Goal: Task Accomplishment & Management: Complete application form

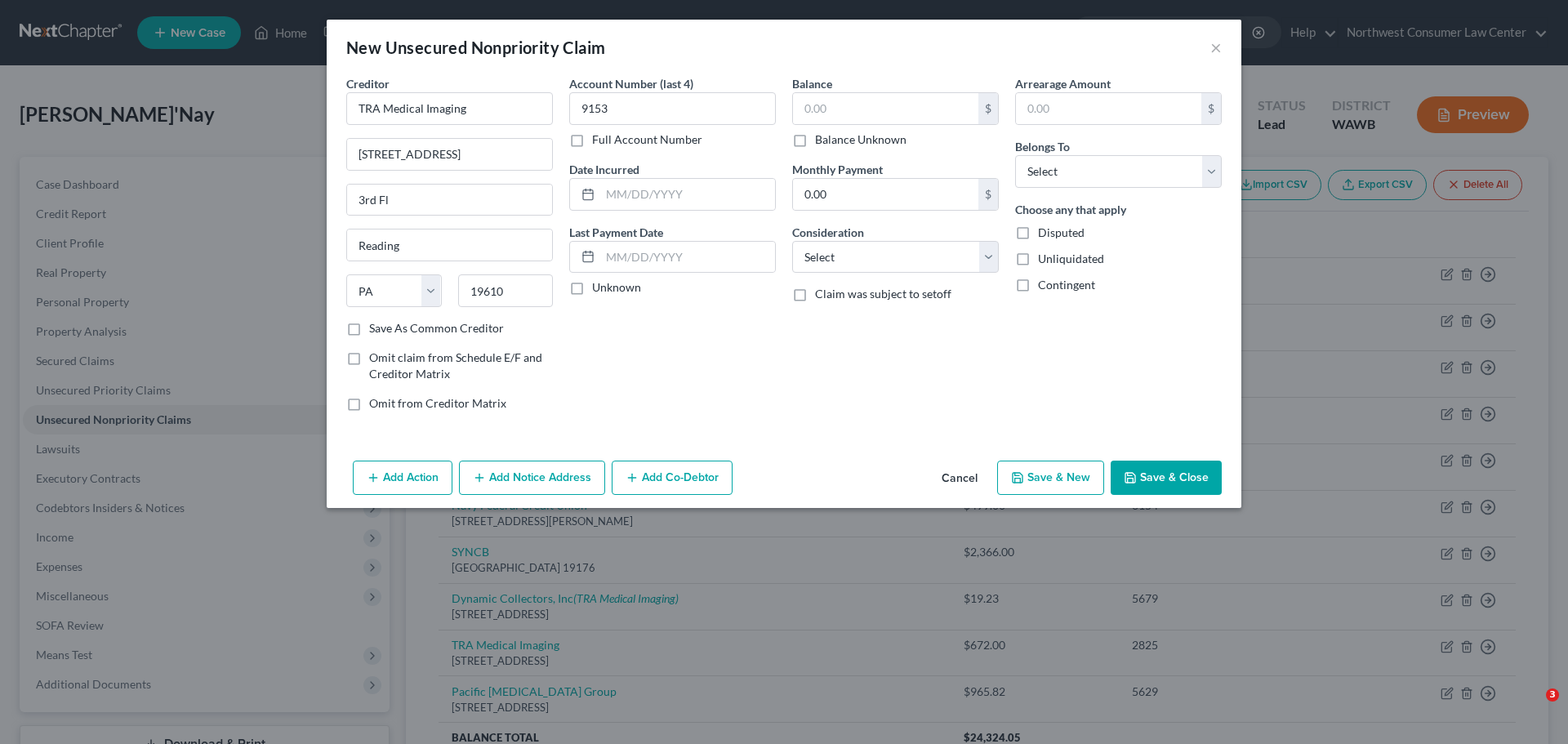
select select "39"
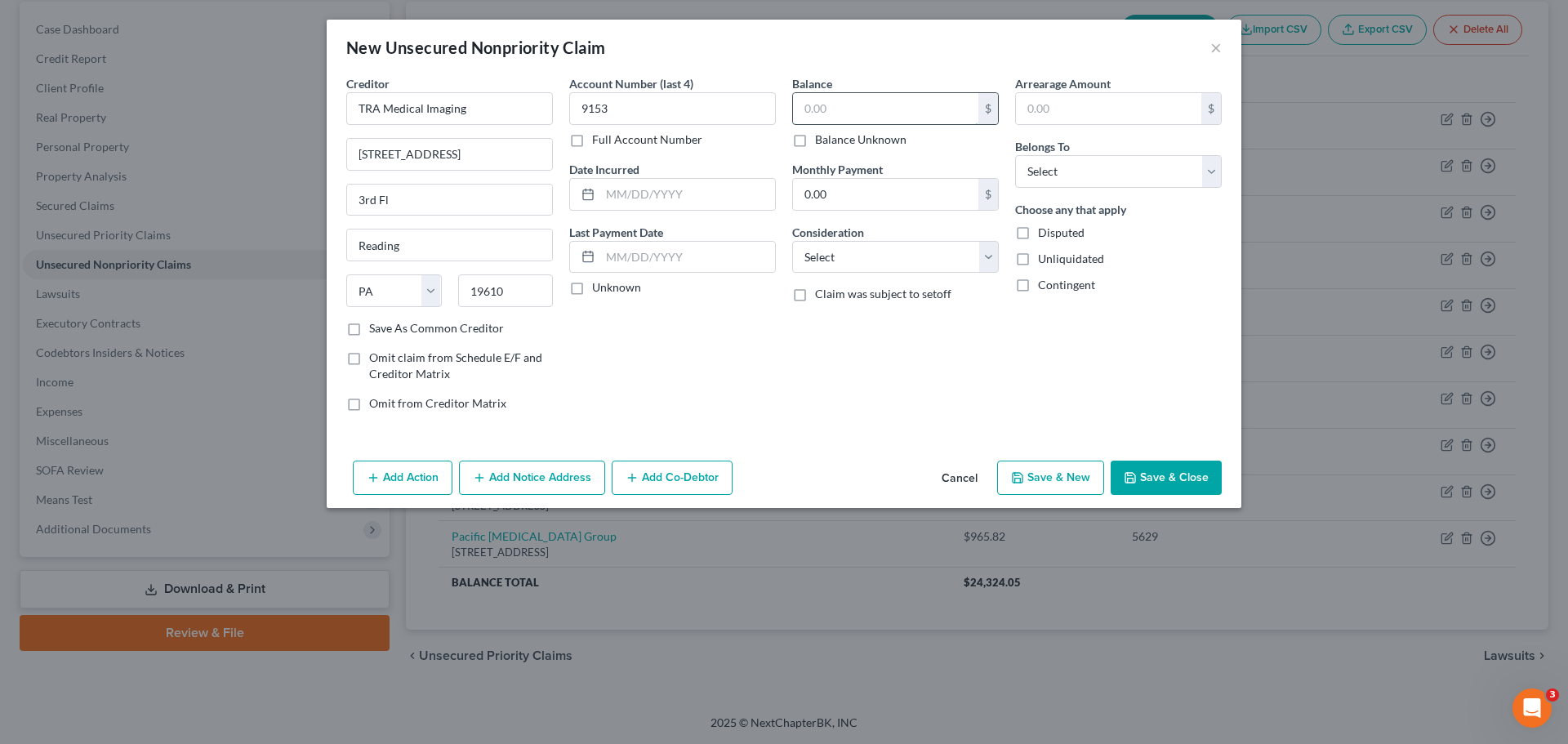
click at [836, 122] on input "text" at bounding box center [885, 108] width 185 height 31
type input "142"
drag, startPoint x: 853, startPoint y: 251, endPoint x: 851, endPoint y: 260, distance: 9.2
click at [853, 251] on select "Select Cable / Satellite Services Collection Agency Credit Card Debt Debt Couns…" at bounding box center [895, 257] width 206 height 32
select select "9"
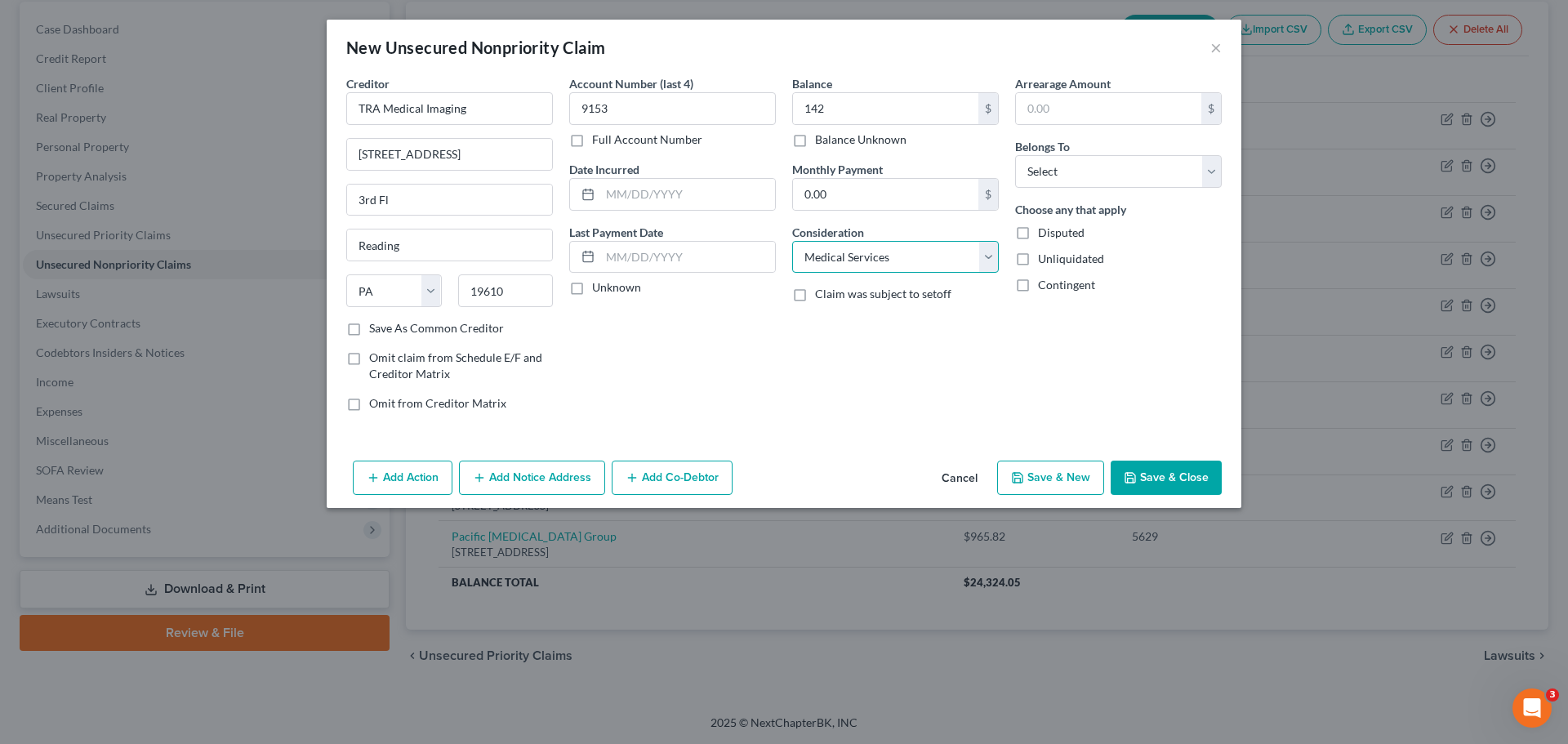
click at [792, 241] on select "Select Cable / Satellite Services Collection Agency Credit Card Debt Debt Couns…" at bounding box center [895, 257] width 206 height 32
click at [1095, 155] on select "Select Debtor 1 Only Debtor 2 Only Debtor 1 And Debtor 2 Only At Least One Of T…" at bounding box center [1118, 171] width 206 height 32
select select "0"
click at [1015, 155] on select "Select Debtor 1 Only Debtor 2 Only Debtor 1 And Debtor 2 Only At Least One Of T…" at bounding box center [1118, 171] width 206 height 32
click at [1185, 484] on button "Save & Close" at bounding box center [1166, 478] width 111 height 34
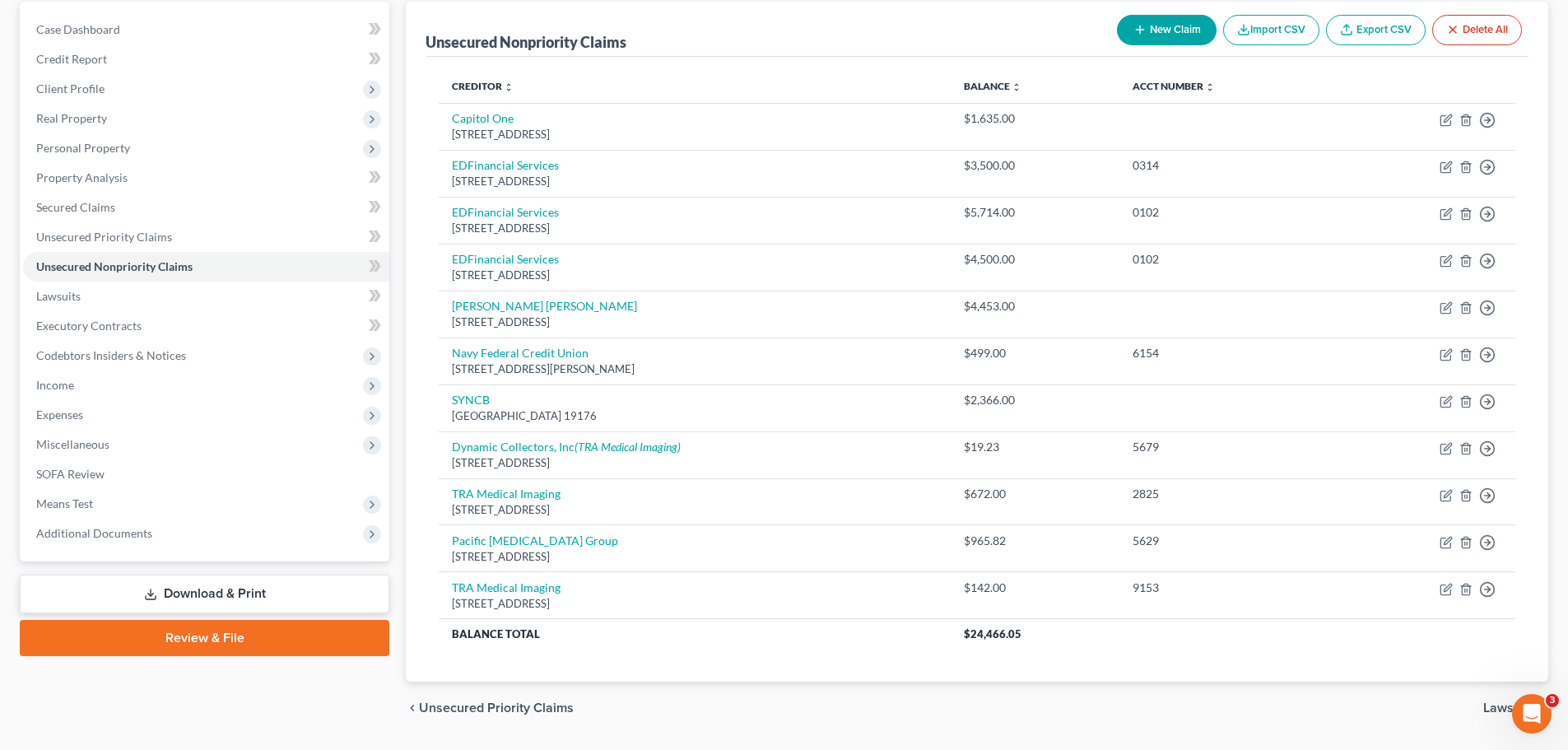
click at [1163, 38] on button "New Claim" at bounding box center [1167, 29] width 100 height 30
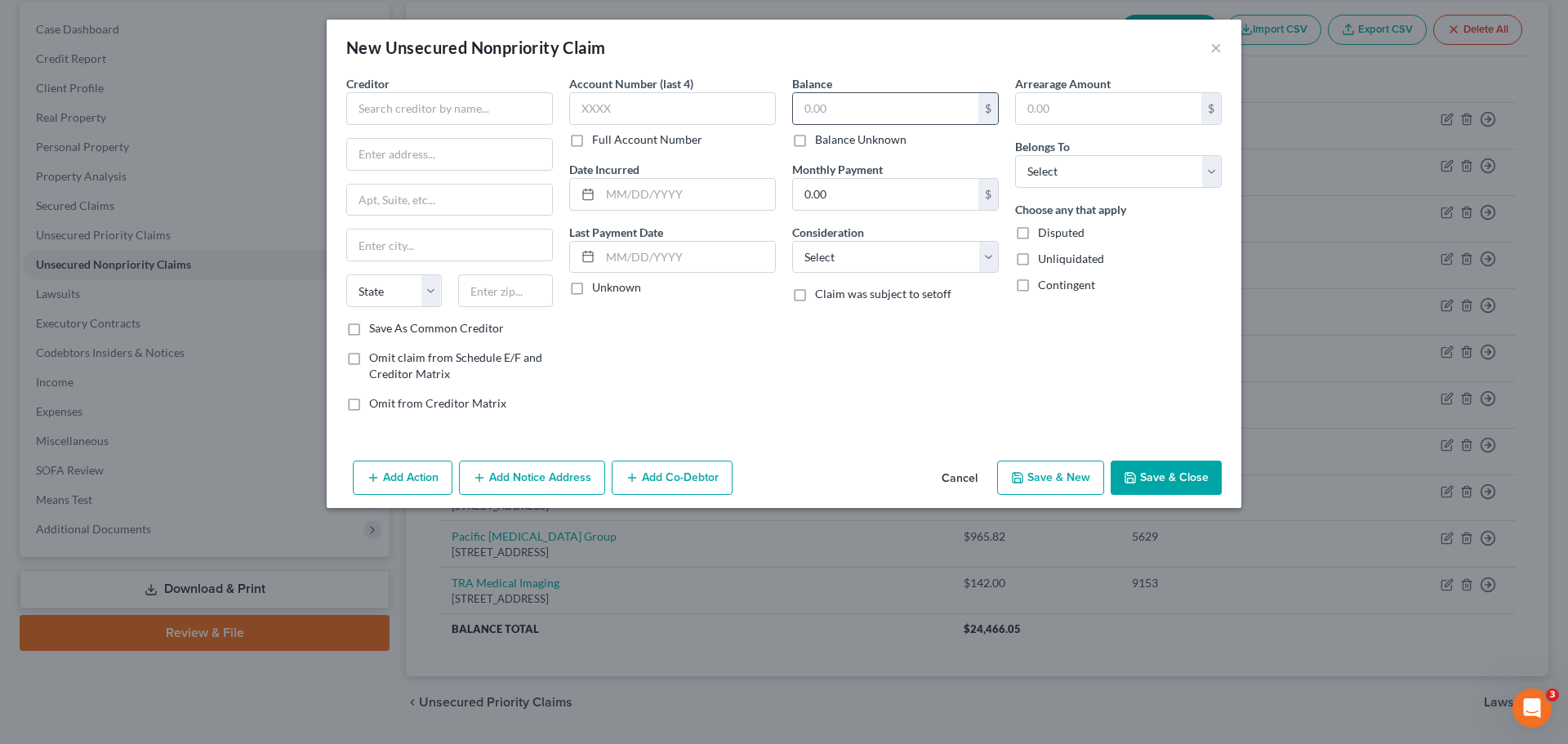
click at [830, 114] on input "text" at bounding box center [885, 108] width 185 height 31
click at [697, 118] on input "text" at bounding box center [672, 108] width 206 height 32
type input "7525"
click at [512, 110] on input "text" at bounding box center [450, 108] width 206 height 32
type input "TRA Medical Imaging"
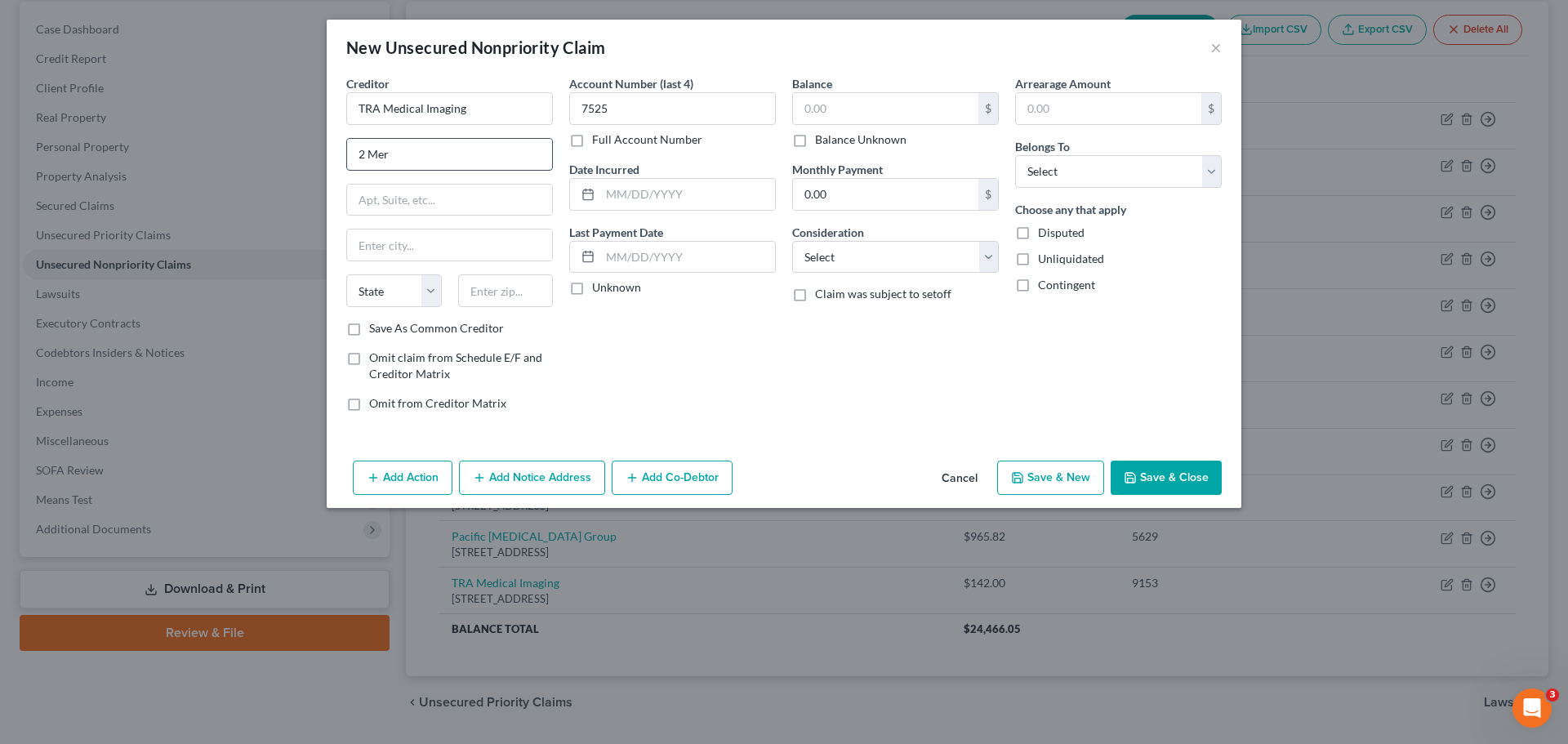
type input "[STREET_ADDRESS]"
click at [444, 194] on input "text" at bounding box center [450, 200] width 205 height 31
type input "r"
type input "3rd Fl"
click at [480, 248] on input "text" at bounding box center [450, 245] width 205 height 31
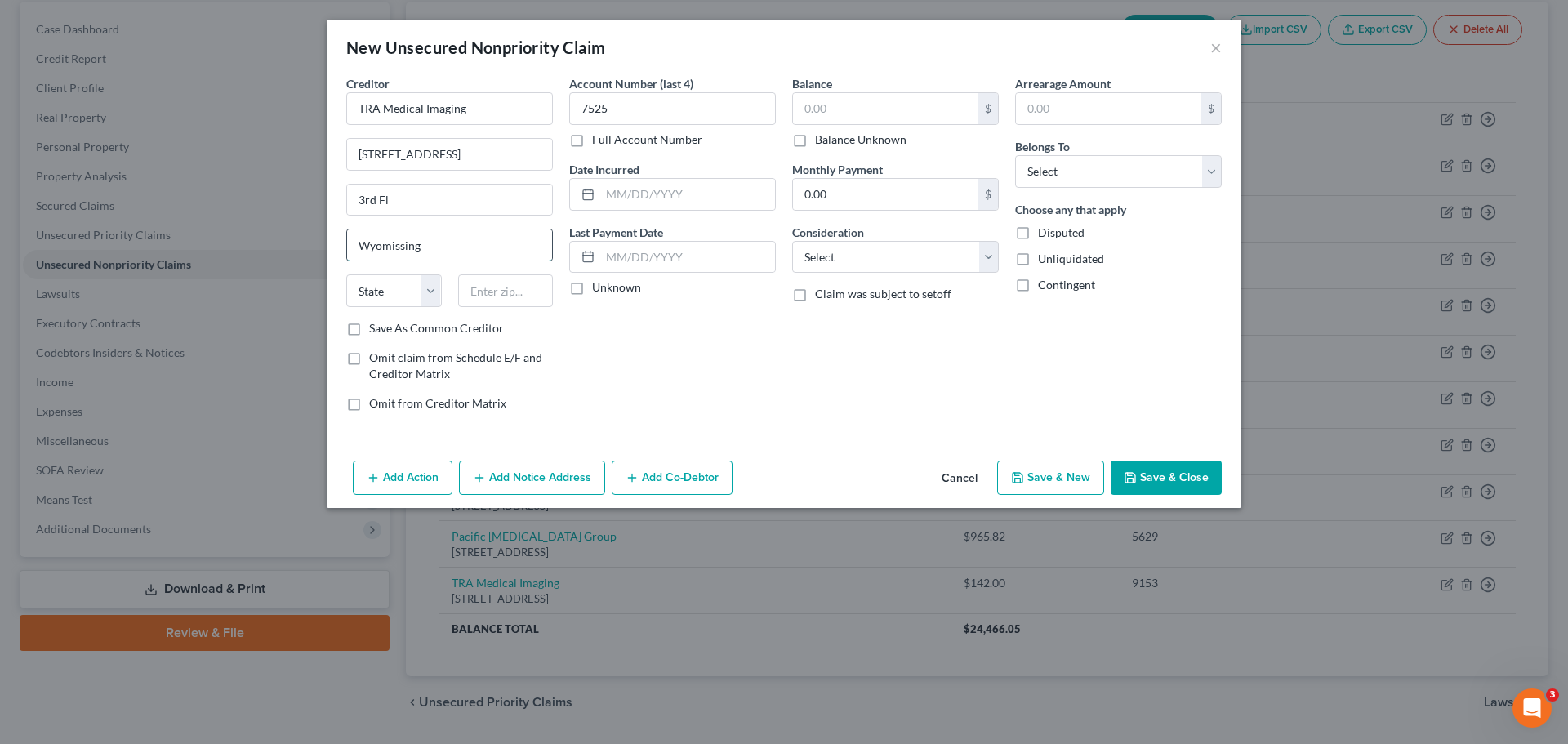
type input "Wyomissing"
select select "39"
type input "19610"
click at [862, 250] on select "Select Cable / Satellite Services Collection Agency Credit Card Debt Debt Couns…" at bounding box center [895, 257] width 206 height 32
type input "Reading"
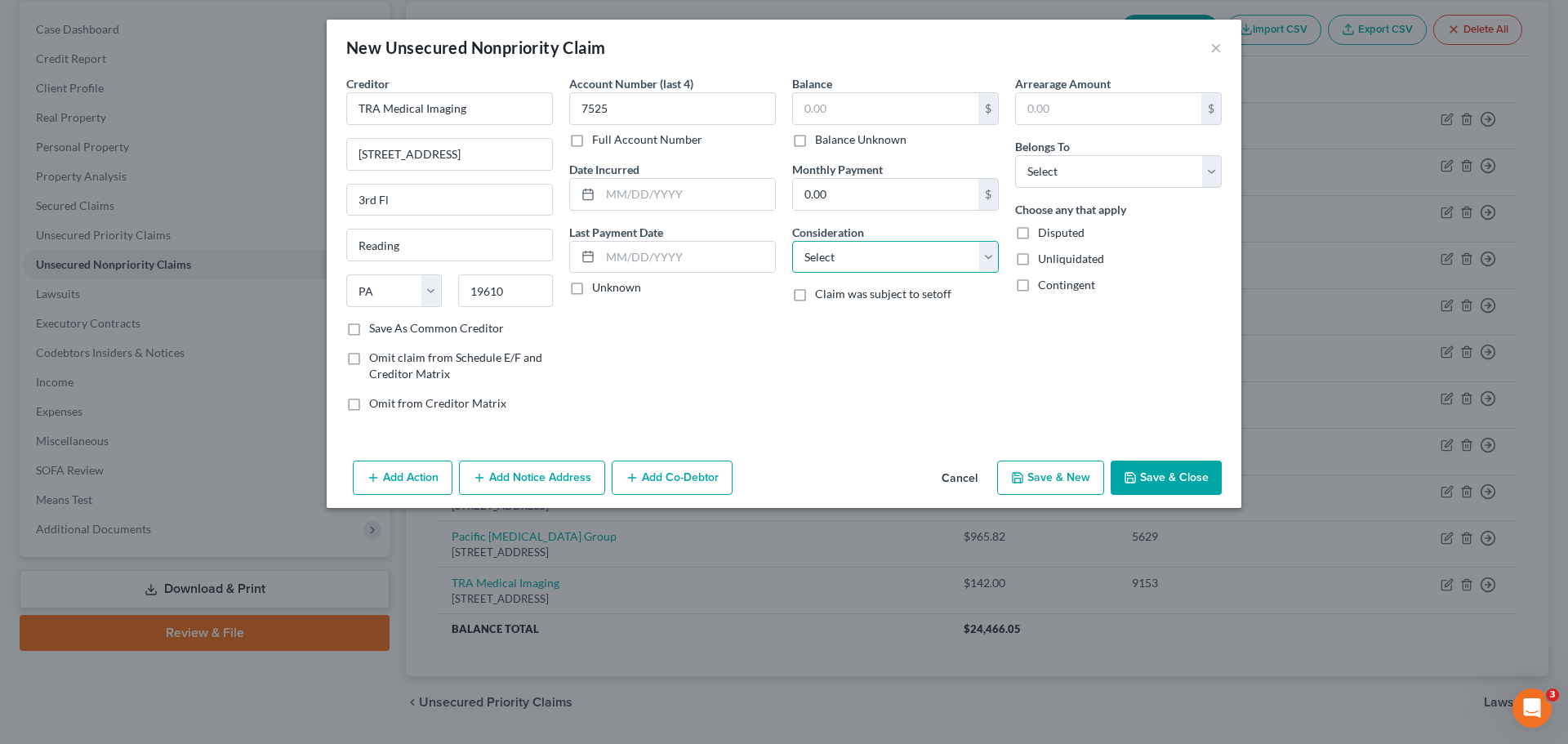
select select "9"
click at [792, 241] on select "Select Cable / Satellite Services Collection Agency Credit Card Debt Debt Couns…" at bounding box center [895, 257] width 206 height 32
click at [1080, 187] on select "Select Debtor 1 Only Debtor 2 Only Debtor 1 And Debtor 2 Only At Least One Of T…" at bounding box center [1118, 171] width 206 height 32
select select "0"
click at [1015, 155] on select "Select Debtor 1 Only Debtor 2 Only Debtor 1 And Debtor 2 Only At Least One Of T…" at bounding box center [1118, 171] width 206 height 32
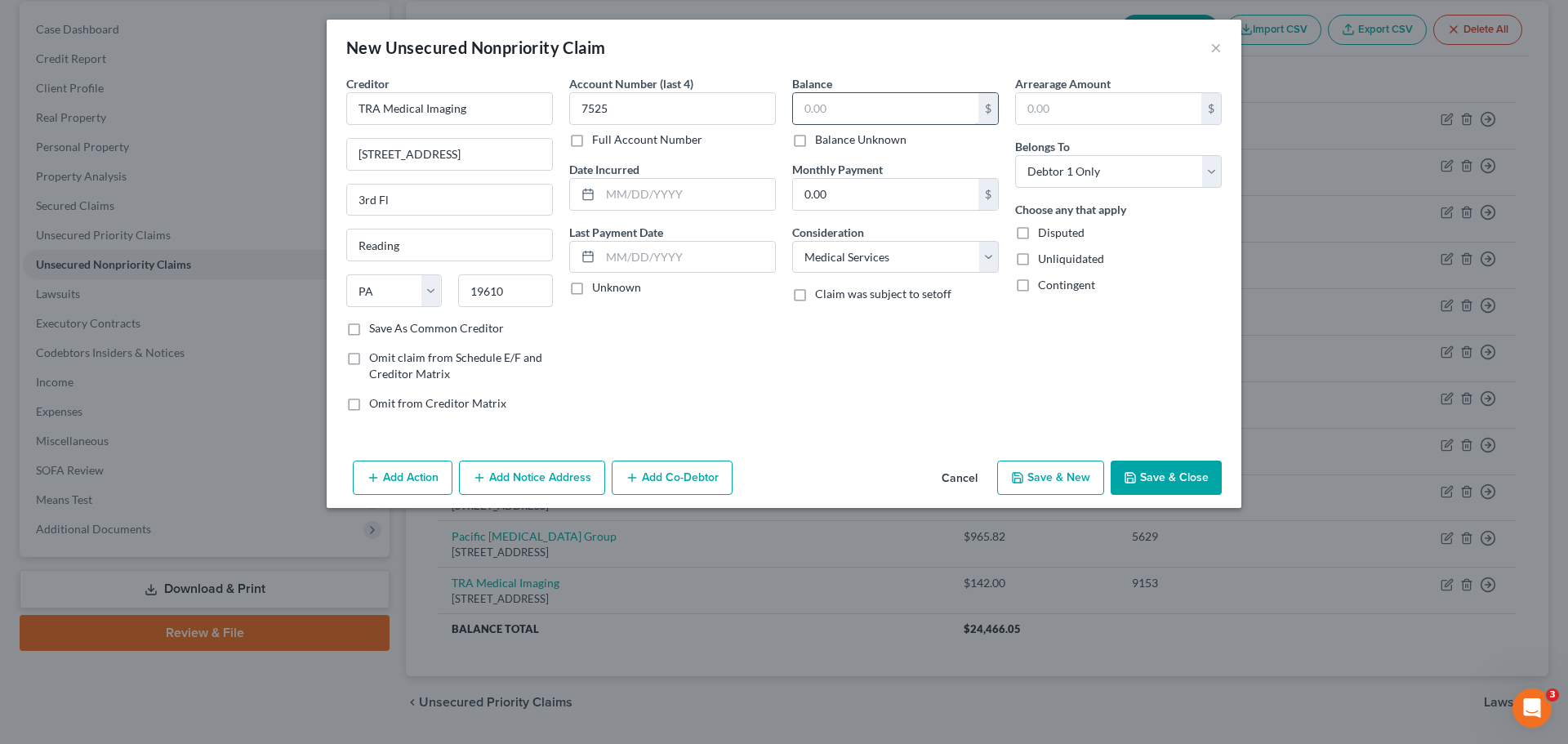
click at [842, 106] on input "text" at bounding box center [885, 108] width 185 height 31
type input "65.87"
click at [1164, 468] on button "Save & Close" at bounding box center [1166, 478] width 111 height 34
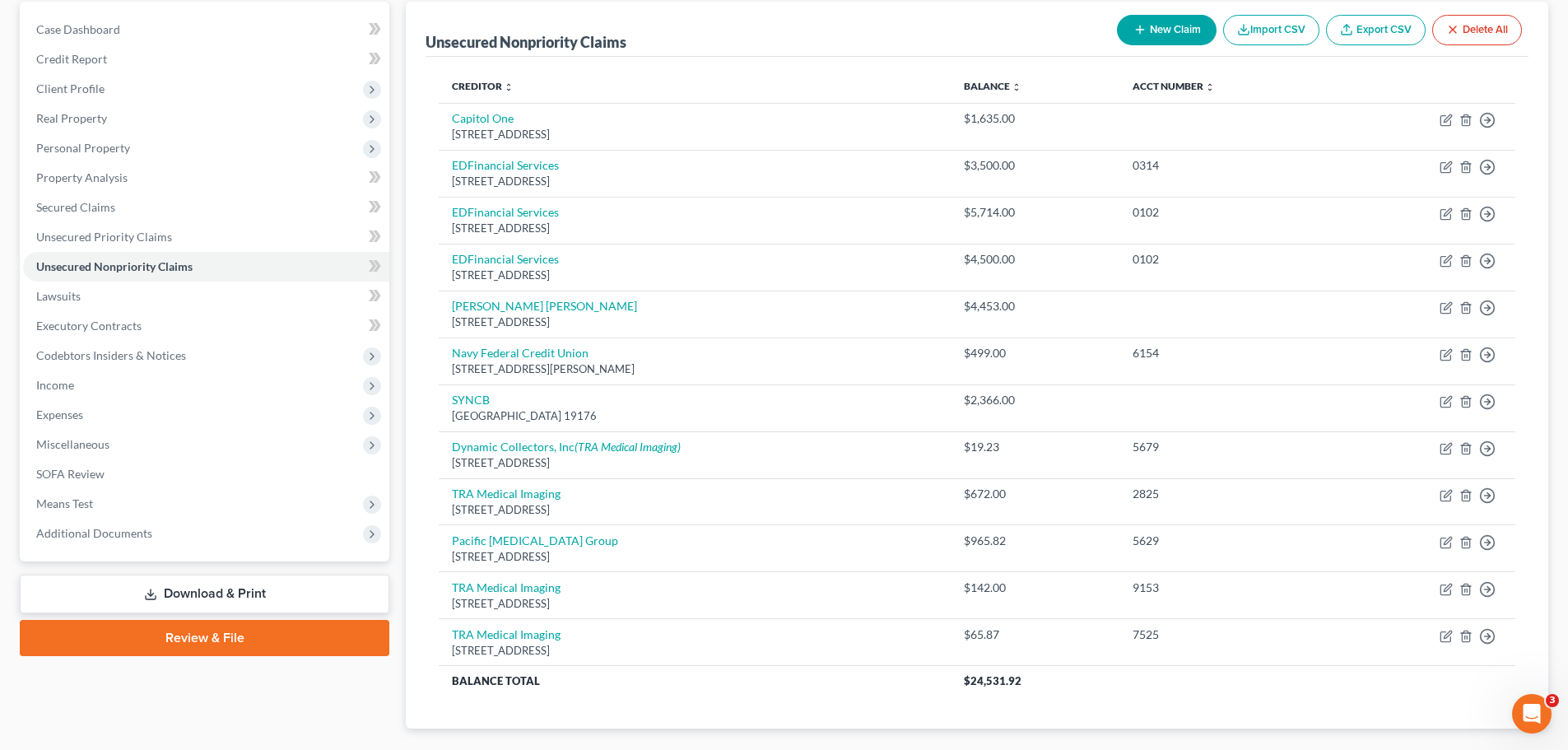
click at [1151, 32] on button "New Claim" at bounding box center [1167, 29] width 100 height 30
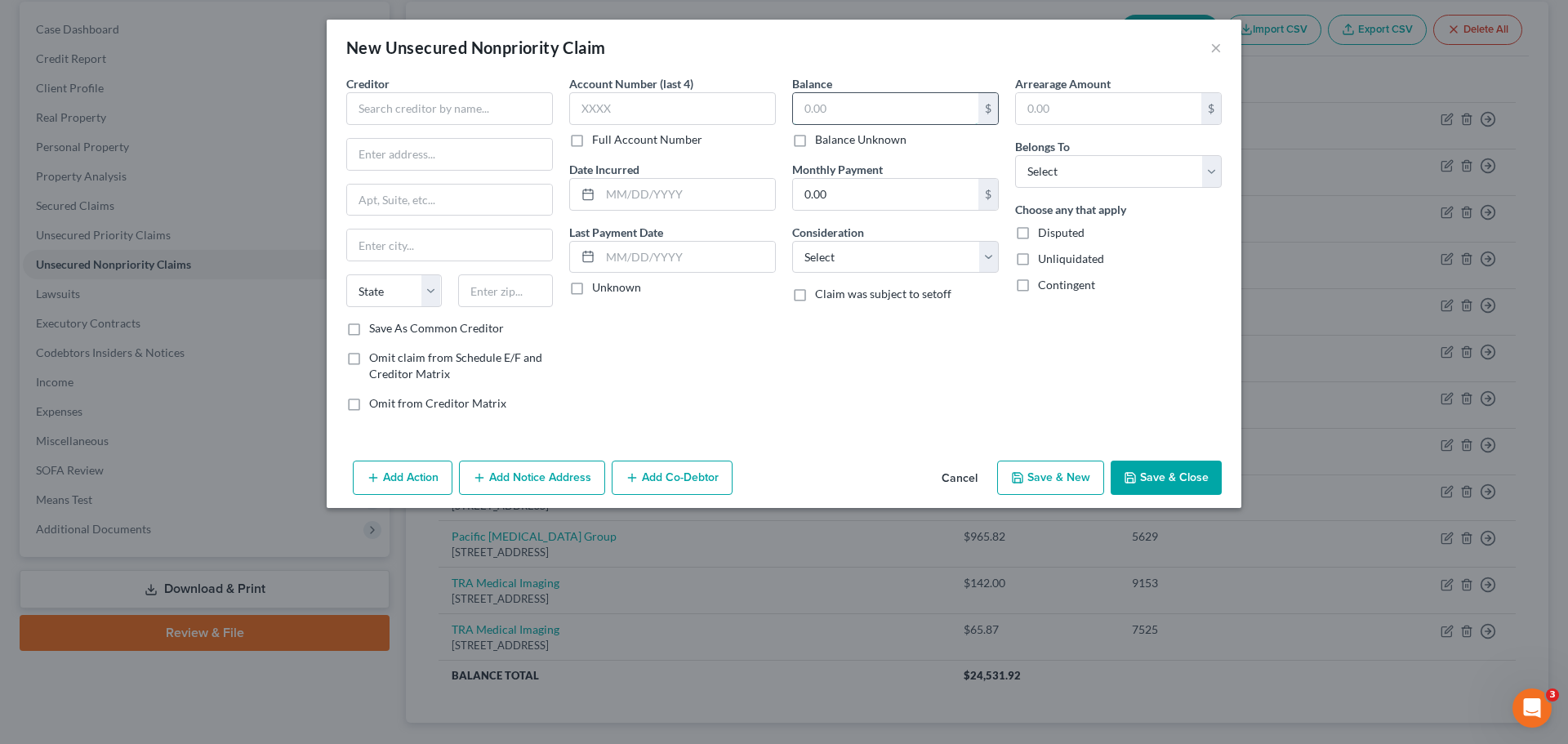
click at [892, 105] on input "text" at bounding box center [885, 108] width 185 height 31
type input "8,690"
click at [624, 94] on input "text" at bounding box center [672, 108] width 206 height 32
type input "8690"
click at [920, 105] on input "8,690" at bounding box center [885, 108] width 185 height 31
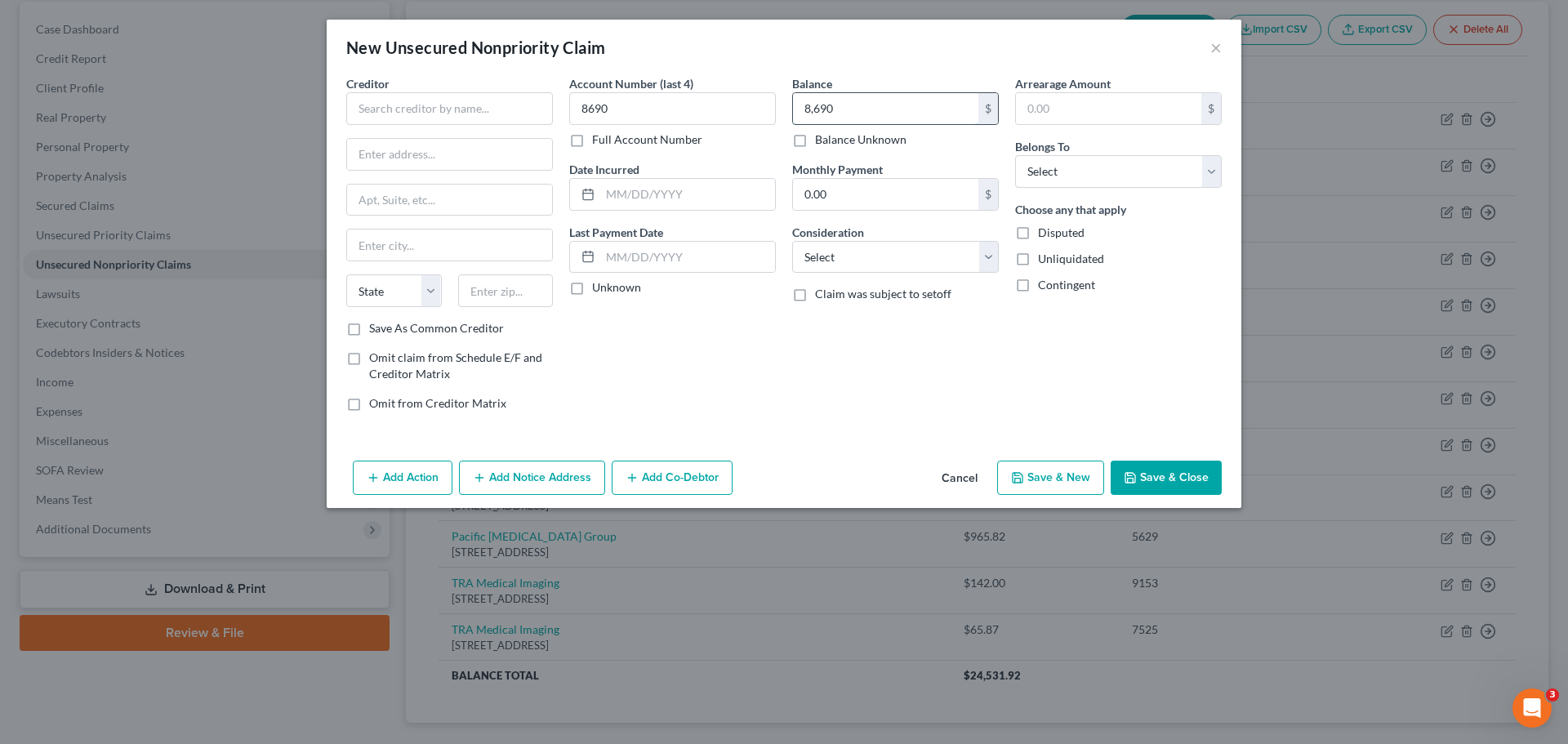
click at [920, 104] on input "8,690" at bounding box center [885, 108] width 185 height 31
type input "237.94"
click at [887, 263] on select "Select Cable / Satellite Services Collection Agency Credit Card Debt Debt Couns…" at bounding box center [895, 257] width 206 height 32
select select "0"
click at [792, 241] on select "Select Cable / Satellite Services Collection Agency Credit Card Debt Debt Couns…" at bounding box center [895, 257] width 206 height 32
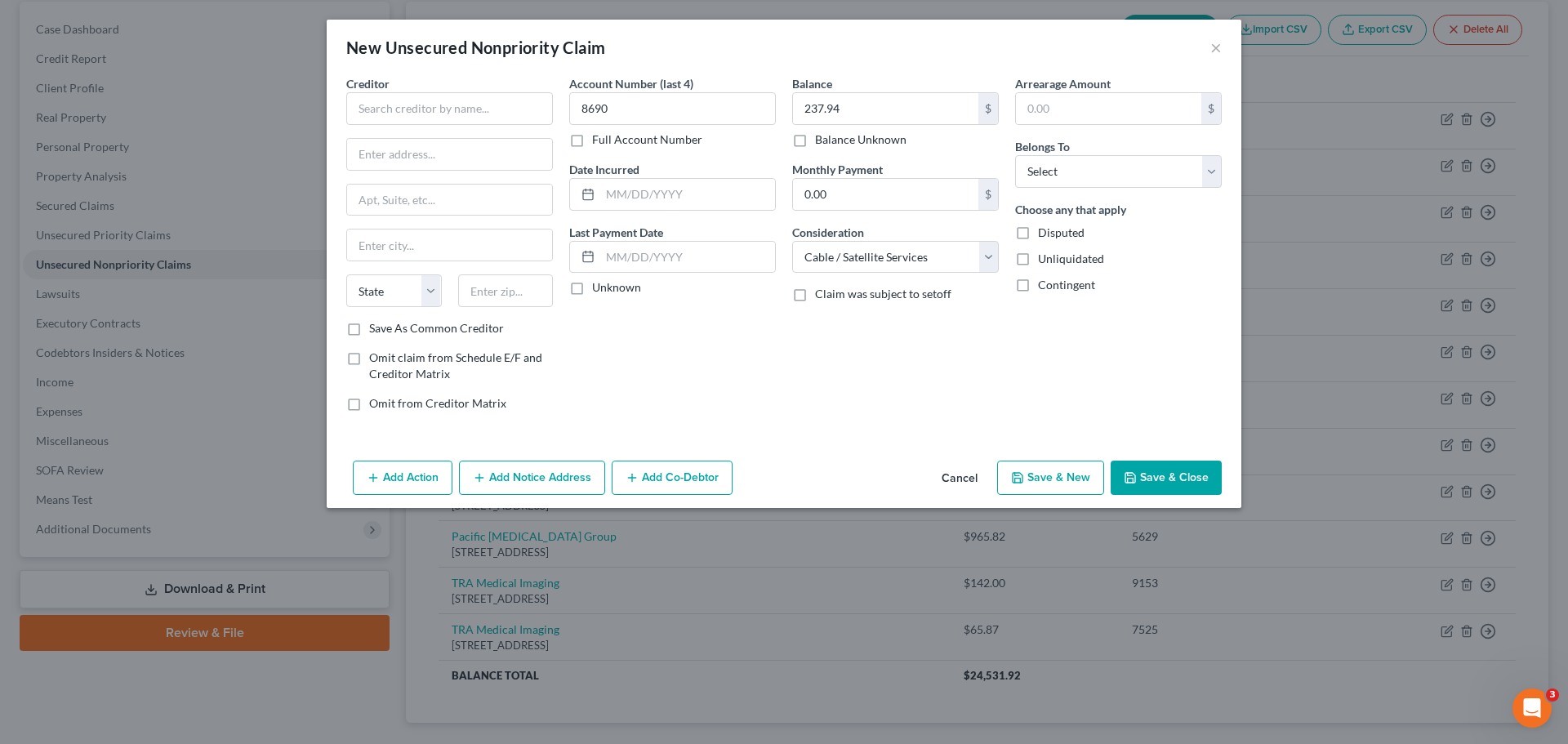
click at [1124, 142] on div "Belongs To * Select Debtor 1 Only Debtor 2 Only Debtor 1 And Debtor 2 Only At L…" at bounding box center [1118, 163] width 206 height 49
drag, startPoint x: 1112, startPoint y: 155, endPoint x: 1099, endPoint y: 172, distance: 21.4
click at [1112, 155] on select "Select Debtor 1 Only Debtor 2 Only Debtor 1 And Debtor 2 Only At Least One Of T…" at bounding box center [1118, 171] width 206 height 32
select select "0"
click at [1015, 155] on select "Select Debtor 1 Only Debtor 2 Only Debtor 1 And Debtor 2 Only At Least One Of T…" at bounding box center [1118, 171] width 206 height 32
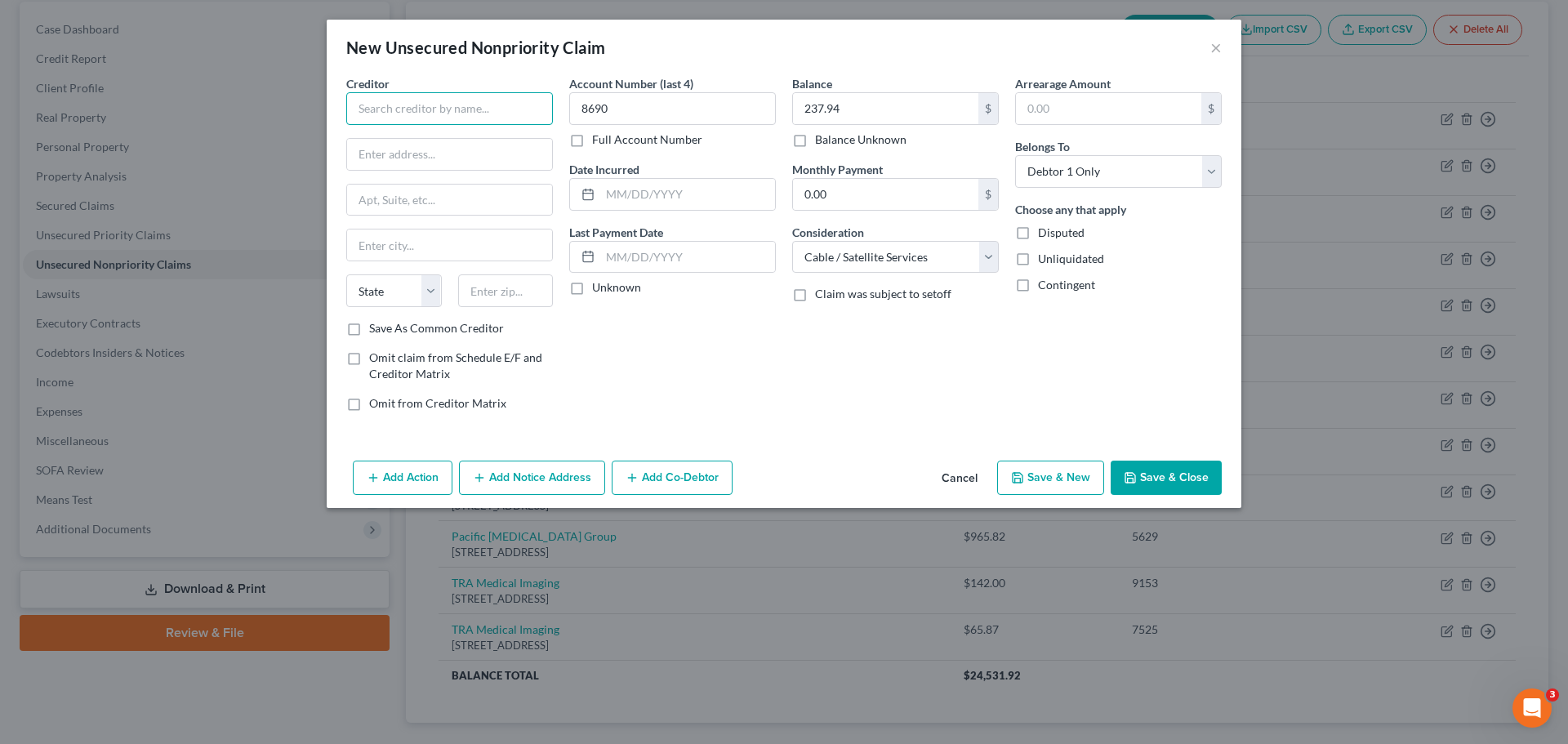
click at [380, 102] on input "text" at bounding box center [450, 108] width 206 height 32
type input "E"
type input "Xfinity"
type input "[STREET_ADDRESS]"
type input "Centennial"
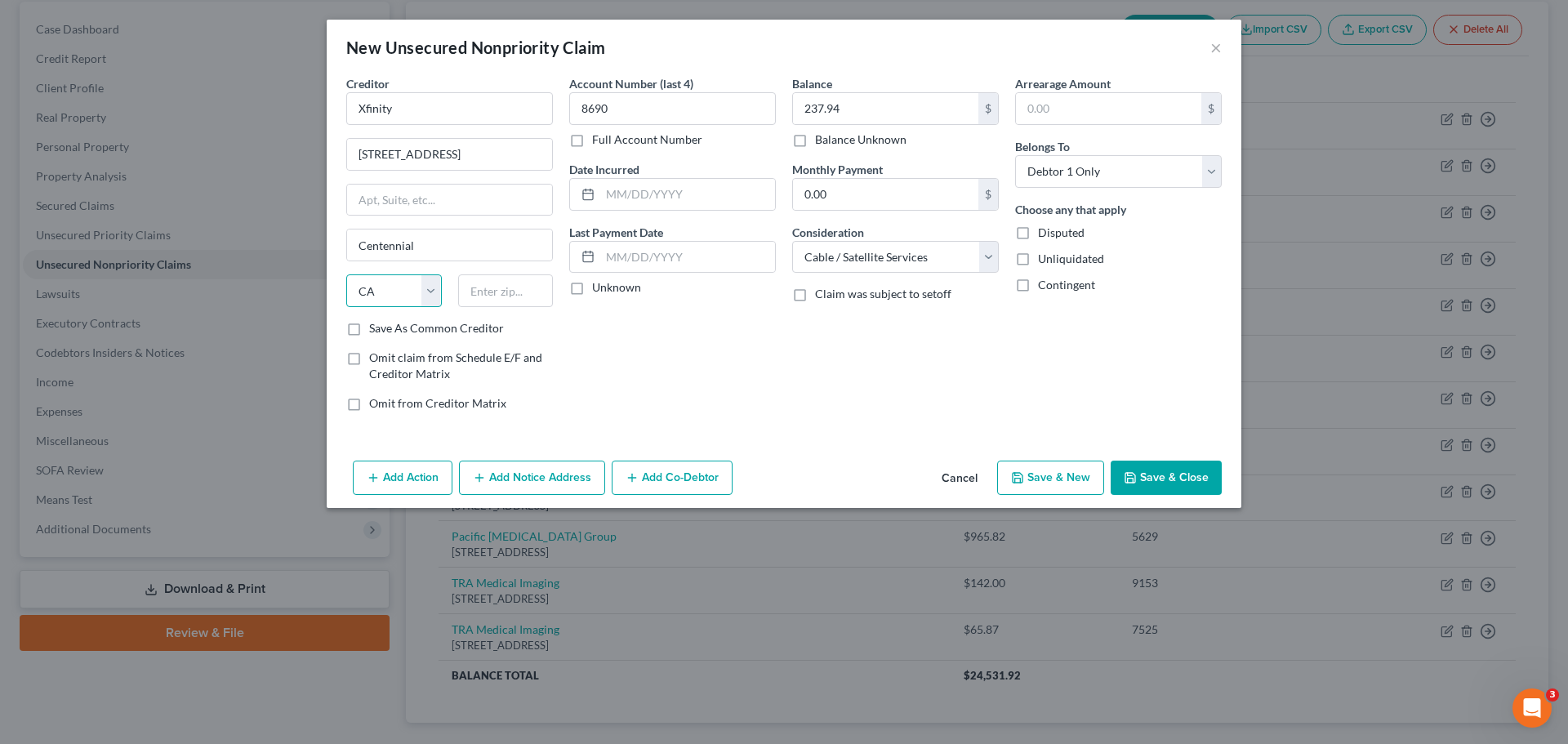
select select "5"
type input "80112"
click at [1048, 480] on button "Save & New" at bounding box center [1050, 478] width 107 height 34
click at [454, 128] on div "Creditor * State [US_STATE] AK AR AZ CA CO [GEOGRAPHIC_DATA] DE DC [GEOGRAPHIC_…" at bounding box center [450, 197] width 206 height 245
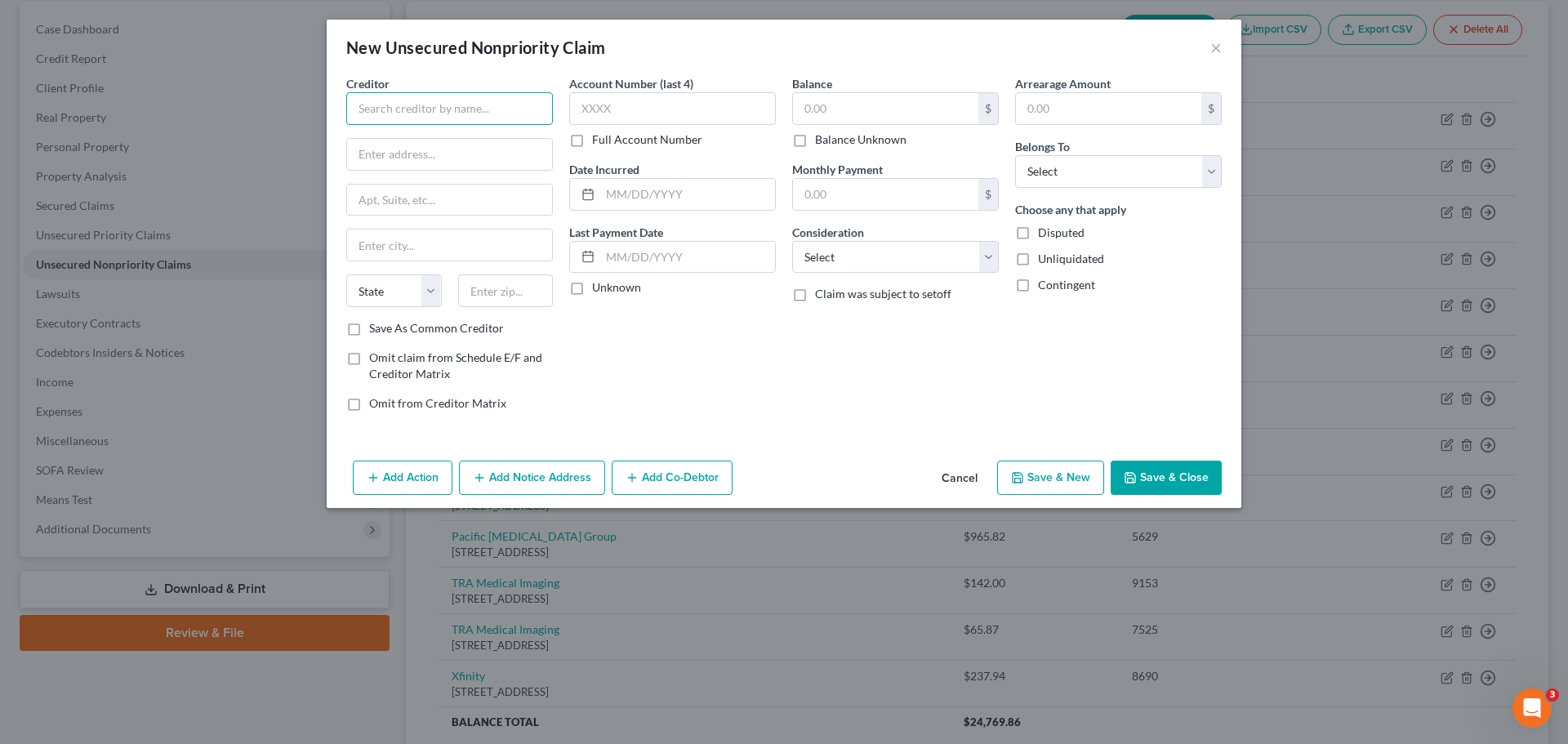
click at [433, 113] on input "text" at bounding box center [450, 108] width 206 height 32
type input "Audit & Adjustment Company, Inc"
type input "PO Box 1959"
type input "Lynnwood"
select select "50"
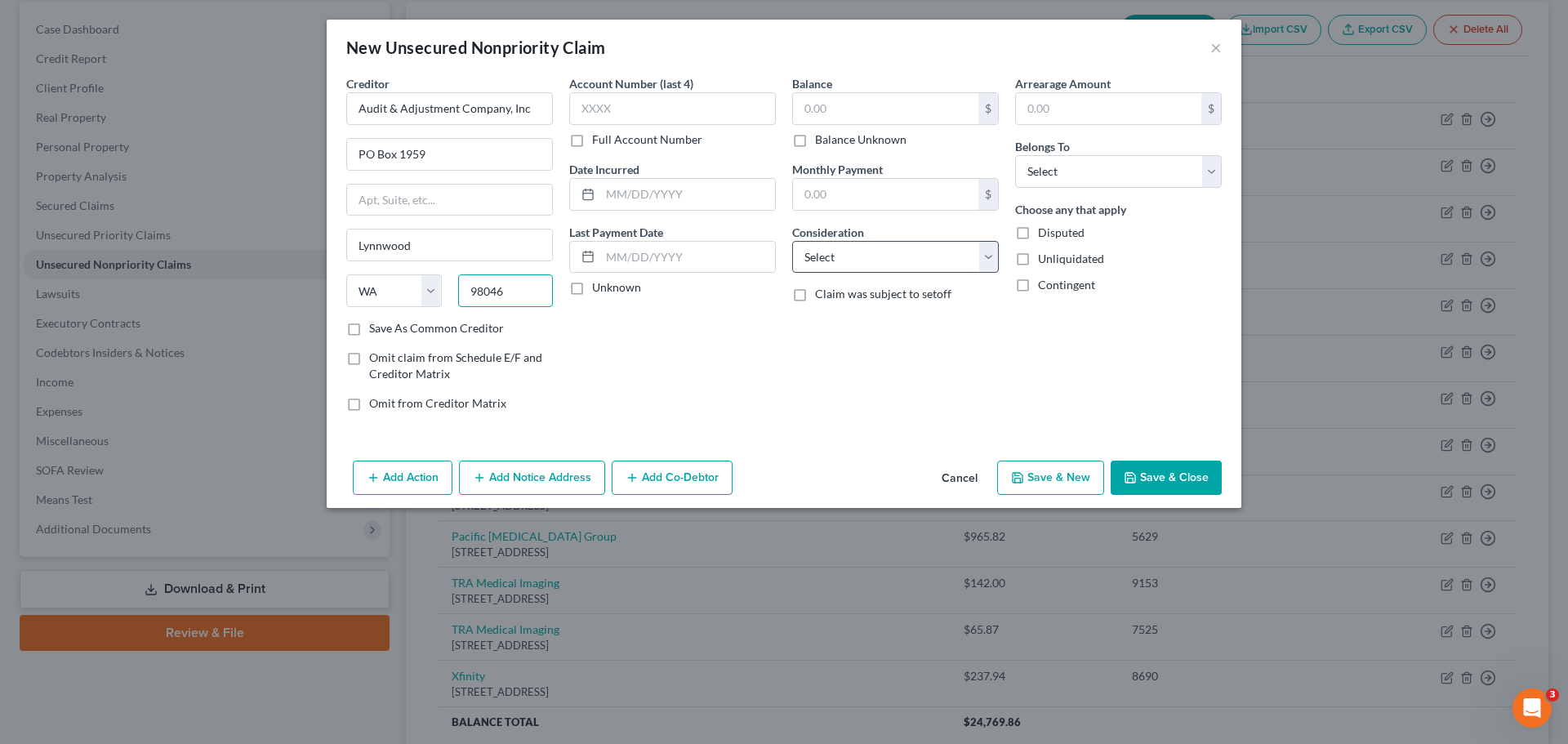
type input "98046"
click at [944, 252] on select "Select Cable / Satellite Services Collection Agency Credit Card Debt Debt Couns…" at bounding box center [895, 257] width 206 height 32
select select "1"
click at [792, 241] on select "Select Cable / Satellite Services Collection Agency Credit Card Debt Debt Couns…" at bounding box center [895, 257] width 206 height 32
click at [1031, 191] on div "Arrearage Amount $ Belongs To * Select Debtor 1 Only Debtor 2 Only Debtor 1 And…" at bounding box center [1118, 250] width 223 height 350
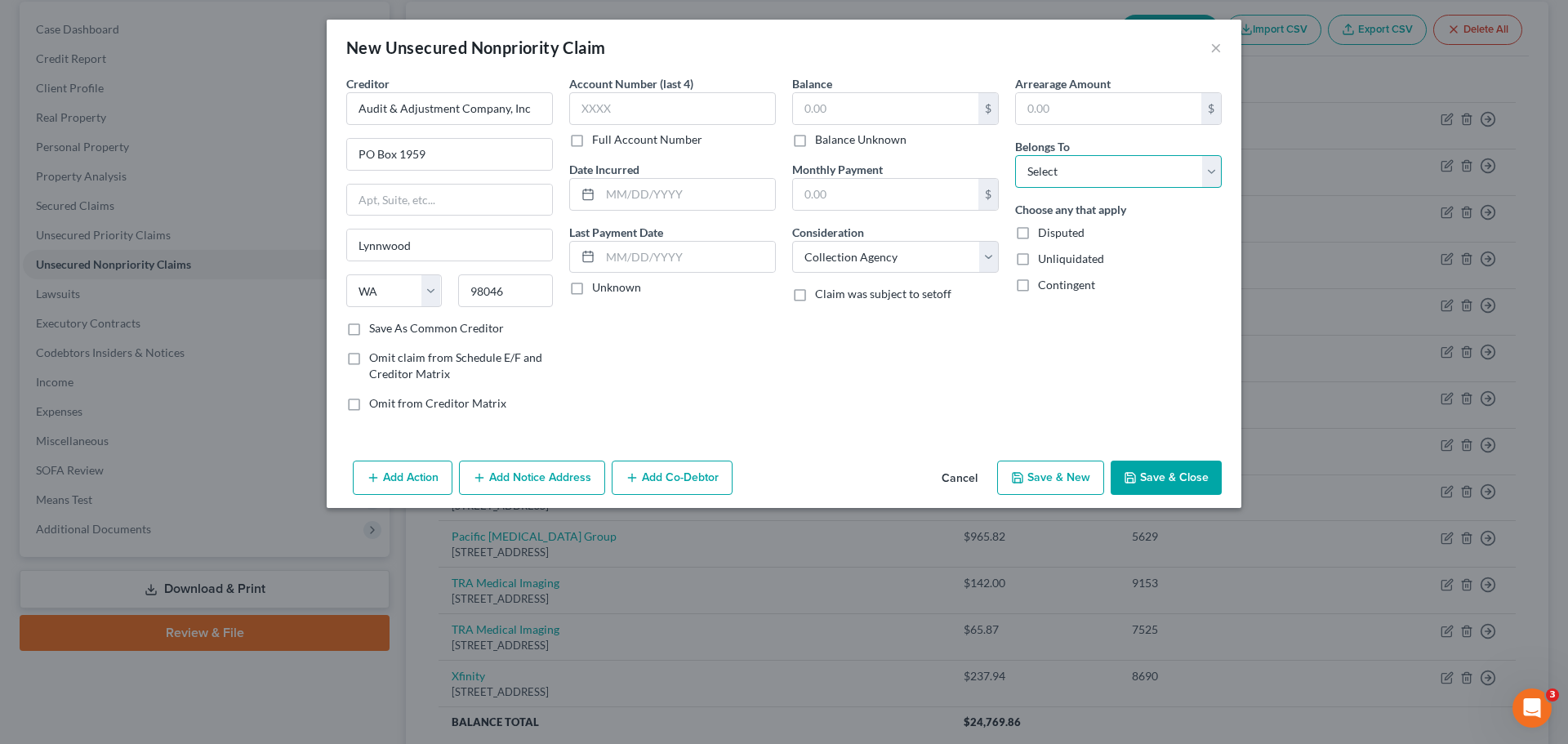
click at [1037, 180] on select "Select Debtor 1 Only Debtor 2 Only Debtor 1 And Debtor 2 Only At Least One Of T…" at bounding box center [1118, 171] width 206 height 32
select select "0"
click at [1015, 155] on select "Select Debtor 1 Only Debtor 2 Only Debtor 1 And Debtor 2 Only At Least One Of T…" at bounding box center [1118, 171] width 206 height 32
click at [651, 105] on input "text" at bounding box center [672, 108] width 206 height 32
type input "1"
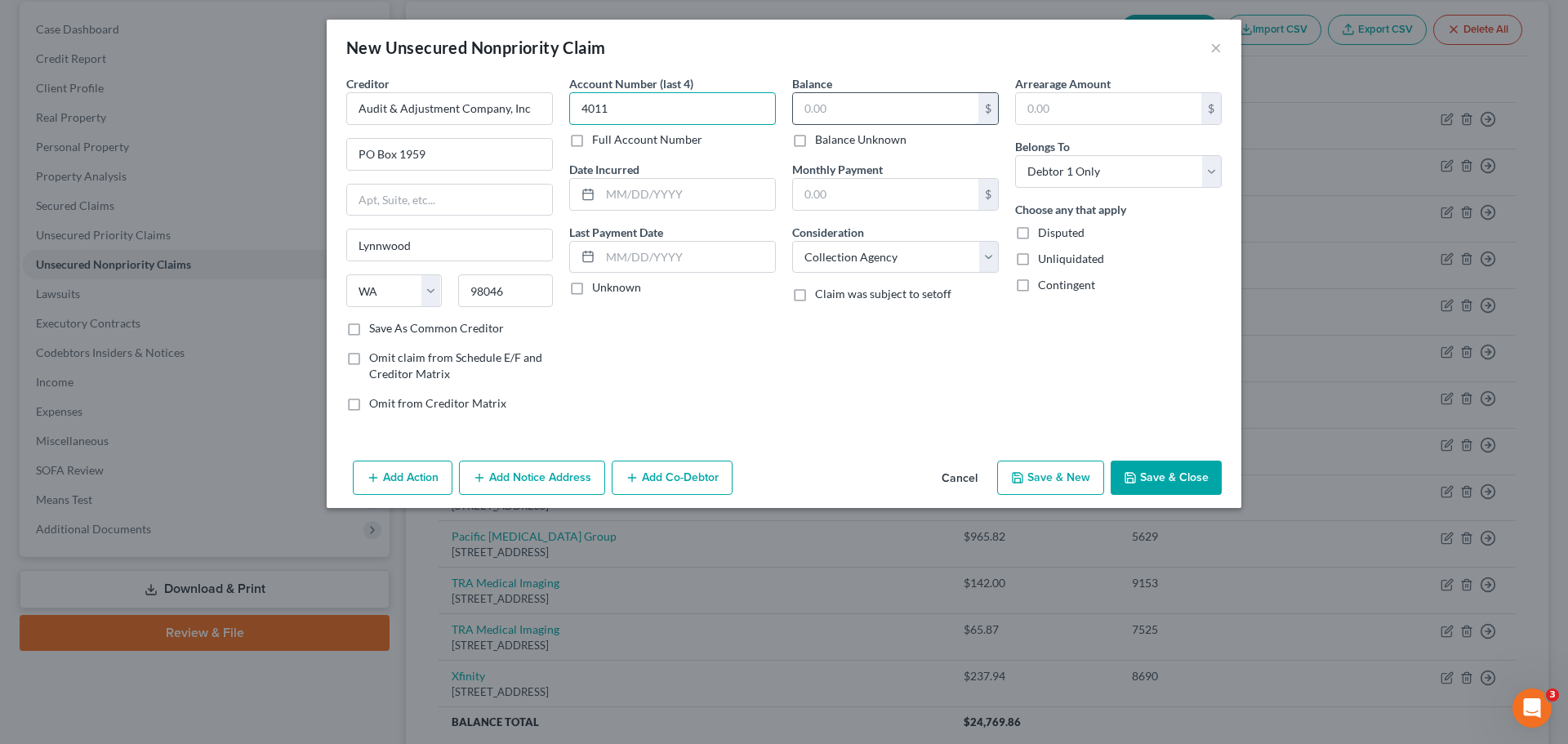
type input "4011"
click at [823, 108] on input "text" at bounding box center [885, 108] width 185 height 31
type input "8.34"
click at [568, 461] on button "Add Notice Address" at bounding box center [531, 478] width 146 height 34
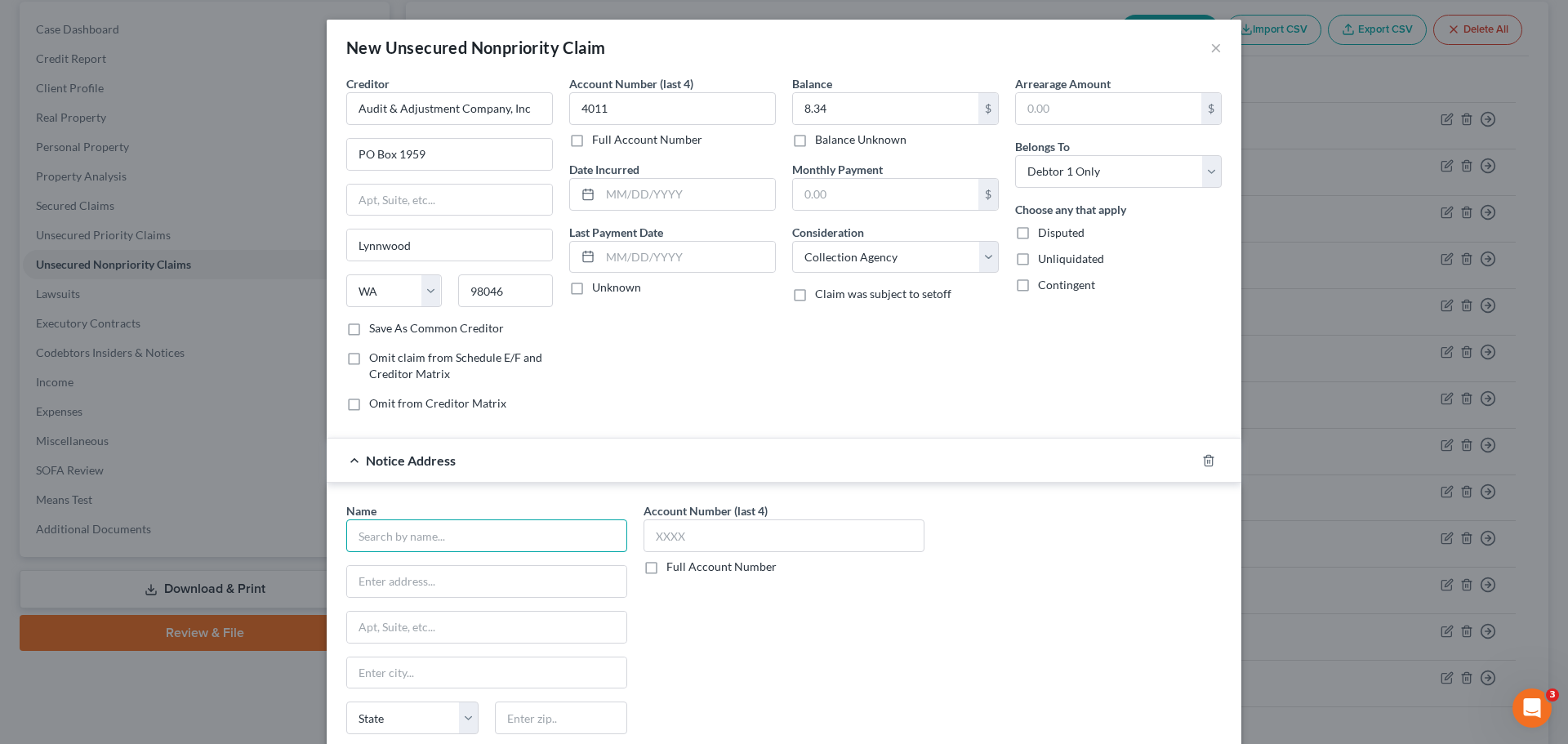
click at [442, 537] on input "text" at bounding box center [486, 536] width 281 height 32
type input "Cellnetix Pathology PLLC"
click at [763, 534] on input "text" at bounding box center [783, 536] width 281 height 32
type input "3432"
click at [424, 589] on input "text" at bounding box center [486, 581] width 279 height 31
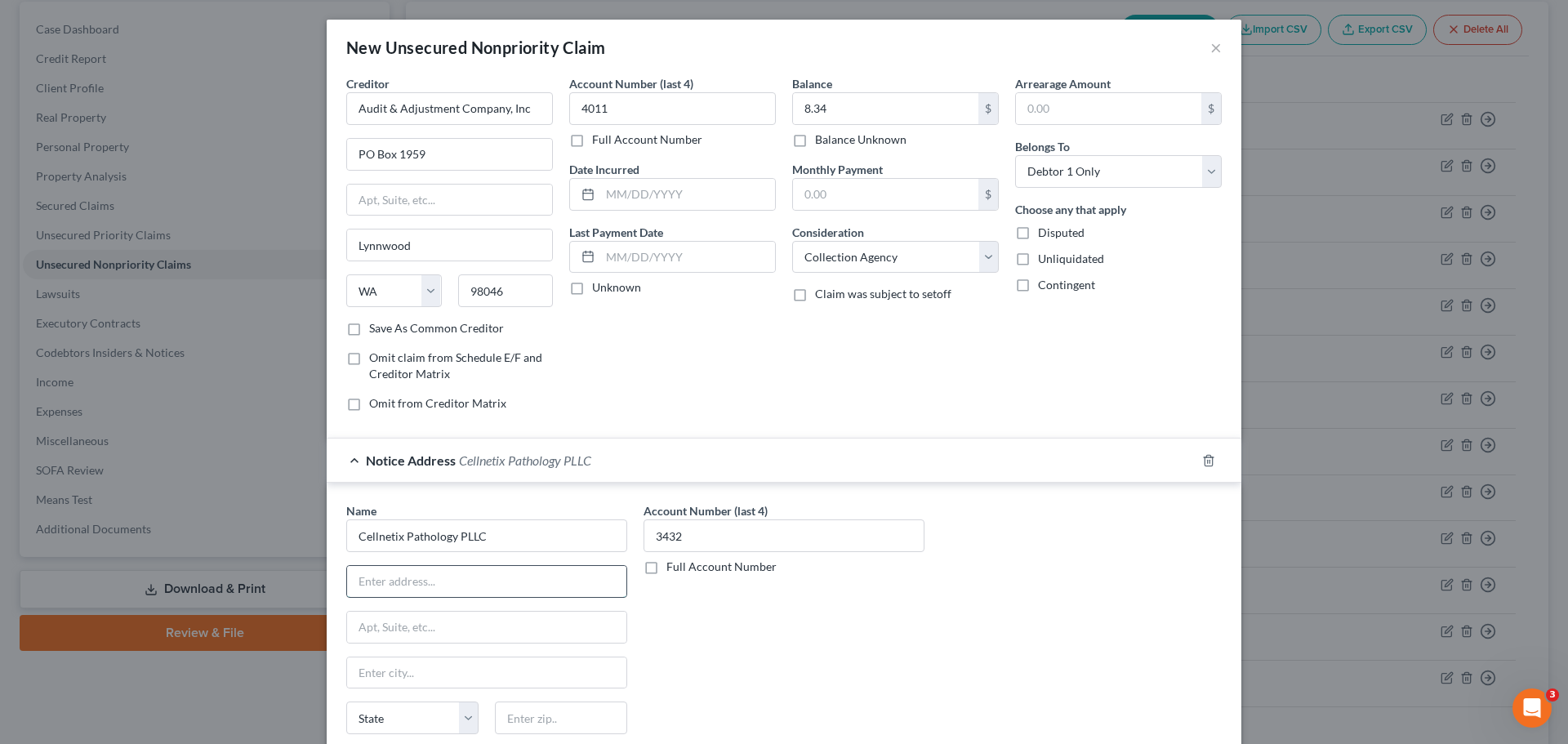
click at [394, 576] on input "text" at bounding box center [486, 581] width 279 height 31
type input "D"
type input "PO Box 600"
type input "Oaks"
click at [428, 618] on input "Oaks" at bounding box center [486, 627] width 279 height 31
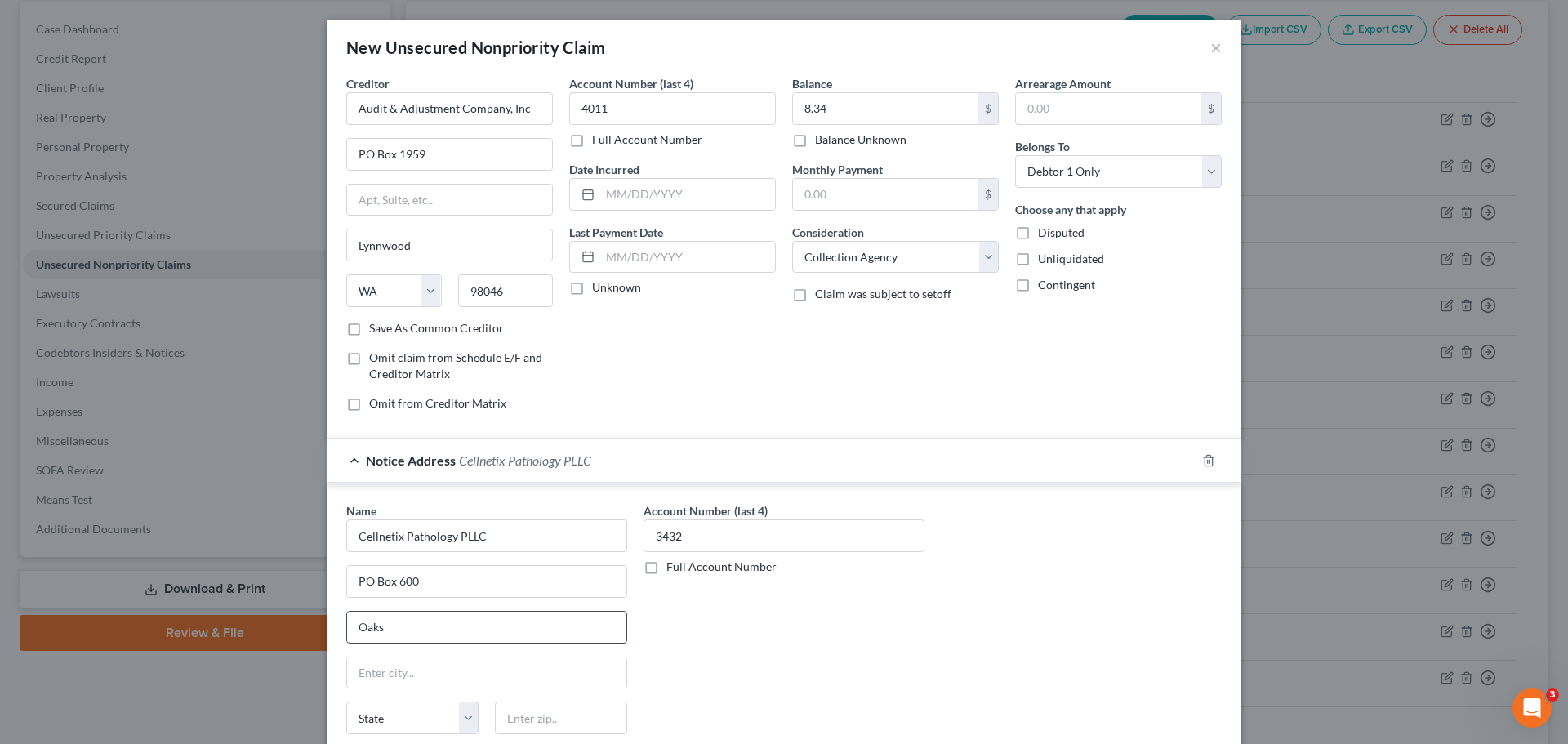
click at [428, 618] on input "Oaks" at bounding box center [486, 627] width 279 height 31
click at [434, 577] on input "PO Box 600" at bounding box center [486, 581] width 279 height 31
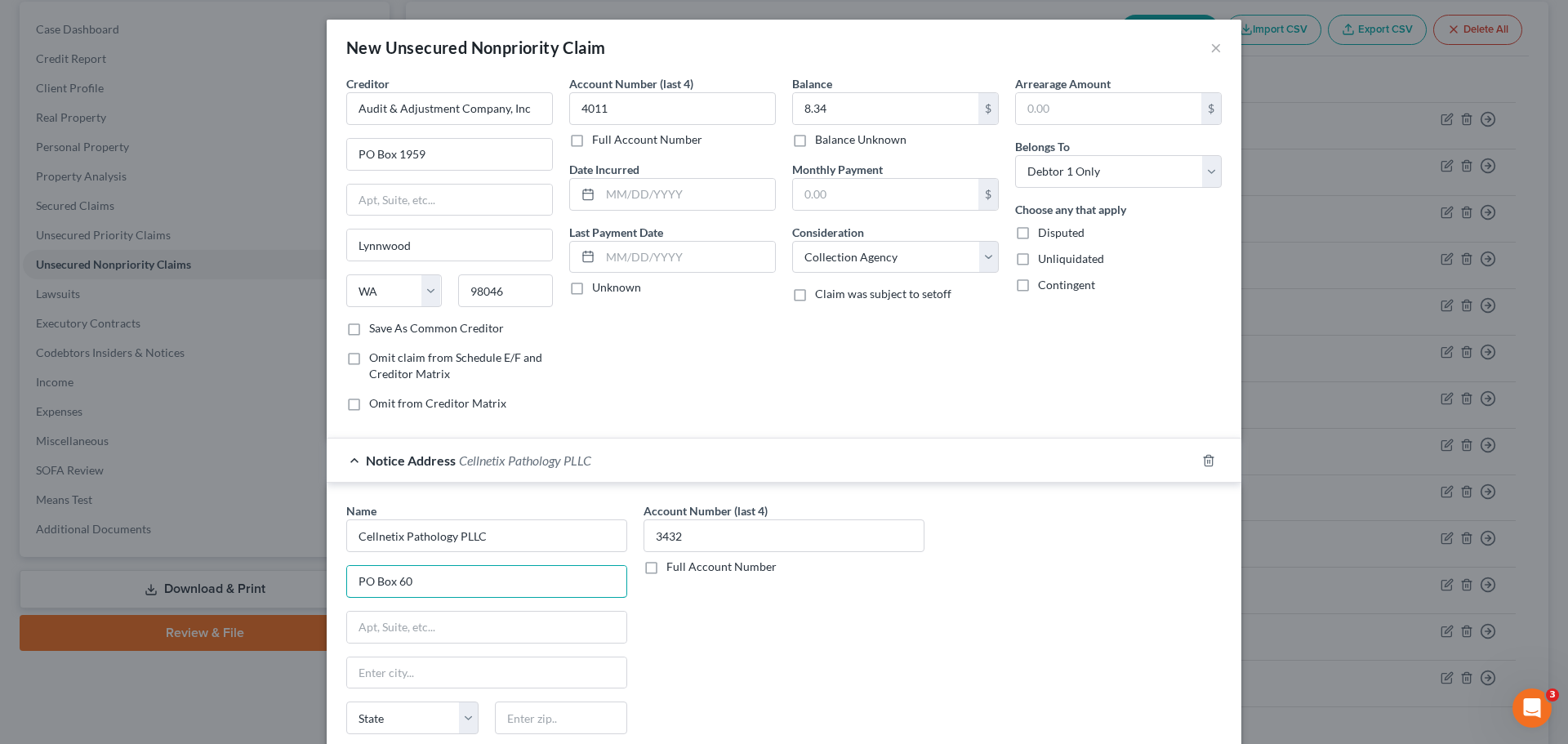
type input "PO Box 600"
type input "O"
type input "Oaks"
select select "39"
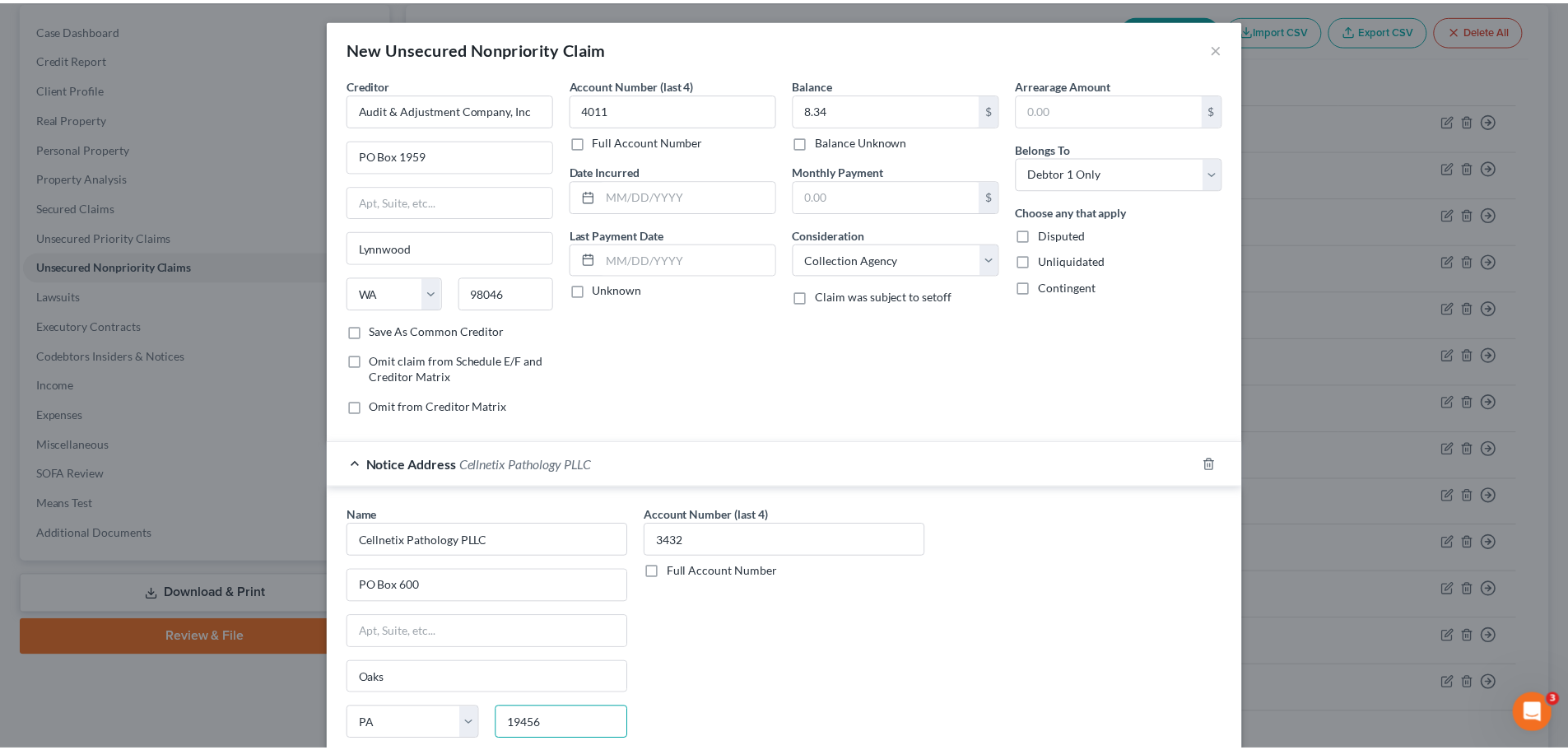
scroll to position [137, 0]
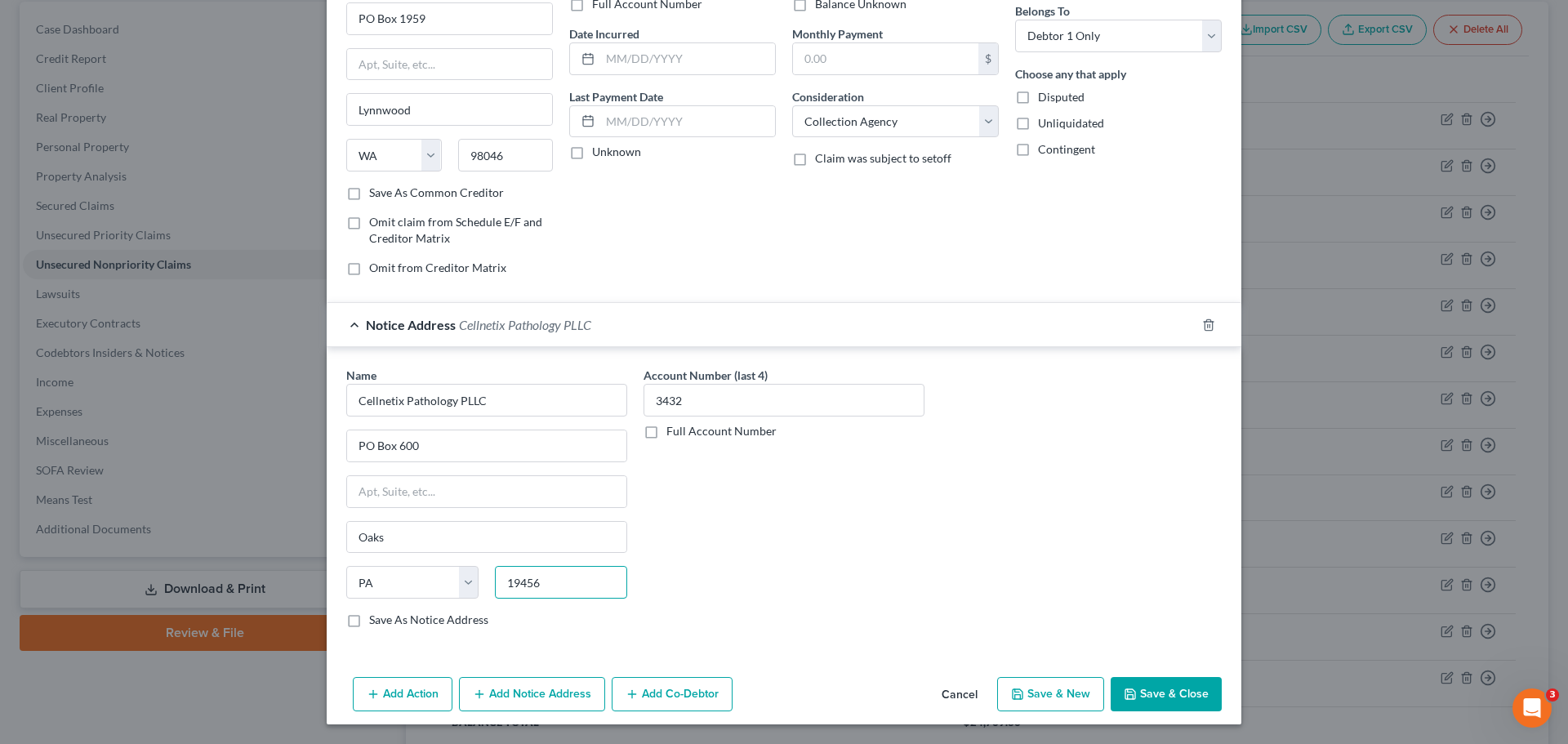
type input "19456"
click at [1140, 696] on button "Save & Close" at bounding box center [1166, 694] width 111 height 34
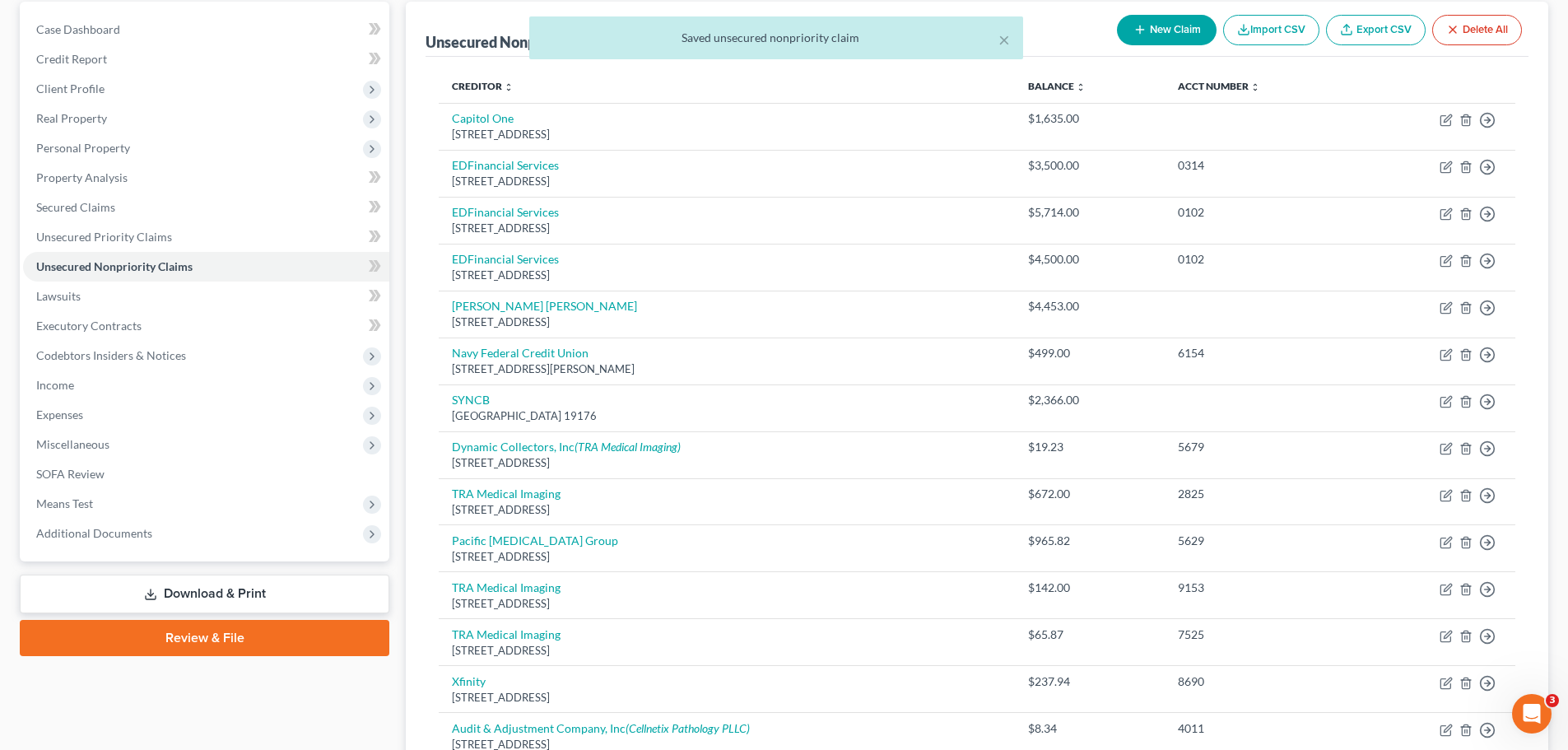
click at [1196, 25] on div "× Saved unsecured nonpriority claim" at bounding box center [775, 41] width 1568 height 51
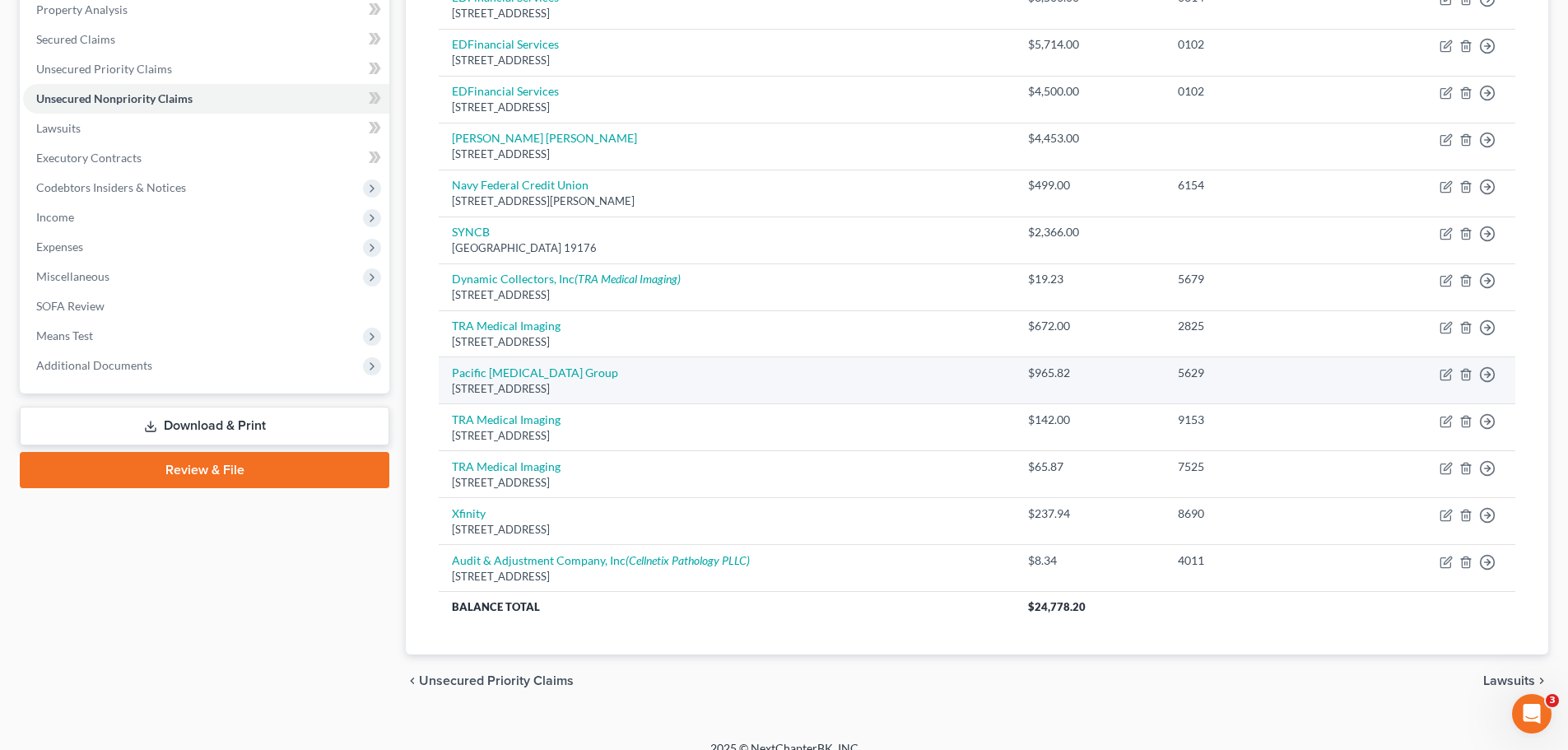
scroll to position [344, 0]
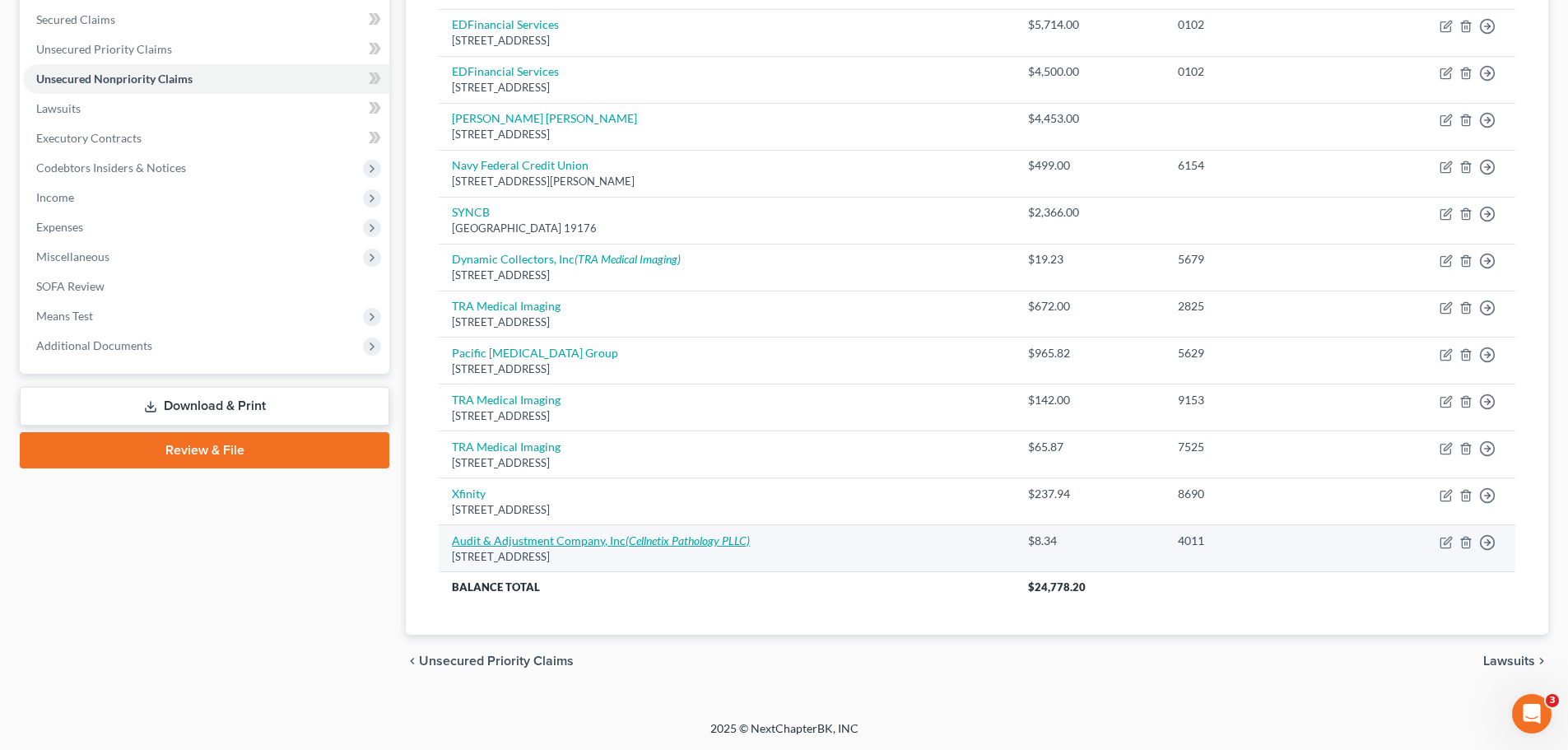
click at [676, 538] on icon "(Cellnetix Pathology PLLC)" at bounding box center [687, 540] width 125 height 14
select select "50"
select select "1"
select select "0"
select select "39"
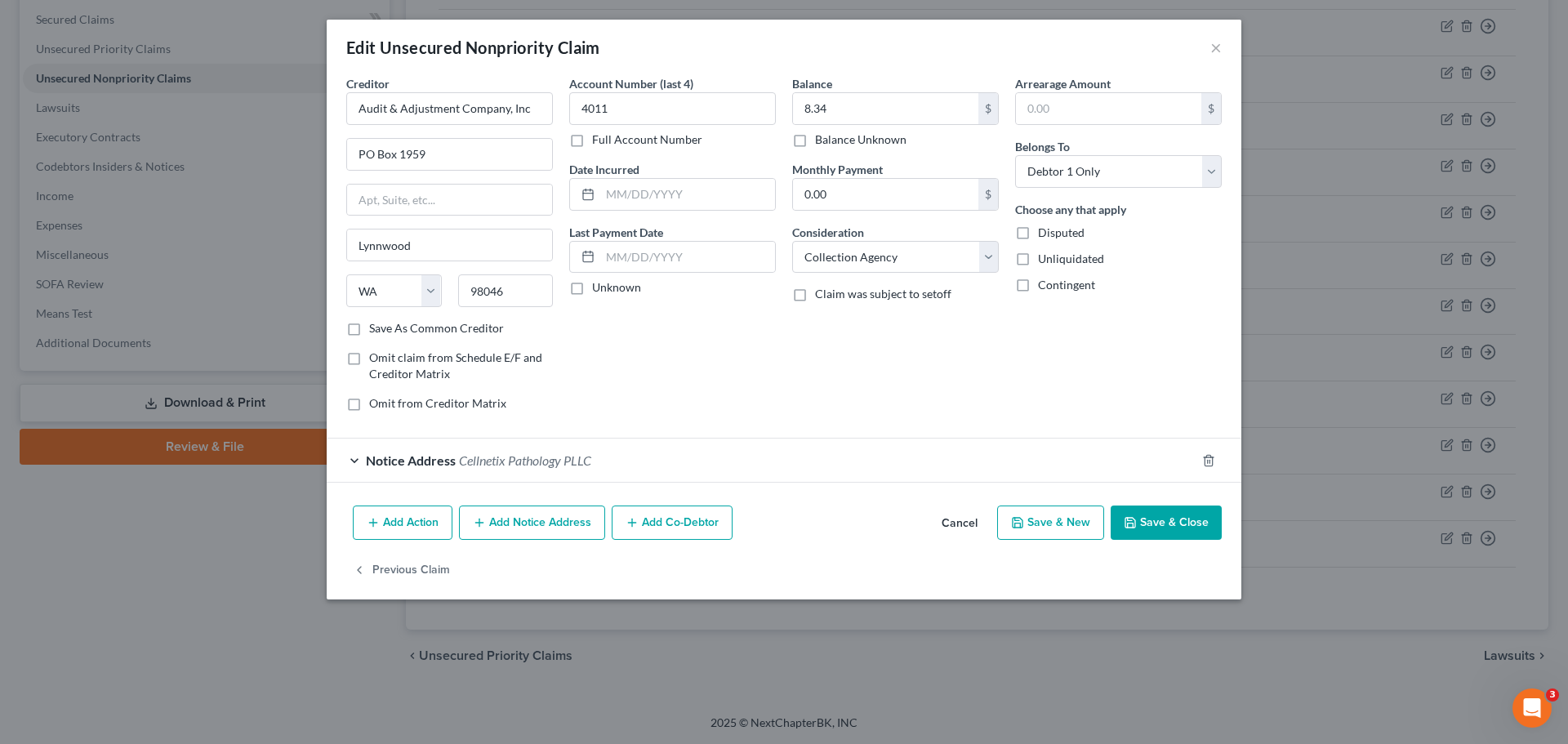
click at [610, 456] on div "Notice Address Cellnetix Pathology PLLC" at bounding box center [761, 460] width 868 height 44
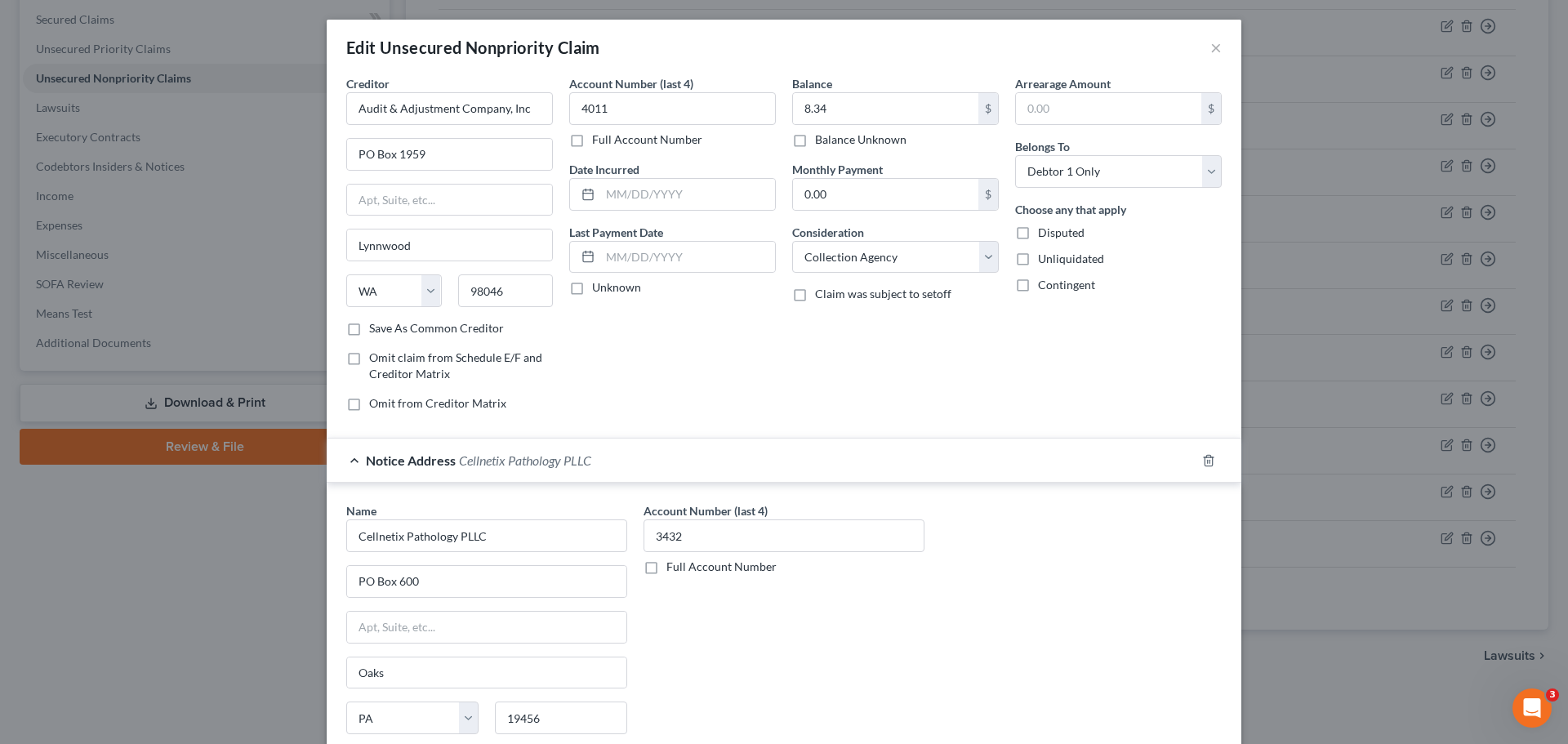
click at [1216, 45] on div "Edit Unsecured Nonpriority Claim ×" at bounding box center [784, 47] width 915 height 55
click at [1210, 52] on button "×" at bounding box center [1215, 47] width 11 height 20
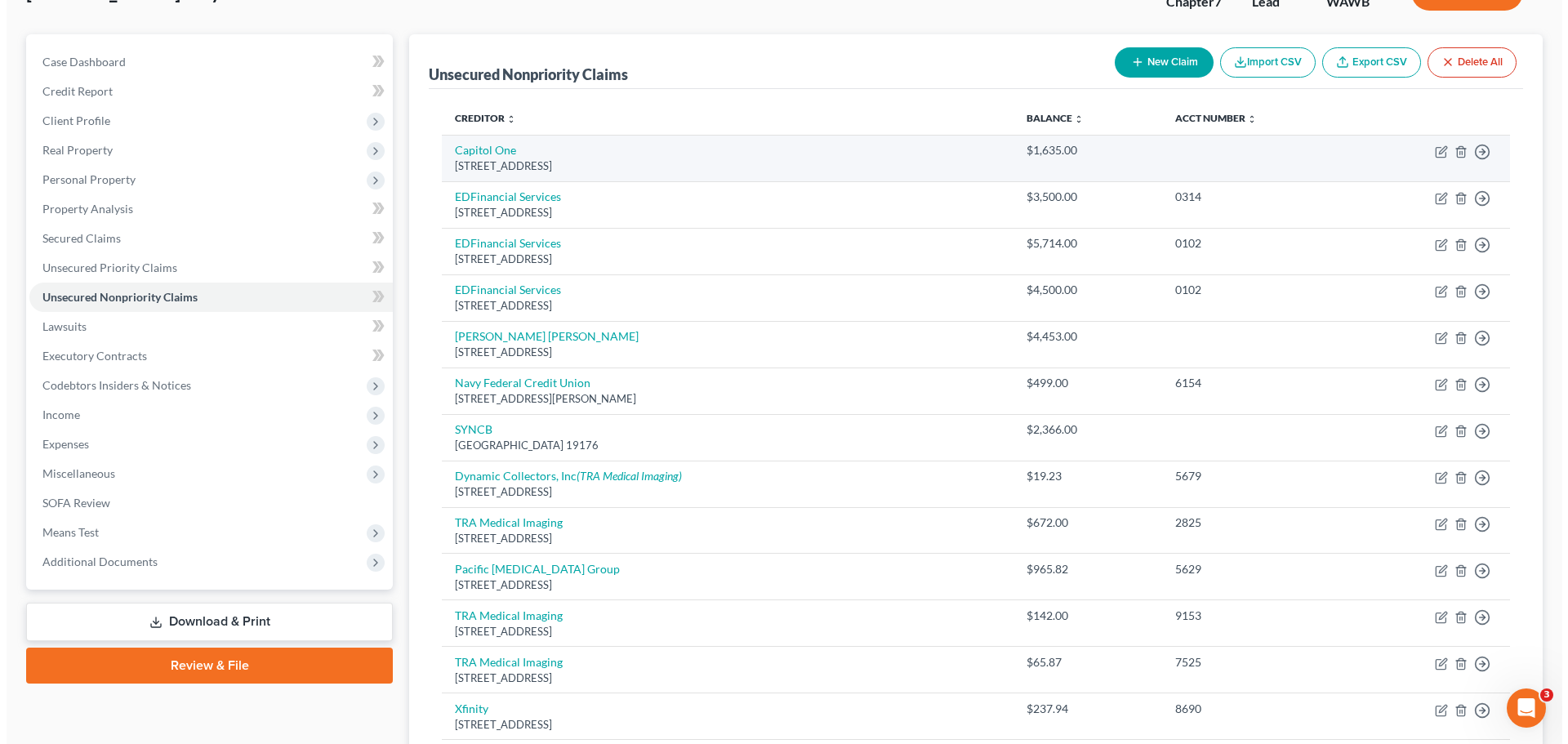
scroll to position [0, 0]
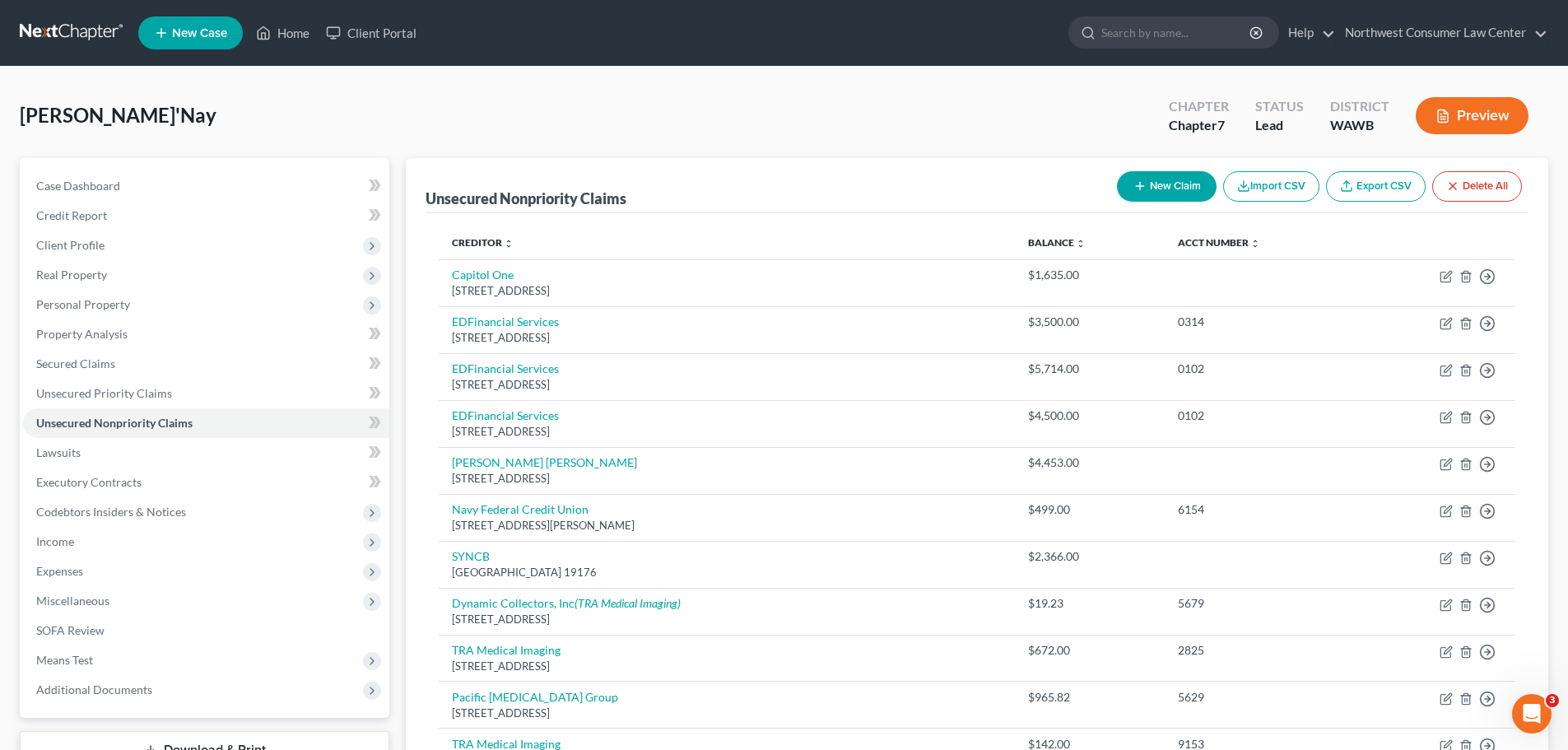
click at [1156, 181] on button "New Claim" at bounding box center [1167, 186] width 100 height 30
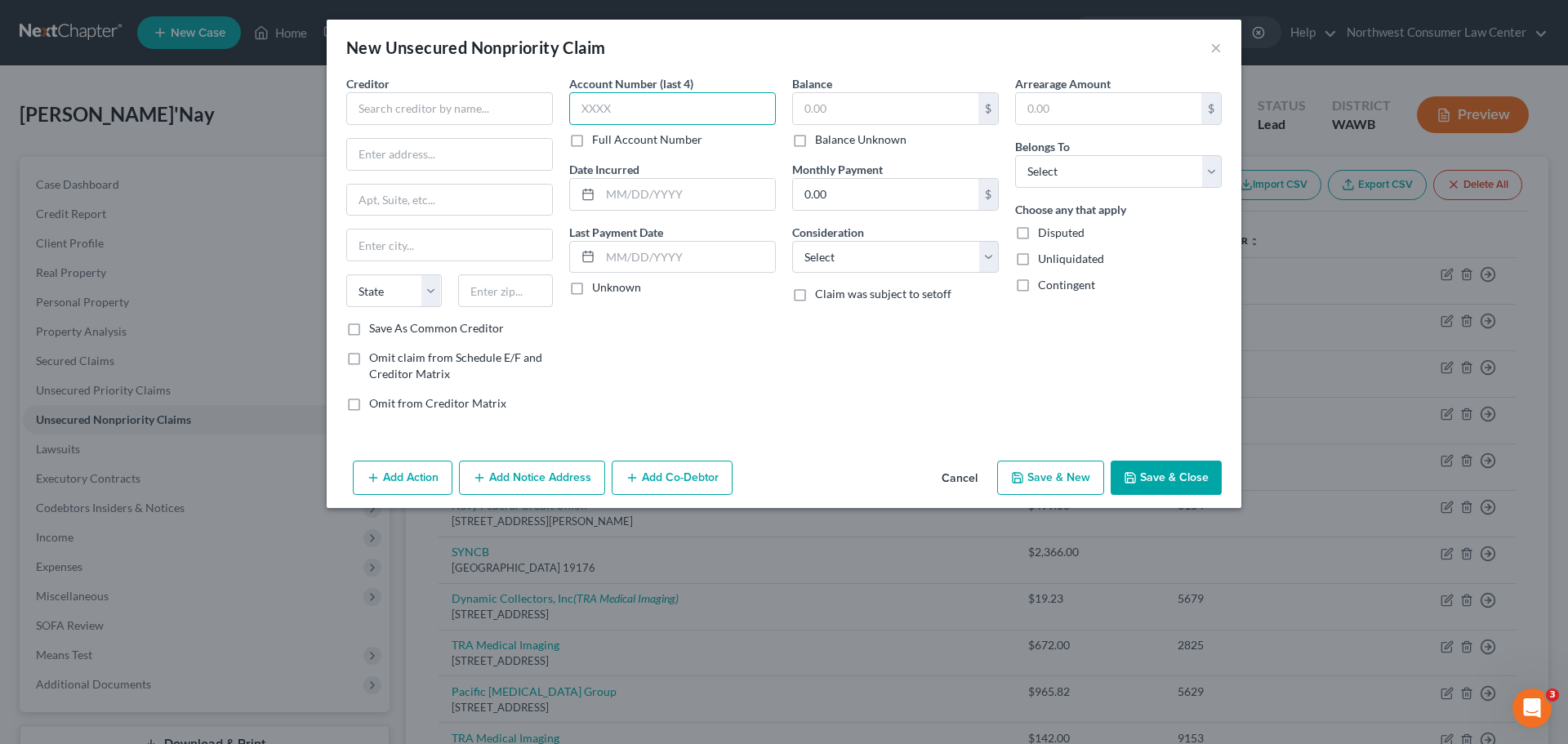
click at [685, 123] on input "text" at bounding box center [672, 108] width 206 height 32
type input "2177"
click at [431, 109] on input "text" at bounding box center [450, 108] width 206 height 32
type input "Audit & Adjustment Company, Inc"
type input "PO Box 1959"
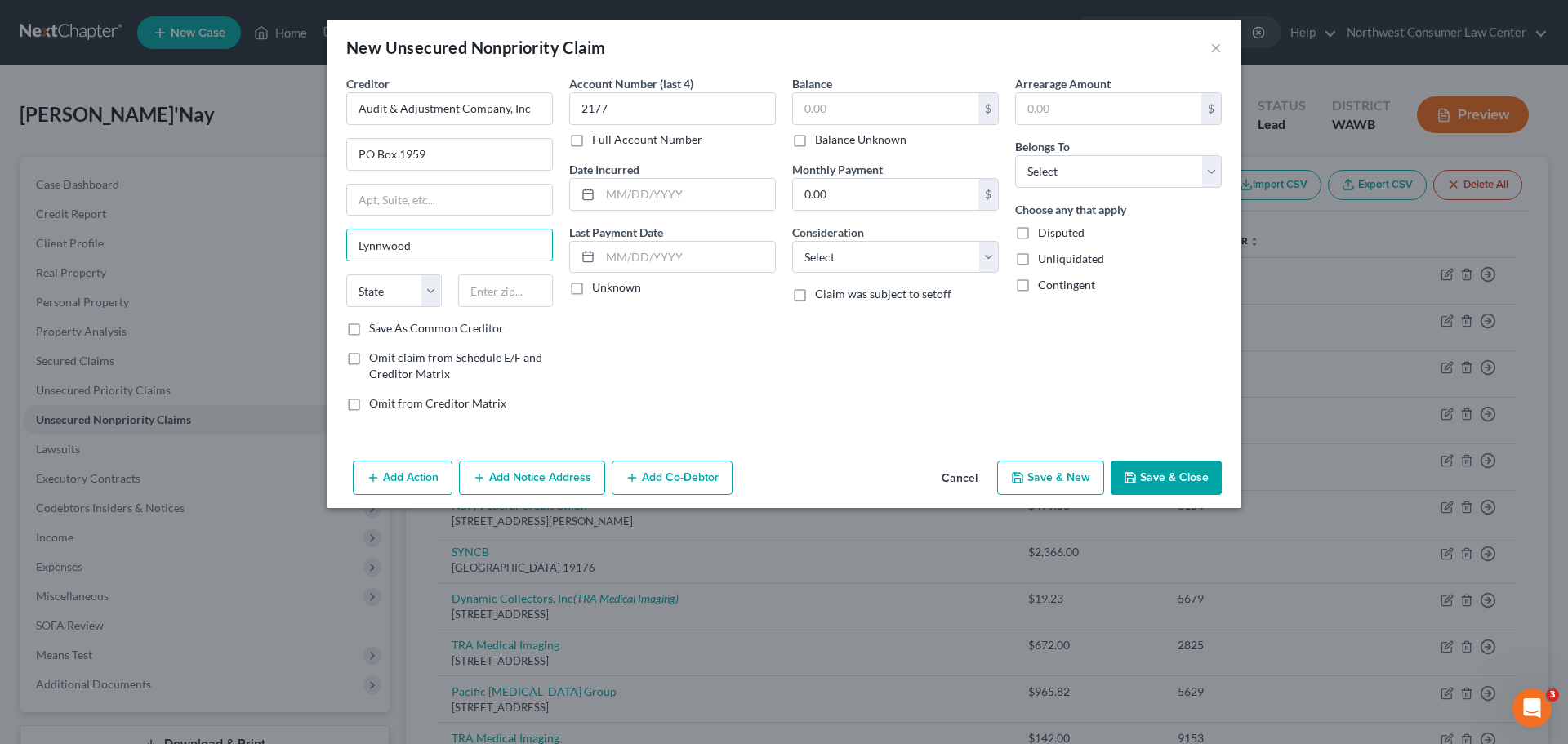
type input "Lynnwood"
select select "50"
type input "98046"
click at [807, 100] on input "text" at bounding box center [885, 108] width 185 height 31
type input "11.66"
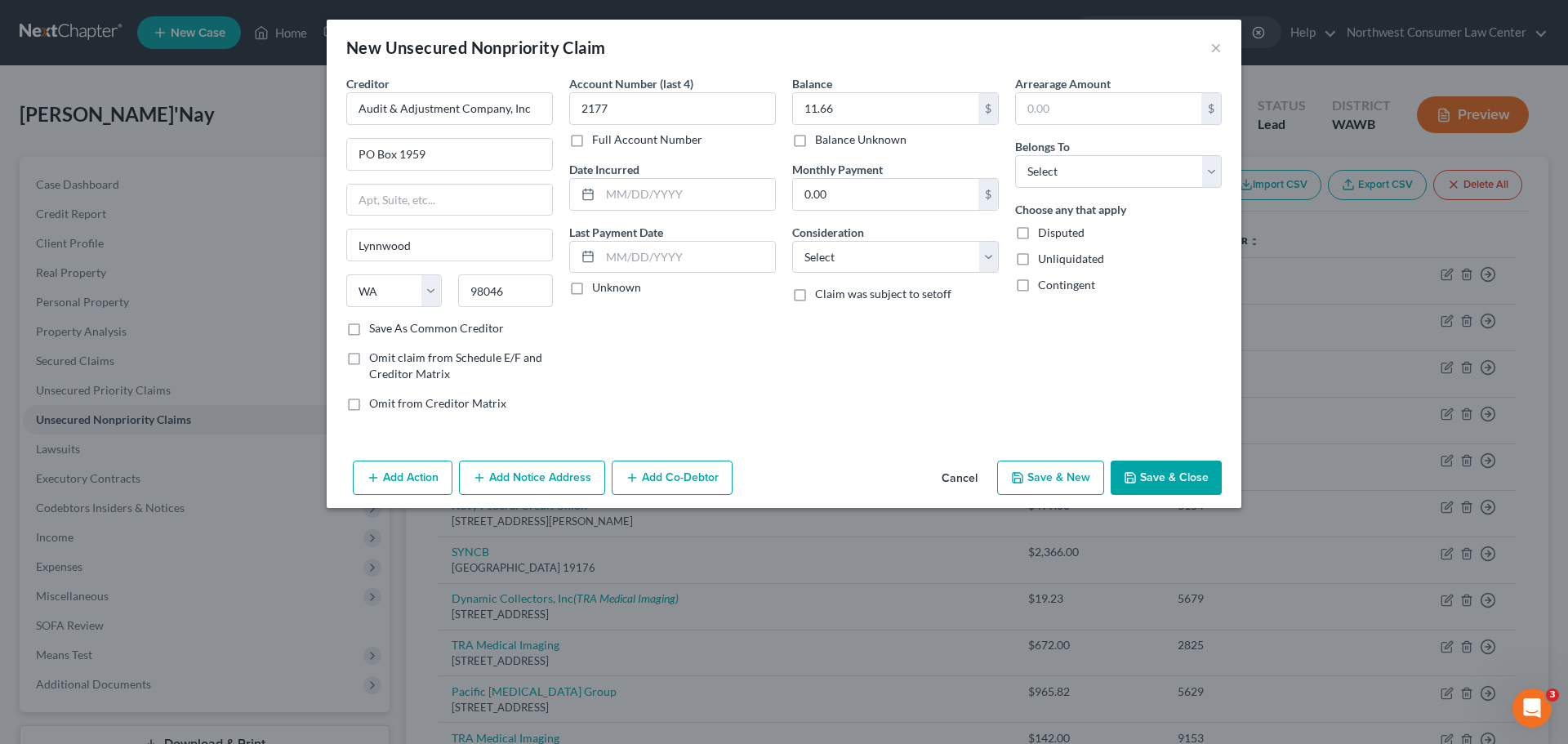
click at [979, 275] on div "Balance 11.66 $ Balance Unknown Balance Undetermined 11.66 $ Balance Unknown Mo…" at bounding box center [895, 250] width 223 height 350
drag, startPoint x: 988, startPoint y: 257, endPoint x: 973, endPoint y: 270, distance: 19.8
click at [988, 257] on select "Select Cable / Satellite Services Collection Agency Credit Card Debt Debt Couns…" at bounding box center [895, 257] width 206 height 32
select select "1"
click at [792, 241] on select "Select Cable / Satellite Services Collection Agency Credit Card Debt Debt Couns…" at bounding box center [895, 257] width 206 height 32
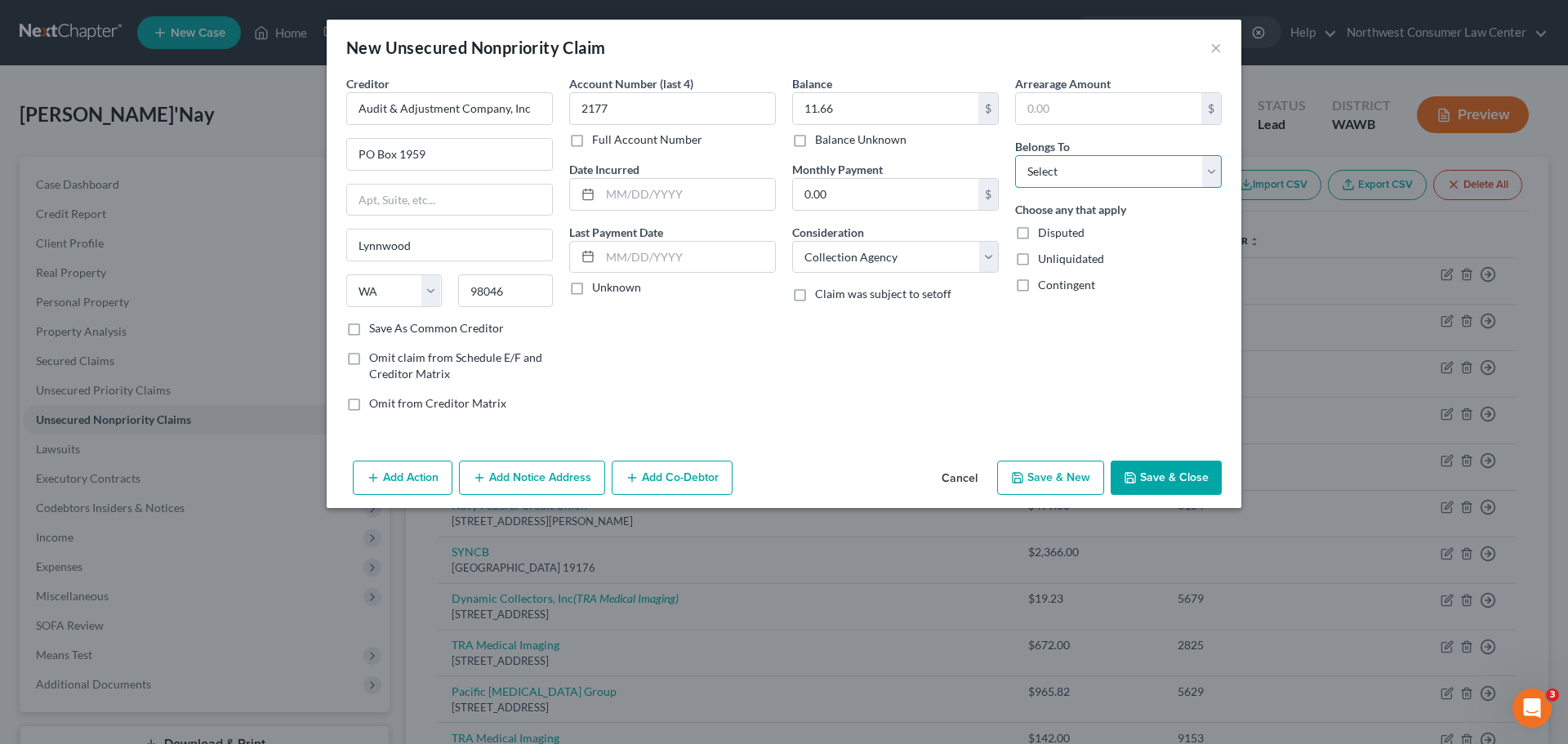
drag, startPoint x: 1071, startPoint y: 175, endPoint x: 1064, endPoint y: 185, distance: 12.2
click at [1071, 174] on select "Select Debtor 1 Only Debtor 2 Only Debtor 1 And Debtor 2 Only At Least One Of T…" at bounding box center [1118, 171] width 206 height 32
select select "0"
click at [1015, 155] on select "Select Debtor 1 Only Debtor 2 Only Debtor 1 And Debtor 2 Only At Least One Of T…" at bounding box center [1118, 171] width 206 height 32
click at [569, 474] on button "Add Notice Address" at bounding box center [531, 478] width 146 height 34
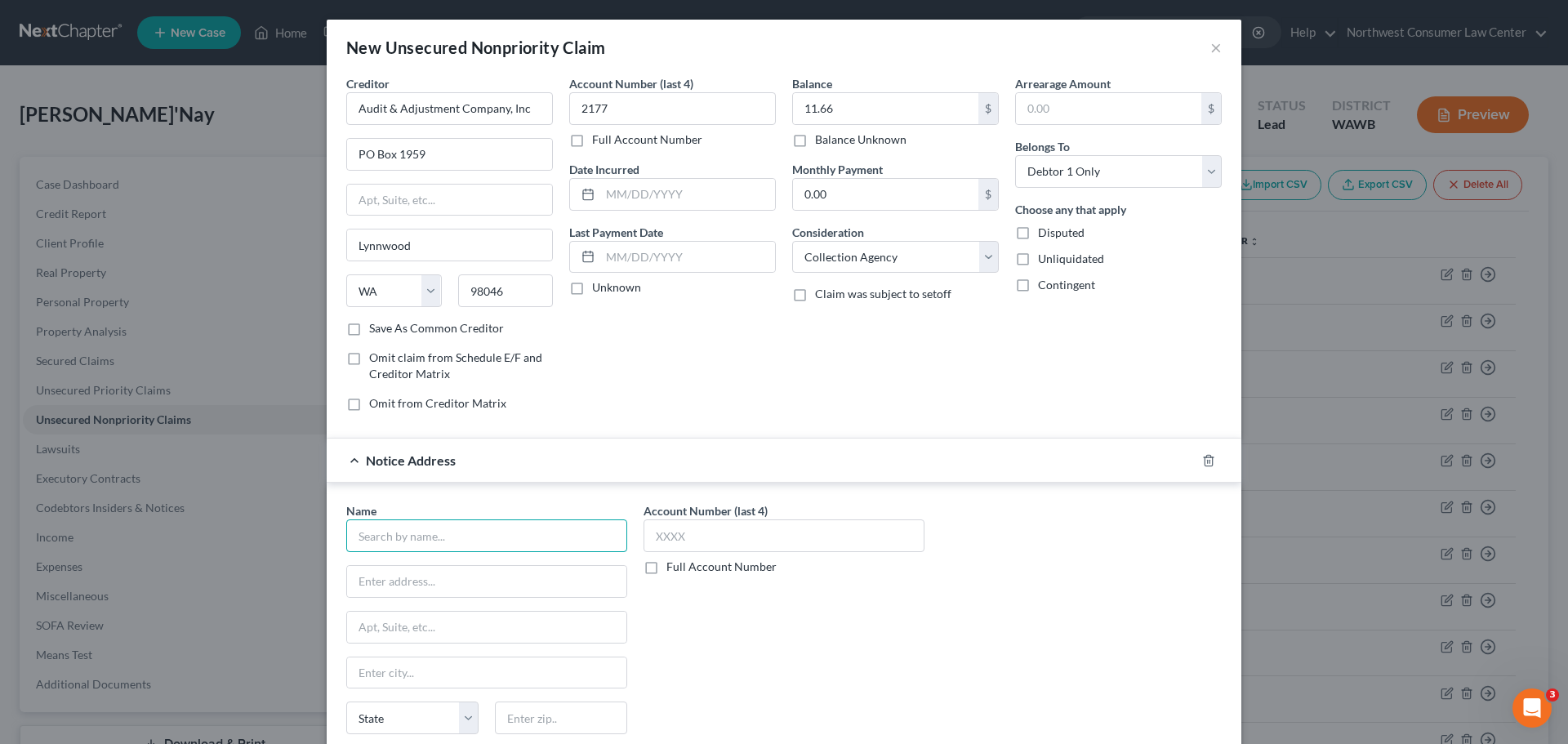
click at [497, 539] on input "text" at bounding box center [486, 536] width 281 height 32
type input "Cellnetix Pathology PLLC"
click at [734, 519] on label "Account Number (last 4)" at bounding box center [705, 511] width 124 height 17
click at [727, 532] on input "text" at bounding box center [783, 536] width 281 height 32
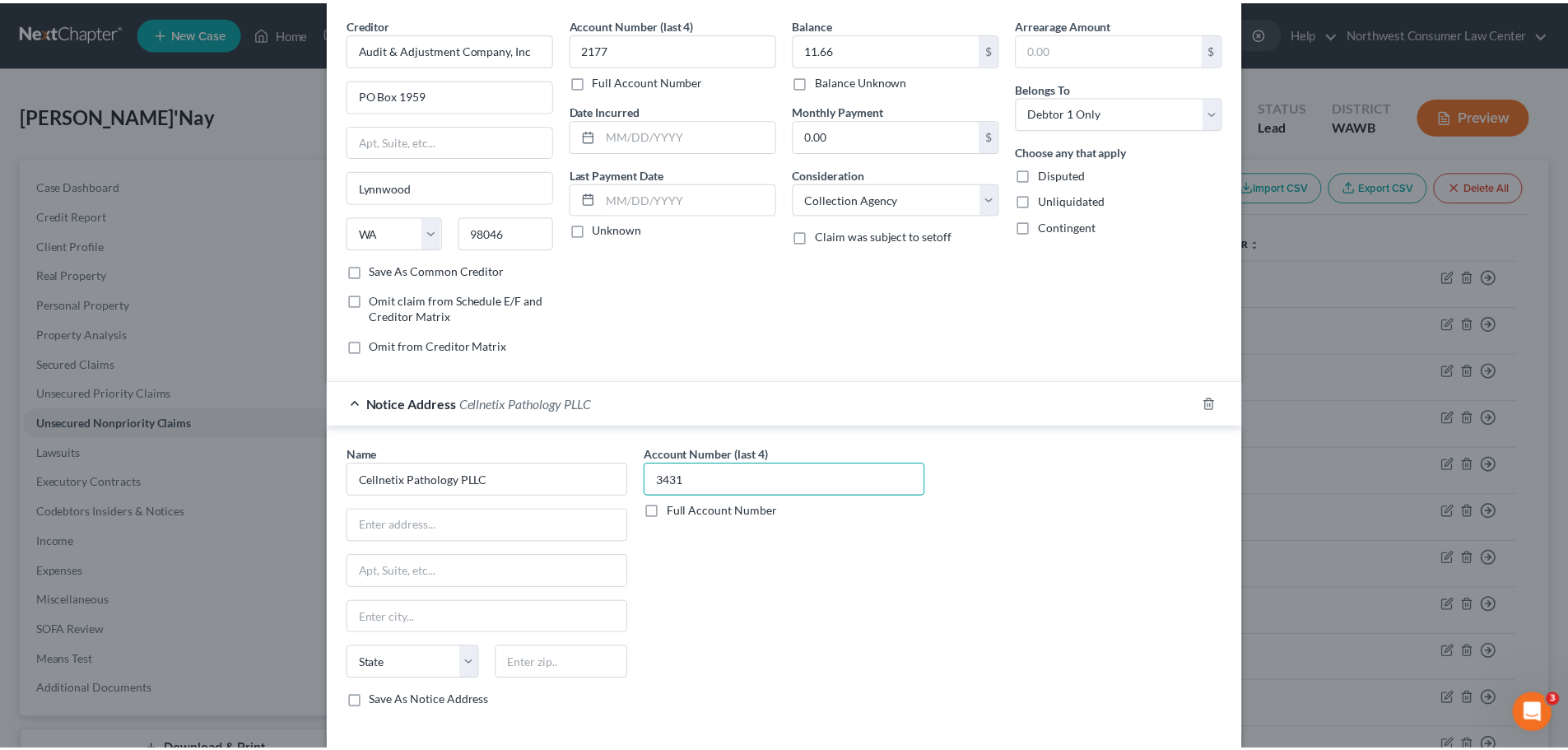
scroll to position [137, 0]
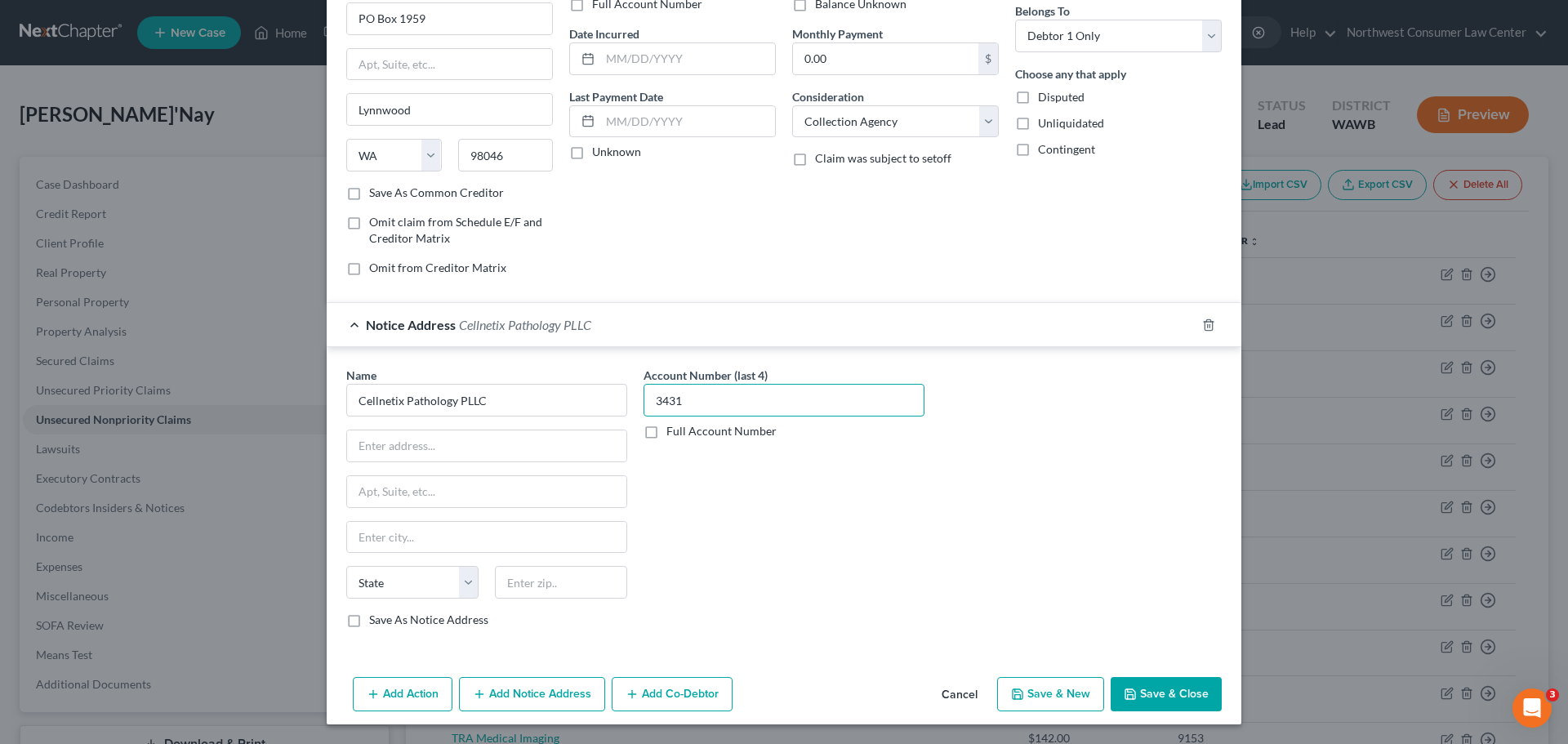
type input "3431"
click at [1159, 684] on button "Save & Close" at bounding box center [1166, 694] width 111 height 34
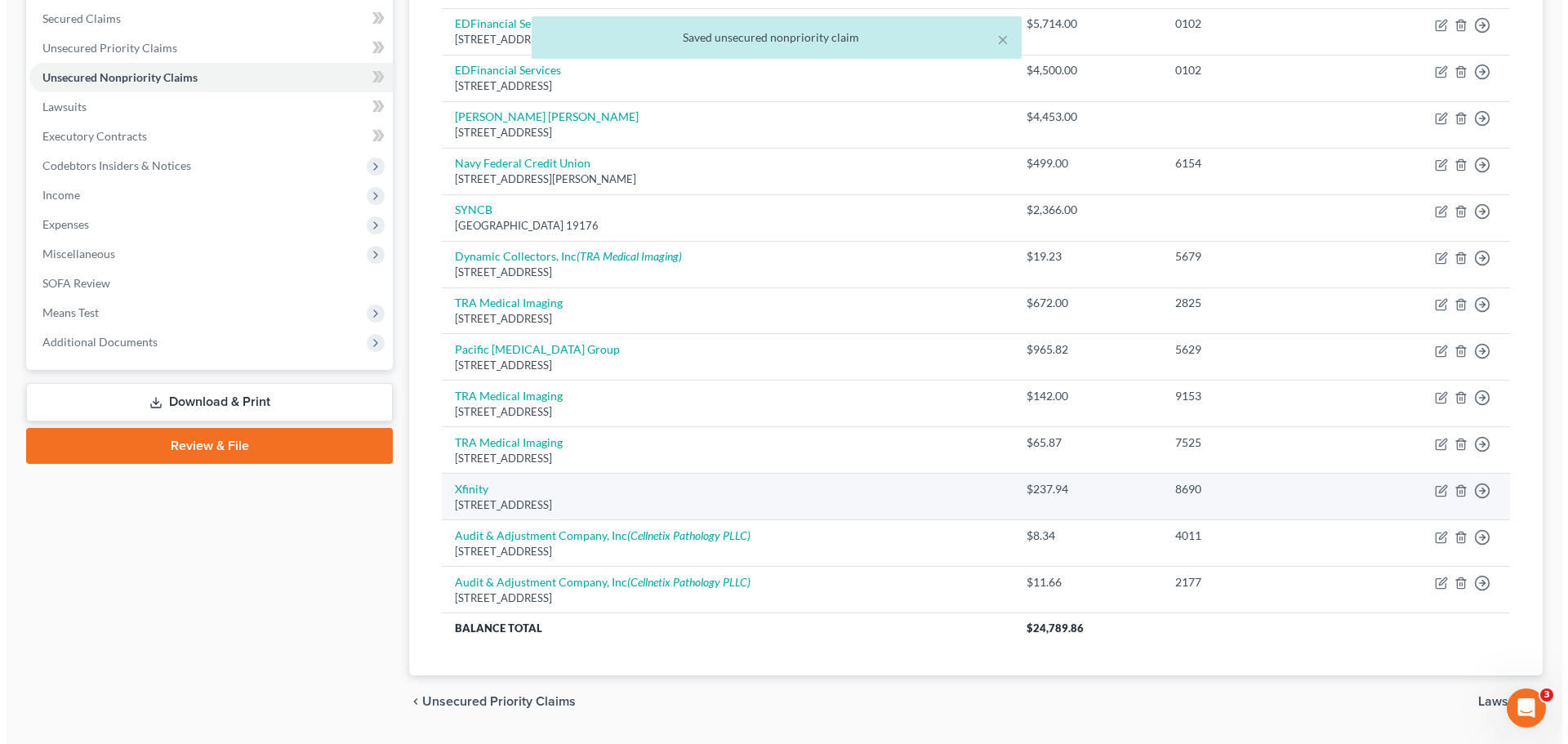
scroll to position [388, 0]
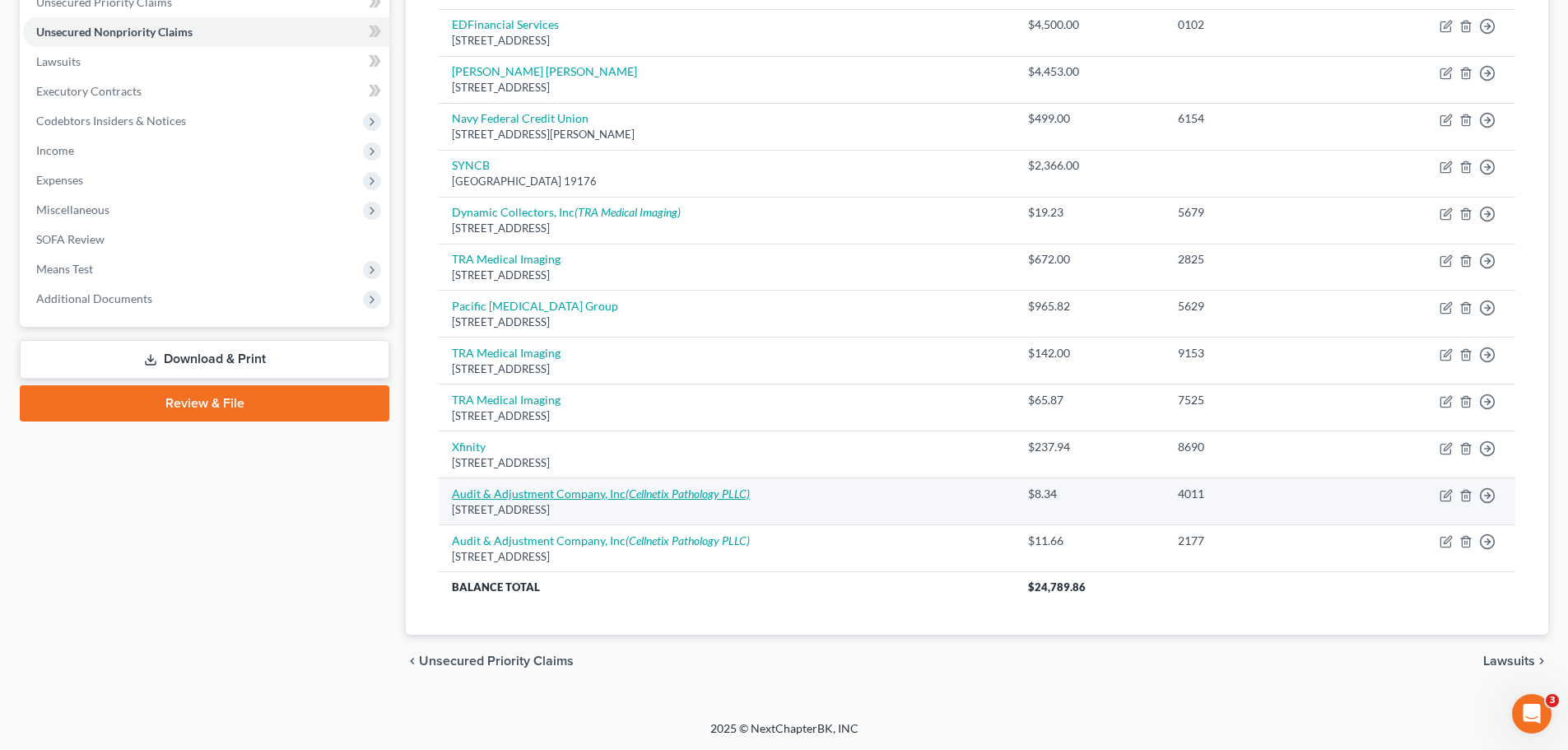
click at [692, 497] on icon "(Cellnetix Pathology PLLC)" at bounding box center [687, 494] width 125 height 14
select select "50"
select select "1"
select select "0"
select select "39"
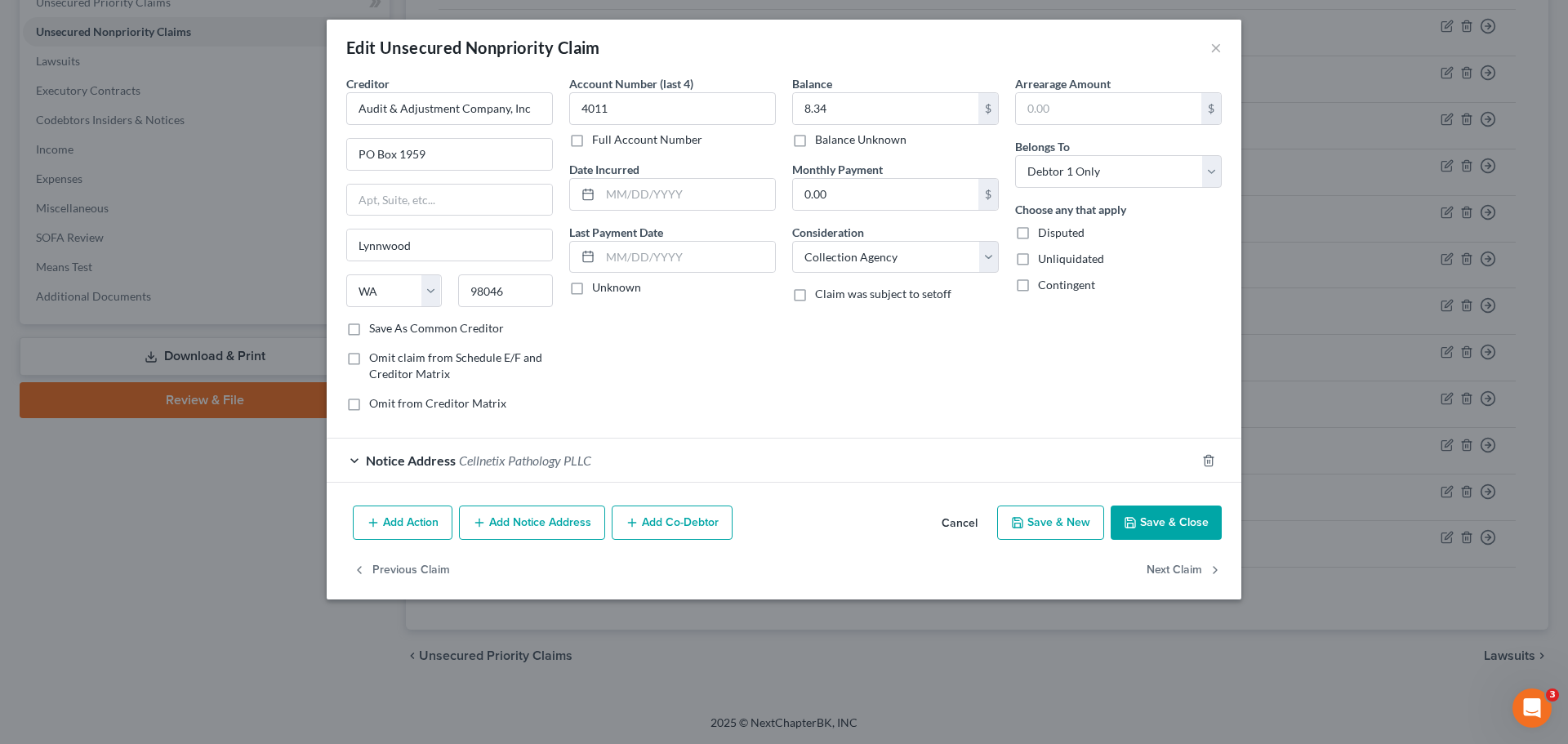
click at [701, 470] on div "Notice Address Cellnetix Pathology PLLC" at bounding box center [761, 460] width 868 height 44
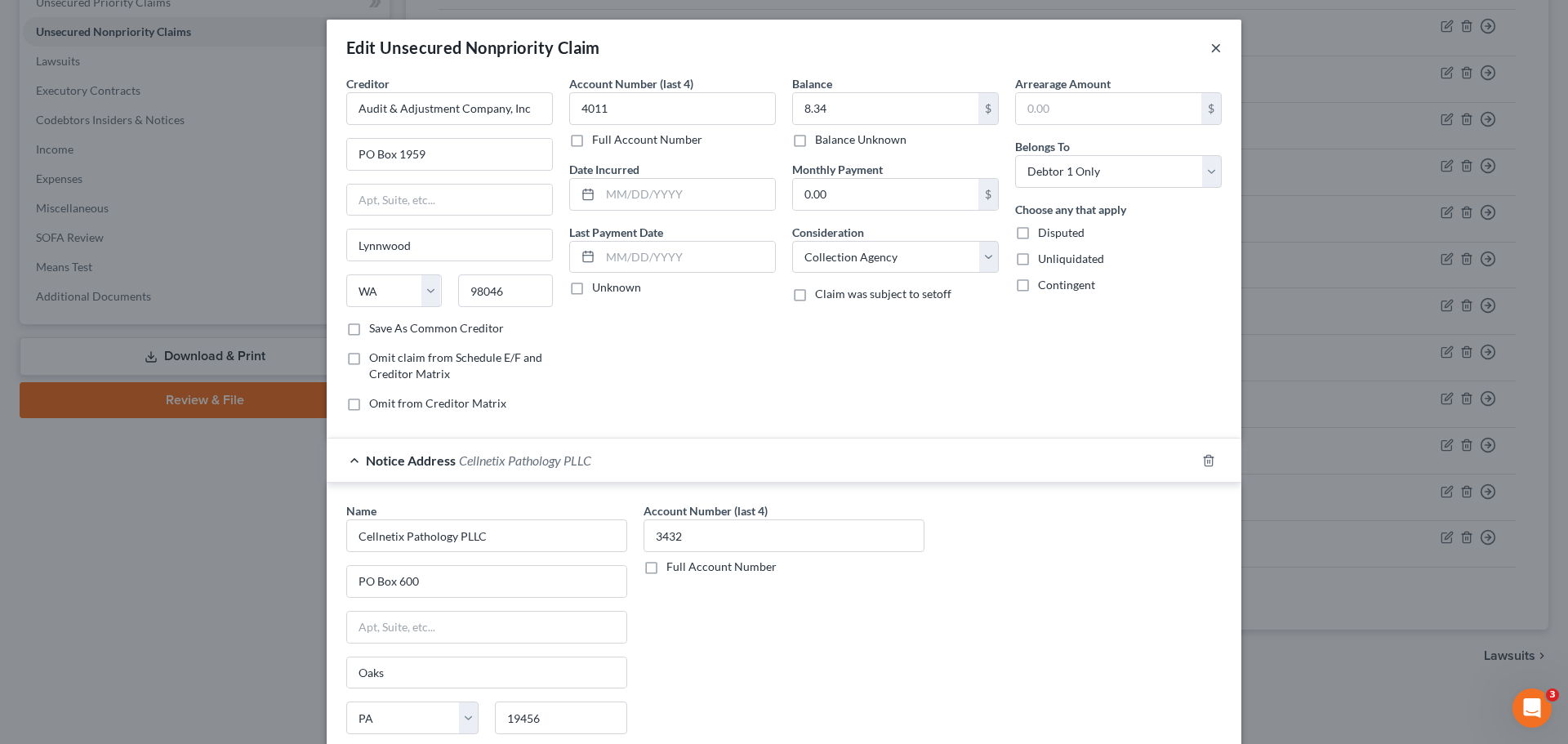
click at [1215, 42] on button "×" at bounding box center [1215, 47] width 11 height 20
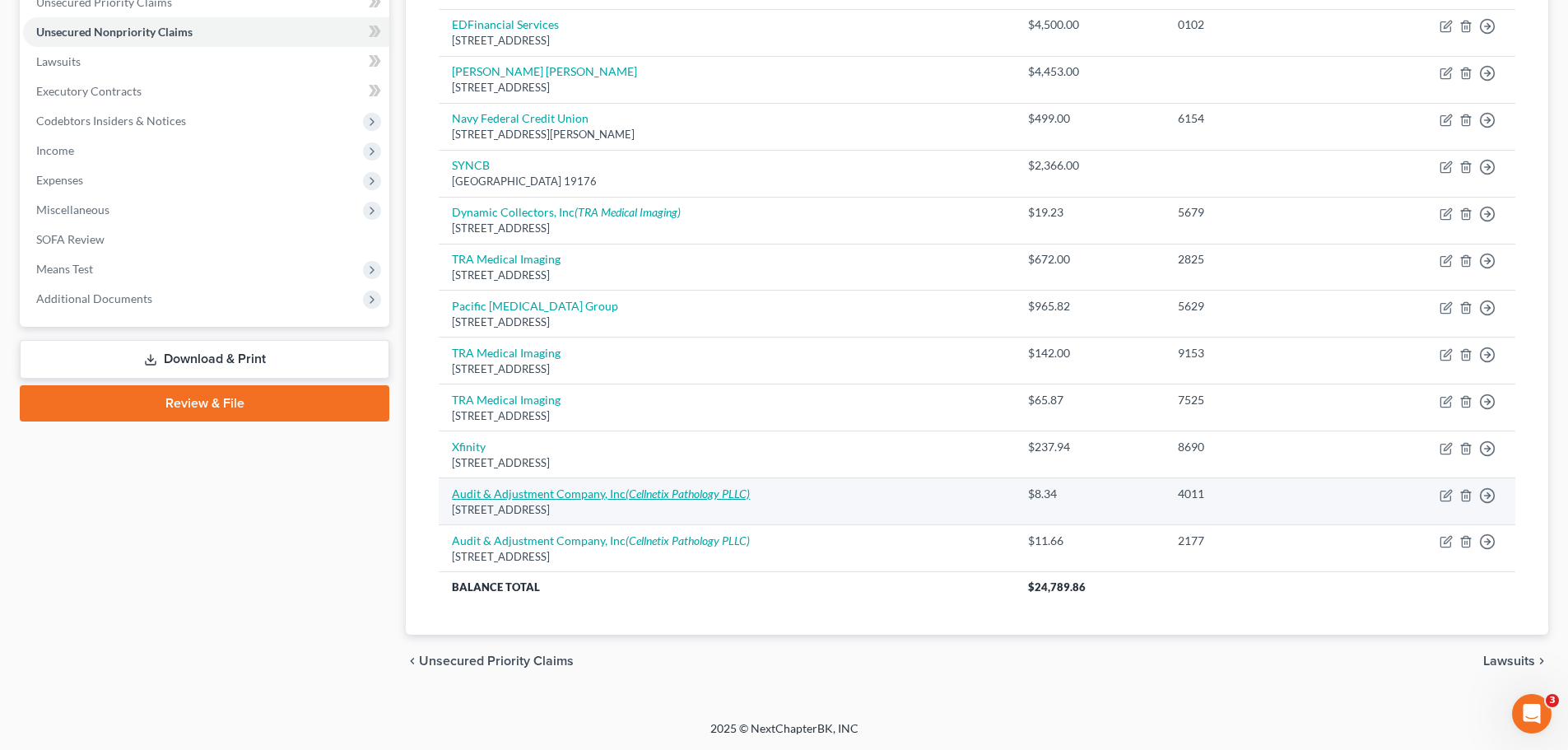
click at [684, 487] on icon "(Cellnetix Pathology PLLC)" at bounding box center [687, 494] width 125 height 14
select select "50"
select select "1"
select select "0"
select select "39"
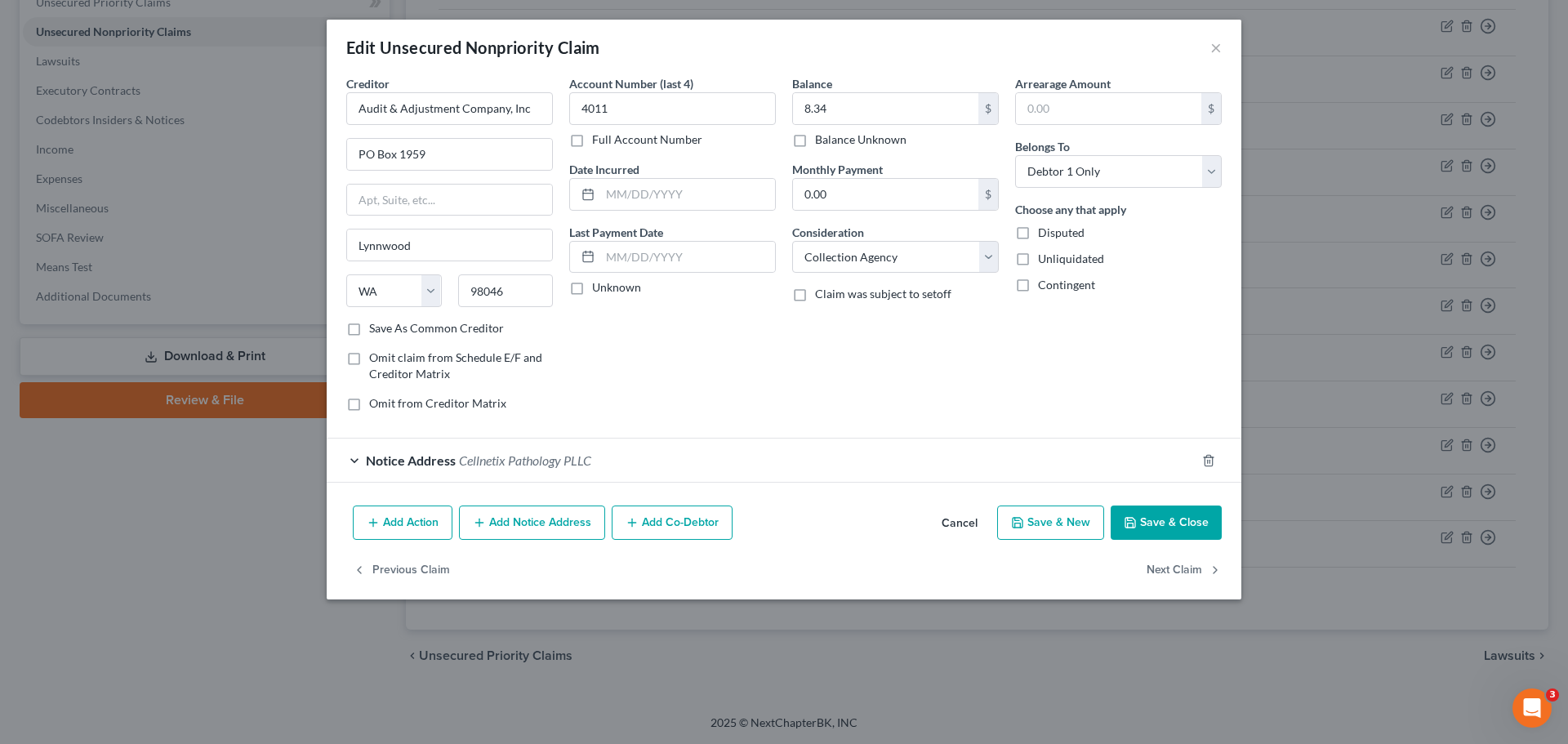
click at [549, 459] on span "Cellnetix Pathology PLLC" at bounding box center [525, 460] width 132 height 15
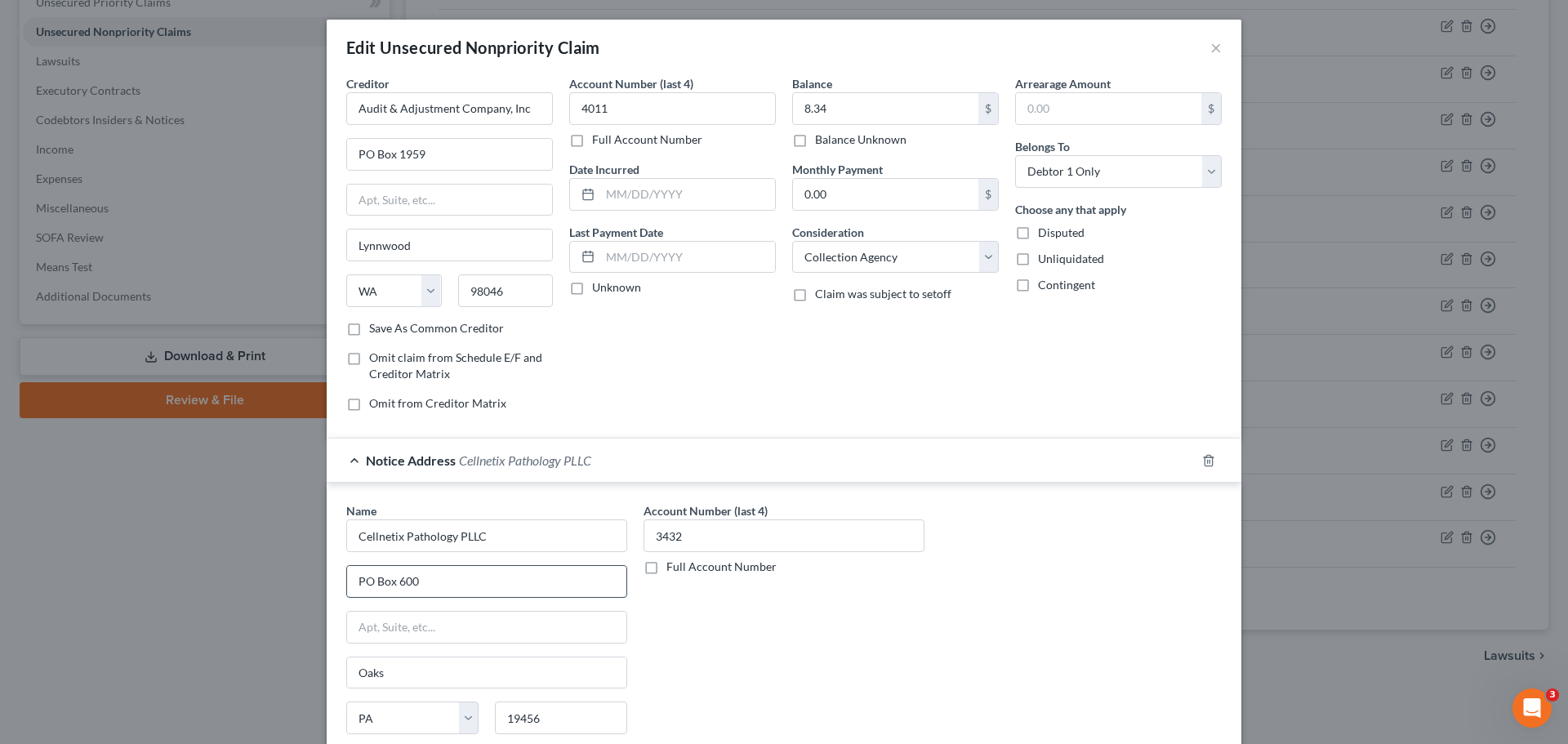
click at [447, 581] on input "PO Box 600" at bounding box center [486, 581] width 279 height 31
click at [561, 727] on input "19456" at bounding box center [560, 718] width 132 height 32
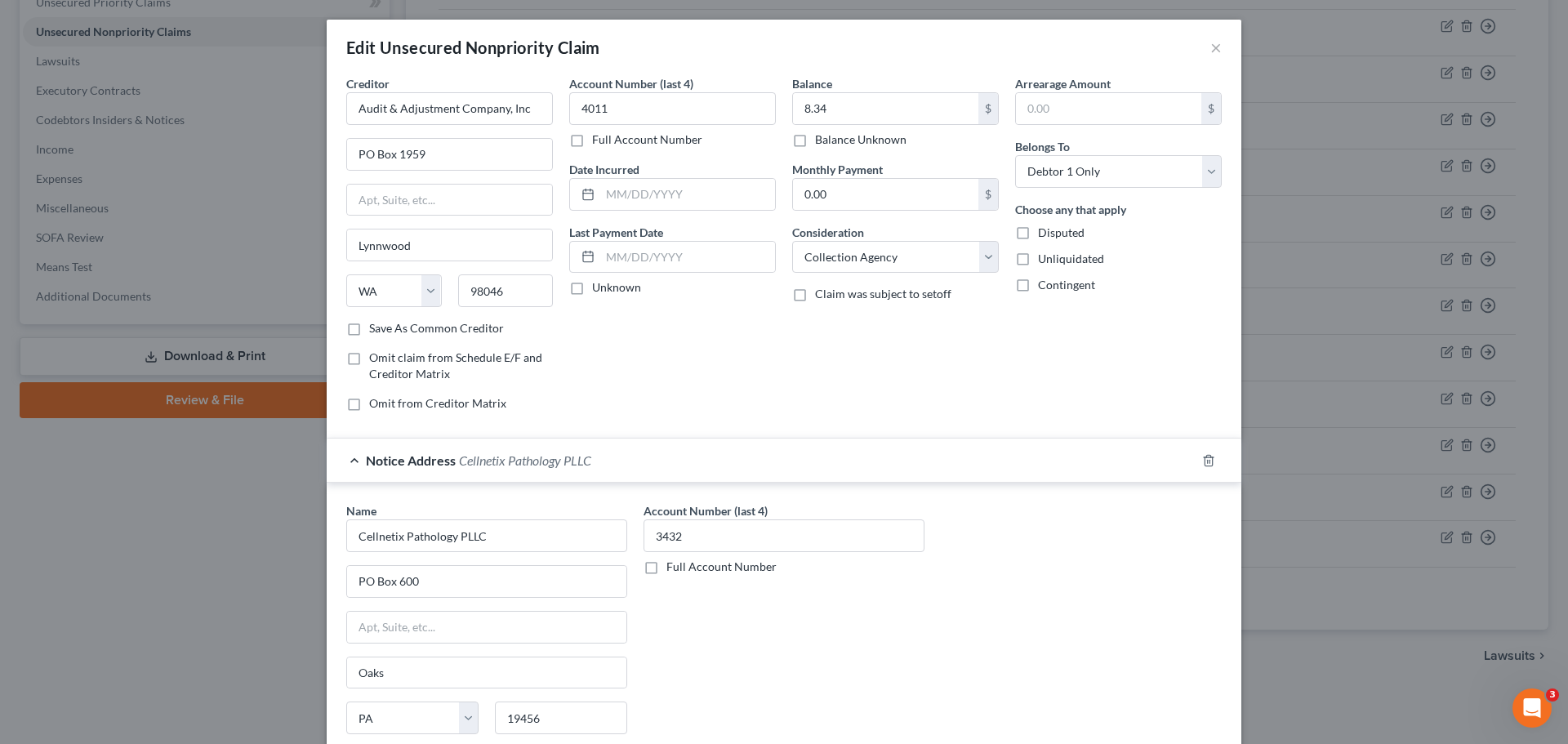
click at [1444, 272] on div "Edit Unsecured Nonpriority Claim × Creditor * Audit & Adjustment Company, Inc P…" at bounding box center [784, 372] width 1568 height 744
click at [1210, 45] on button "×" at bounding box center [1215, 47] width 11 height 20
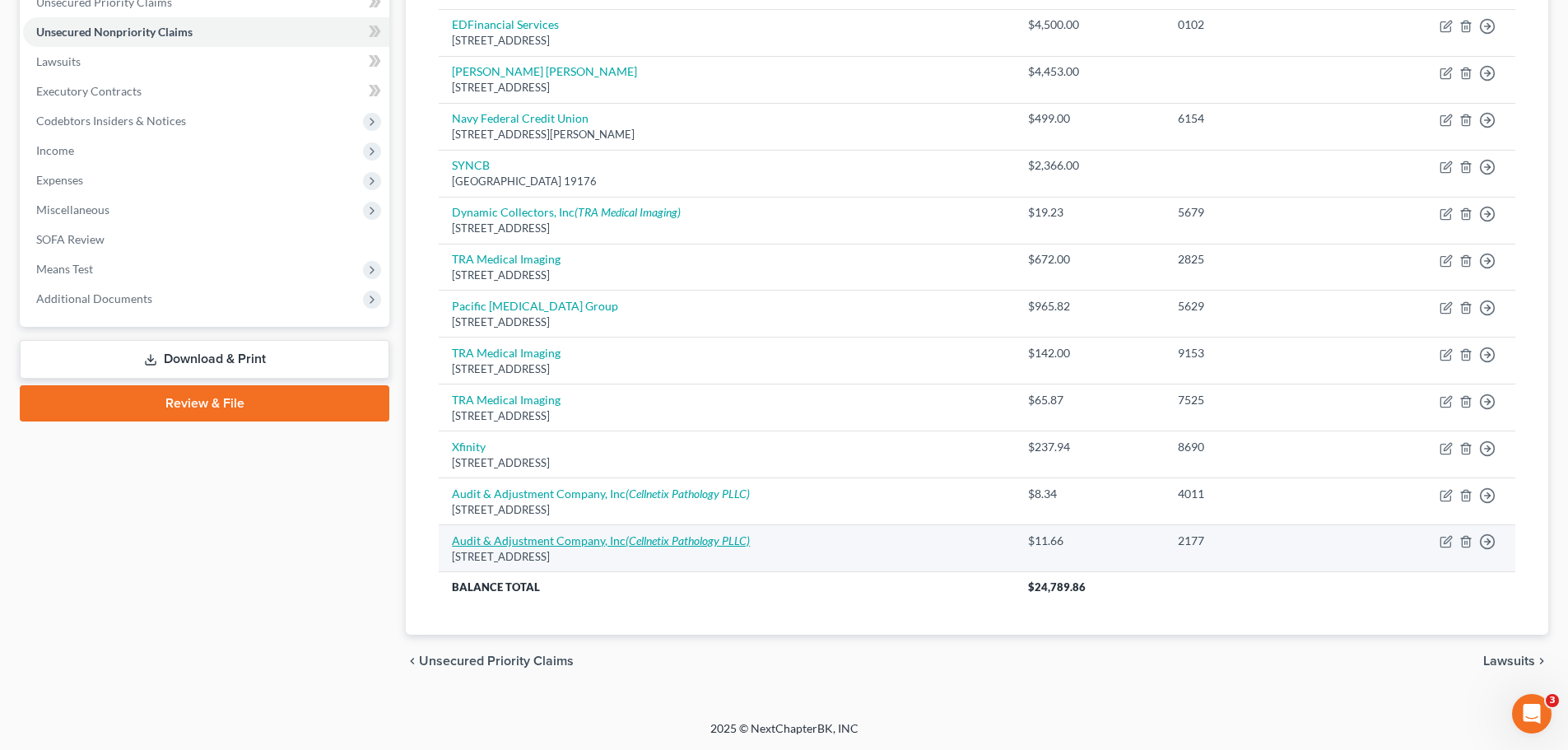
click at [609, 547] on link "Audit & Adjustment Company, Inc (Cellnetix Pathology PLLC)" at bounding box center [600, 540] width 298 height 14
select select "50"
select select "1"
select select "0"
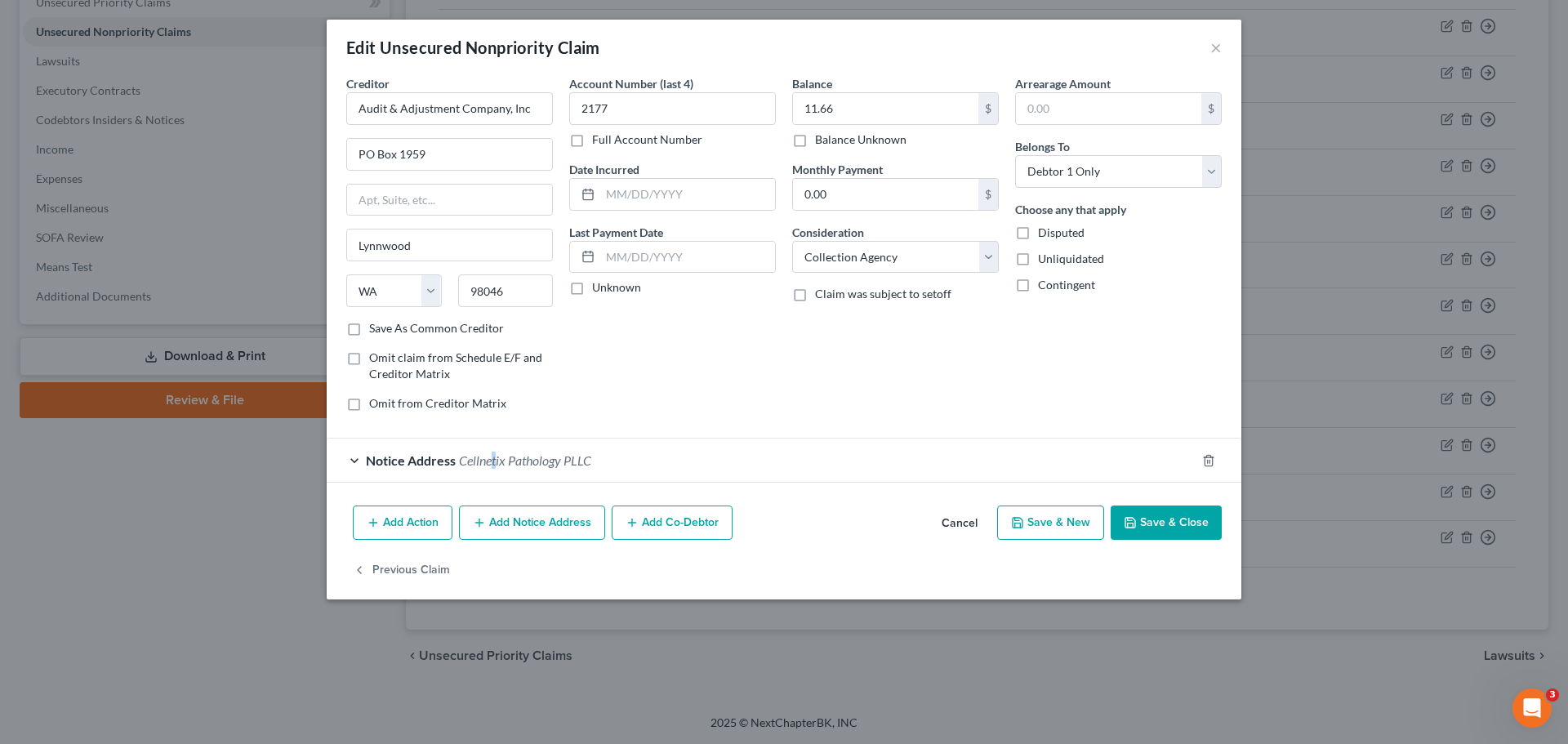
click at [495, 474] on div "Notice Address Cellnetix Pathology PLLC" at bounding box center [761, 460] width 868 height 44
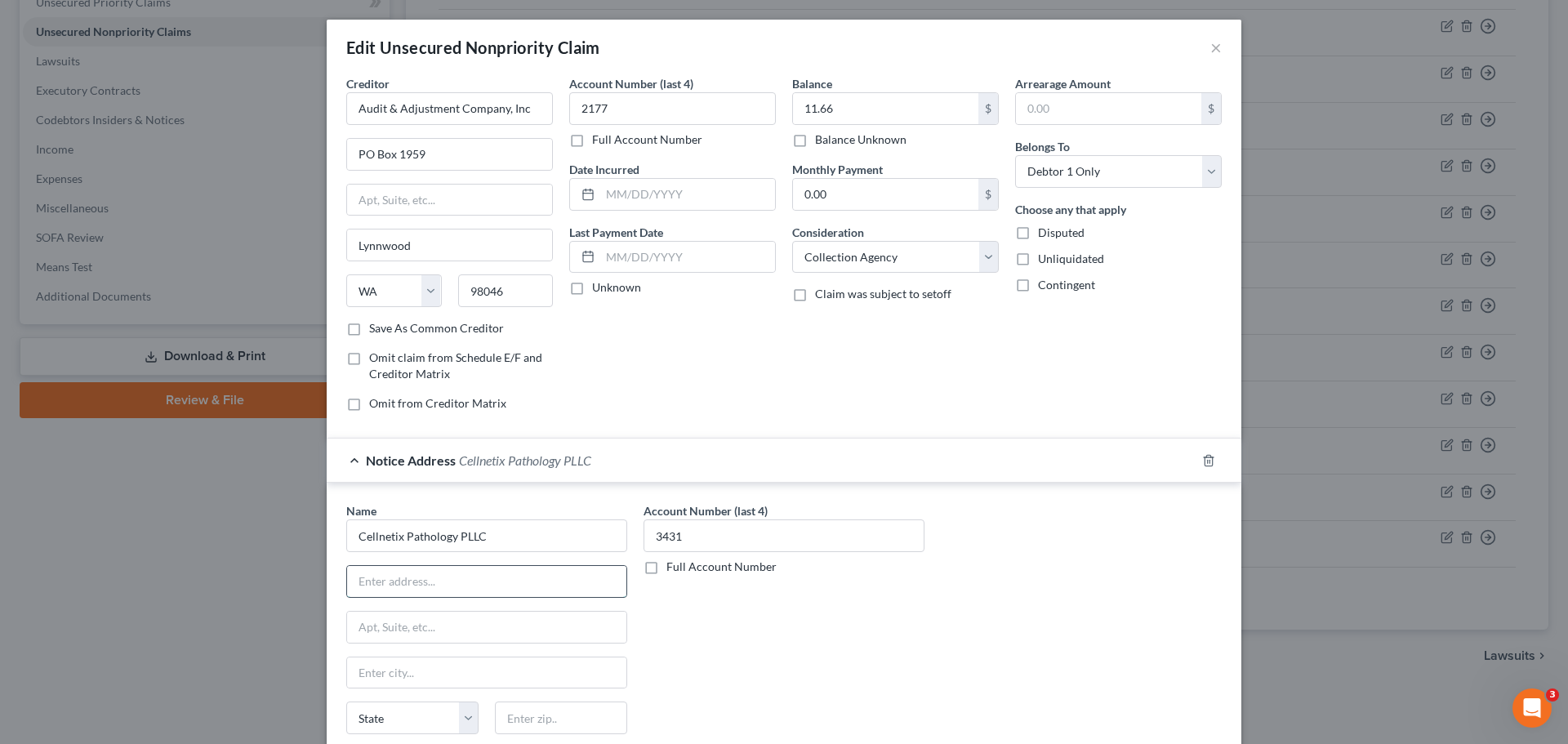
click at [408, 582] on input "text" at bounding box center [486, 581] width 279 height 31
type input "PO Box 600"
click at [408, 686] on input "text" at bounding box center [486, 672] width 279 height 31
type input "Oaks"
click at [392, 724] on select "State [US_STATE] AK AR AZ CA CO CT DE DC [GEOGRAPHIC_DATA] [GEOGRAPHIC_DATA] GU…" at bounding box center [412, 718] width 132 height 32
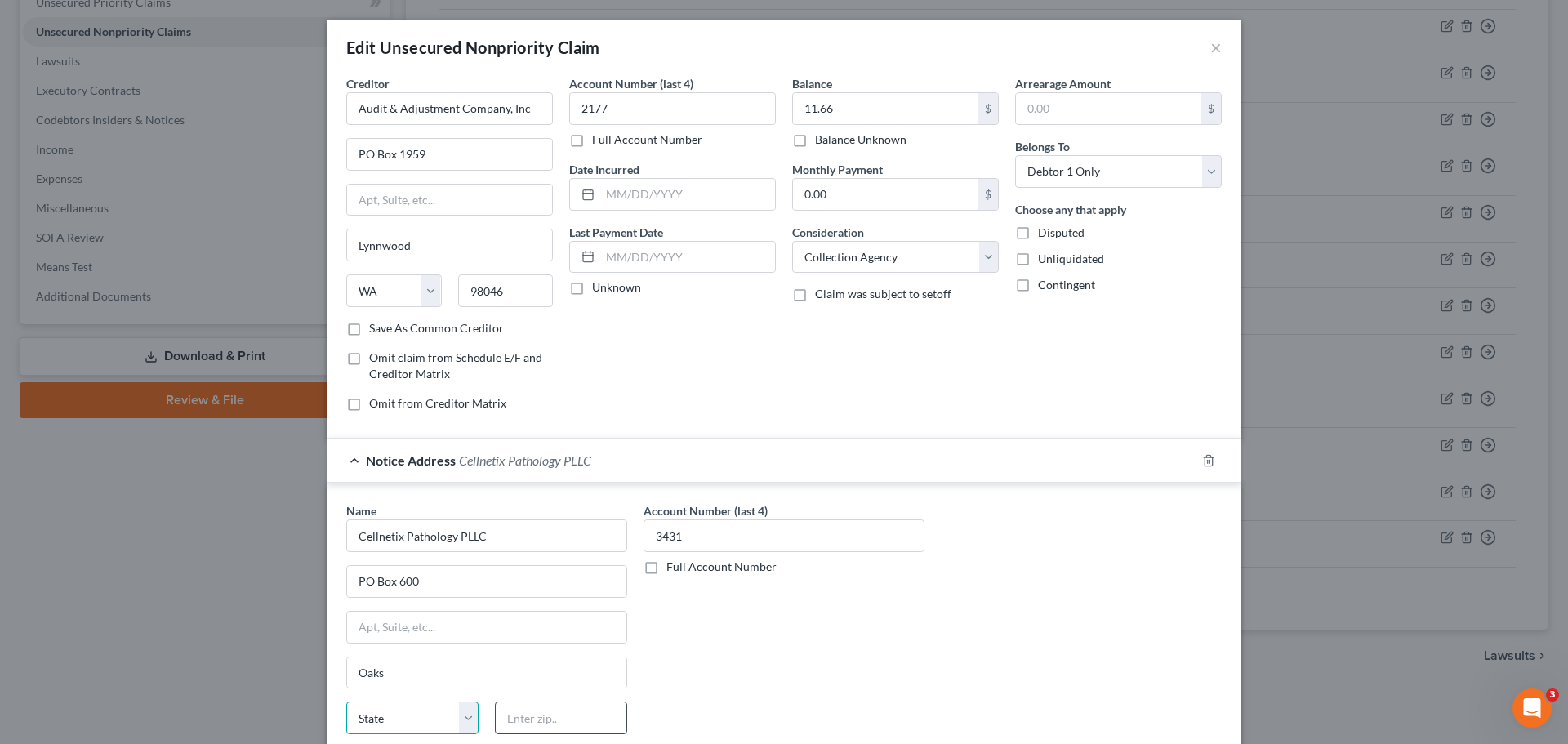
select select "39"
click at [571, 713] on input "text" at bounding box center [560, 718] width 132 height 32
type input "19456"
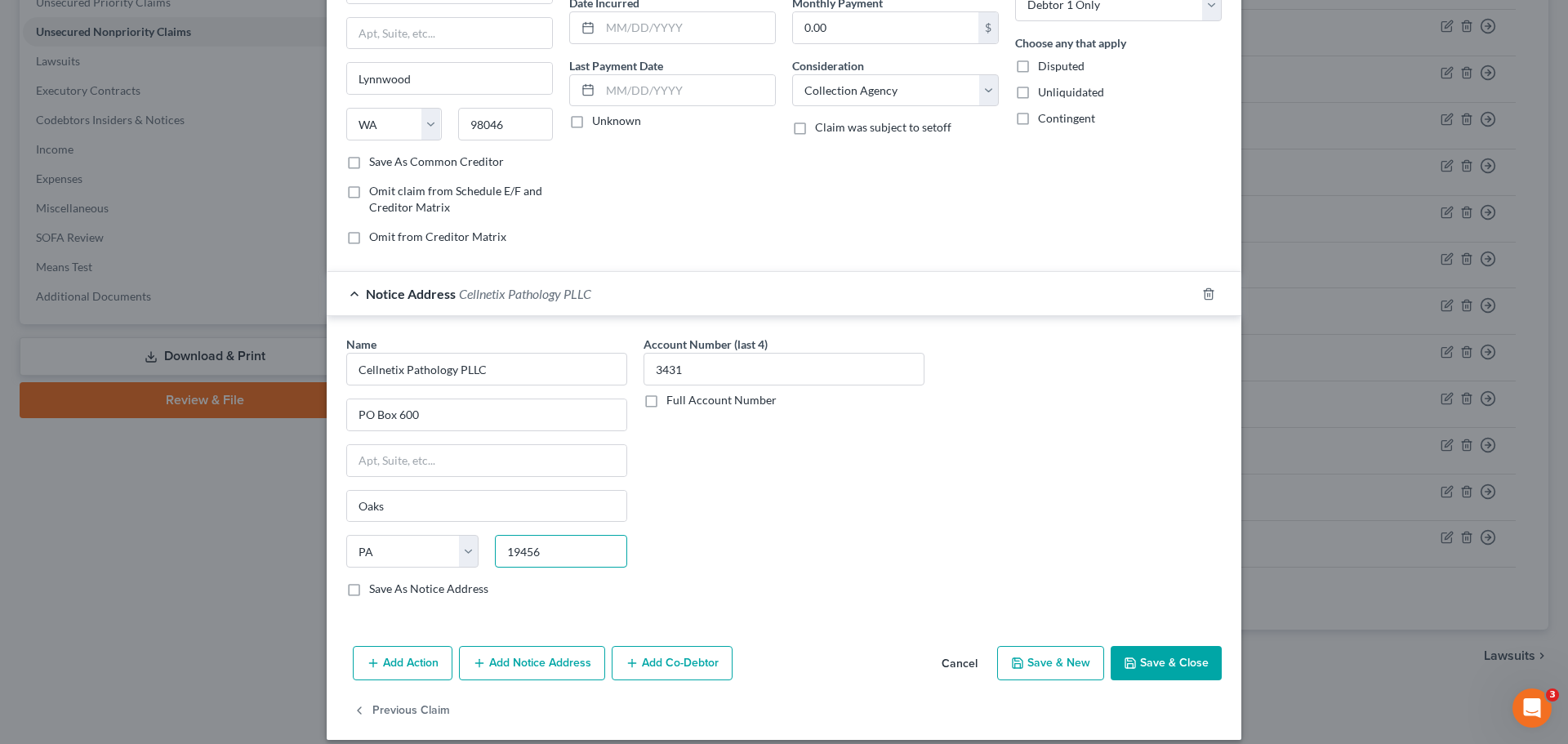
scroll to position [182, 0]
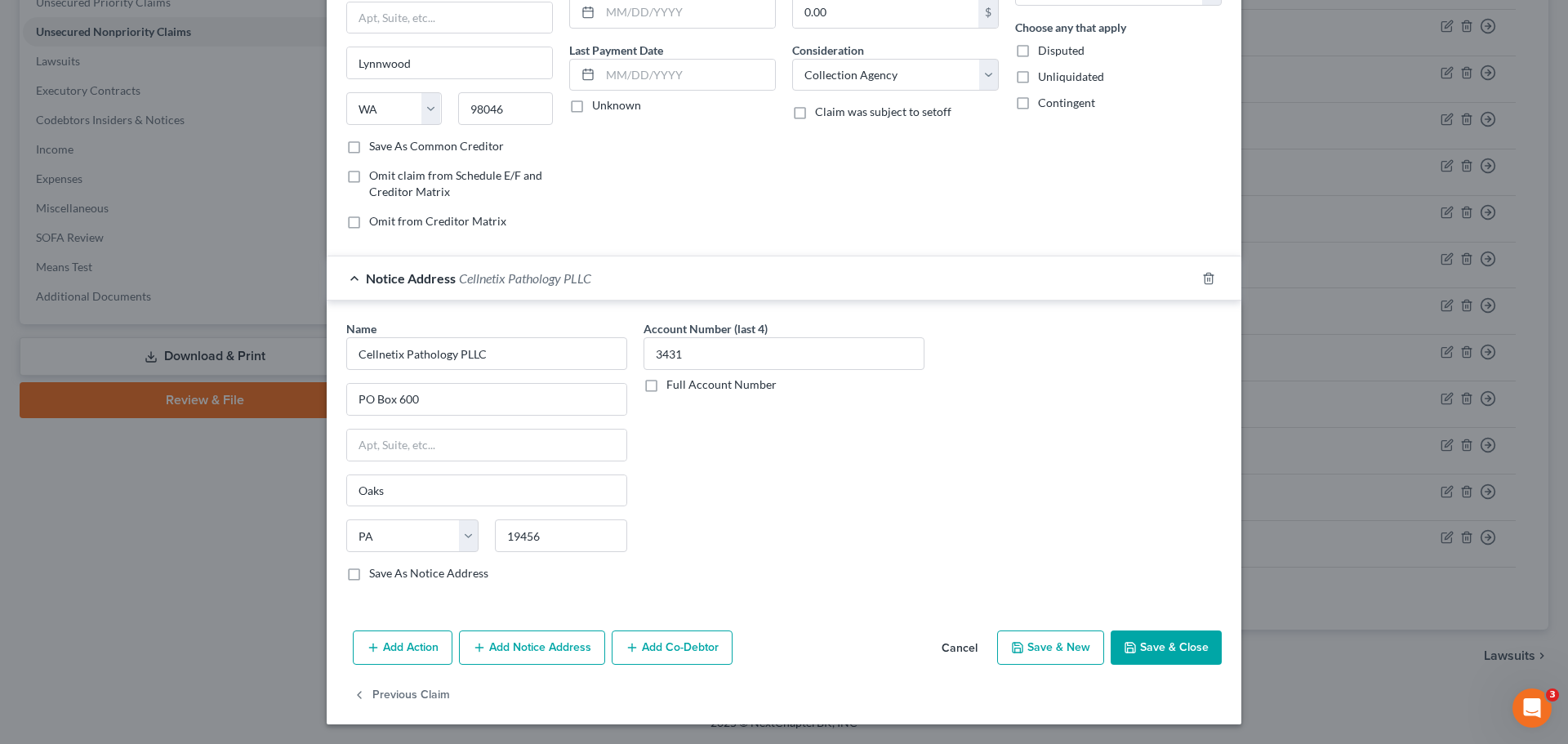
click at [1037, 656] on button "Save & New" at bounding box center [1050, 648] width 107 height 34
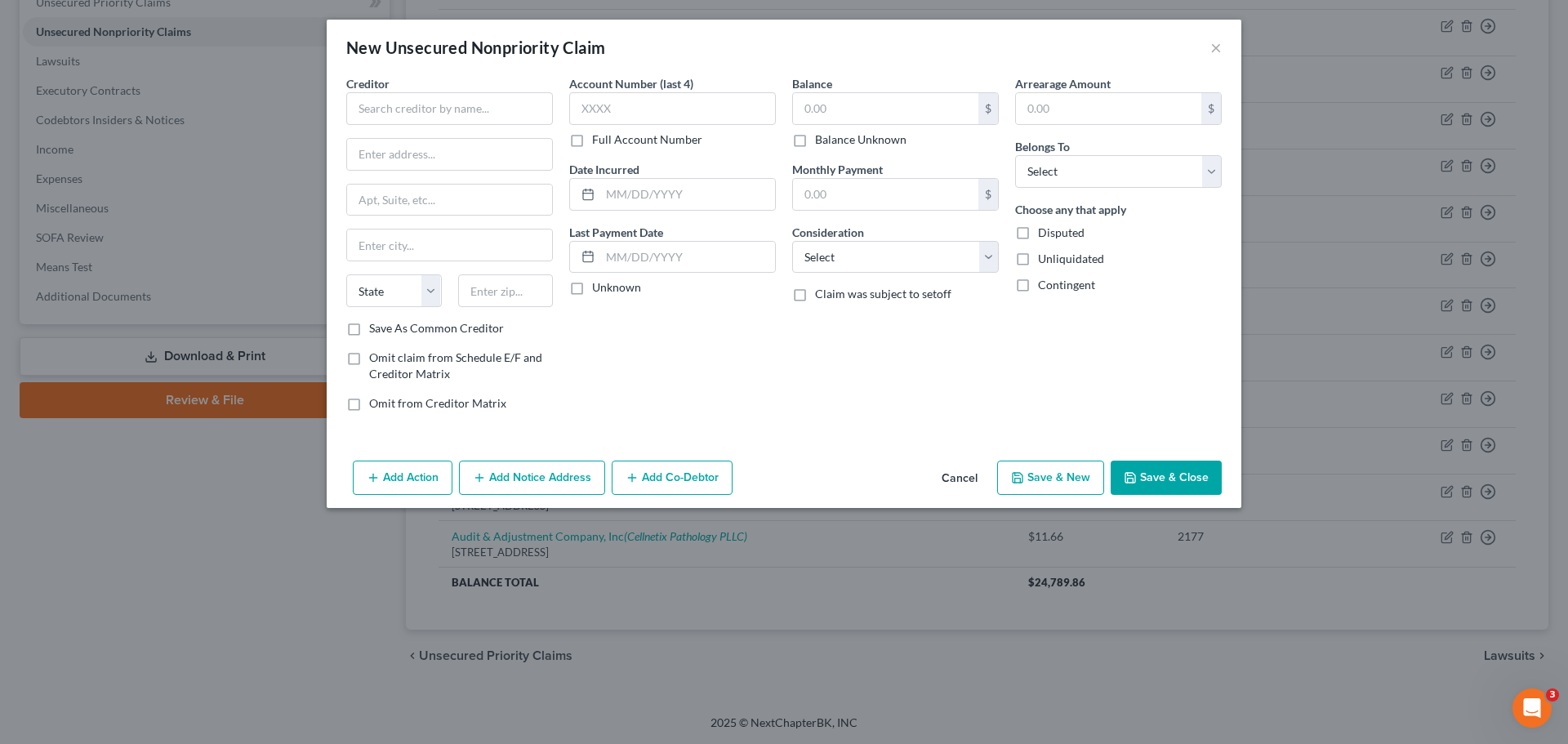
click at [961, 474] on button "Cancel" at bounding box center [959, 479] width 62 height 32
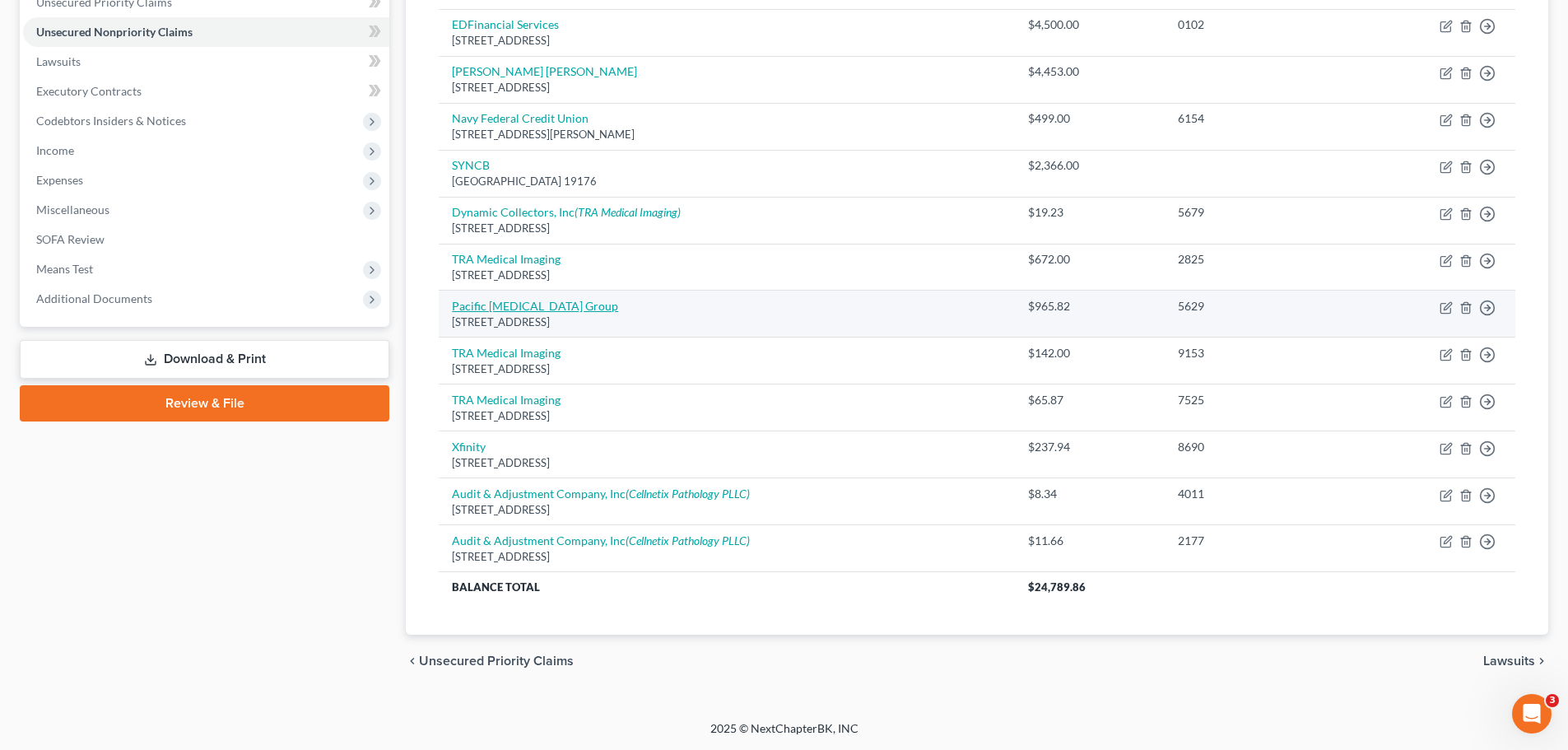
click at [534, 307] on link "Pacific [MEDICAL_DATA] Group" at bounding box center [534, 305] width 166 height 14
select select "50"
select select "9"
select select "0"
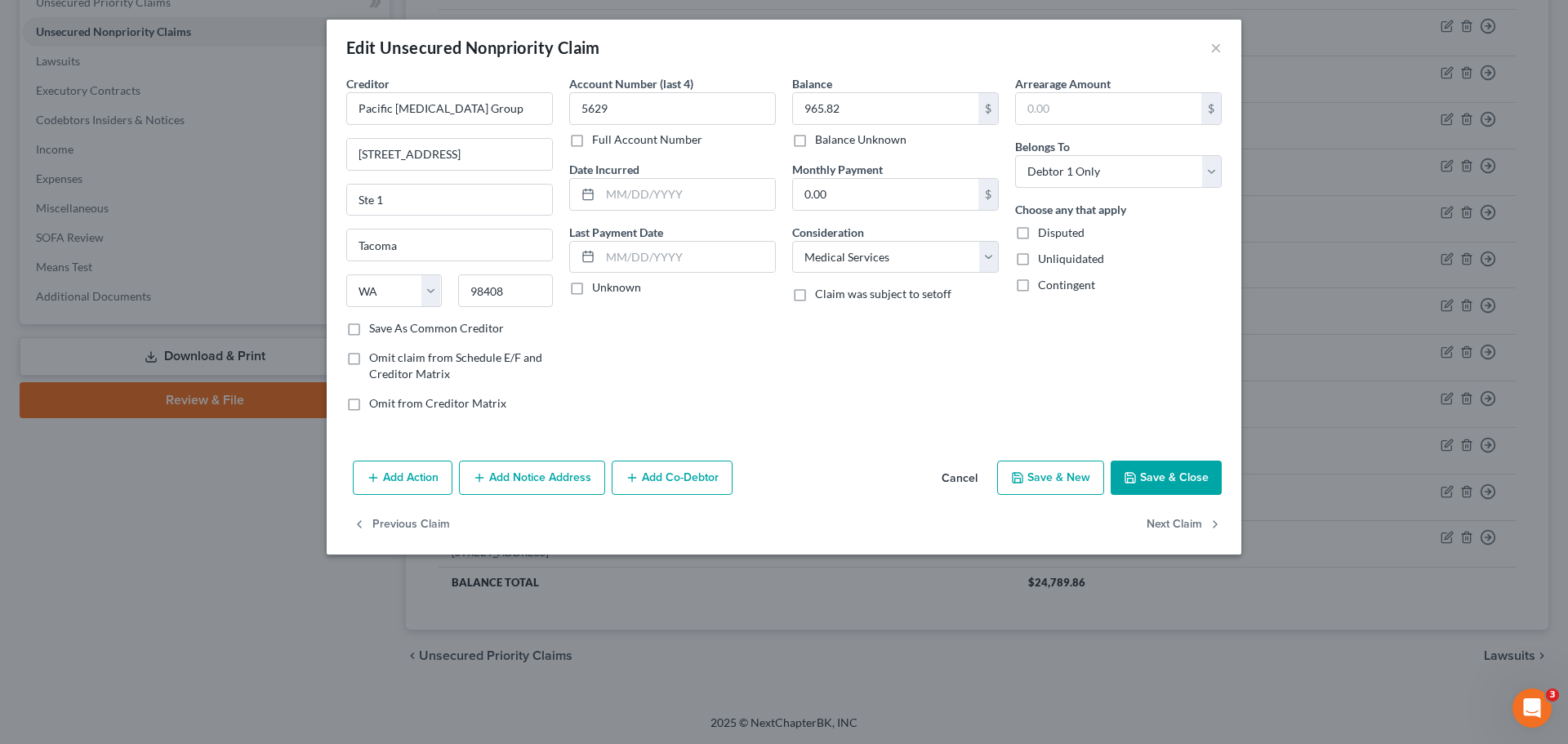
click at [1054, 470] on button "Save & New" at bounding box center [1050, 478] width 107 height 34
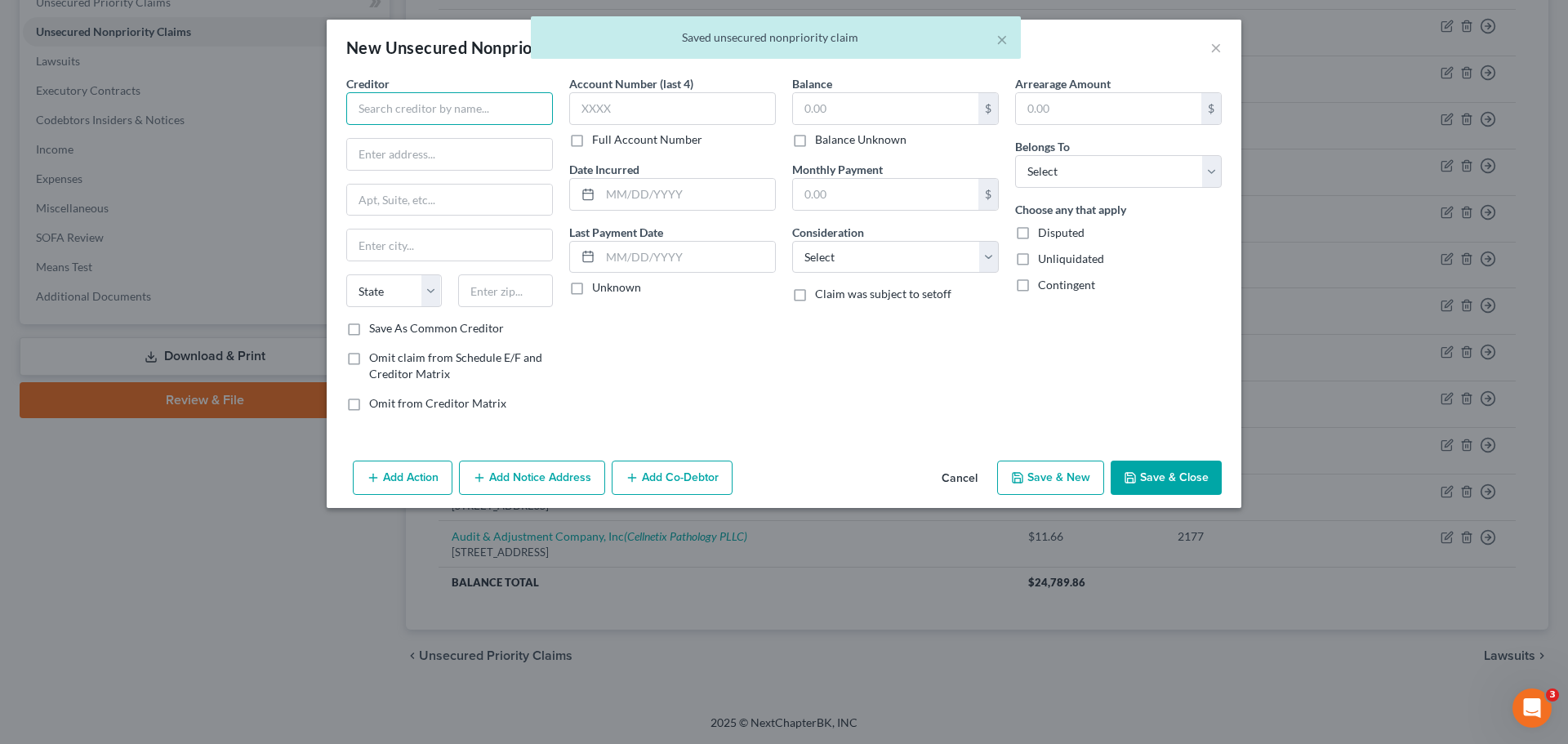
click at [404, 109] on input "text" at bounding box center [450, 108] width 206 height 32
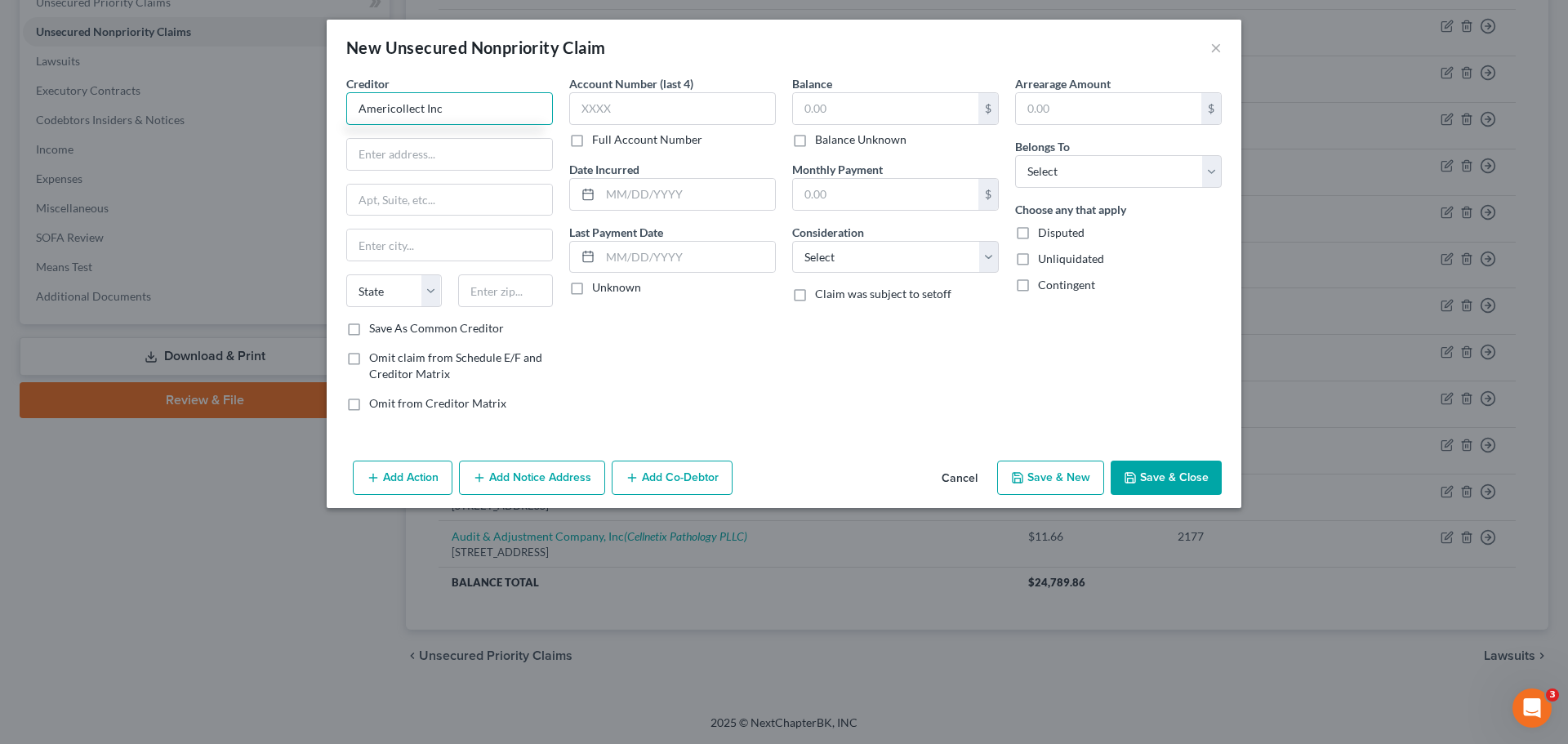
type input "Americollect Inc"
type input "PO Box 1566"
type input "N"
type input "Manitowoc"
select select "52"
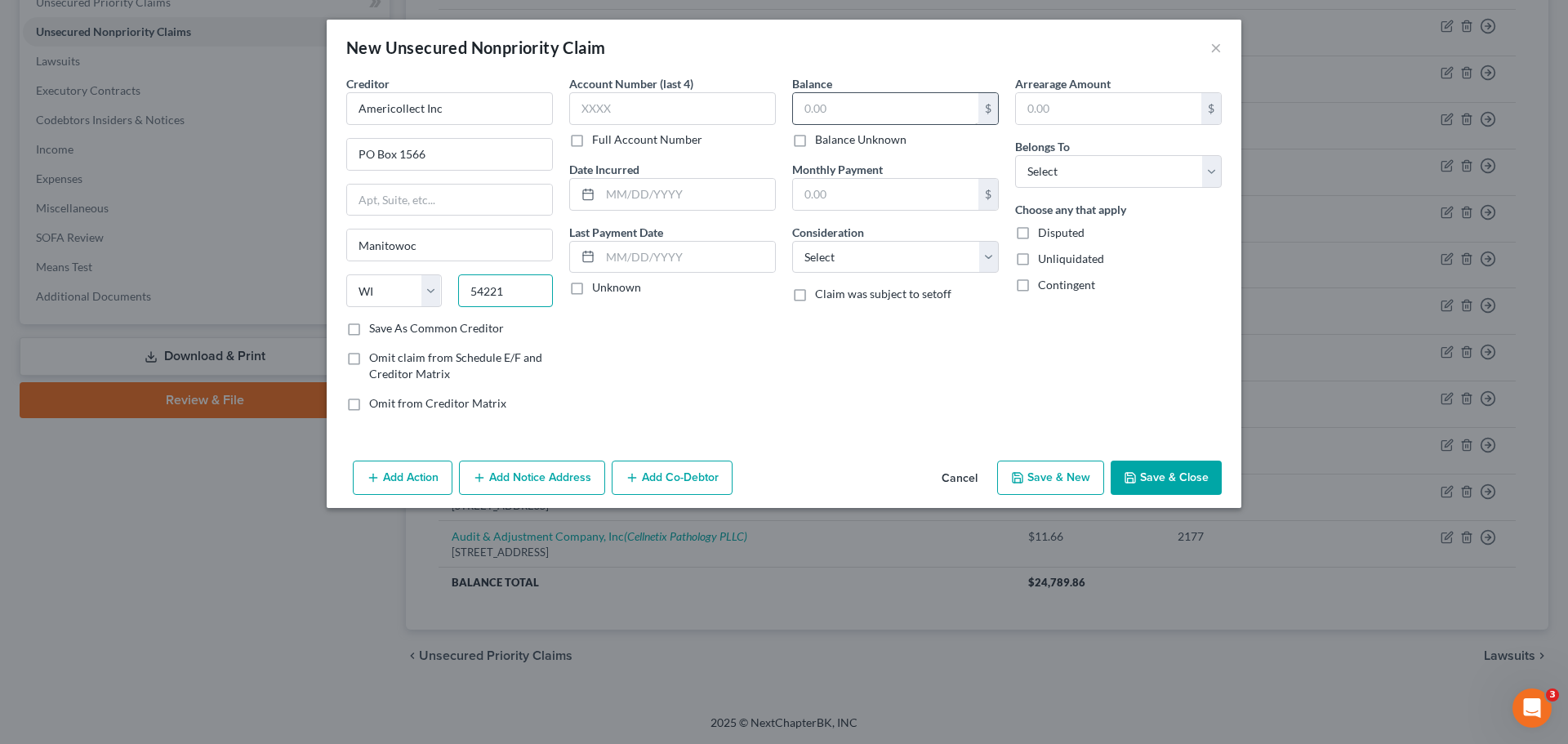
type input "54221"
click at [894, 114] on input "text" at bounding box center [885, 108] width 185 height 31
type input "60"
click at [955, 241] on select "Select Cable / Satellite Services Collection Agency Credit Card Debt Debt Couns…" at bounding box center [895, 257] width 206 height 32
select select "1"
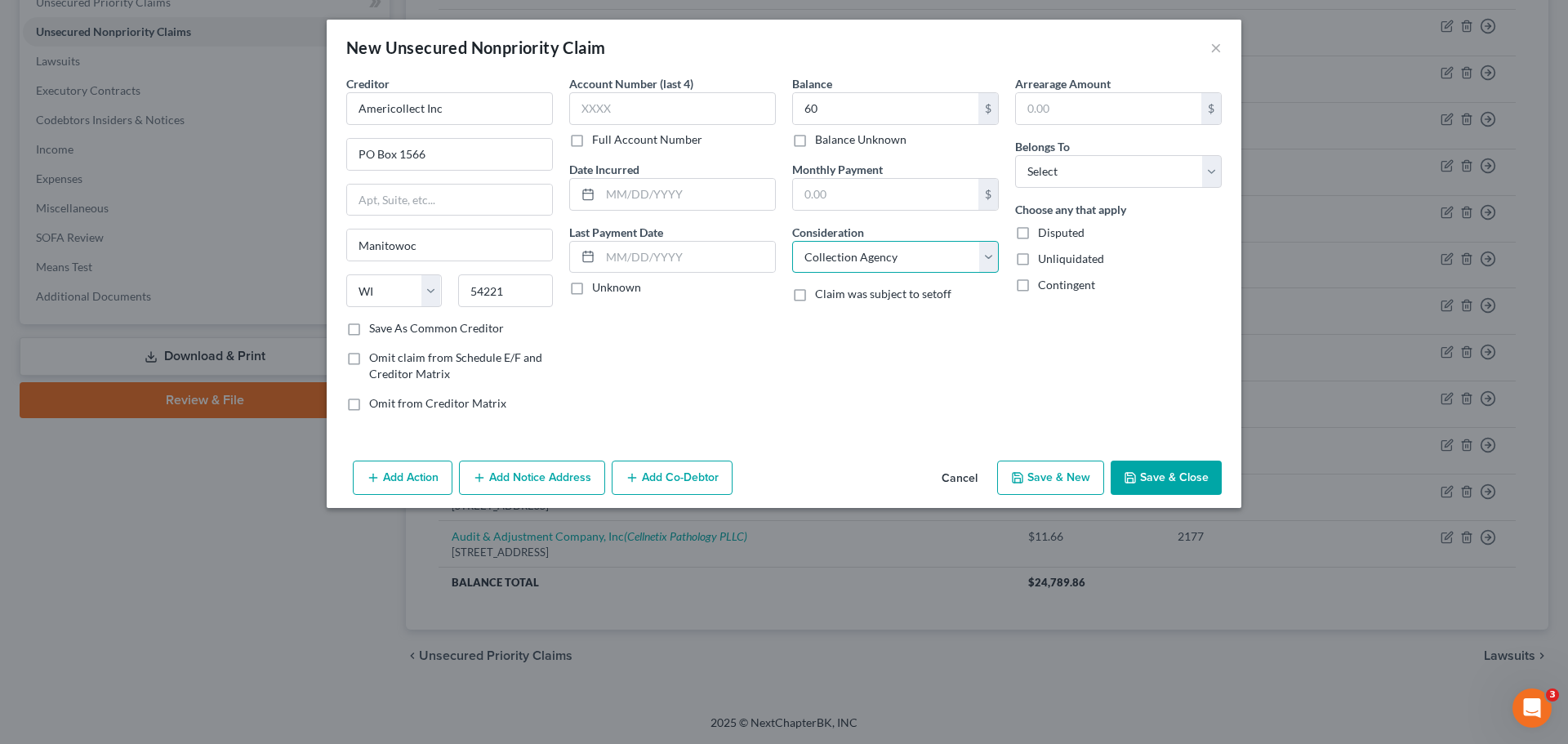
click at [792, 241] on select "Select Cable / Satellite Services Collection Agency Credit Card Debt Debt Couns…" at bounding box center [895, 257] width 206 height 32
click at [1153, 175] on select "Select Debtor 1 Only Debtor 2 Only Debtor 1 And Debtor 2 Only At Least One Of T…" at bounding box center [1118, 171] width 206 height 32
select select "0"
click at [1015, 155] on select "Select Debtor 1 Only Debtor 2 Only Debtor 1 And Debtor 2 Only At Least One Of T…" at bounding box center [1118, 171] width 206 height 32
click at [578, 464] on button "Add Notice Address" at bounding box center [531, 478] width 146 height 34
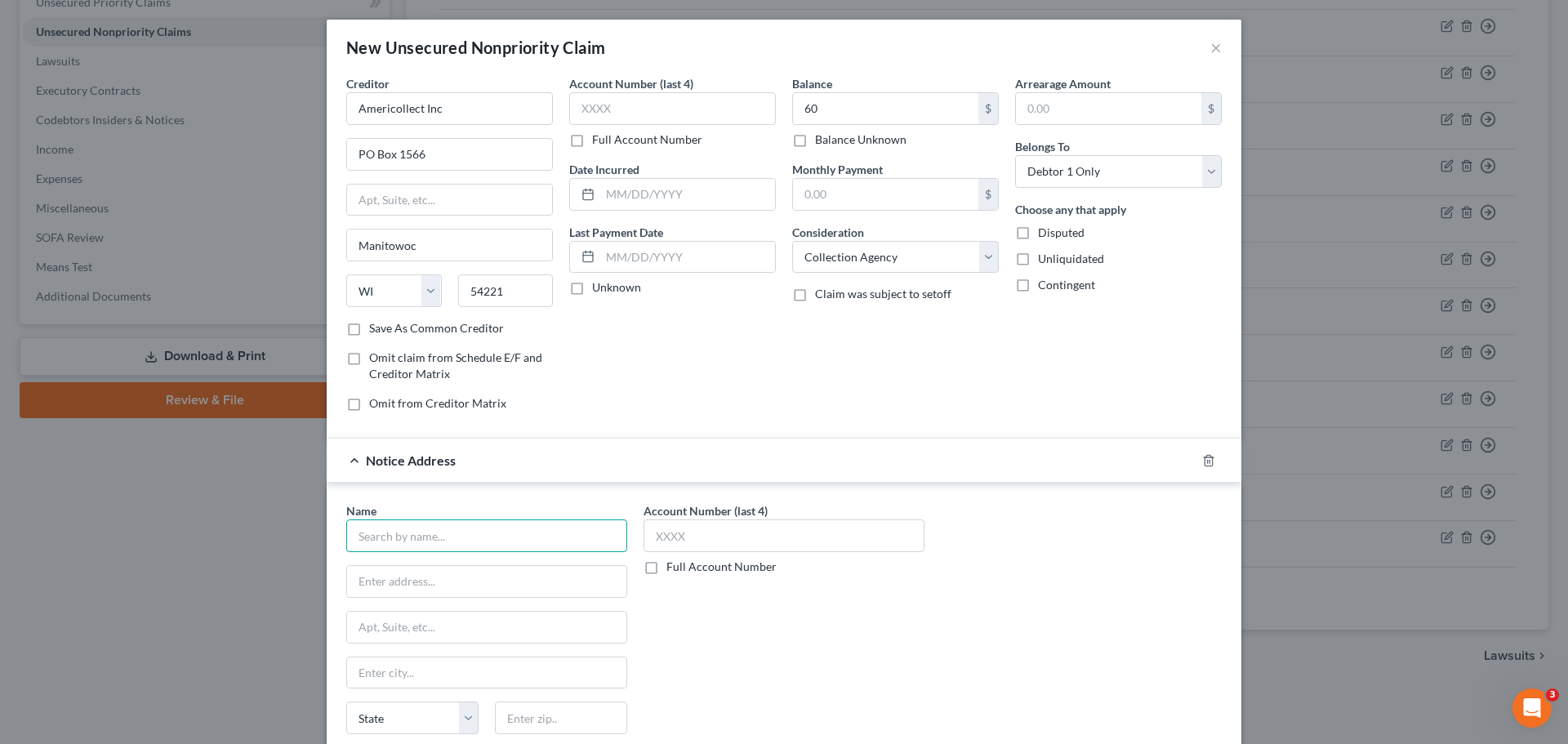
click at [405, 526] on input "text" at bounding box center [486, 536] width 281 height 32
type input "Multicare Health Systems"
click at [436, 565] on div at bounding box center [486, 581] width 281 height 32
click at [436, 578] on input "text" at bounding box center [486, 581] width 279 height 31
paste input "P.O. Box 5299. MS: 1002-1-PFN"
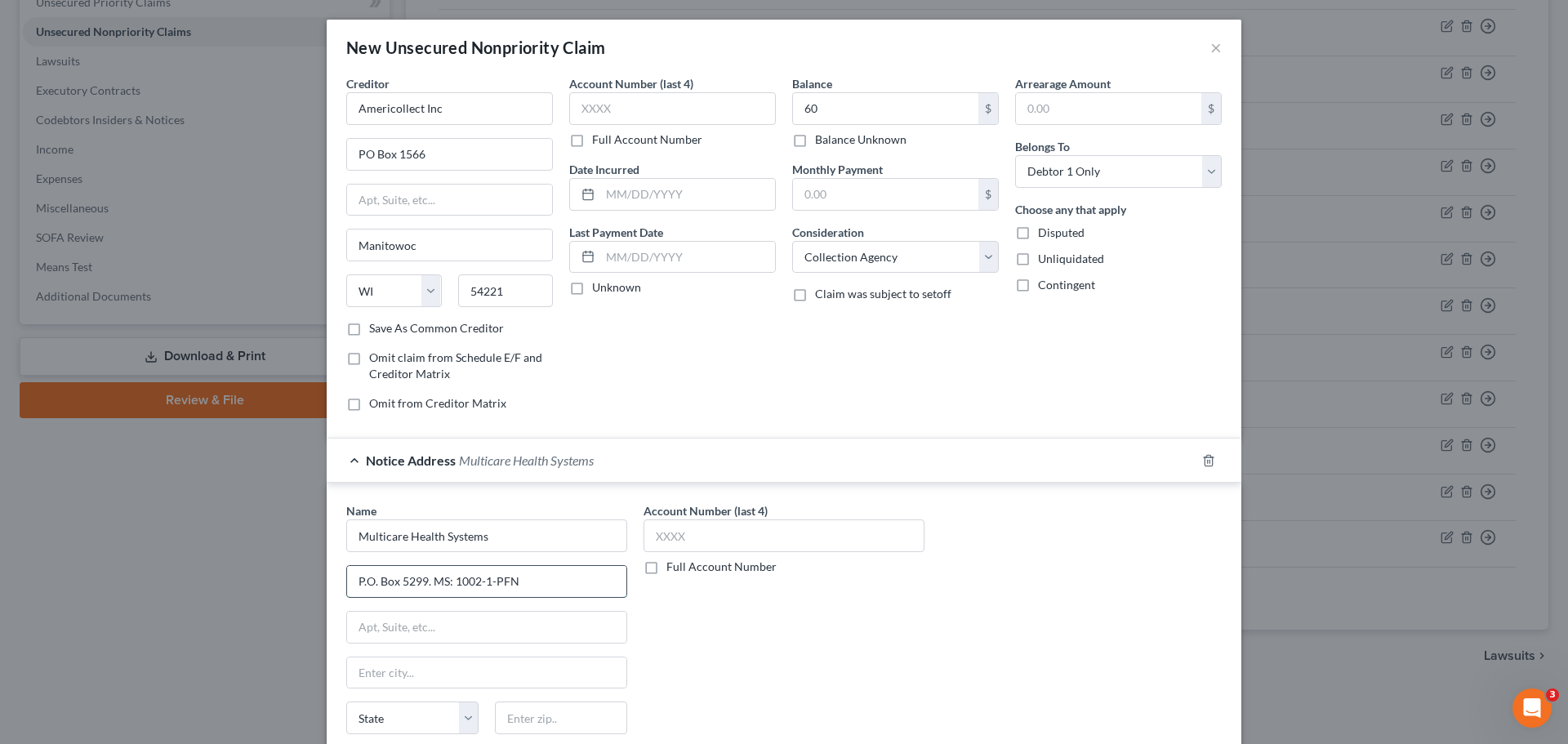
drag, startPoint x: 518, startPoint y: 588, endPoint x: 429, endPoint y: 586, distance: 89.0
click at [429, 586] on input "P.O. Box 5299. MS: 1002-1-PFN" at bounding box center [486, 581] width 279 height 31
type input "P.O. Box 5299."
click at [407, 639] on input "text" at bounding box center [486, 627] width 279 height 31
paste input "MS: 1002-1-PFN"
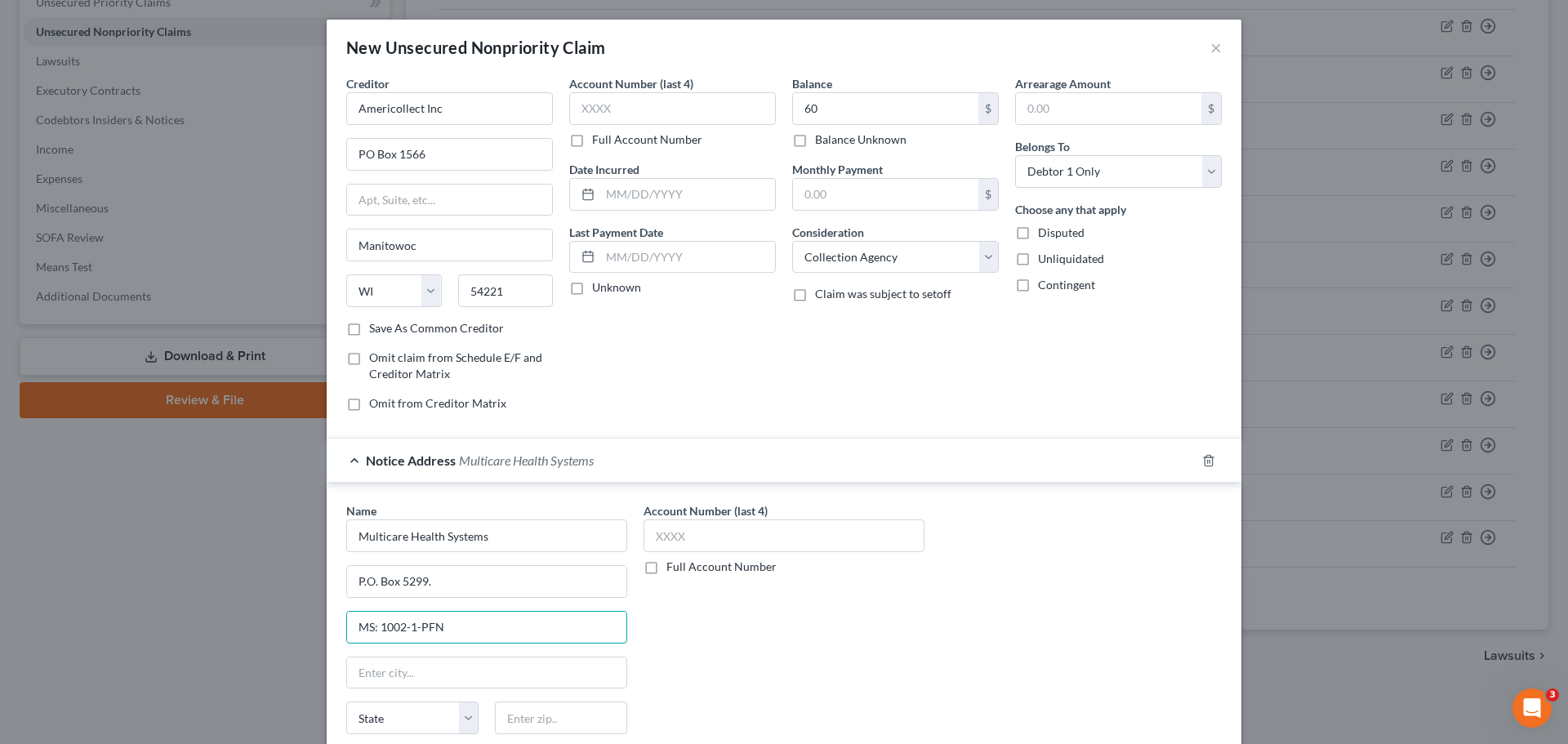
type input "MS: 1002-1-PFN"
click at [512, 712] on input "text" at bounding box center [560, 718] width 132 height 32
paste input "98415-0299"
type input "98415-0299"
click at [447, 678] on input "text" at bounding box center [486, 672] width 279 height 31
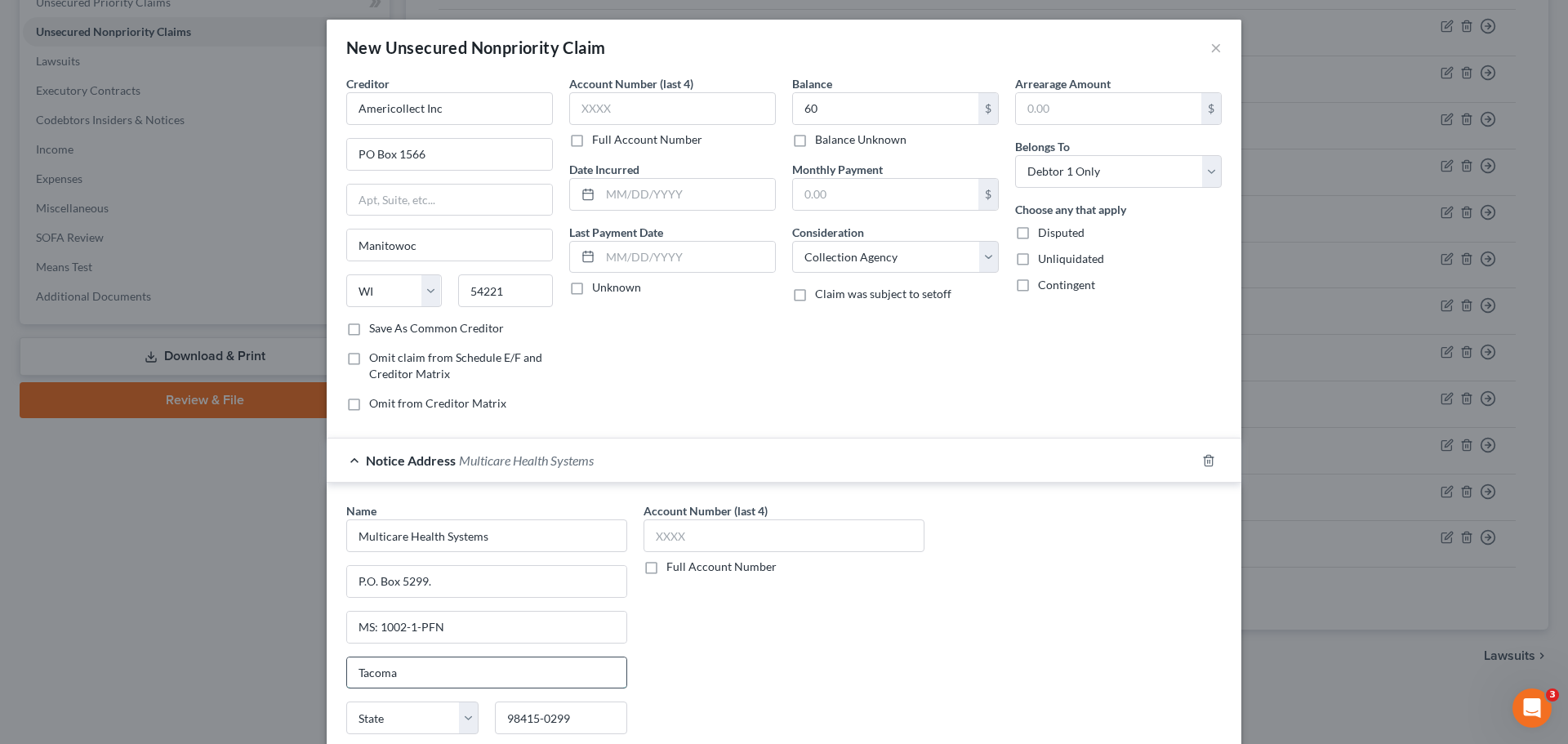
type input "Tacoma"
select select "50"
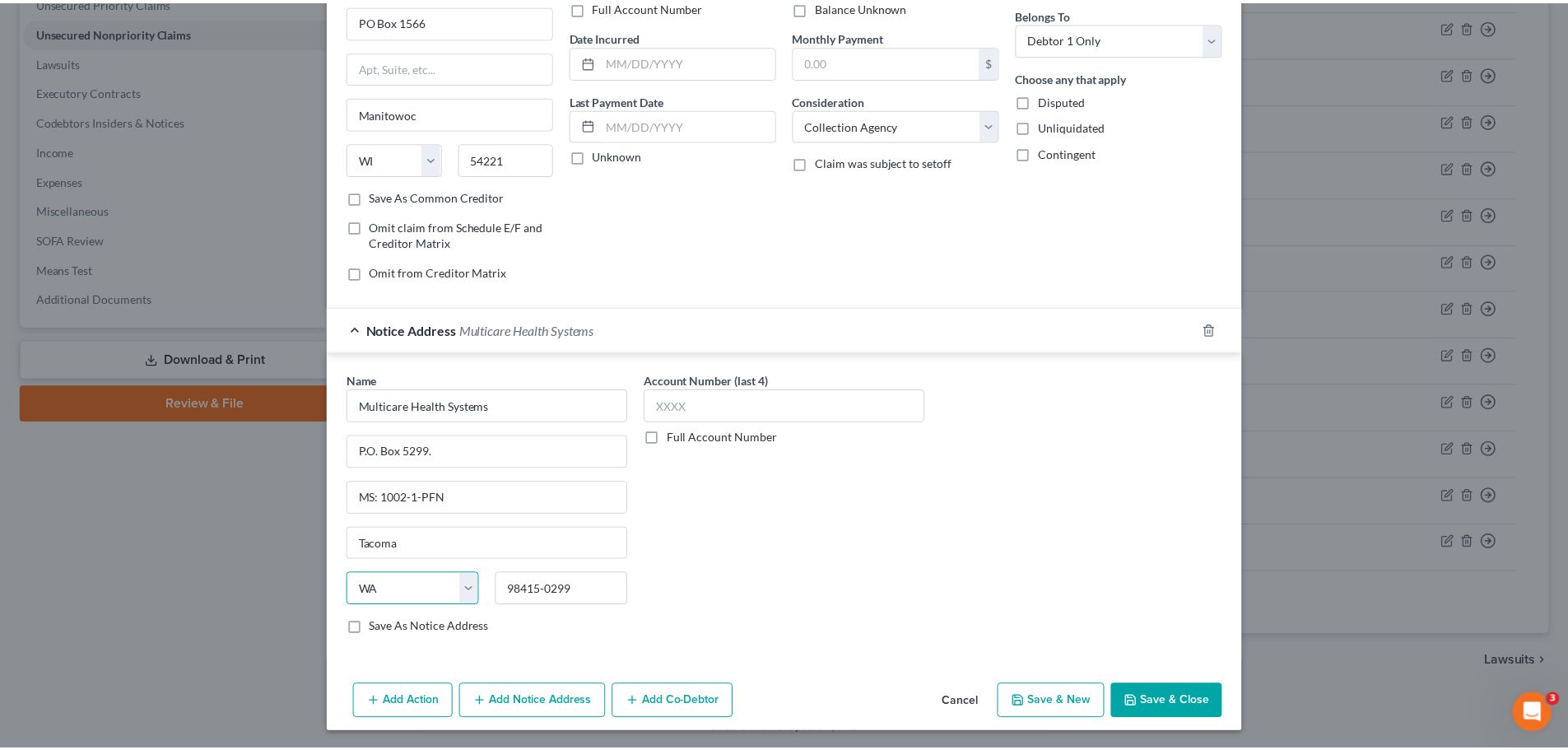
scroll to position [137, 0]
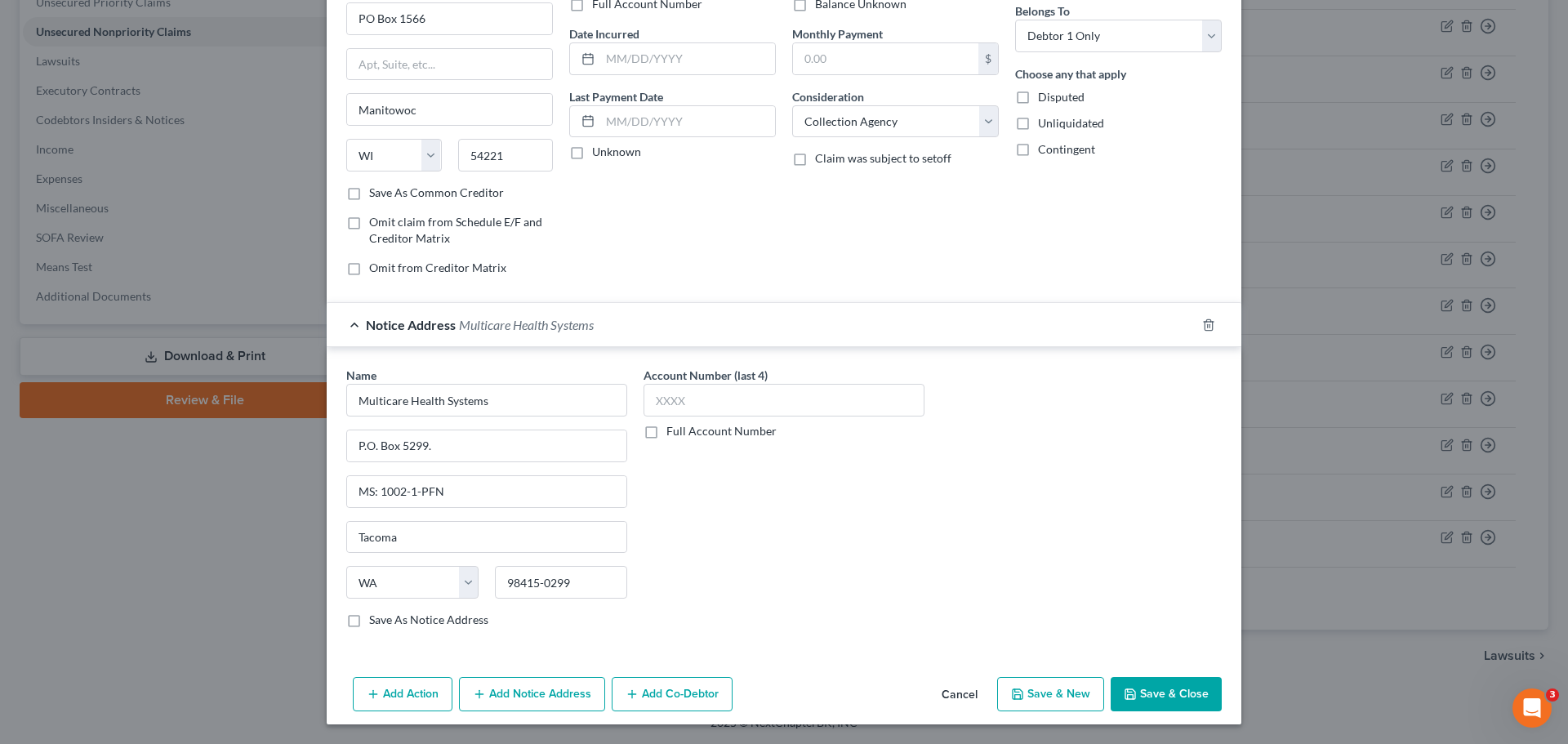
click at [1029, 695] on button "Save & New" at bounding box center [1050, 694] width 107 height 34
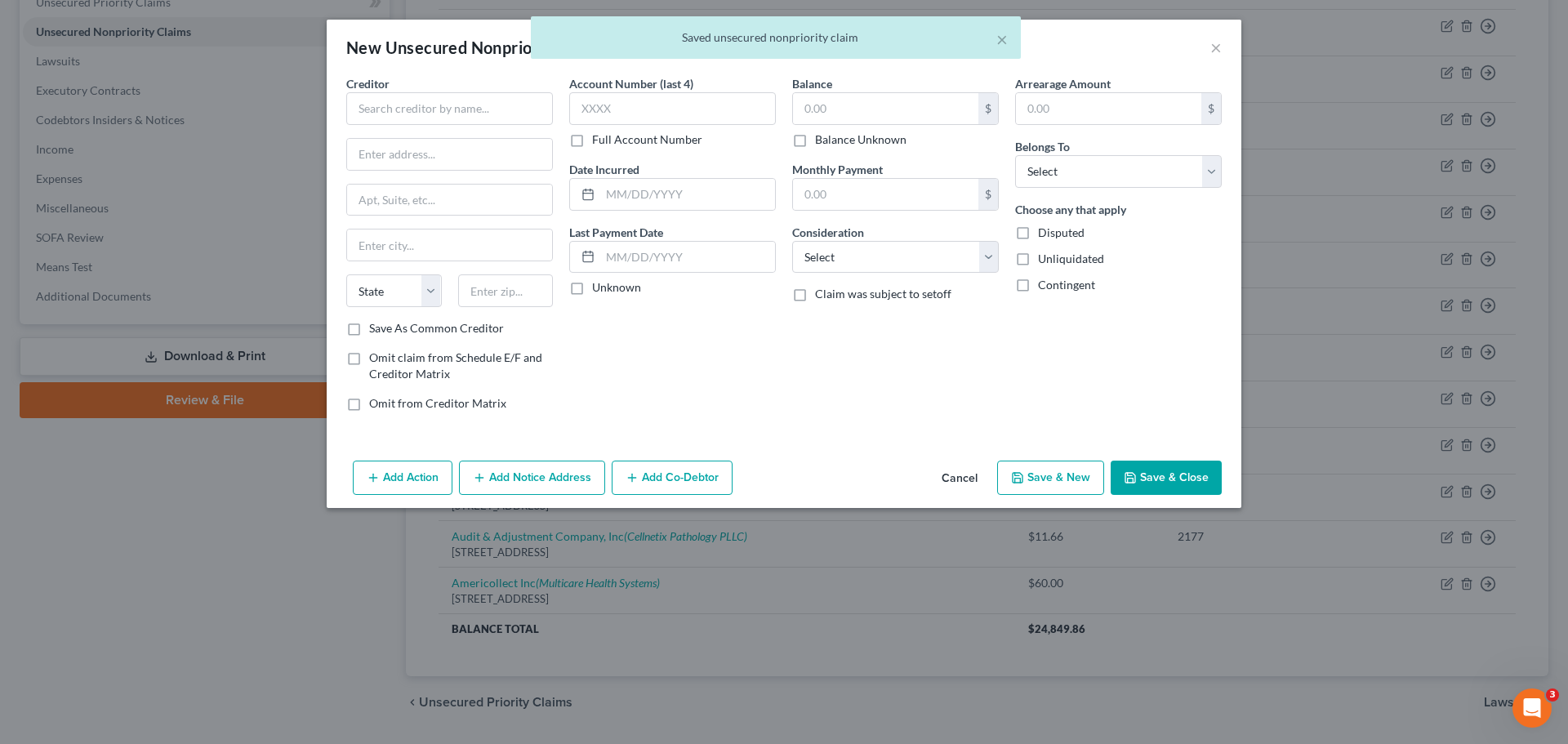
click at [971, 474] on button "Cancel" at bounding box center [959, 479] width 62 height 32
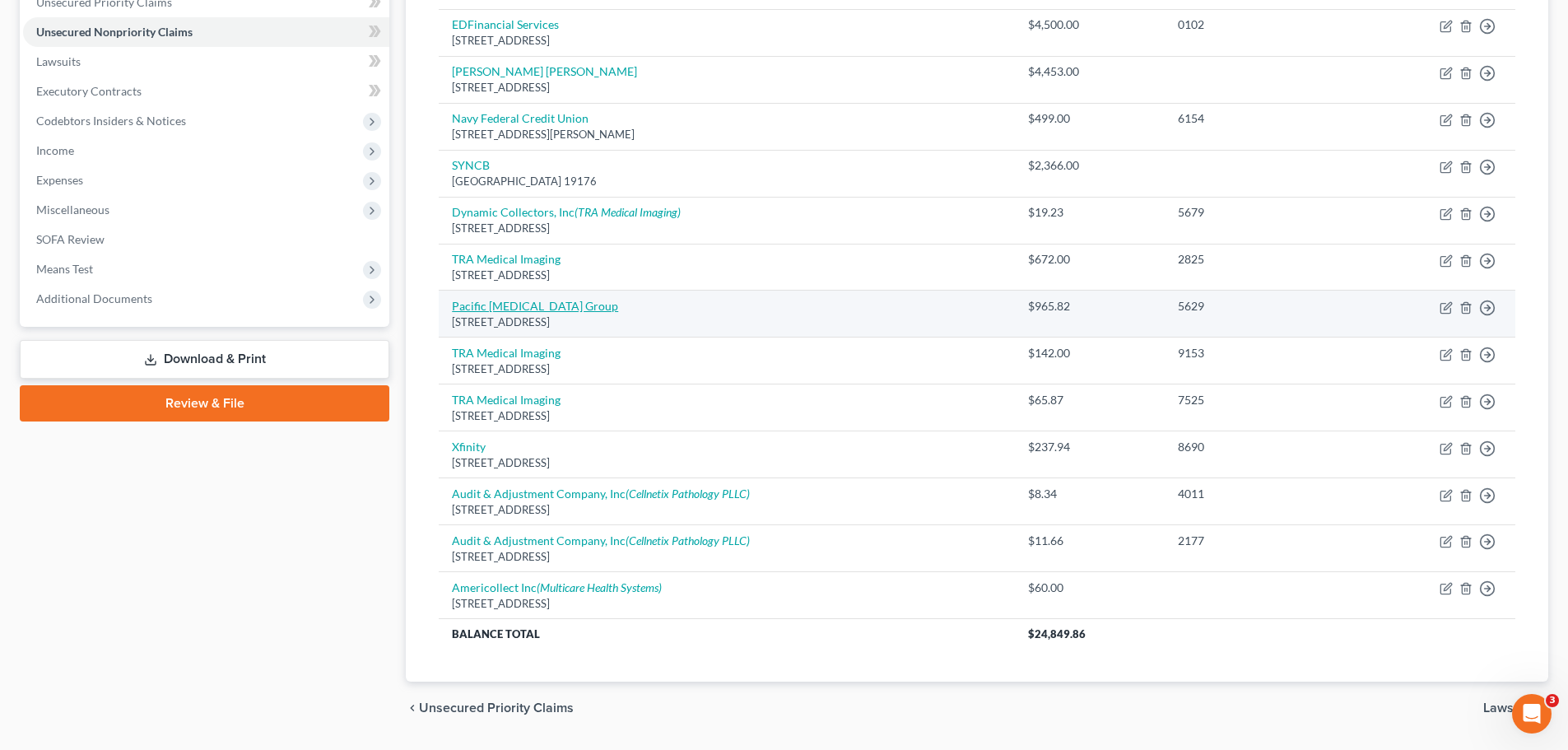
click at [520, 310] on link "Pacific [MEDICAL_DATA] Group" at bounding box center [534, 305] width 166 height 14
select select "50"
select select "9"
select select "0"
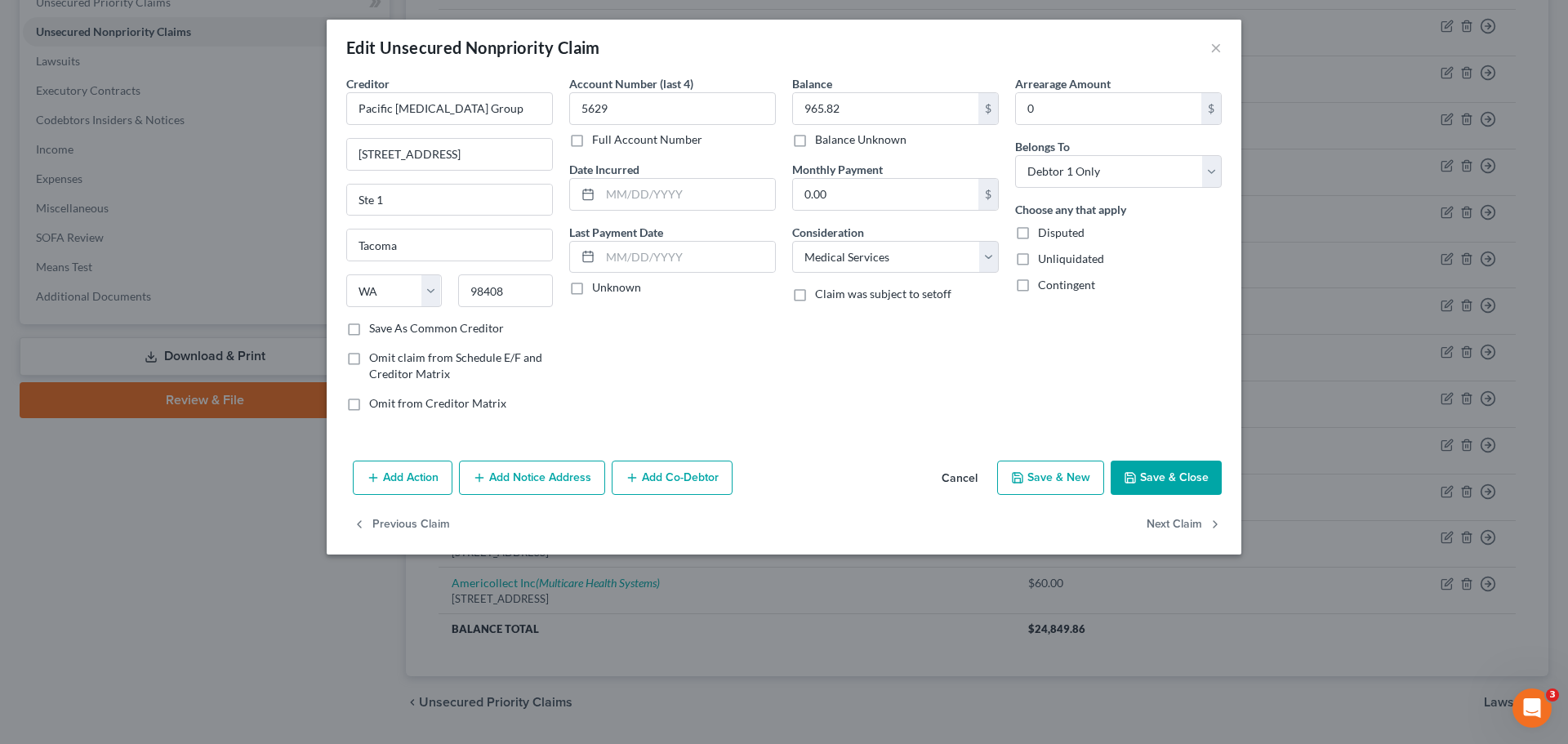
click at [1165, 474] on button "Save & Close" at bounding box center [1166, 478] width 111 height 34
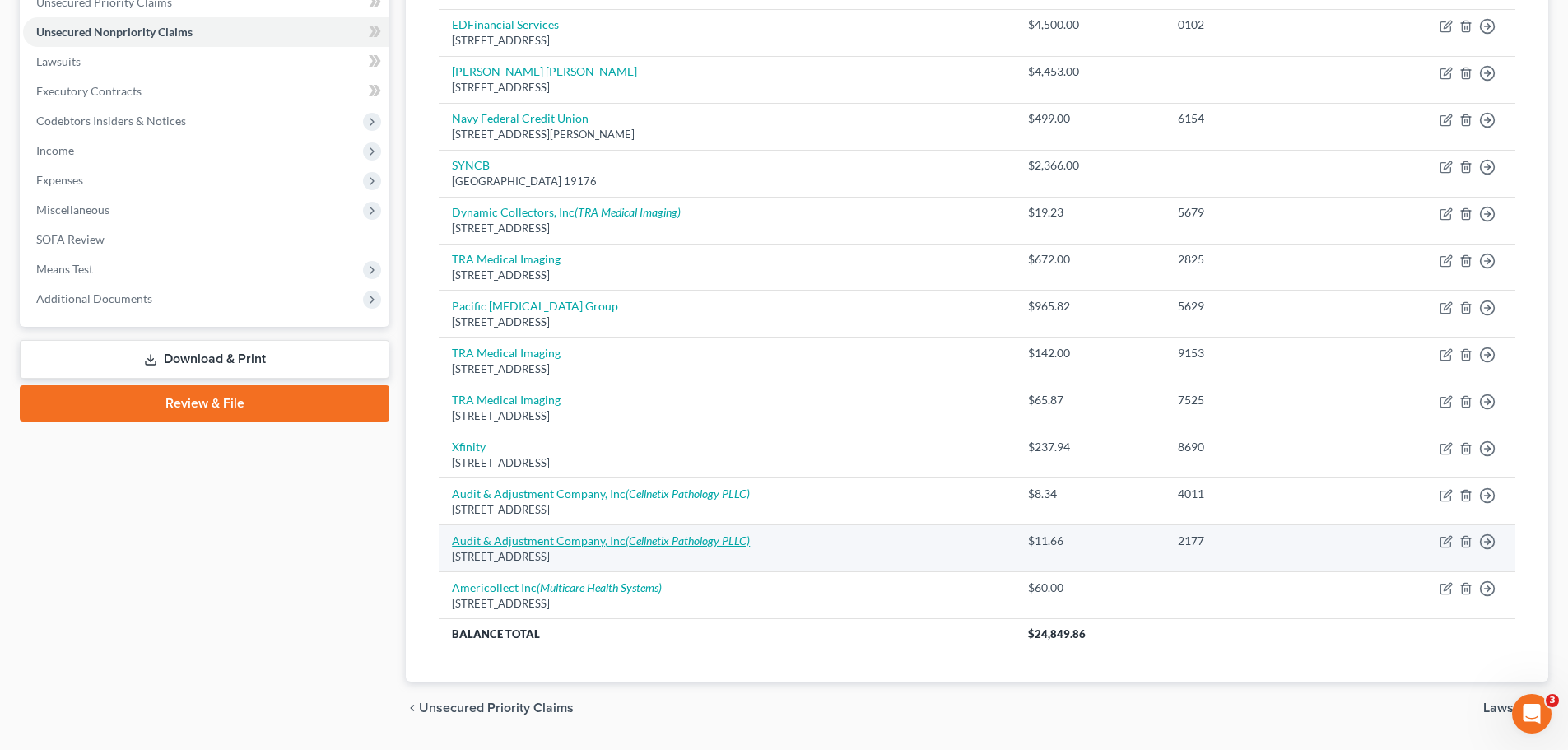
click at [673, 540] on icon "(Cellnetix Pathology PLLC)" at bounding box center [687, 540] width 125 height 14
select select "50"
select select "1"
select select "0"
select select "39"
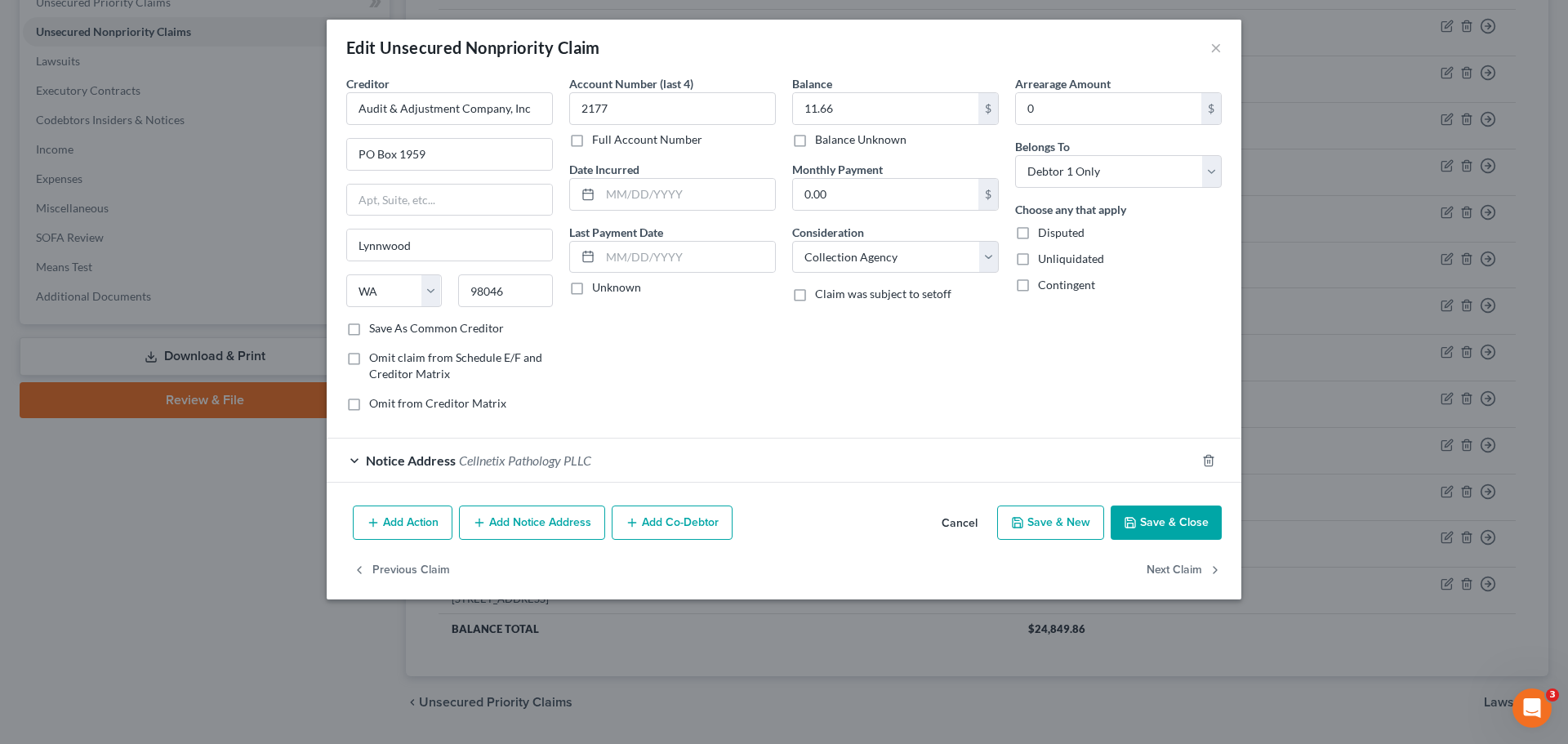
click at [693, 471] on div "Notice Address Cellnetix Pathology PLLC" at bounding box center [761, 460] width 868 height 44
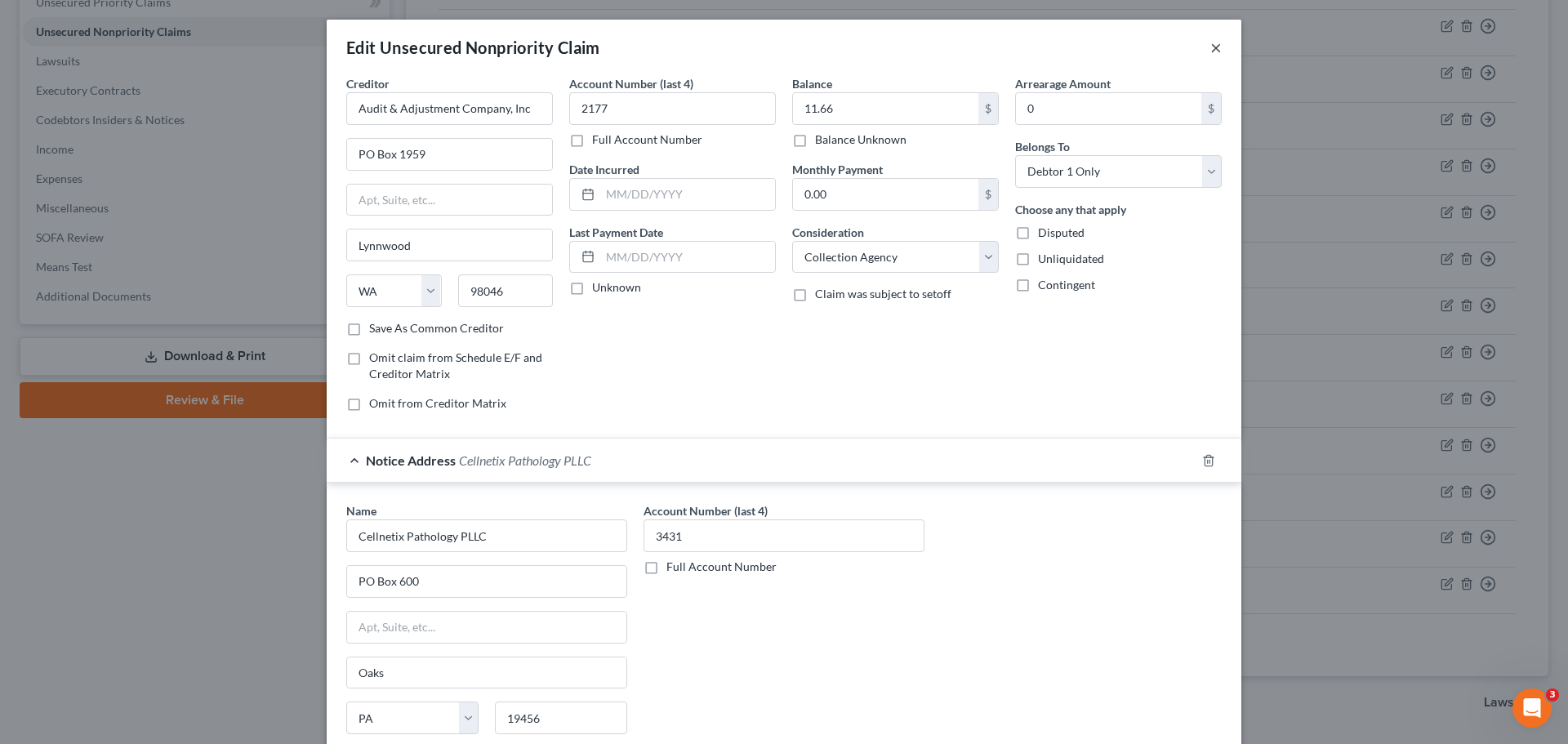
click at [1210, 48] on button "×" at bounding box center [1215, 47] width 11 height 20
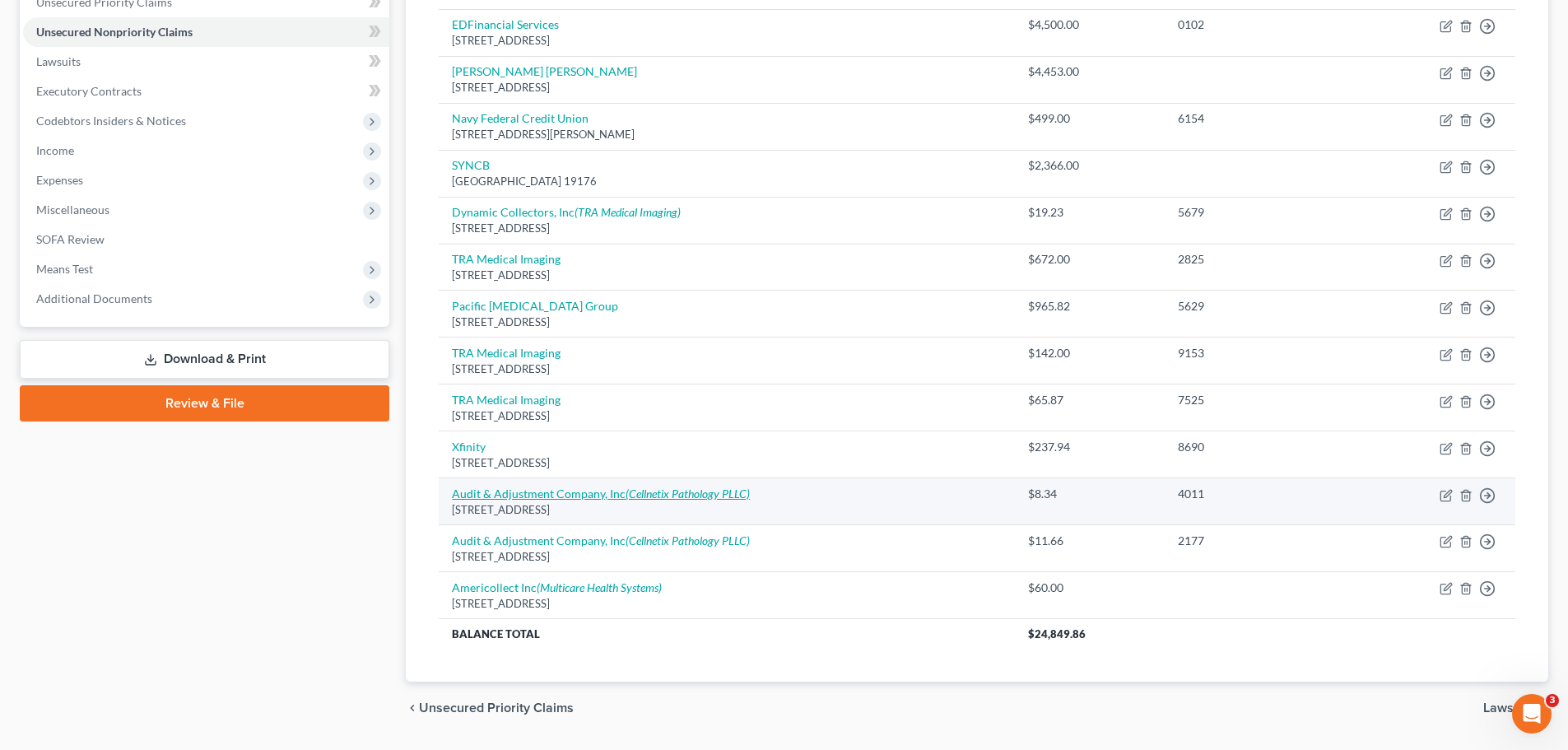
click at [636, 495] on icon "(Cellnetix Pathology PLLC)" at bounding box center [687, 494] width 125 height 14
select select "50"
select select "1"
select select "0"
select select "39"
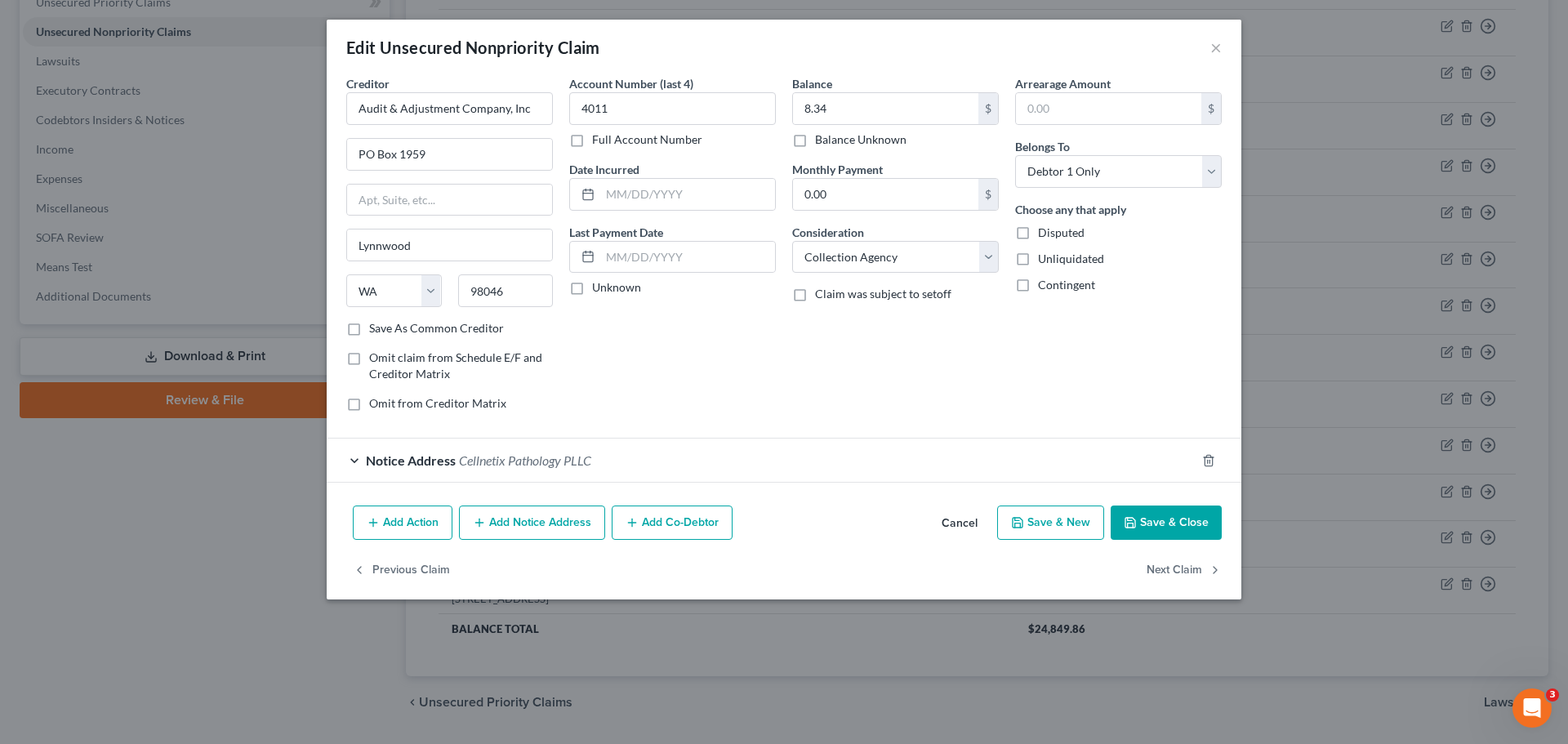
click at [653, 473] on div "Notice Address Cellnetix Pathology PLLC" at bounding box center [761, 460] width 868 height 44
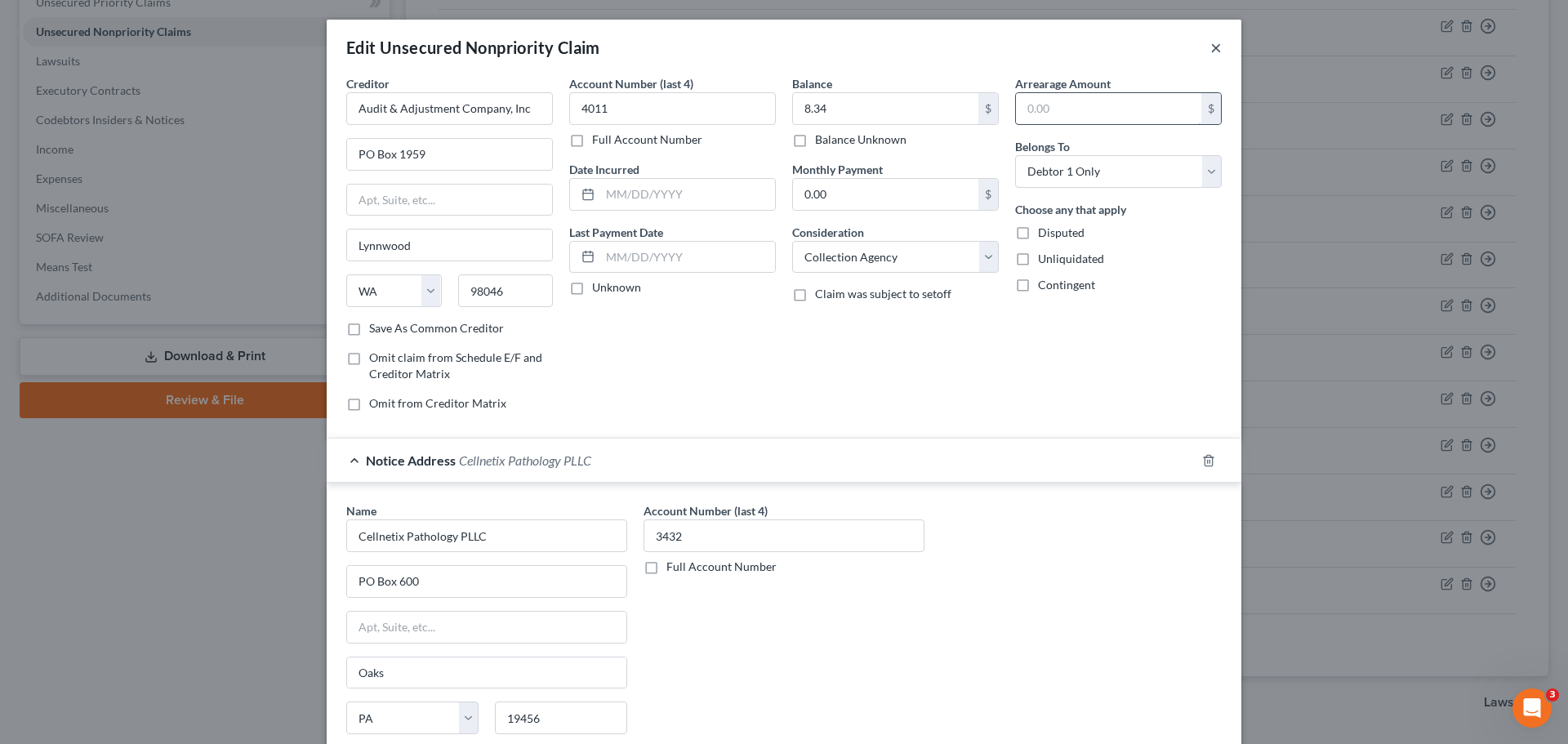
click at [1214, 48] on button "×" at bounding box center [1215, 47] width 11 height 20
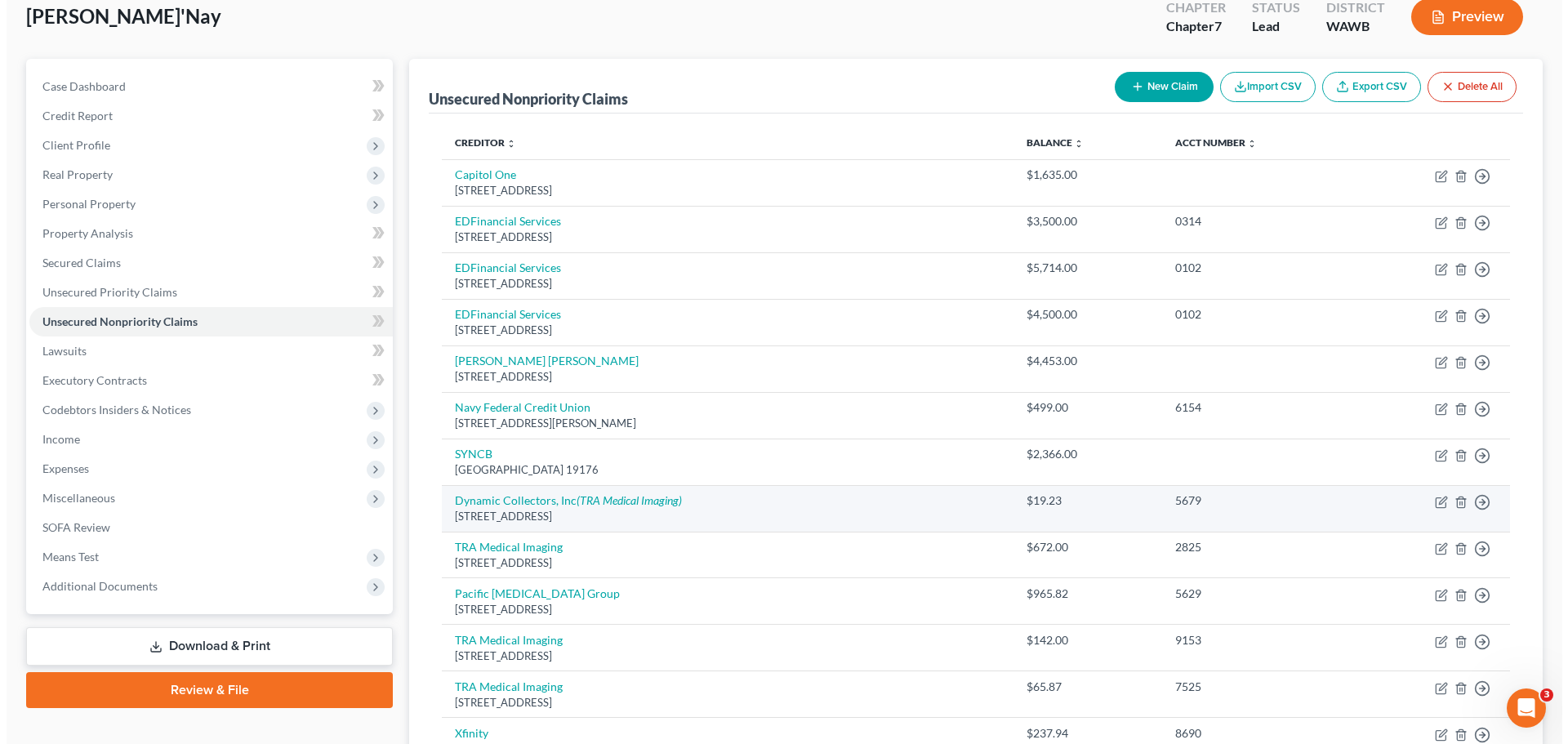
scroll to position [0, 0]
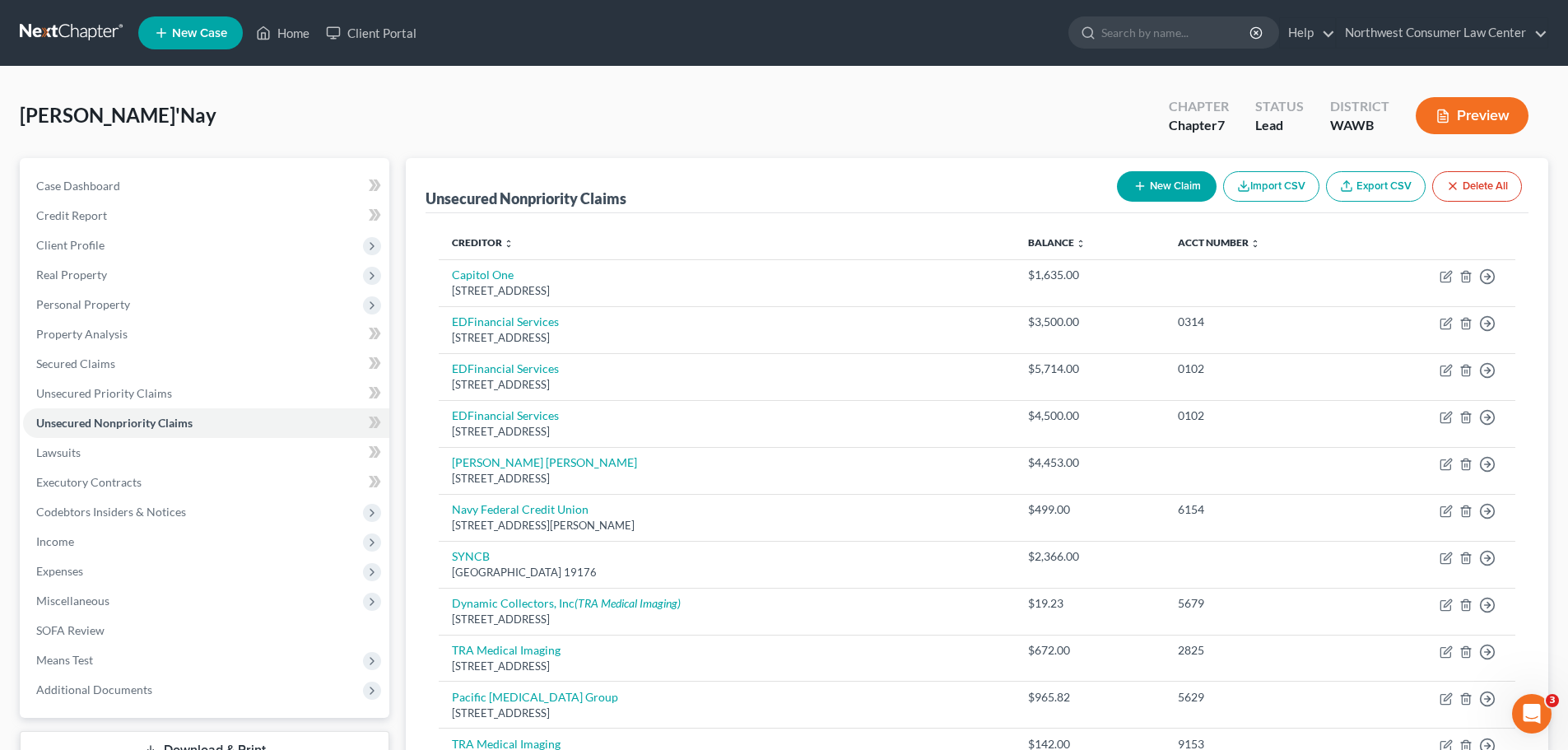
click at [1134, 186] on icon "button" at bounding box center [1140, 186] width 13 height 13
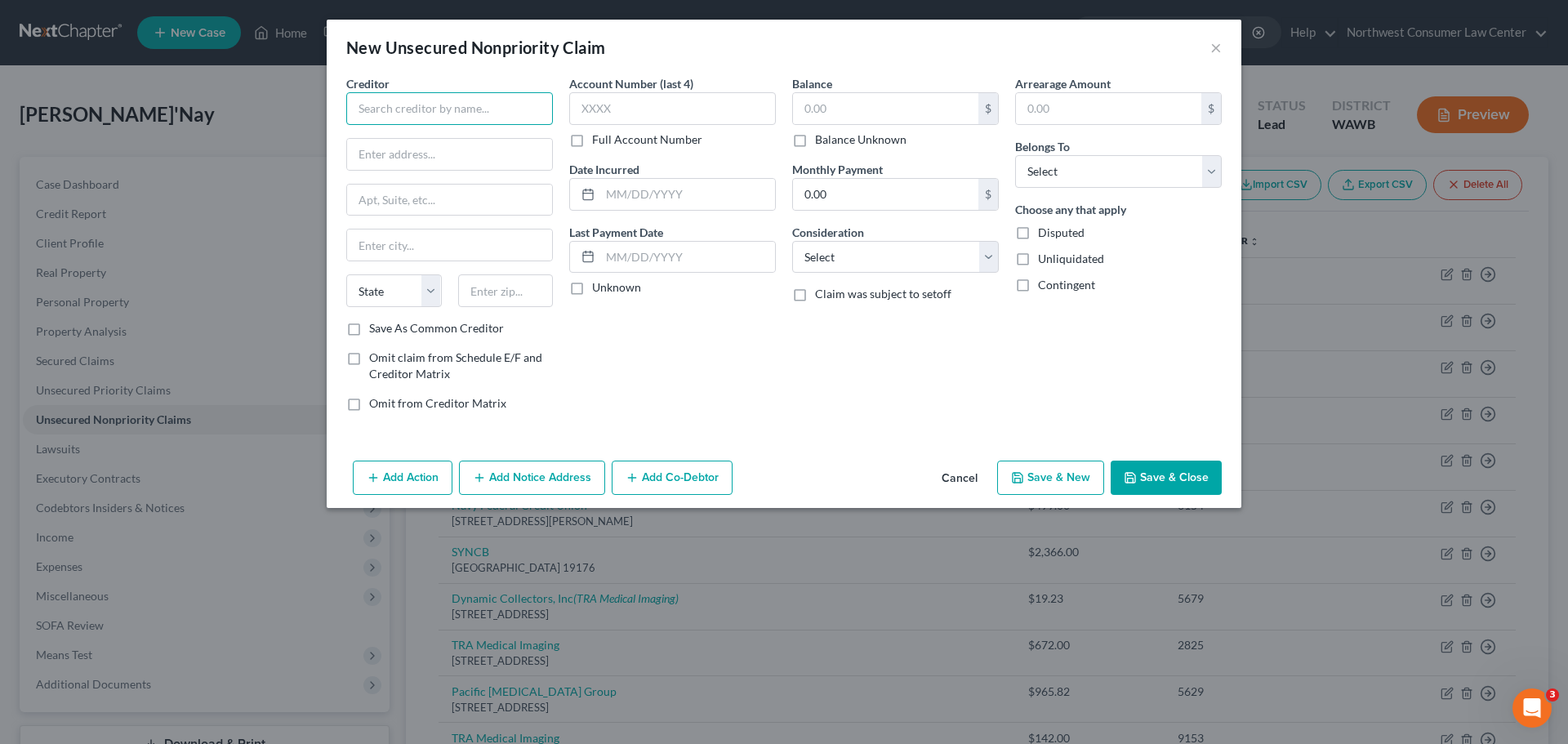
click at [442, 103] on input "text" at bounding box center [450, 108] width 206 height 32
type input "Cellnetix Pathology"
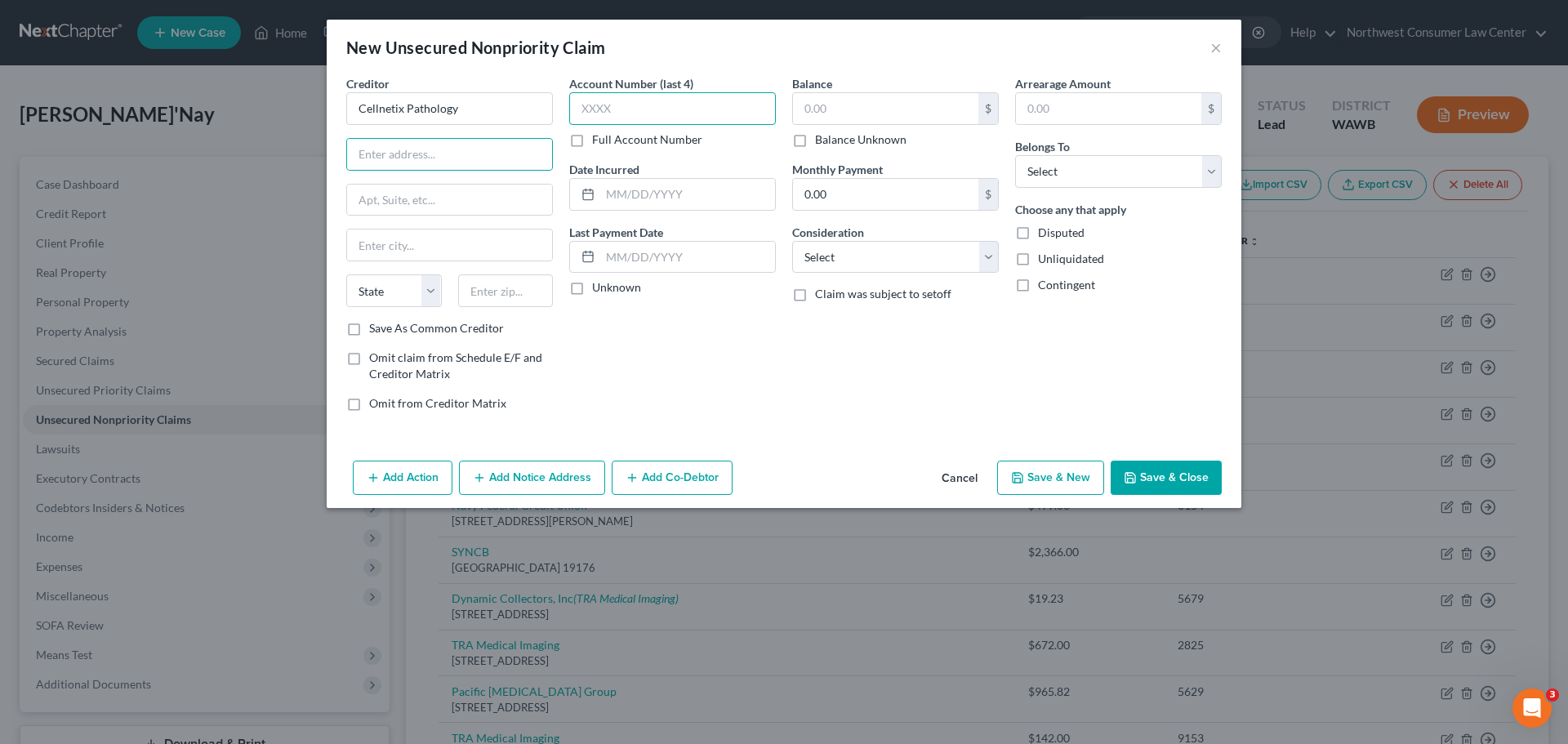
click at [728, 113] on input "text" at bounding box center [672, 108] width 206 height 32
type input "3343"
click at [834, 127] on div "$ Balance Unknown" at bounding box center [895, 119] width 206 height 55
click at [851, 102] on input "text" at bounding box center [885, 108] width 185 height 31
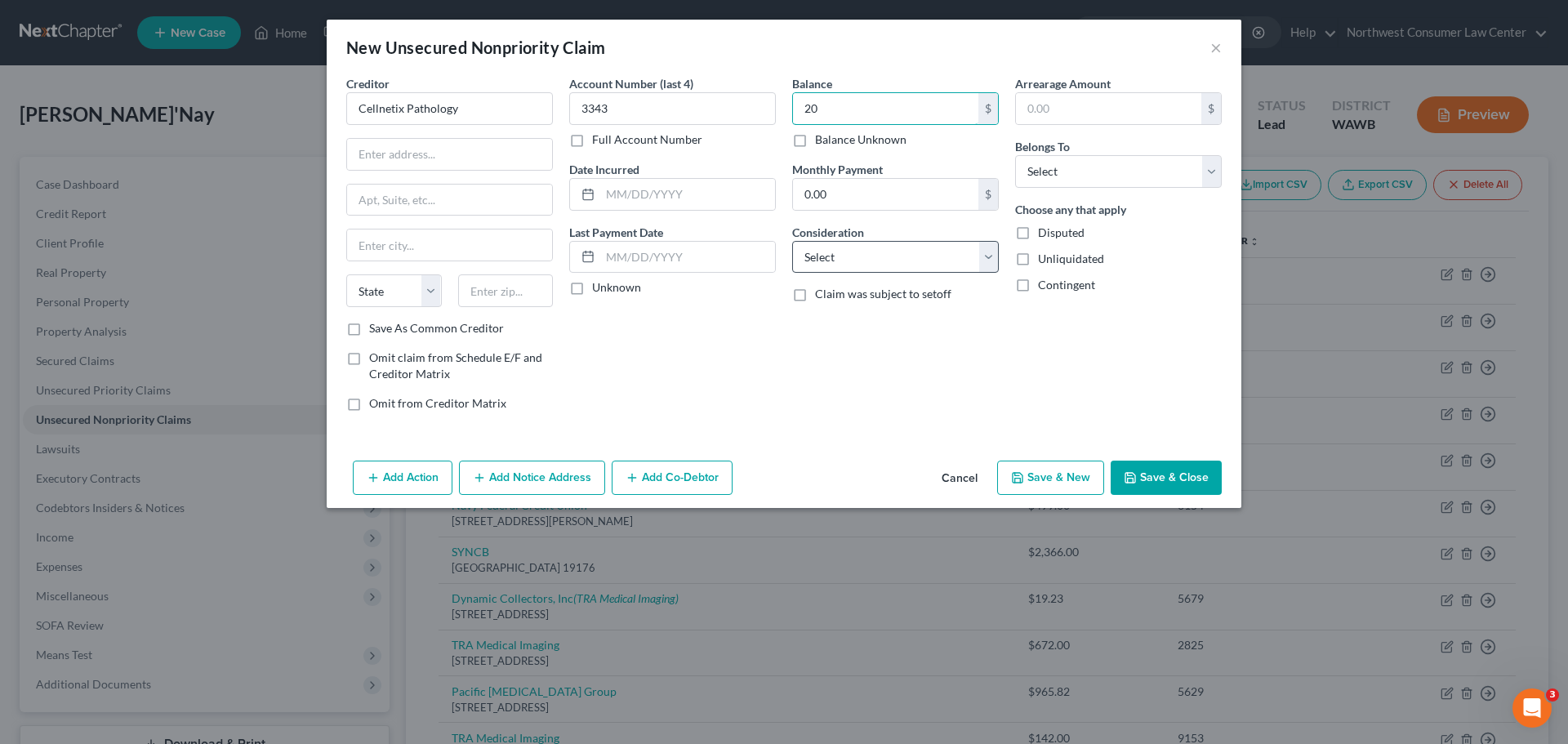
type input "20"
click at [841, 253] on select "Select Cable / Satellite Services Collection Agency Credit Card Debt Debt Couns…" at bounding box center [895, 257] width 206 height 32
select select "9"
click at [792, 241] on select "Select Cable / Satellite Services Collection Agency Credit Card Debt Debt Couns…" at bounding box center [895, 257] width 206 height 32
drag, startPoint x: 1101, startPoint y: 174, endPoint x: 1095, endPoint y: 184, distance: 11.7
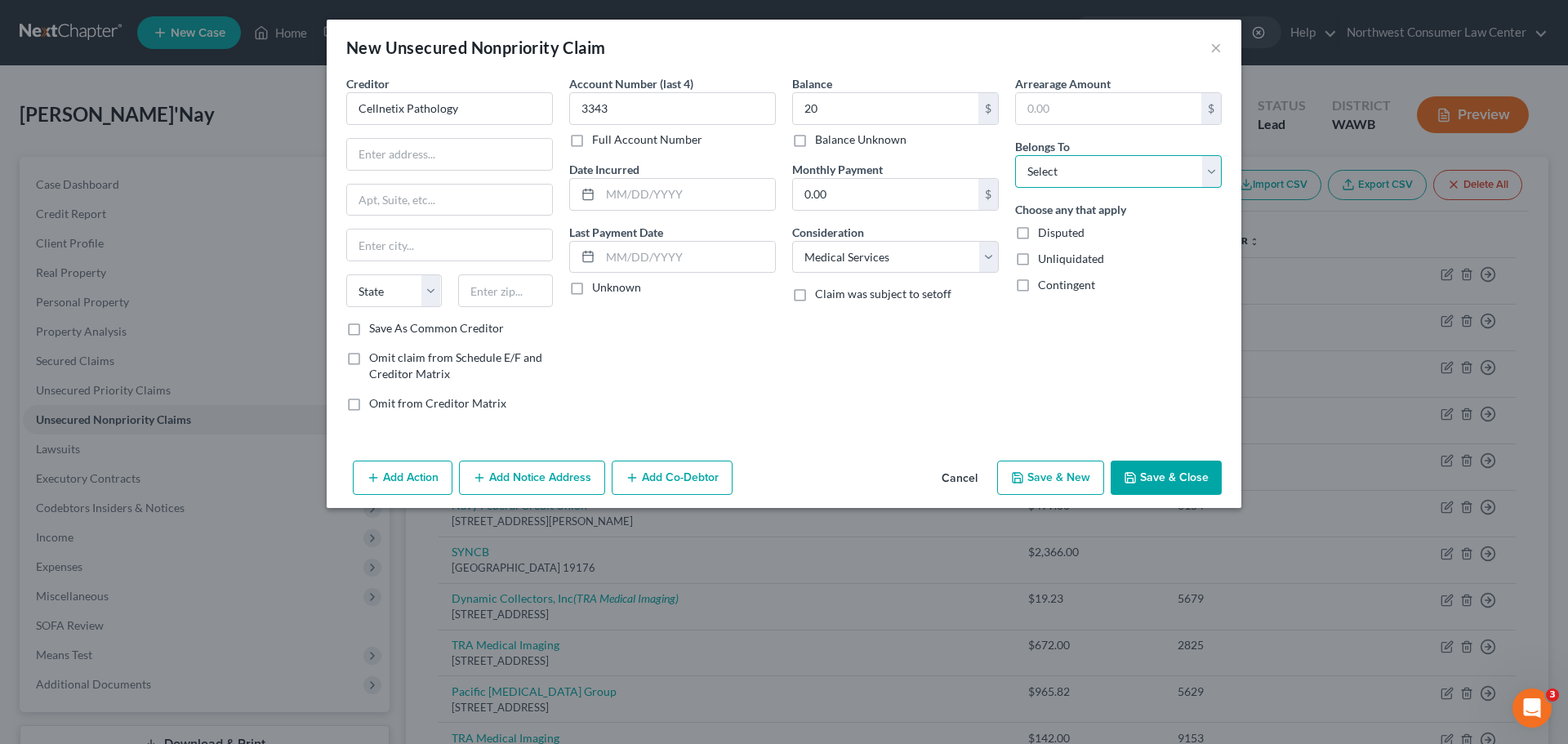
click at [1101, 174] on select "Select Debtor 1 Only Debtor 2 Only Debtor 1 And Debtor 2 Only At Least One Of T…" at bounding box center [1118, 171] width 206 height 32
select select "0"
click at [1015, 155] on select "Select Debtor 1 Only Debtor 2 Only Debtor 1 And Debtor 2 Only At Least One Of T…" at bounding box center [1118, 171] width 206 height 32
click at [469, 158] on input "text" at bounding box center [450, 154] width 205 height 31
click at [485, 115] on input "Cellnetix Pathology" at bounding box center [450, 108] width 206 height 32
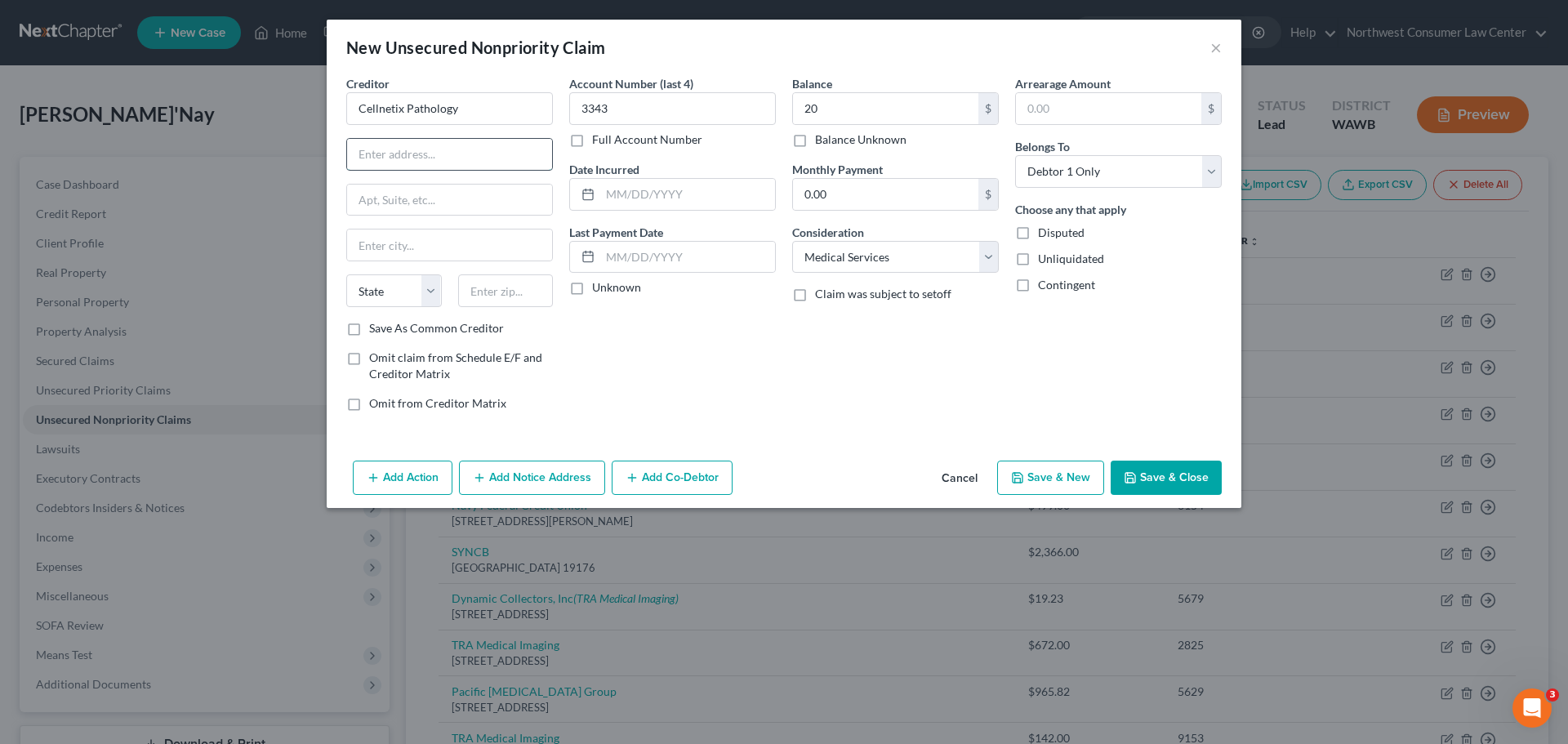
click at [442, 148] on input "text" at bounding box center [450, 154] width 205 height 31
type input "PO Box 600"
type input "Oaks"
select select "39"
type input "49456"
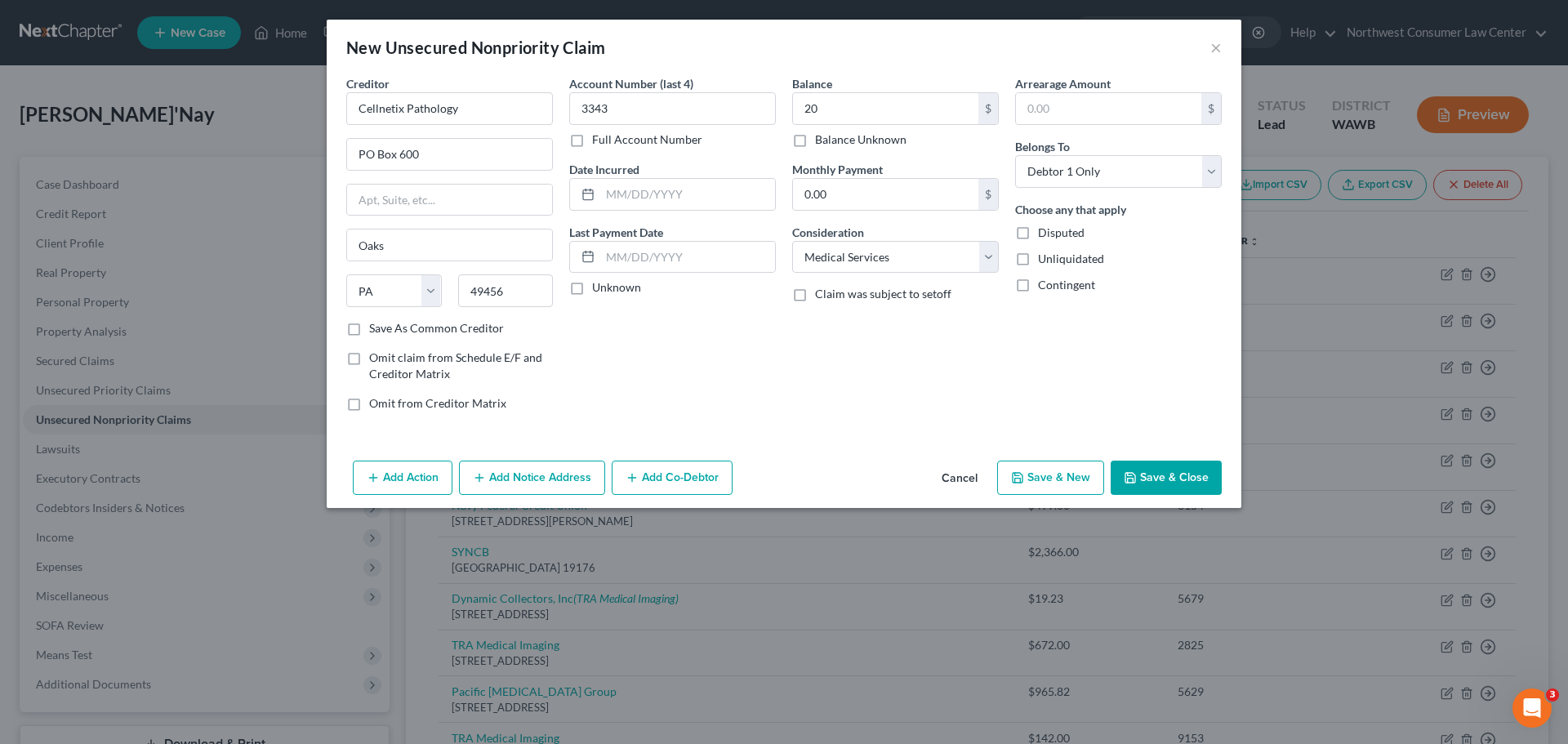
click at [1069, 473] on button "Save & New" at bounding box center [1050, 478] width 107 height 34
drag, startPoint x: 411, startPoint y: 107, endPoint x: 20, endPoint y: 305, distance: 438.3
click at [411, 106] on input "text" at bounding box center [450, 108] width 206 height 32
type input "Puget Sound Collection"
type input "PO Box 3011"
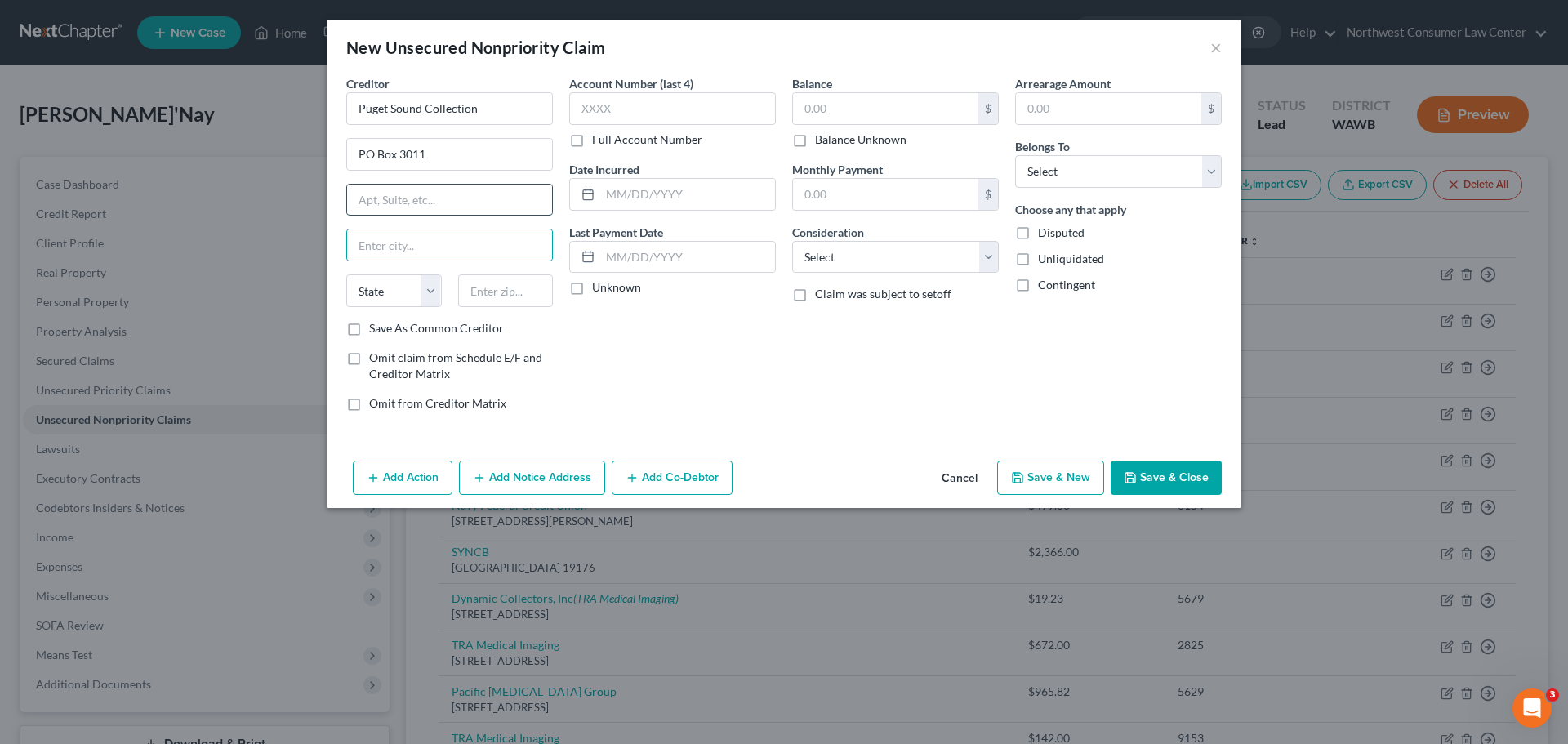
click at [401, 201] on input "text" at bounding box center [450, 200] width 205 height 31
type input "Tacoma"
select select "50"
type input "98401"
click at [679, 108] on input "text" at bounding box center [672, 108] width 206 height 32
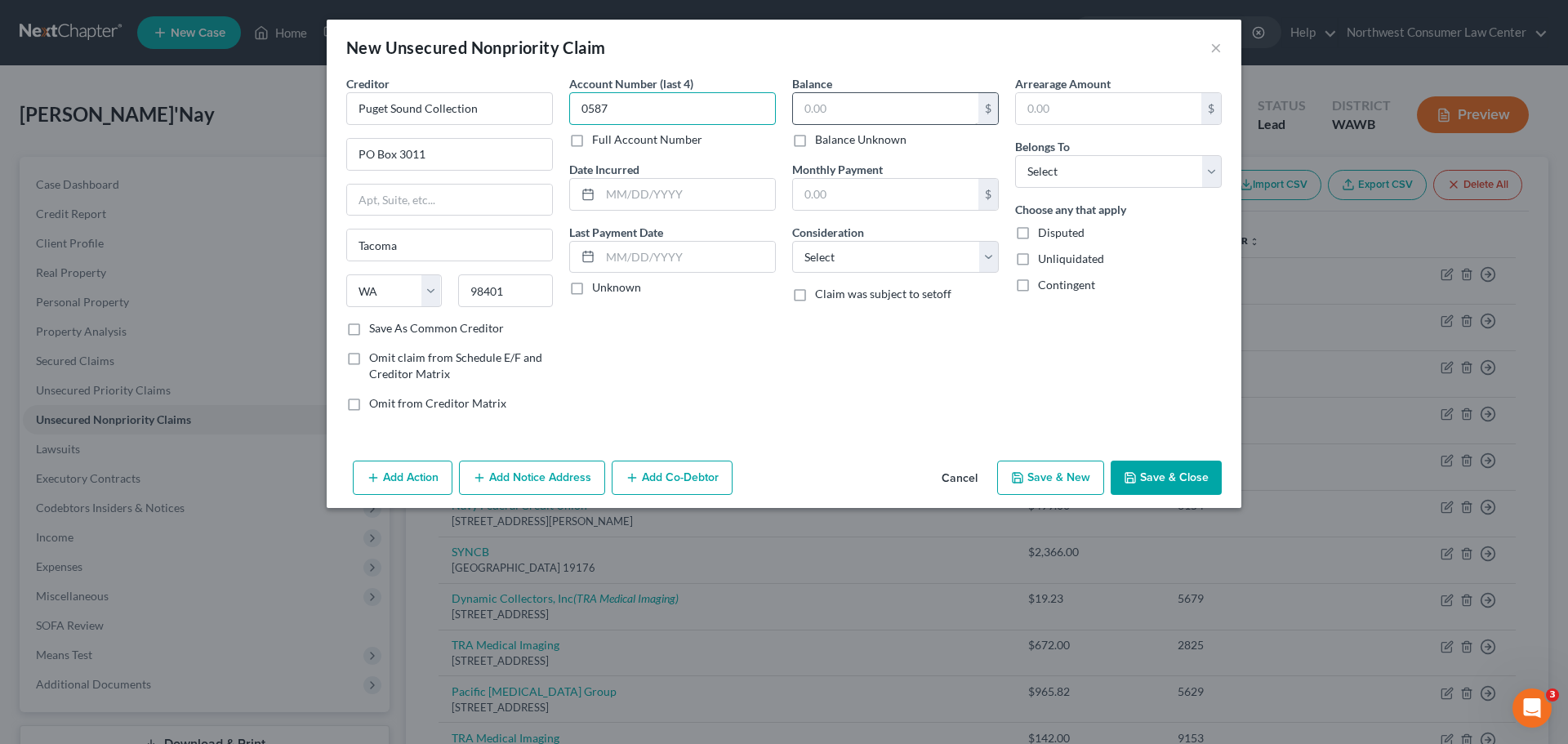
type input "0587"
click at [941, 113] on input "text" at bounding box center [885, 108] width 185 height 31
type input "25.23"
click at [1106, 161] on select "Select Debtor 1 Only Debtor 2 Only Debtor 1 And Debtor 2 Only At Least One Of T…" at bounding box center [1118, 171] width 206 height 32
select select "0"
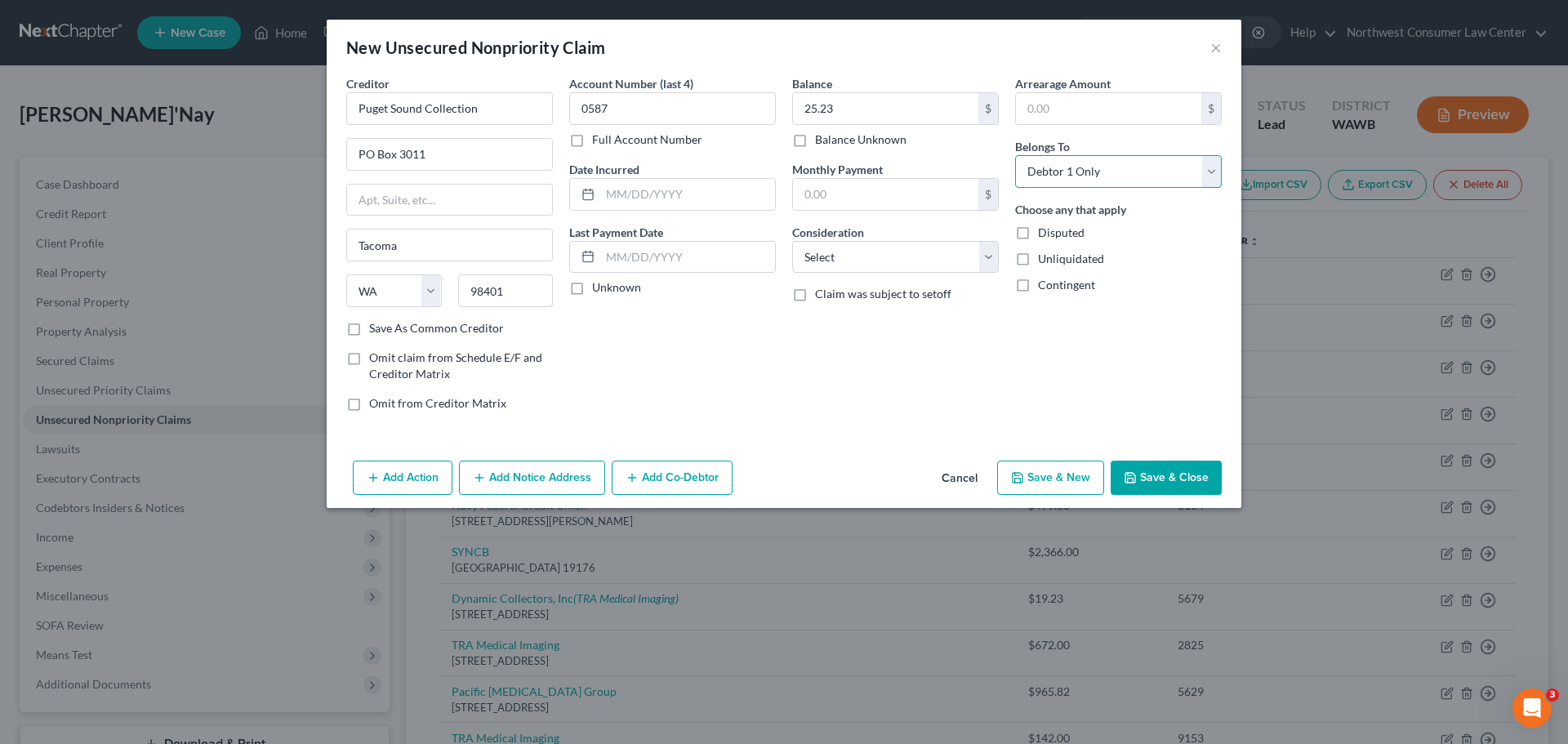
click at [1015, 155] on select "Select Debtor 1 Only Debtor 2 Only Debtor 1 And Debtor 2 Only At Least One Of T…" at bounding box center [1118, 171] width 206 height 32
drag, startPoint x: 887, startPoint y: 242, endPoint x: 866, endPoint y: 255, distance: 24.7
click at [888, 243] on select "Select Cable / Satellite Services Collection Agency Credit Card Debt Debt Couns…" at bounding box center [895, 257] width 206 height 32
select select "1"
click at [792, 241] on select "Select Cable / Satellite Services Collection Agency Credit Card Debt Debt Couns…" at bounding box center [895, 257] width 206 height 32
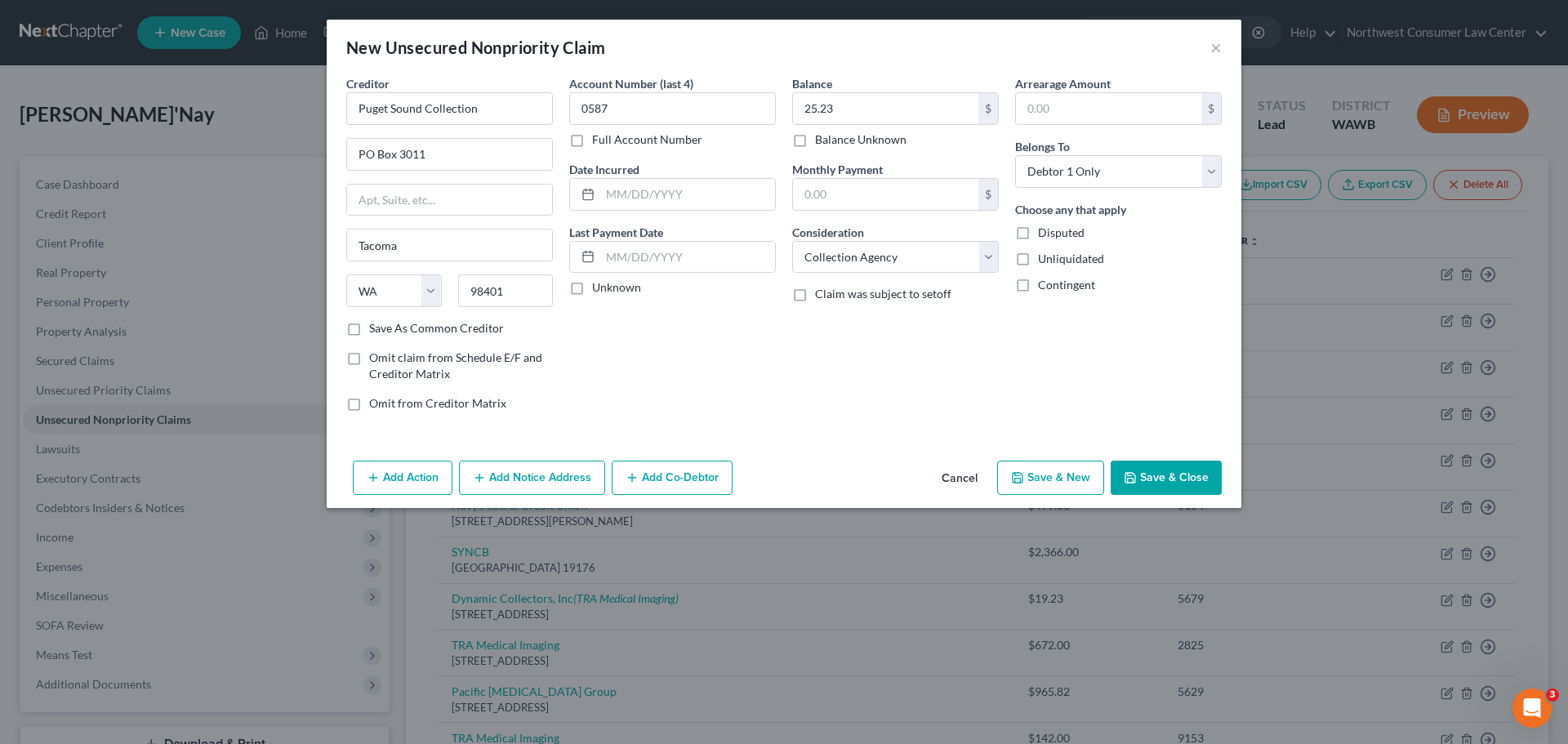
click at [550, 477] on button "Add Notice Address" at bounding box center [531, 478] width 146 height 34
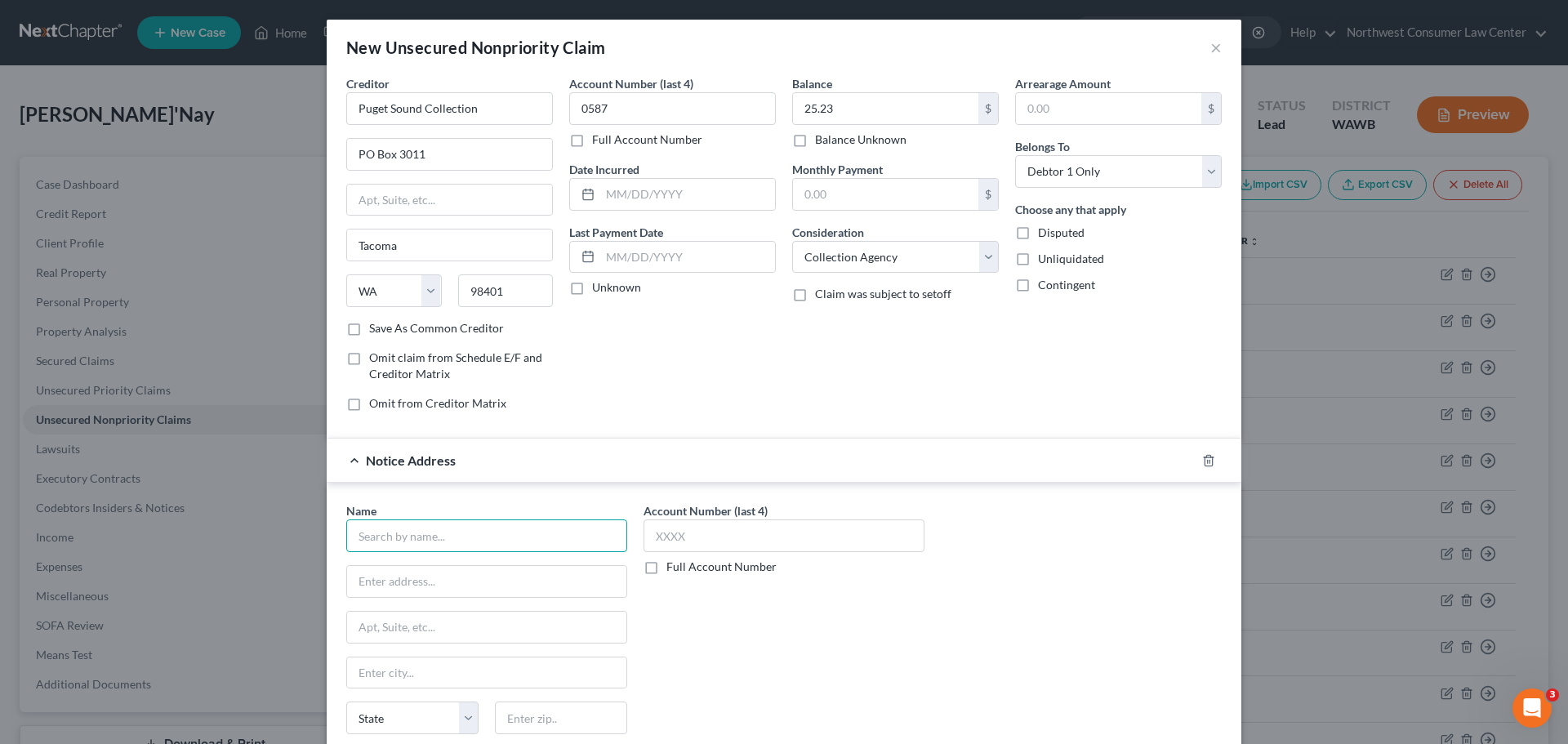
click at [433, 539] on input "text" at bounding box center [486, 536] width 281 height 32
type input "Tacoma Emergency Care Physician"
click at [444, 583] on input "text" at bounding box center [486, 581] width 279 height 31
paste input "PO Box 5215"
type input "PO Box 5215"
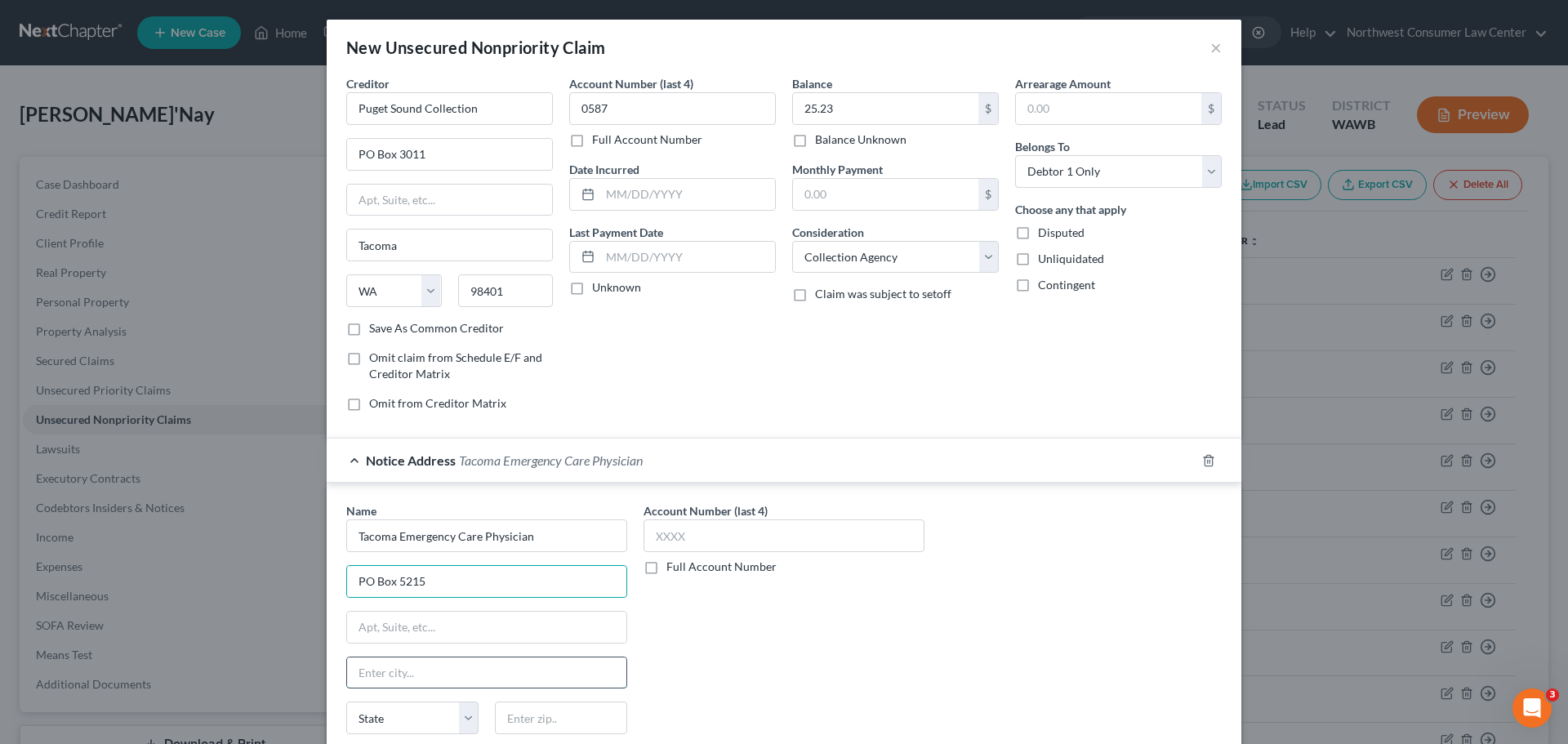
click at [386, 675] on input "text" at bounding box center [486, 672] width 279 height 31
type input "t"
type input "Tacoma"
click at [390, 721] on select "State [US_STATE] AK AR AZ CA CO CT DE DC [GEOGRAPHIC_DATA] [GEOGRAPHIC_DATA] GU…" at bounding box center [412, 718] width 132 height 32
select select "50"
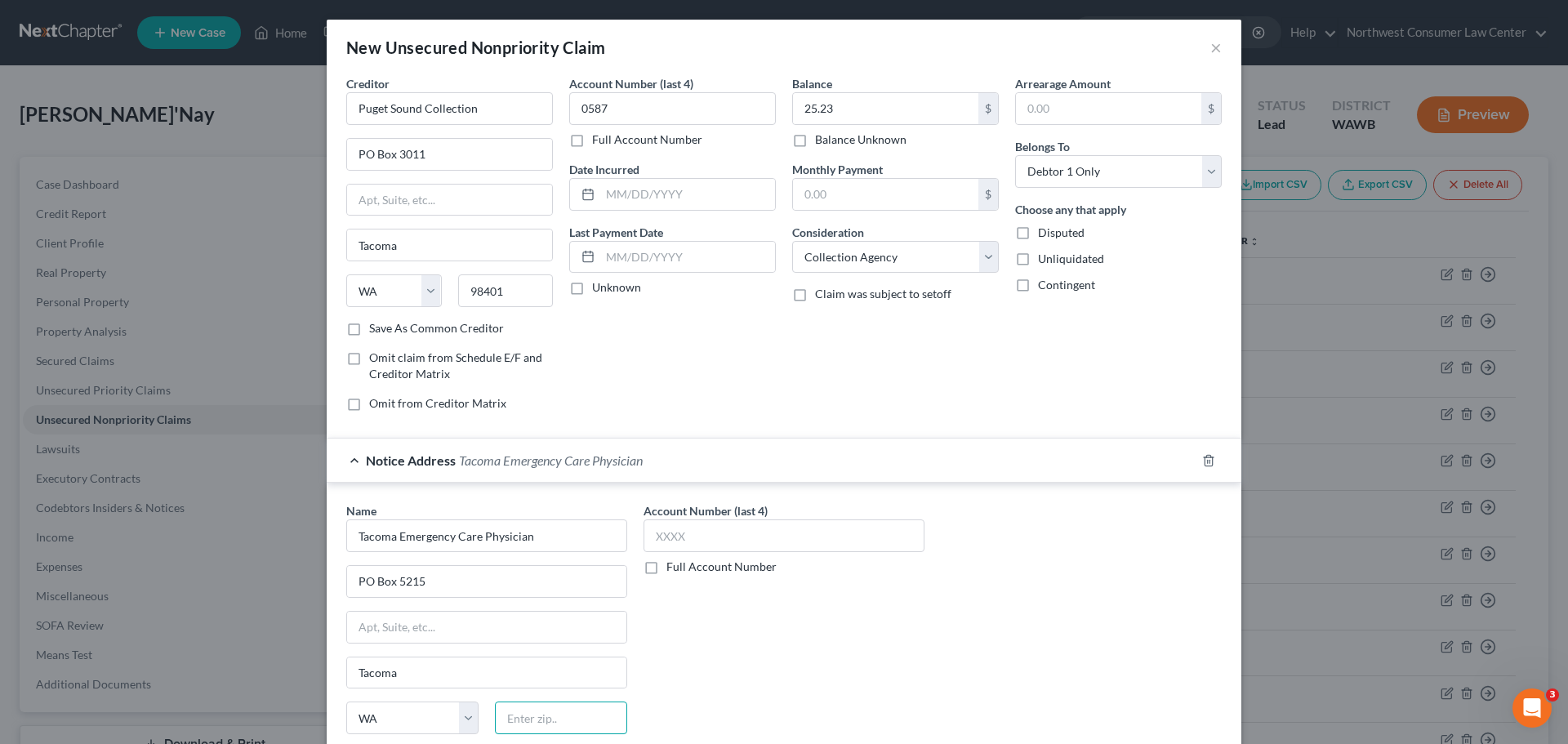
click at [598, 705] on input "text" at bounding box center [560, 718] width 132 height 32
click at [420, 680] on input "Tacoma" at bounding box center [486, 672] width 279 height 31
click at [546, 718] on input "text" at bounding box center [560, 718] width 132 height 32
paste input "98415"
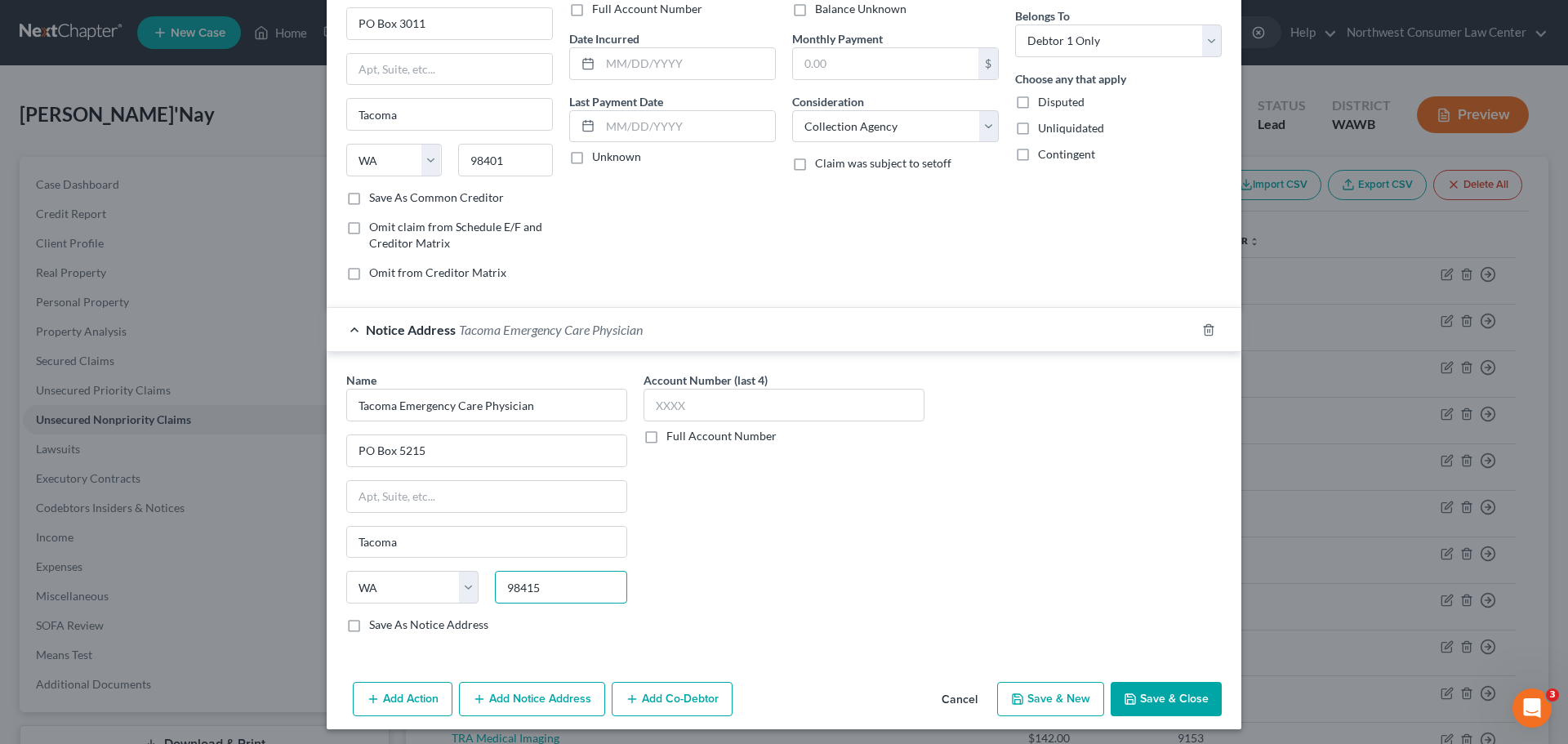
scroll to position [136, 0]
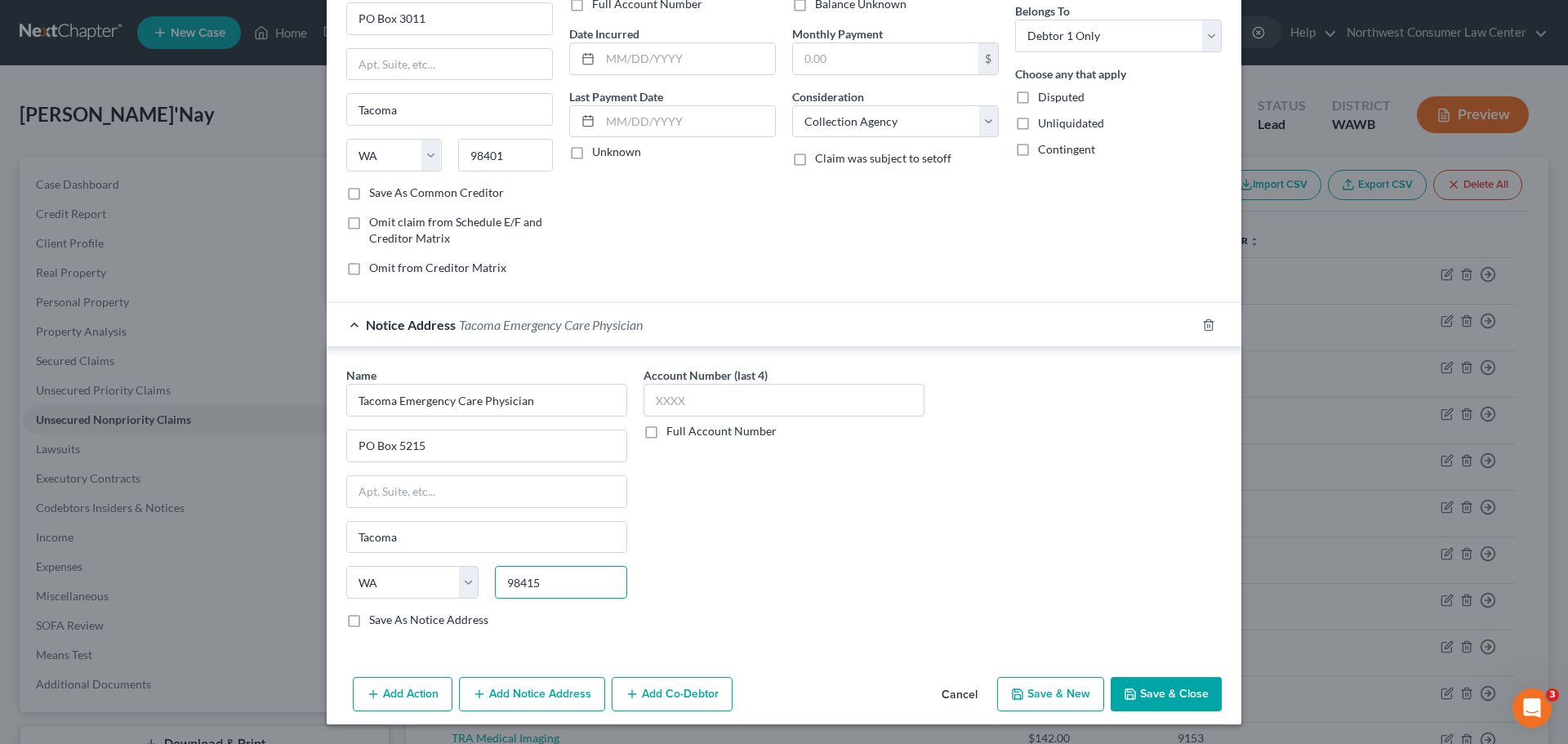
type input "98415"
click at [1060, 694] on button "Save & New" at bounding box center [1050, 694] width 107 height 34
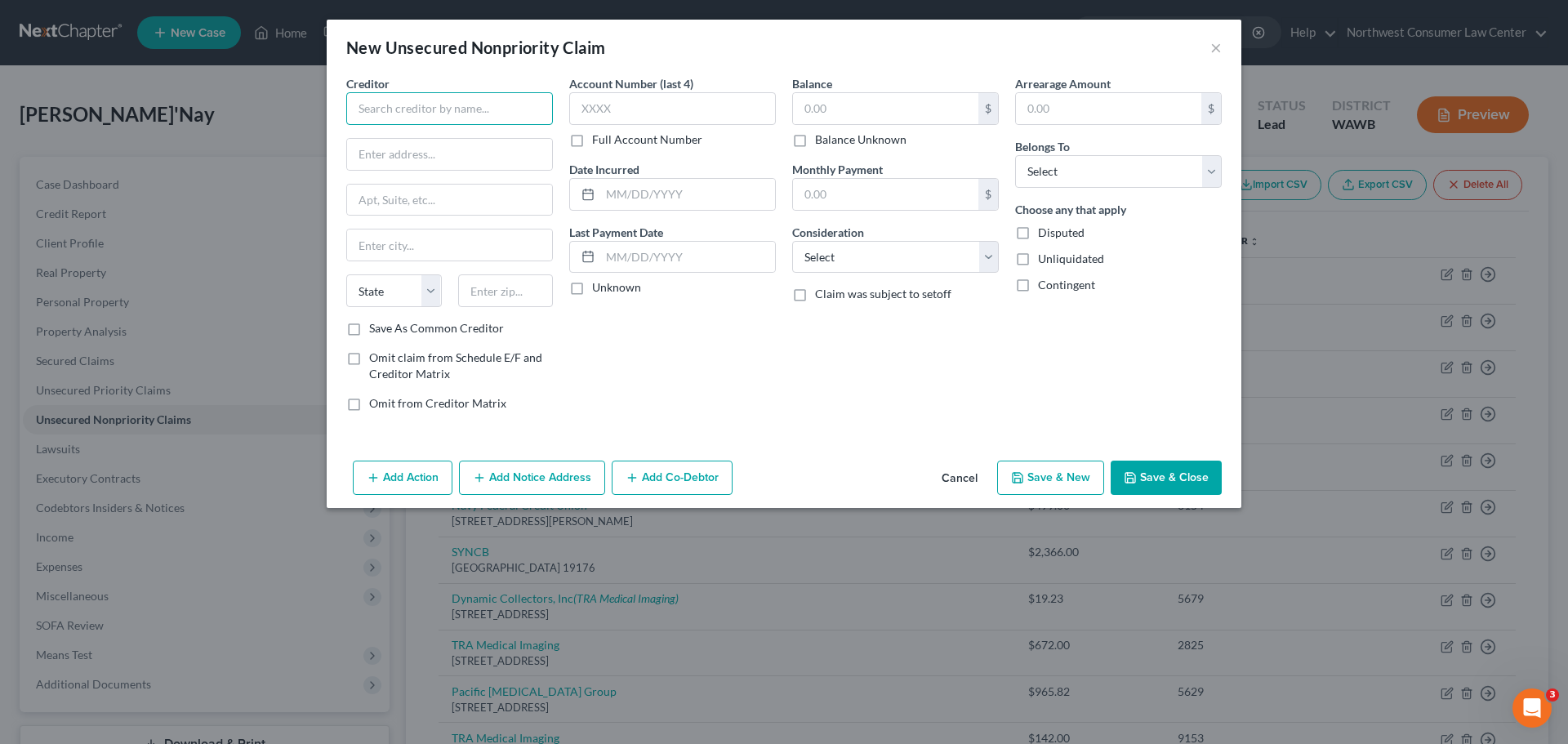
click at [411, 115] on input "text" at bounding box center [450, 108] width 206 height 32
type input "QuickCollect Inc"
type input "PO Box 55457"
type input "[GEOGRAPHIC_DATA]"
select select "38"
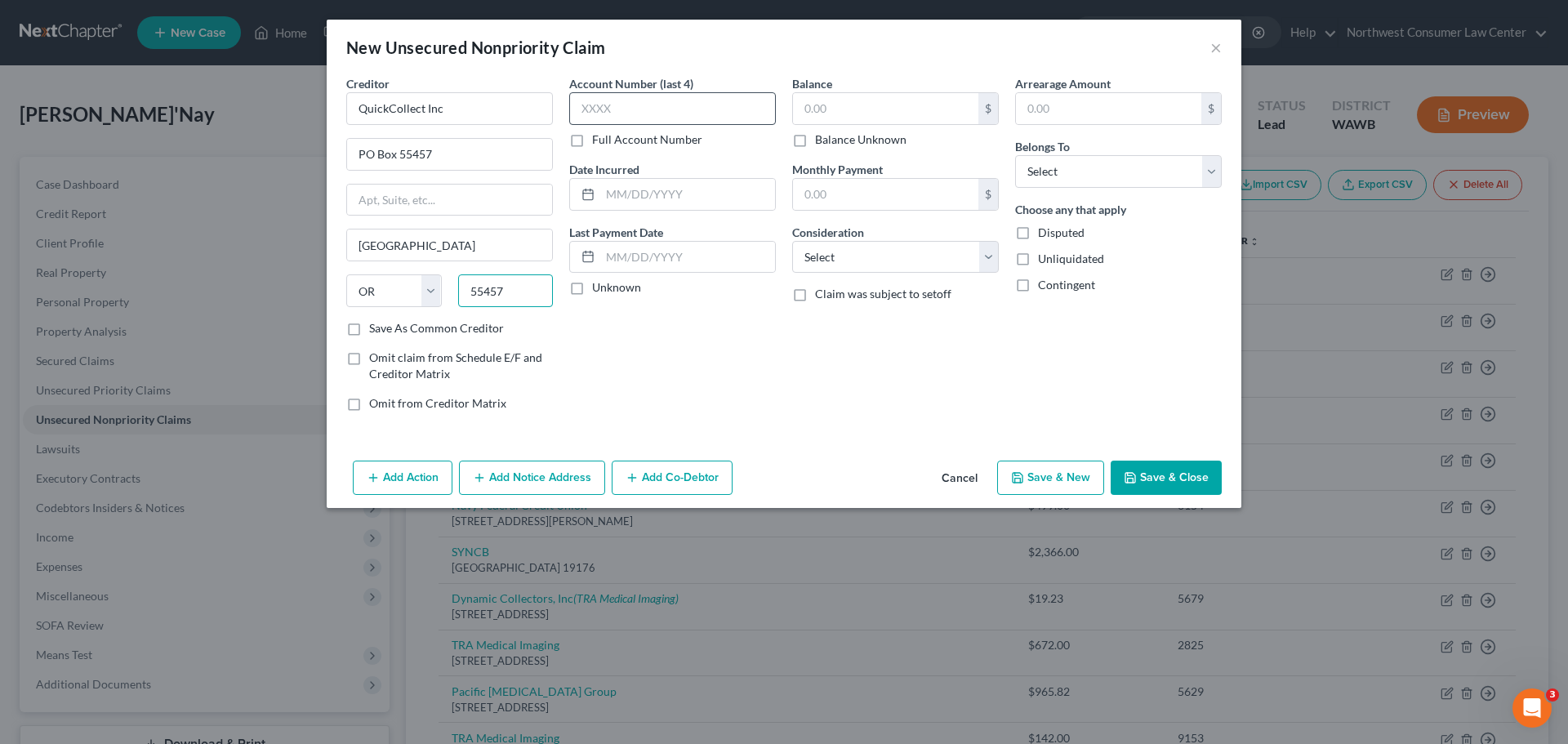
type input "55457"
click at [669, 105] on input "text" at bounding box center [672, 108] width 206 height 32
type input "2862"
click at [865, 118] on input "text" at bounding box center [885, 108] width 185 height 31
type input "437.13"
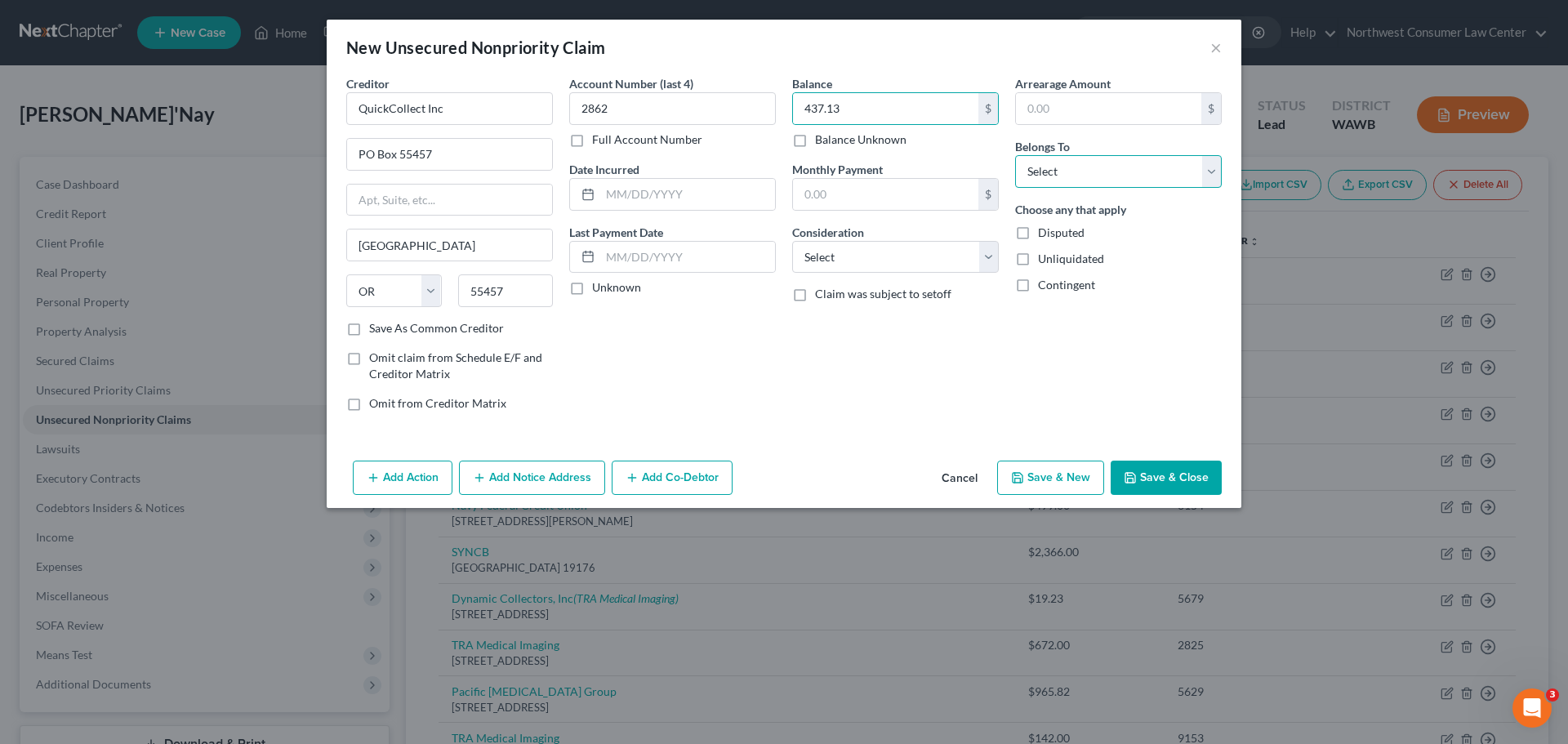
click at [1049, 167] on select "Select Debtor 1 Only Debtor 2 Only Debtor 1 And Debtor 2 Only At Least One Of T…" at bounding box center [1118, 171] width 206 height 32
click at [1015, 155] on select "Select Debtor 1 Only Debtor 2 Only Debtor 1 And Debtor 2 Only At Least One Of T…" at bounding box center [1118, 171] width 206 height 32
drag, startPoint x: 1061, startPoint y: 179, endPoint x: 1056, endPoint y: 187, distance: 9.4
click at [1061, 179] on select "Select Debtor 1 Only Debtor 2 Only Debtor 1 And Debtor 2 Only At Least One Of T…" at bounding box center [1118, 171] width 206 height 32
select select "0"
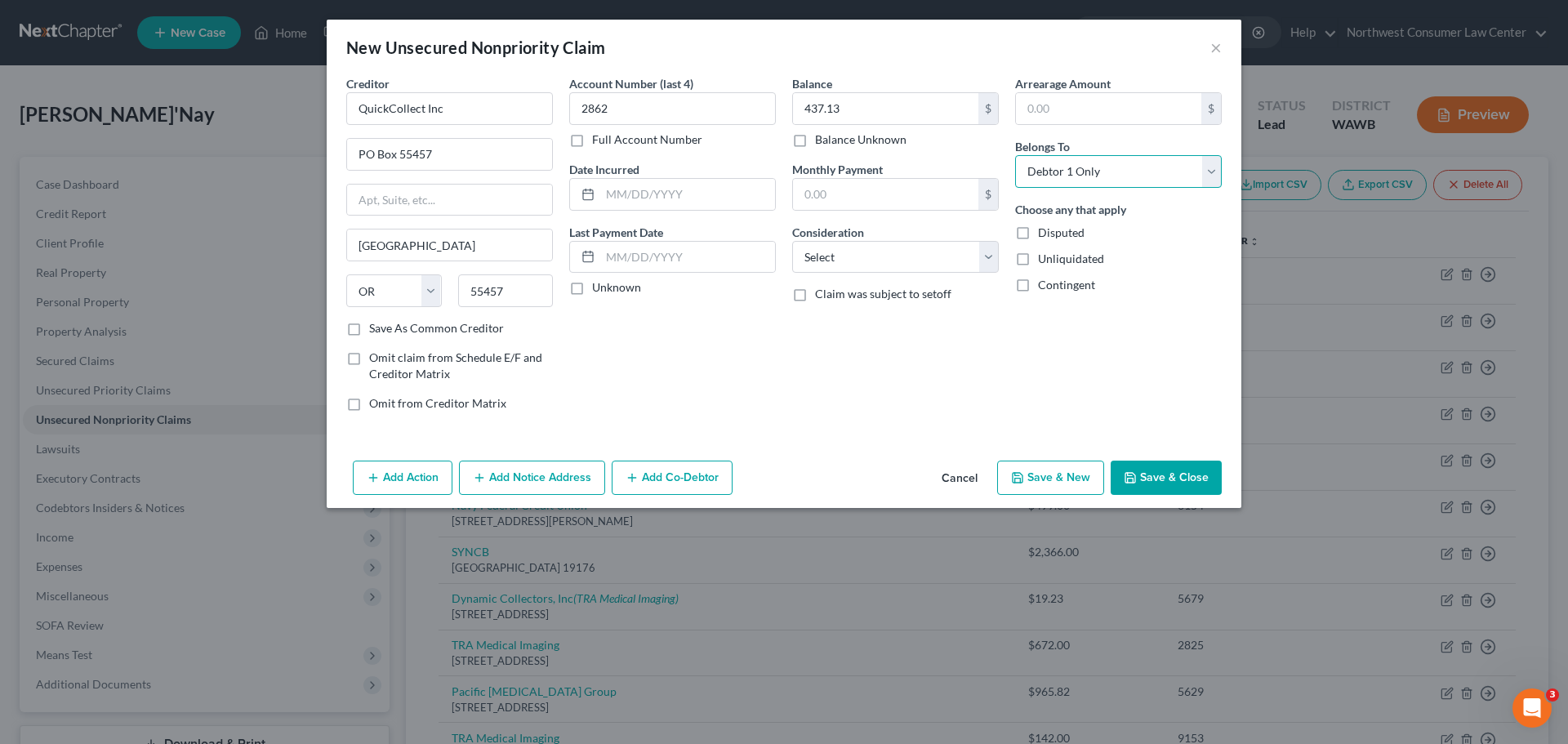
click at [1015, 155] on select "Select Debtor 1 Only Debtor 2 Only Debtor 1 And Debtor 2 Only At Least One Of T…" at bounding box center [1118, 171] width 206 height 32
click at [926, 273] on select "Select Cable / Satellite Services Collection Agency Credit Card Debt Debt Couns…" at bounding box center [895, 257] width 206 height 32
select select "1"
click at [792, 241] on select "Select Cable / Satellite Services Collection Agency Credit Card Debt Debt Couns…" at bounding box center [895, 257] width 206 height 32
click at [532, 487] on button "Add Notice Address" at bounding box center [531, 478] width 146 height 34
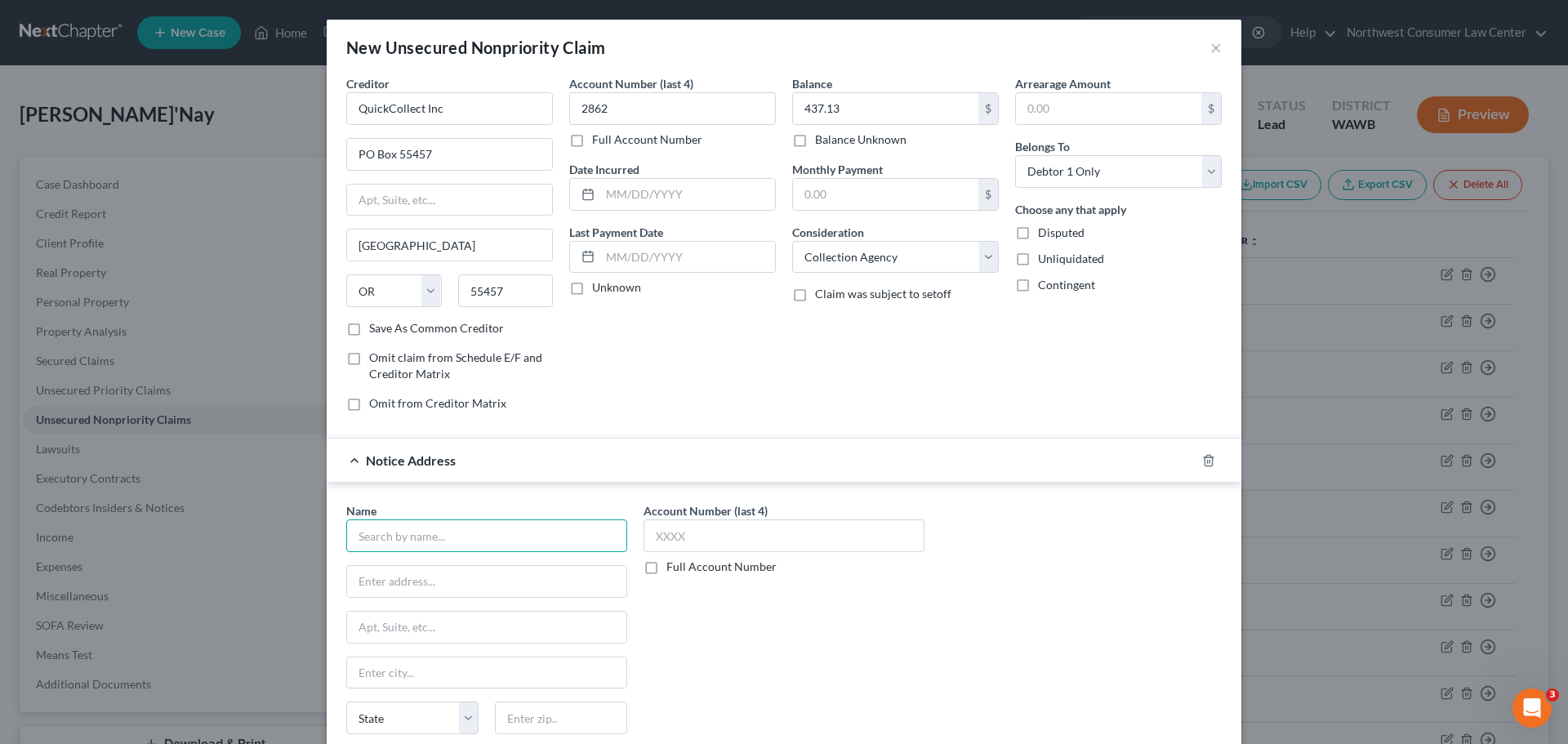
click at [430, 530] on input "text" at bounding box center [486, 536] width 281 height 32
type input "Center for Minimally Invasive"
click at [521, 290] on input "55457" at bounding box center [506, 291] width 96 height 32
click at [518, 288] on input "55457" at bounding box center [506, 291] width 96 height 32
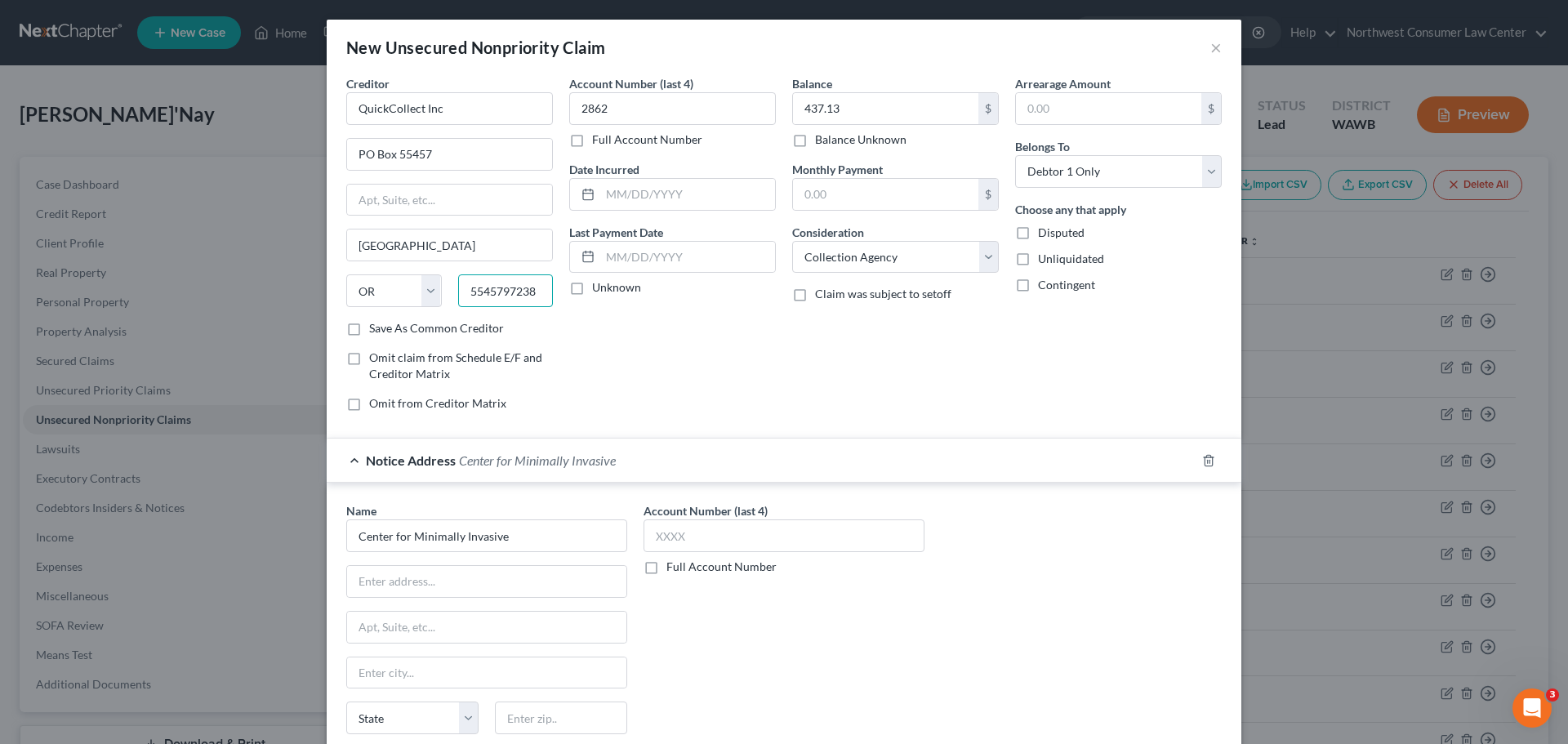
click at [518, 288] on input "5545797238" at bounding box center [506, 291] width 96 height 32
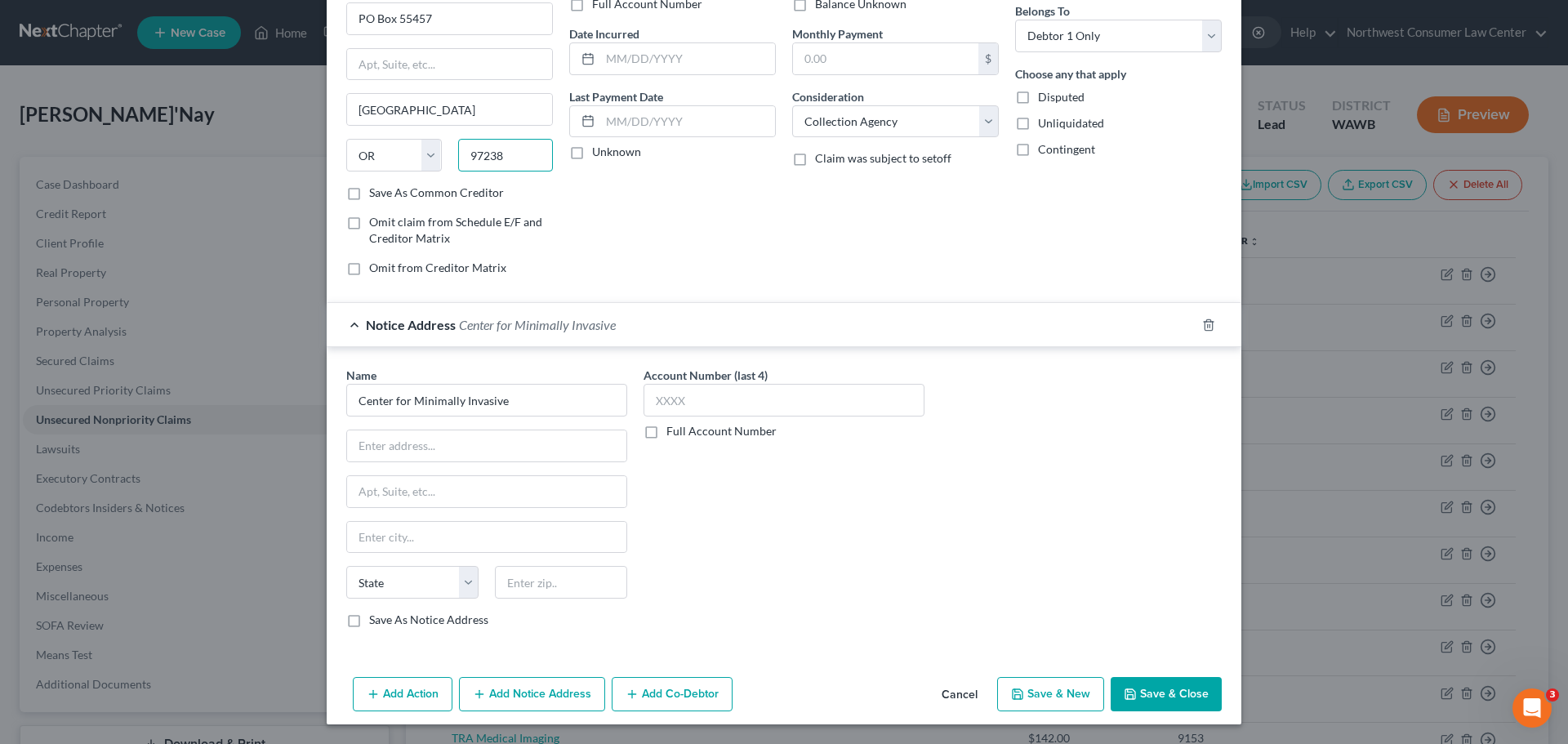
type input "97238"
click at [498, 439] on input "text" at bounding box center [486, 445] width 279 height 31
paste input "[STREET_ADDRESS][PERSON_NAME]"
type input "[STREET_ADDRESS][PERSON_NAME]"
click at [482, 500] on input "text" at bounding box center [486, 491] width 279 height 31
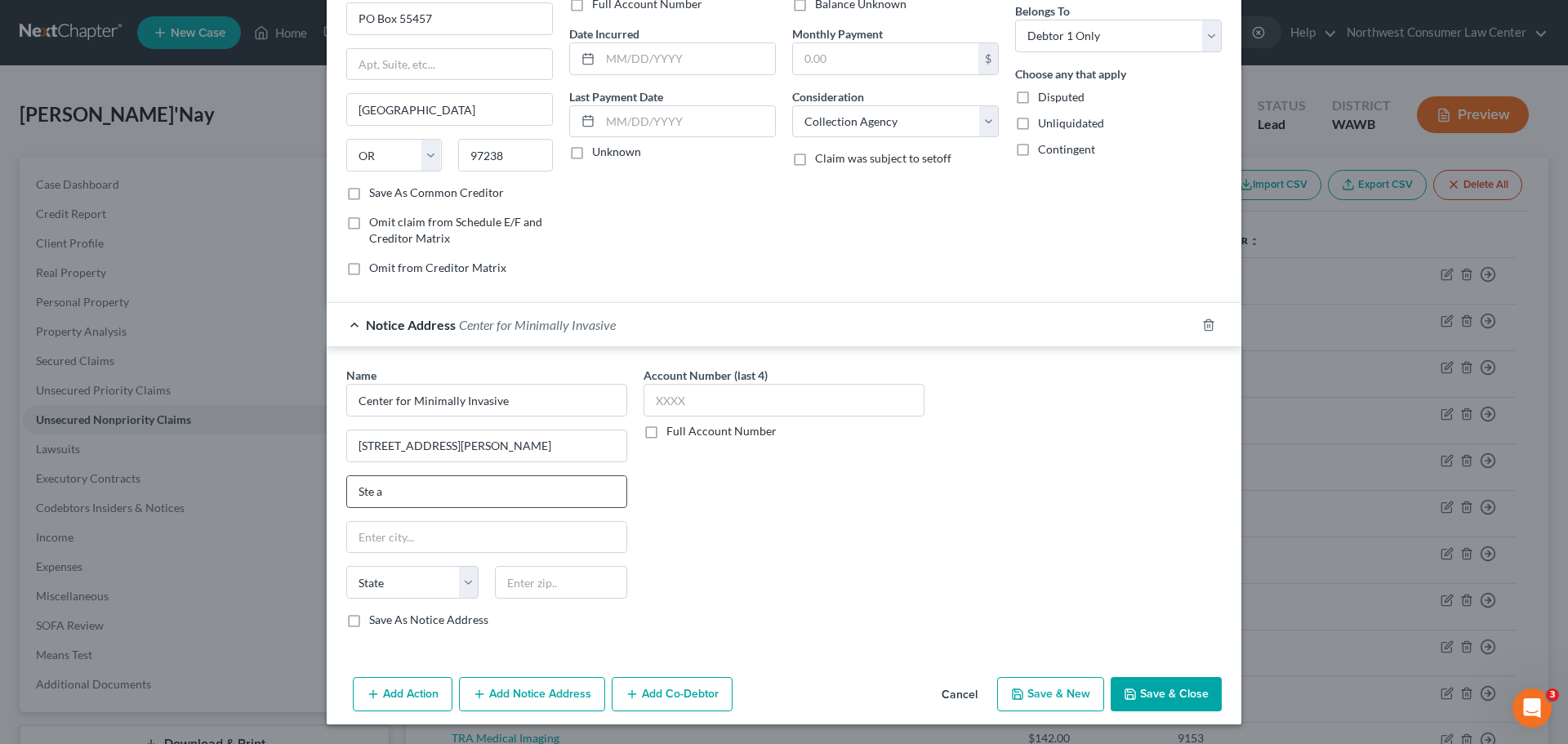
type input "Ste a"
click at [390, 543] on input "mOKENA" at bounding box center [486, 538] width 279 height 31
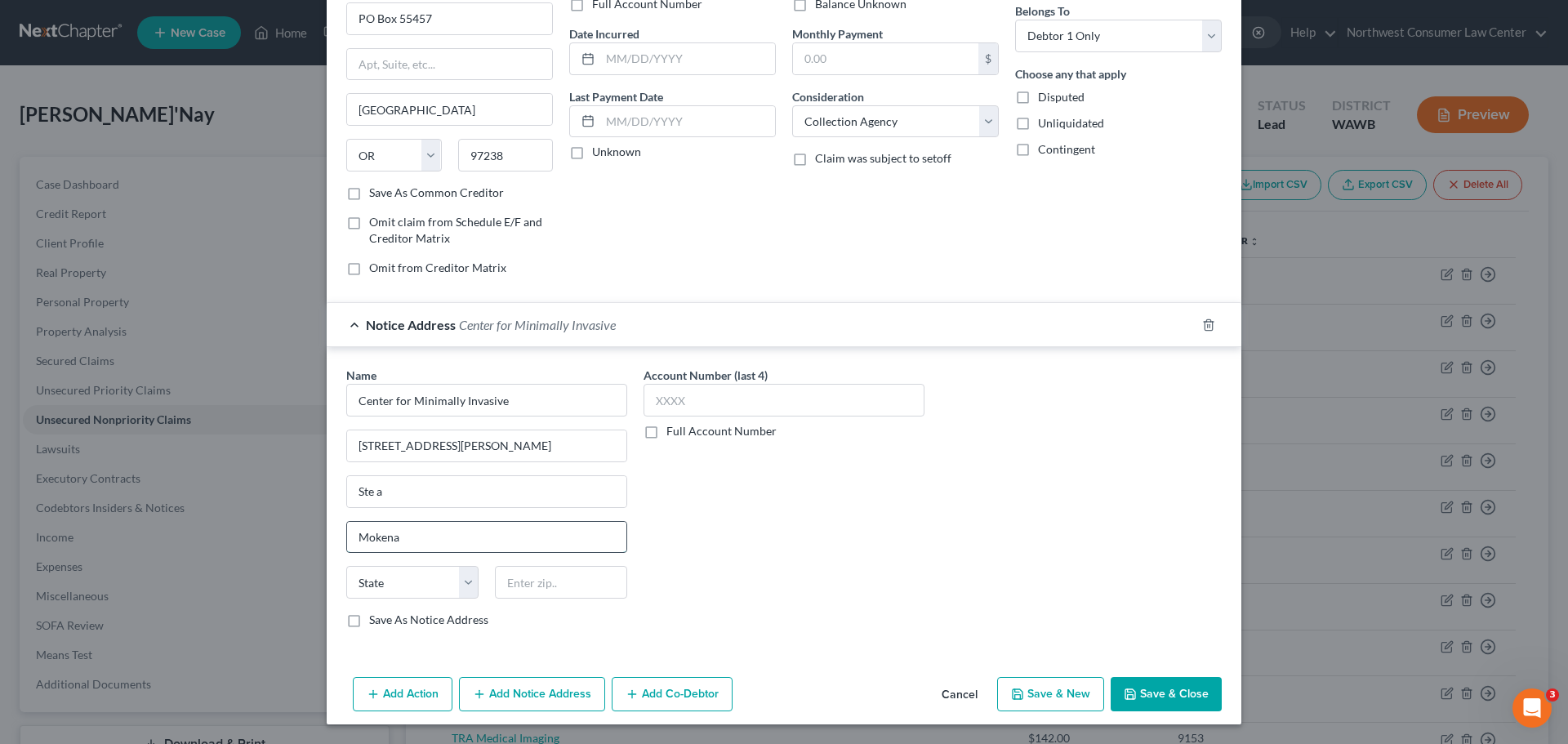
type input "Mokena"
select select "14"
type input "60448"
drag, startPoint x: 578, startPoint y: 454, endPoint x: 444, endPoint y: 459, distance: 134.1
click at [444, 459] on input "[STREET_ADDRESS][PERSON_NAME]" at bounding box center [486, 445] width 279 height 31
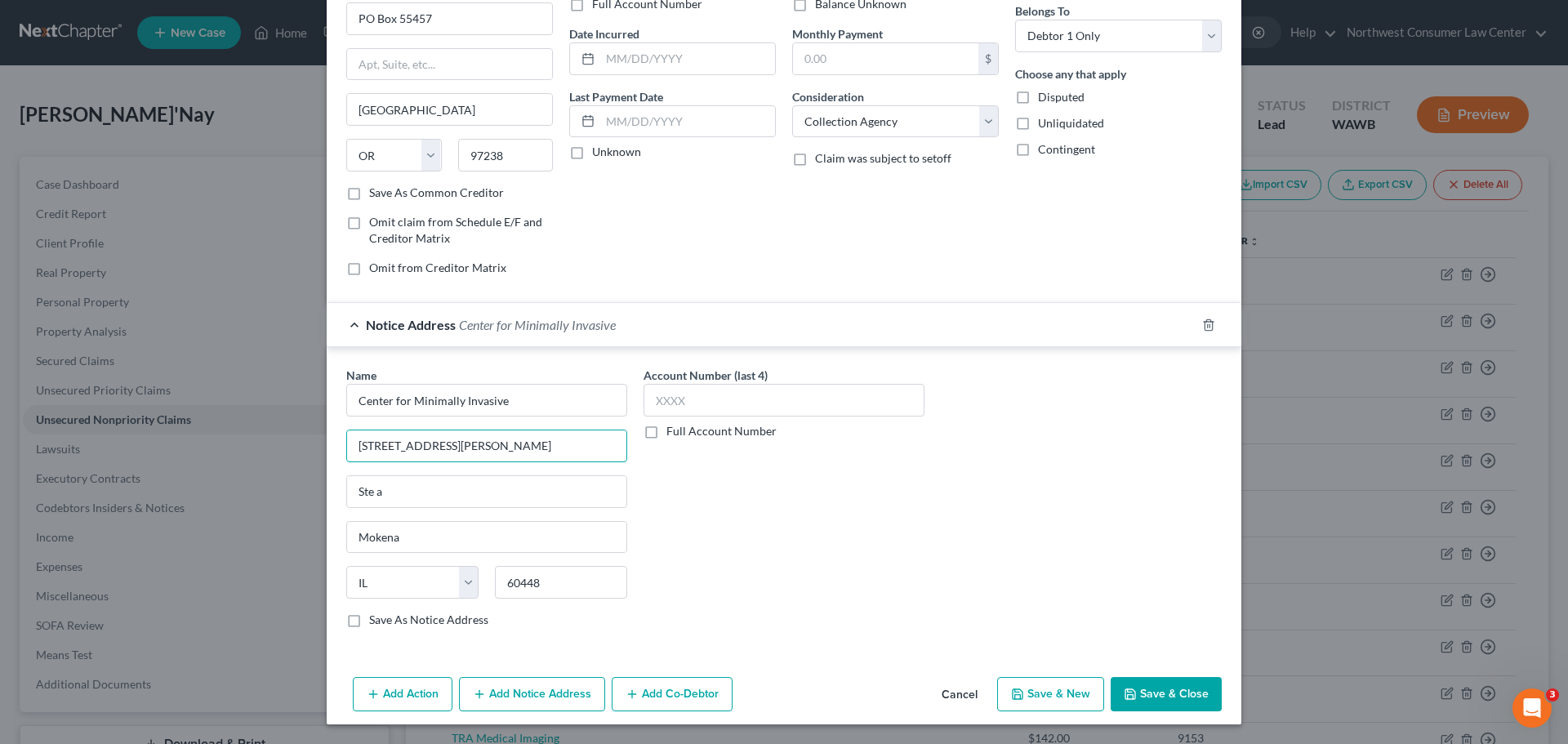
type input "[STREET_ADDRESS][PERSON_NAME]"
click at [1060, 686] on button "Save & New" at bounding box center [1050, 694] width 107 height 34
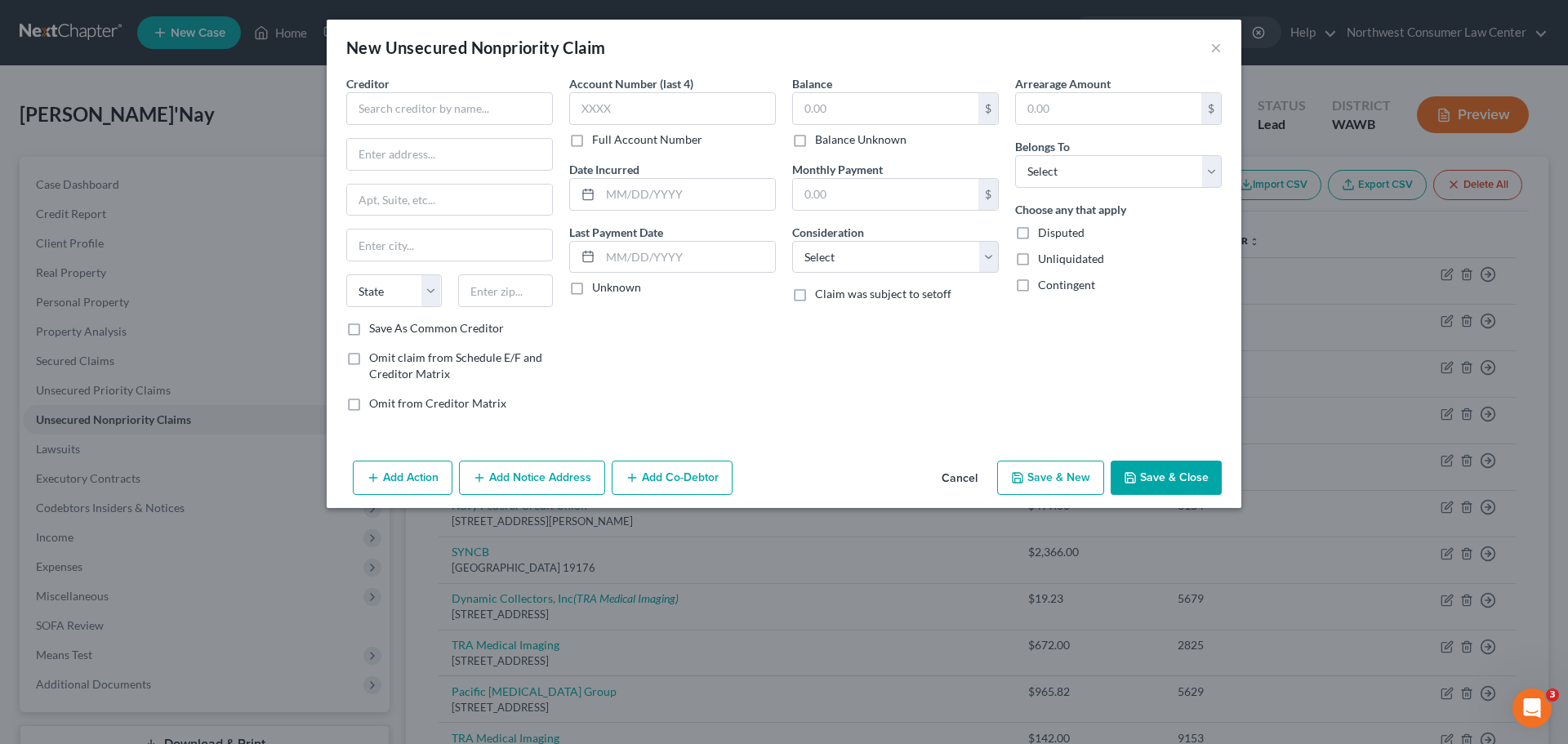
drag, startPoint x: 965, startPoint y: 480, endPoint x: 779, endPoint y: 605, distance: 224.1
click at [965, 480] on button "Cancel" at bounding box center [959, 479] width 62 height 32
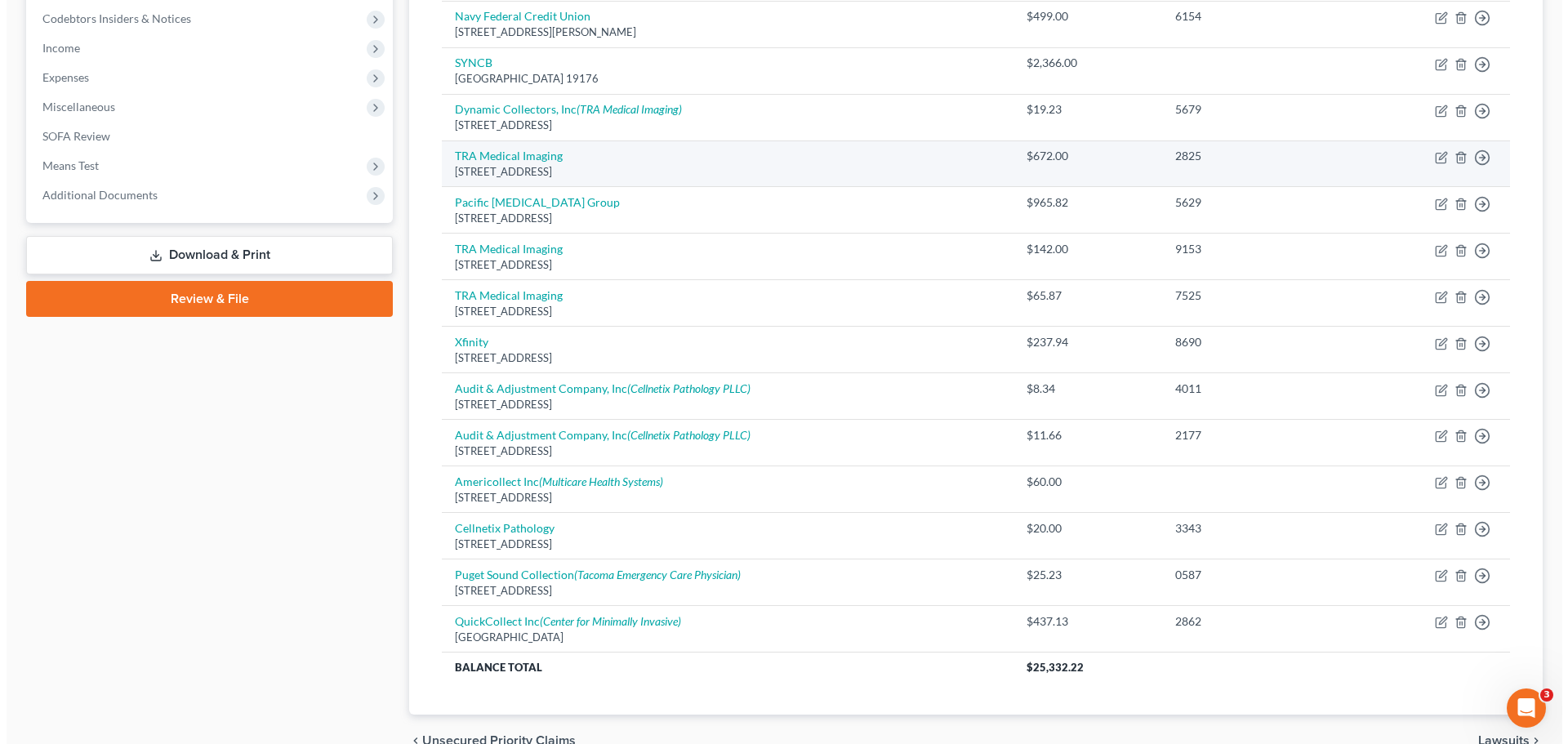
scroll to position [490, 0]
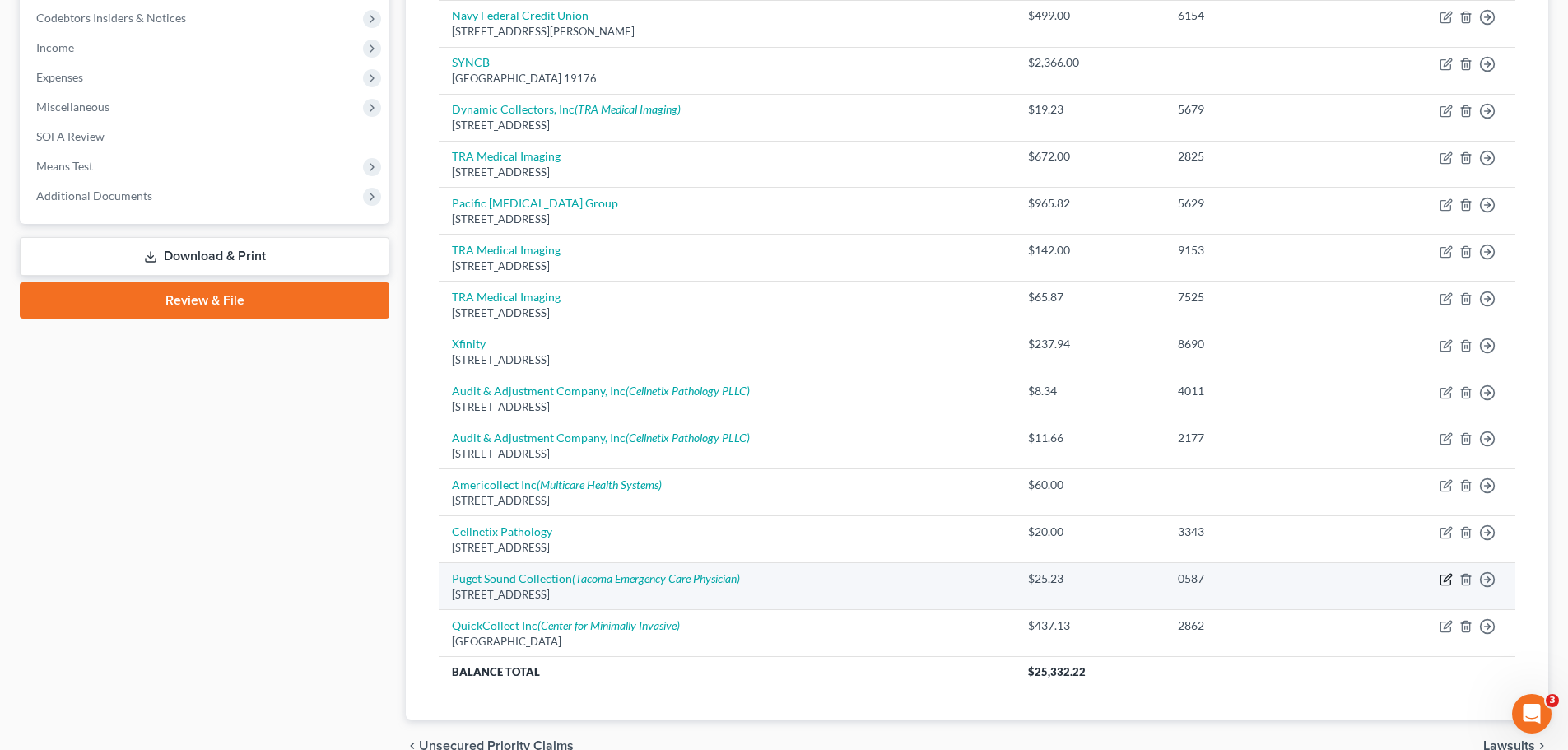
click at [1443, 576] on icon "button" at bounding box center [1446, 579] width 13 height 13
select select "50"
select select "1"
select select "0"
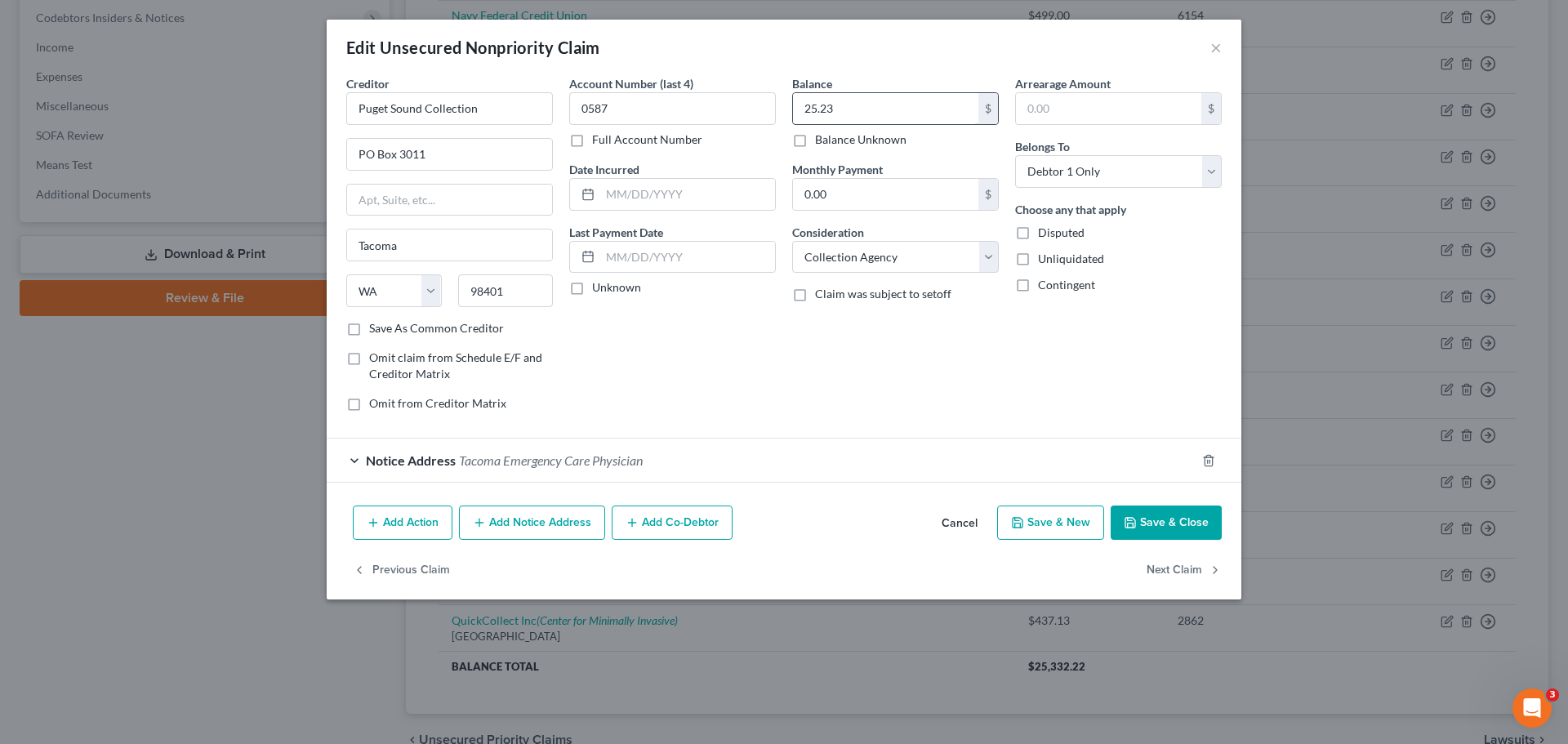
click at [887, 116] on input "25.23" at bounding box center [885, 108] width 185 height 31
type input "379.28"
click at [1182, 513] on button "Save & Close" at bounding box center [1166, 522] width 111 height 34
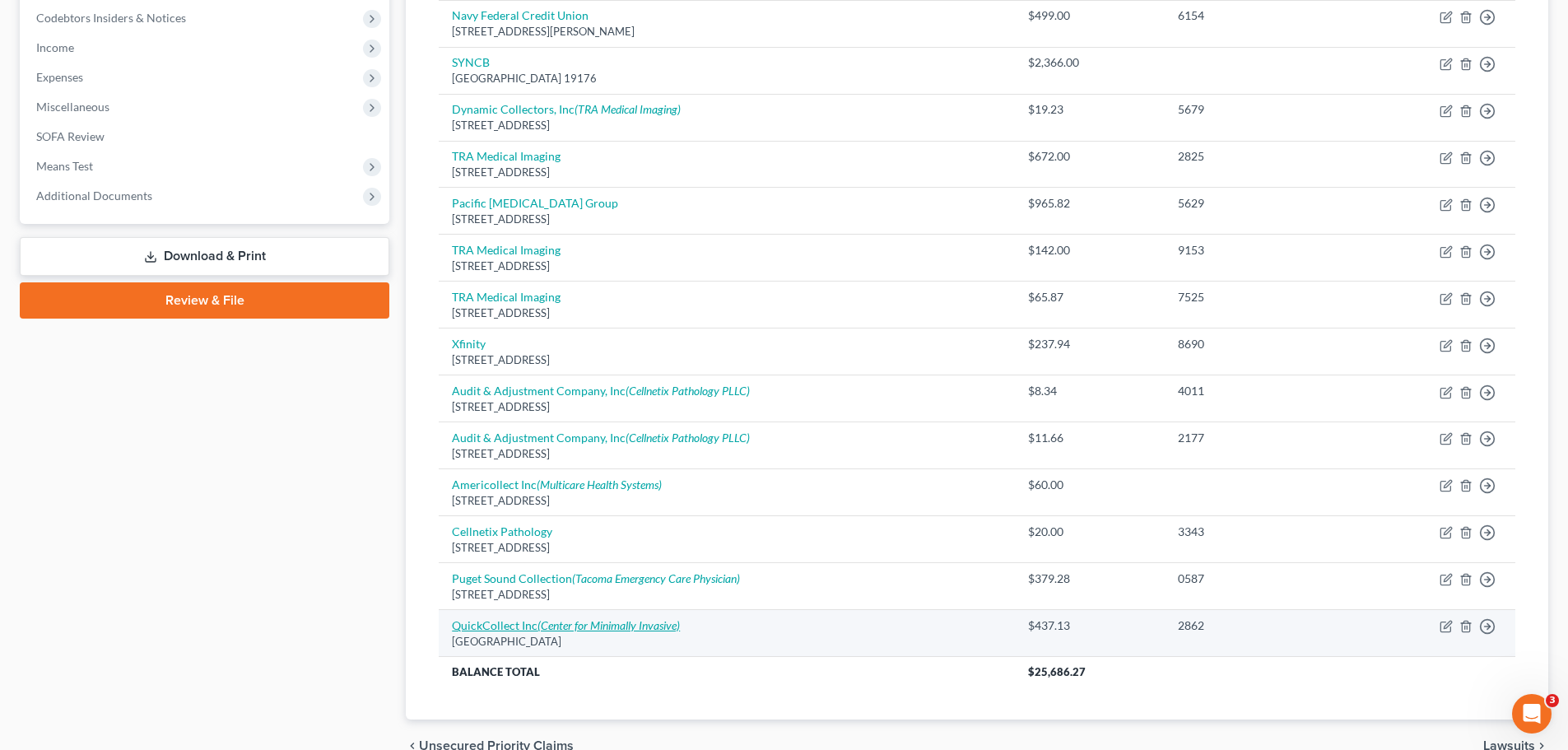
click at [634, 626] on icon "(Center for Minimally Invasive)" at bounding box center [609, 625] width 143 height 14
select select "38"
select select "1"
select select "0"
select select "14"
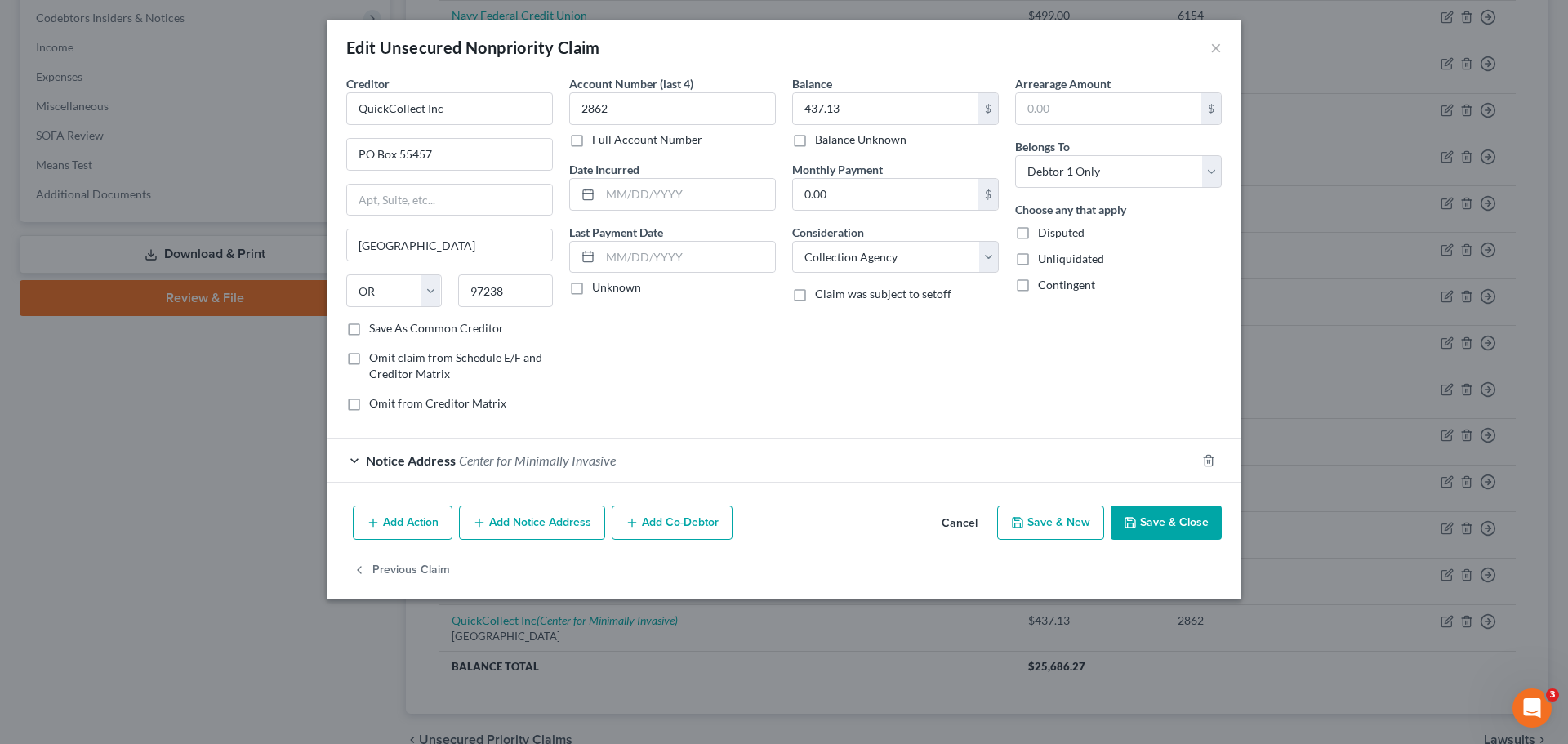
click at [715, 445] on div "Notice Address Center for Minimally Invasive" at bounding box center [761, 460] width 868 height 44
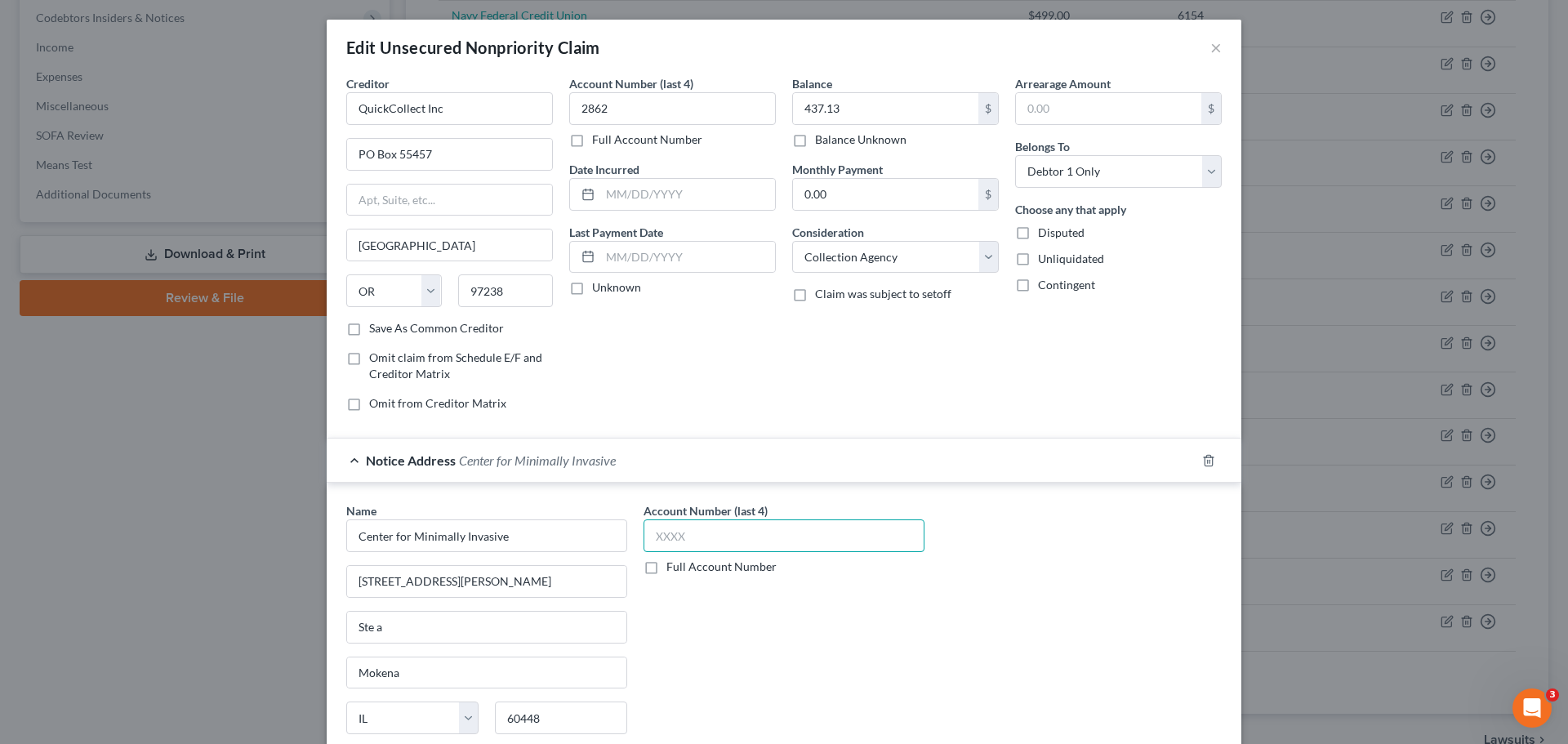
click at [820, 539] on input "text" at bounding box center [783, 536] width 281 height 32
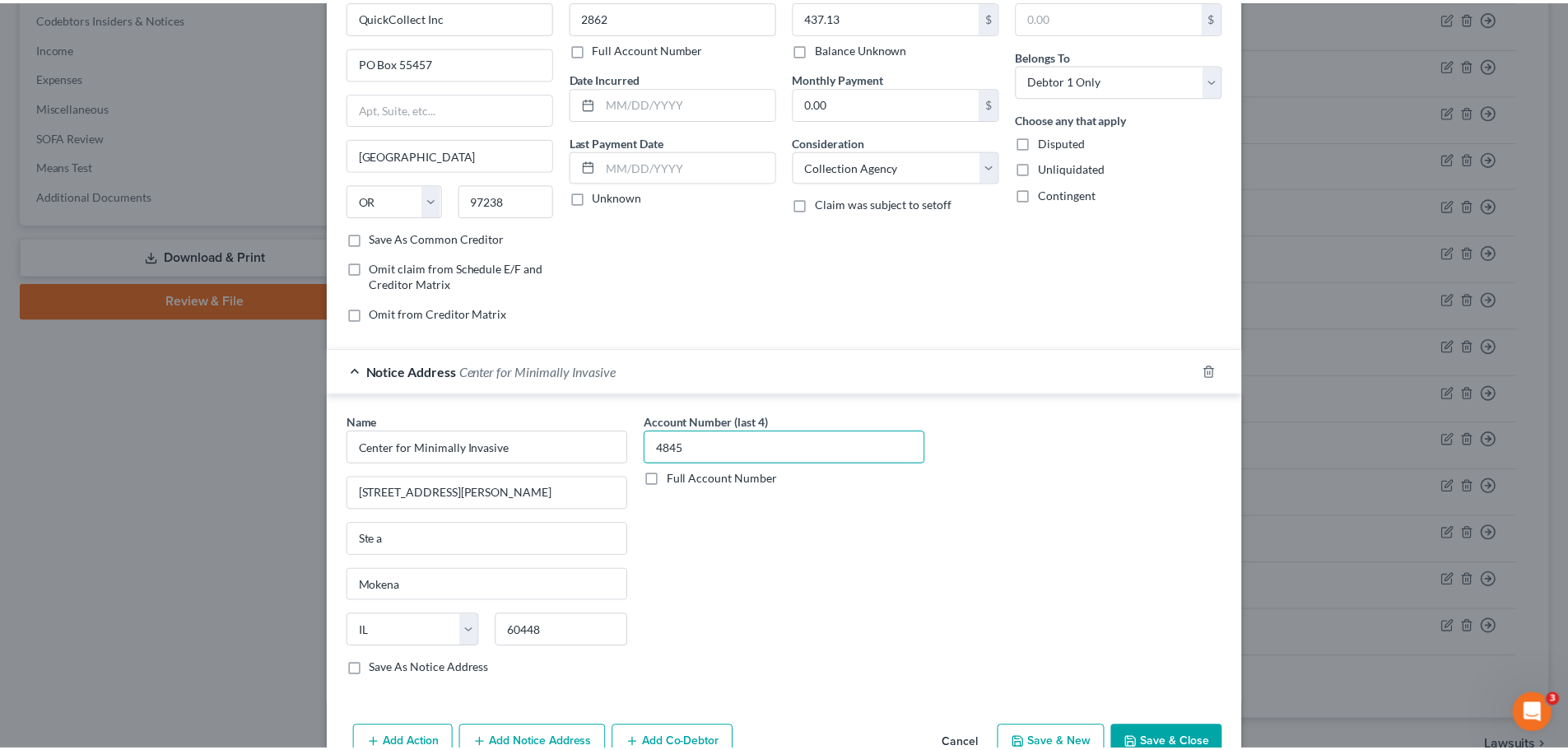
scroll to position [183, 0]
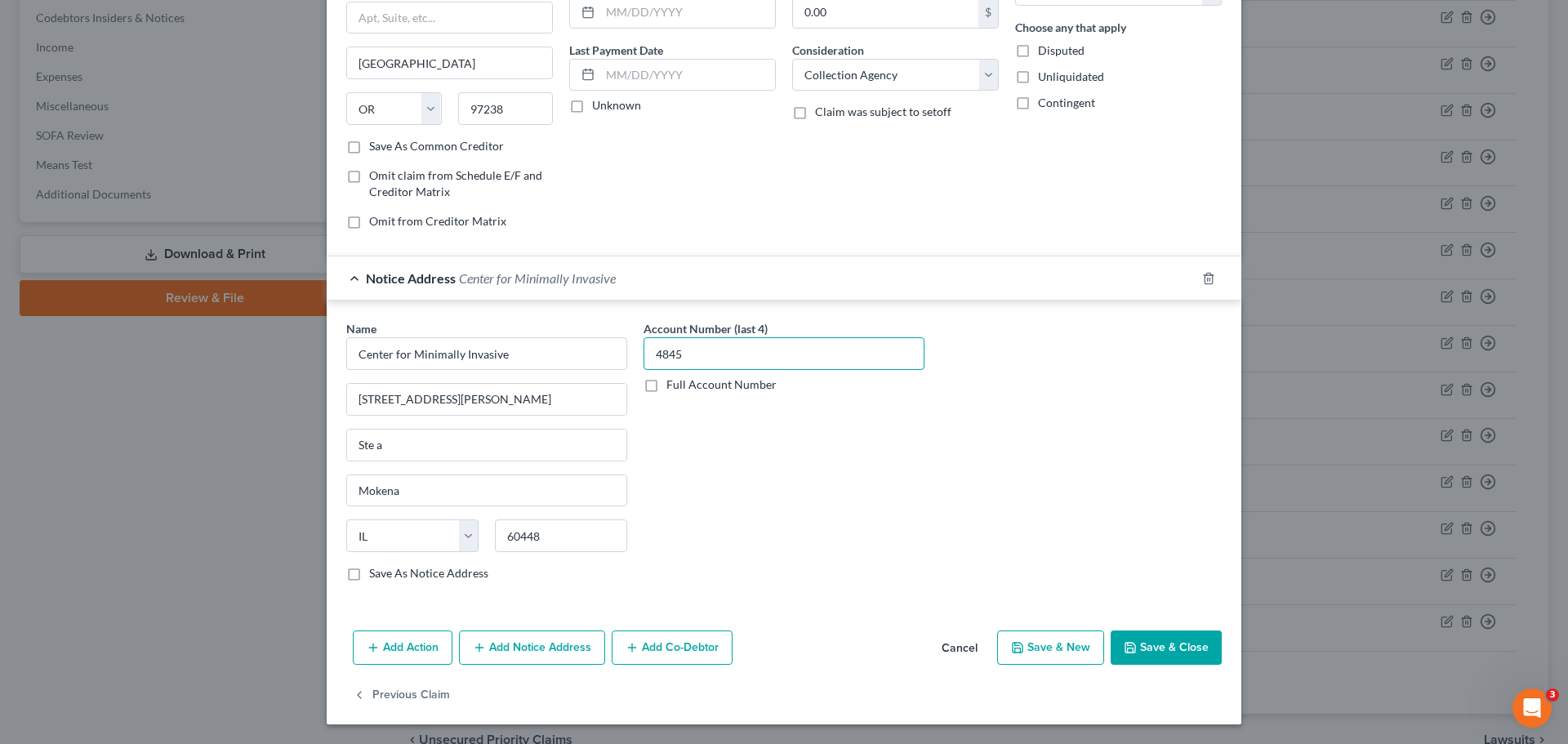
type input "4845"
click at [1168, 648] on button "Save & Close" at bounding box center [1166, 648] width 111 height 34
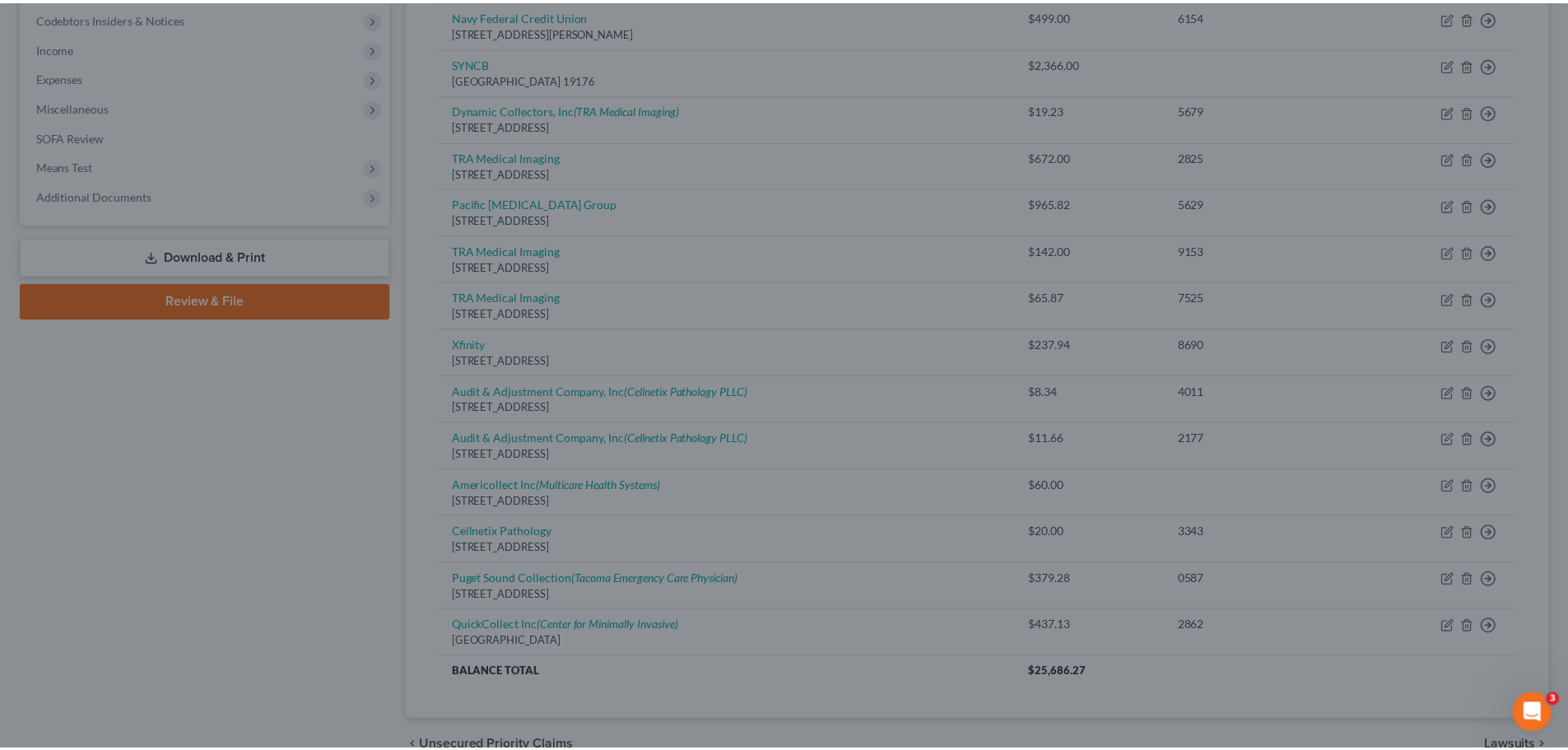
scroll to position [0, 0]
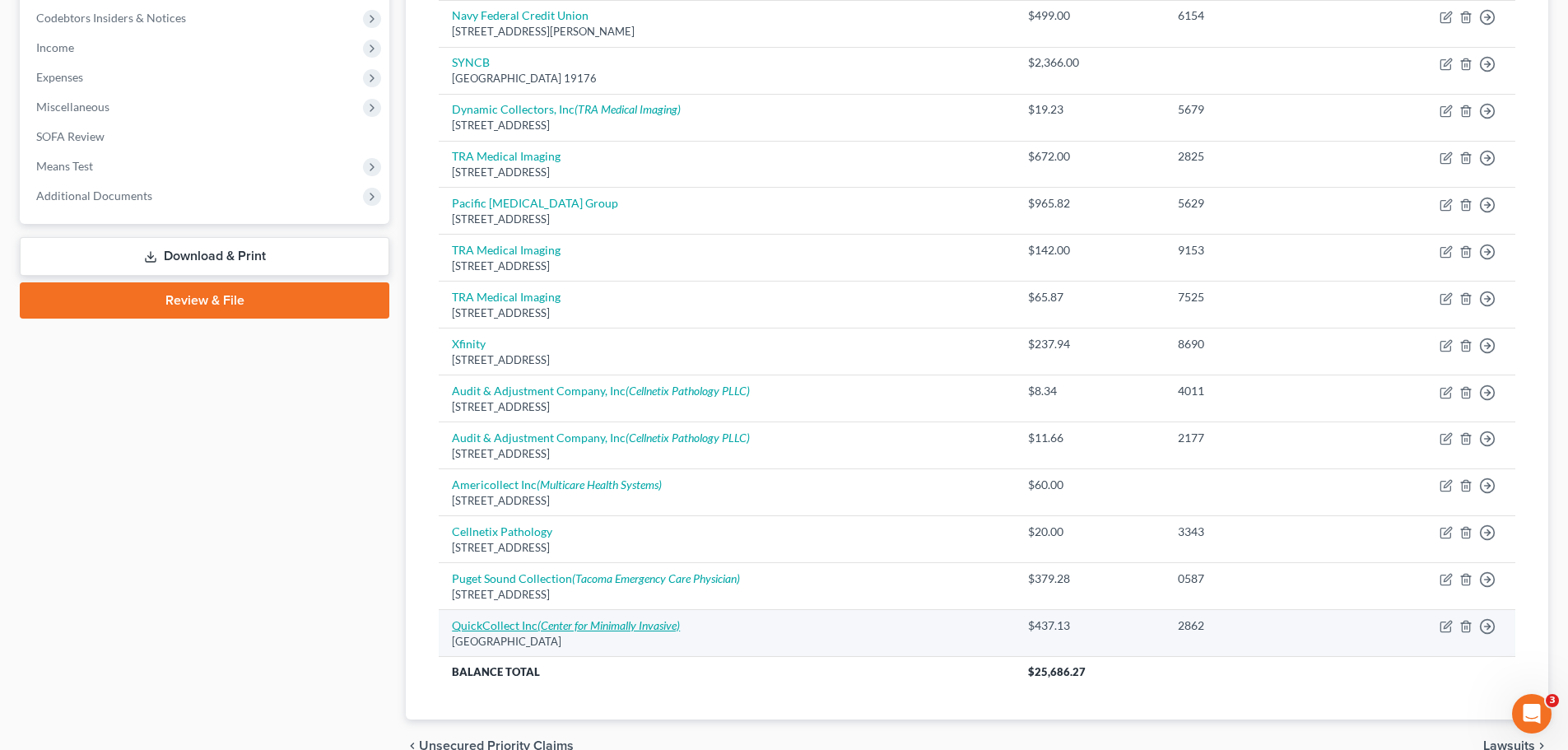
click at [667, 624] on icon "(Center for Minimally Invasive)" at bounding box center [609, 625] width 143 height 14
select select "38"
select select "1"
select select "0"
select select "14"
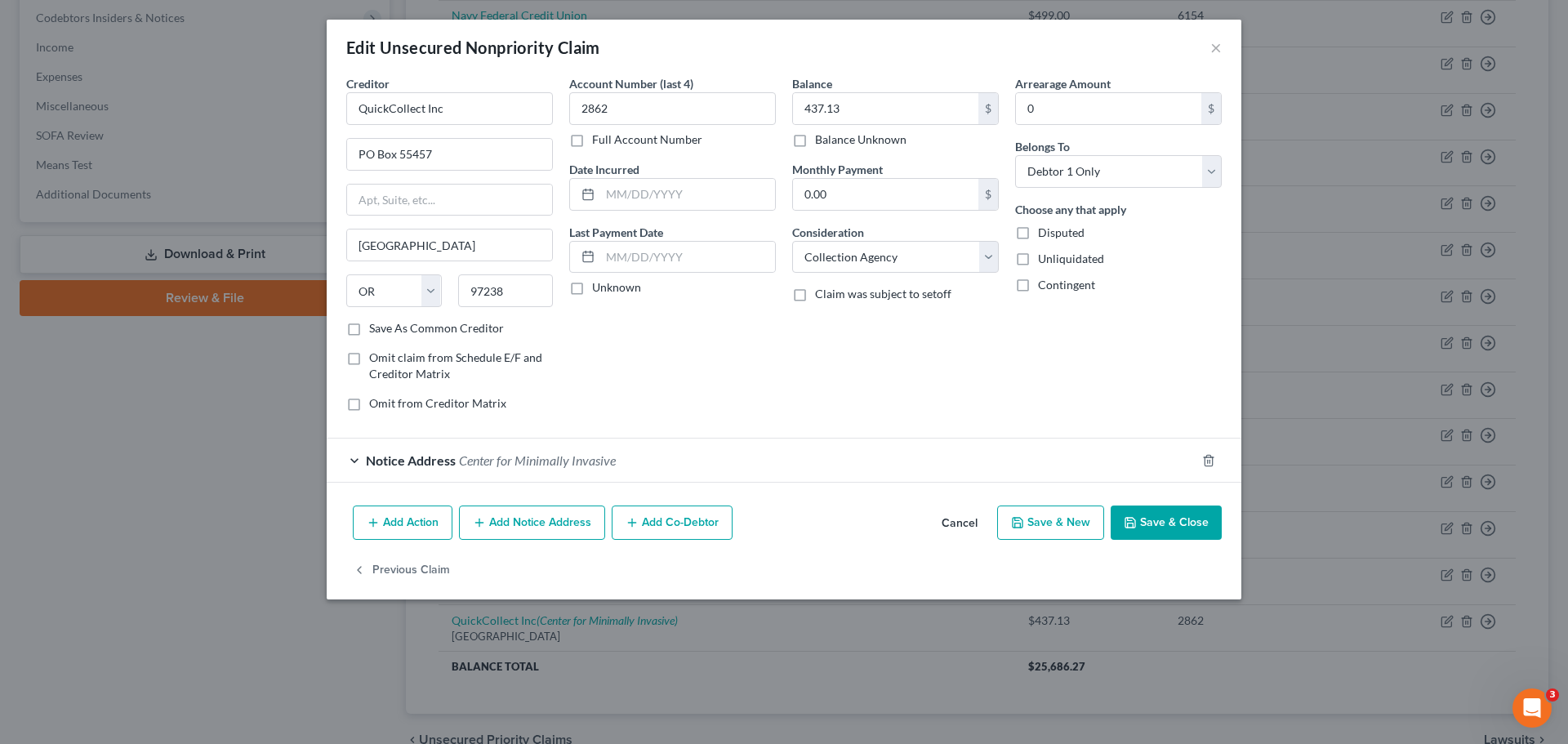
click at [681, 439] on div "Notice Address Center for Minimally Invasive" at bounding box center [761, 460] width 868 height 44
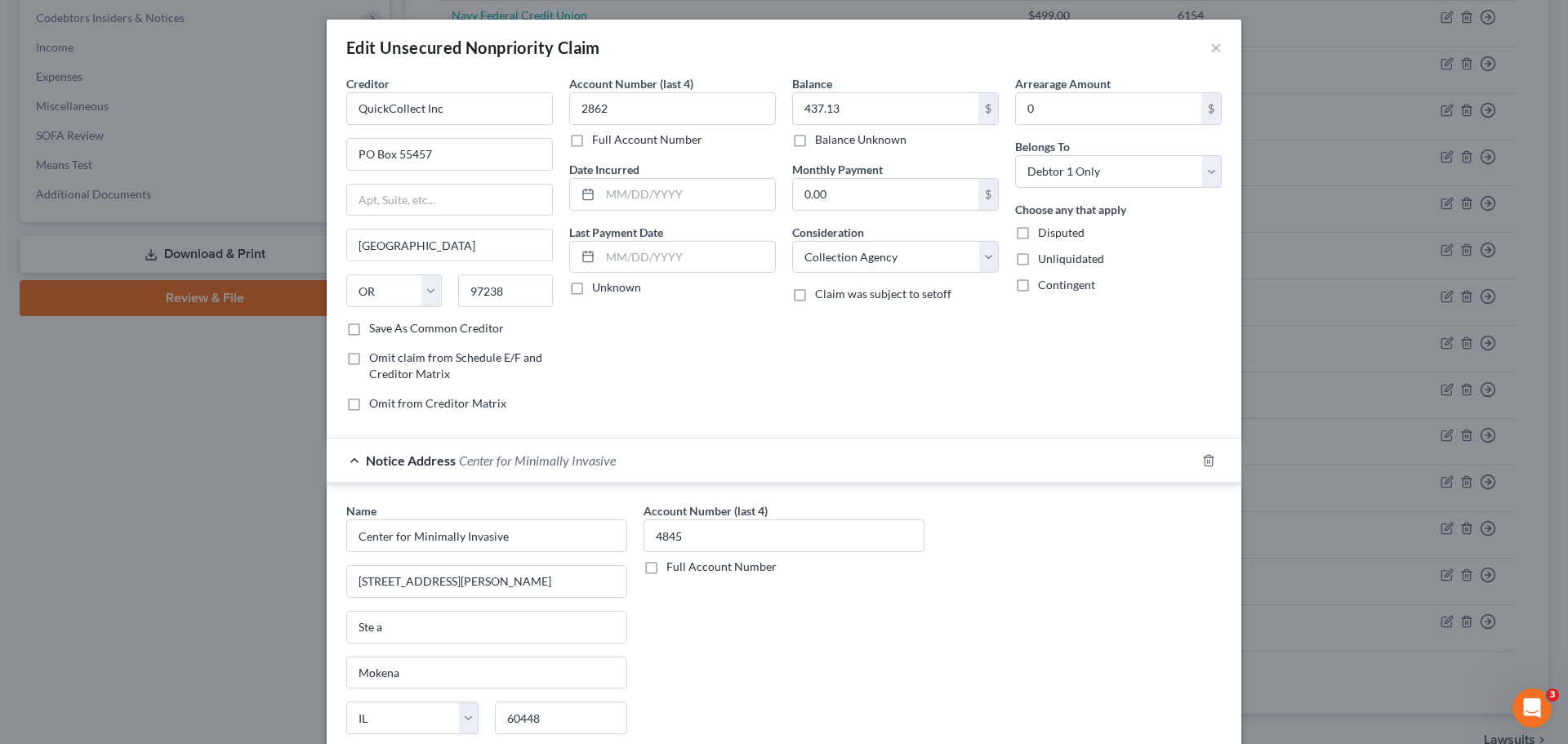
click at [1203, 50] on div "Edit Unsecured Nonpriority Claim ×" at bounding box center [784, 47] width 915 height 55
click at [1210, 49] on button "×" at bounding box center [1215, 47] width 11 height 20
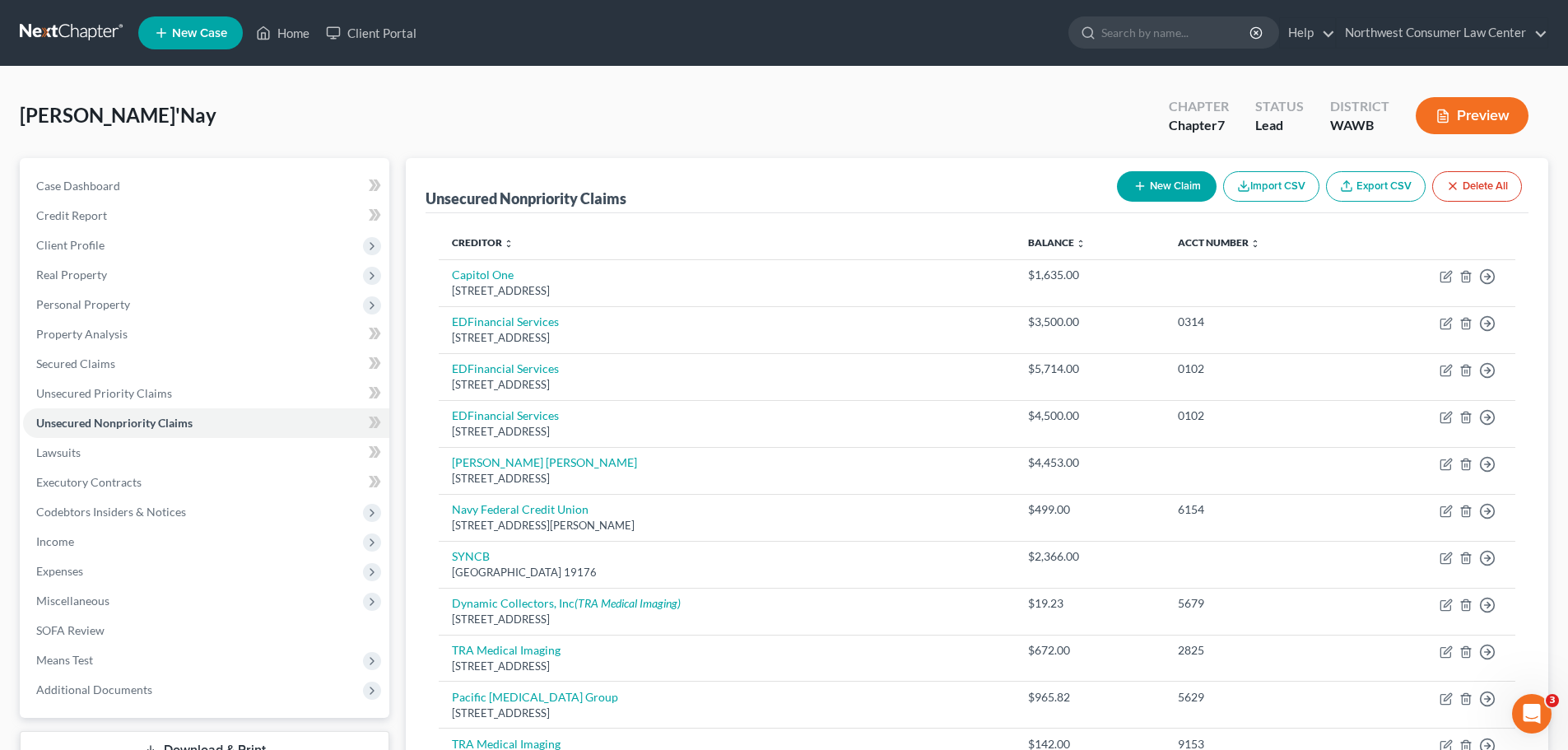
click at [1151, 188] on button "New Claim" at bounding box center [1167, 186] width 100 height 30
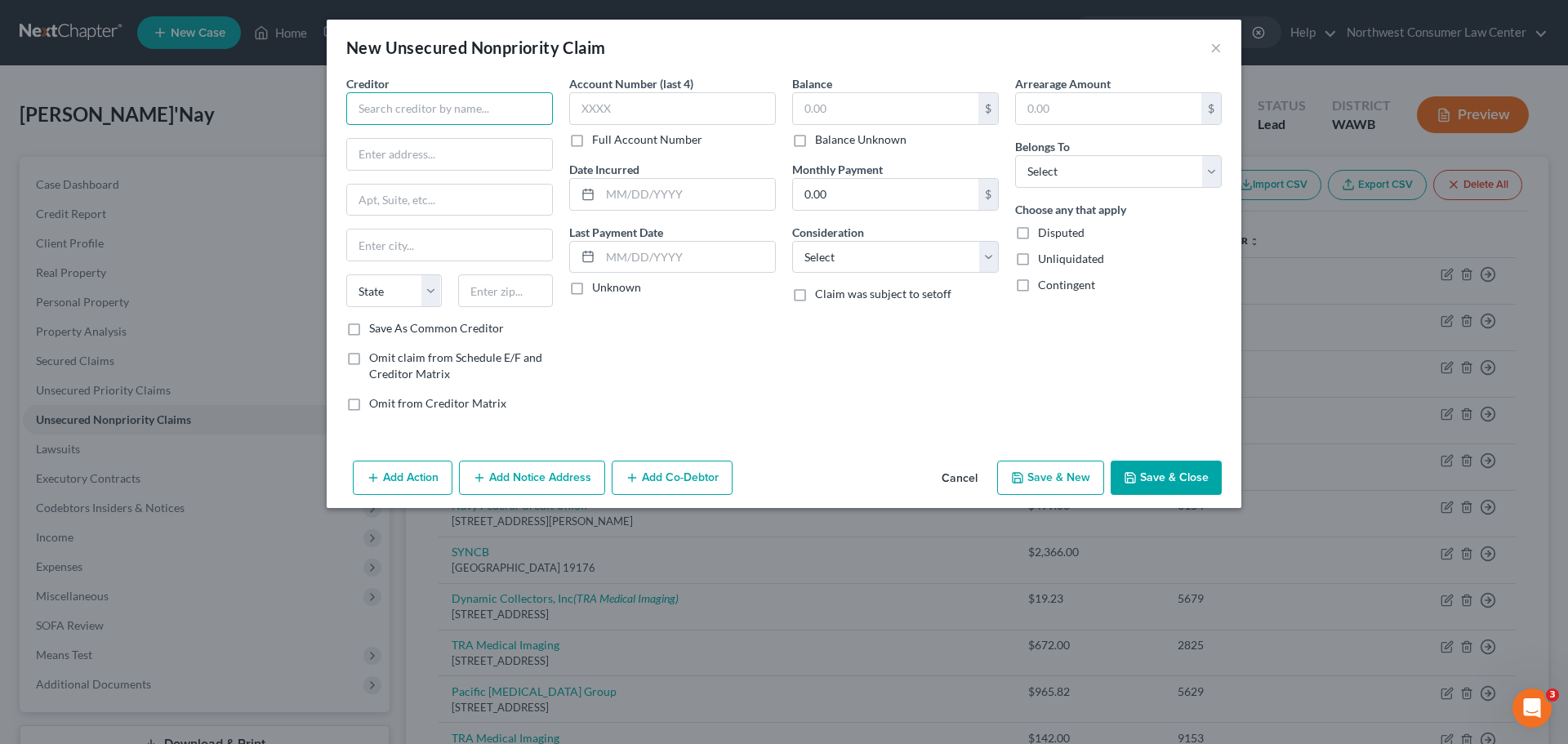
click at [450, 108] on input "text" at bounding box center [450, 108] width 206 height 32
type input "Paceline Anestesia, PLLC"
type input "PO Box 94333"
type input "[GEOGRAPHIC_DATA]"
select select "50"
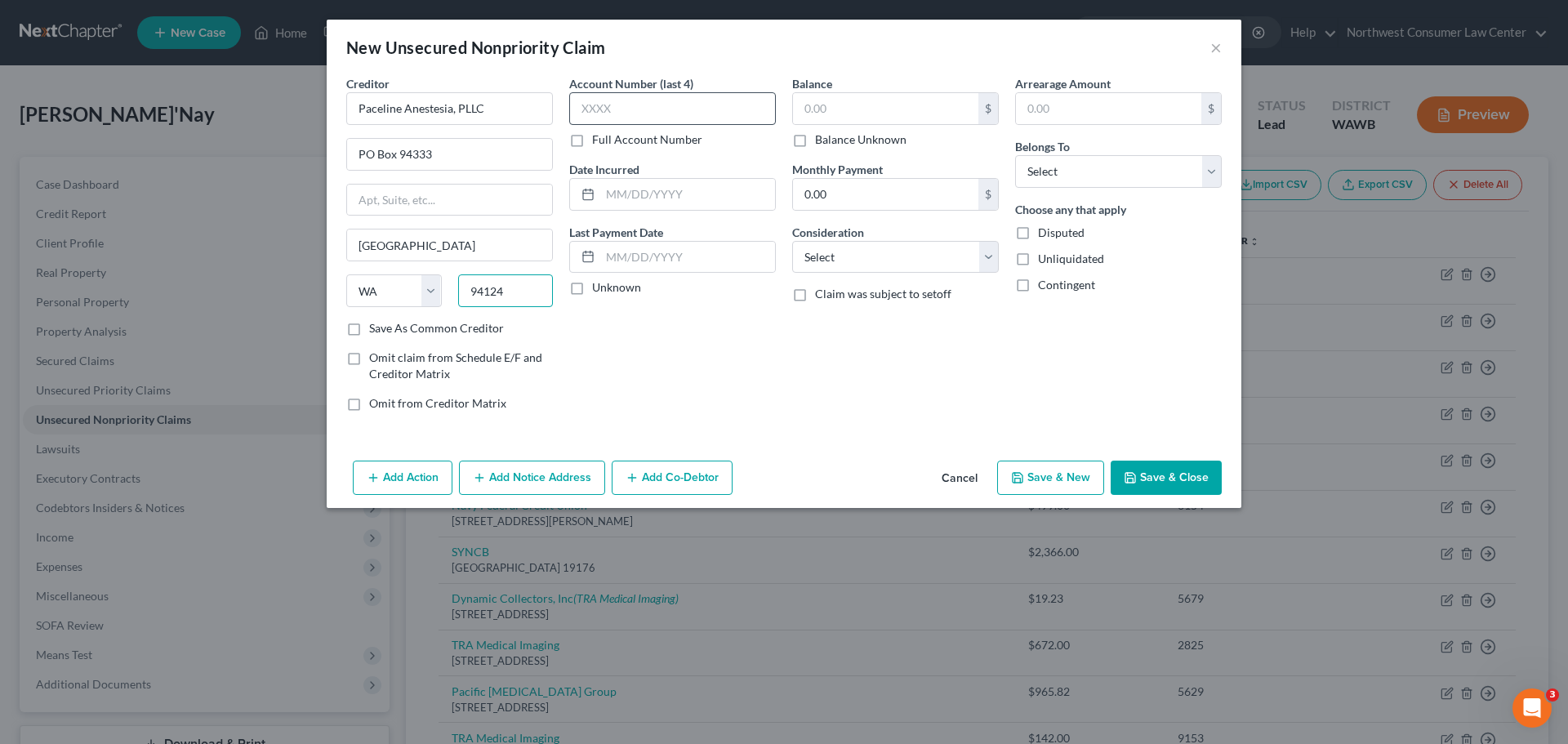
type input "94124"
click at [642, 99] on input "text" at bounding box center [672, 108] width 206 height 32
type input "[GEOGRAPHIC_DATA]"
select select "4"
type input "6425"
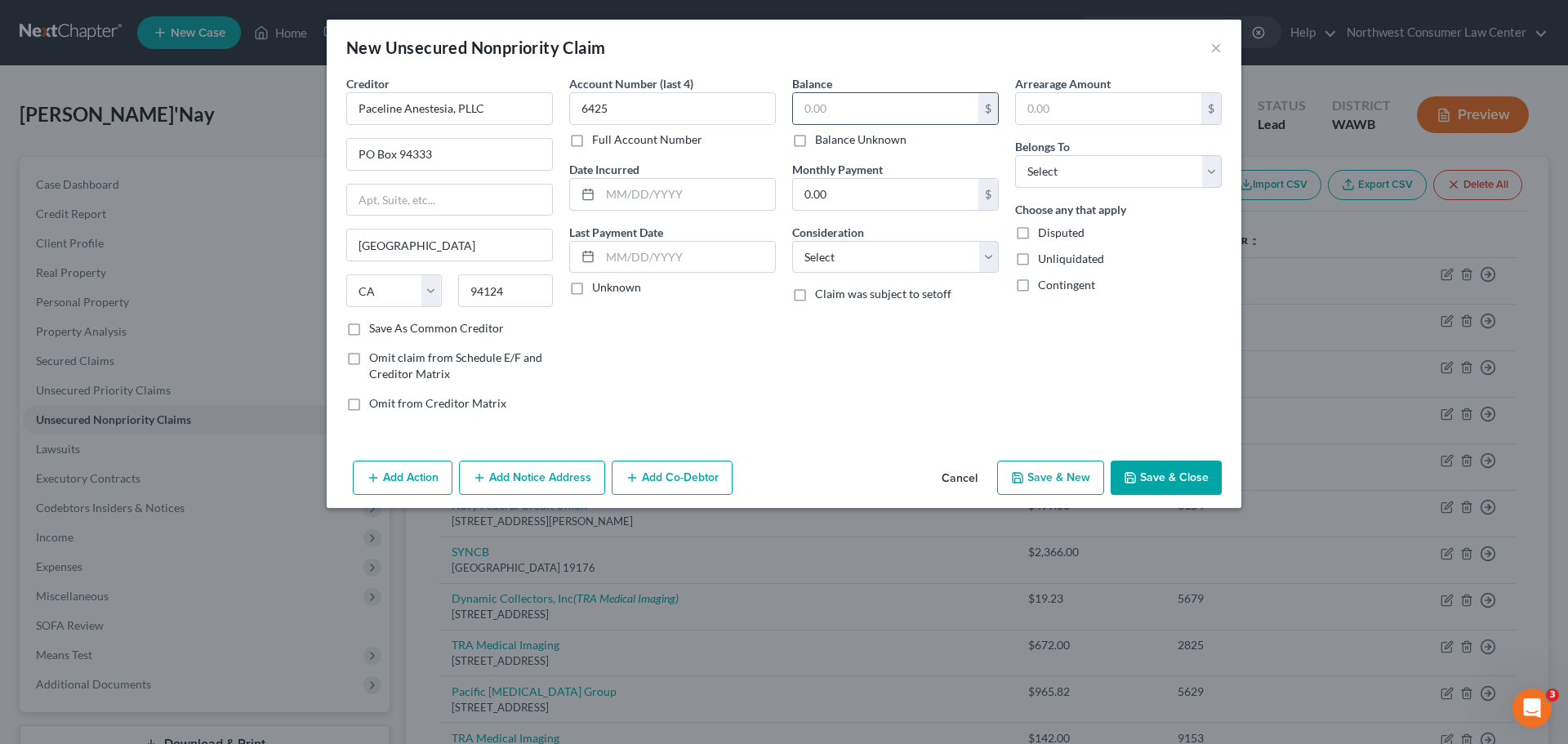
click at [853, 102] on input "text" at bounding box center [885, 108] width 185 height 31
type input "159.75"
click at [894, 258] on select "Select Cable / Satellite Services Collection Agency Credit Card Debt Debt Couns…" at bounding box center [895, 257] width 206 height 32
select select "9"
click at [792, 241] on select "Select Cable / Satellite Services Collection Agency Credit Card Debt Debt Couns…" at bounding box center [895, 257] width 206 height 32
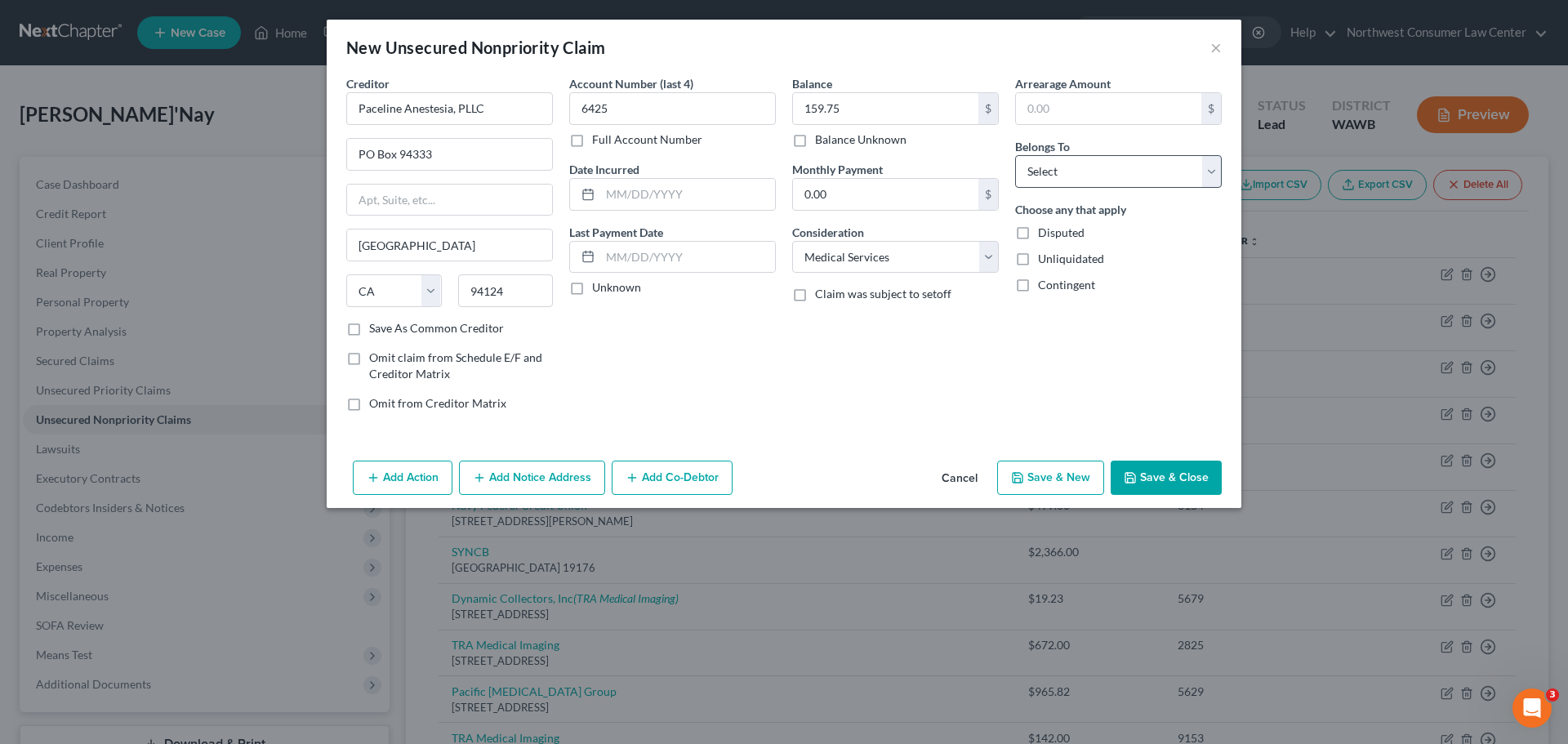
click at [1071, 148] on div "Belongs To * Select Debtor 1 Only Debtor 2 Only Debtor 1 And Debtor 2 Only At L…" at bounding box center [1118, 163] width 206 height 49
click at [1066, 161] on select "Select Debtor 1 Only Debtor 2 Only Debtor 1 And Debtor 2 Only At Least One Of T…" at bounding box center [1118, 171] width 206 height 32
select select "0"
click at [1015, 155] on select "Select Debtor 1 Only Debtor 2 Only Debtor 1 And Debtor 2 Only At Least One Of T…" at bounding box center [1118, 171] width 206 height 32
click at [1062, 475] on button "Save & New" at bounding box center [1050, 478] width 107 height 34
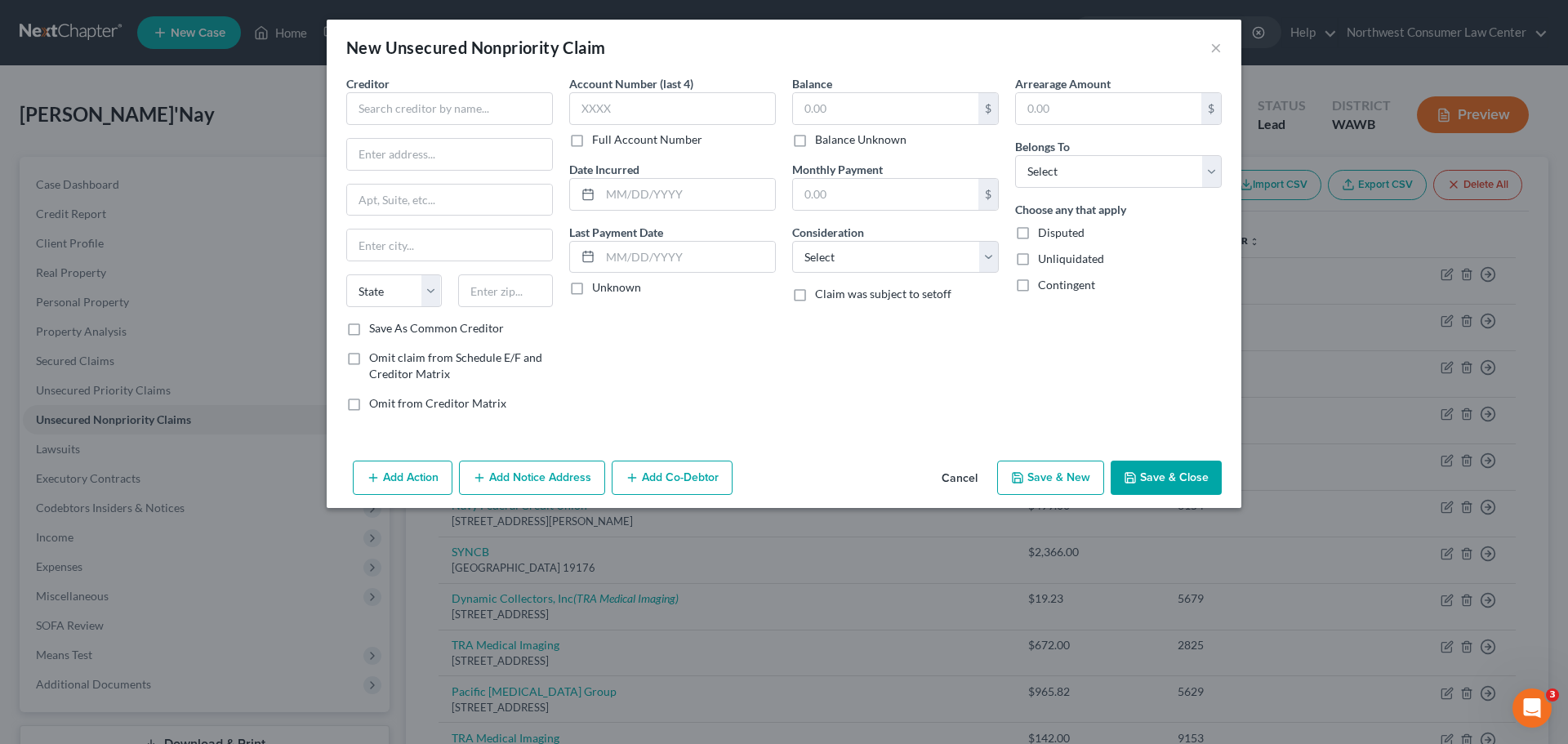
click at [961, 481] on button "Cancel" at bounding box center [959, 479] width 62 height 32
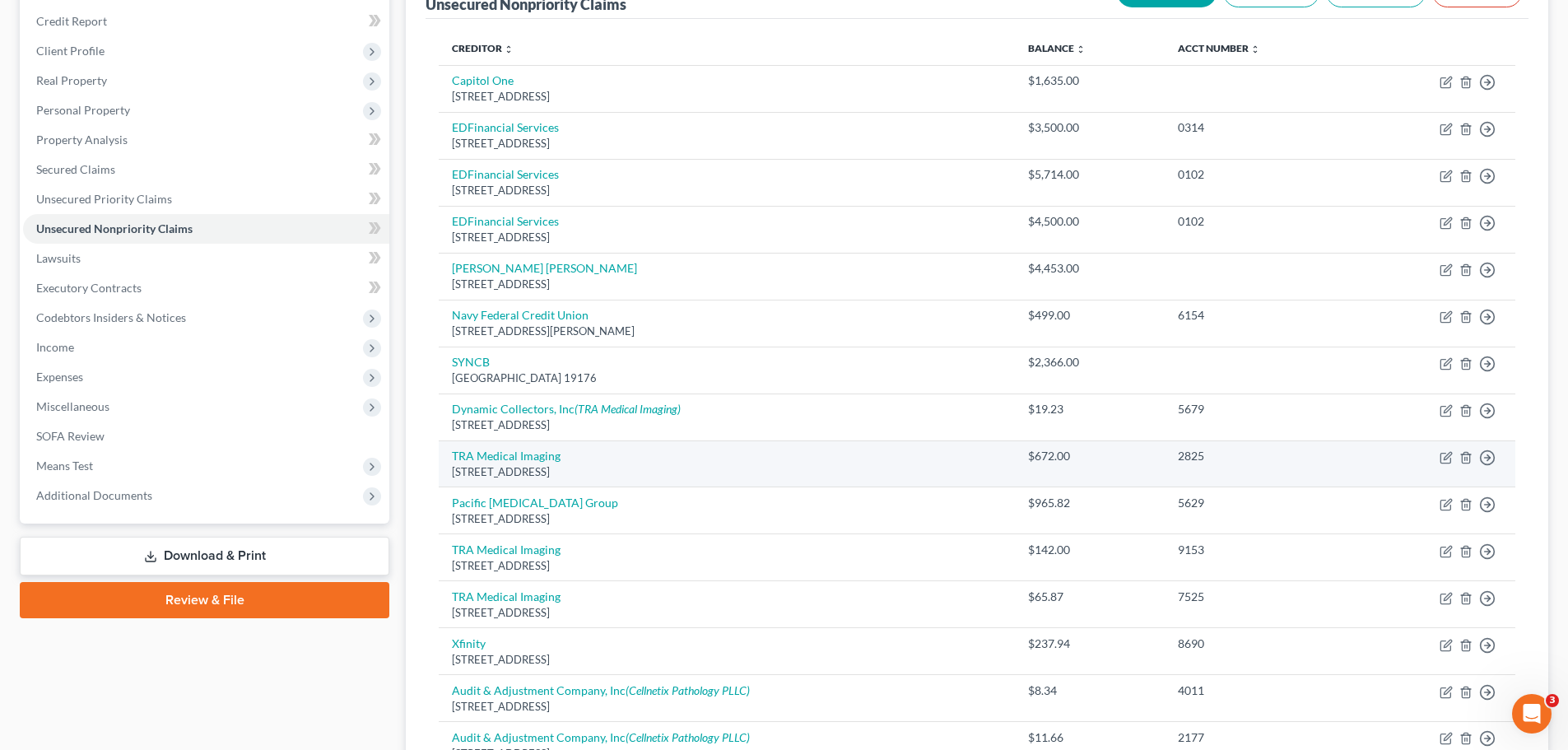
scroll to position [494, 0]
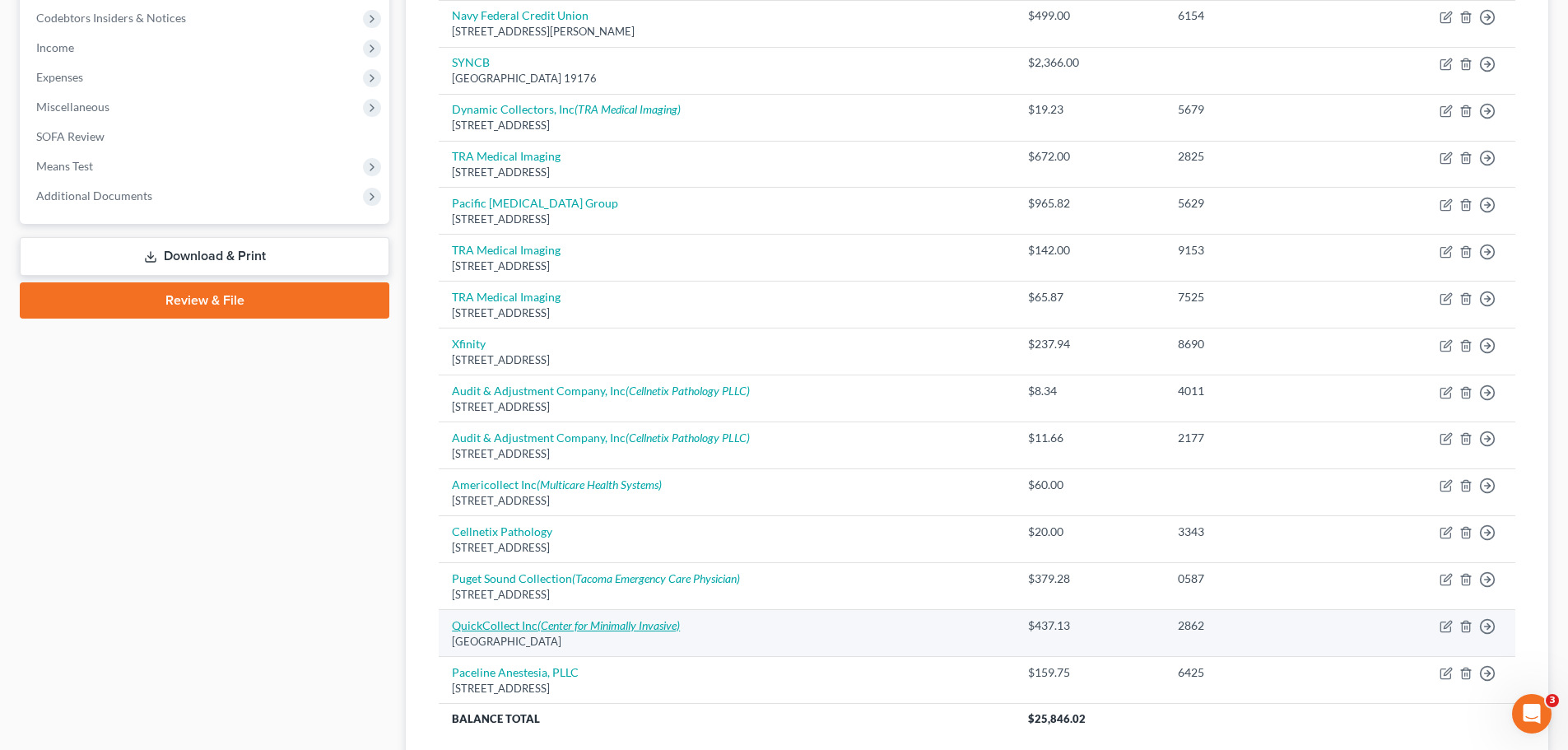
click at [601, 623] on icon "(Center for Minimally Invasive)" at bounding box center [609, 625] width 143 height 14
select select "38"
select select "1"
select select "0"
select select "14"
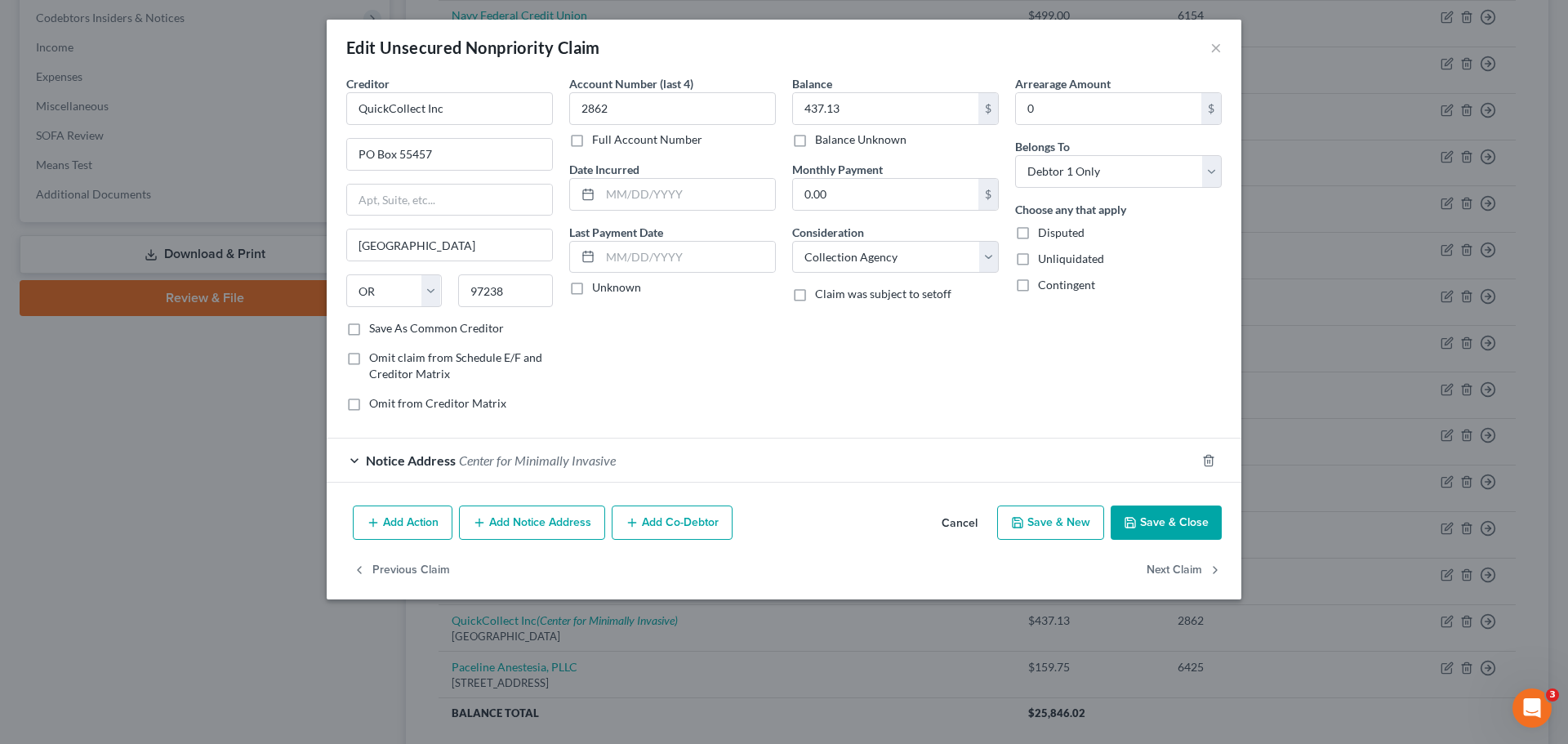
click at [854, 470] on div "Notice Address Center for Minimally Invasive" at bounding box center [761, 460] width 868 height 44
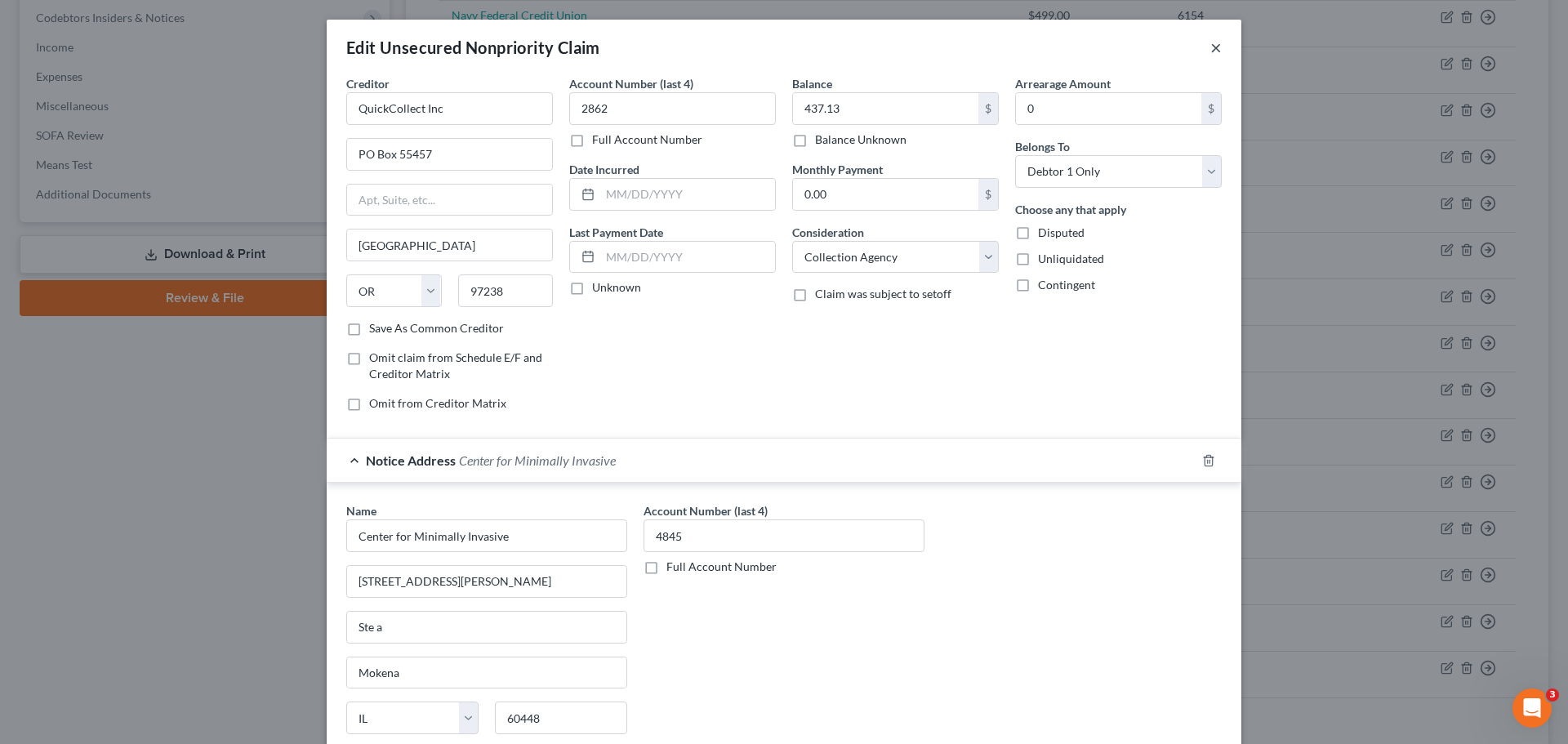
click at [1210, 44] on button "×" at bounding box center [1215, 47] width 11 height 20
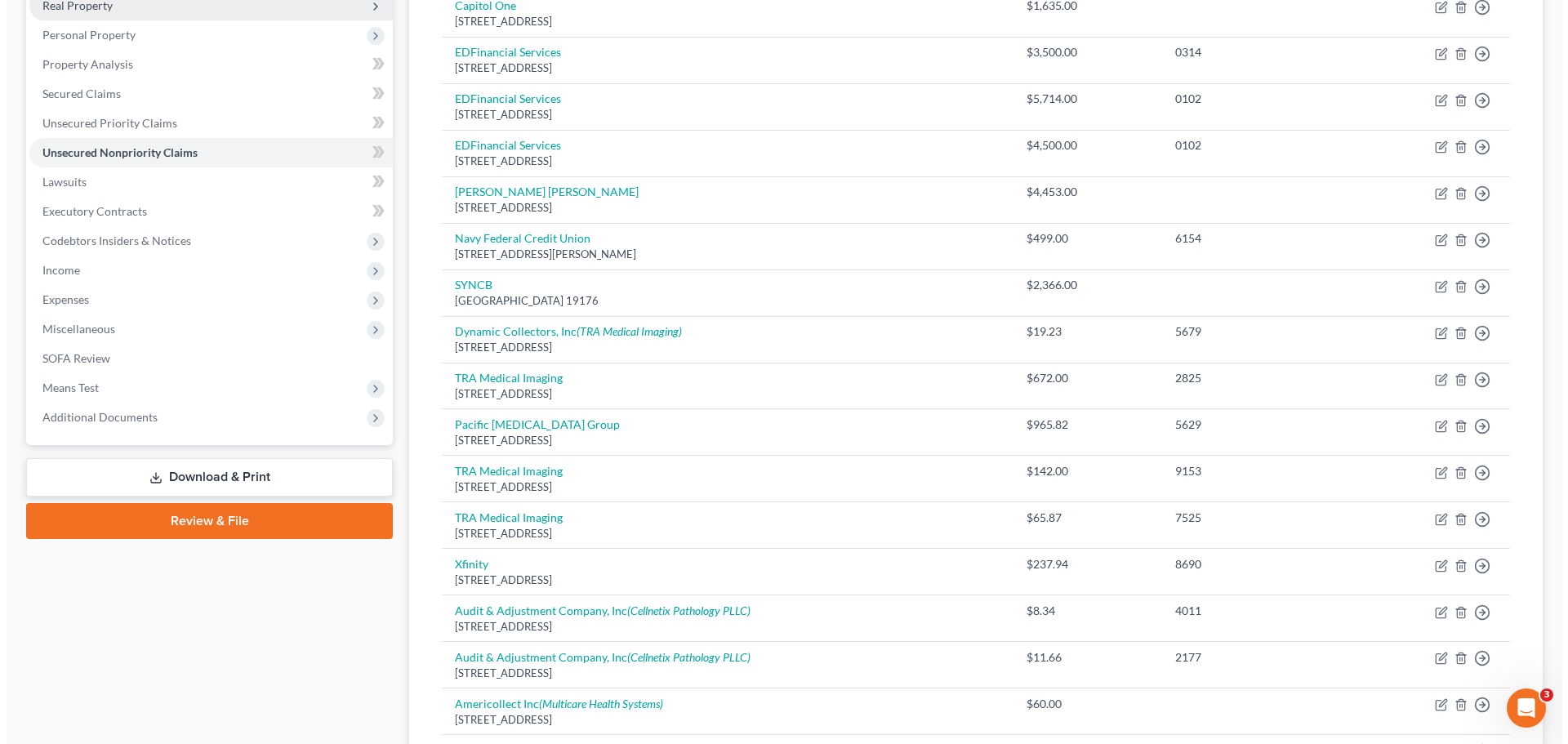
scroll to position [0, 0]
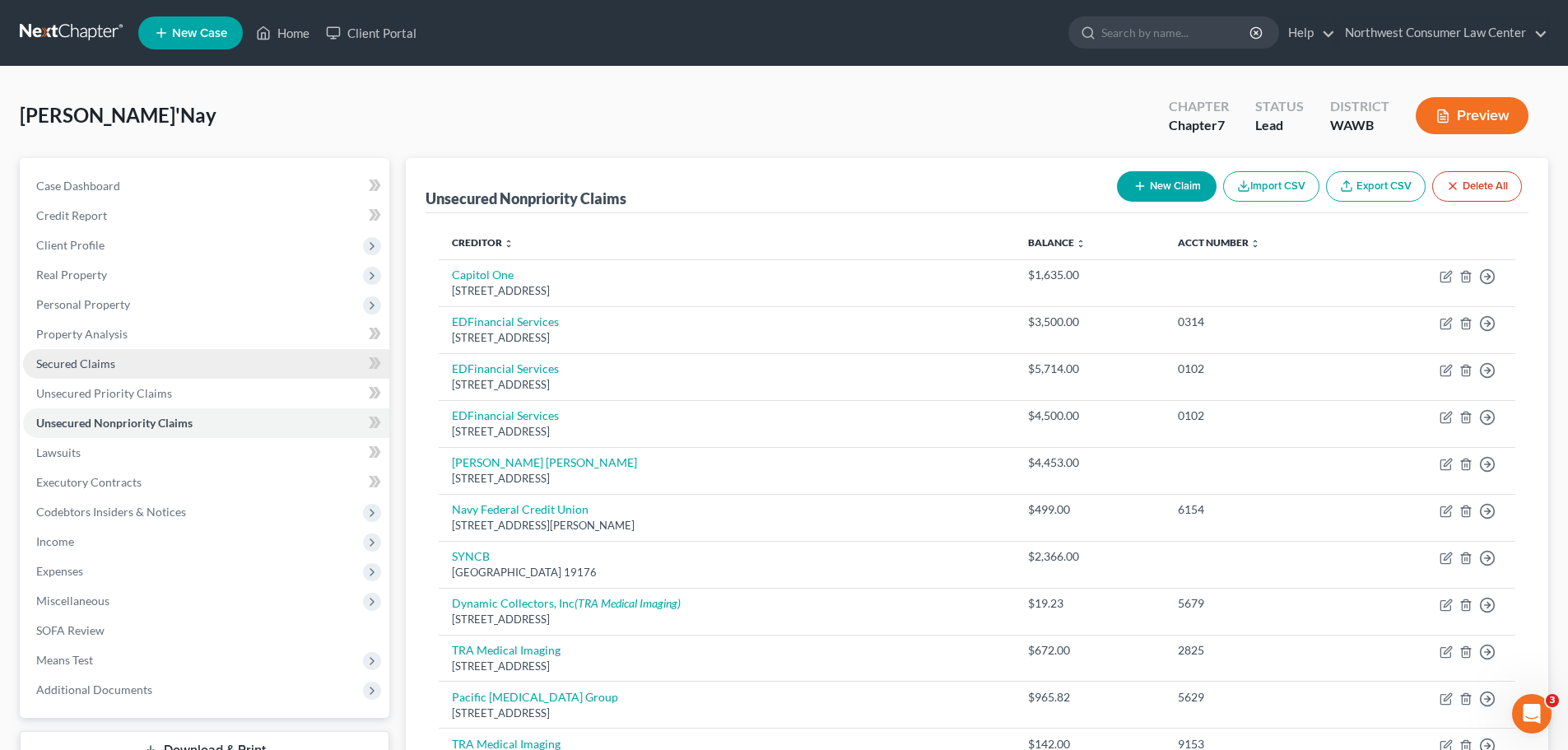
click at [237, 360] on link "Secured Claims" at bounding box center [206, 364] width 366 height 29
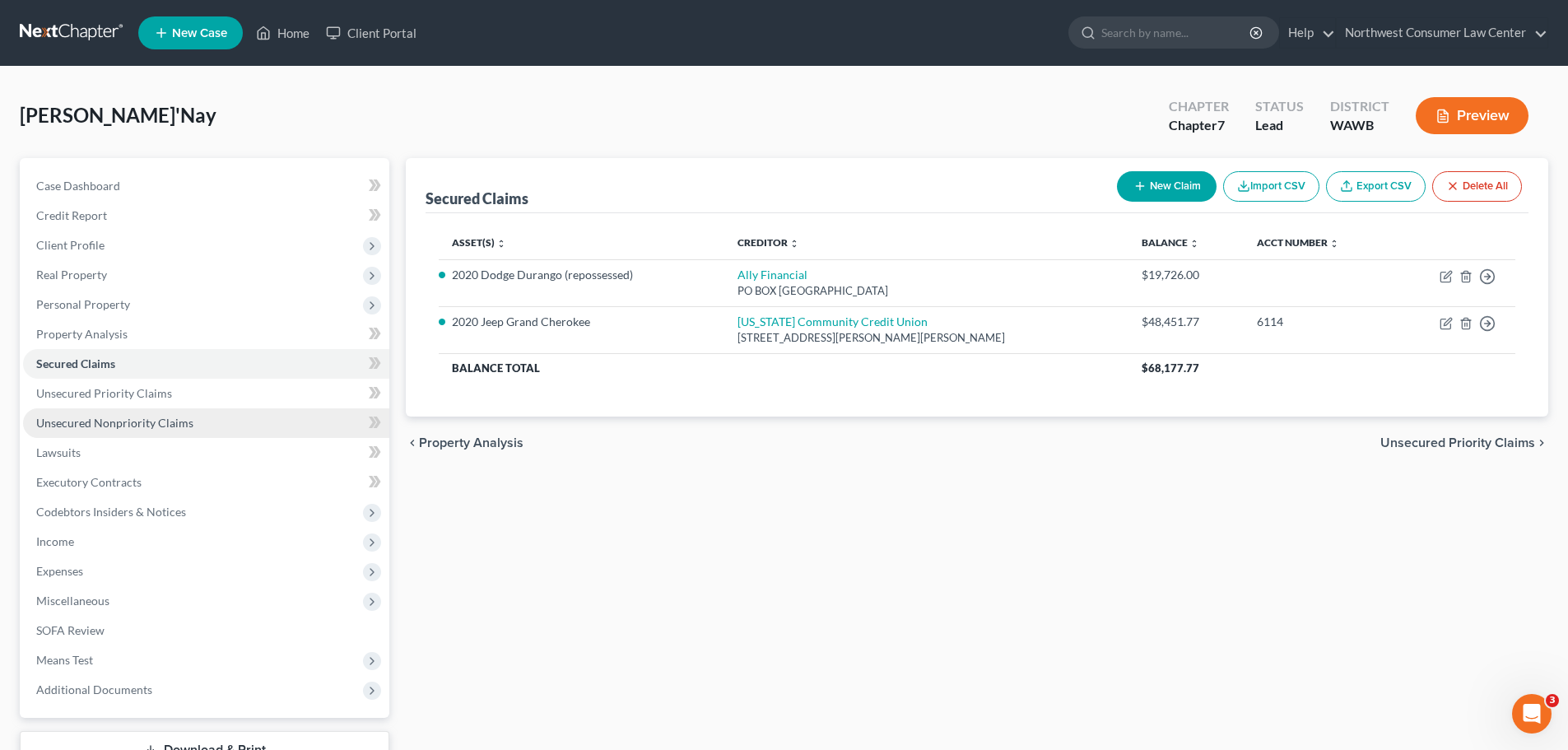
click at [176, 413] on link "Unsecured Nonpriority Claims" at bounding box center [206, 423] width 366 height 29
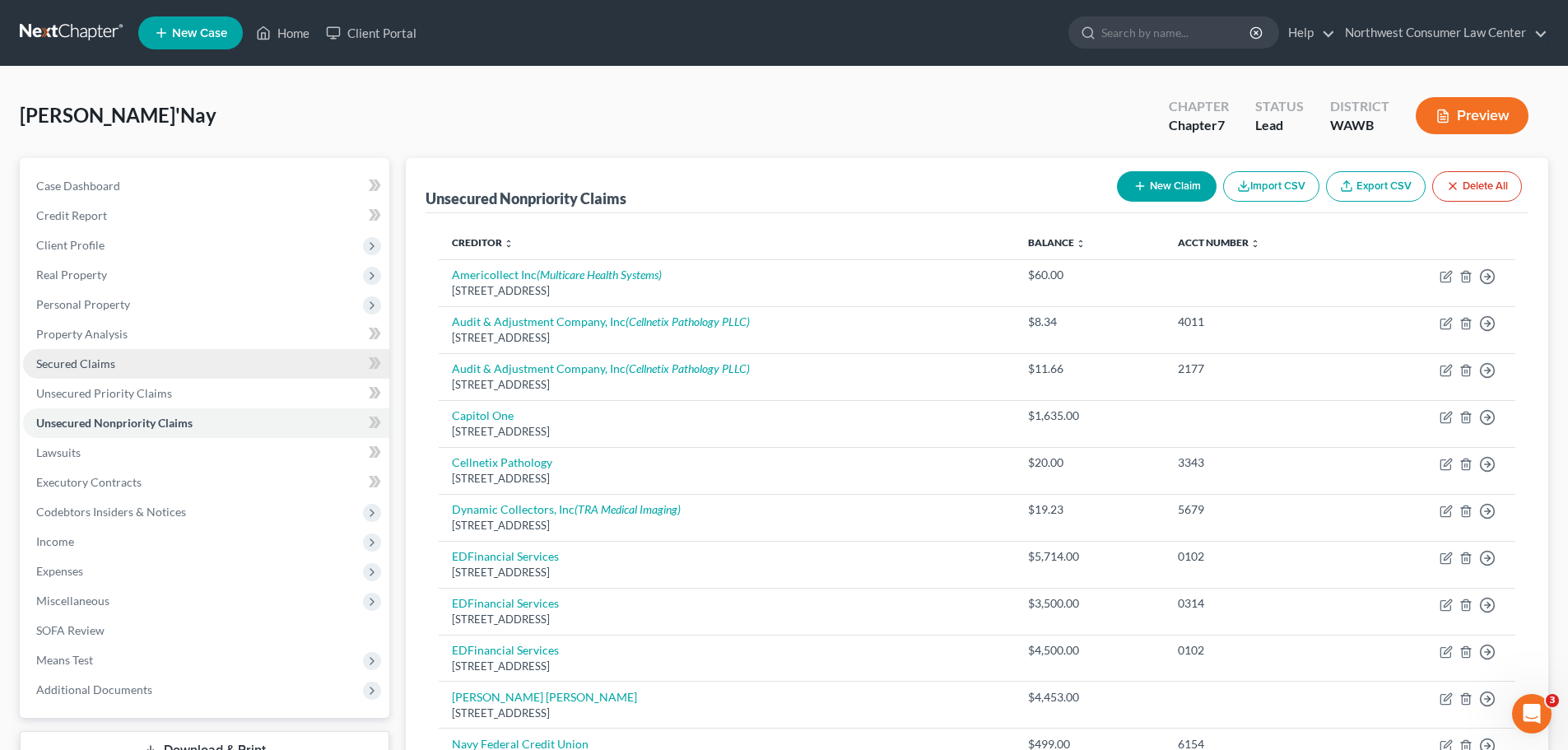
click at [171, 373] on link "Secured Claims" at bounding box center [206, 364] width 366 height 29
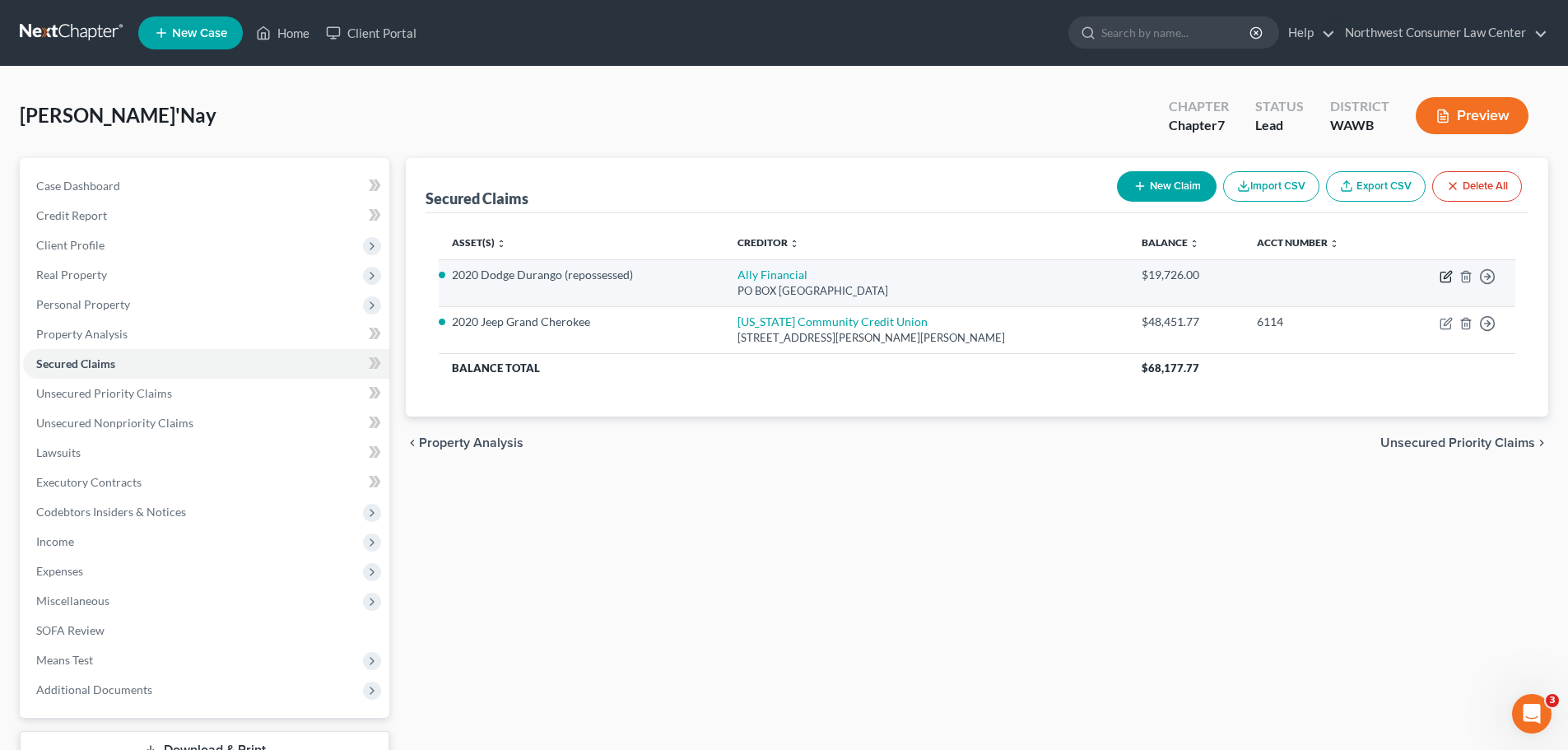
click at [1442, 278] on icon "button" at bounding box center [1445, 277] width 9 height 9
select select "24"
select select "0"
select select "3"
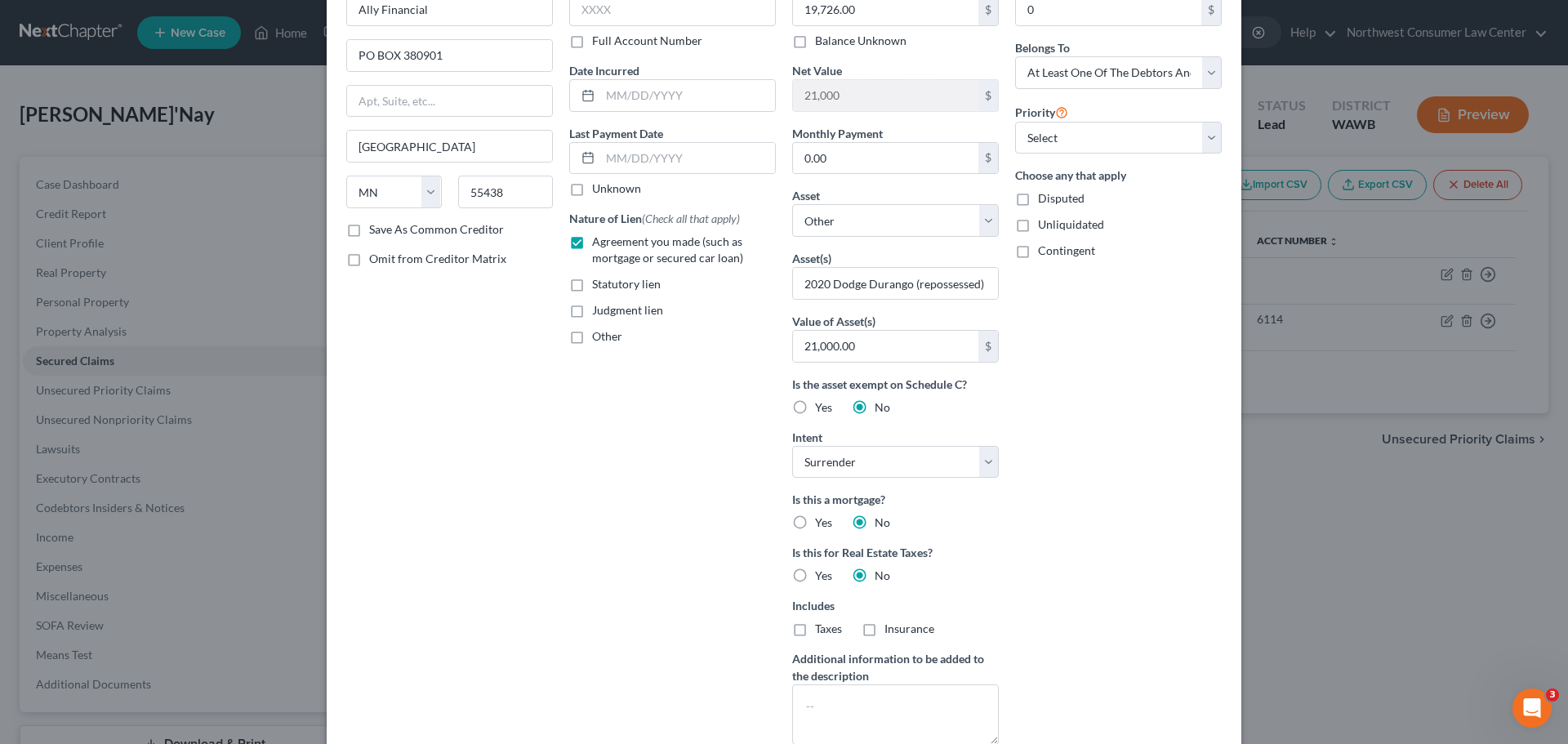
scroll to position [352, 0]
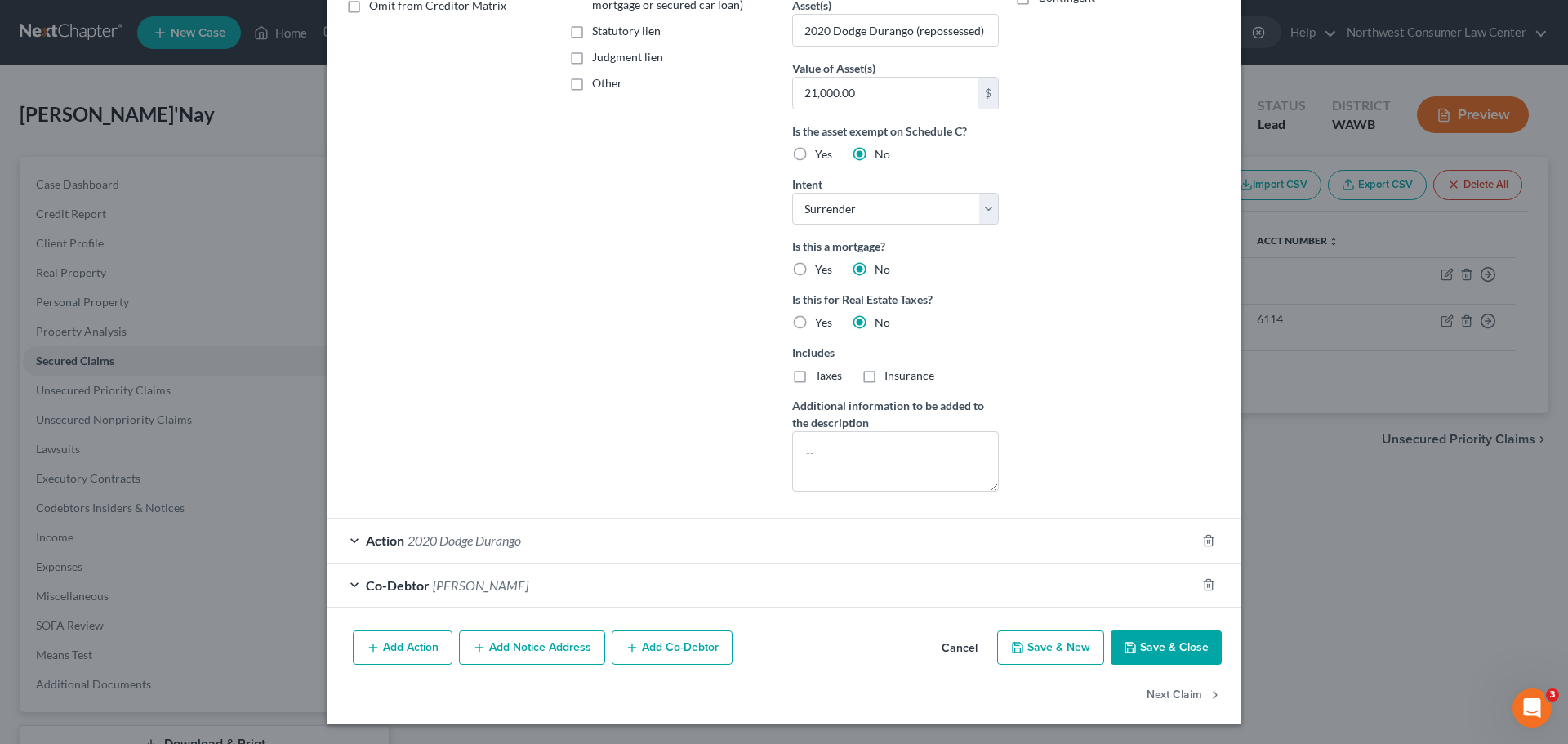
click at [511, 654] on button "Add Notice Address" at bounding box center [531, 648] width 146 height 34
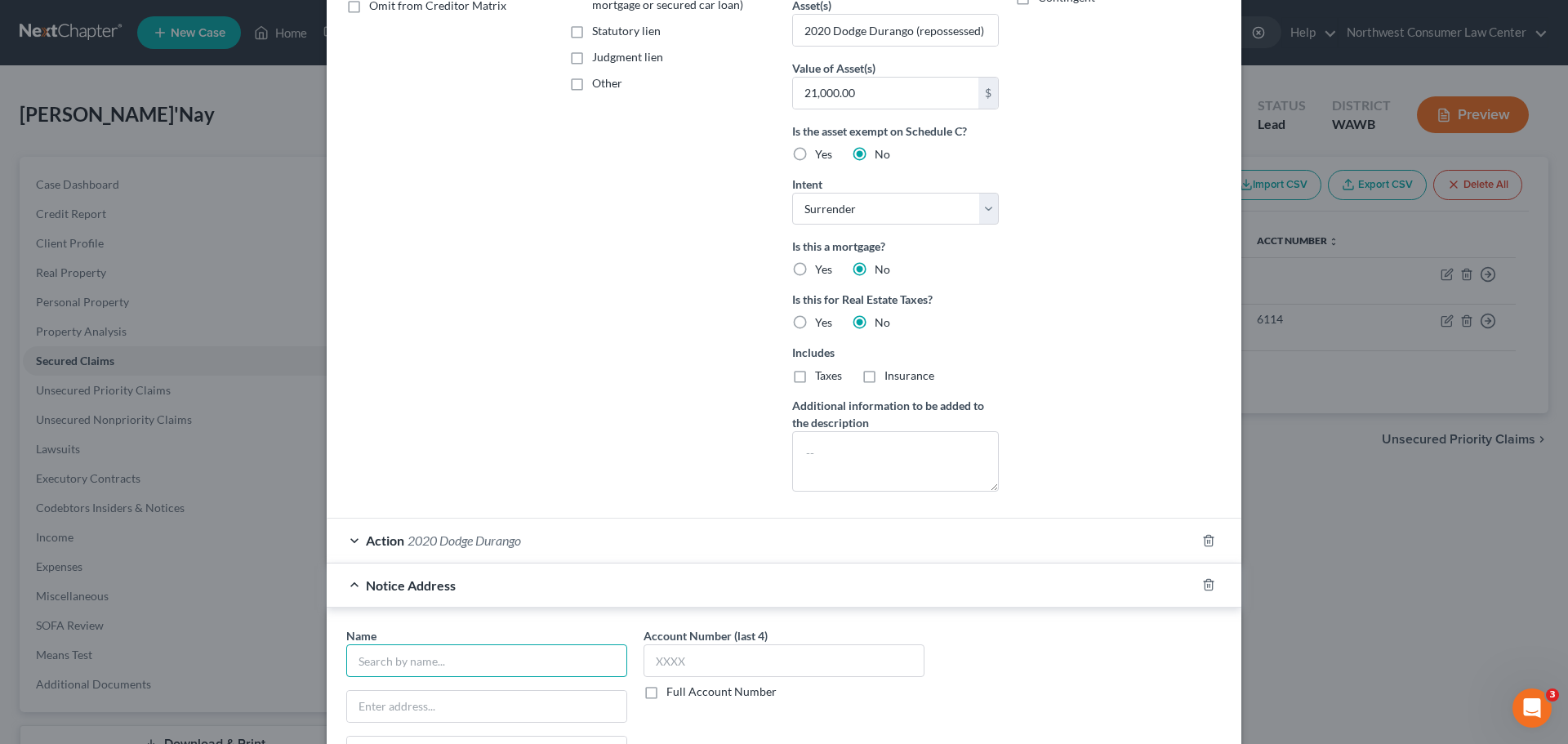
click at [532, 648] on input "text" at bounding box center [486, 660] width 281 height 32
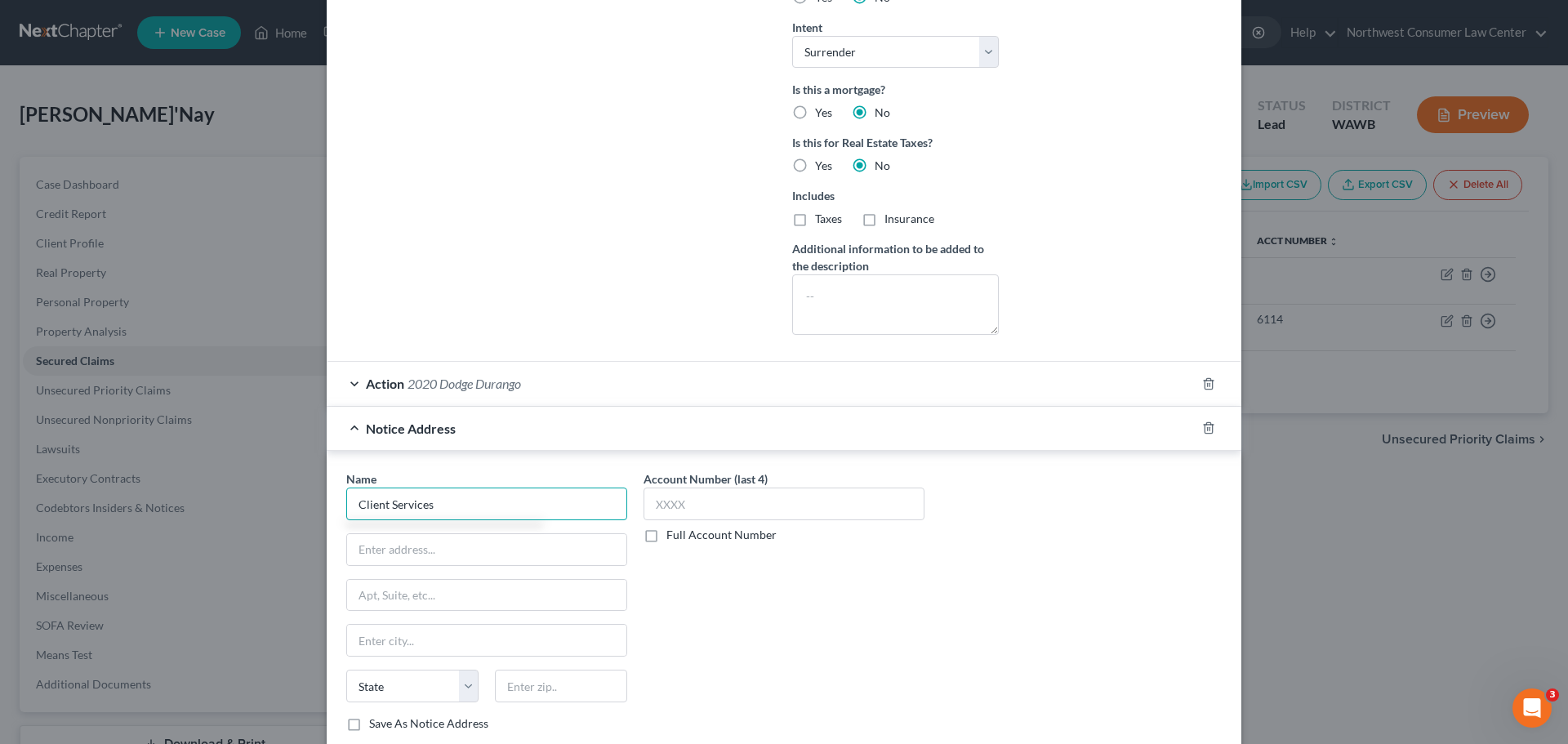
scroll to position [678, 0]
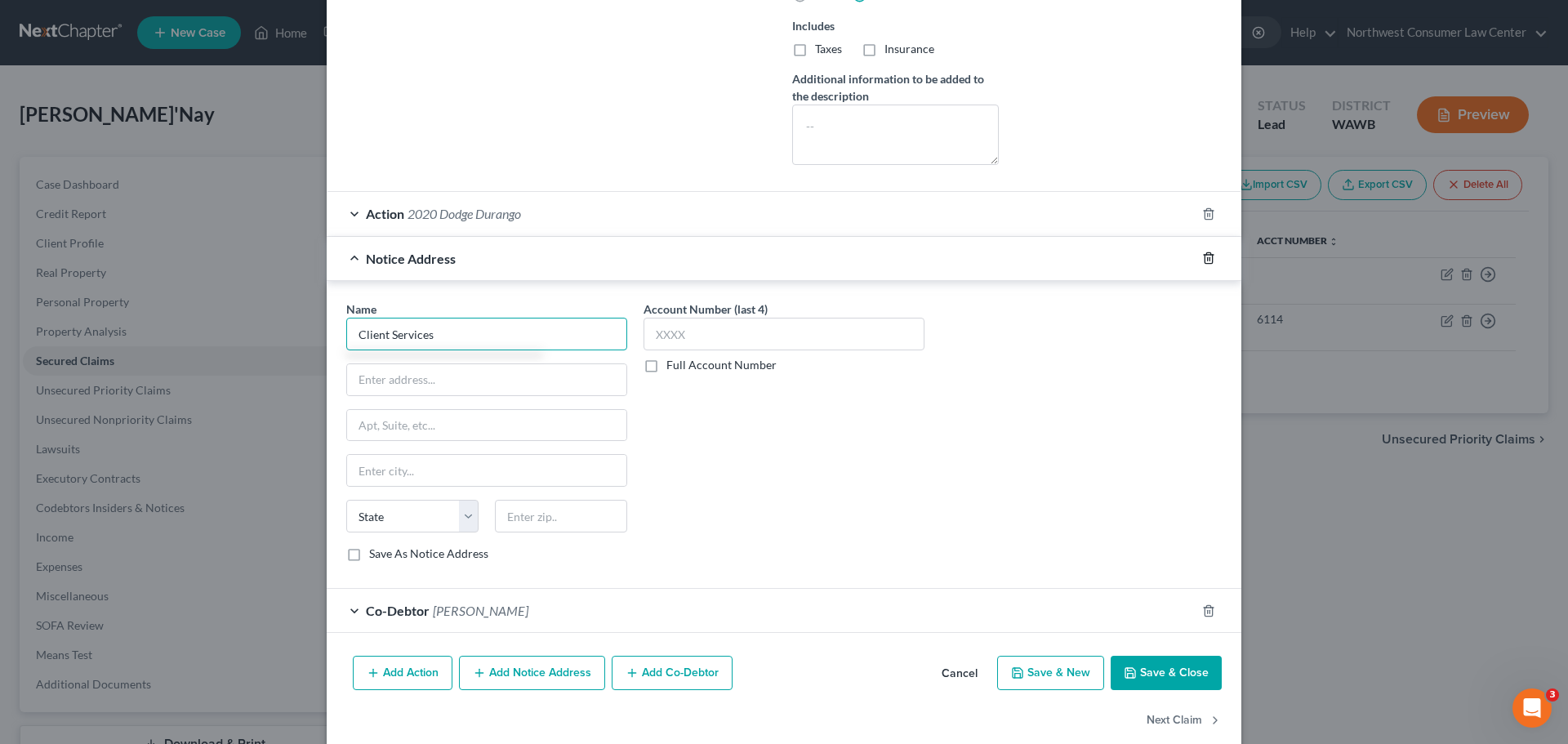
type input "Client Services"
click at [1202, 253] on icon "button" at bounding box center [1208, 258] width 13 height 13
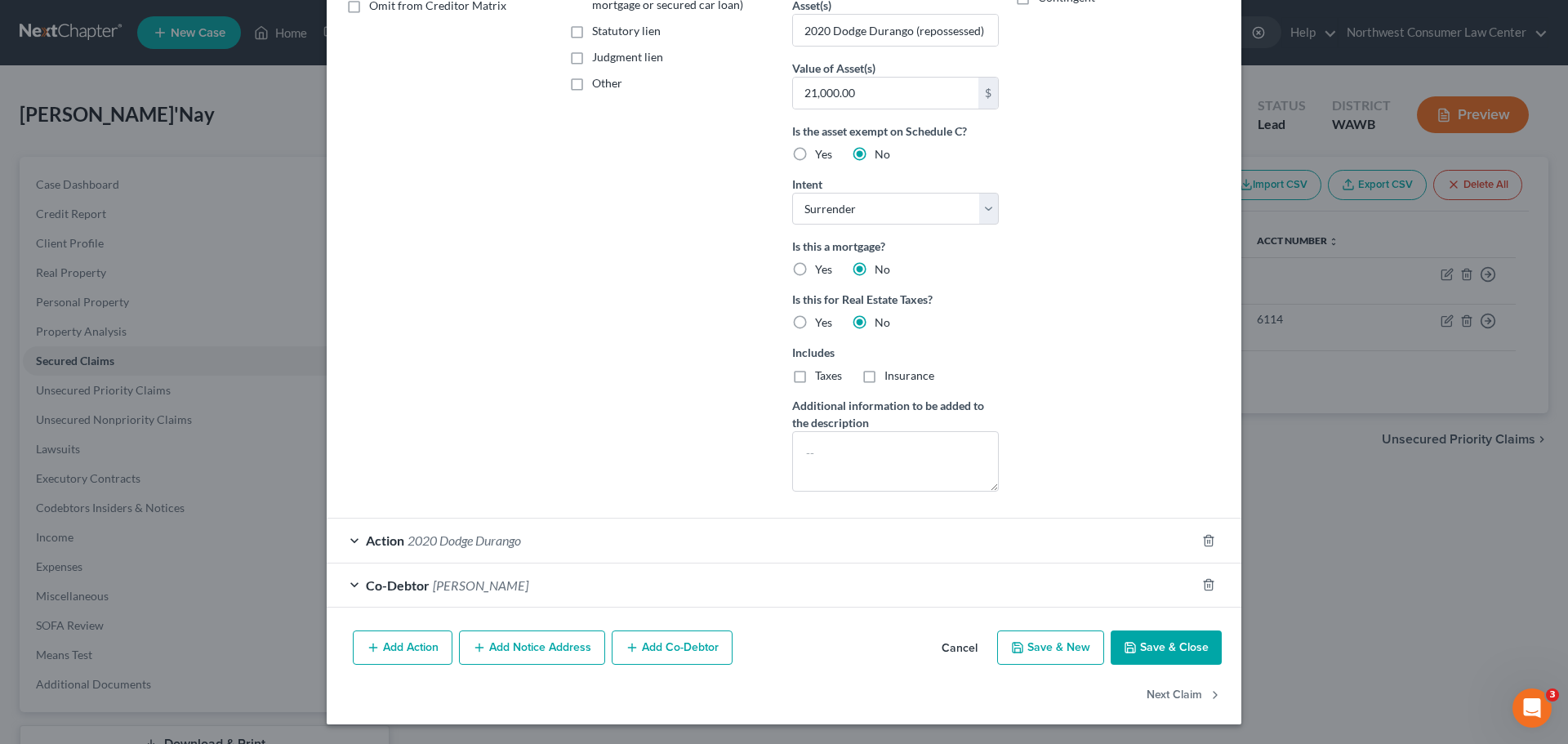
scroll to position [352, 0]
click at [1013, 656] on button "Save & New" at bounding box center [1050, 648] width 107 height 34
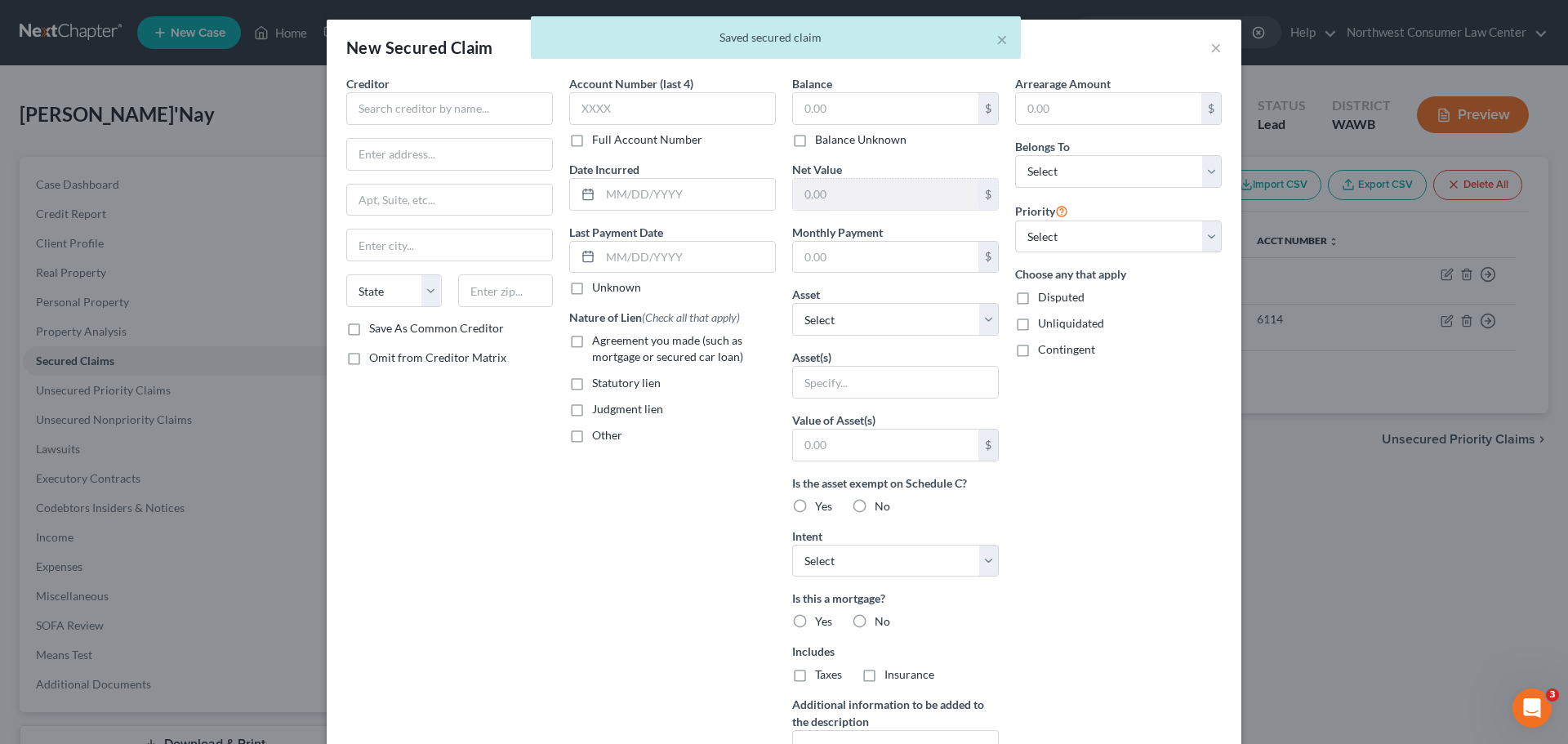
click at [1203, 48] on div "× Saved secured claim" at bounding box center [775, 41] width 1568 height 50
click at [1215, 42] on div "× Saved secured claim" at bounding box center [775, 41] width 1568 height 50
click at [1209, 49] on div "× Saved secured claim" at bounding box center [775, 41] width 1568 height 50
click at [1208, 44] on body "Home New Case Client Portal Northwest Consumer Law Center [EMAIL_ADDRESS][DOMAI…" at bounding box center [784, 433] width 1568 height 868
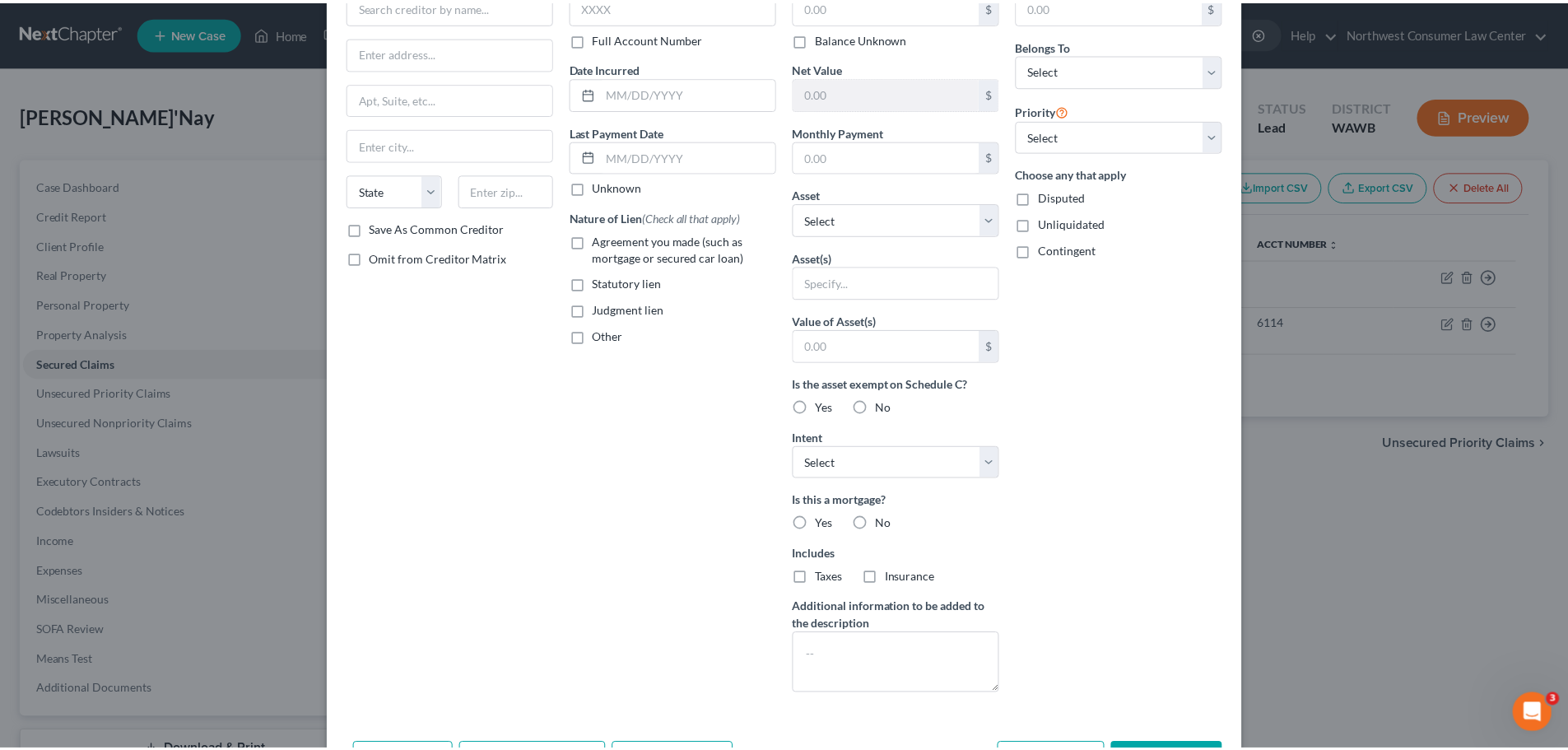
scroll to position [163, 0]
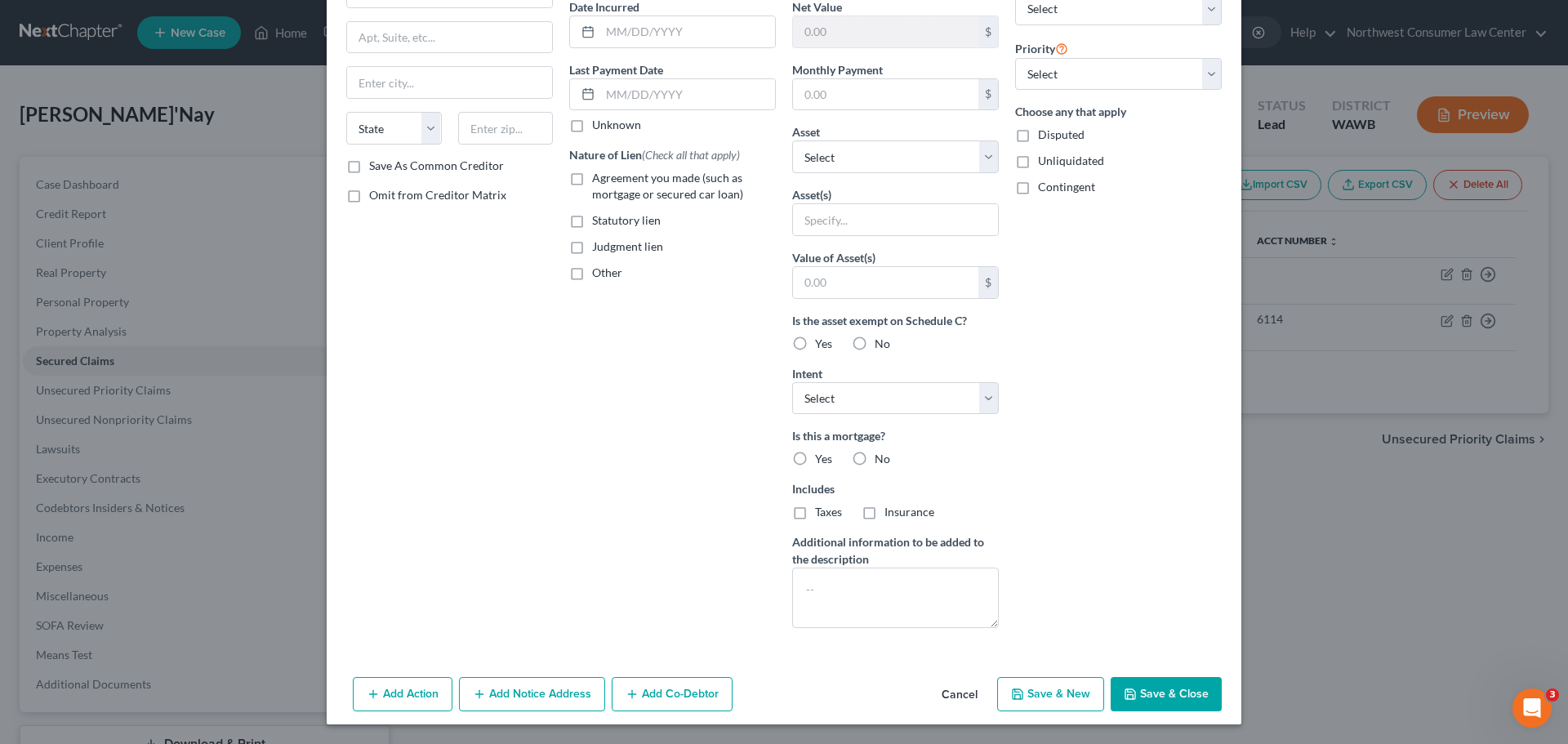
click at [959, 695] on button "Cancel" at bounding box center [959, 695] width 62 height 32
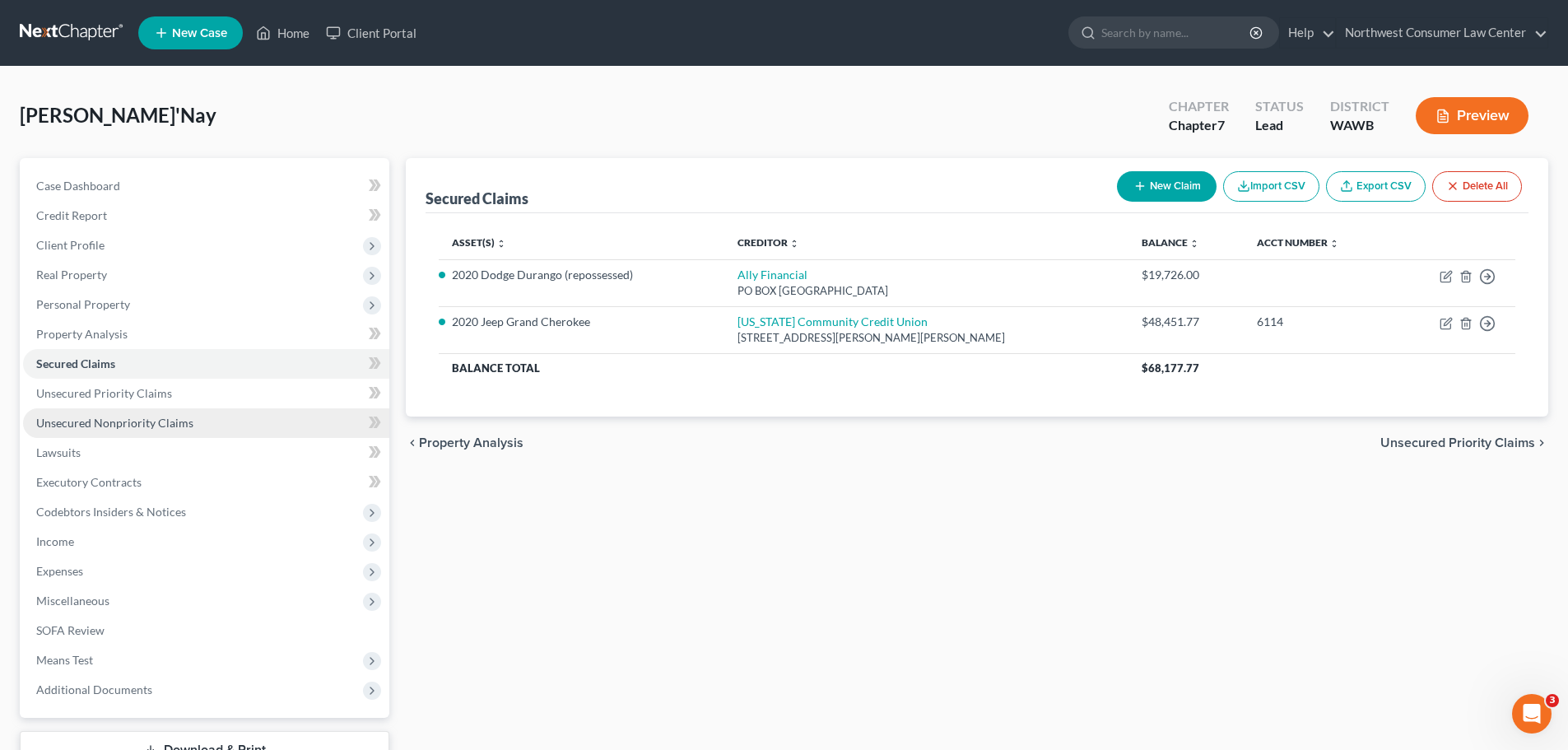
click at [136, 423] on span "Unsecured Nonpriority Claims" at bounding box center [114, 422] width 157 height 14
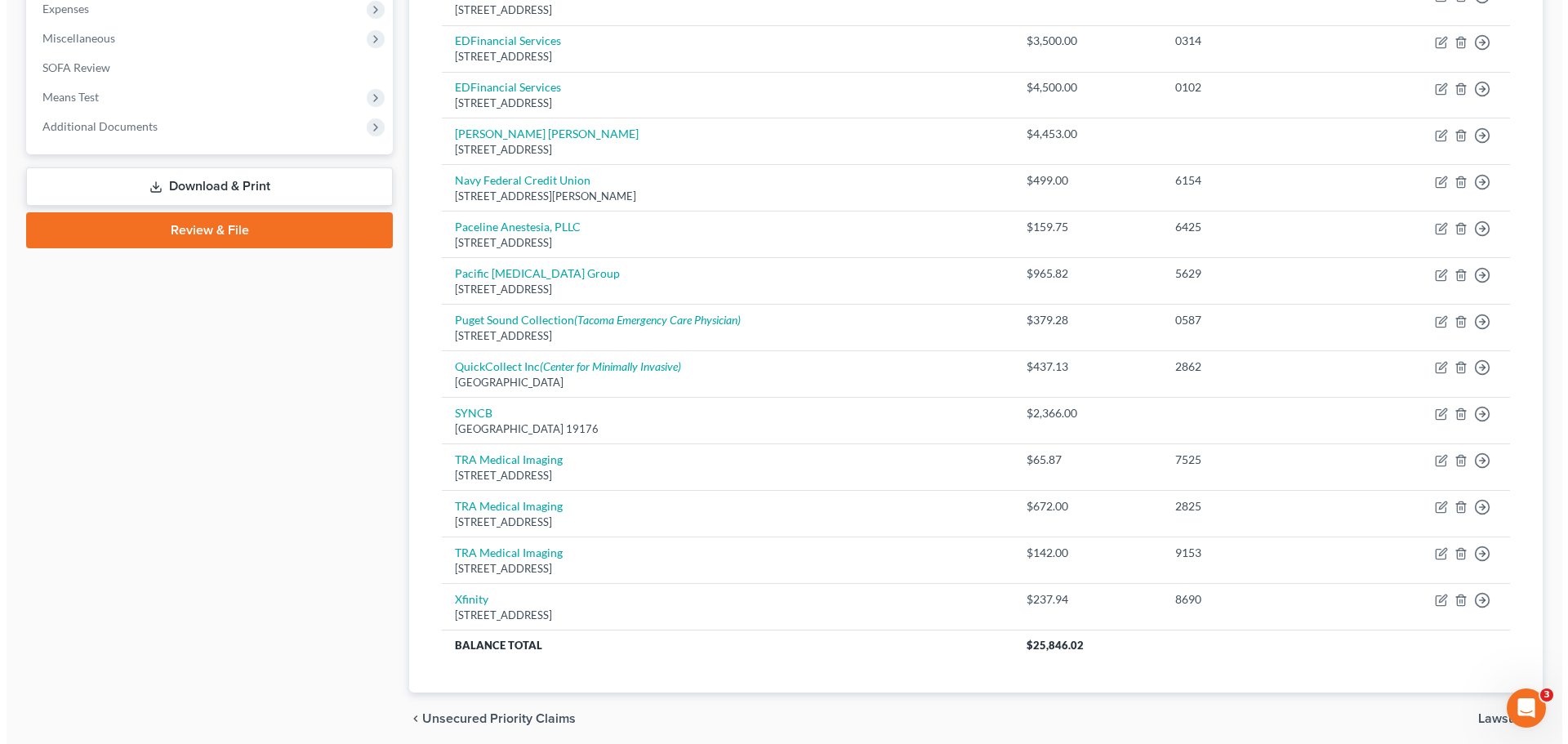
scroll to position [572, 0]
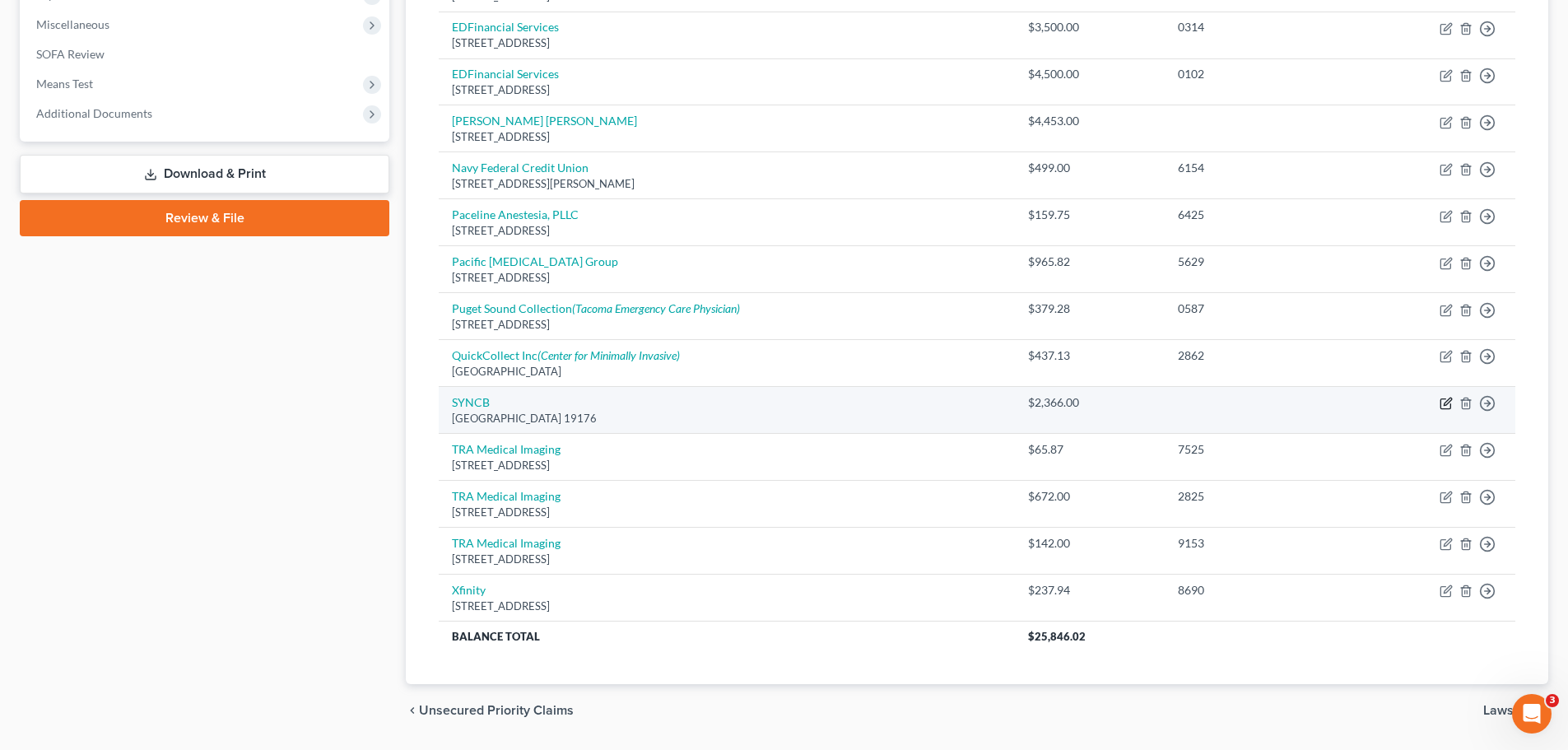
click at [1447, 402] on icon "button" at bounding box center [1448, 402] width 8 height 8
select select "39"
select select "2"
select select "0"
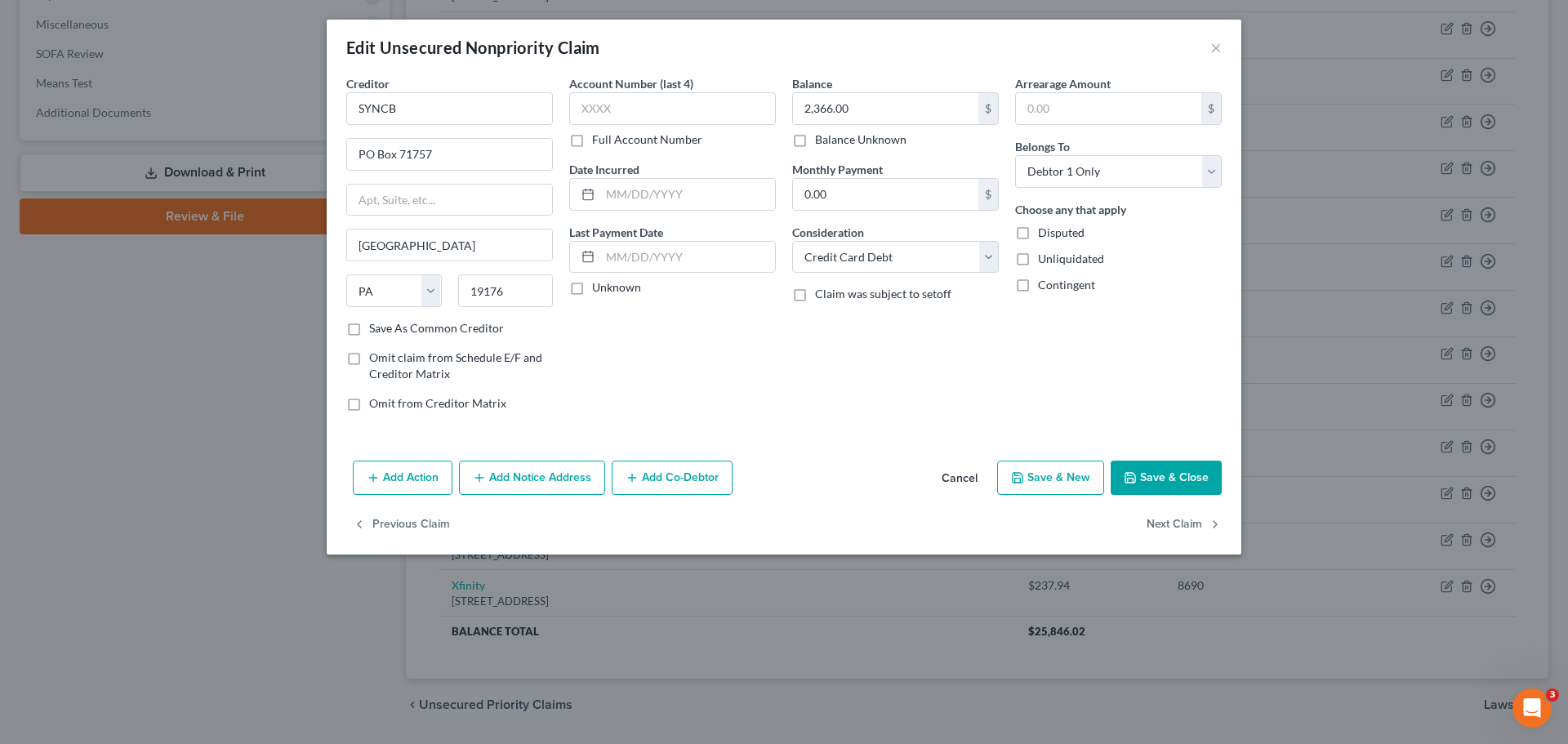
click at [539, 470] on button "Add Notice Address" at bounding box center [531, 478] width 146 height 34
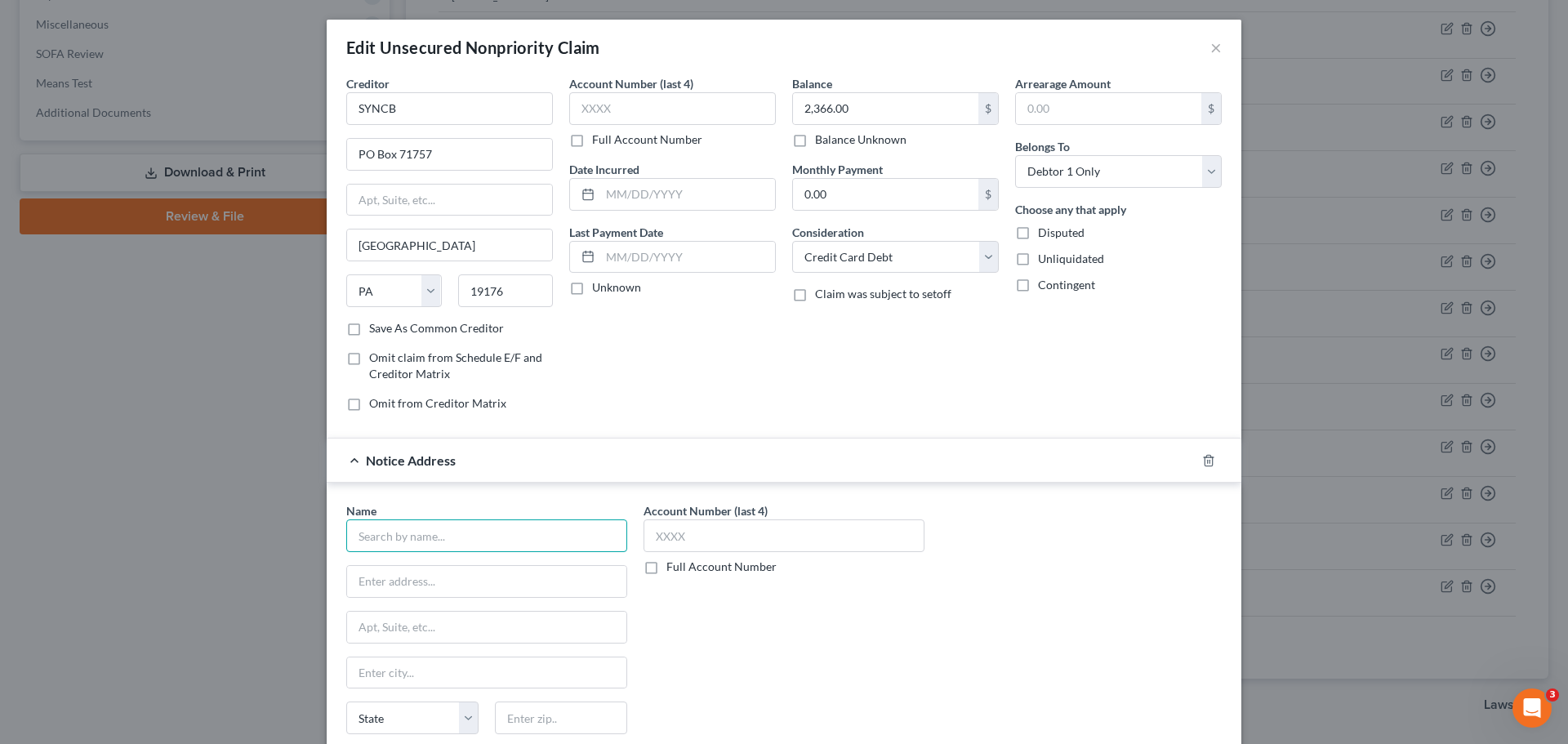
click at [428, 526] on input "text" at bounding box center [486, 536] width 281 height 32
type input "Client Services Inc"
type input "[STREET_ADDRESS][PERSON_NAME]"
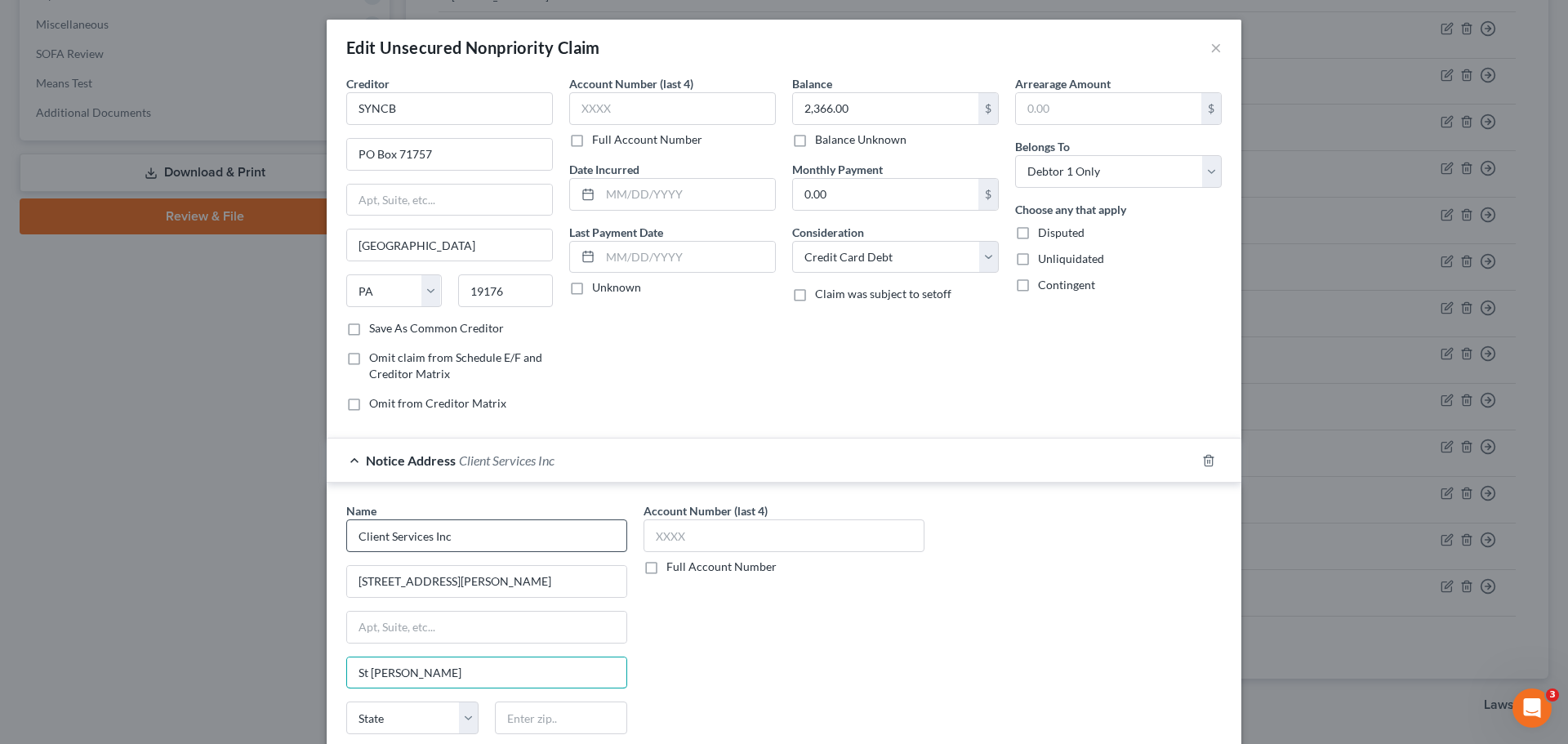
type input "St [PERSON_NAME]"
select select "26"
type input "63301"
click at [710, 549] on input "text" at bounding box center [783, 536] width 281 height 32
type input "Saint [PERSON_NAME]"
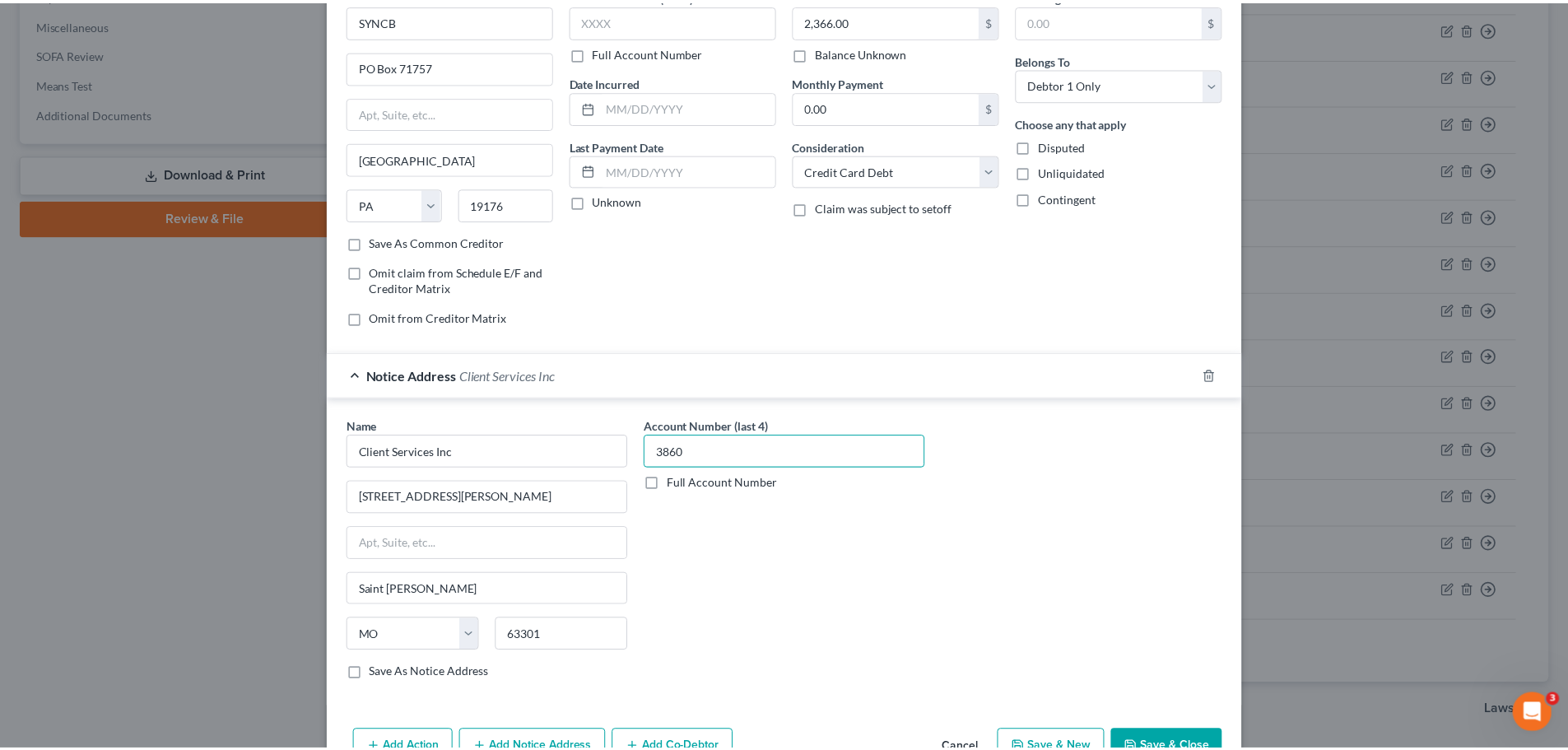
scroll to position [183, 0]
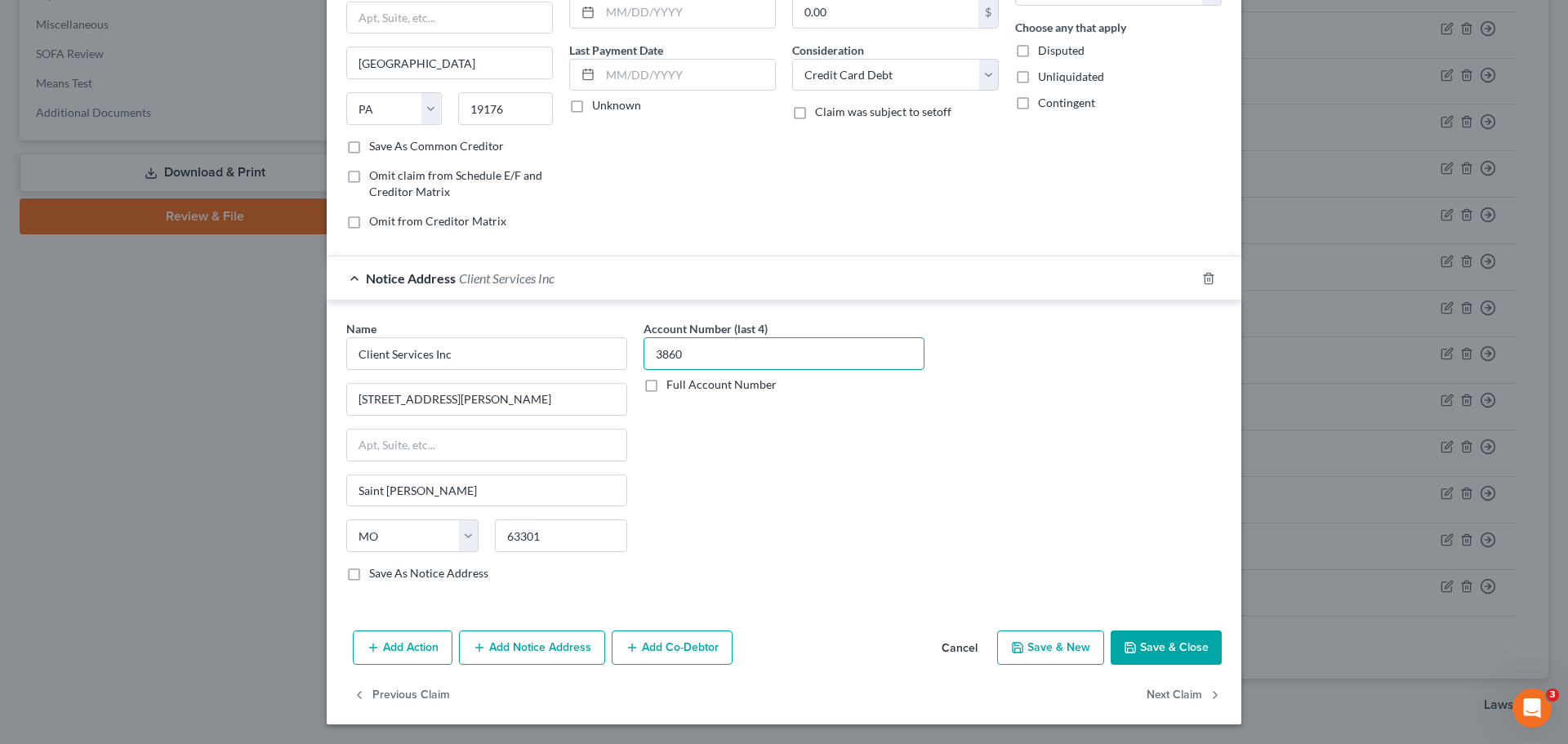
type input "3860"
click at [1149, 643] on button "Save & Close" at bounding box center [1166, 648] width 111 height 34
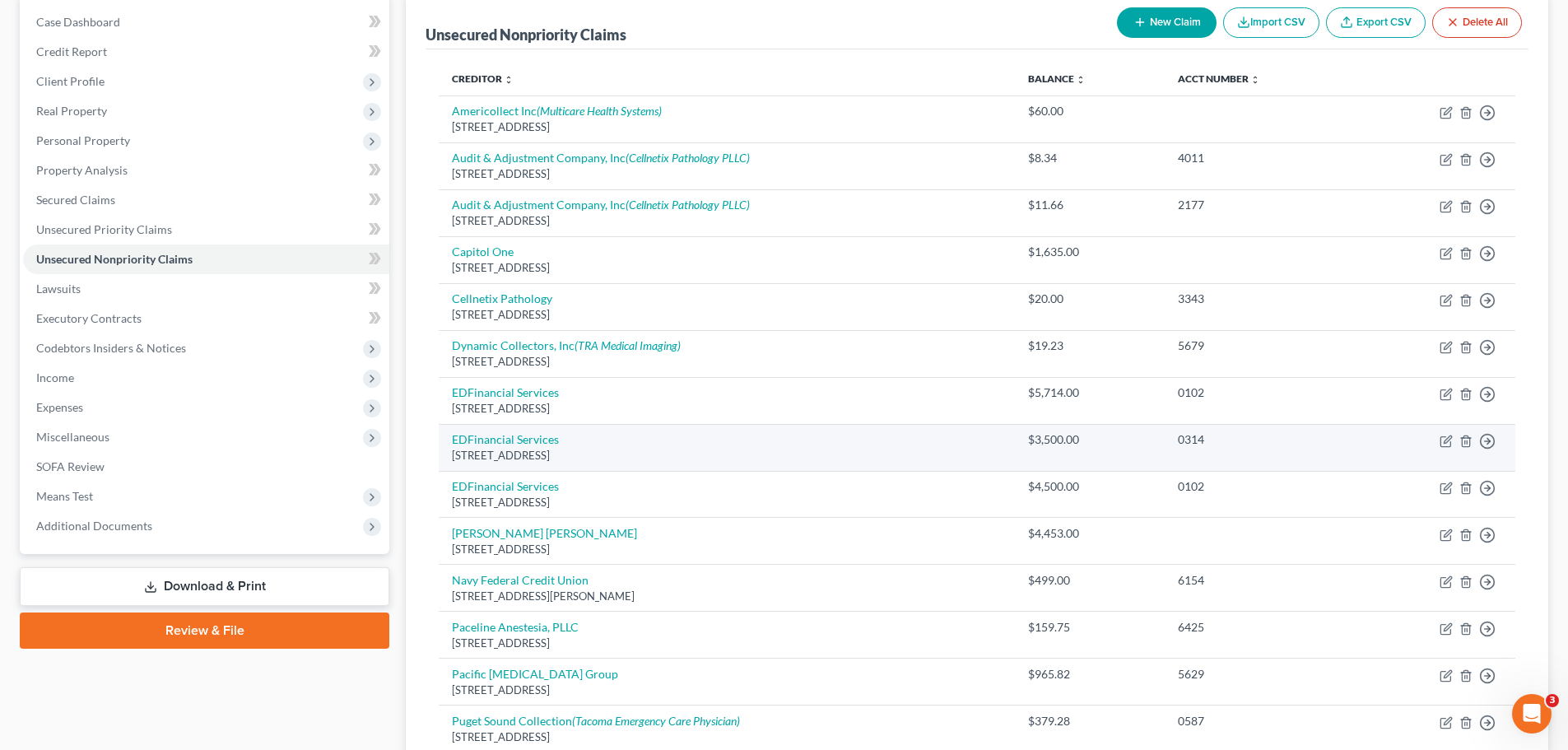
scroll to position [0, 0]
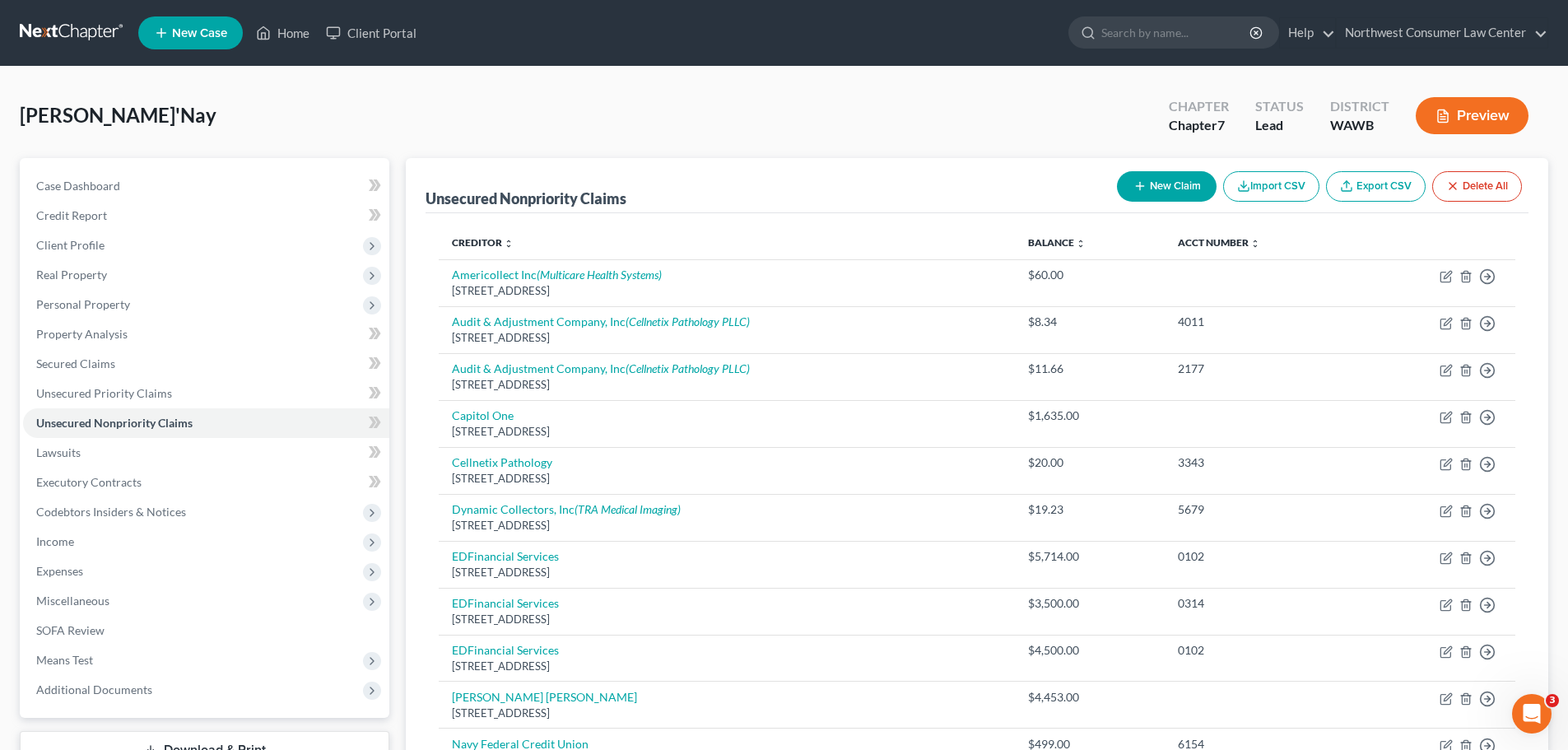
click at [1120, 182] on button "New Claim" at bounding box center [1167, 186] width 100 height 30
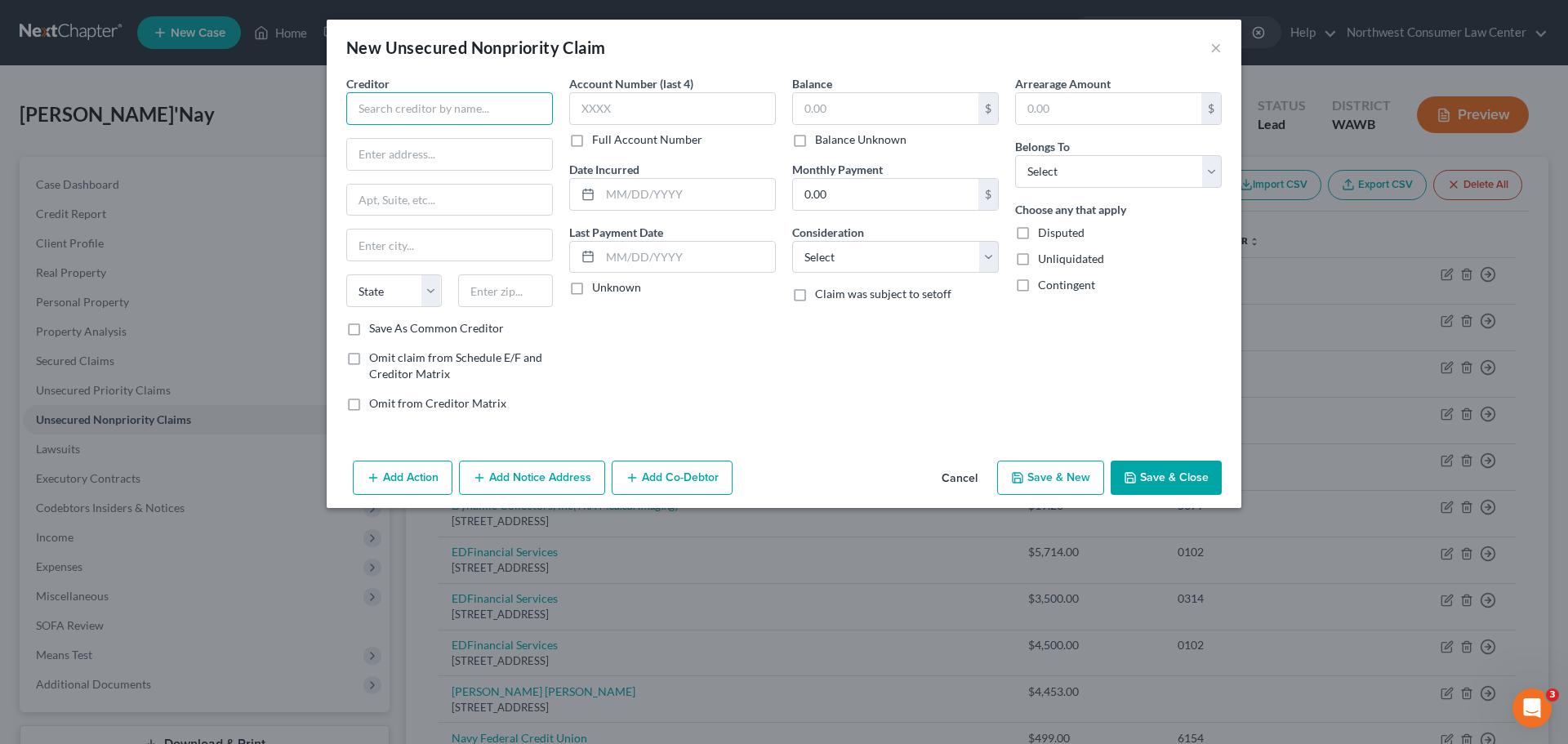
click at [430, 121] on input "text" at bounding box center [450, 108] width 206 height 32
type input "S"
type input "Dynamic Collectors, INC"
type input "[STREET_ADDRESS]"
type input "S"
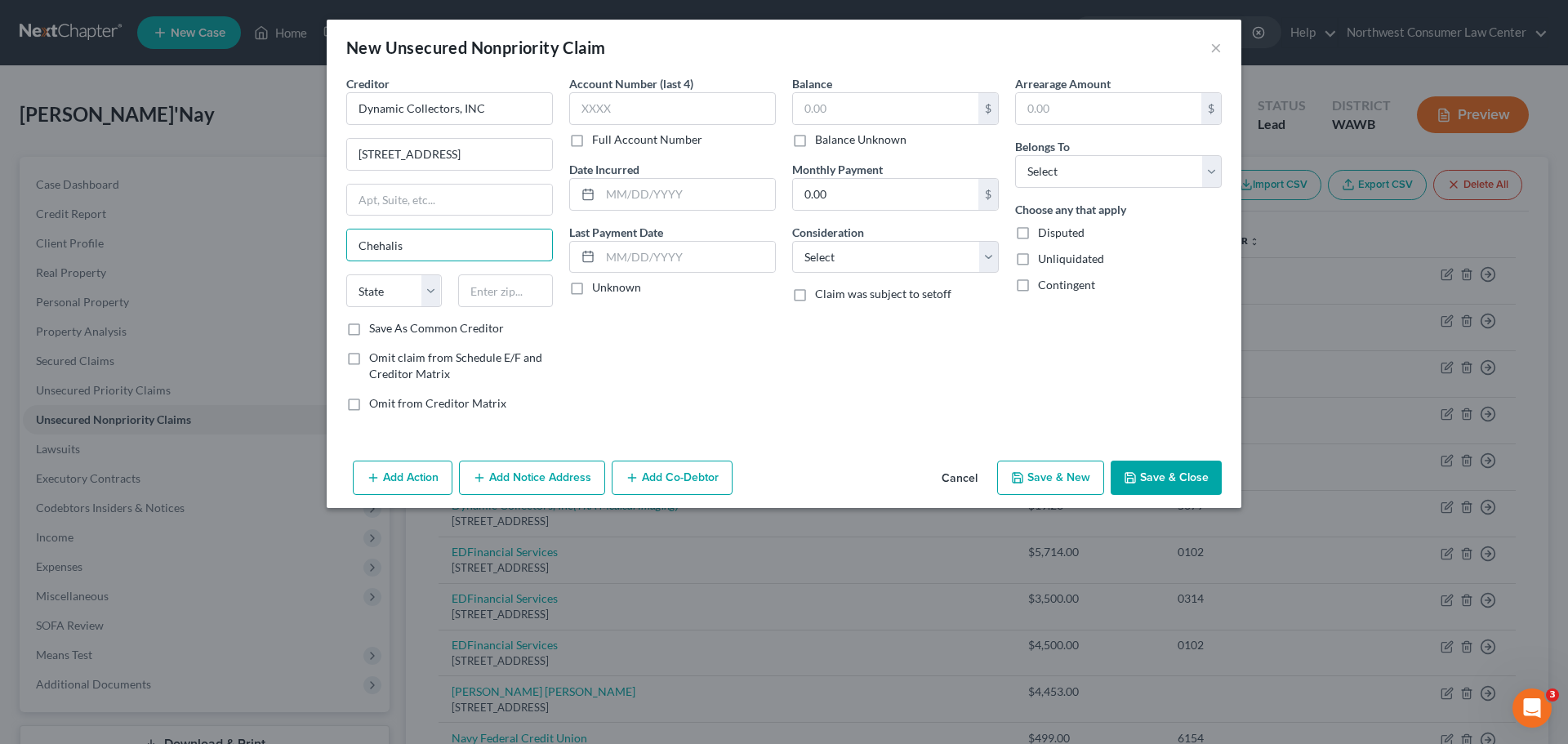
type input "Chehalis"
select select "50"
type input "98532"
click at [648, 122] on input "text" at bounding box center [672, 108] width 206 height 32
type input "5679"
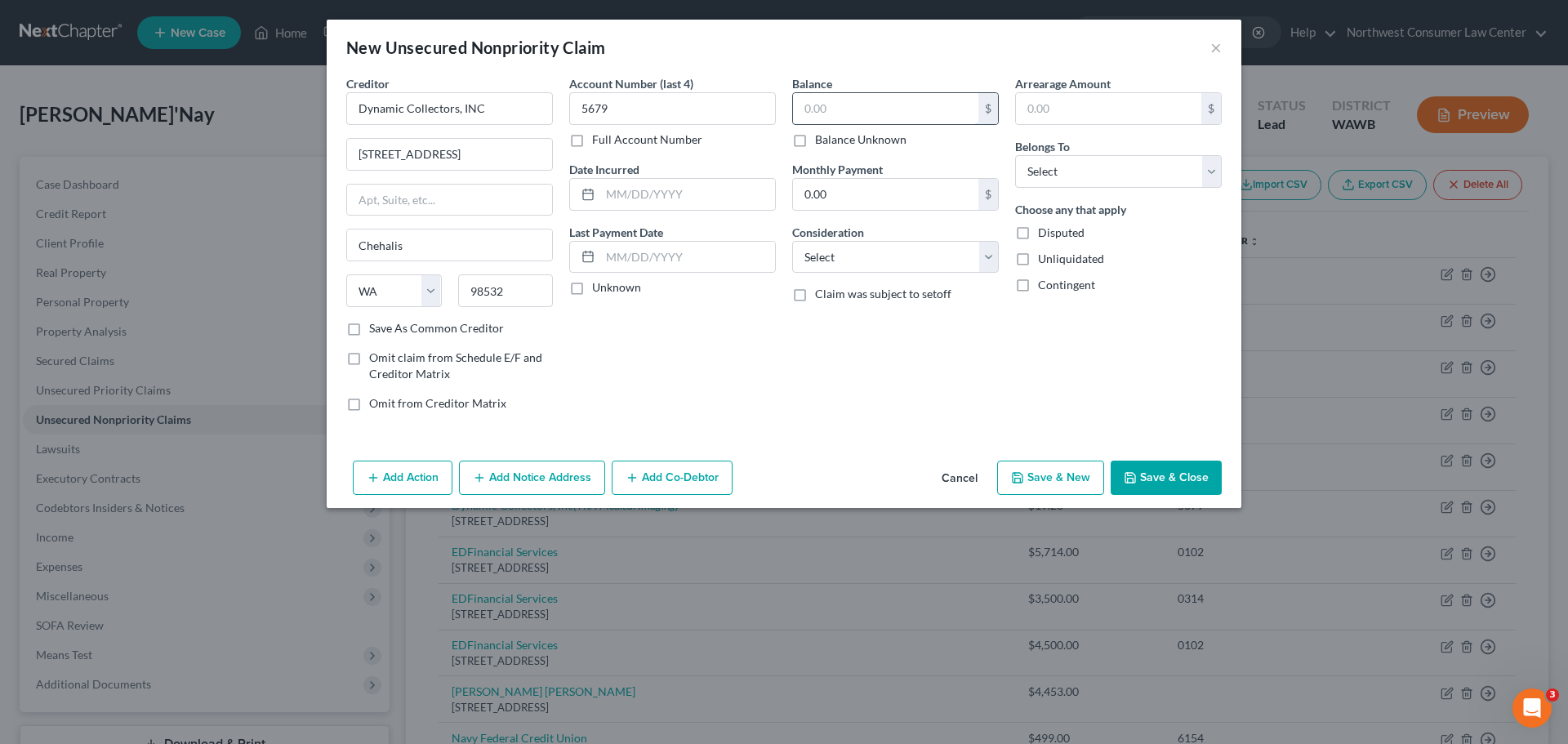
click at [838, 98] on input "text" at bounding box center [885, 108] width 185 height 31
type input "19.23"
click at [905, 257] on select "Select Cable / Satellite Services Collection Agency Credit Card Debt Debt Couns…" at bounding box center [895, 257] width 206 height 32
click at [792, 241] on select "Select Cable / Satellite Services Collection Agency Credit Card Debt Debt Couns…" at bounding box center [895, 257] width 206 height 32
drag, startPoint x: 1047, startPoint y: 176, endPoint x: 1045, endPoint y: 183, distance: 7.3
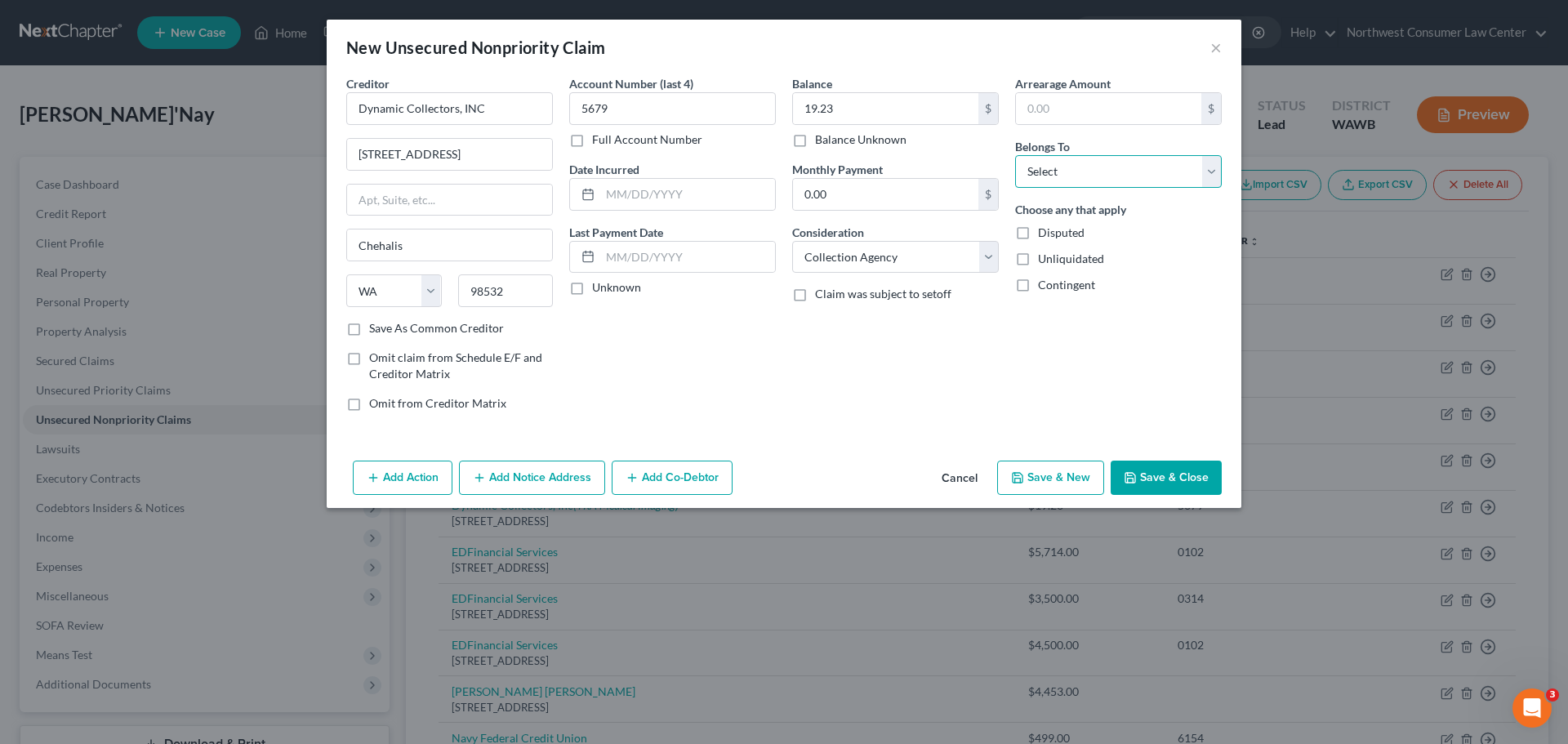
click at [1047, 176] on select "Select Debtor 1 Only Debtor 2 Only Debtor 1 And Debtor 2 Only At Least One Of T…" at bounding box center [1118, 171] width 206 height 32
click at [1015, 155] on select "Select Debtor 1 Only Debtor 2 Only Debtor 1 And Debtor 2 Only At Least One Of T…" at bounding box center [1118, 171] width 206 height 32
click at [526, 475] on button "Add Notice Address" at bounding box center [531, 478] width 146 height 34
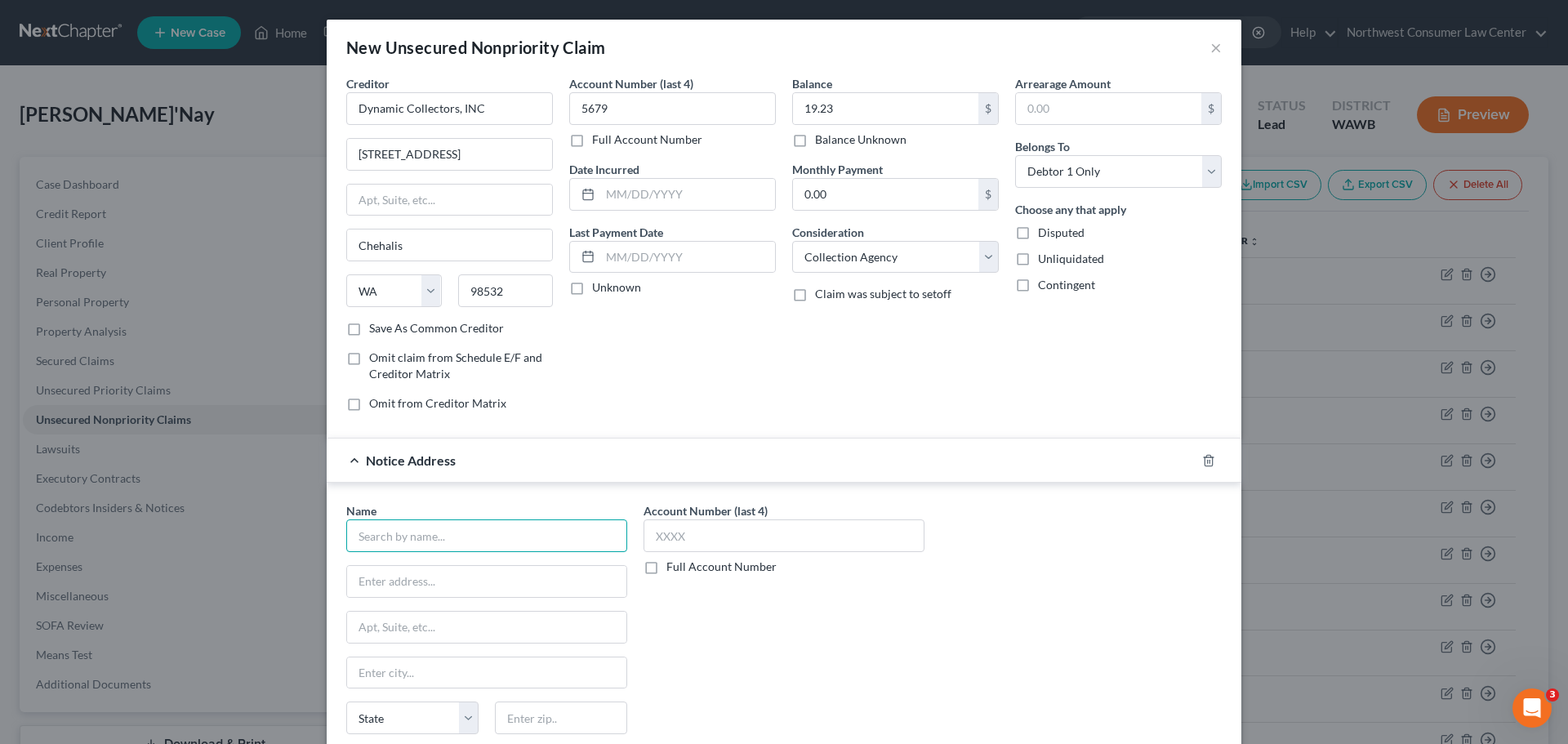
click at [361, 551] on input "text" at bounding box center [486, 536] width 281 height 32
click at [1214, 48] on button "×" at bounding box center [1215, 47] width 11 height 20
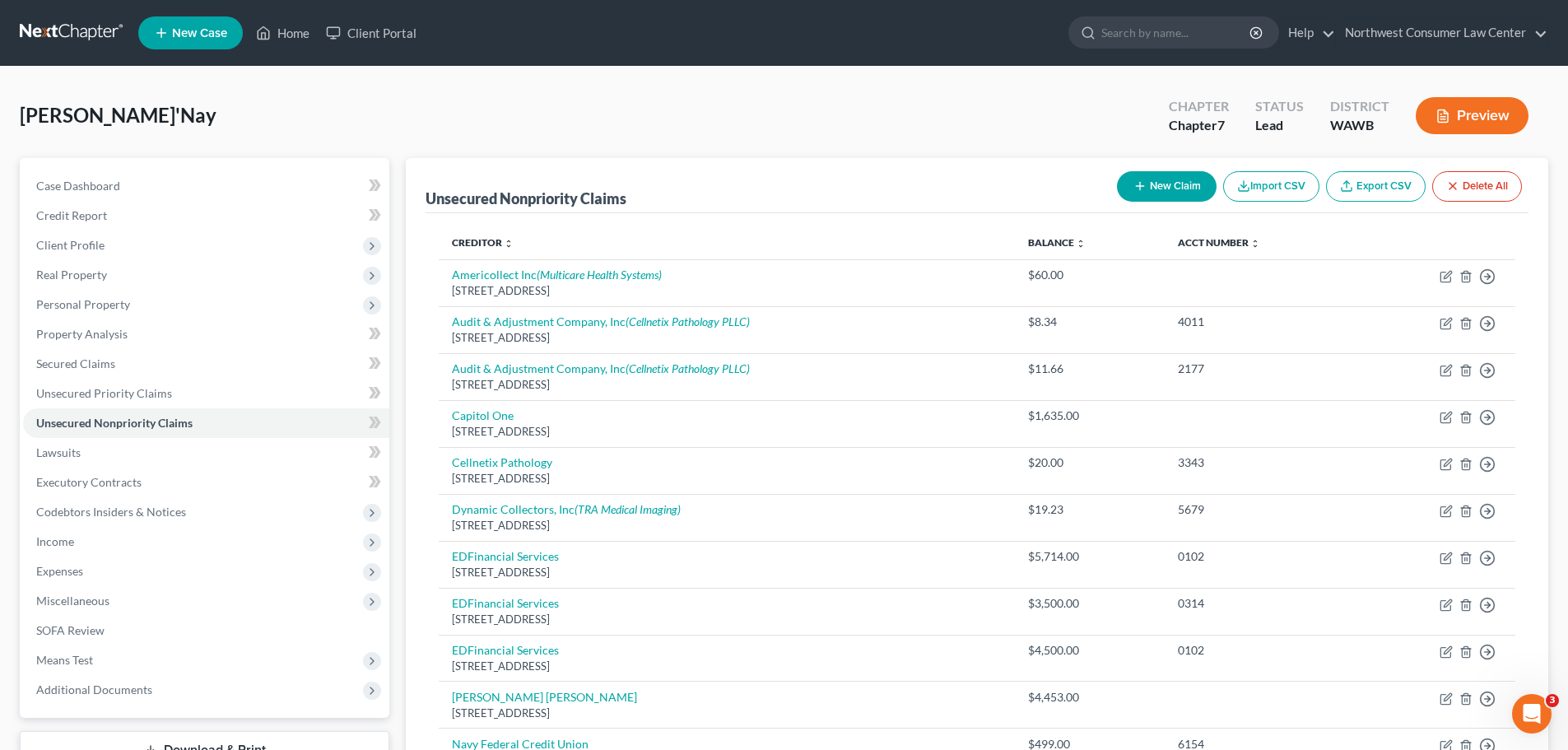
click at [1159, 183] on button "New Claim" at bounding box center [1167, 186] width 100 height 30
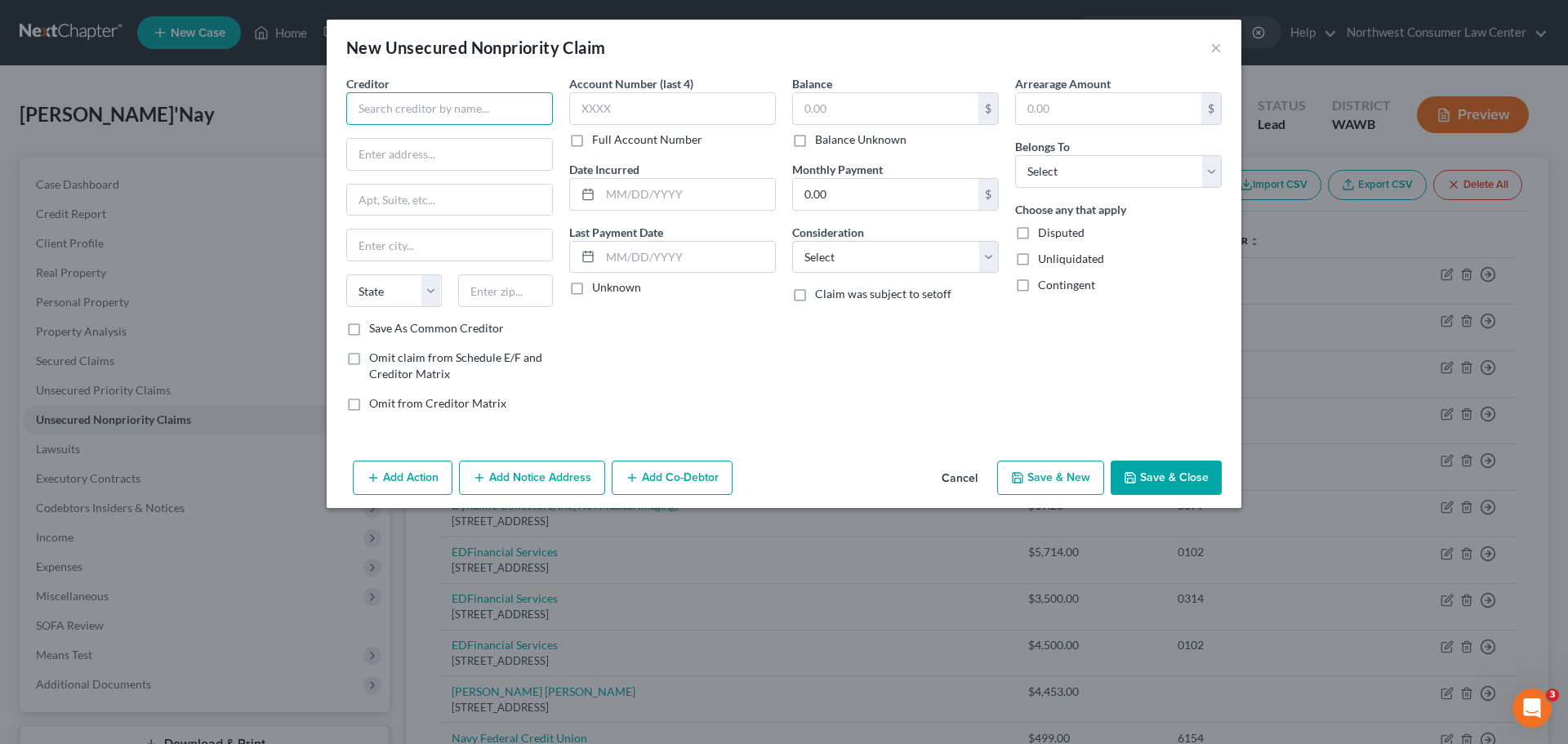
click at [409, 106] on input "text" at bounding box center [450, 108] width 206 height 32
click at [386, 264] on div "Creditor * Dynamic Collectors, Inc [STREET_ADDRESS][GEOGRAPHIC_DATA][US_STATE] …" at bounding box center [450, 197] width 206 height 245
click at [393, 248] on input "text" at bounding box center [450, 245] width 205 height 31
drag, startPoint x: 316, startPoint y: 293, endPoint x: 350, endPoint y: 285, distance: 34.9
click at [317, 293] on div "New Unsecured Nonpriority Claim × Creditor * Dynamic Collectors, Inc [STREET_AD…" at bounding box center [784, 372] width 1568 height 744
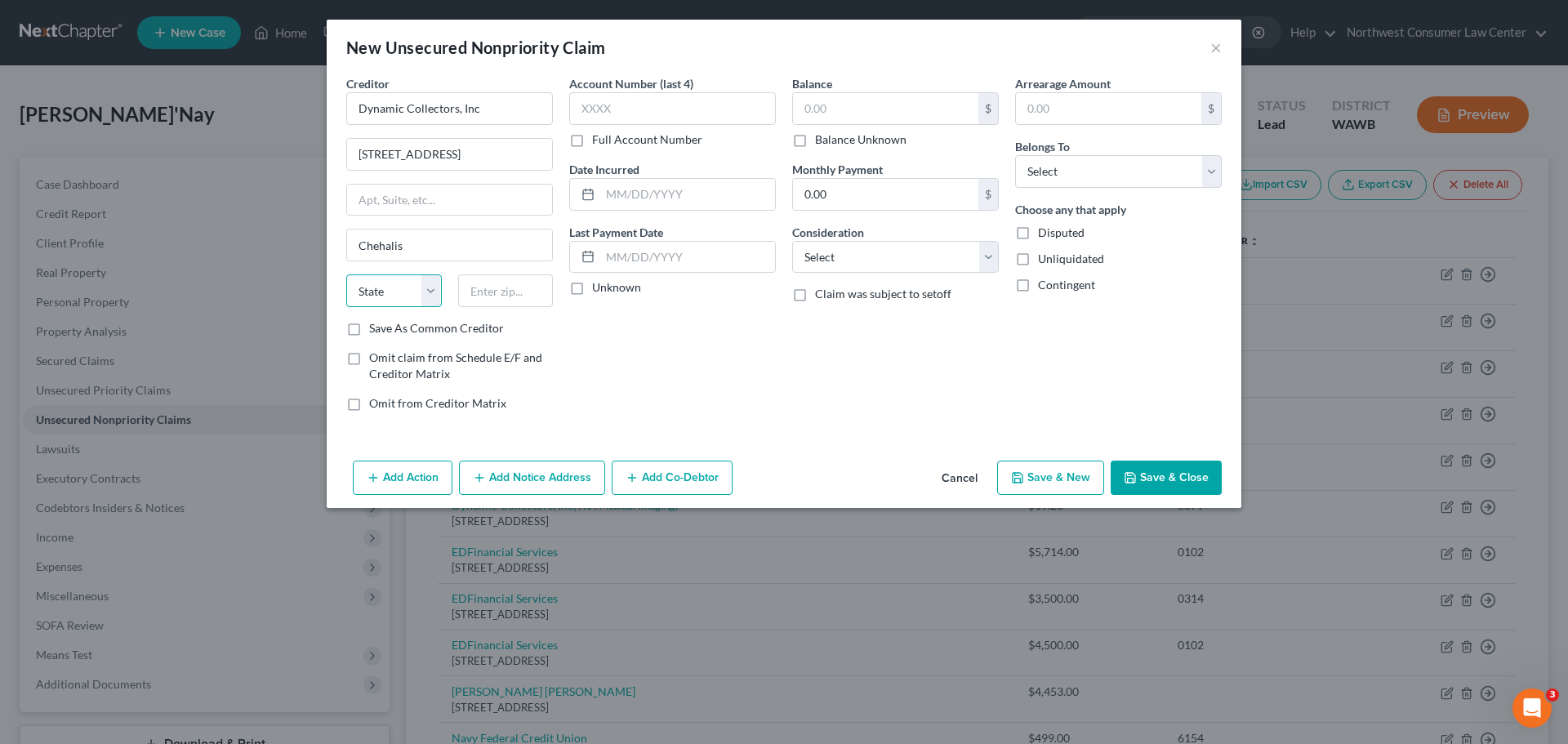
click at [367, 285] on select "State [US_STATE] AK AR AZ CA CO CT DE DC [GEOGRAPHIC_DATA] [GEOGRAPHIC_DATA] GU…" at bounding box center [394, 291] width 96 height 32
click at [497, 293] on input "text" at bounding box center [506, 291] width 96 height 32
click at [685, 111] on input "text" at bounding box center [672, 108] width 206 height 32
click at [914, 101] on input "text" at bounding box center [885, 108] width 185 height 31
click at [1104, 163] on select "Select Debtor 1 Only Debtor 2 Only Debtor 1 And Debtor 2 Only At Least One Of T…" at bounding box center [1118, 171] width 206 height 32
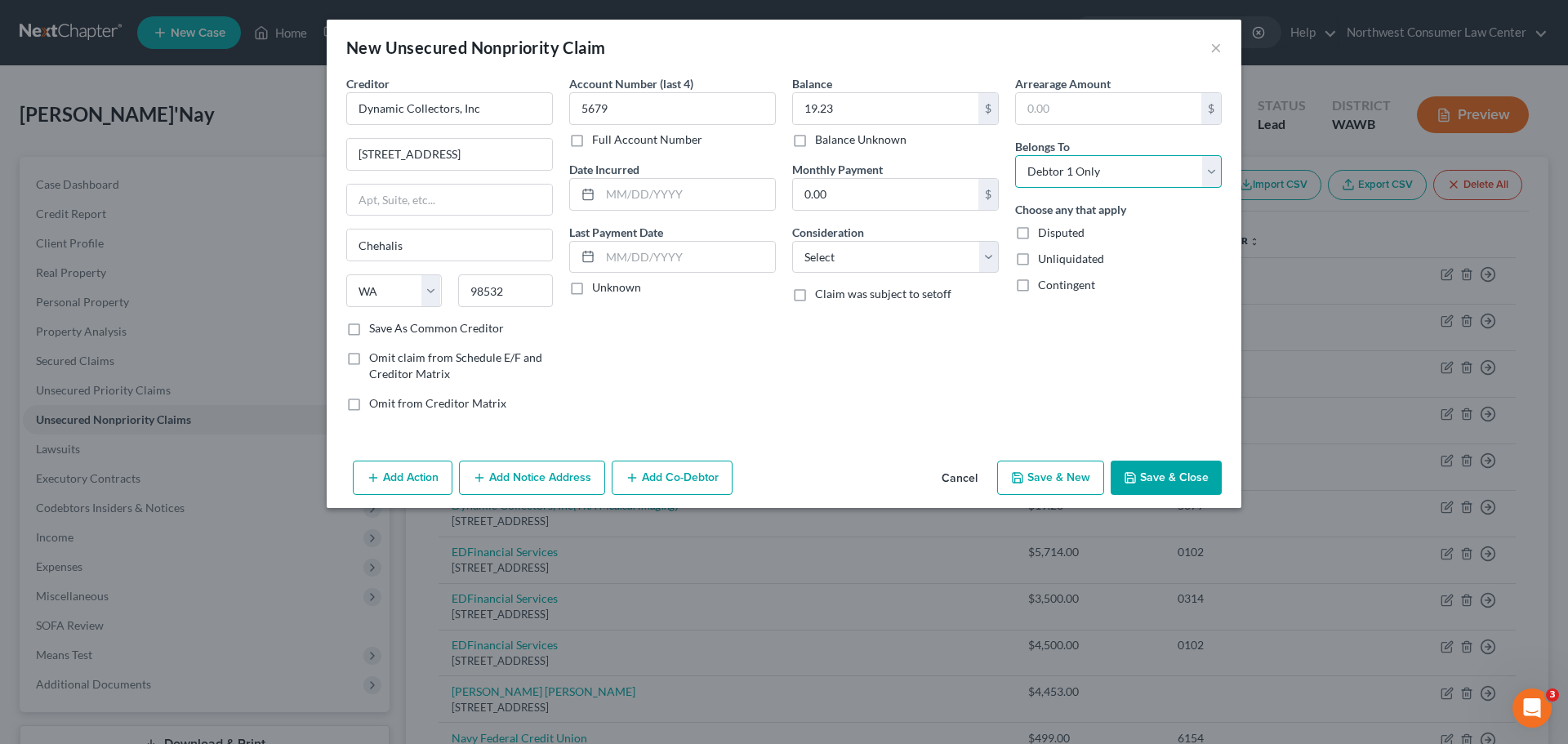
click at [1015, 155] on select "Select Debtor 1 Only Debtor 2 Only Debtor 1 And Debtor 2 Only At Least One Of T…" at bounding box center [1118, 171] width 206 height 32
click at [944, 253] on select "Select Cable / Satellite Services Collection Agency Credit Card Debt Debt Couns…" at bounding box center [895, 257] width 206 height 32
click at [792, 241] on select "Select Cable / Satellite Services Collection Agency Credit Card Debt Debt Couns…" at bounding box center [895, 257] width 206 height 32
click at [545, 477] on button "Add Notice Address" at bounding box center [531, 478] width 146 height 34
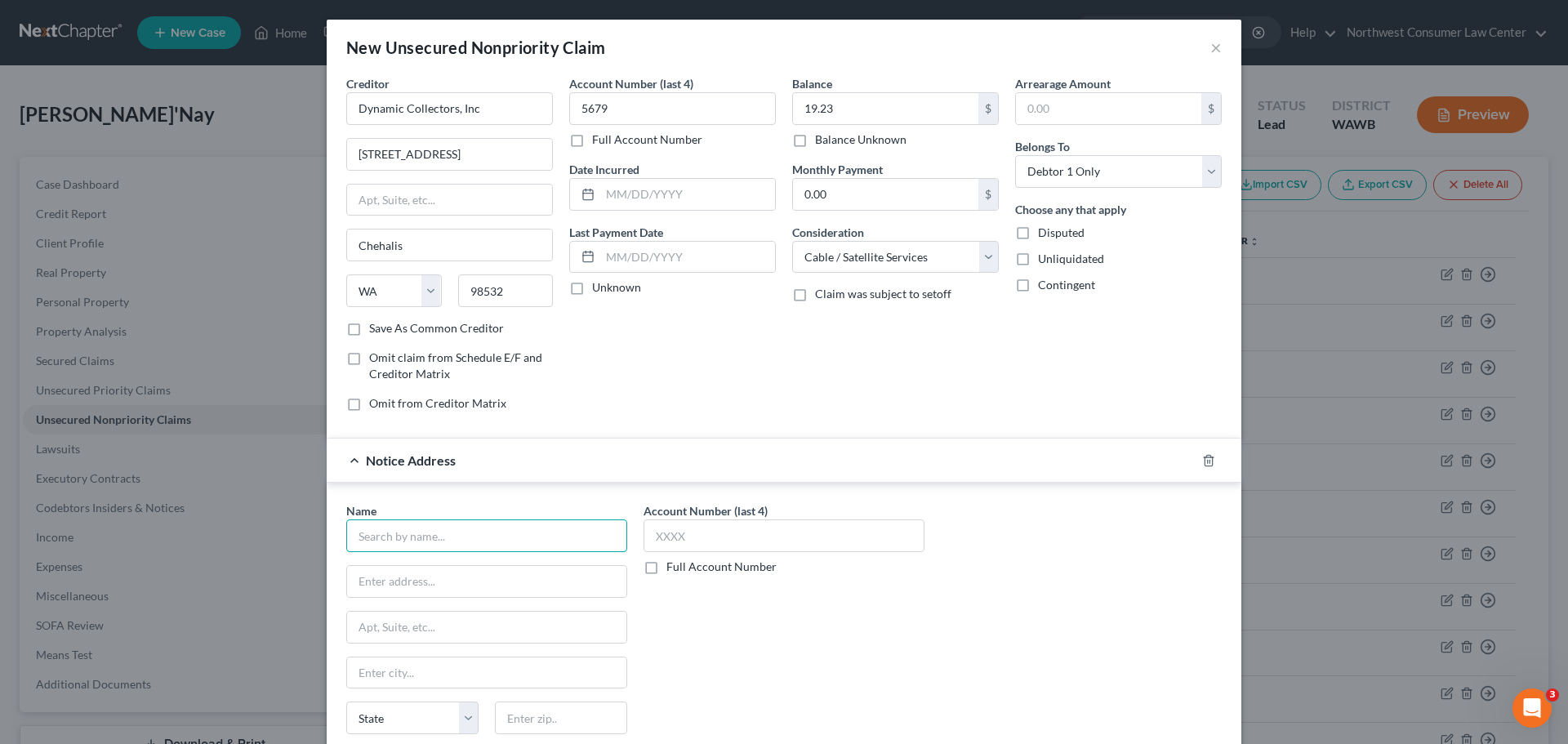
click at [455, 521] on input "text" at bounding box center [486, 536] width 281 height 32
click at [647, 535] on input "text" at bounding box center [783, 536] width 281 height 32
click at [387, 575] on input "text" at bounding box center [486, 581] width 279 height 31
click at [361, 674] on input "Syomissing" at bounding box center [486, 672] width 279 height 31
click at [403, 720] on select "State [US_STATE] AK AR AZ CA CO CT DE DC [GEOGRAPHIC_DATA] [GEOGRAPHIC_DATA] GU…" at bounding box center [412, 718] width 132 height 32
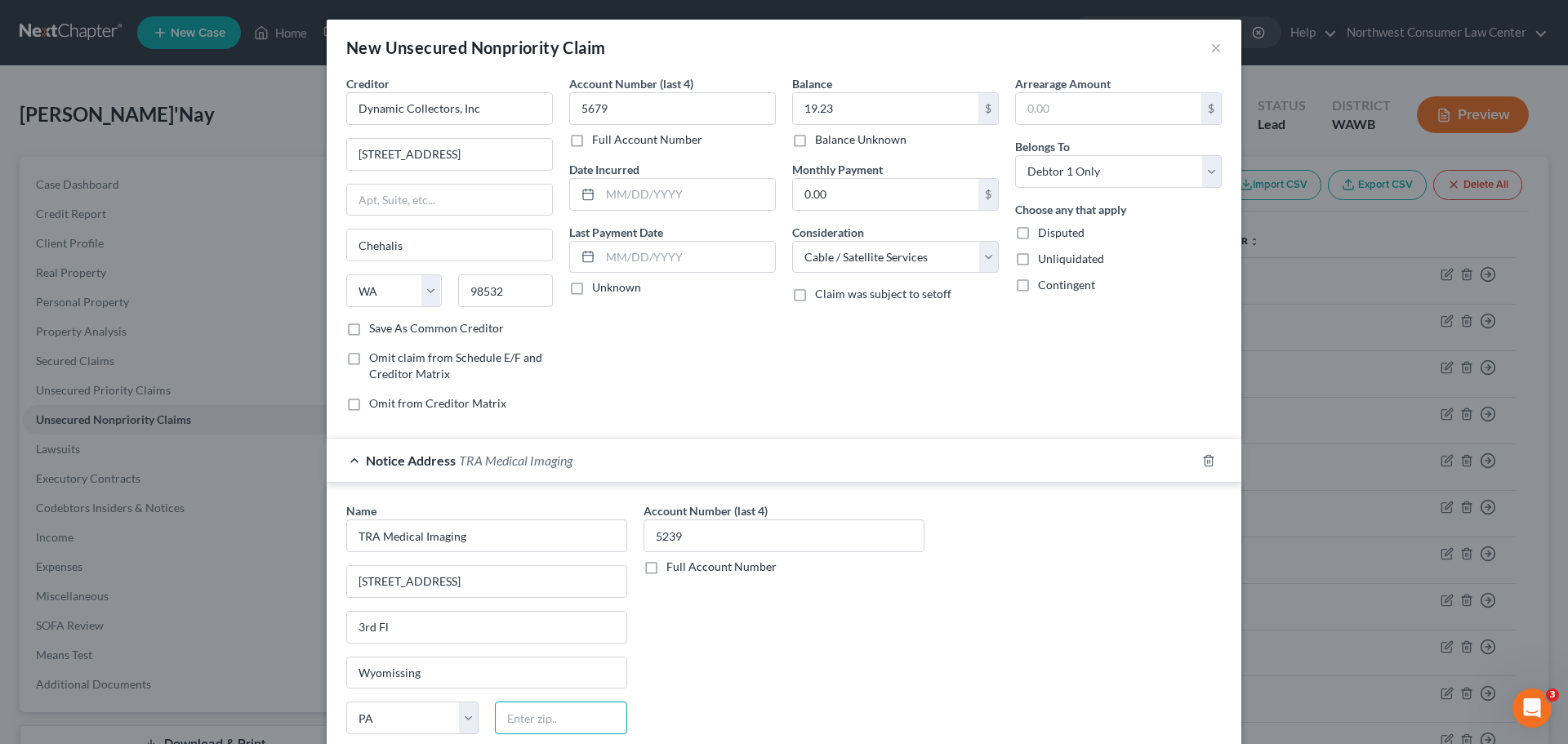
click at [533, 719] on input "text" at bounding box center [560, 718] width 132 height 32
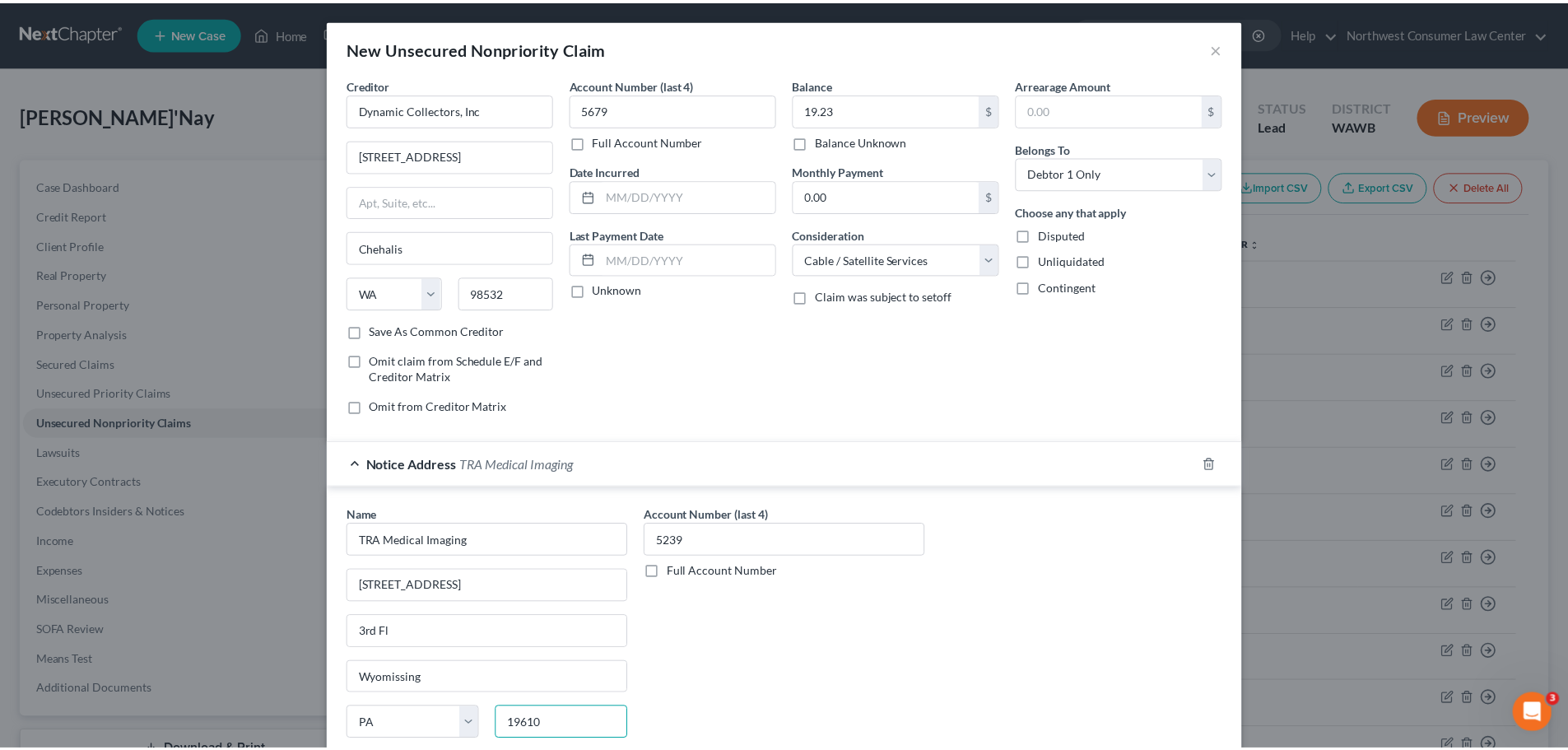
scroll to position [137, 0]
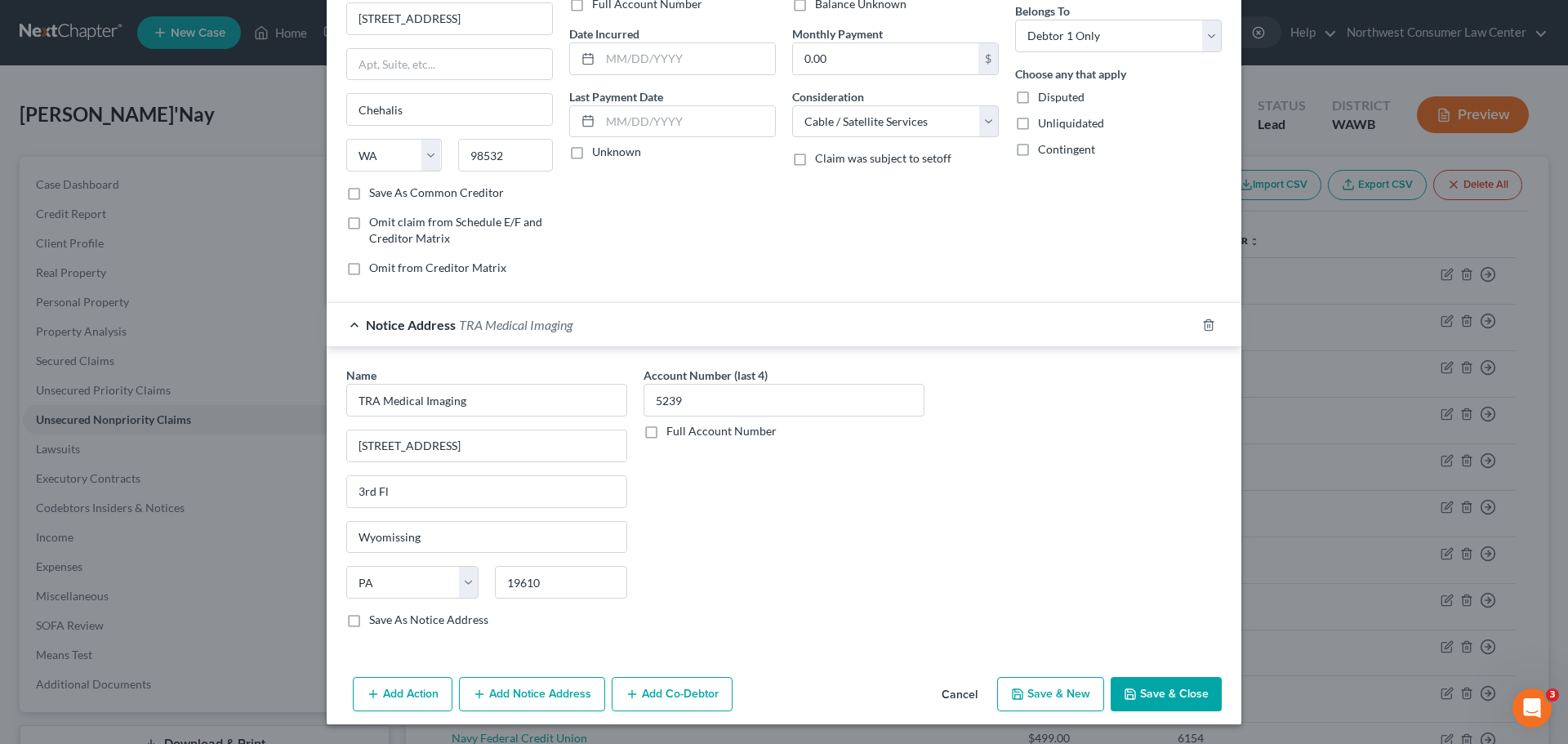
click at [1182, 683] on button "Save & Close" at bounding box center [1166, 694] width 111 height 34
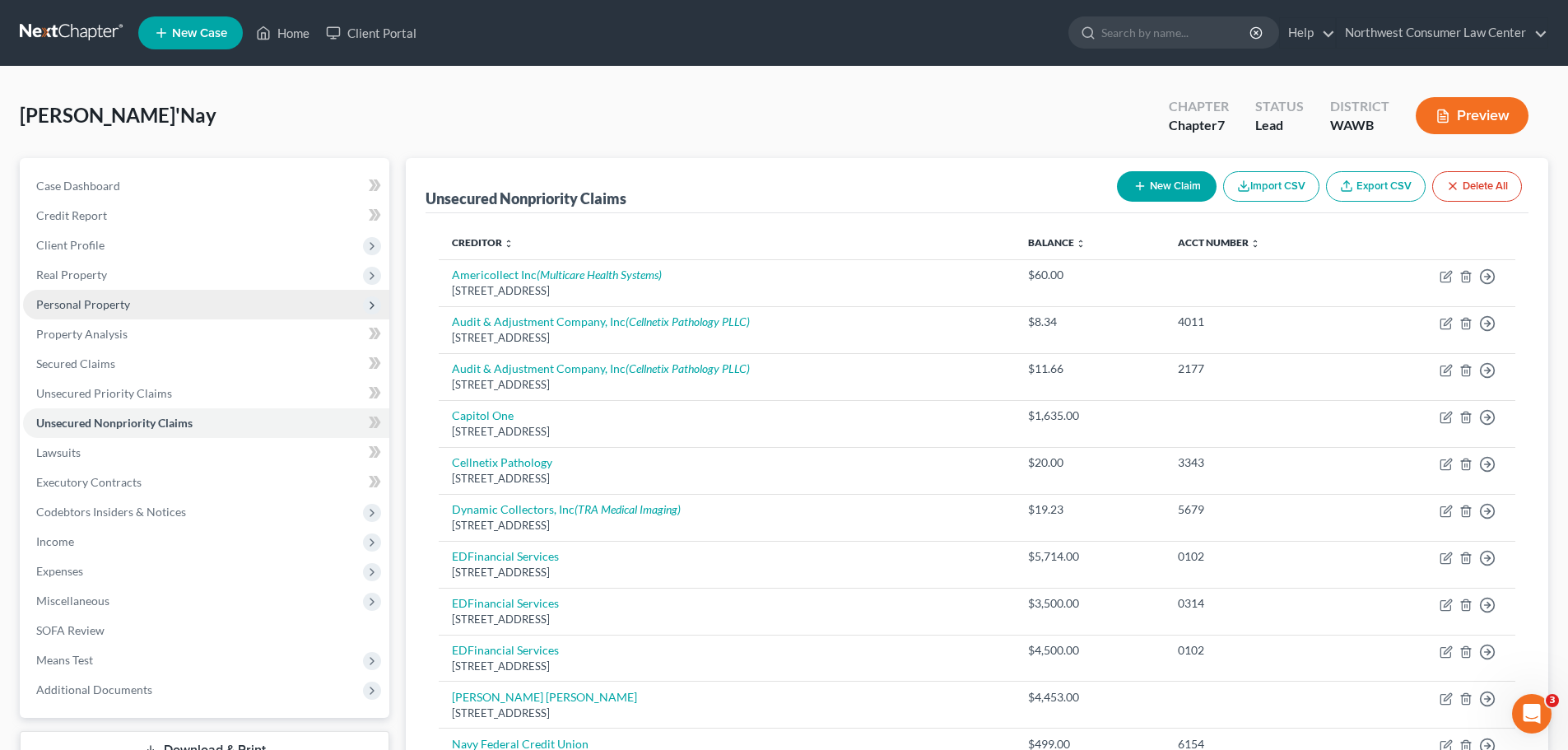
click at [200, 296] on span "Personal Property" at bounding box center [206, 304] width 366 height 29
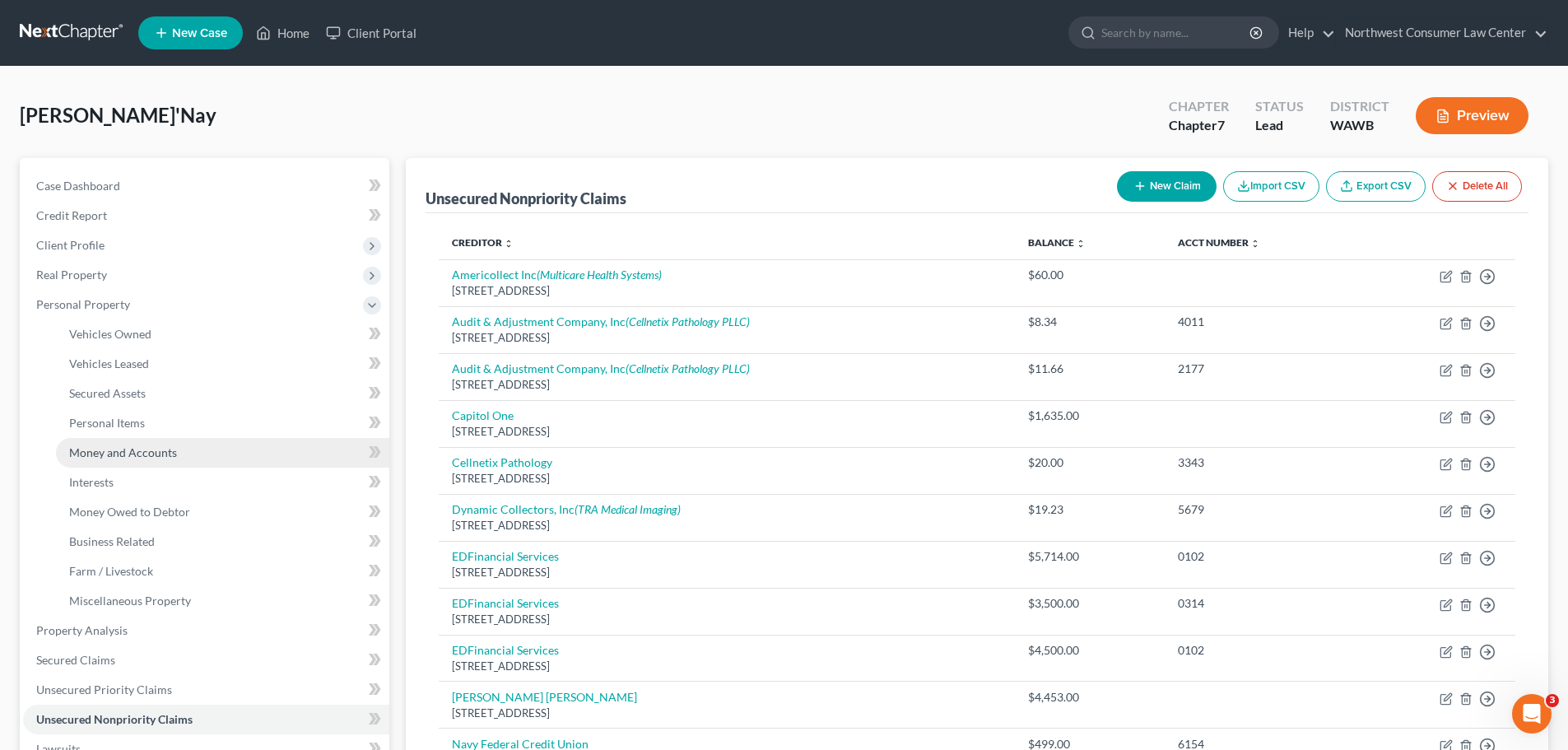
click at [163, 458] on span "Money and Accounts" at bounding box center [122, 452] width 108 height 14
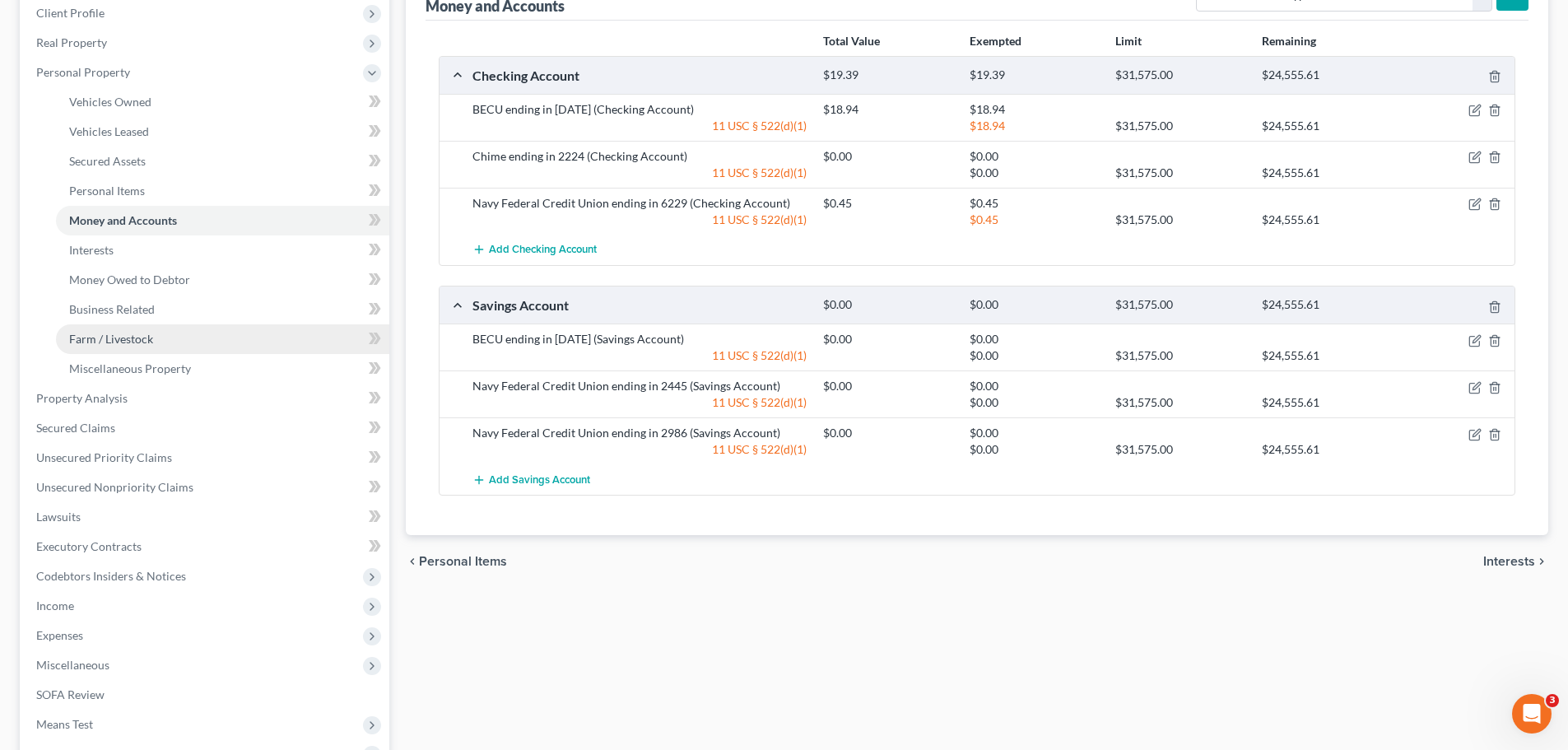
scroll to position [247, 0]
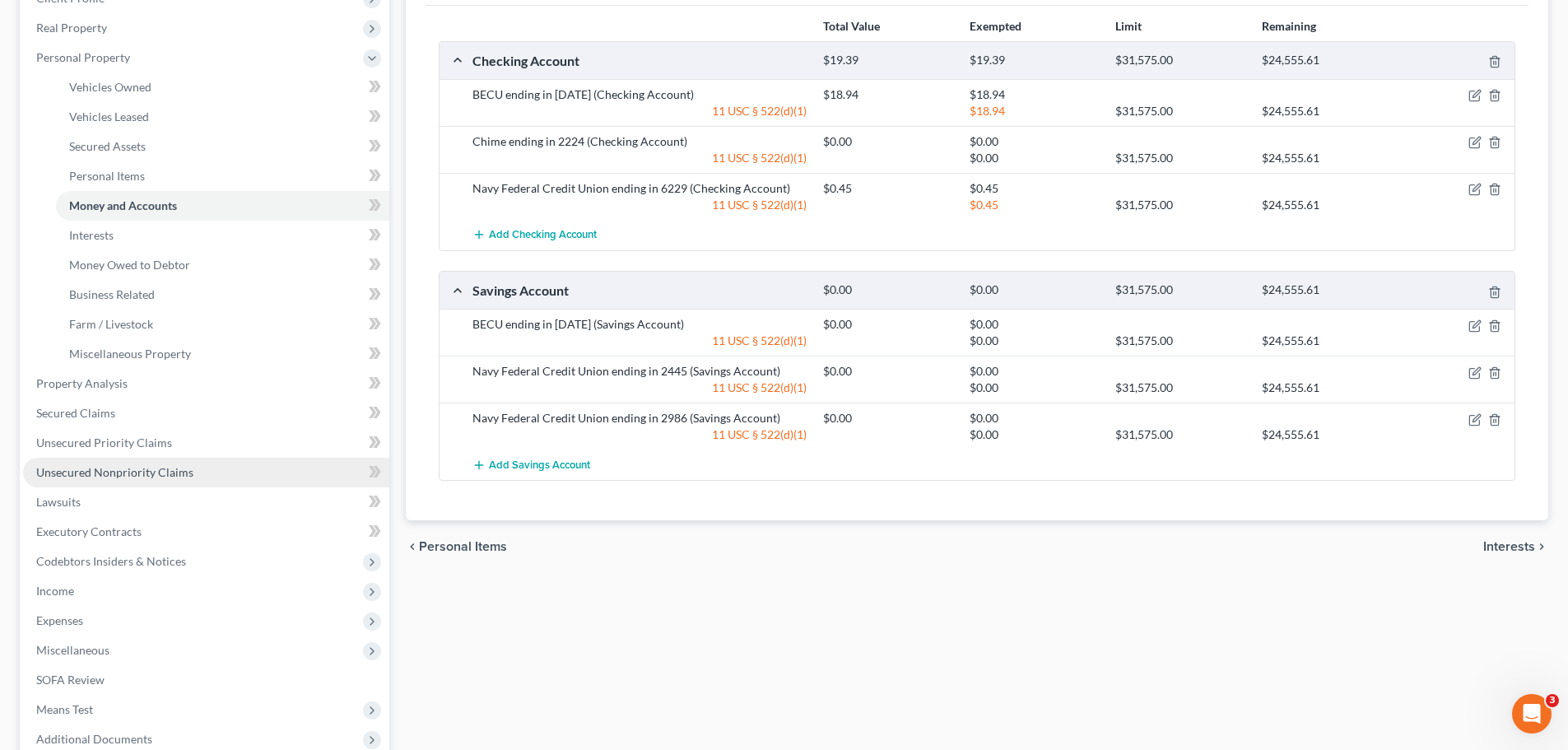
click at [208, 464] on link "Unsecured Nonpriority Claims" at bounding box center [206, 472] width 366 height 29
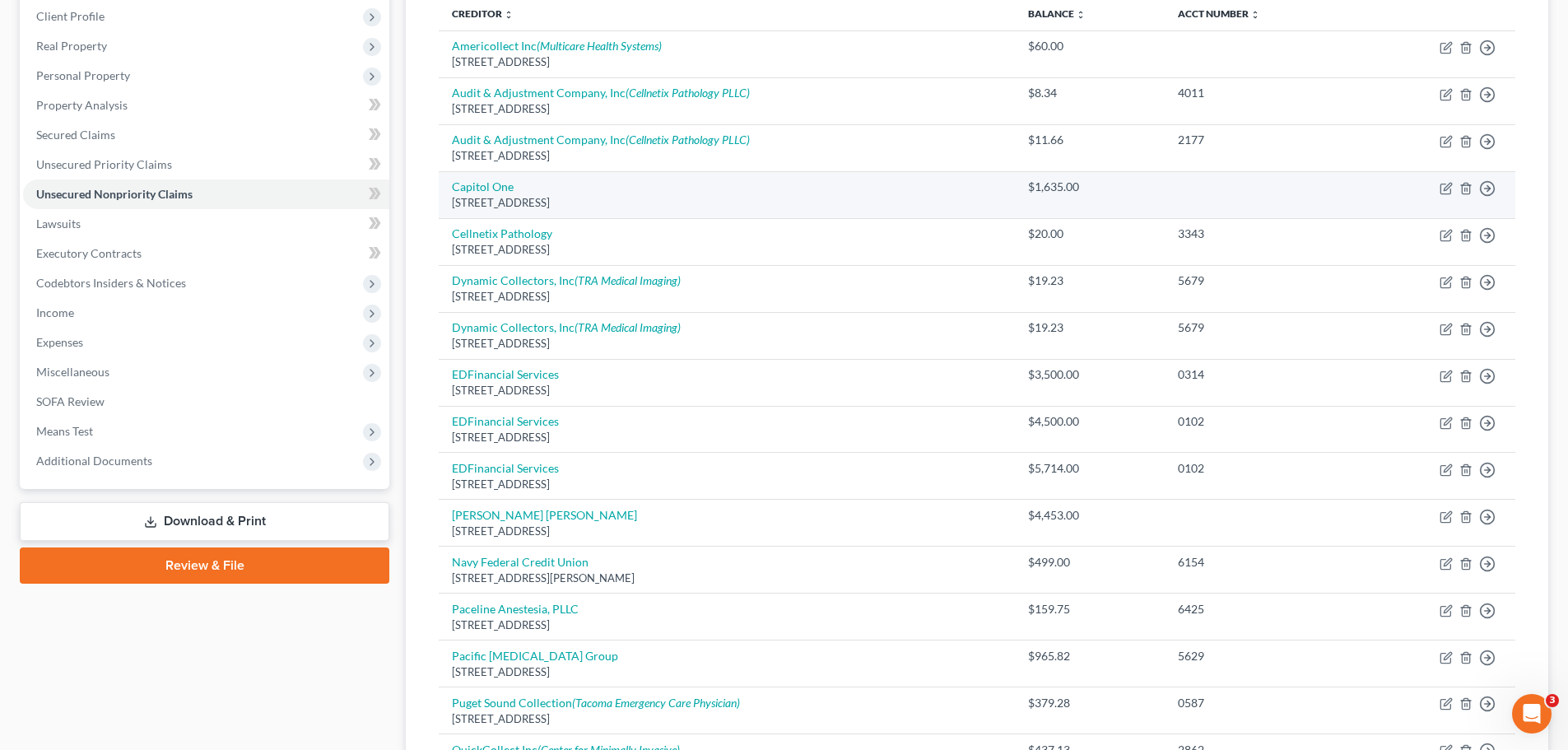
scroll to position [659, 0]
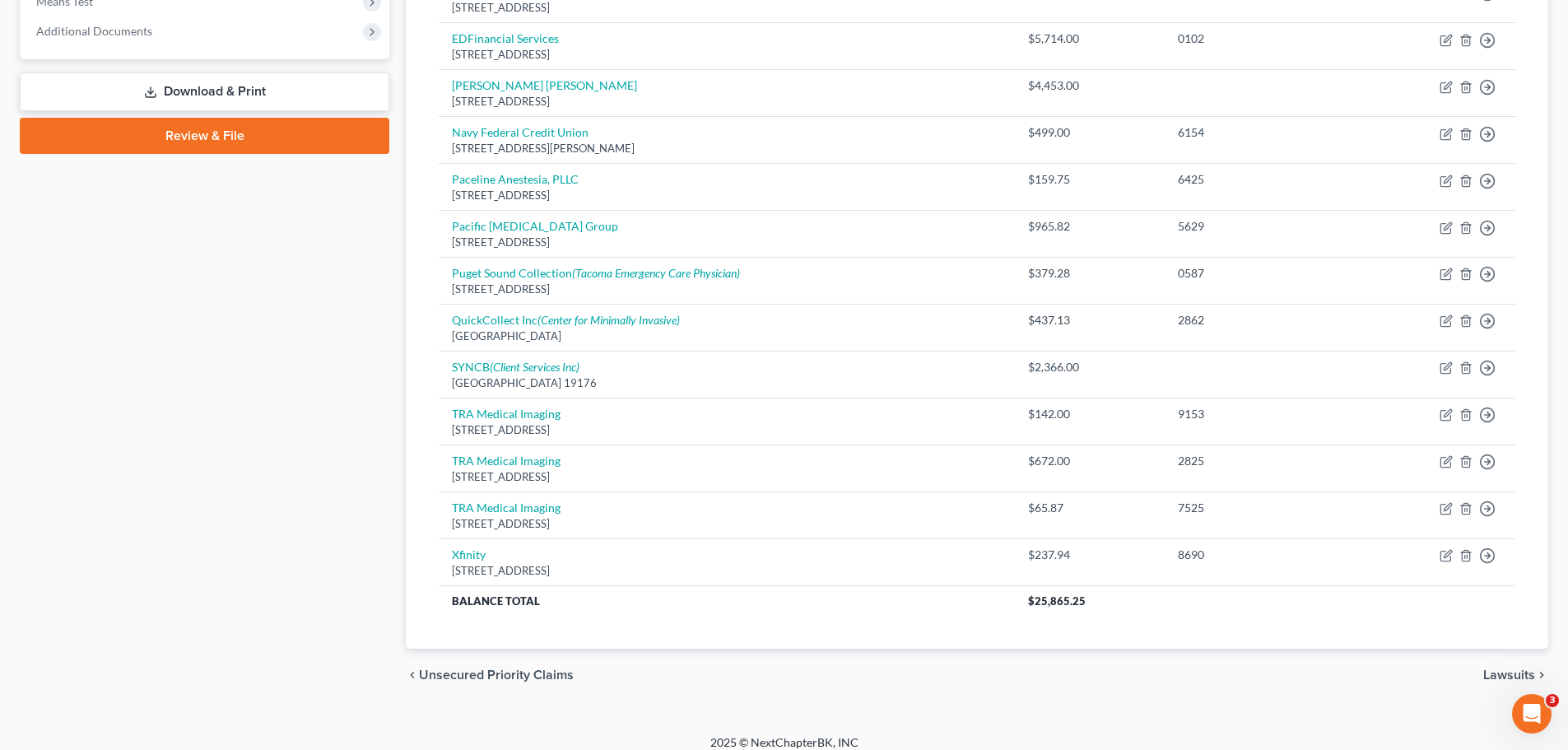
click at [1510, 670] on span "Lawsuits" at bounding box center [1510, 674] width 52 height 13
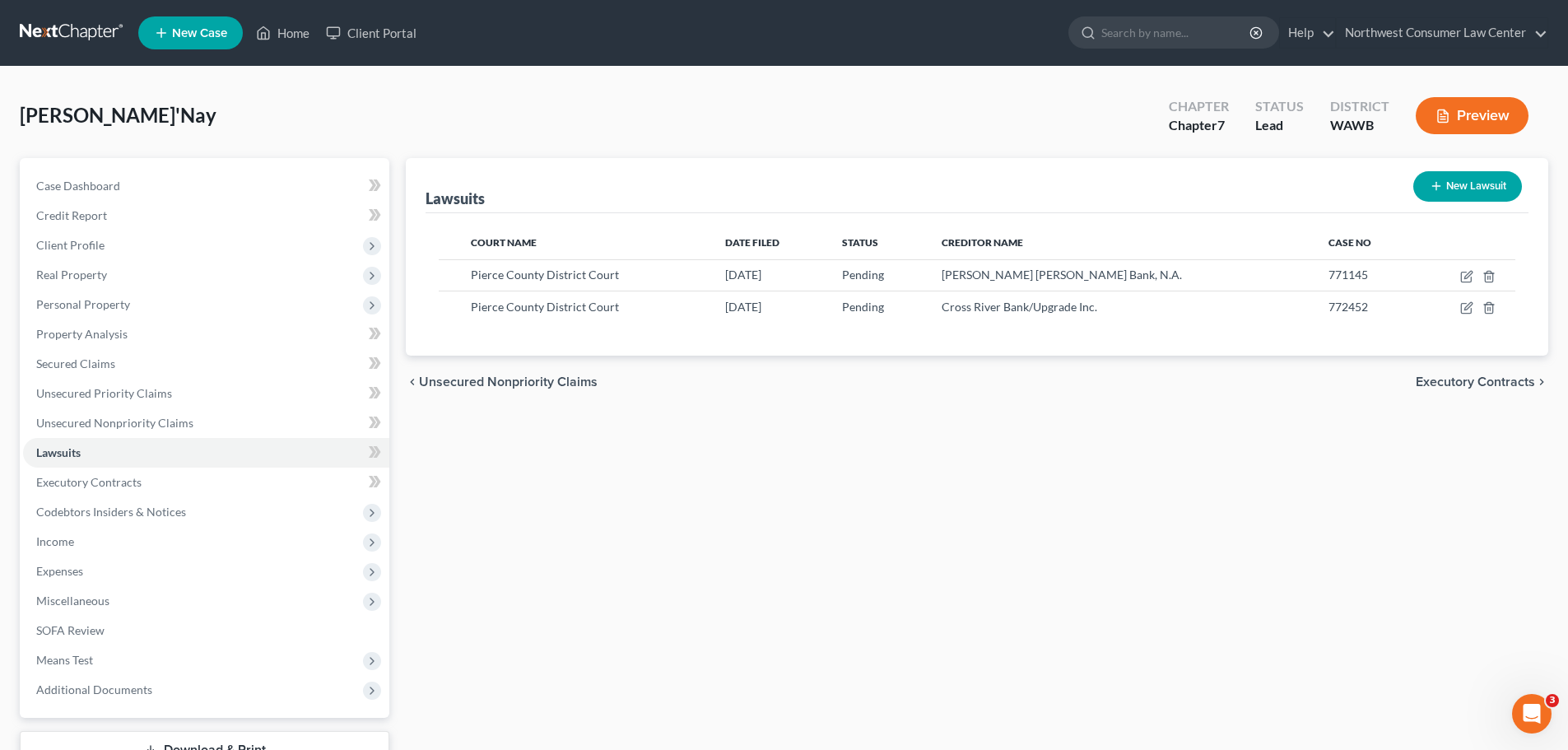
click at [1497, 380] on span "Executory Contracts" at bounding box center [1475, 381] width 120 height 13
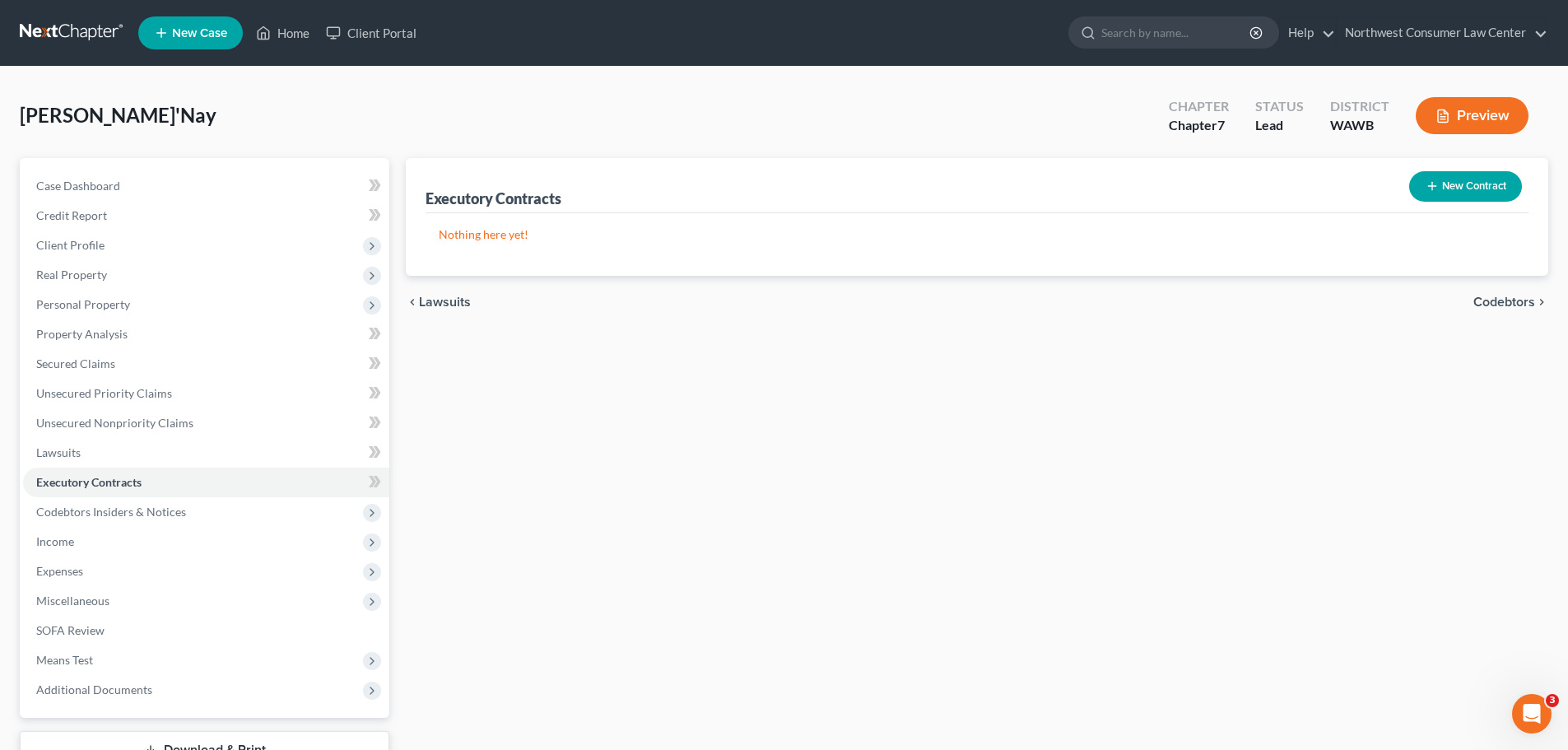
click at [1500, 303] on span "Codebtors" at bounding box center [1504, 302] width 62 height 13
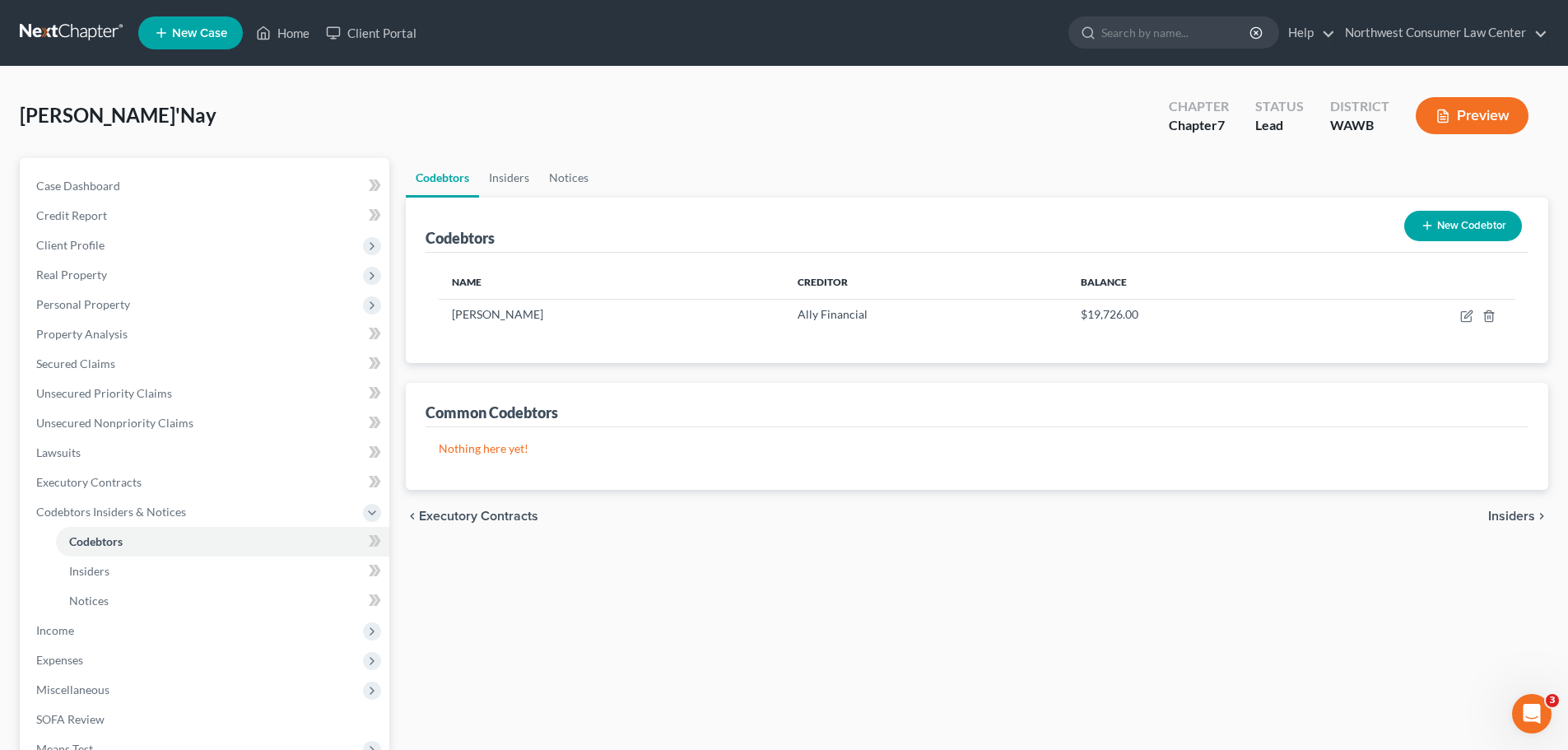
click at [1517, 513] on span "Insiders" at bounding box center [1511, 515] width 47 height 13
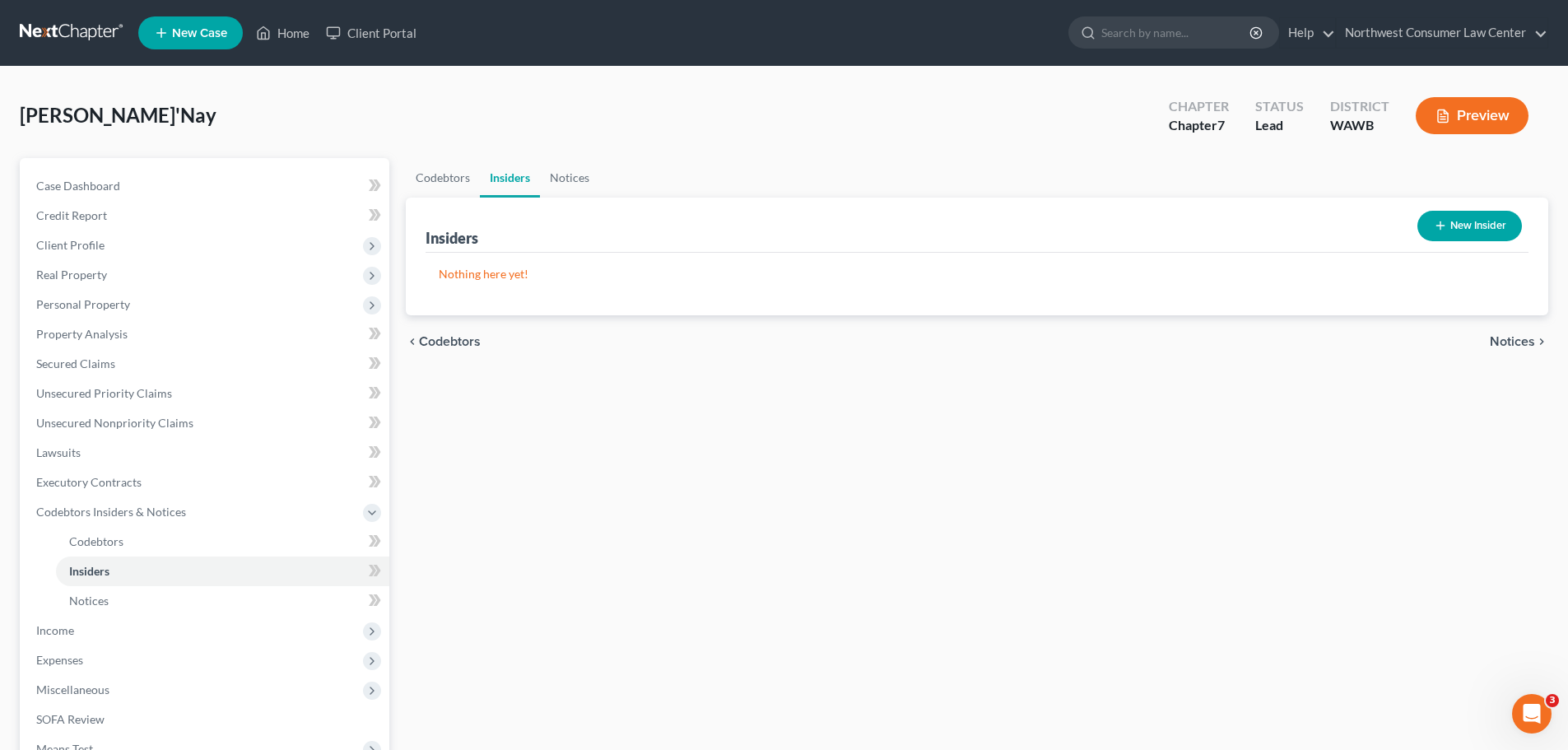
click at [1524, 335] on span "Notices" at bounding box center [1512, 341] width 46 height 13
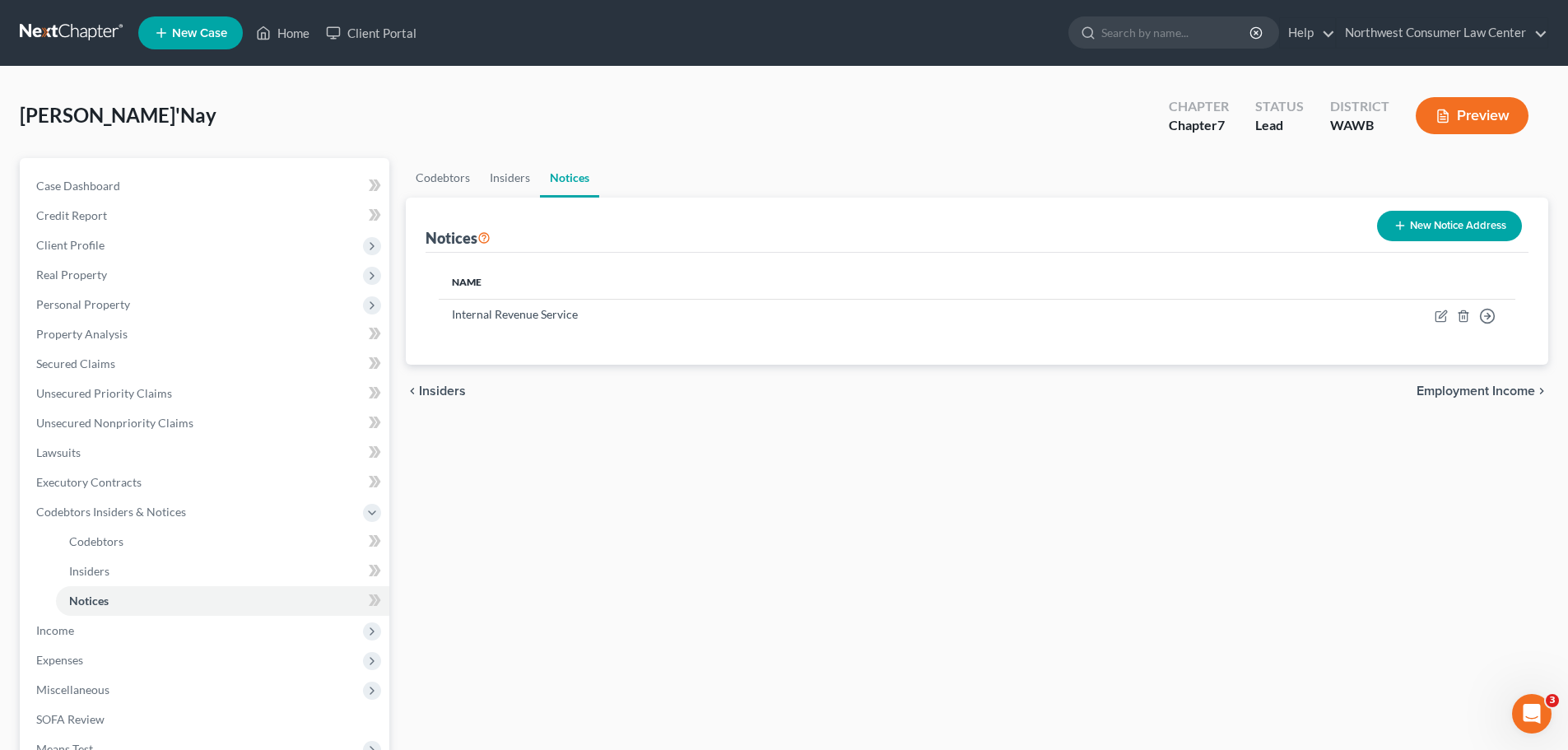
click at [1468, 394] on span "Employment Income" at bounding box center [1476, 390] width 119 height 13
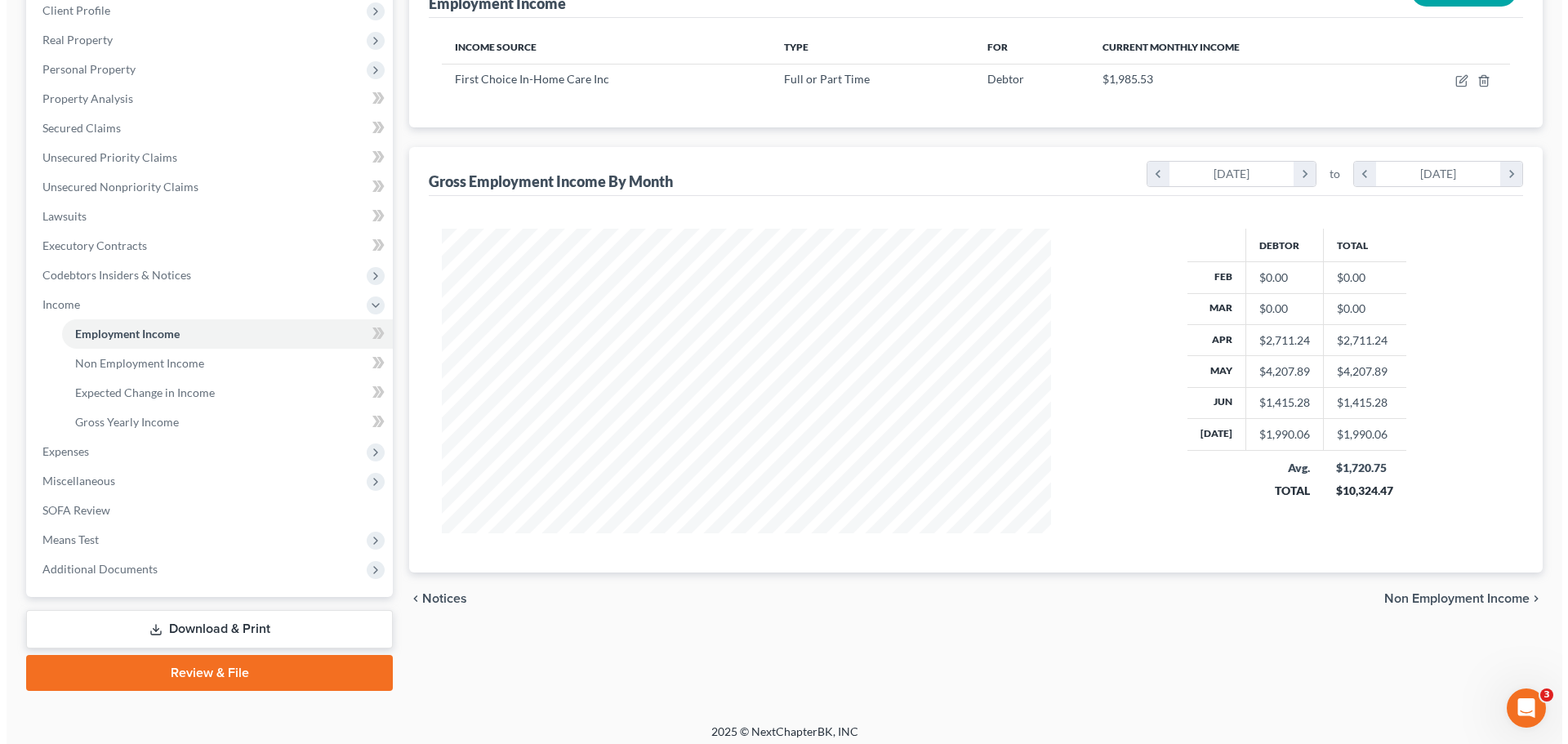
scroll to position [241, 0]
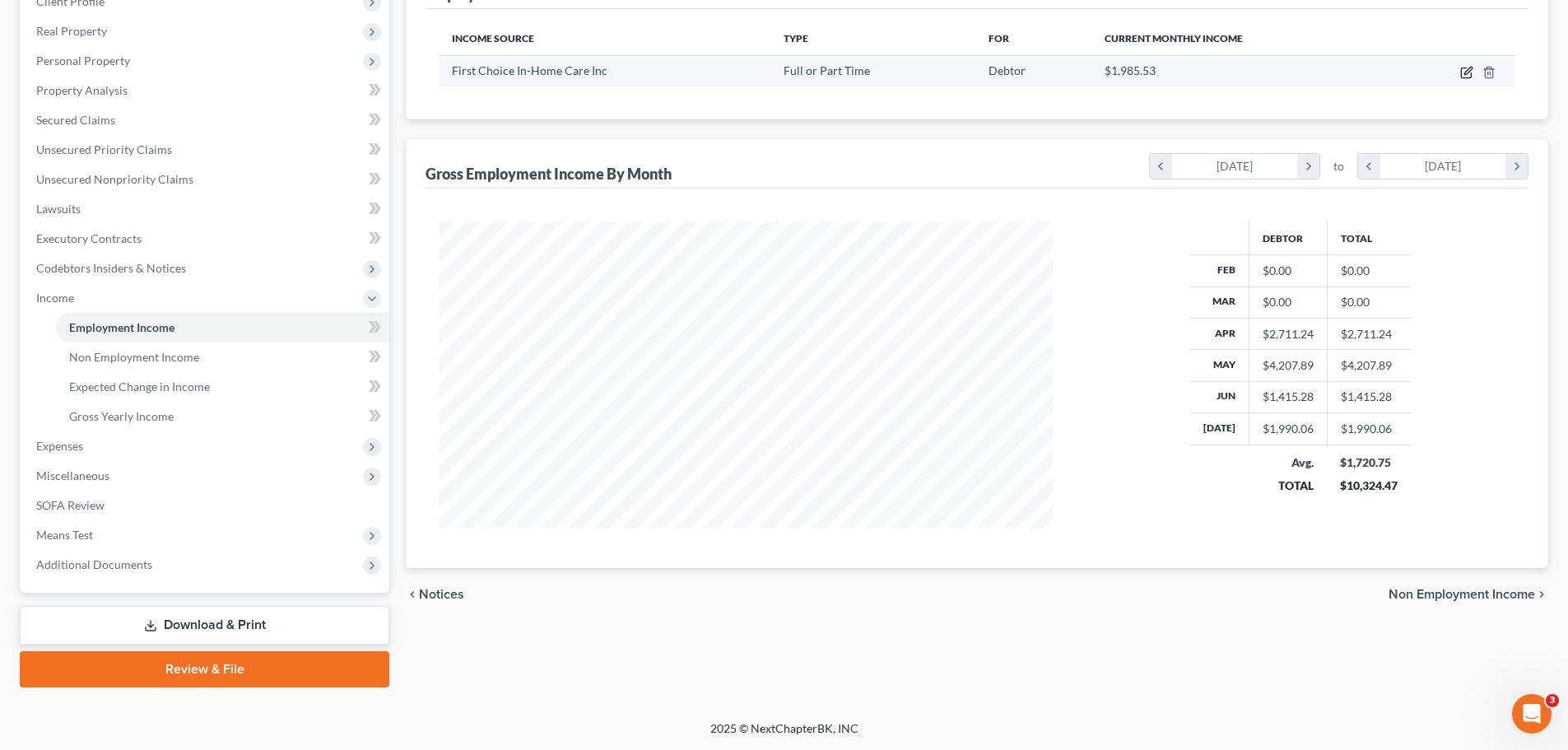
click at [1467, 69] on icon "button" at bounding box center [1467, 72] width 13 height 13
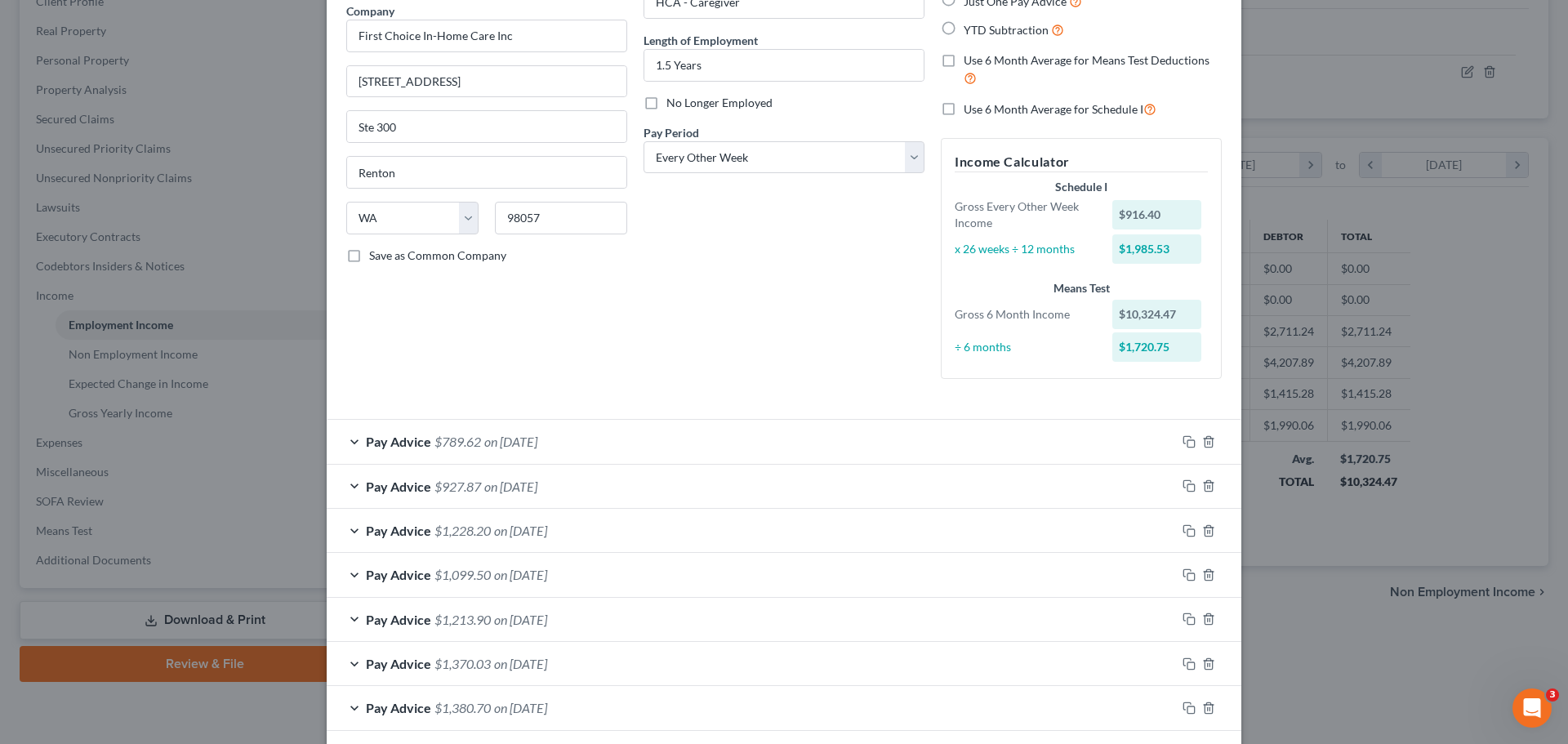
scroll to position [256, 0]
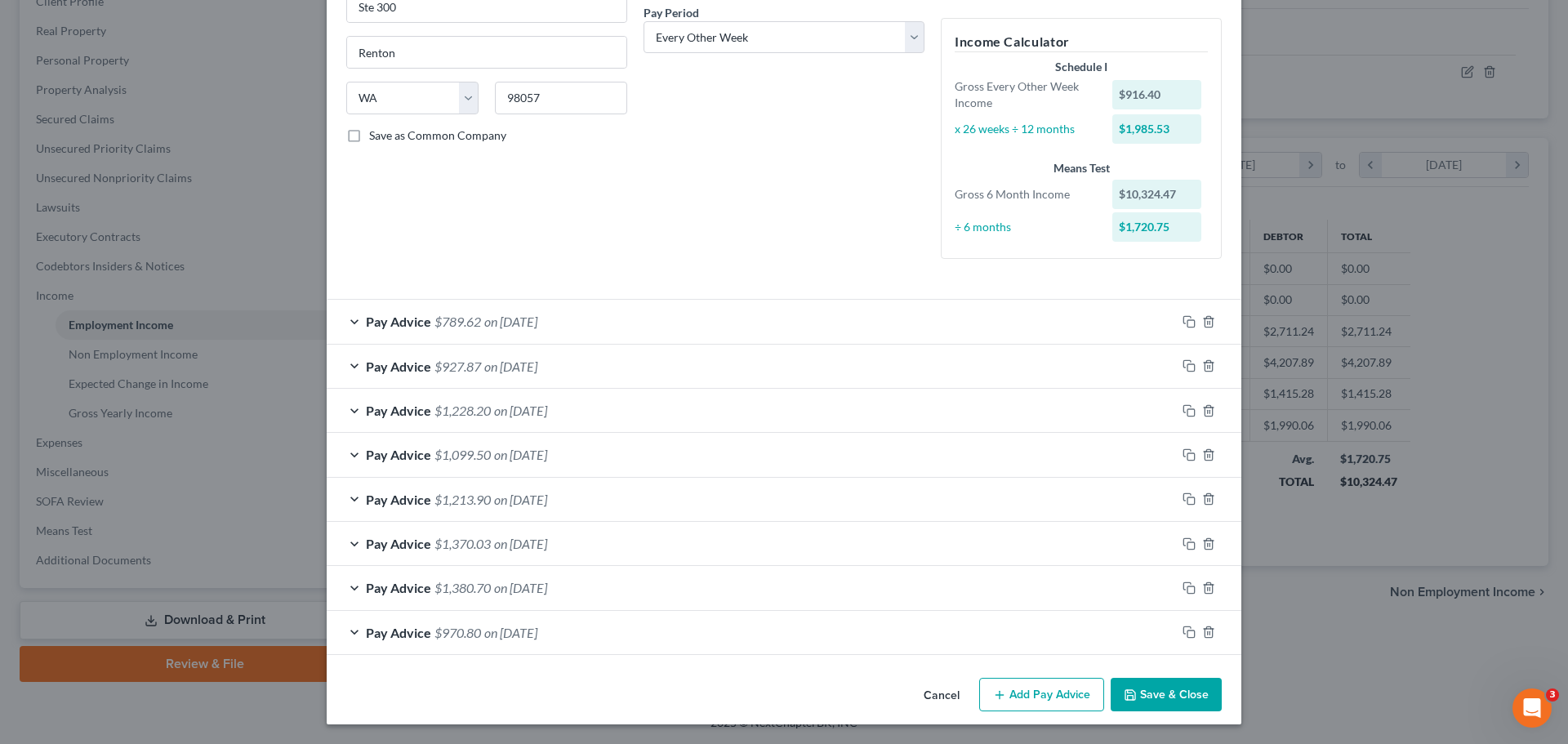
click at [1058, 693] on button "Add Pay Advice" at bounding box center [1042, 695] width 125 height 34
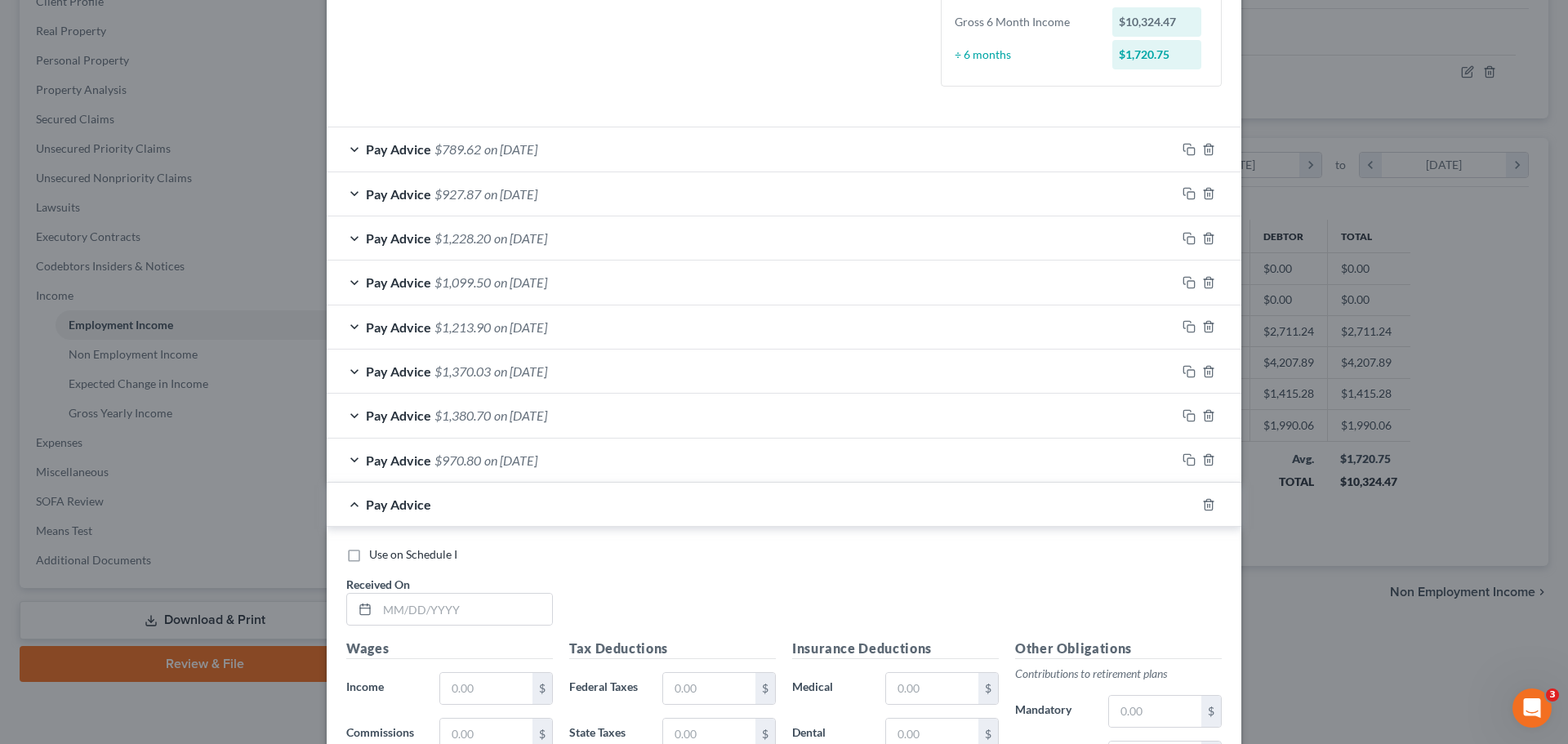
scroll to position [664, 0]
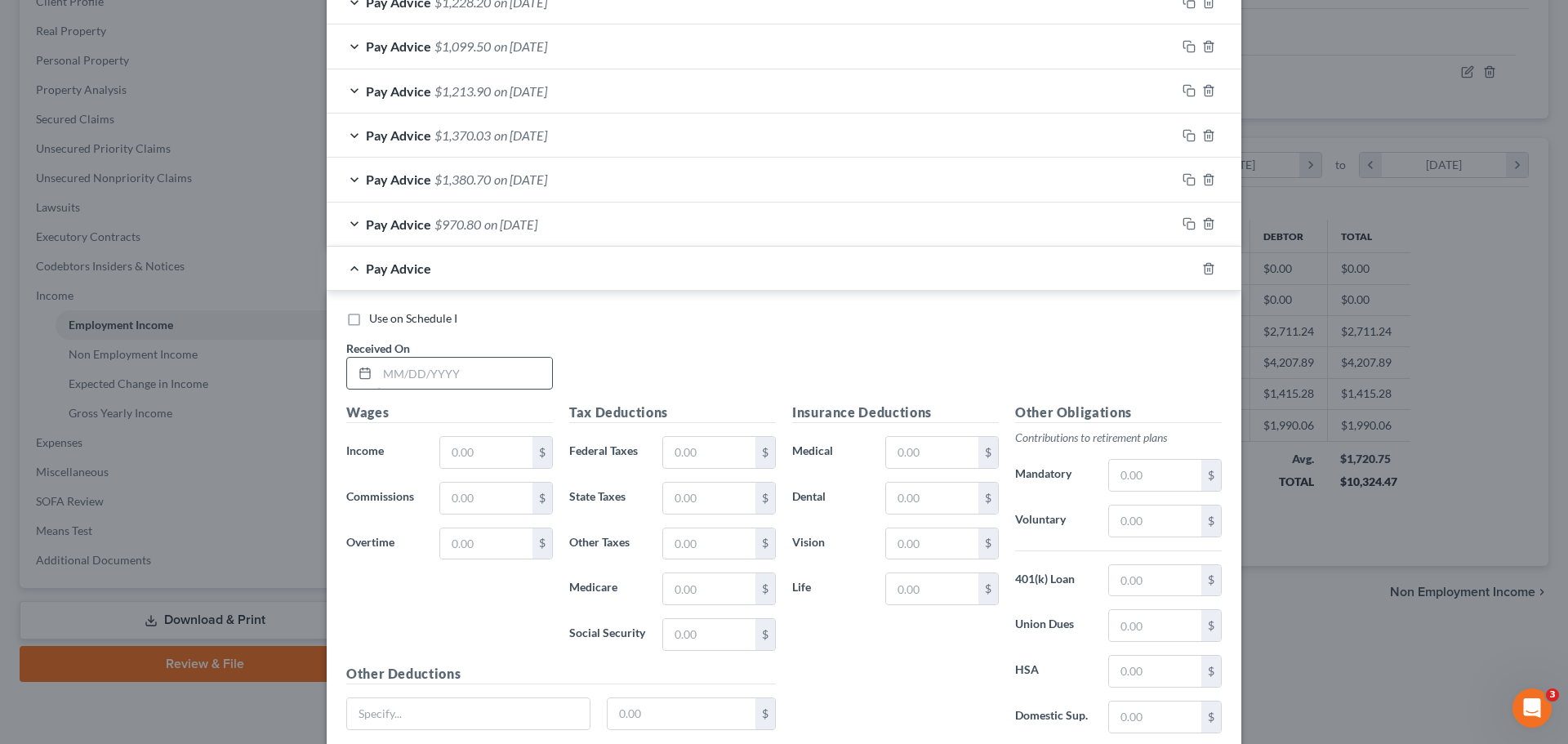
click at [438, 370] on input "text" at bounding box center [464, 373] width 175 height 31
click at [493, 459] on input "text" at bounding box center [486, 452] width 92 height 31
paste input "1,274.17"
drag, startPoint x: 685, startPoint y: 580, endPoint x: 661, endPoint y: 591, distance: 26.4
click at [685, 580] on input "text" at bounding box center [709, 589] width 92 height 31
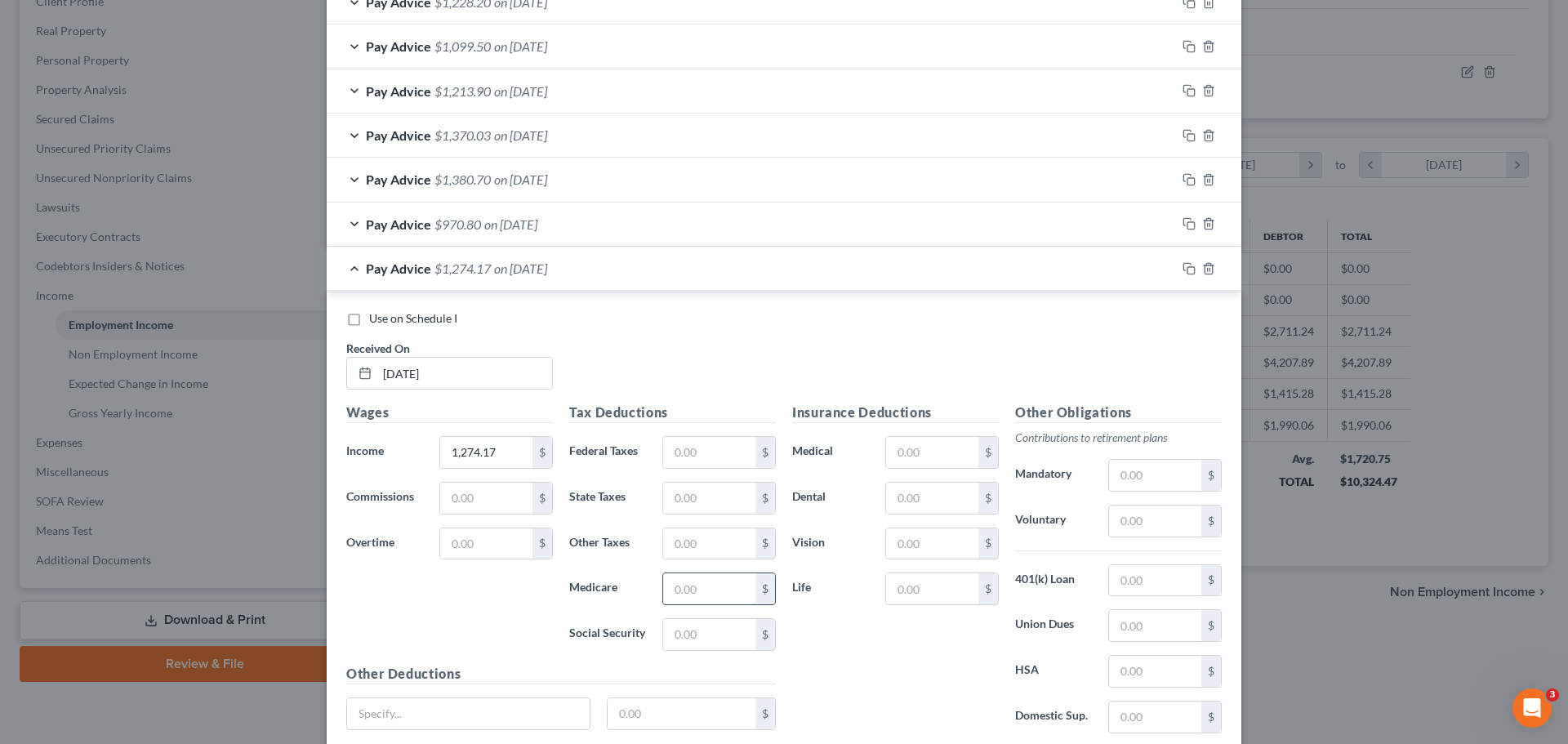
paste input "18.48"
click at [703, 635] on input "text" at bounding box center [709, 634] width 92 height 31
click at [707, 492] on input "text" at bounding box center [709, 498] width 92 height 31
click at [1128, 604] on div "Other Obligations Contributions to retirement plans Mandatory $ Voluntary $ 401…" at bounding box center [1118, 574] width 223 height 344
click at [1131, 614] on input "text" at bounding box center [1155, 625] width 92 height 31
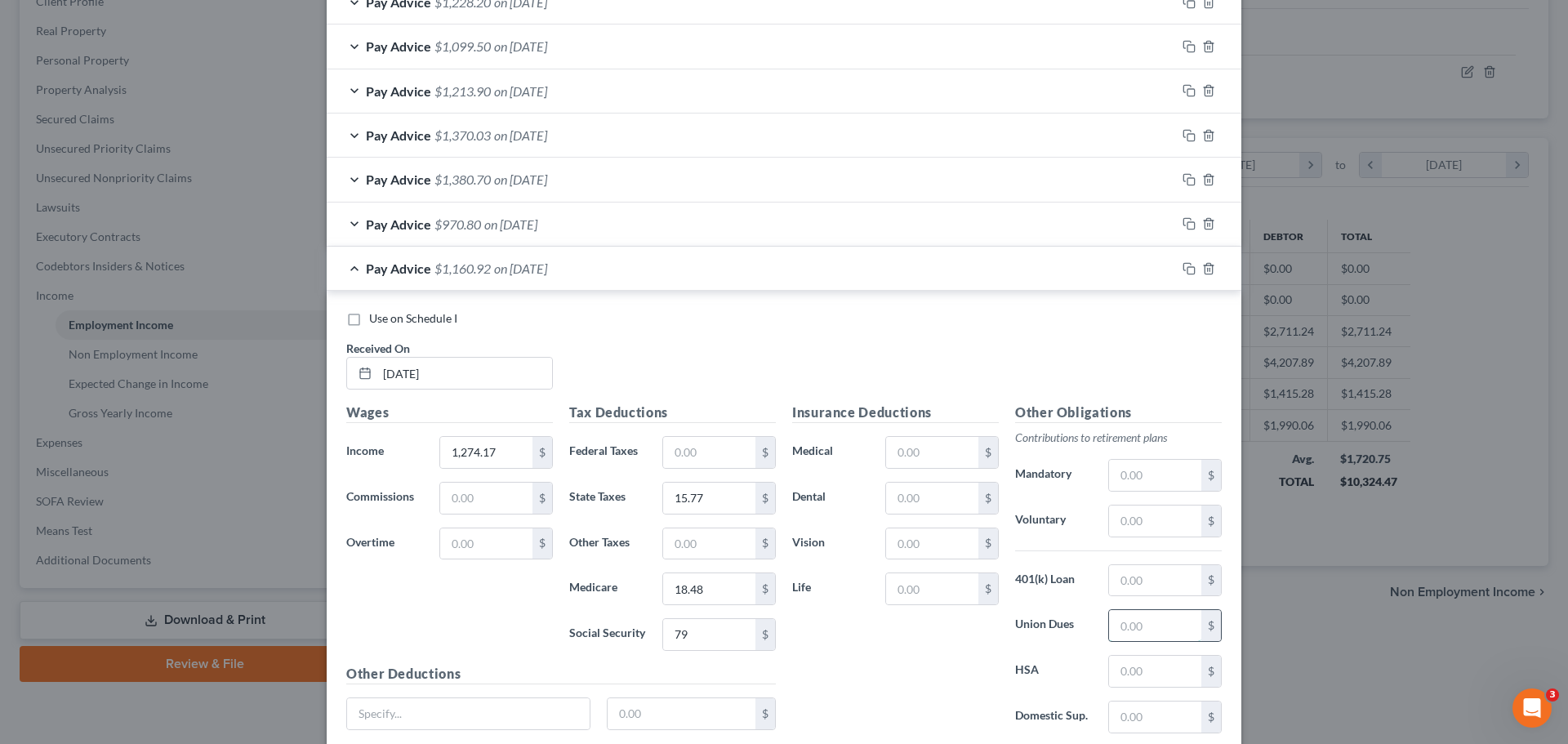
paste input "40.77"
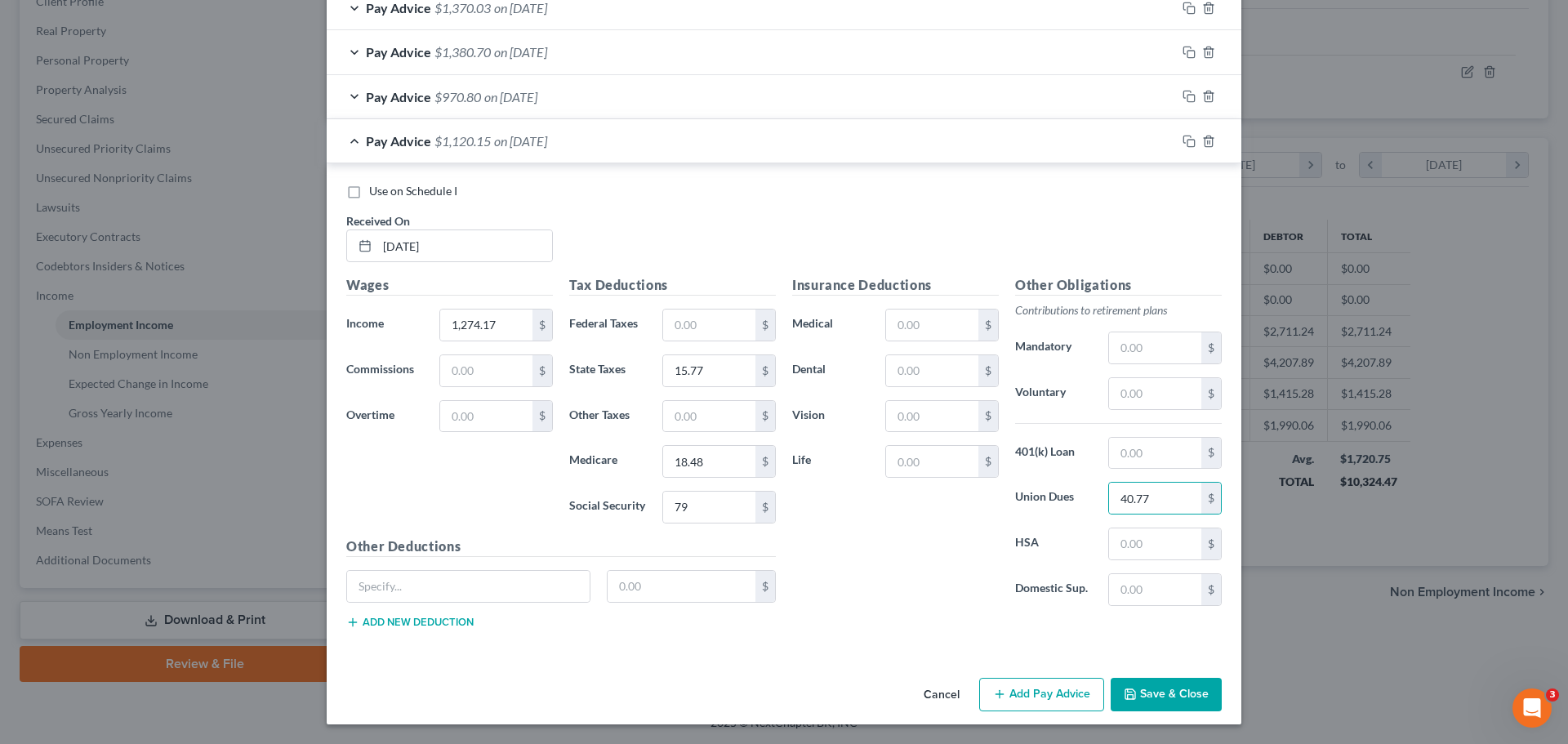
click at [1042, 690] on button "Add Pay Advice" at bounding box center [1042, 695] width 125 height 34
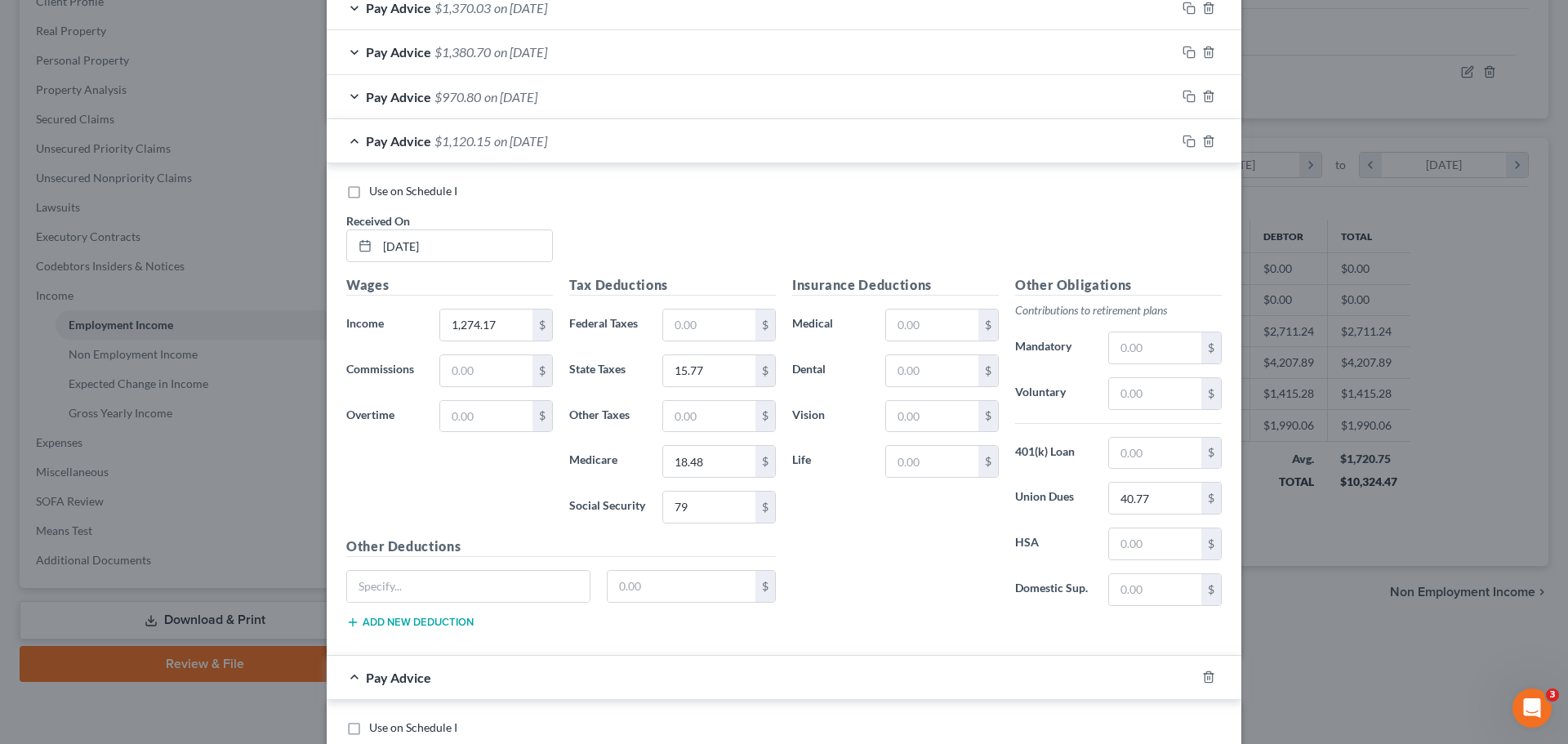
click at [357, 145] on div "Pay Advice $1,120.15 on [DATE]" at bounding box center [751, 141] width 849 height 44
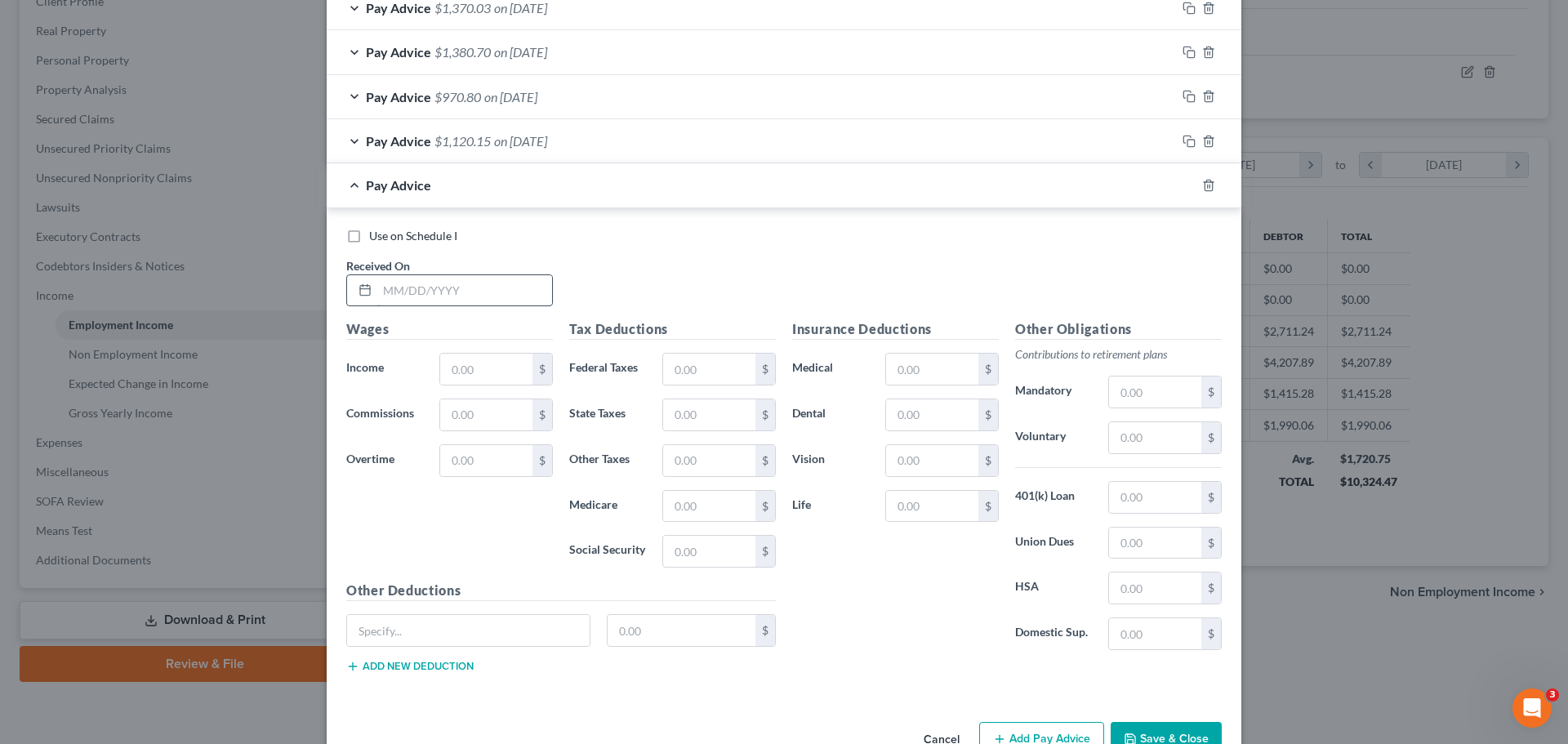
click at [460, 291] on input "text" at bounding box center [464, 291] width 175 height 31
click at [482, 364] on input "text" at bounding box center [486, 369] width 92 height 31
paste input "753.72"
click at [698, 511] on input "text" at bounding box center [709, 506] width 92 height 31
paste input "10.93"
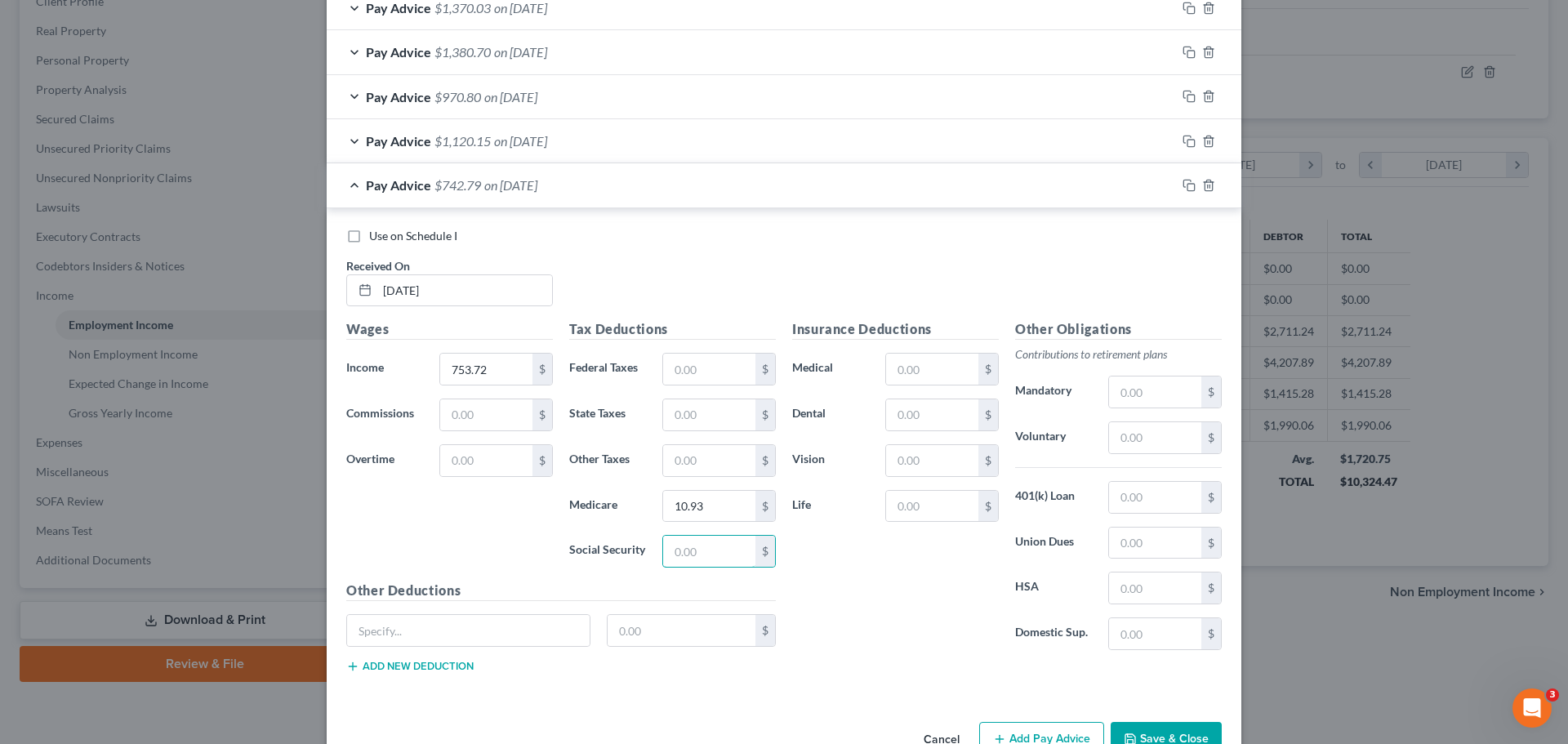
drag, startPoint x: 692, startPoint y: 549, endPoint x: 652, endPoint y: 569, distance: 44.7
click at [692, 549] on input "text" at bounding box center [709, 551] width 92 height 31
paste input "46.73"
click at [698, 418] on input "text" at bounding box center [709, 415] width 92 height 31
click at [1143, 542] on input "text" at bounding box center [1155, 543] width 92 height 31
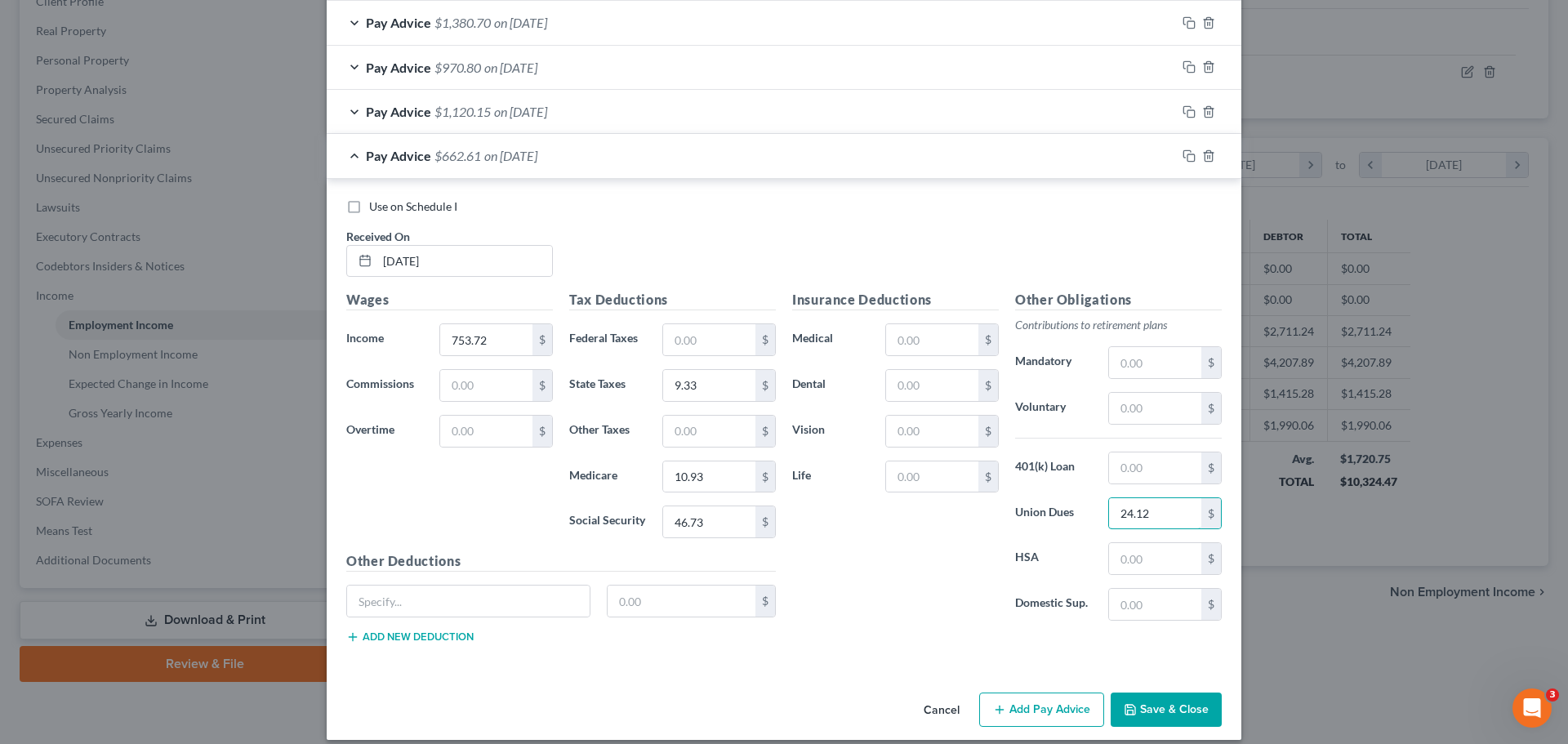
scroll to position [836, 0]
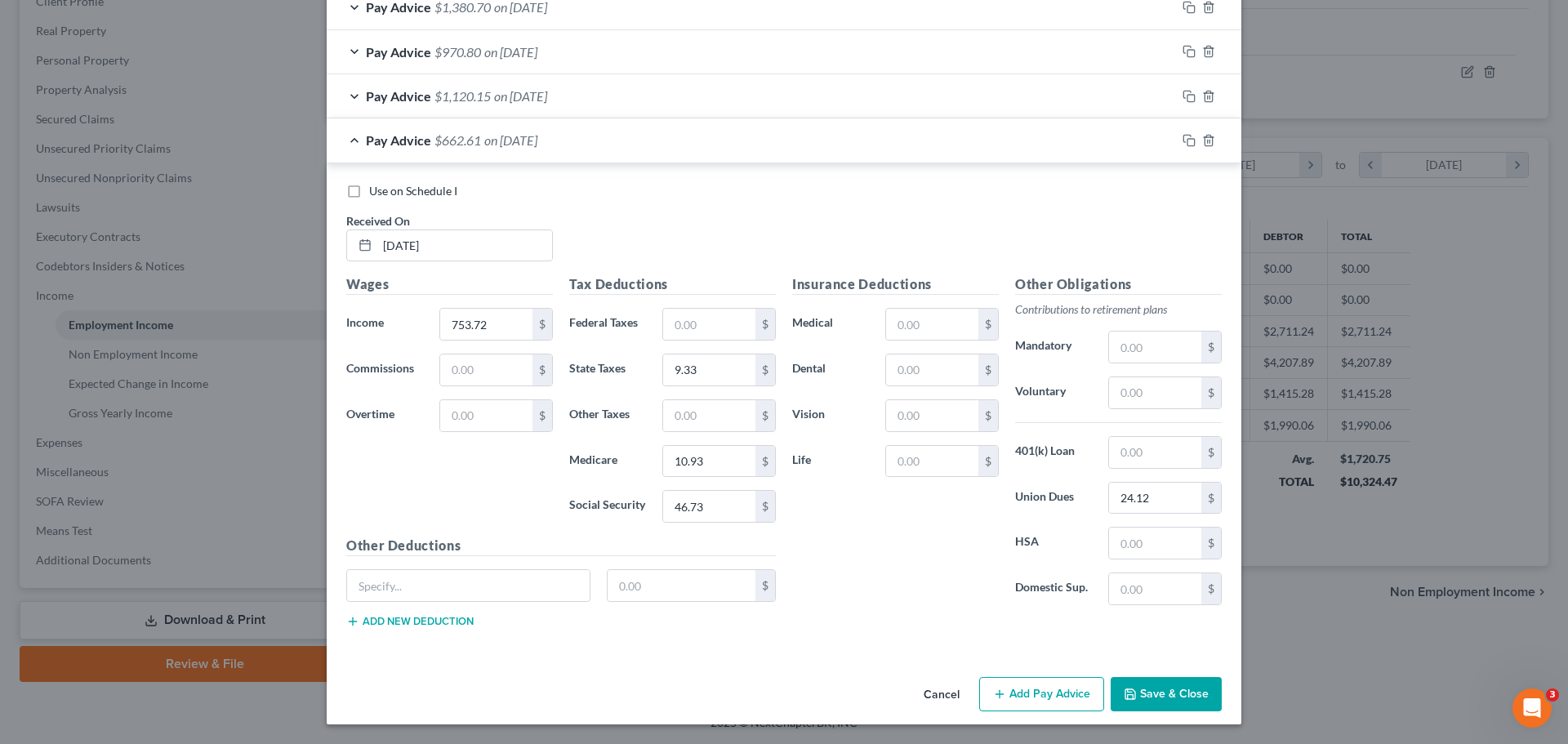
click at [575, 138] on div "Pay Advice $662.61 on [DATE]" at bounding box center [751, 140] width 849 height 44
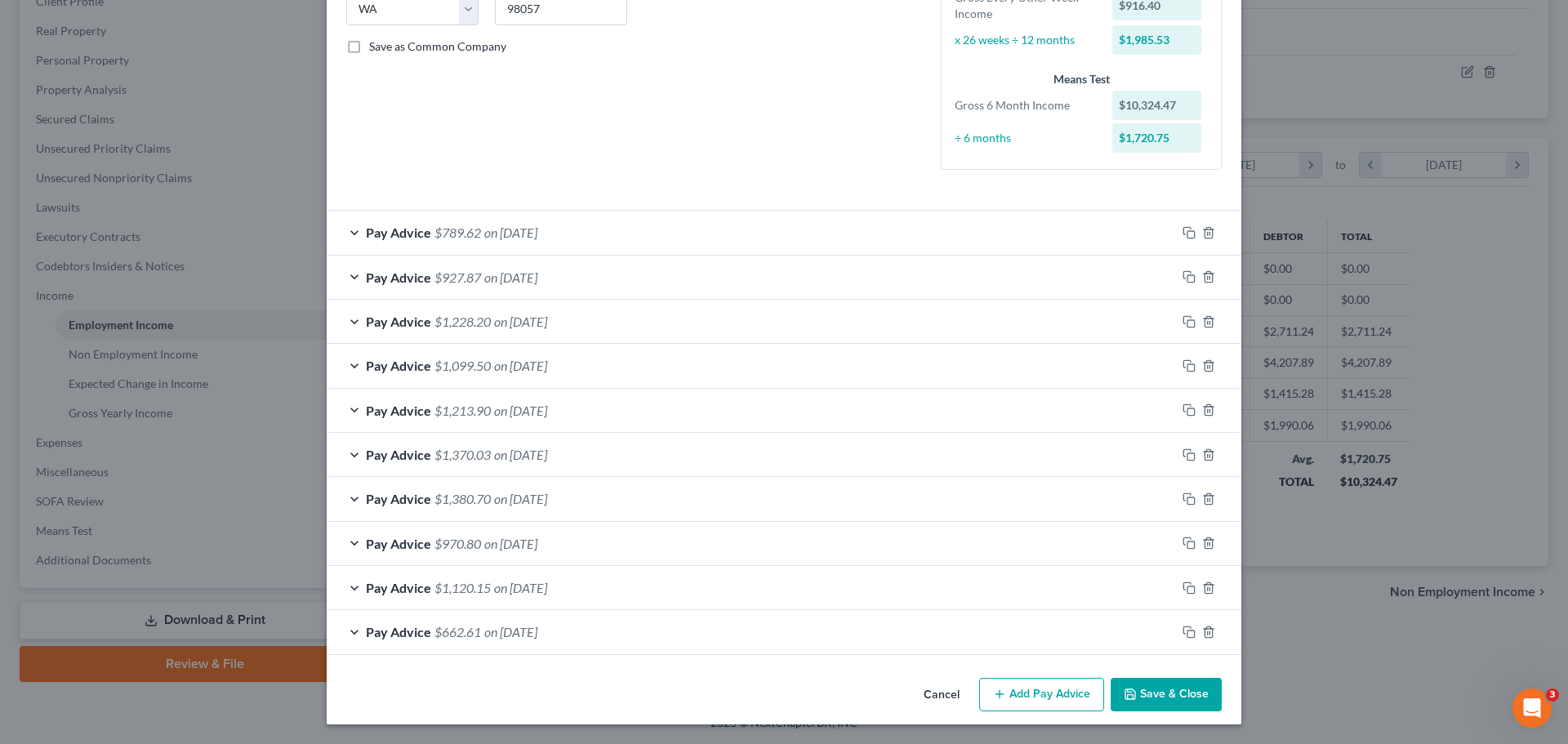
scroll to position [345, 0]
click at [1033, 676] on div "Cancel Add Pay Advice Save & Close" at bounding box center [784, 698] width 915 height 54
click at [1029, 689] on button "Add Pay Advice" at bounding box center [1042, 695] width 125 height 34
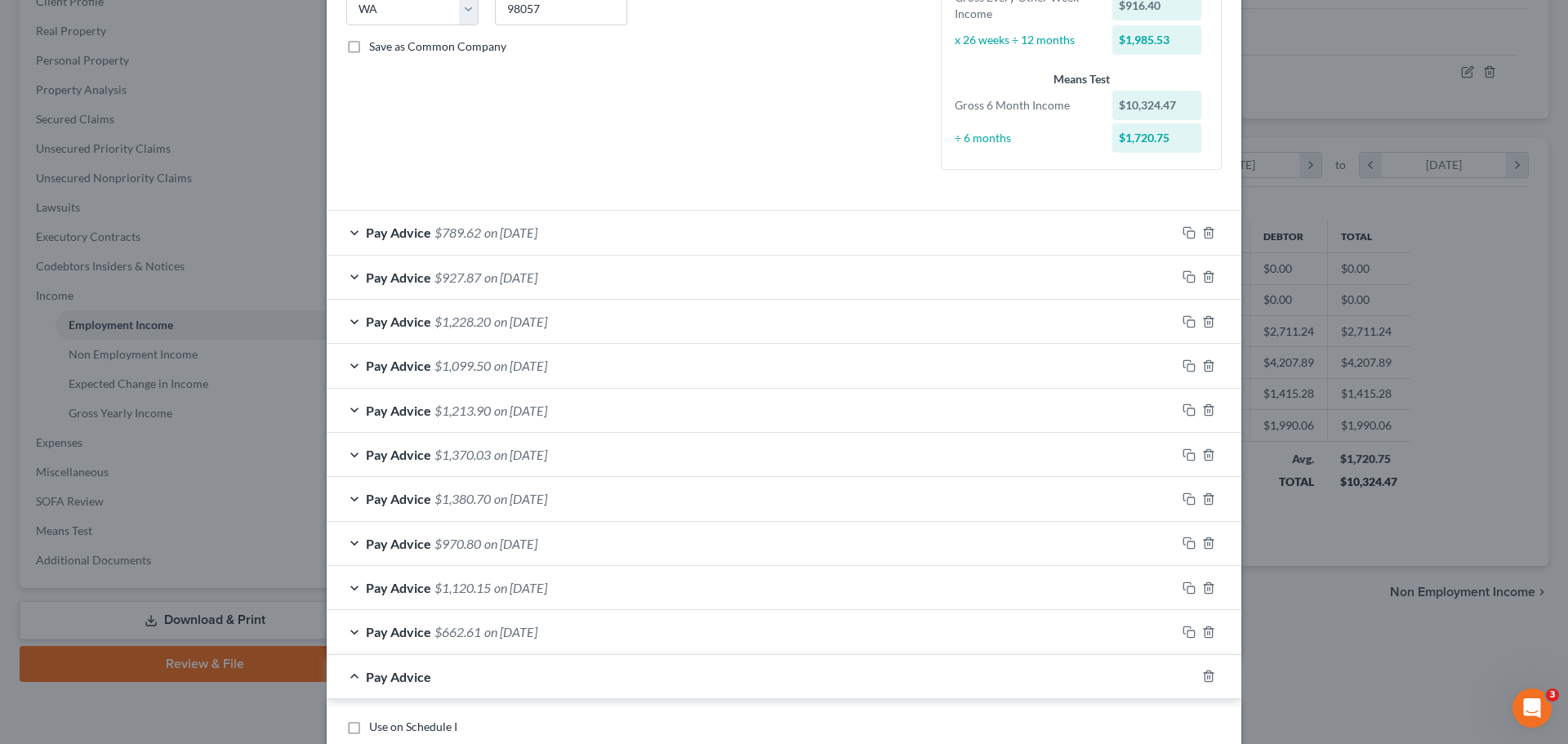
scroll to position [881, 0]
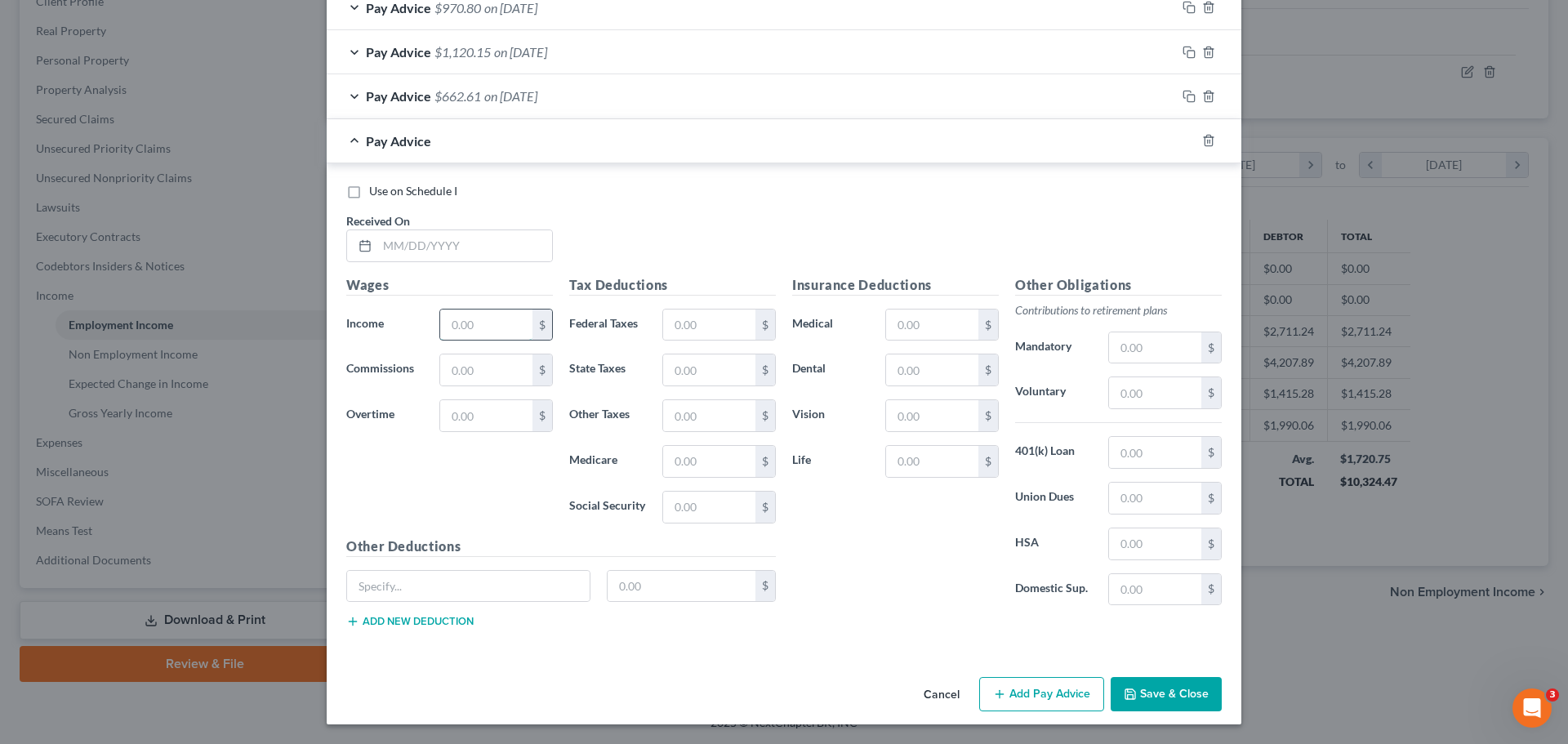
click at [479, 321] on input "text" at bounding box center [486, 325] width 92 height 31
paste input "1,073.66"
click at [429, 243] on input "text" at bounding box center [464, 246] width 175 height 31
click at [705, 330] on input "text" at bounding box center [709, 325] width 92 height 31
paste input "16.00"
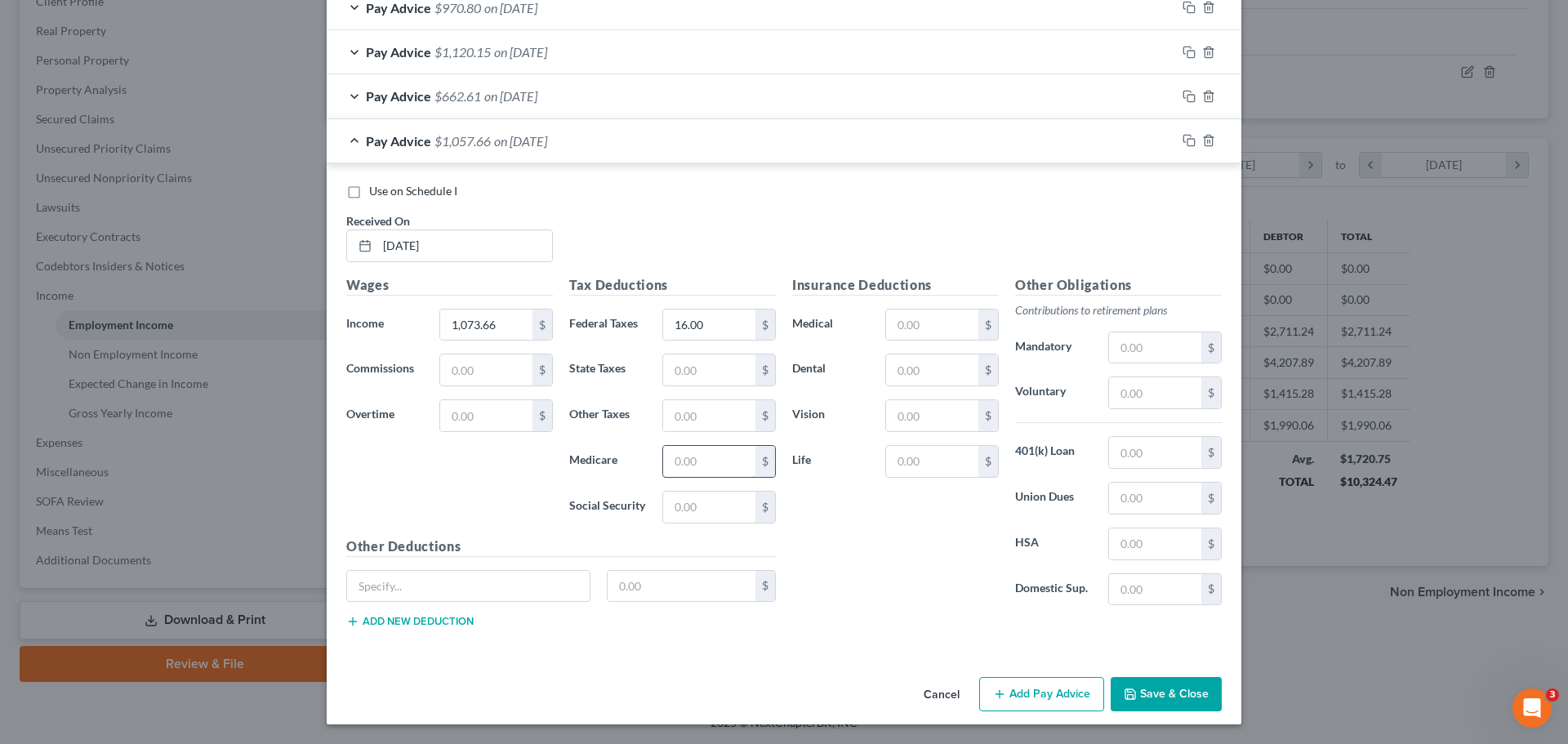
drag, startPoint x: 691, startPoint y: 433, endPoint x: 684, endPoint y: 451, distance: 19.3
click at [691, 433] on div "Tax Deductions Federal Taxes 16.00 $ State Taxes $ Other Taxes $ Medicare $ Soc…" at bounding box center [672, 406] width 223 height 261
click at [684, 451] on input "text" at bounding box center [709, 462] width 92 height 31
paste input "15.57"
click at [692, 514] on input "text" at bounding box center [709, 507] width 92 height 31
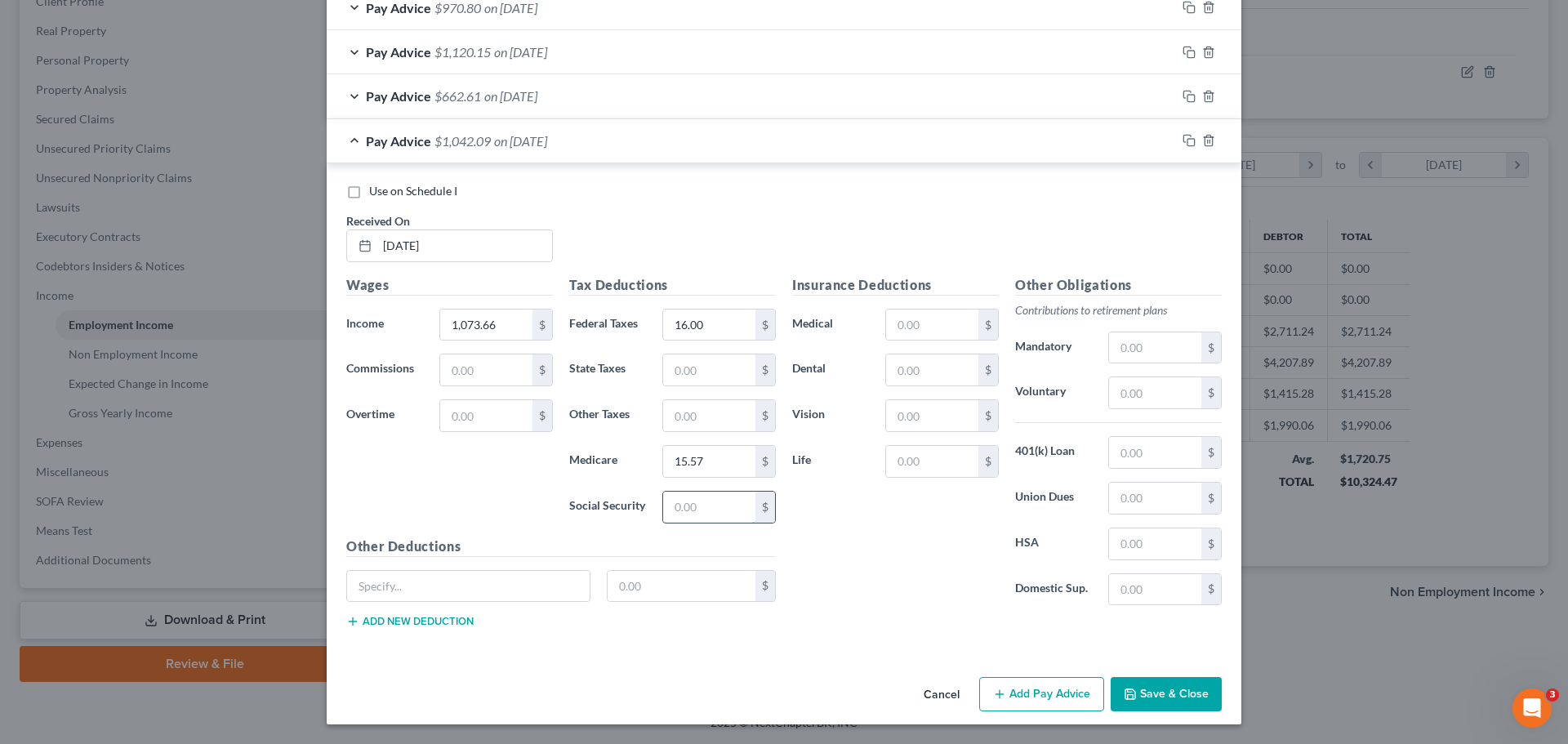
paste input "66.57"
click at [680, 364] on input "text" at bounding box center [709, 369] width 92 height 31
click at [1129, 504] on input "text" at bounding box center [1155, 498] width 92 height 31
drag, startPoint x: 475, startPoint y: 142, endPoint x: 637, endPoint y: 192, distance: 169.5
click at [475, 142] on div "Pay Advice $927.87 on [DATE]" at bounding box center [751, 141] width 849 height 44
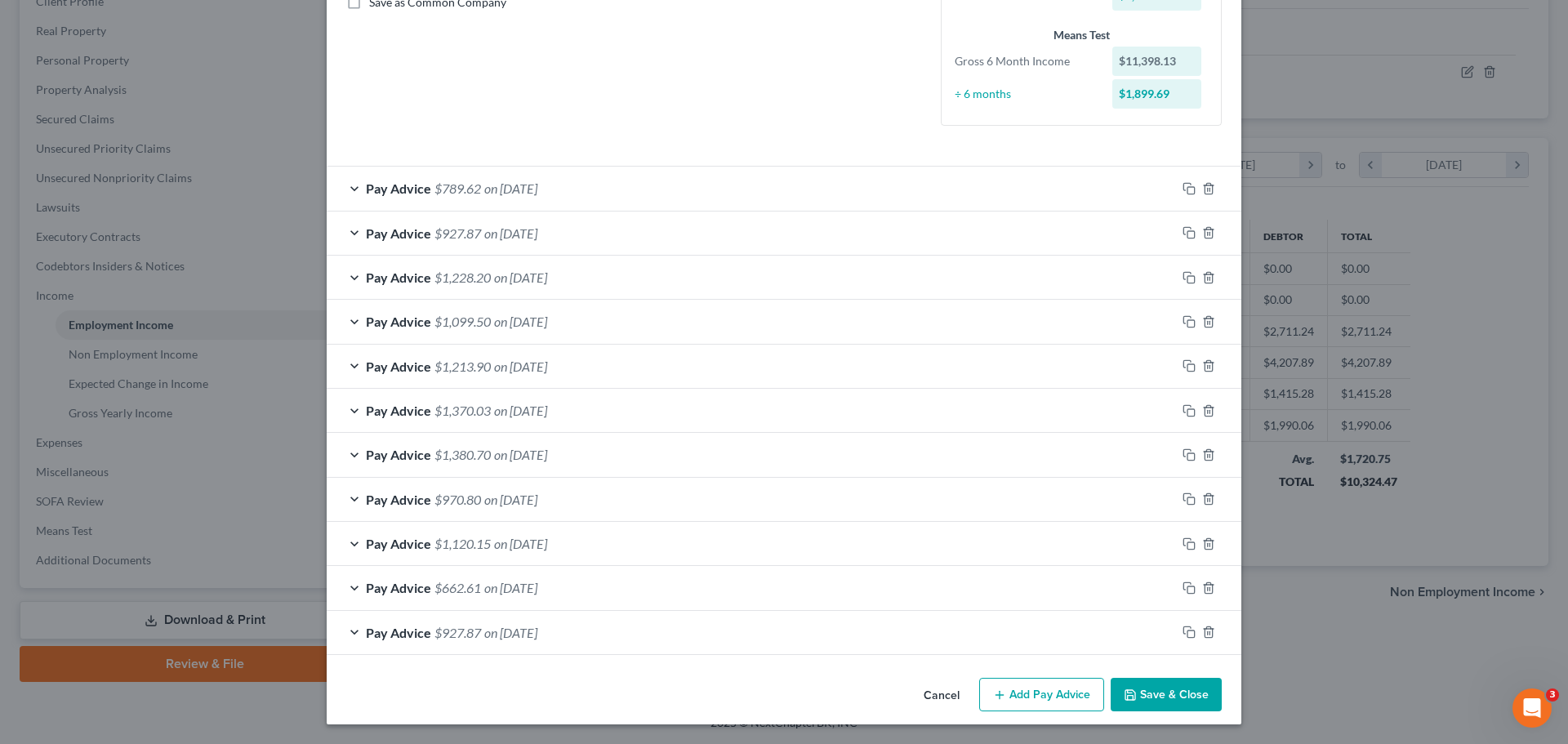
scroll to position [389, 0]
click at [1050, 699] on button "Add Pay Advice" at bounding box center [1042, 695] width 125 height 34
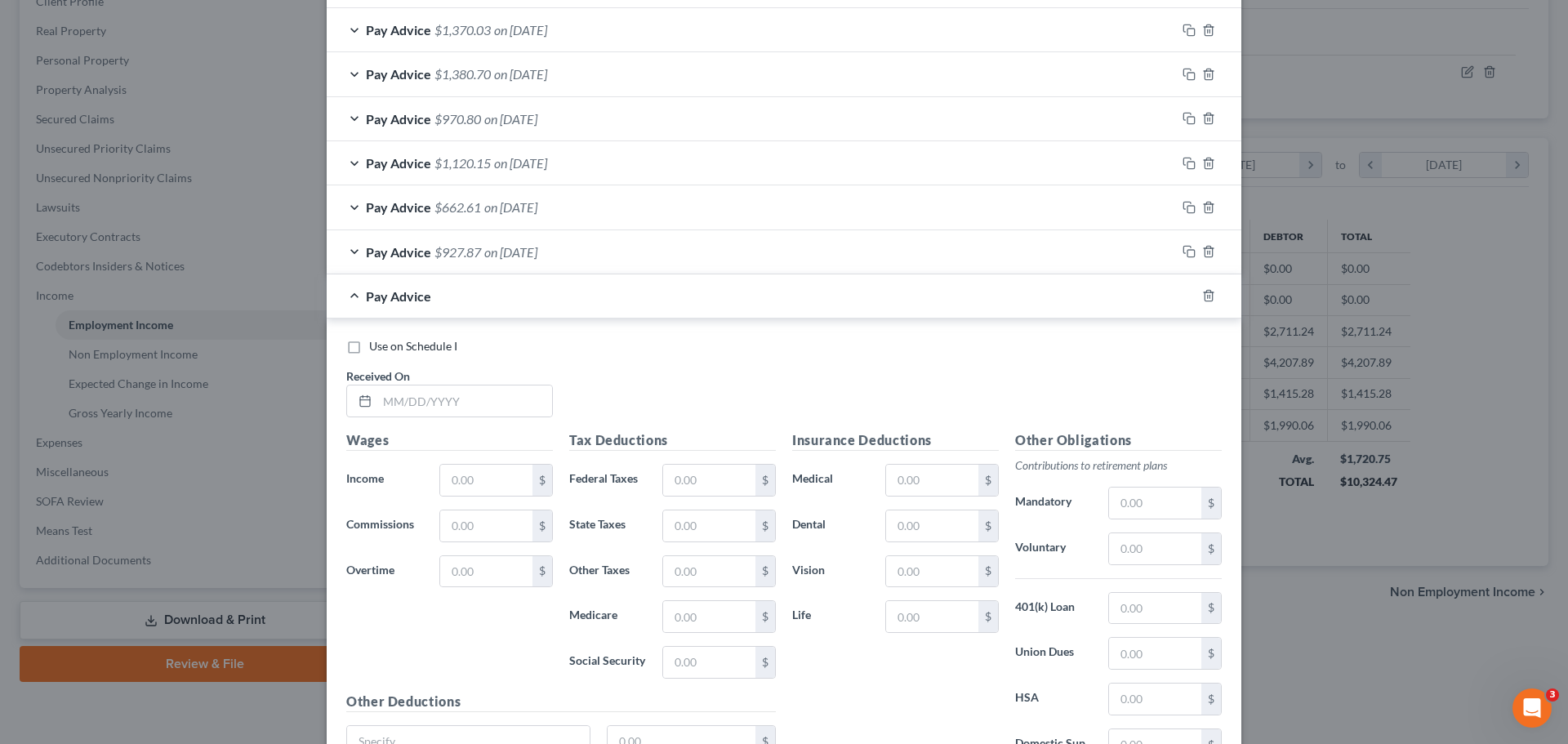
scroll to position [797, 0]
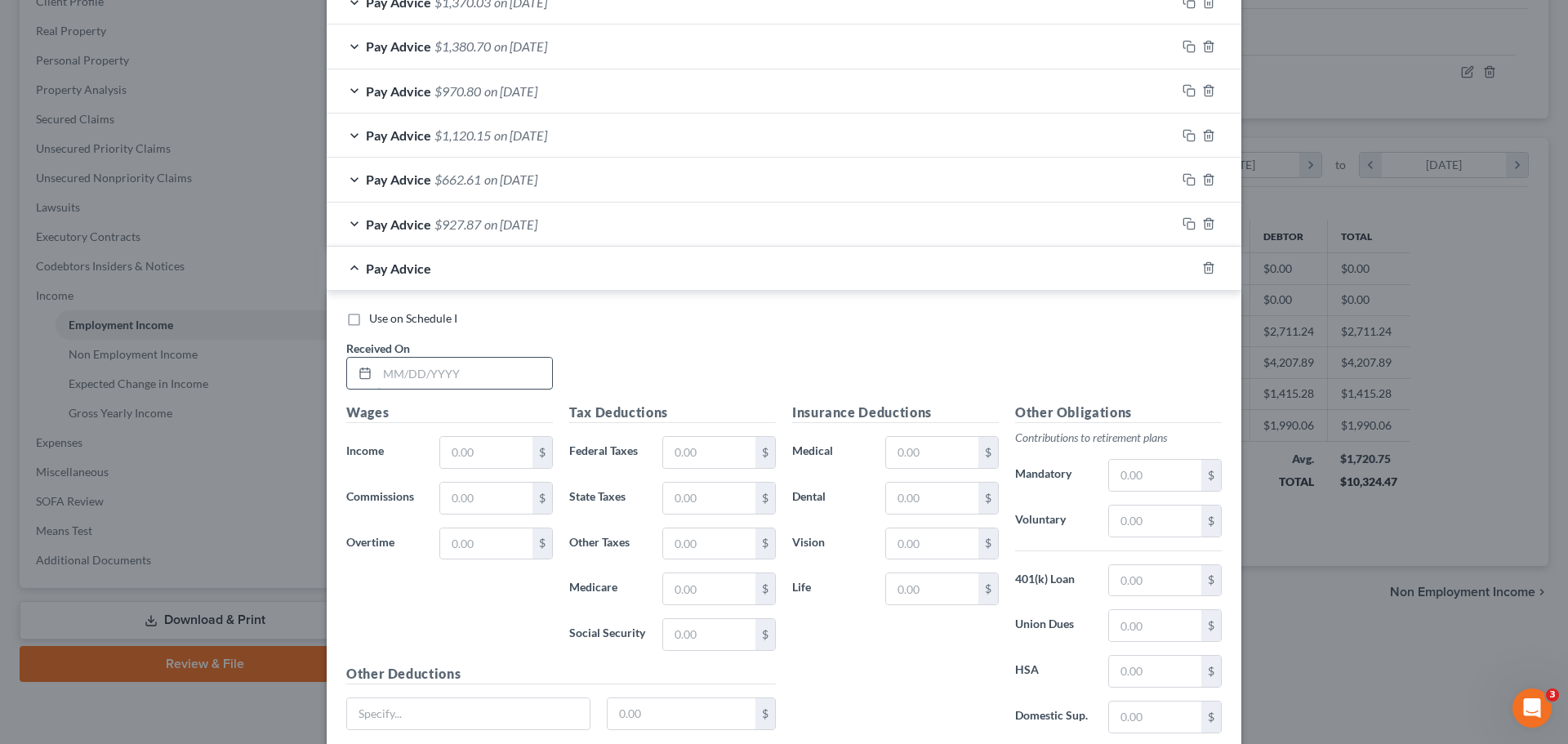
click at [418, 376] on input "text" at bounding box center [464, 373] width 175 height 31
click at [449, 451] on input "text" at bounding box center [486, 452] width 92 height 31
paste input "1,019.44"
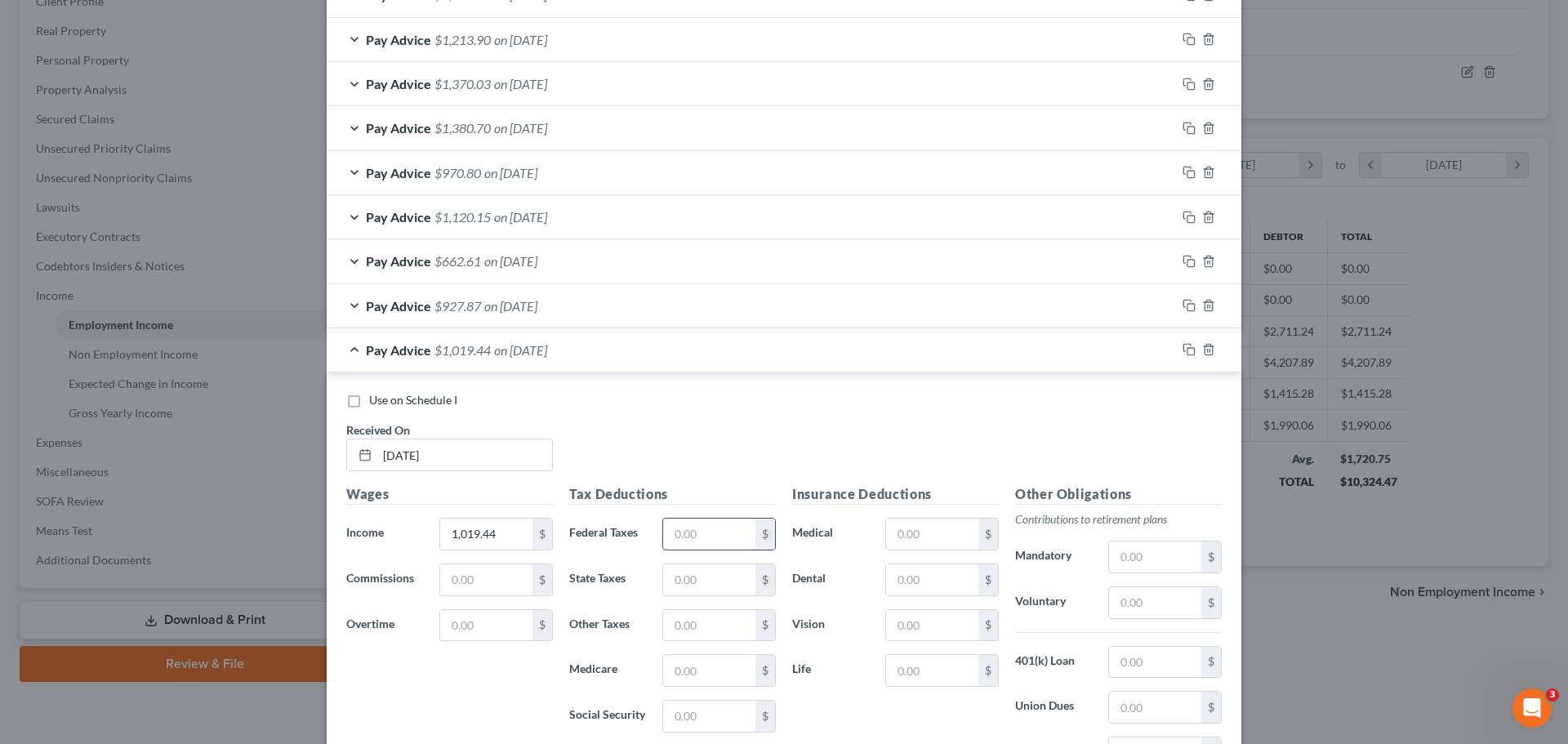
click at [688, 531] on input "text" at bounding box center [709, 534] width 92 height 31
click at [681, 681] on input "text" at bounding box center [709, 671] width 92 height 31
click at [1140, 713] on input "text" at bounding box center [1155, 707] width 92 height 31
click at [617, 348] on div "Pay Advice $880.21 on [DATE]" at bounding box center [751, 350] width 849 height 44
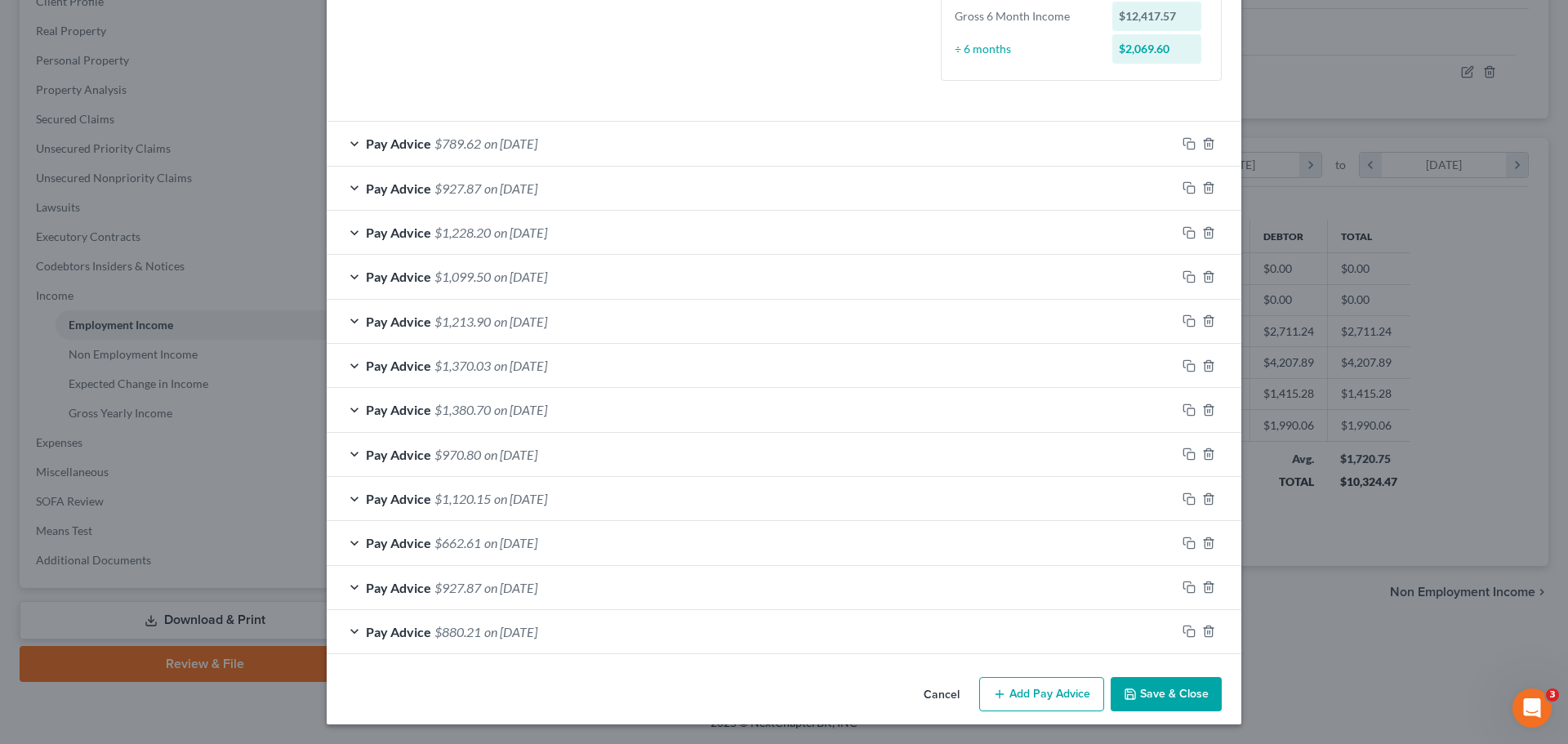
scroll to position [433, 0]
click at [1047, 702] on button "Add Pay Advice" at bounding box center [1042, 694] width 125 height 34
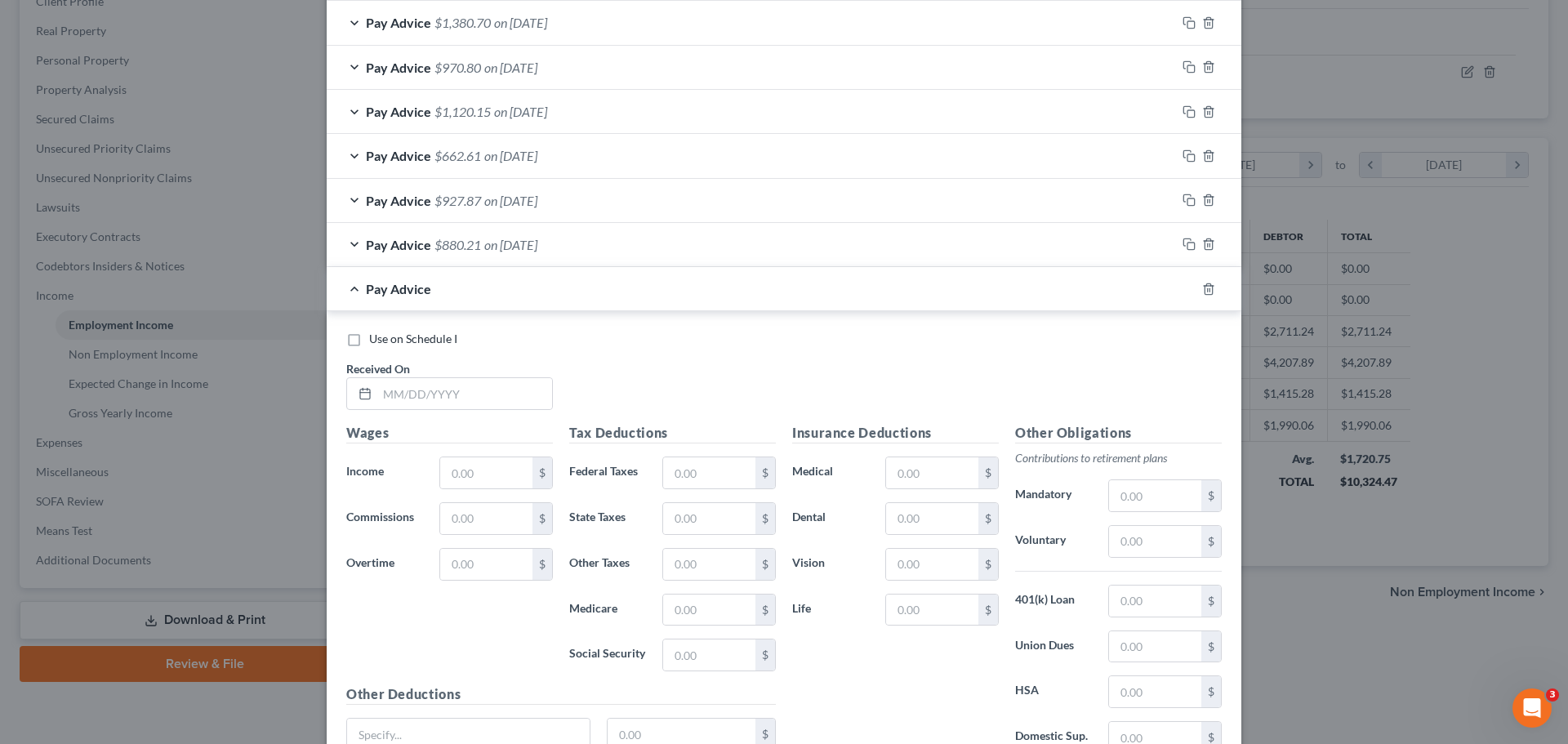
scroll to position [842, 0]
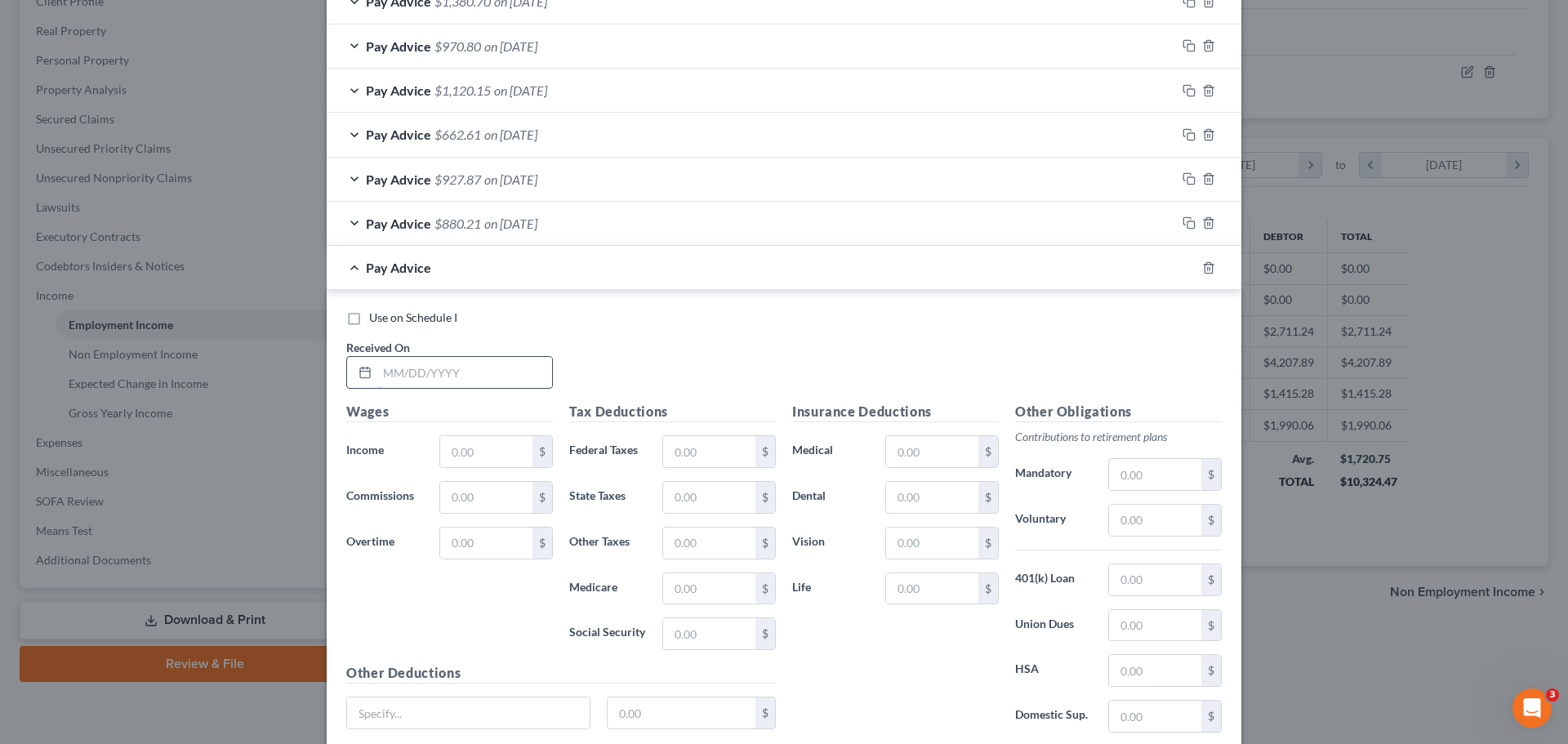
click at [396, 363] on input "text" at bounding box center [464, 372] width 175 height 31
click at [469, 447] on input "text" at bounding box center [486, 451] width 92 height 31
paste input "1,252.62"
click at [1161, 617] on input "text" at bounding box center [1155, 625] width 92 height 31
click at [675, 450] on input "text" at bounding box center [709, 451] width 92 height 31
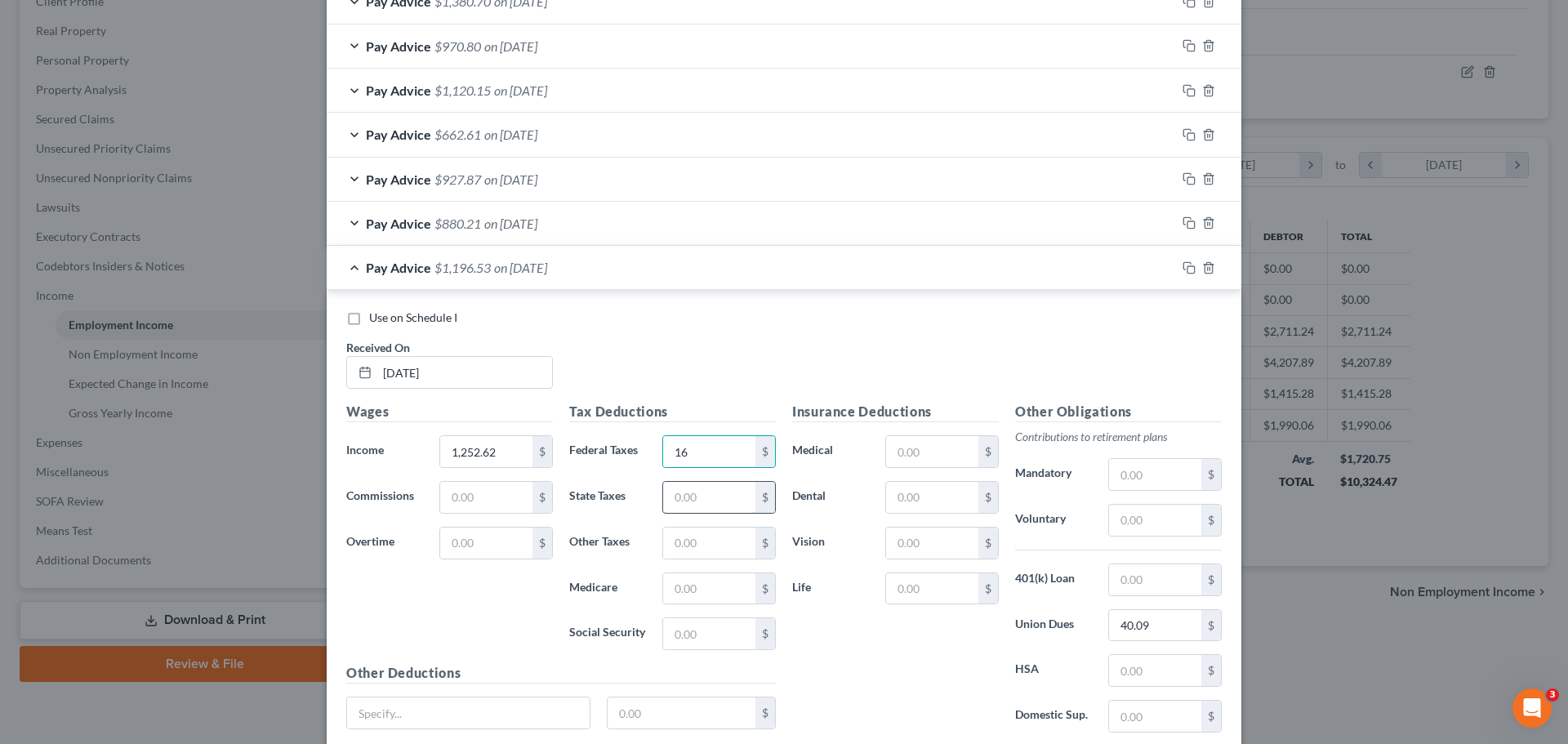
click at [700, 505] on input "text" at bounding box center [709, 497] width 92 height 31
click at [692, 588] on input "text" at bounding box center [709, 589] width 92 height 31
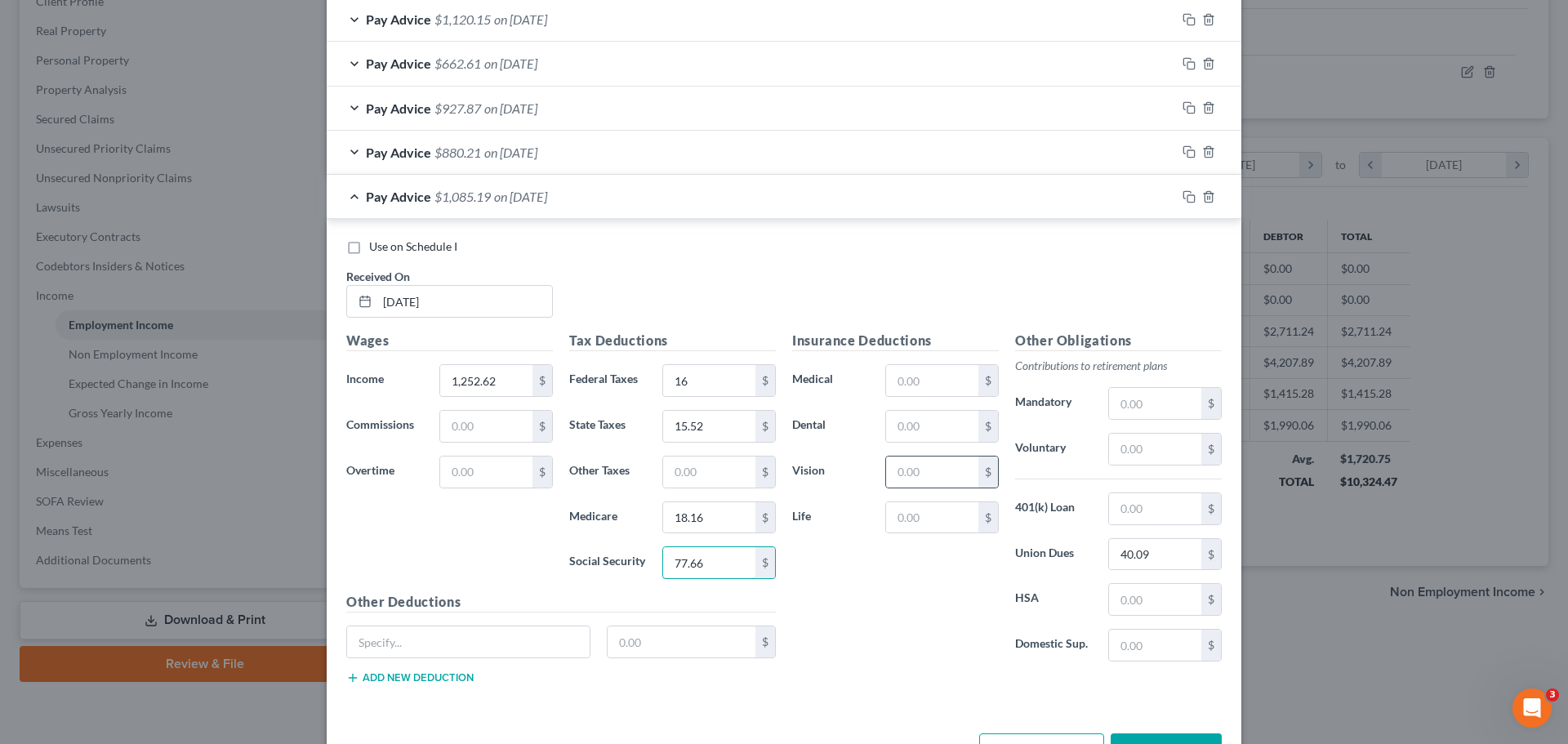
scroll to position [969, 0]
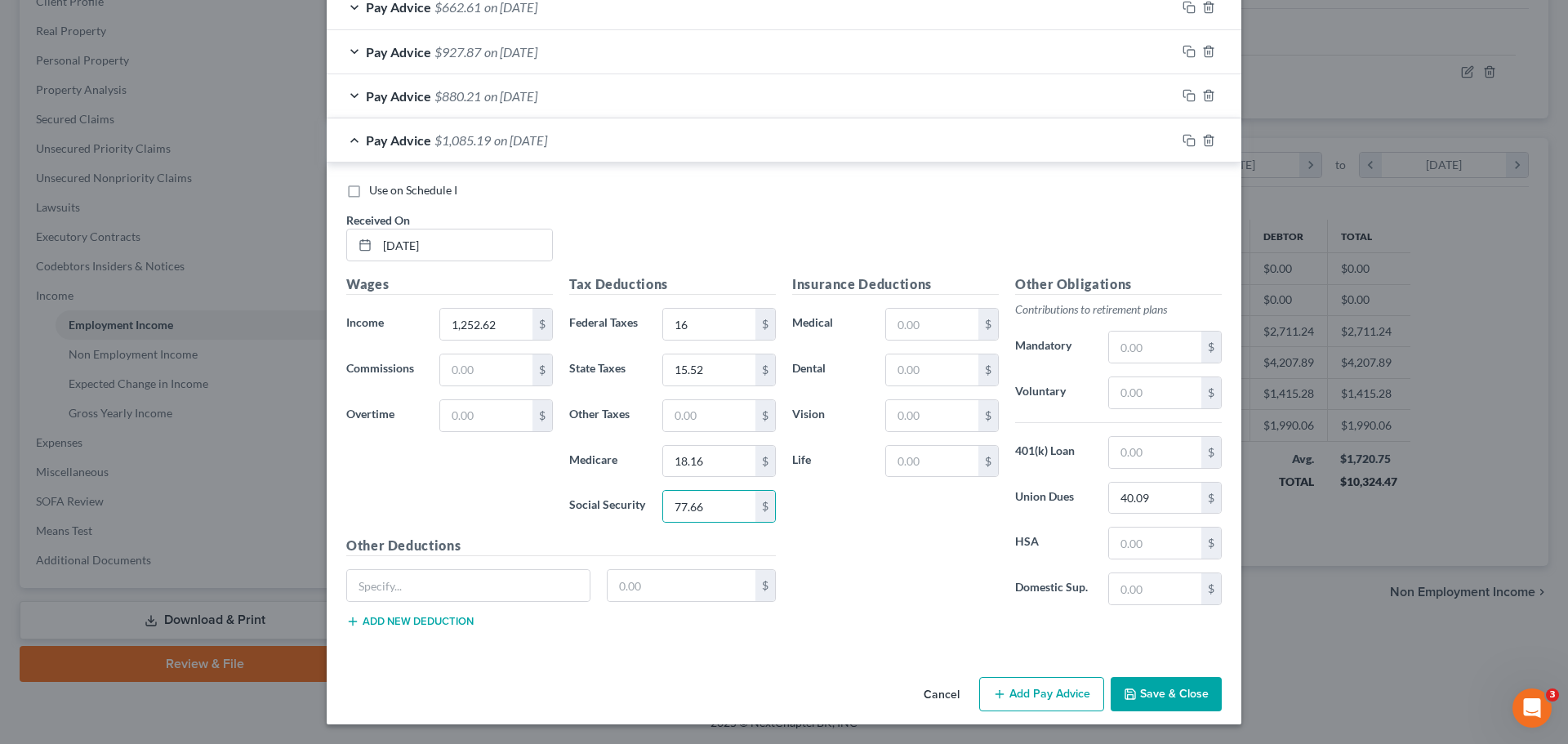
click at [598, 142] on div "Pay Advice $1,085.19 on [DATE]" at bounding box center [751, 140] width 849 height 44
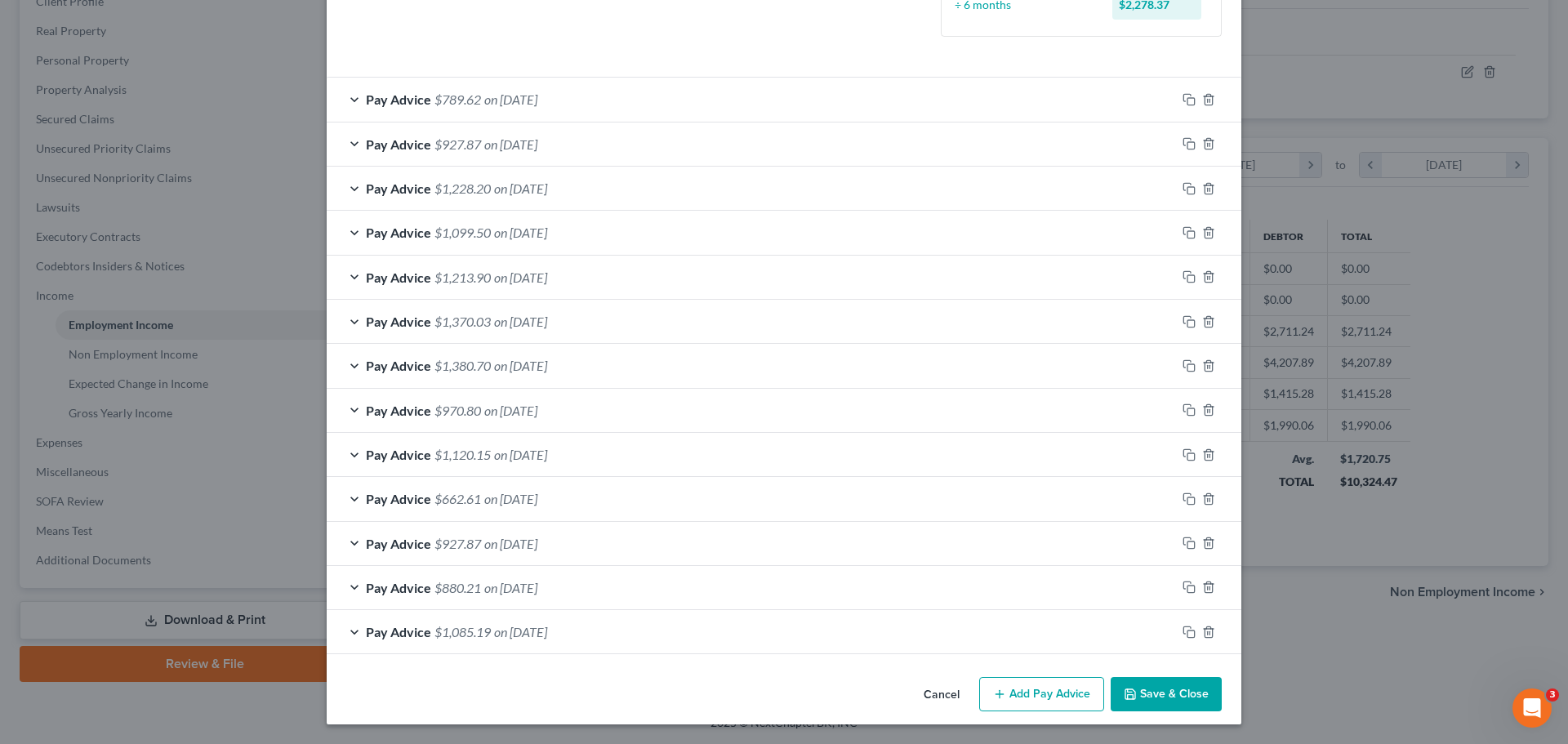
scroll to position [478, 0]
click at [1055, 676] on div "Cancel Add Pay Advice Save & Close" at bounding box center [784, 697] width 915 height 54
click at [1051, 697] on button "Add Pay Advice" at bounding box center [1042, 694] width 125 height 34
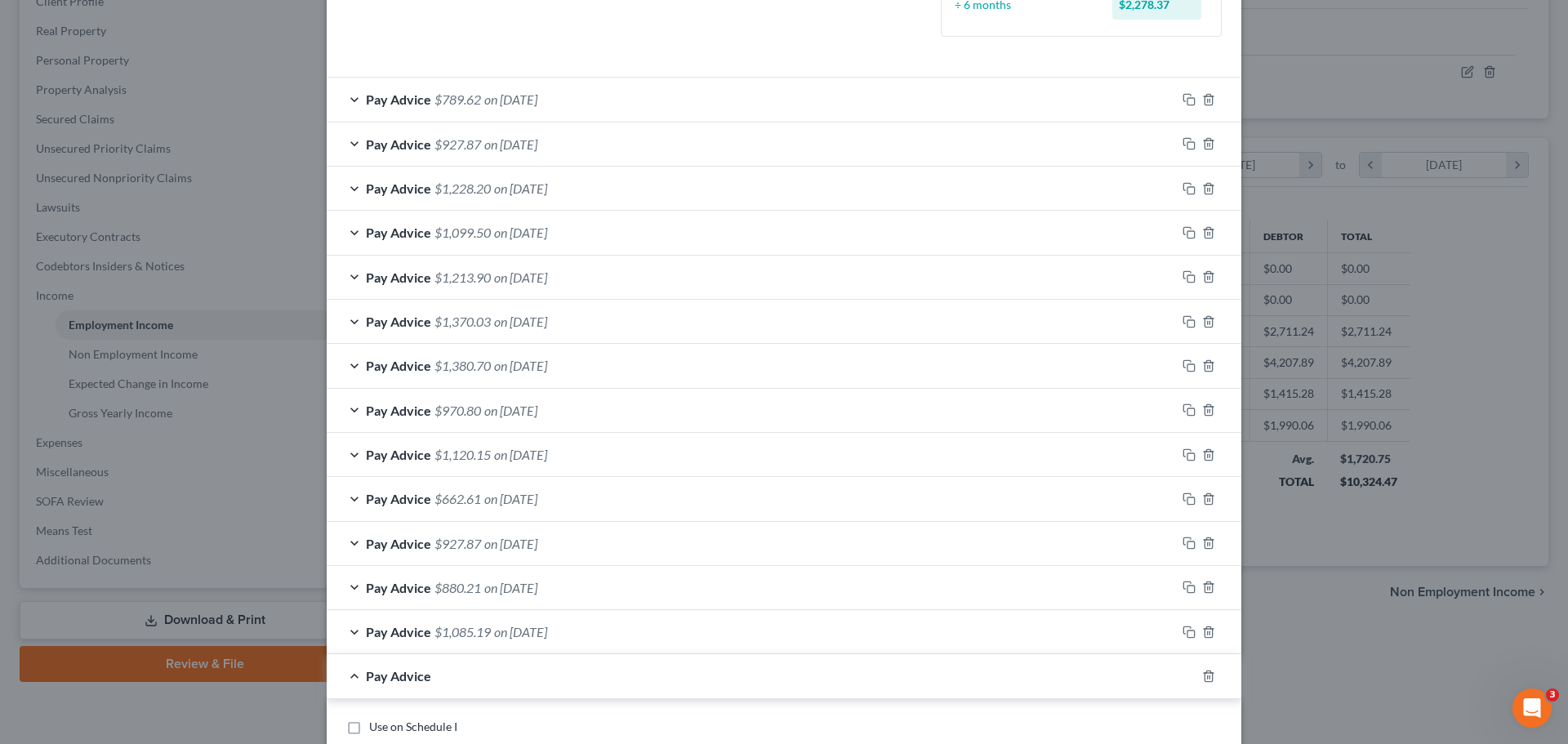
scroll to position [968, 0]
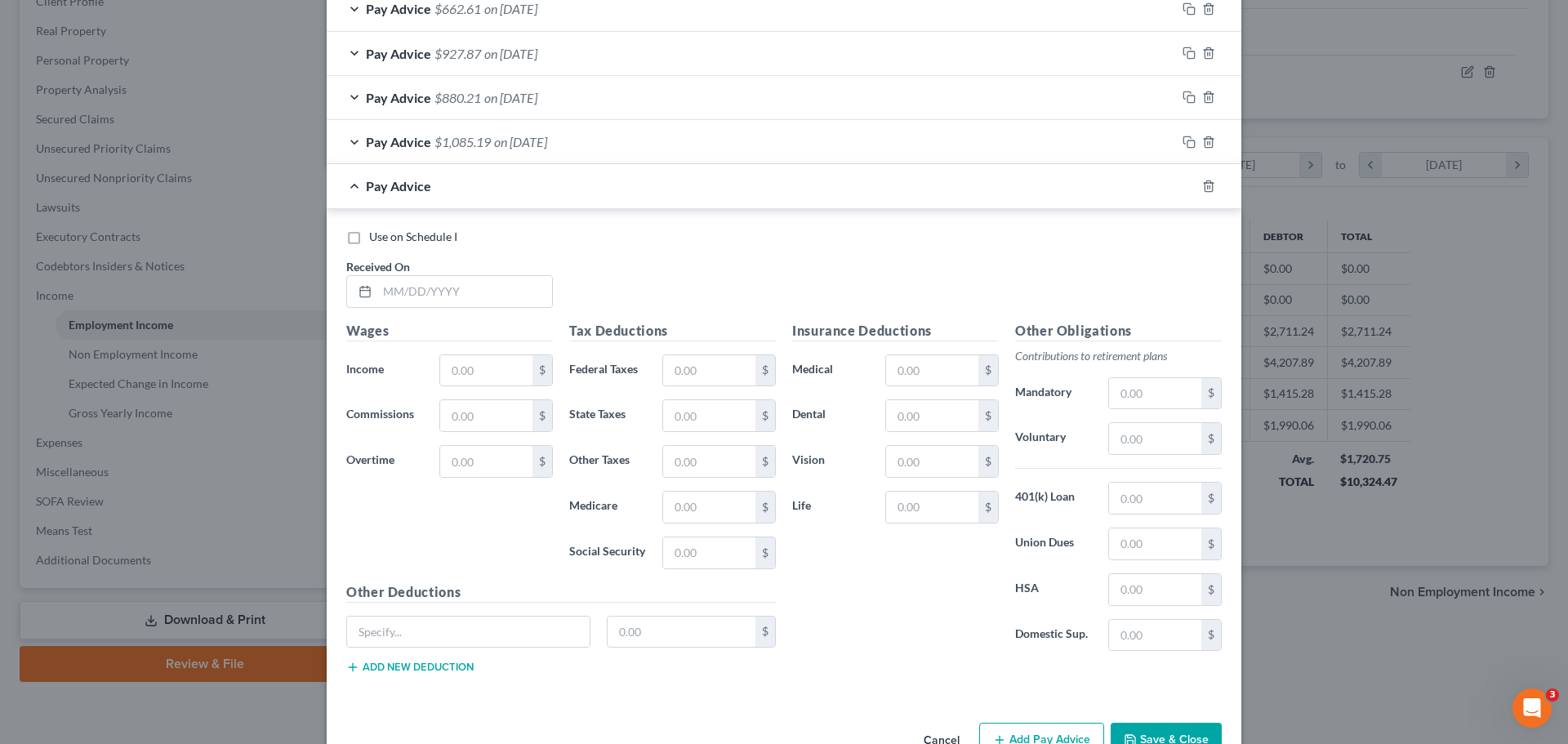
click at [490, 179] on div "Pay Advice" at bounding box center [761, 185] width 868 height 44
drag, startPoint x: 1202, startPoint y: 189, endPoint x: 1077, endPoint y: 387, distance: 234.2
click at [1202, 188] on icon "button" at bounding box center [1208, 186] width 13 height 13
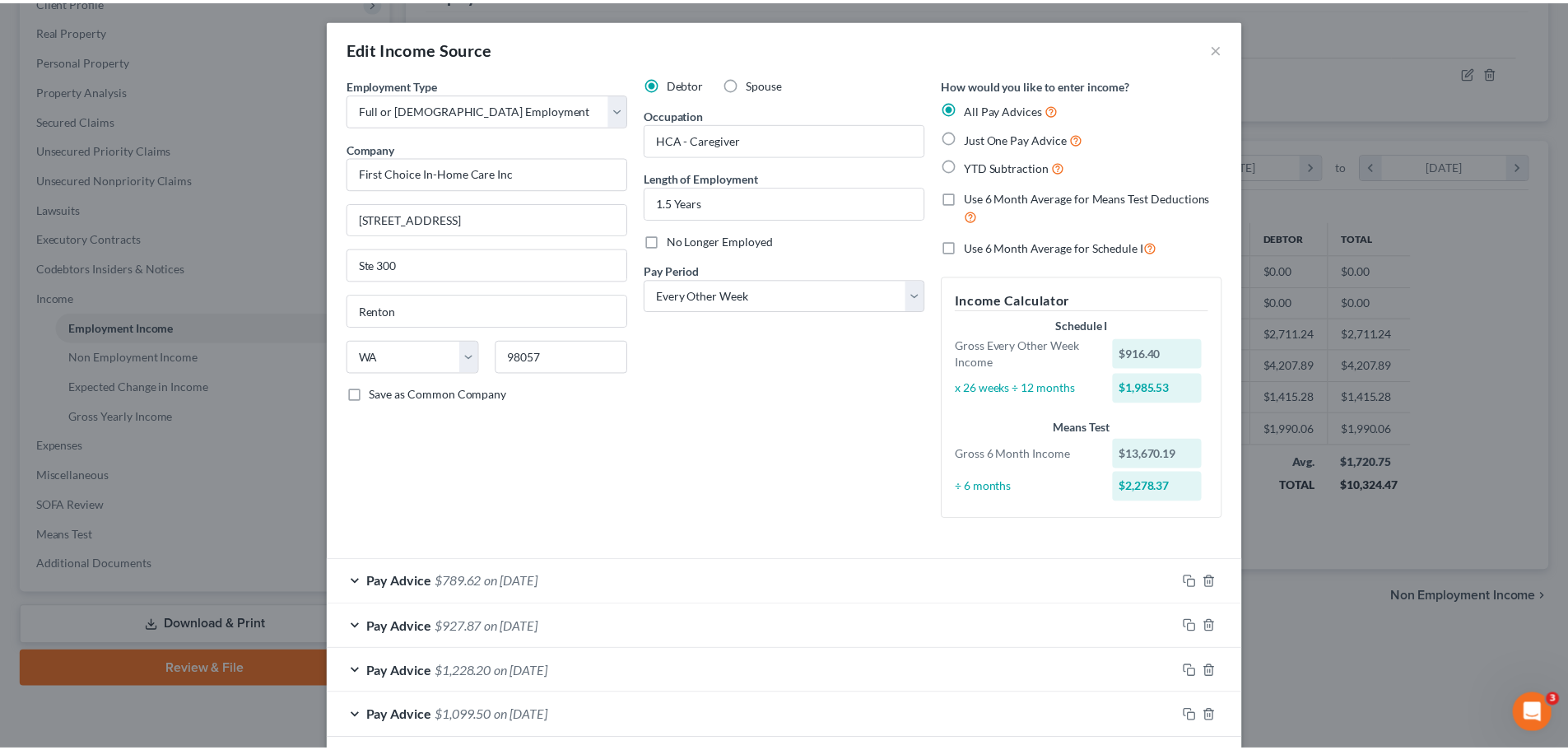
scroll to position [482, 0]
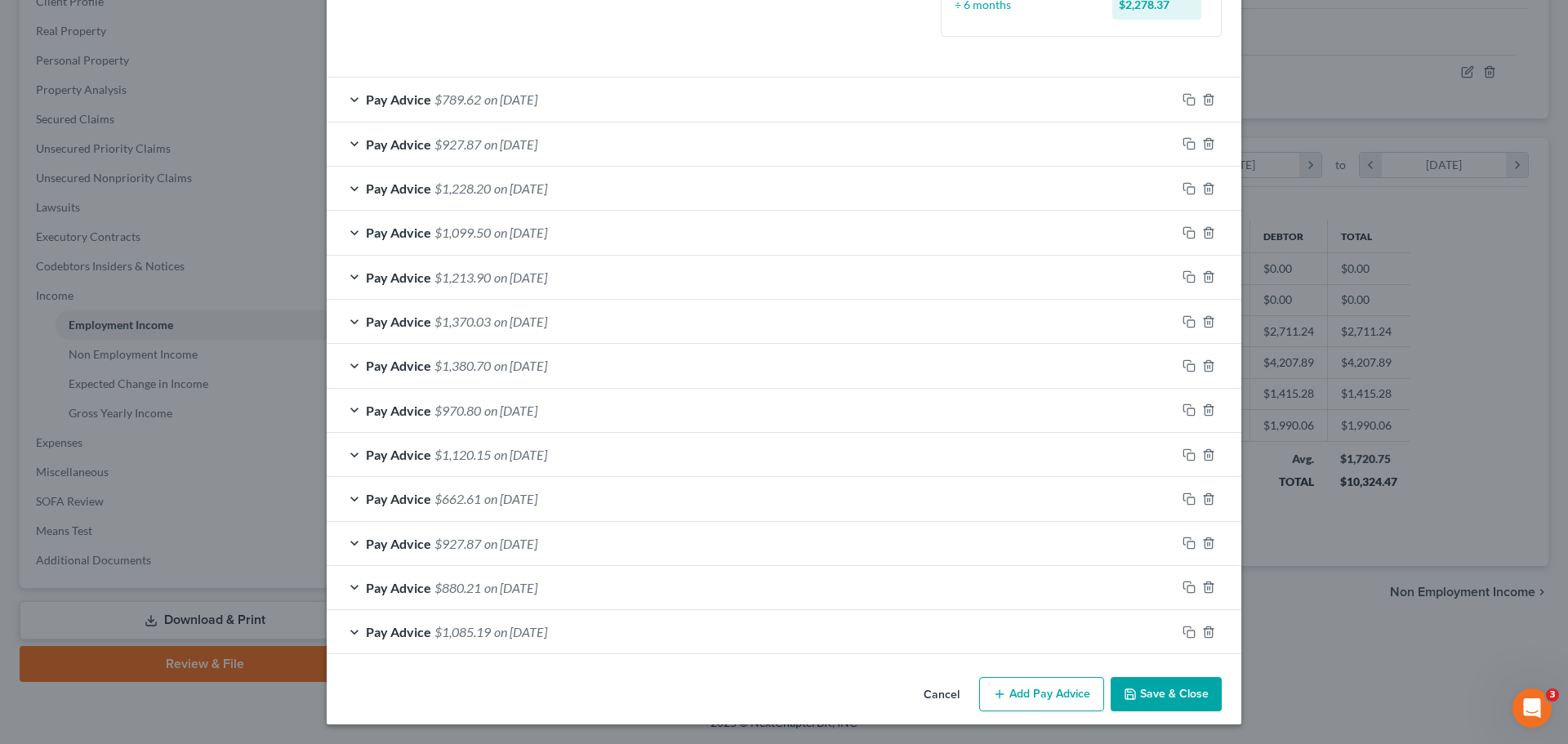
click at [1154, 704] on button "Save & Close" at bounding box center [1166, 694] width 111 height 34
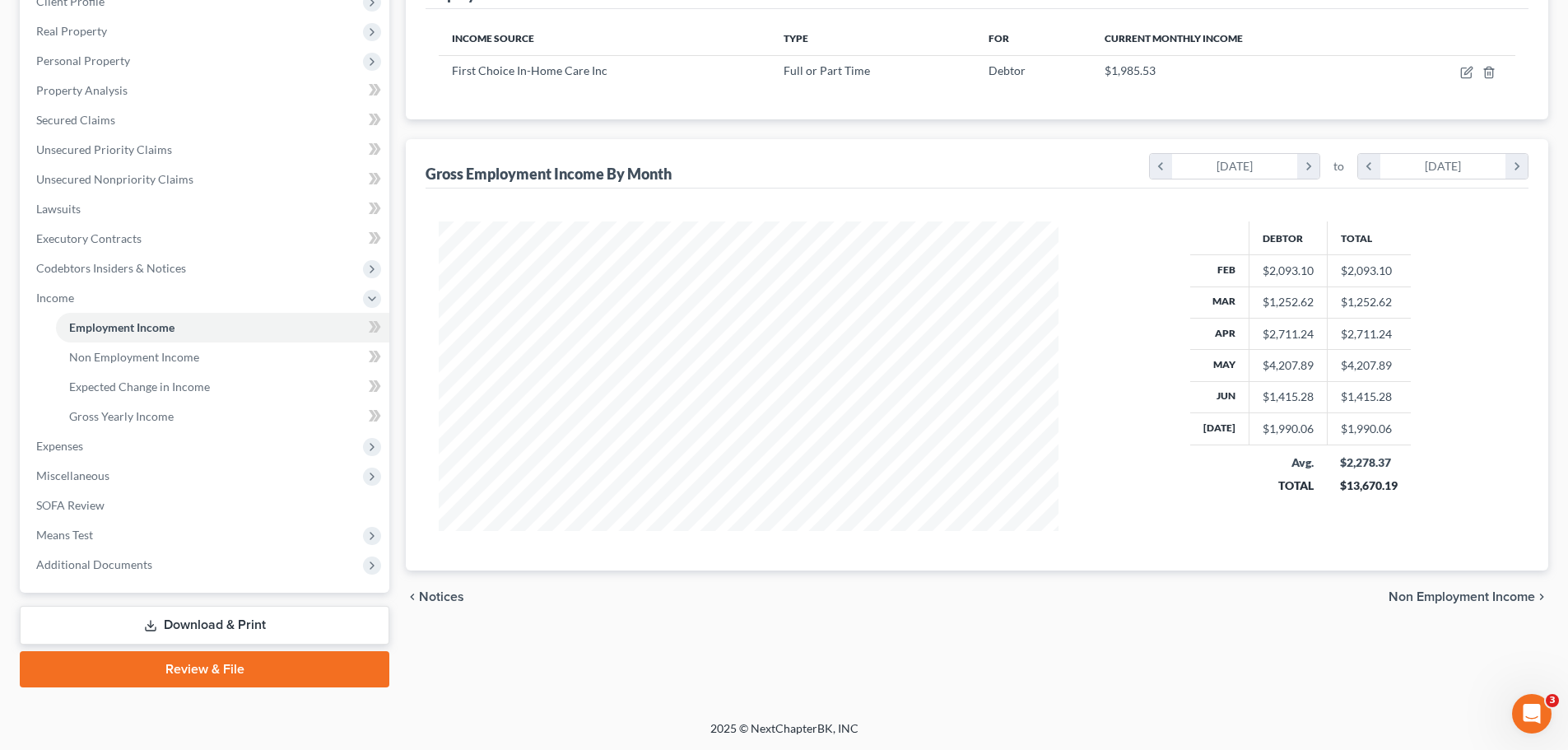
scroll to position [822853, 822541]
click at [180, 419] on link "Gross Yearly Income" at bounding box center [223, 416] width 334 height 29
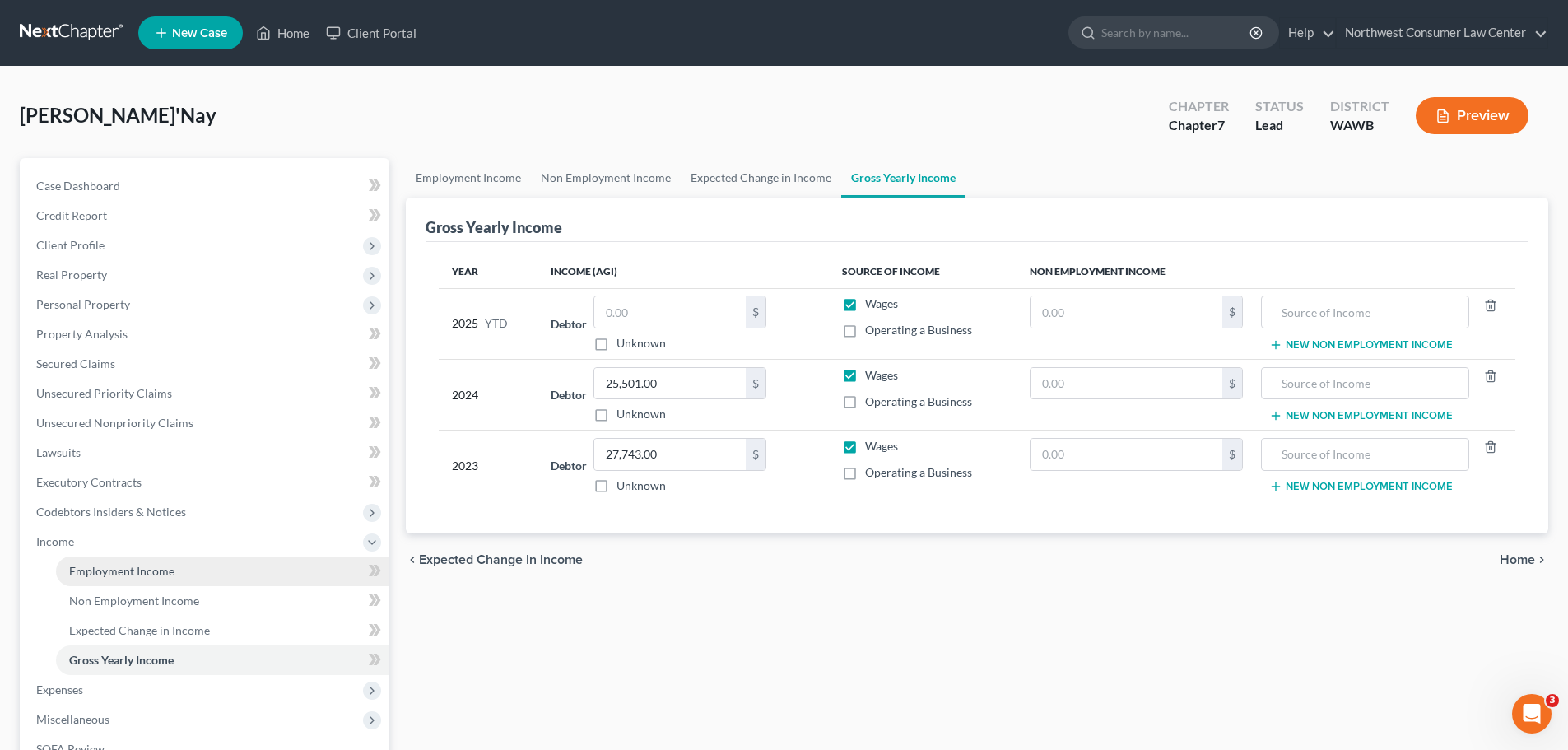
click at [176, 582] on link "Employment Income" at bounding box center [223, 571] width 334 height 29
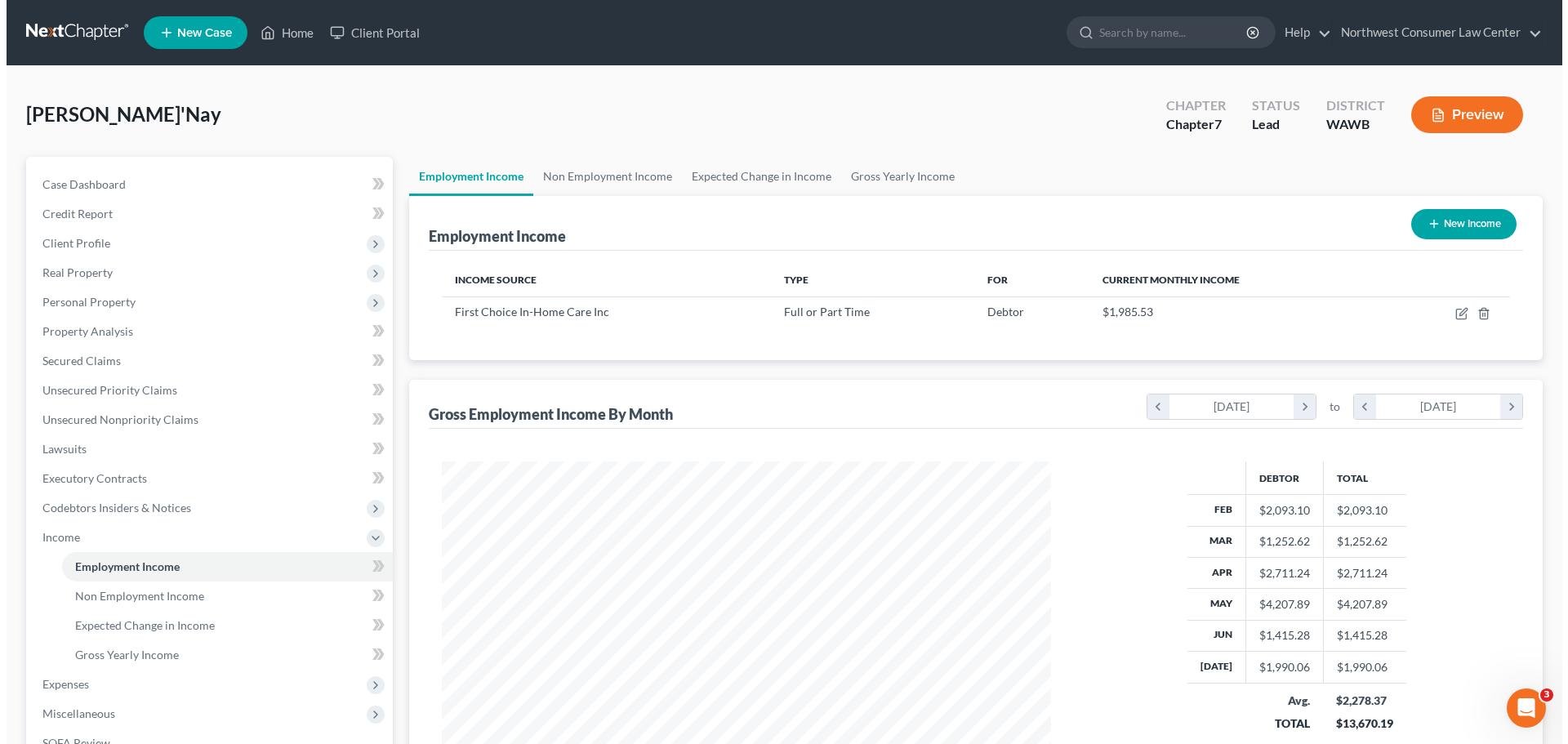
scroll to position [305, 642]
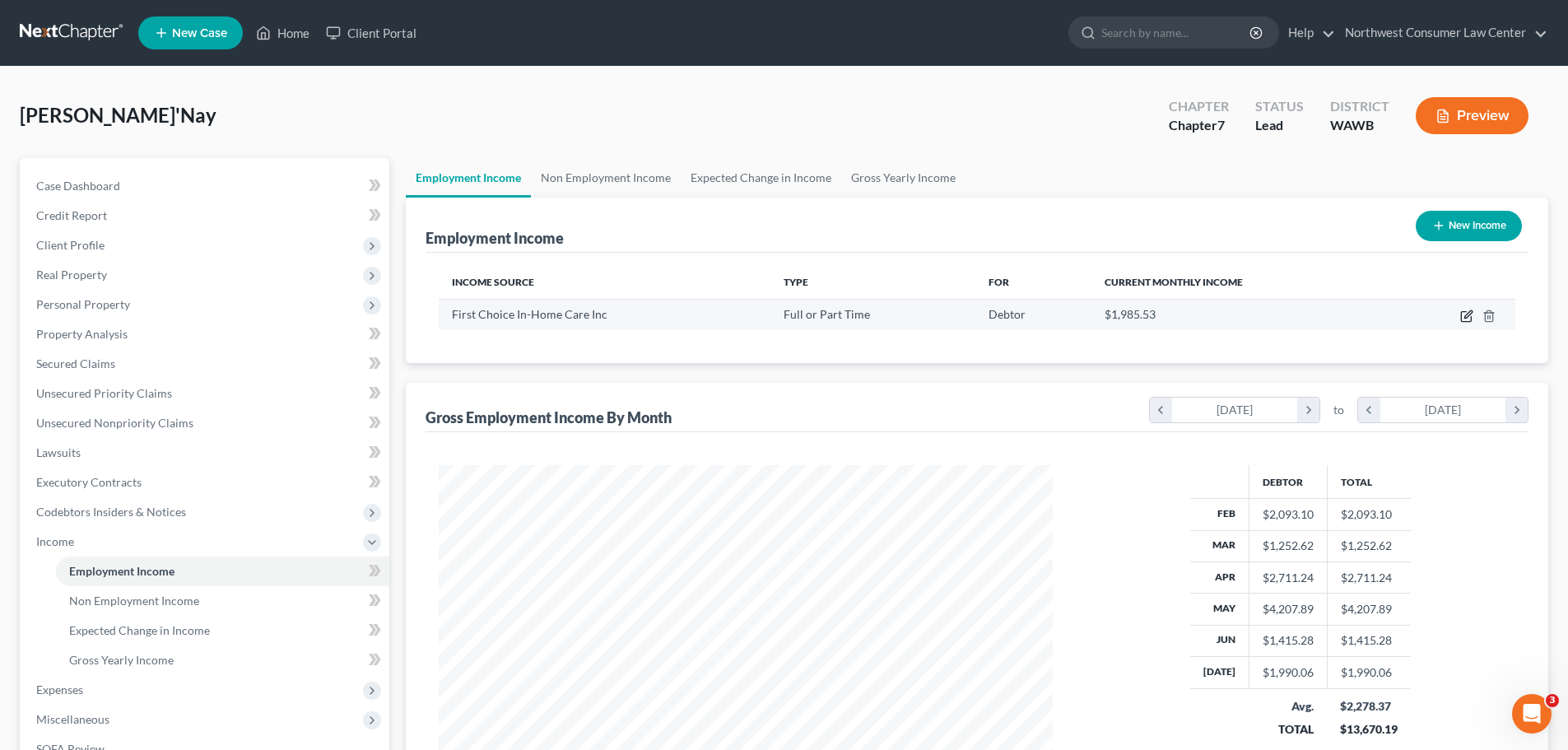
click at [1461, 317] on icon "button" at bounding box center [1466, 317] width 9 height 9
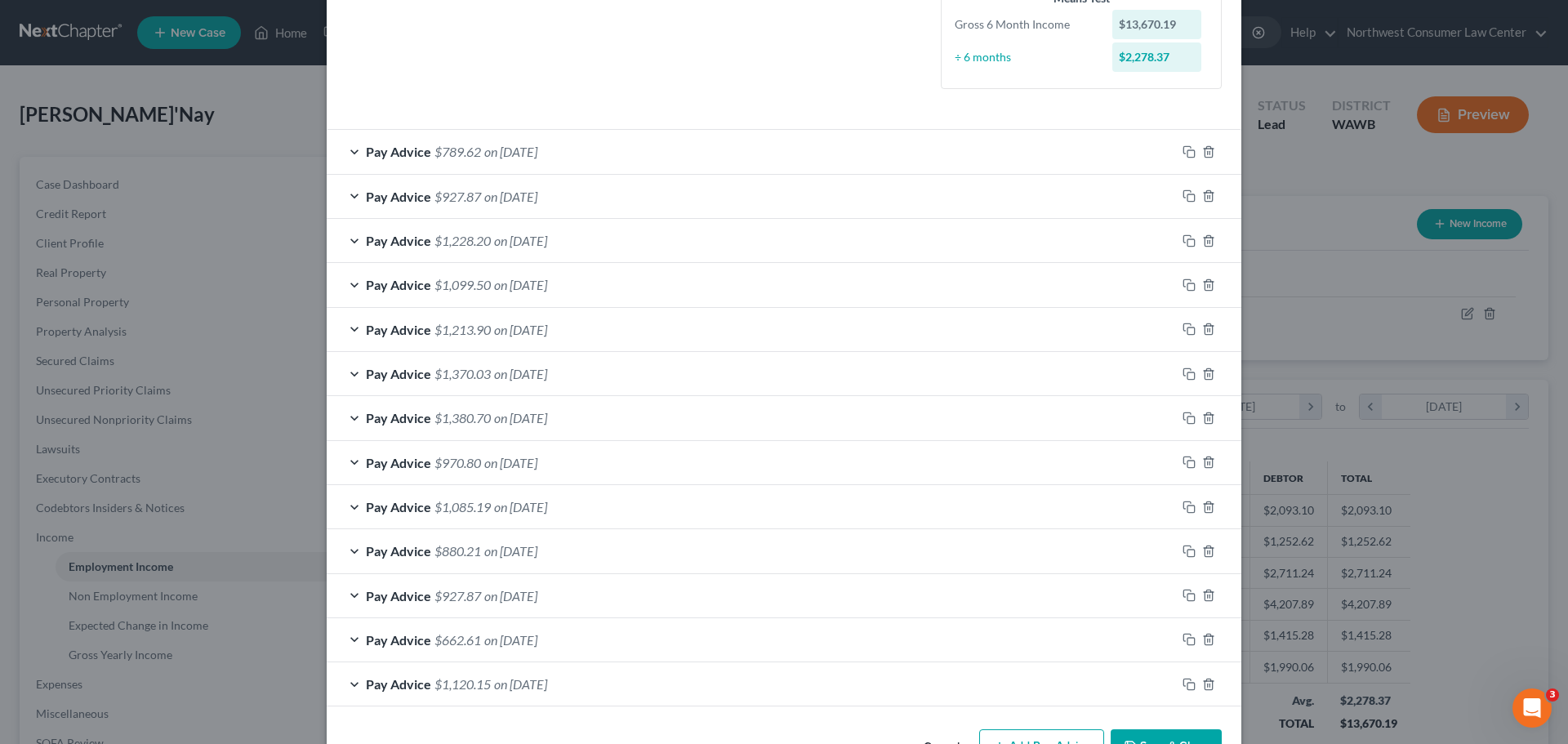
scroll to position [478, 0]
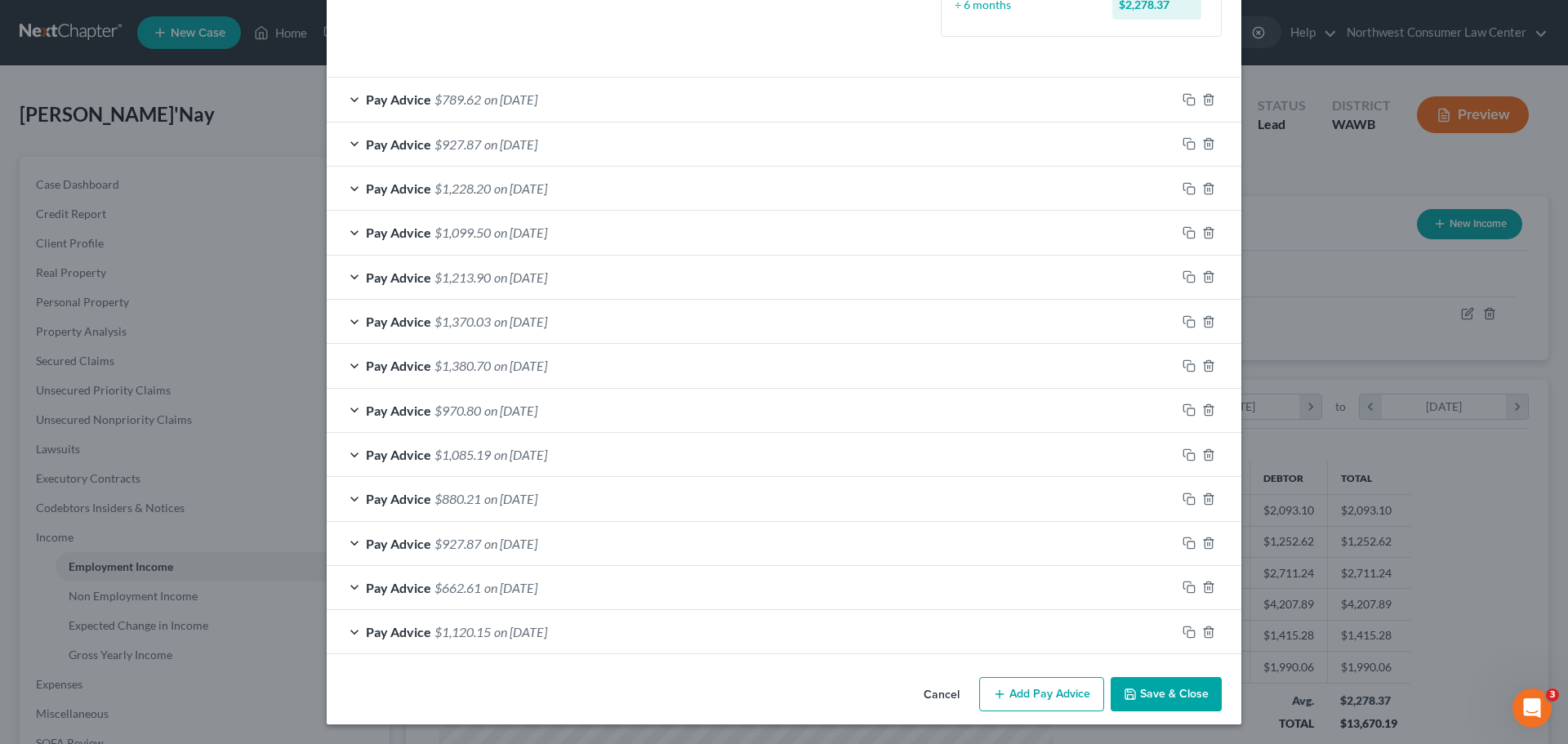
click at [1059, 685] on button "Add Pay Advice" at bounding box center [1042, 694] width 125 height 34
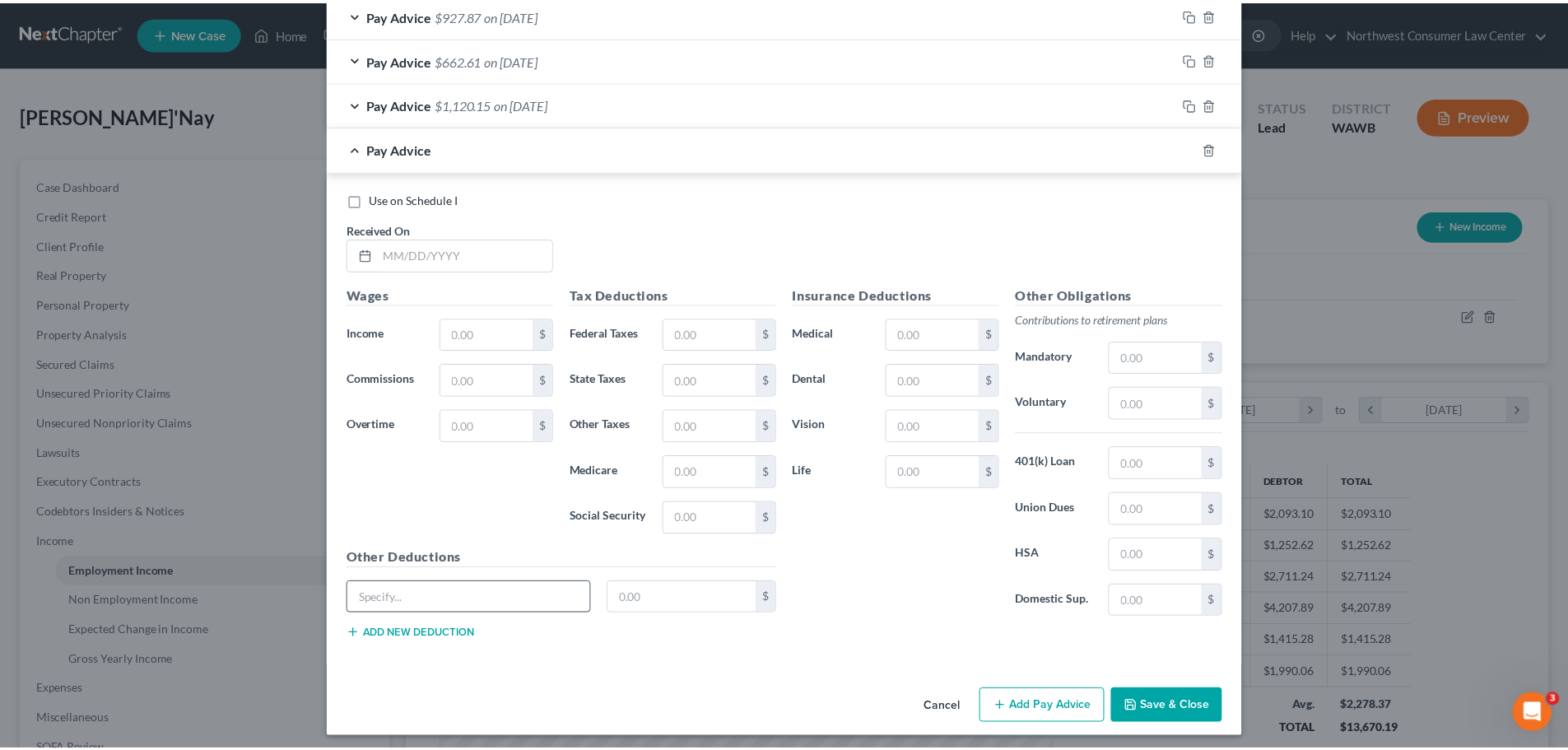
scroll to position [1022, 0]
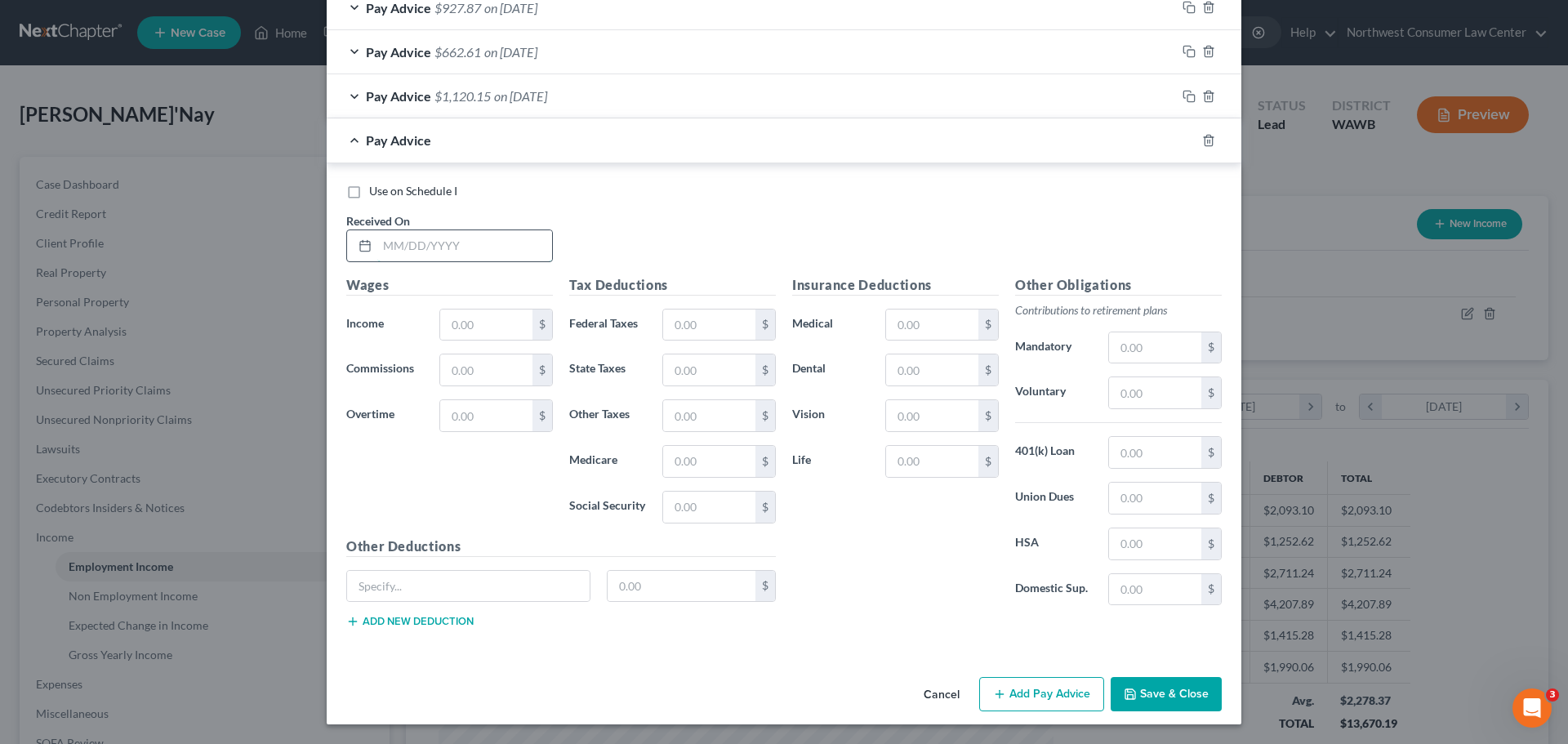
click at [428, 253] on input "text" at bounding box center [464, 246] width 175 height 31
click at [472, 327] on input "text" at bounding box center [486, 325] width 92 height 31
paste input "684.00"
click at [716, 323] on input "text" at bounding box center [709, 325] width 92 height 31
click at [710, 377] on input "text" at bounding box center [709, 369] width 92 height 31
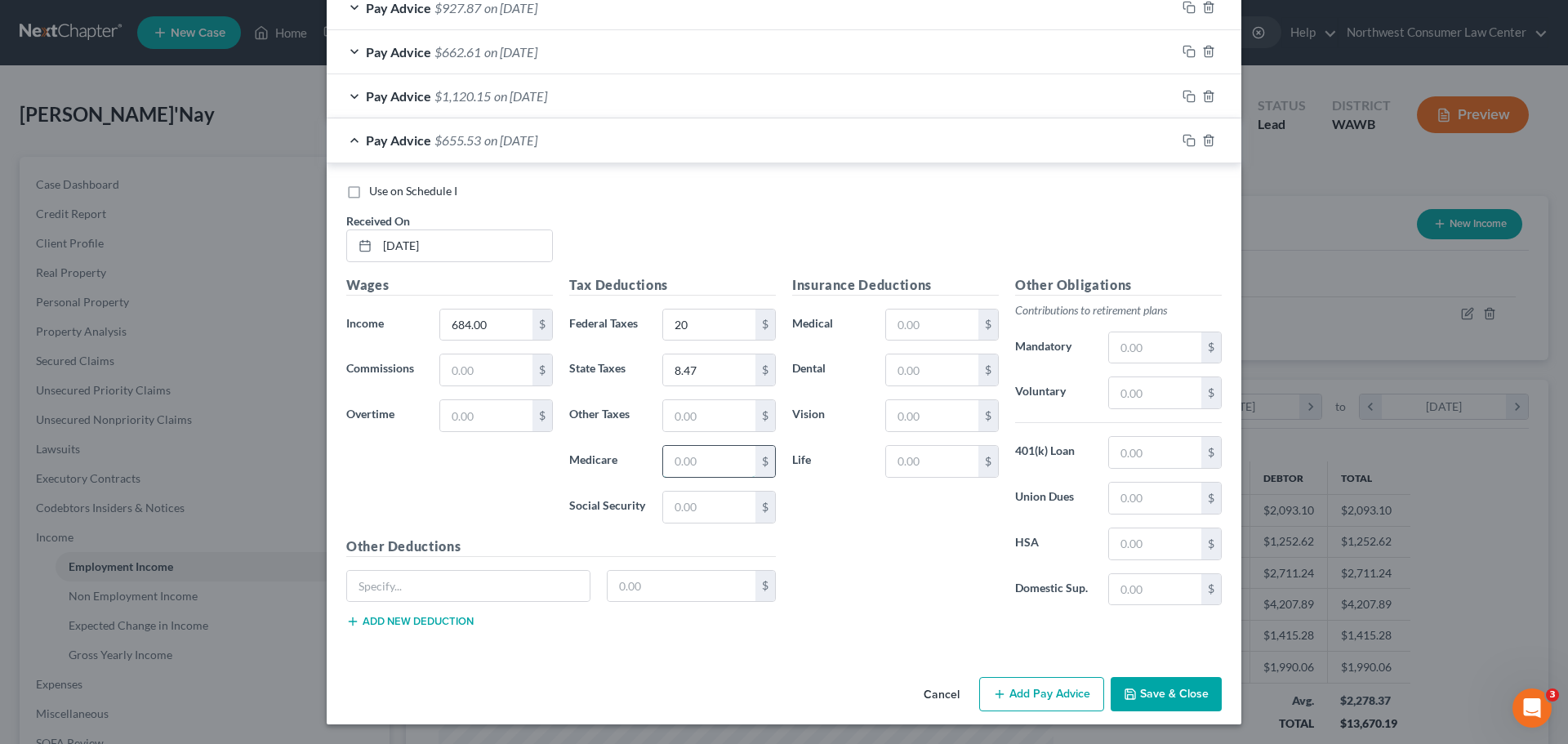
click at [691, 453] on input "text" at bounding box center [709, 462] width 92 height 31
click at [1139, 491] on input "text" at bounding box center [1155, 498] width 92 height 31
click at [1157, 687] on button "Save & Close" at bounding box center [1166, 694] width 111 height 34
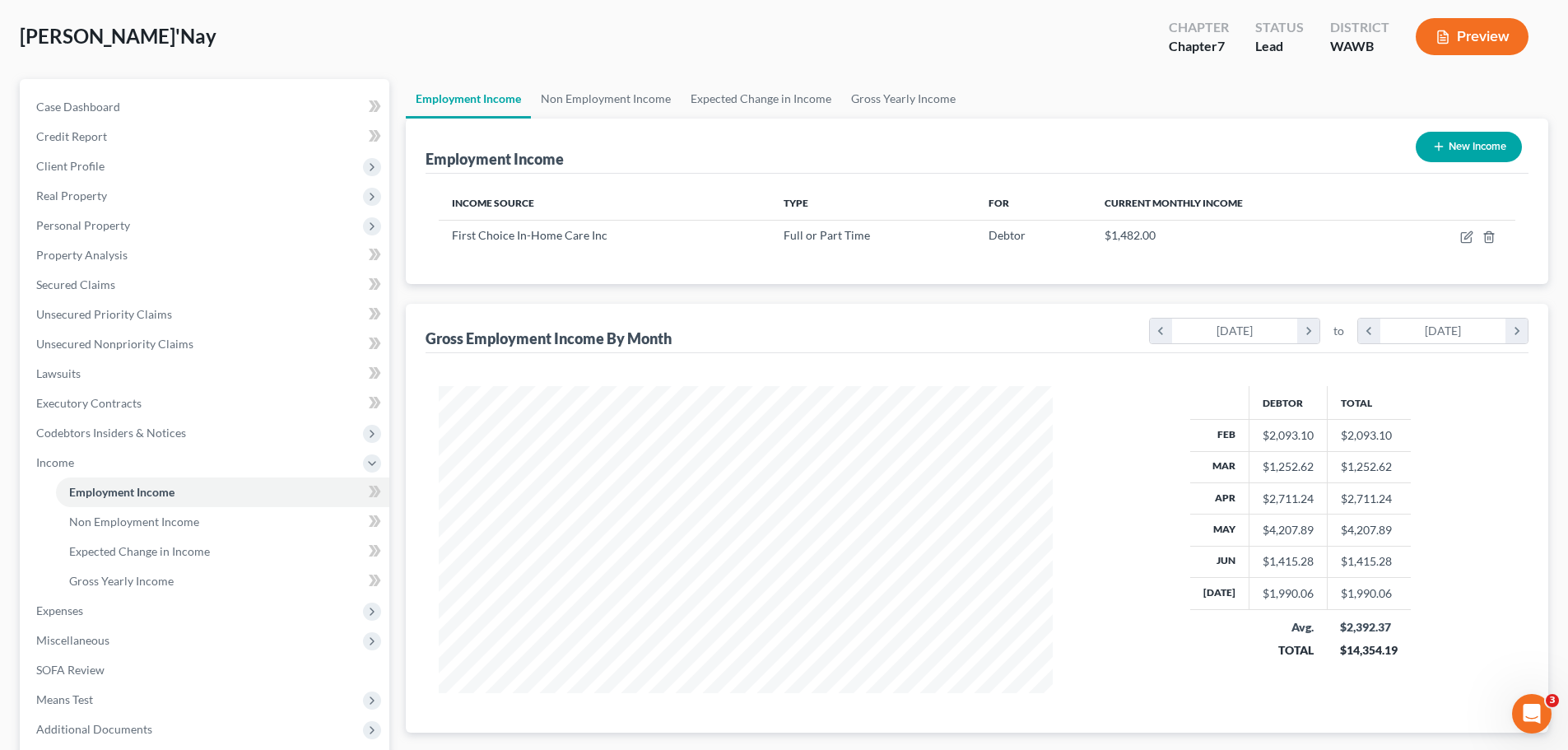
scroll to position [243, 0]
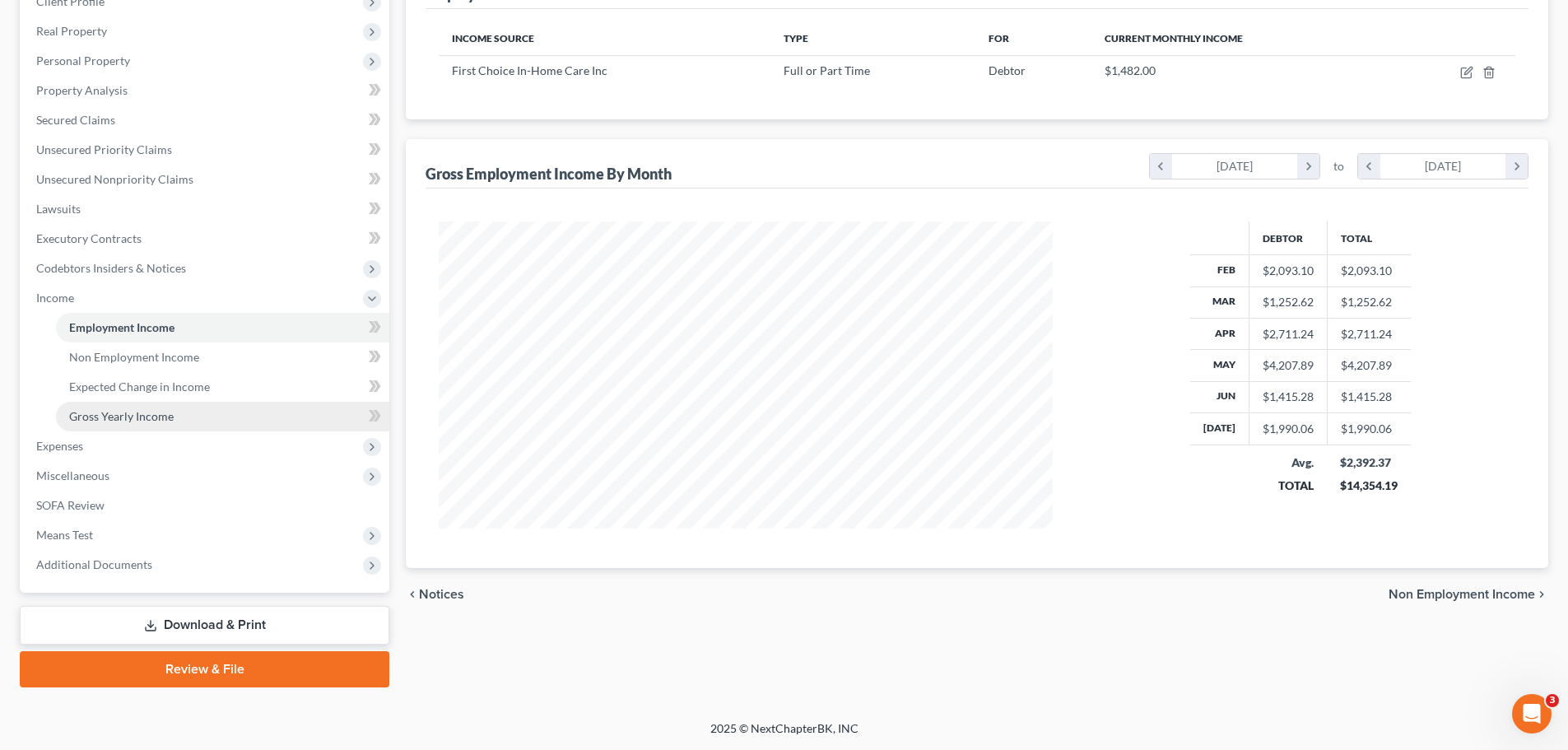
click at [140, 408] on link "Gross Yearly Income" at bounding box center [223, 416] width 334 height 29
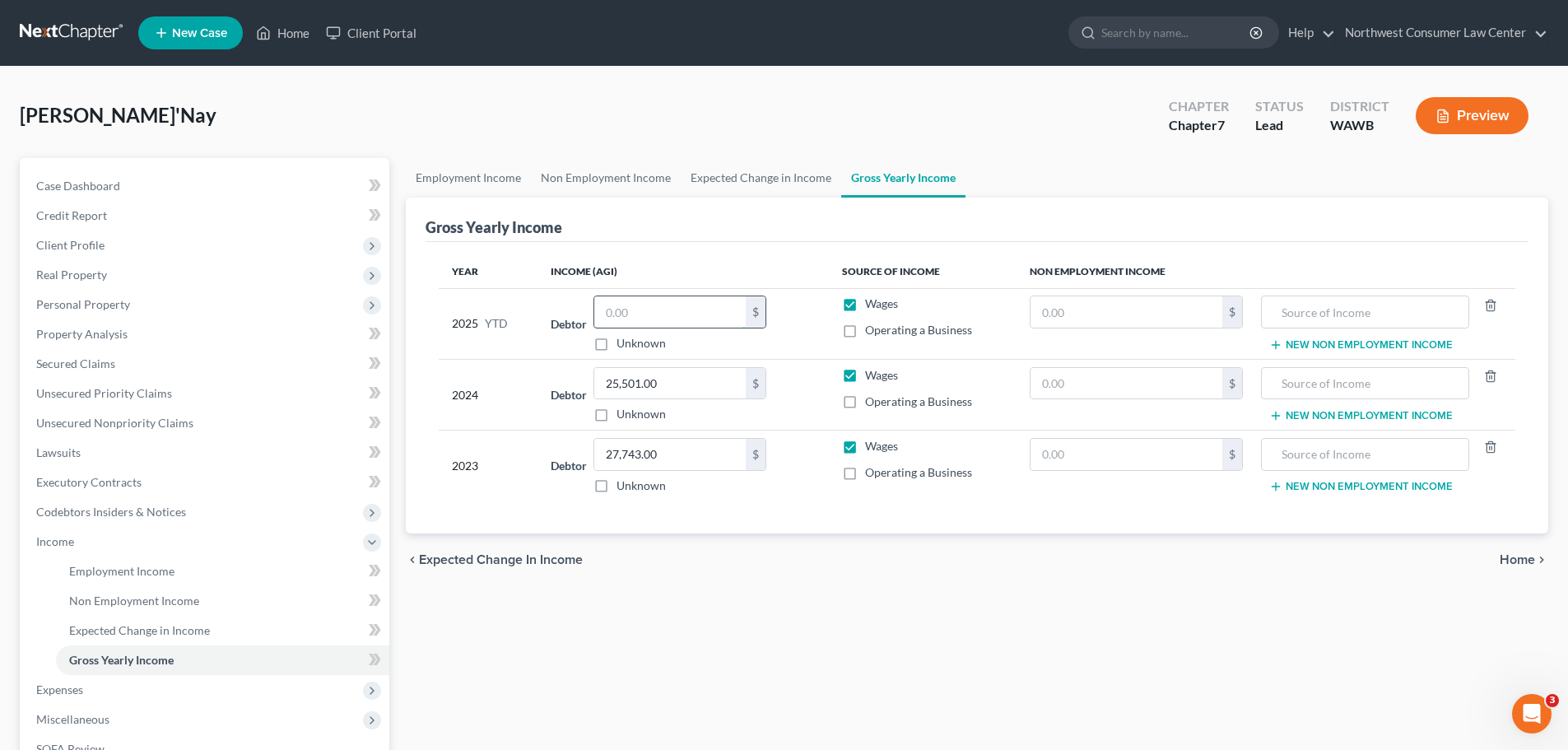
click at [674, 313] on input "text" at bounding box center [670, 312] width 151 height 31
paste input "16,382.08"
click at [1536, 562] on icon "chevron_right" at bounding box center [1541, 559] width 13 height 13
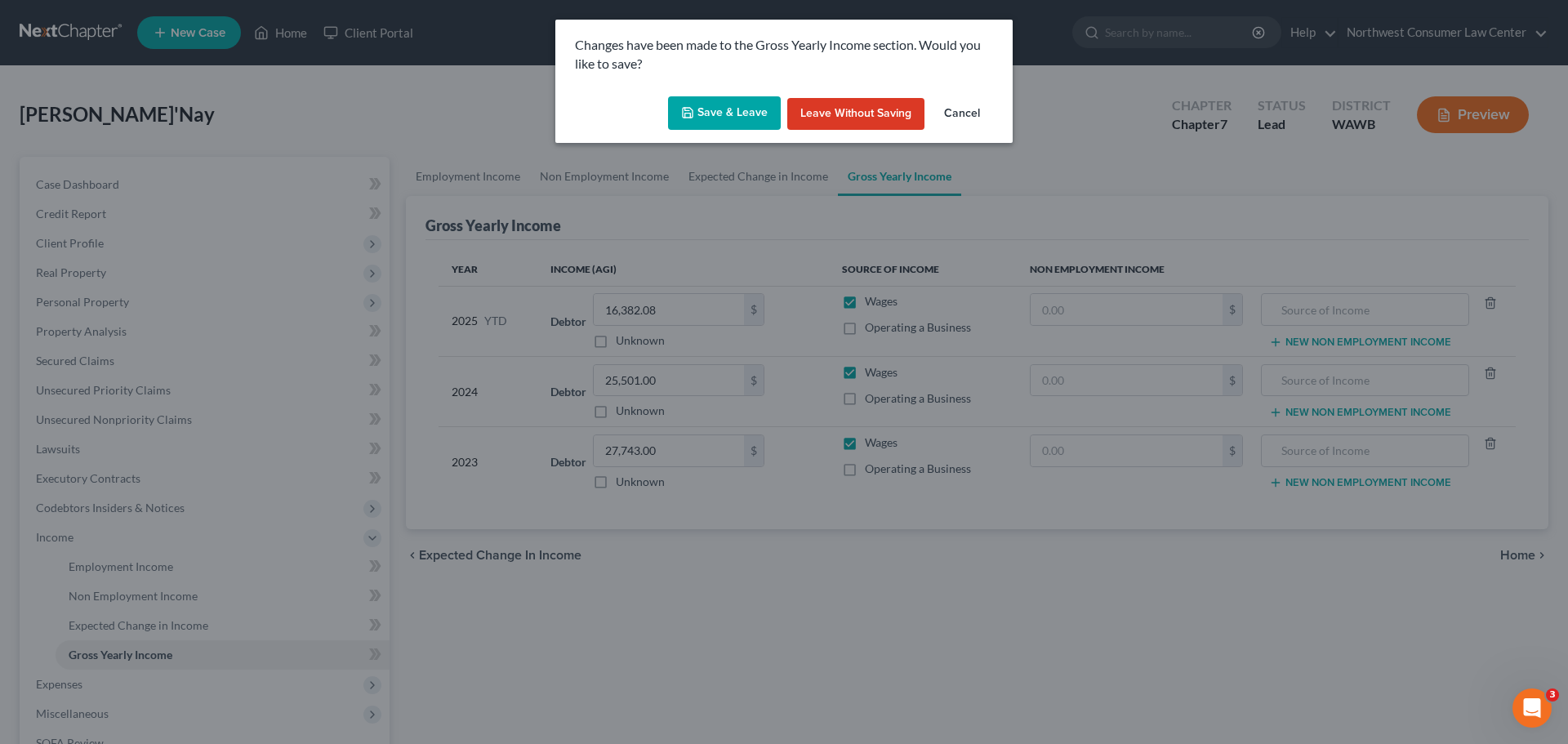
click at [717, 118] on button "Save & Leave" at bounding box center [724, 113] width 113 height 34
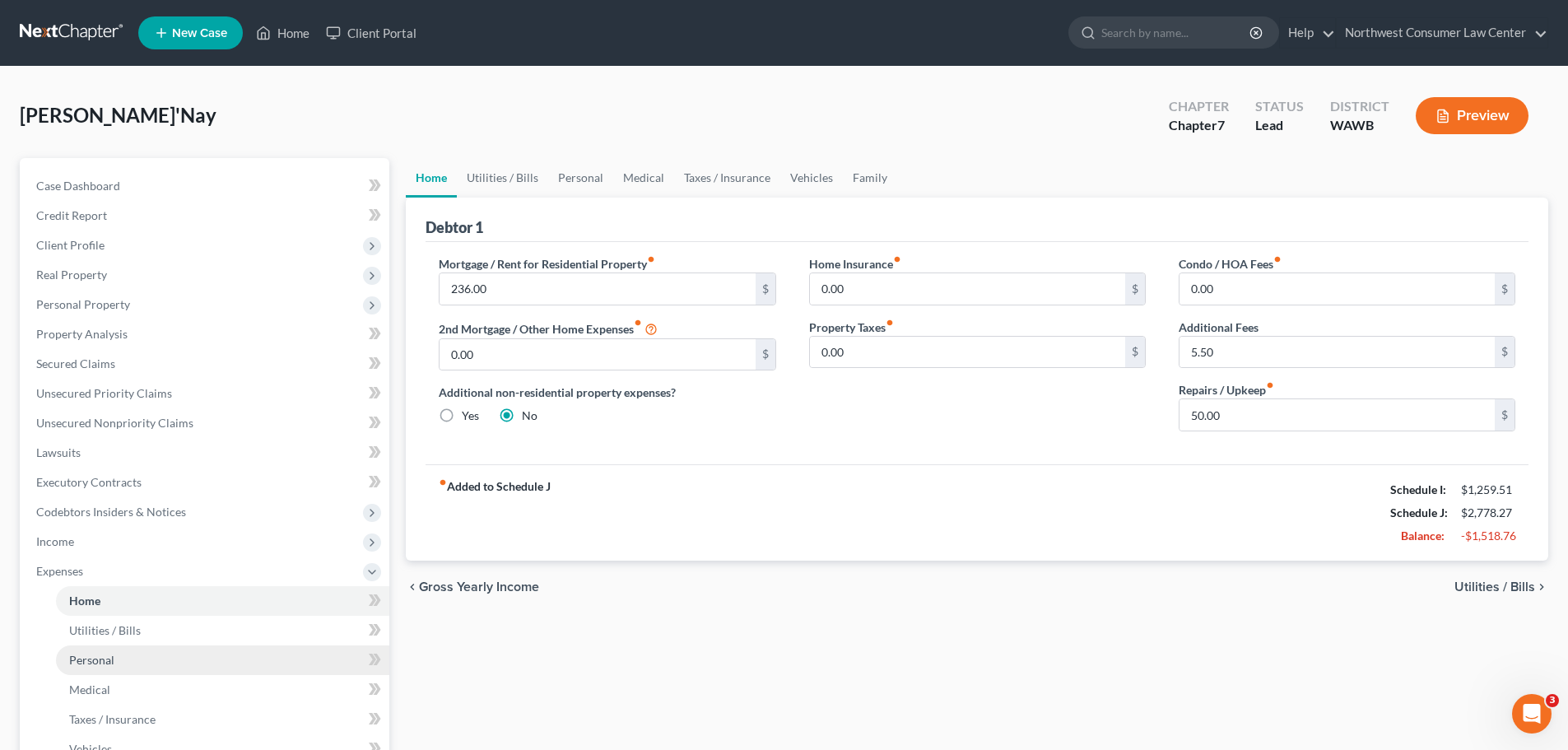
scroll to position [329, 0]
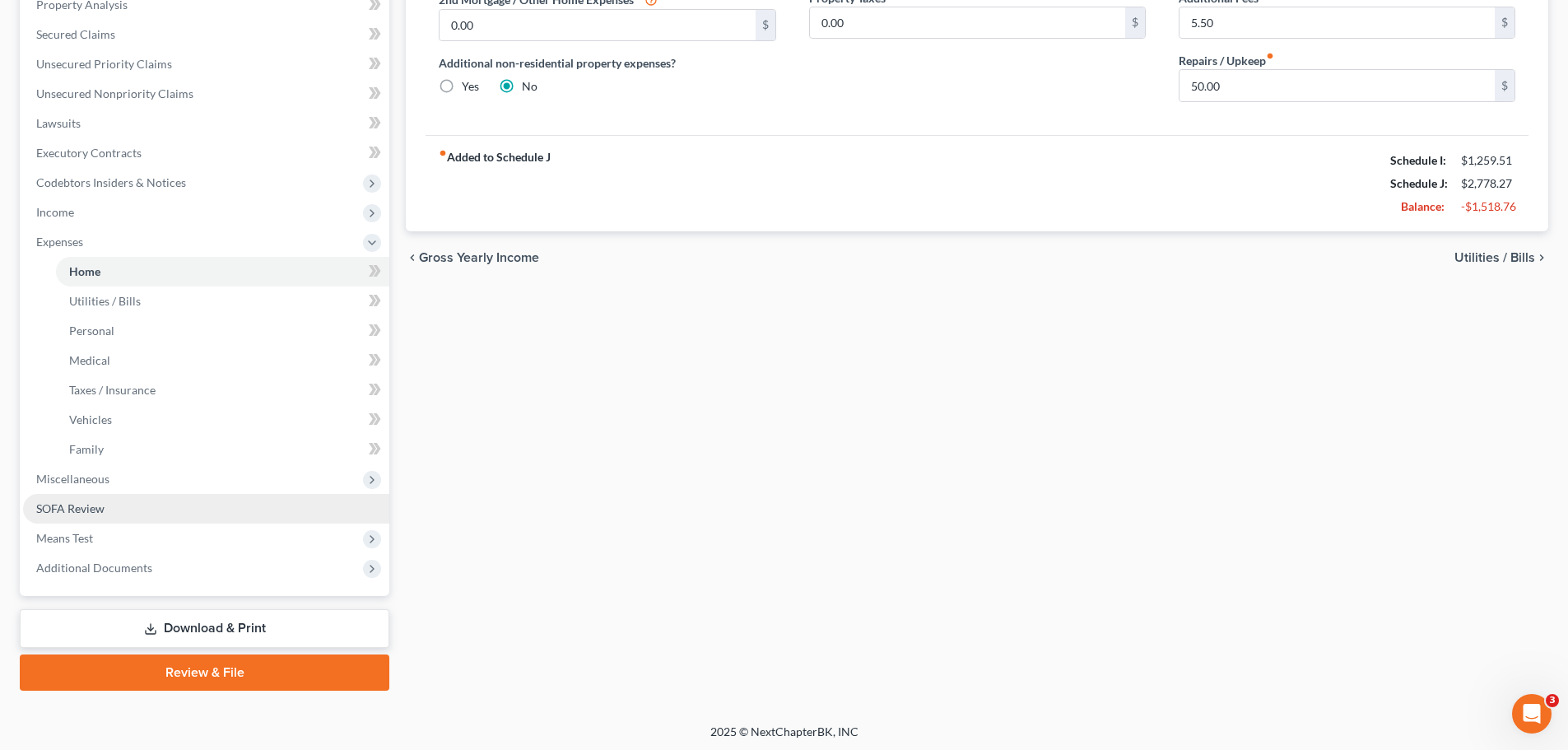
click at [176, 495] on link "SOFA Review" at bounding box center [206, 508] width 366 height 29
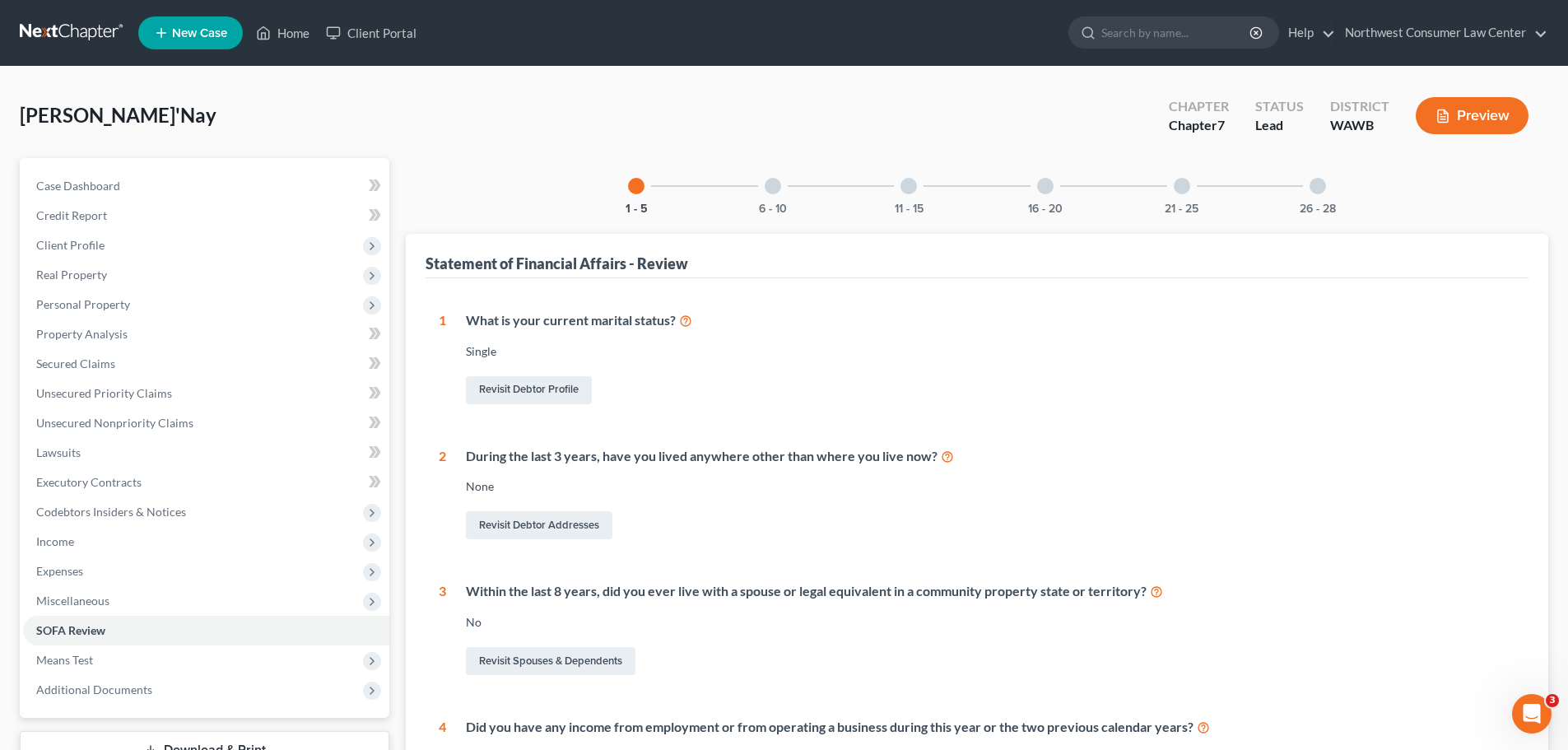
click at [770, 184] on div at bounding box center [772, 186] width 16 height 16
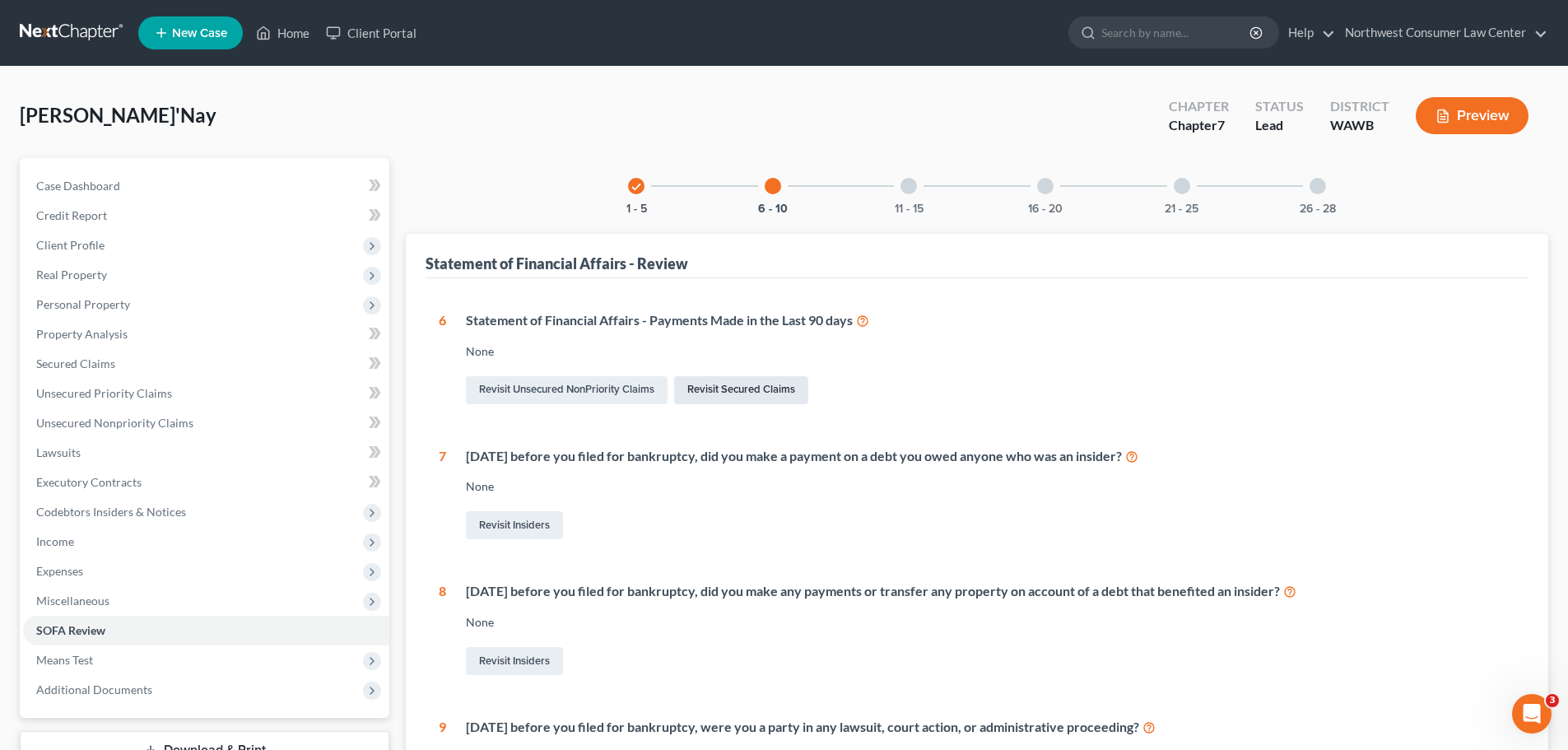
click at [772, 394] on link "Revisit Secured Claims" at bounding box center [741, 390] width 134 height 28
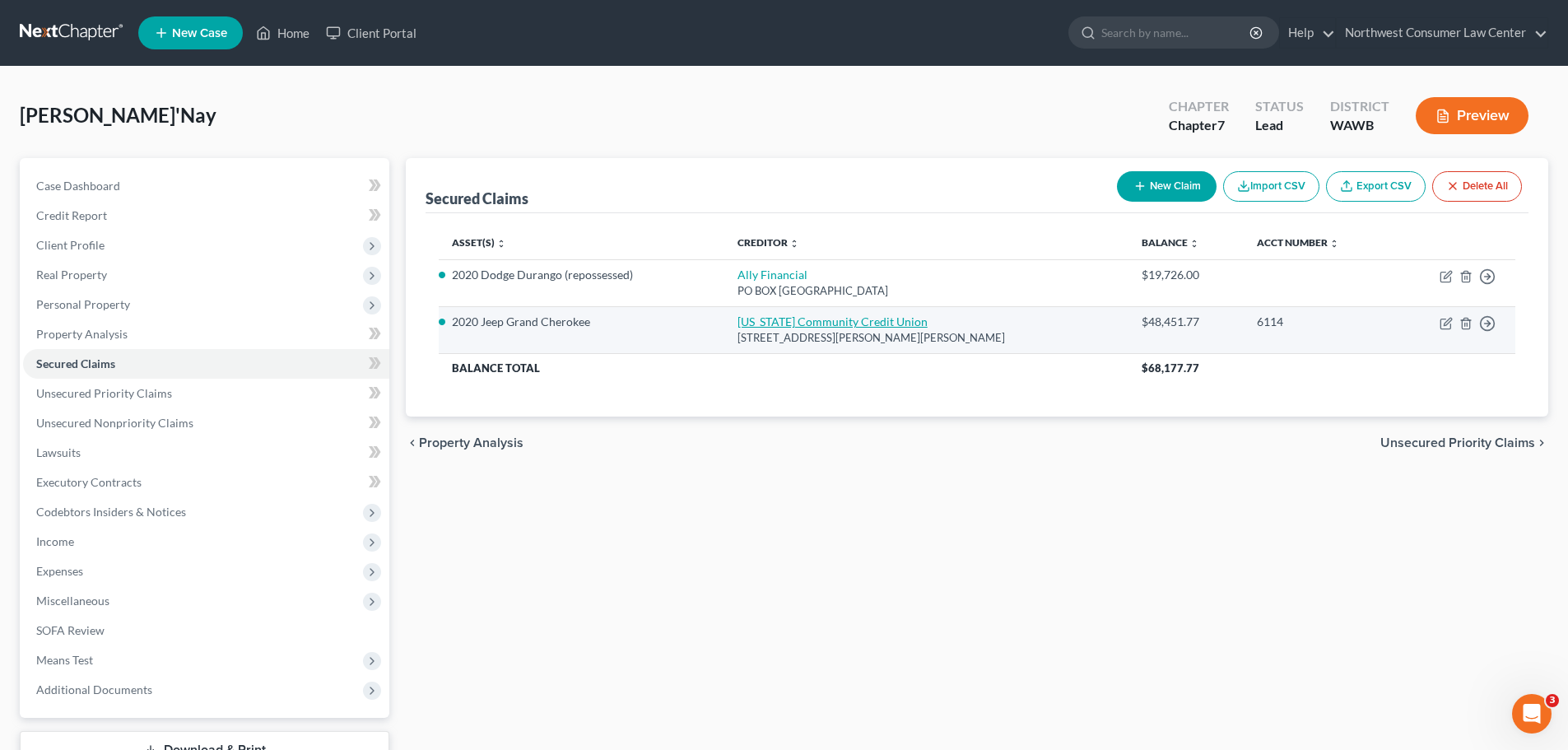
click at [799, 317] on link "[US_STATE] Community Credit Union" at bounding box center [833, 322] width 190 height 14
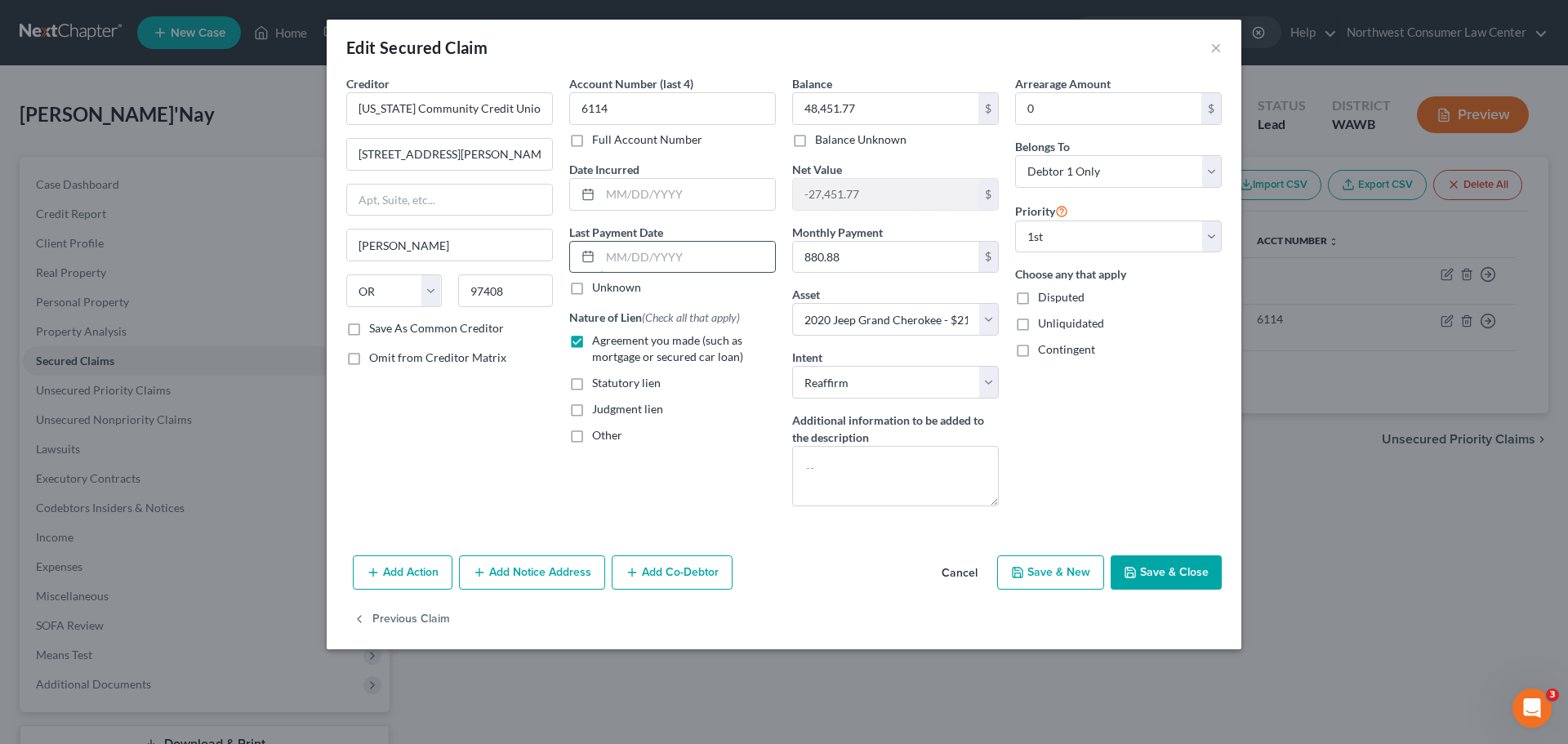
click at [732, 263] on input "text" at bounding box center [687, 257] width 175 height 31
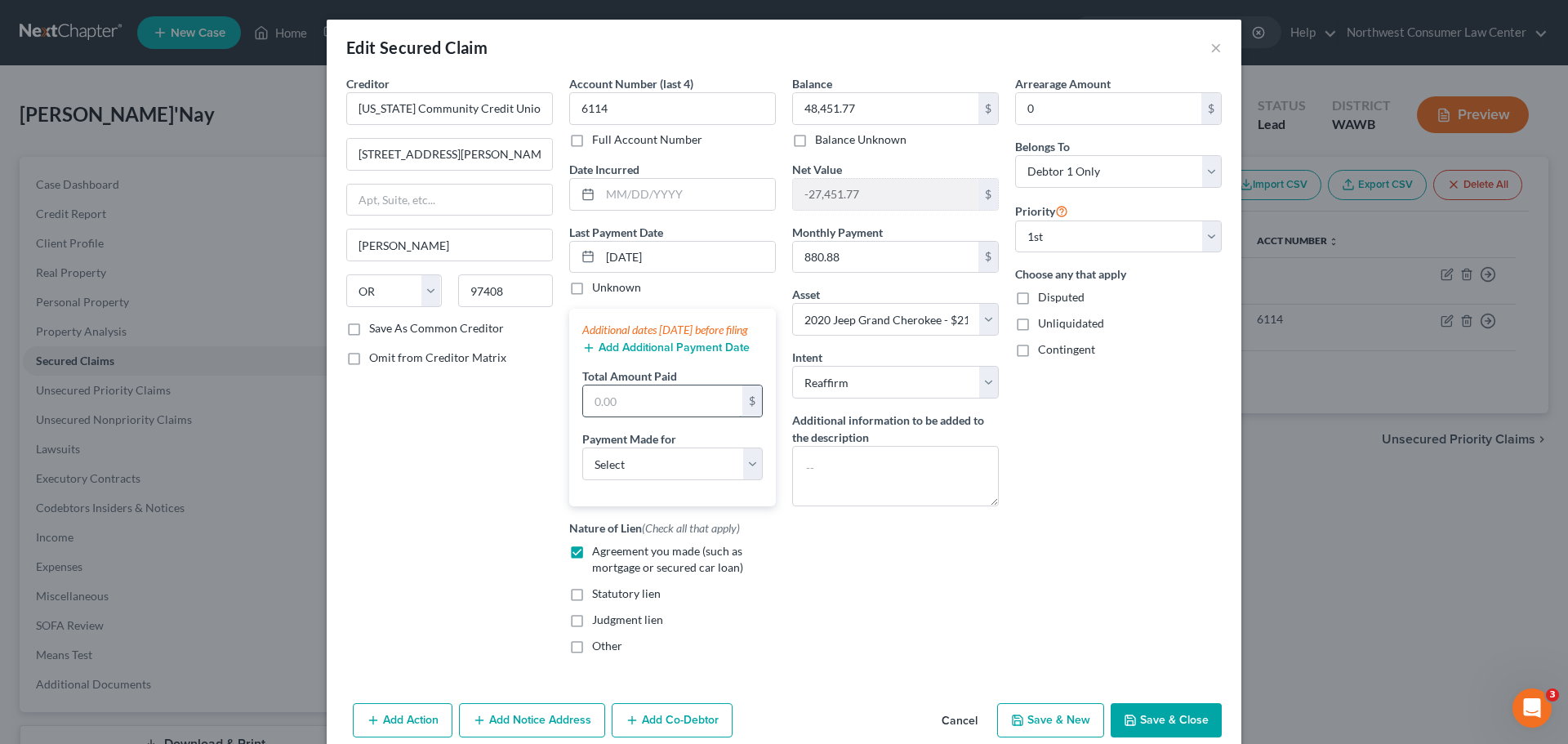
click at [626, 416] on input "text" at bounding box center [662, 401] width 160 height 31
click at [659, 480] on select "Select Car Credit Card Loan Repayment Mortgage Other Suppliers Or Vendors" at bounding box center [672, 463] width 181 height 32
click at [582, 464] on select "Select Car Credit Card Loan Repayment Mortgage Other Suppliers Or Vendors" at bounding box center [672, 463] width 181 height 32
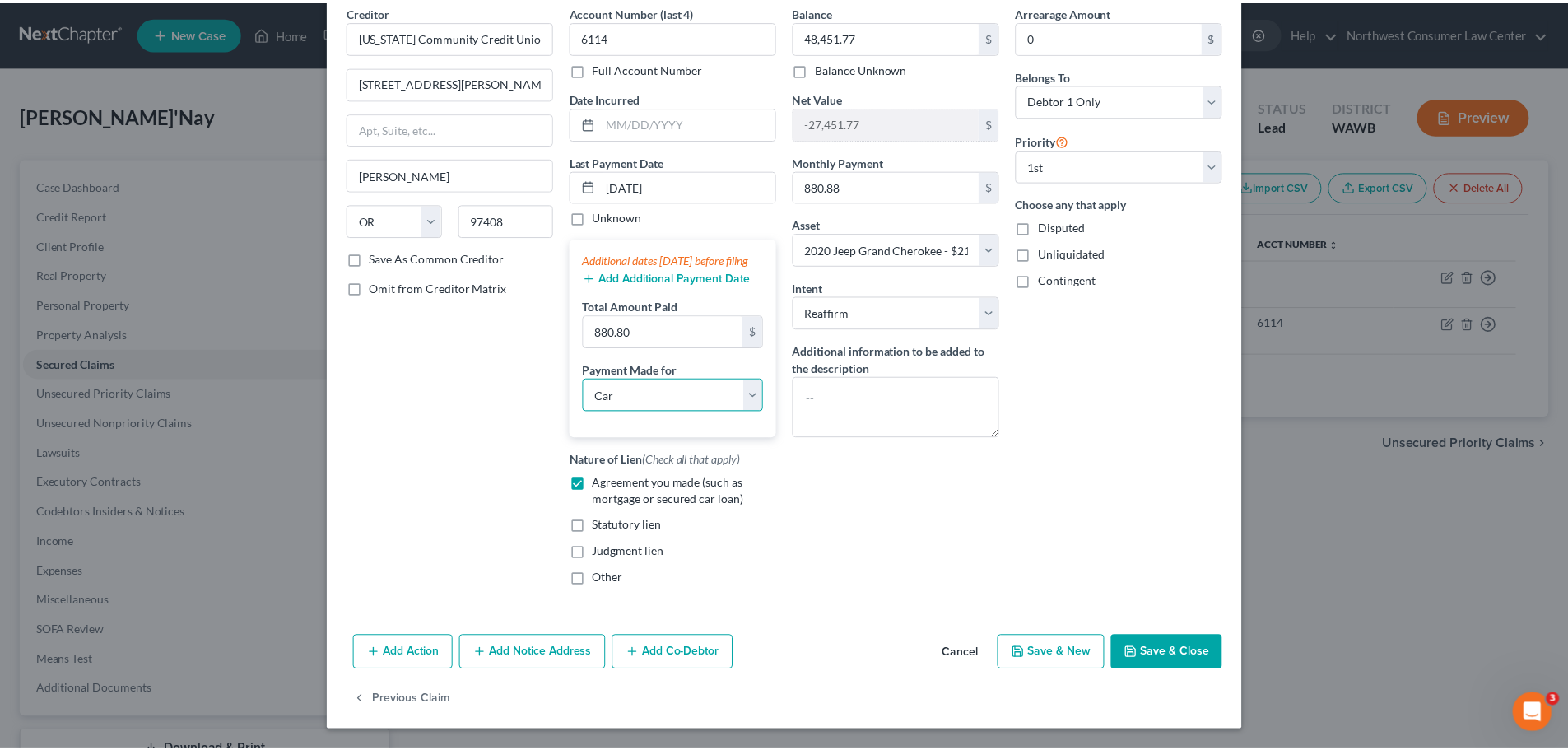
scroll to position [89, 0]
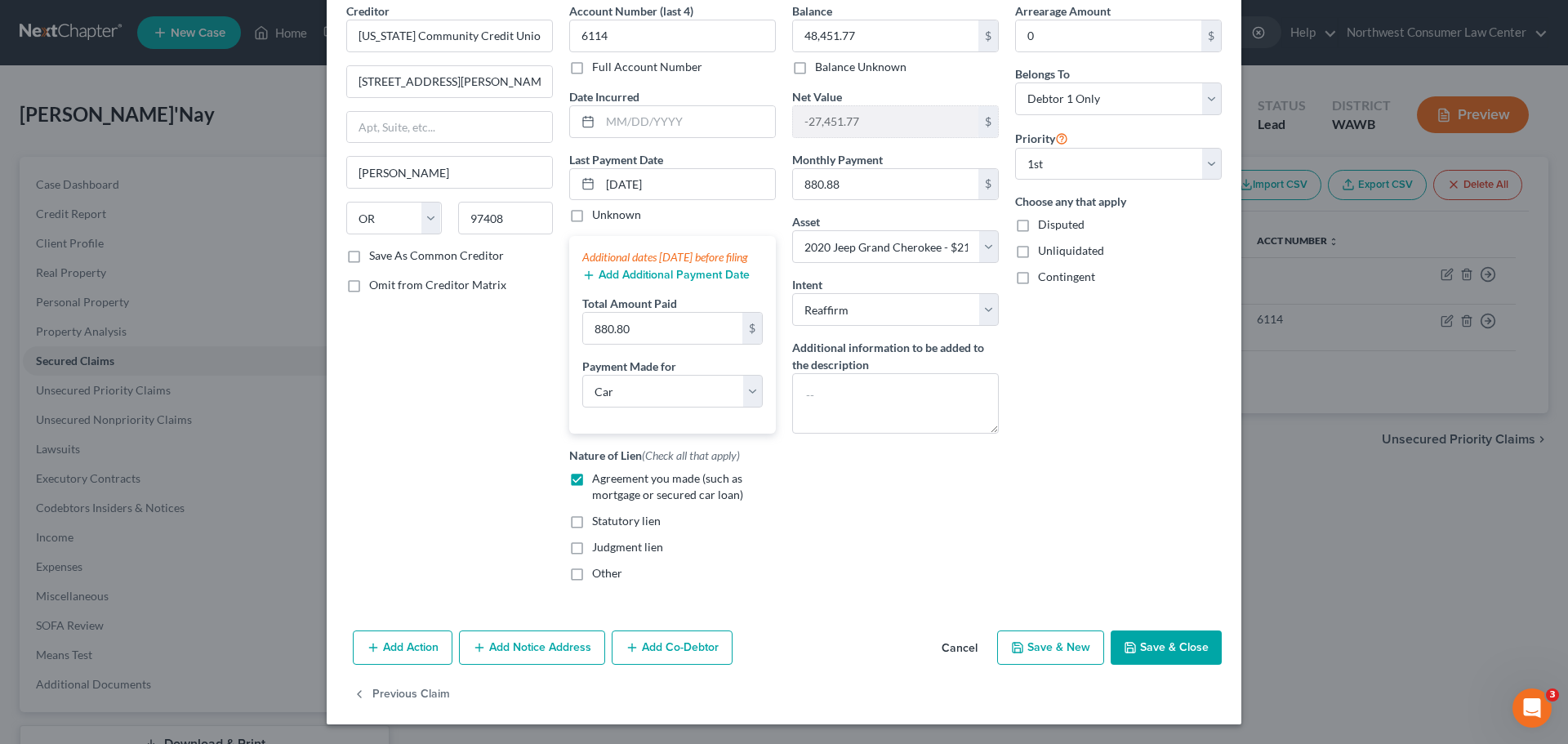
click at [1146, 656] on button "Save & Close" at bounding box center [1166, 648] width 111 height 34
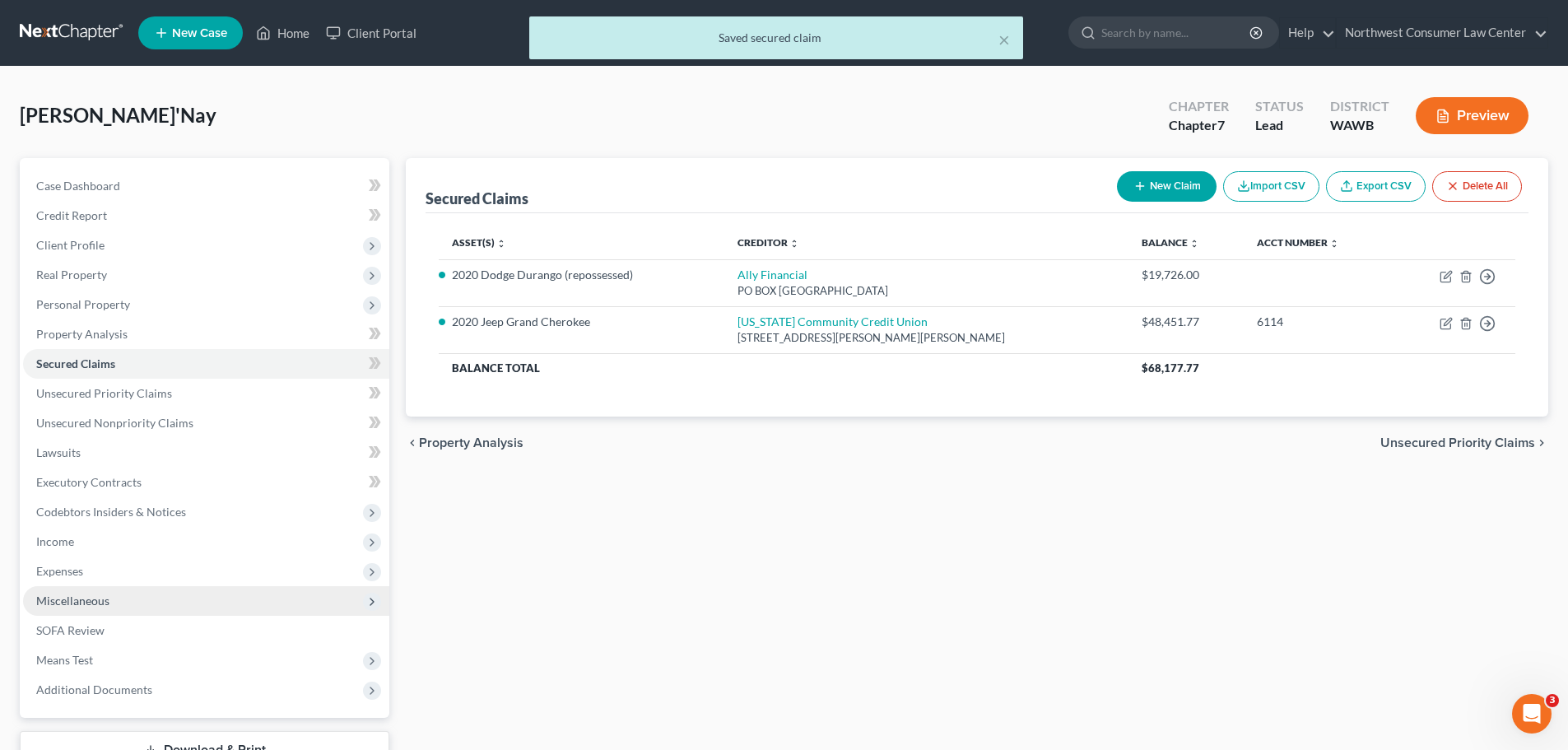
click at [156, 604] on span "Miscellaneous" at bounding box center [206, 600] width 366 height 29
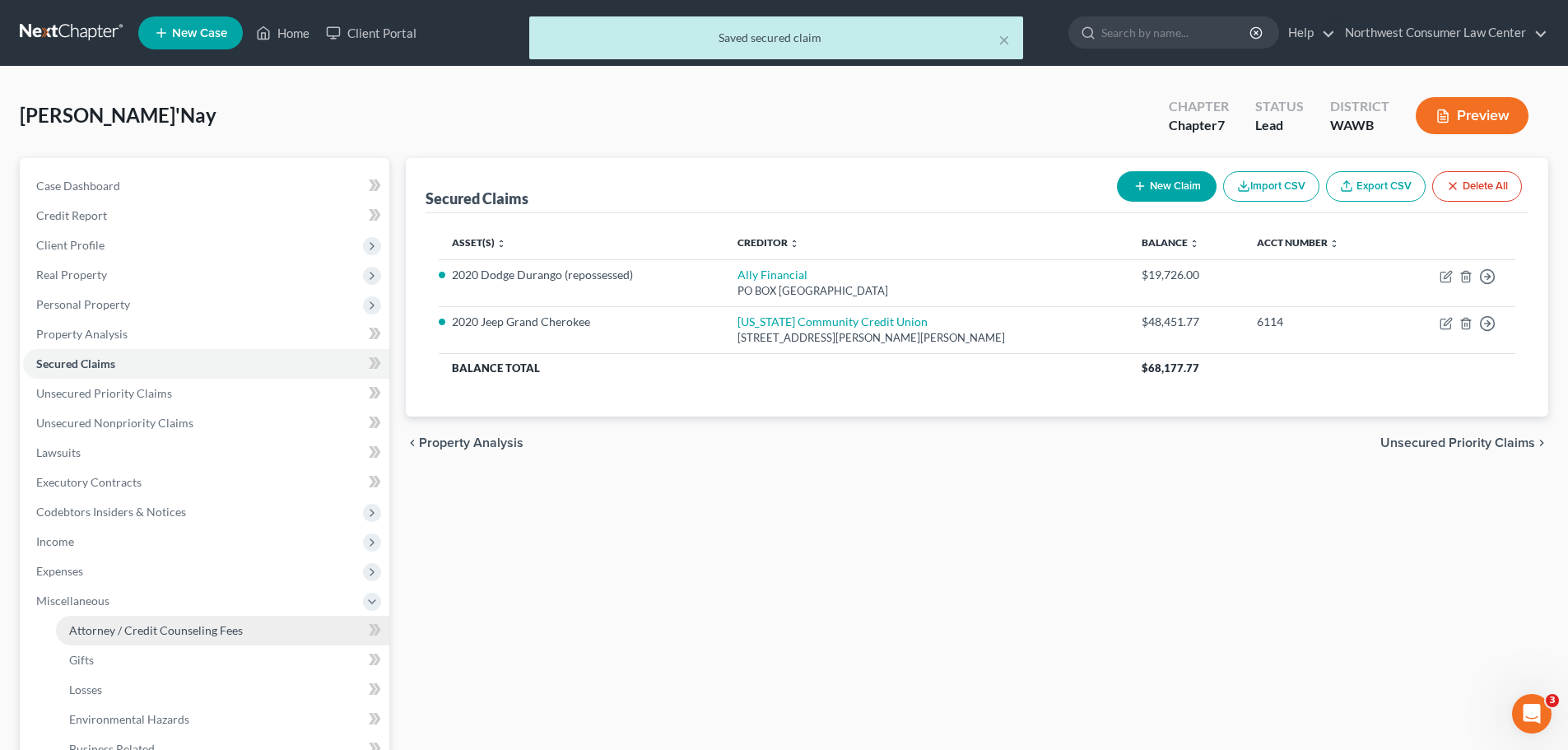
click at [132, 630] on span "Attorney / Credit Counseling Fees" at bounding box center [156, 630] width 174 height 14
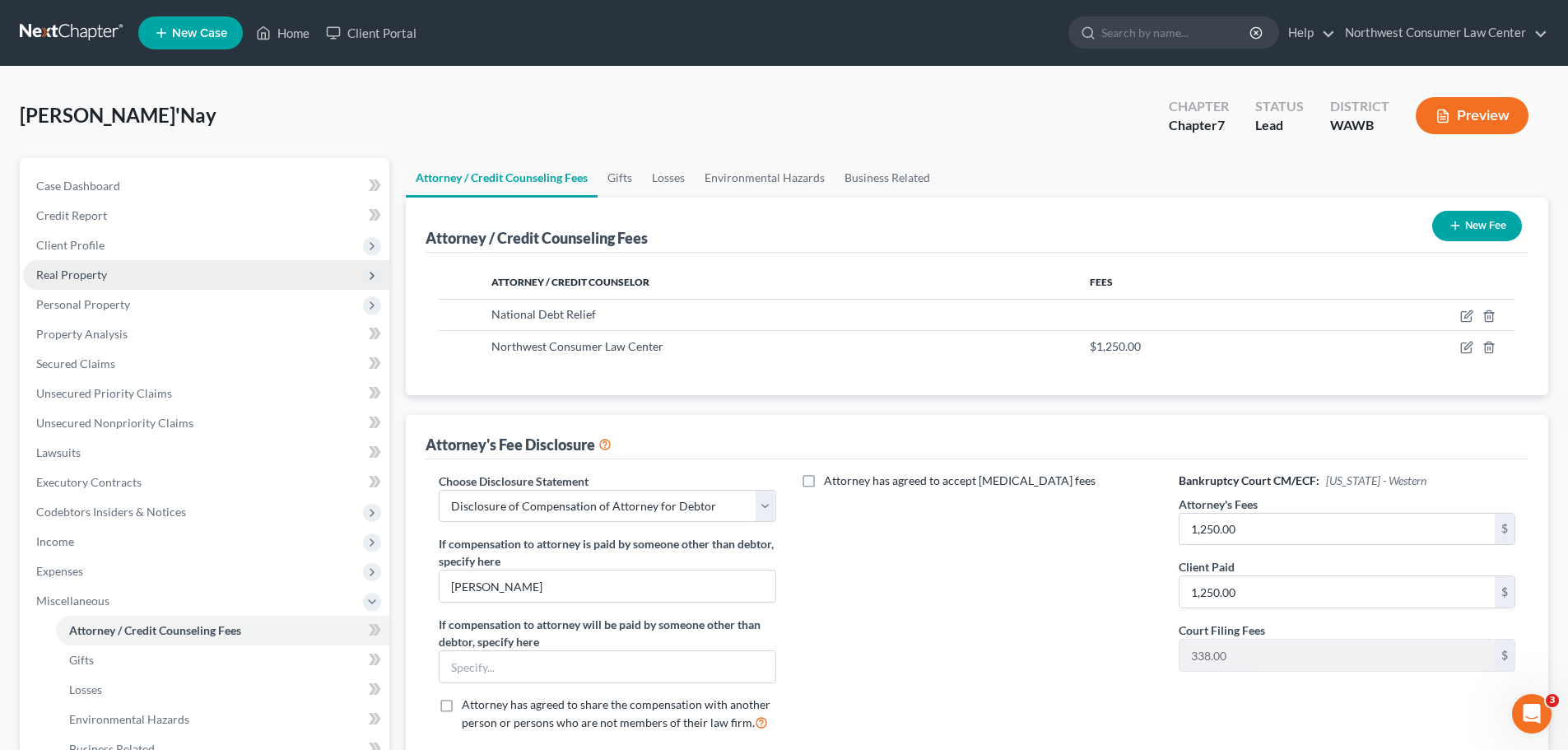
click at [227, 272] on span "Real Property" at bounding box center [206, 274] width 366 height 29
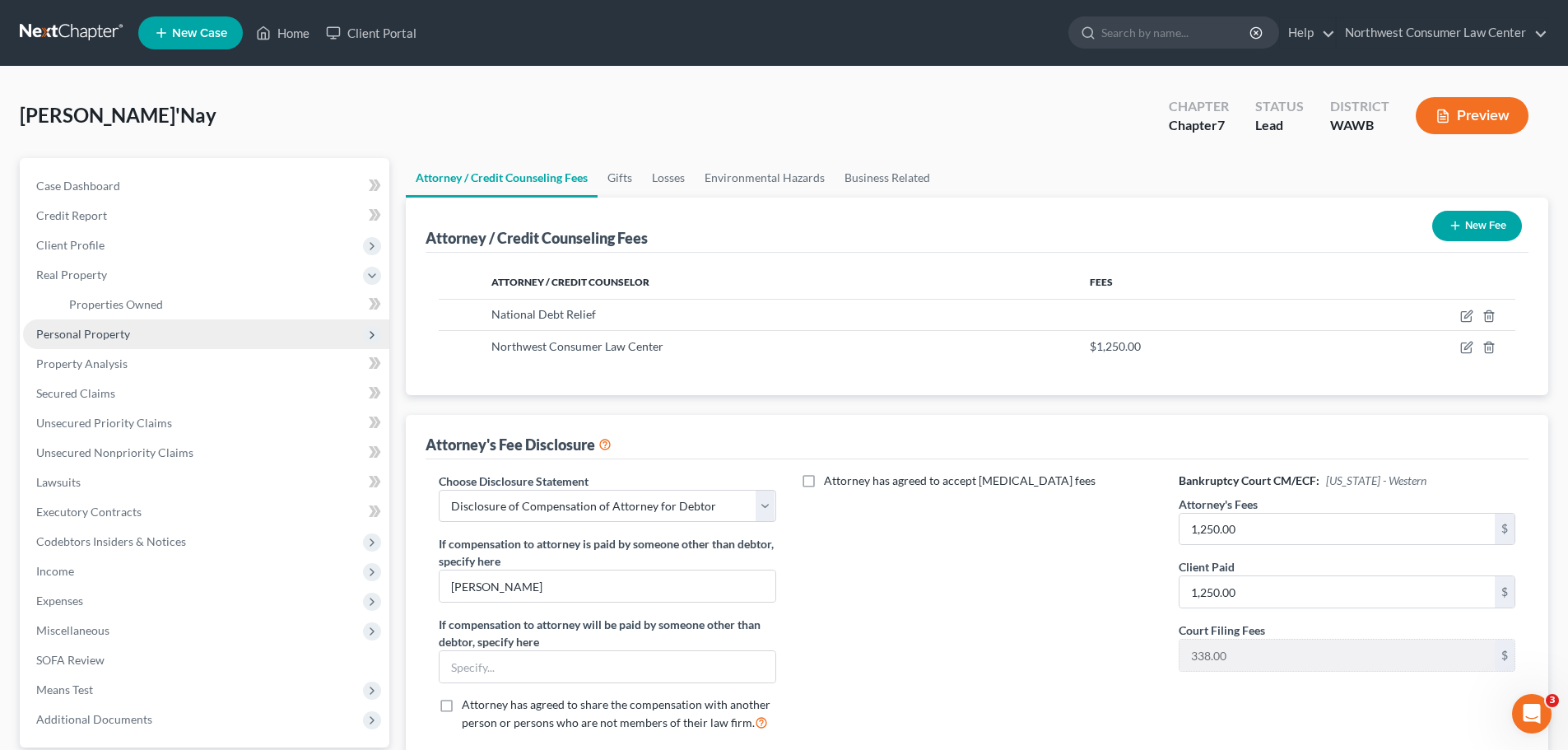
click at [342, 341] on span "Personal Property" at bounding box center [206, 334] width 366 height 29
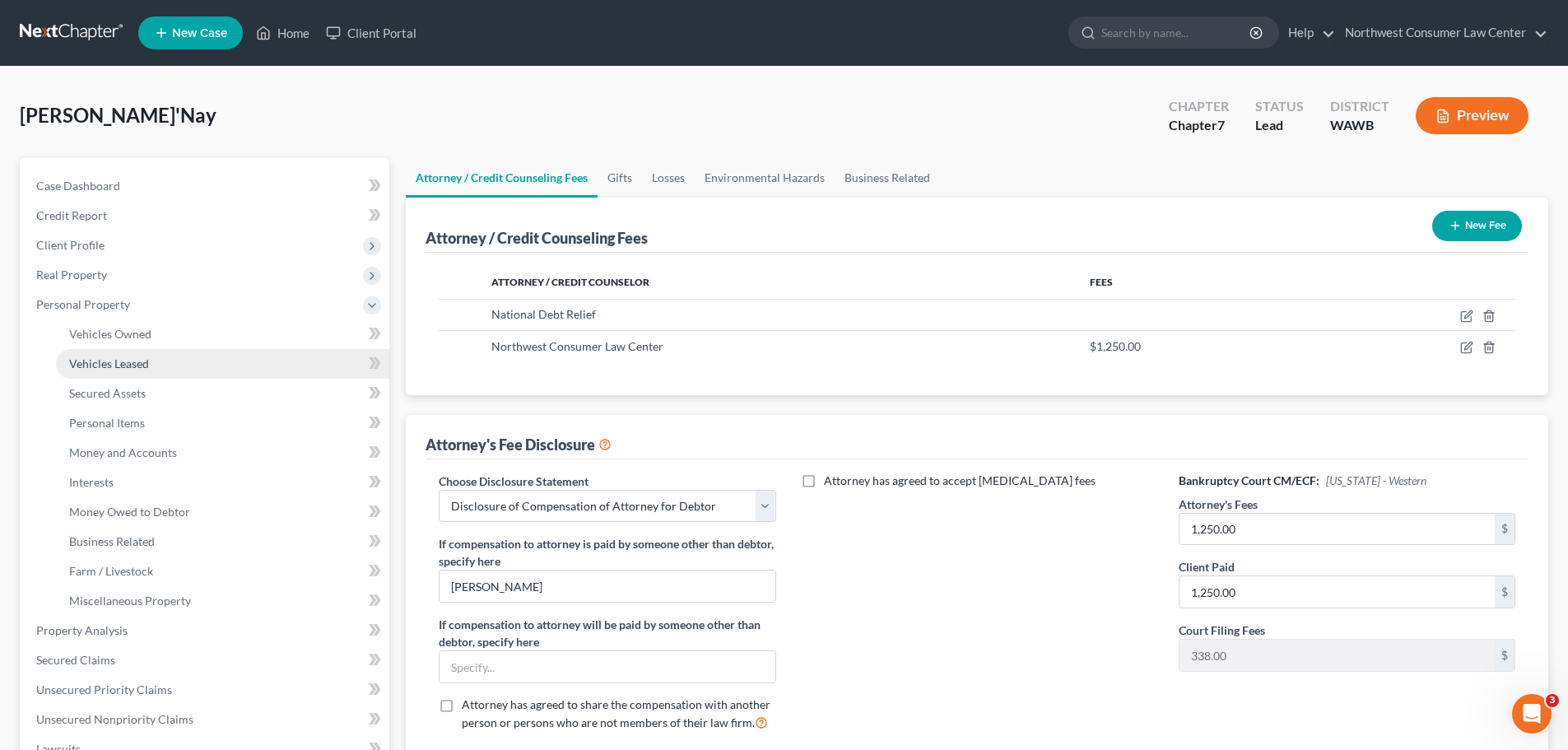
click at [212, 357] on link "Vehicles Leased" at bounding box center [223, 364] width 334 height 29
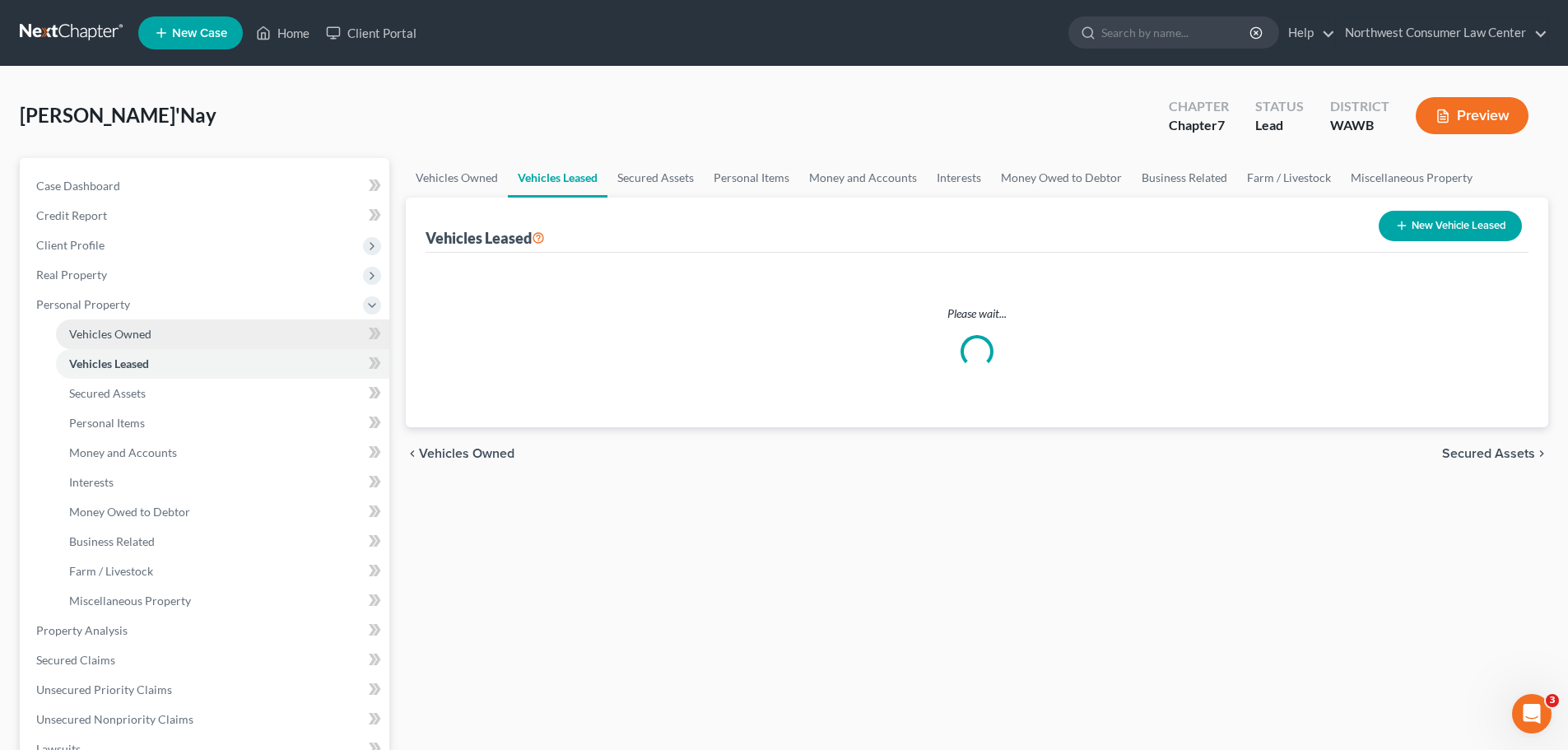
click at [186, 341] on link "Vehicles Owned" at bounding box center [223, 334] width 334 height 29
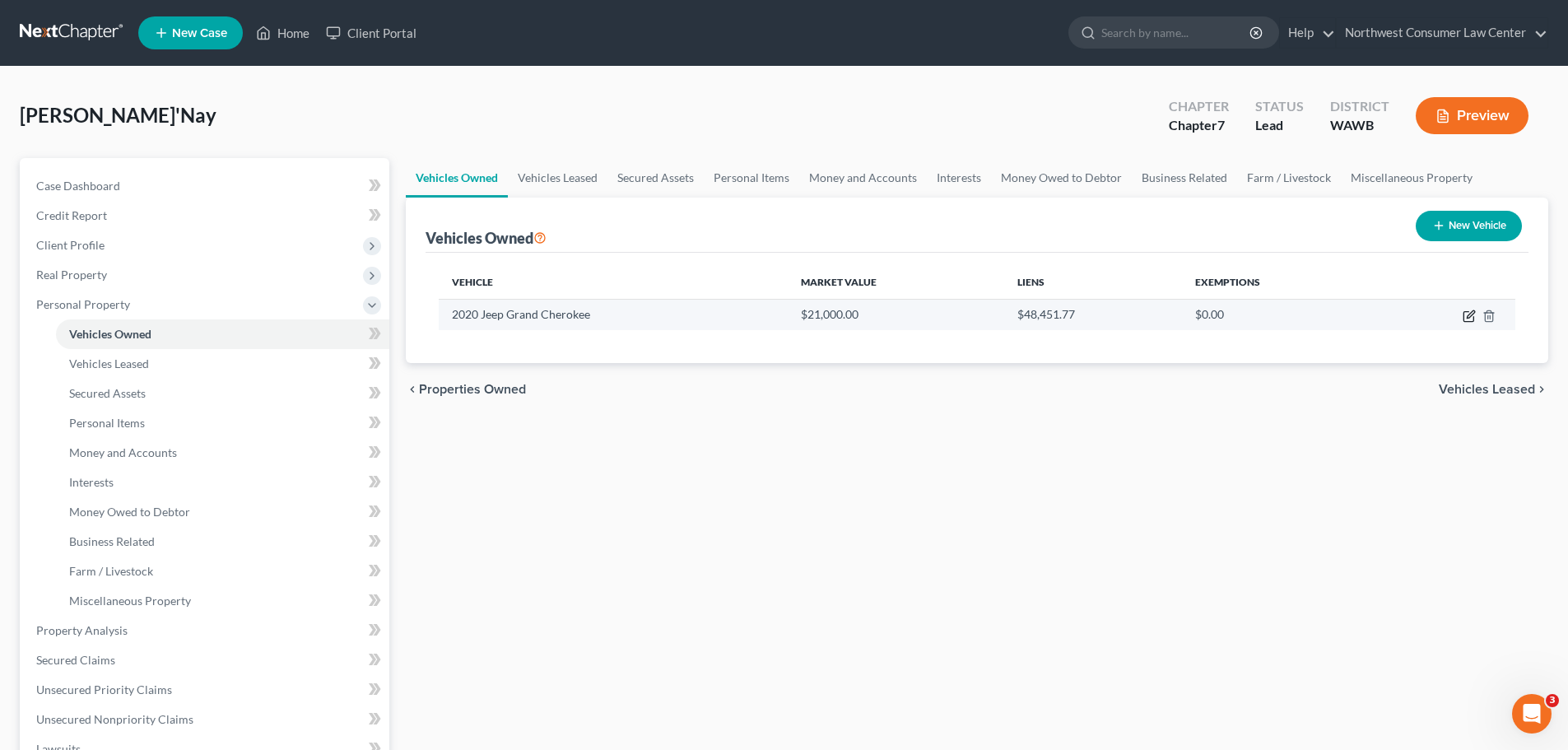
click at [1468, 317] on icon "button" at bounding box center [1470, 314] width 8 height 8
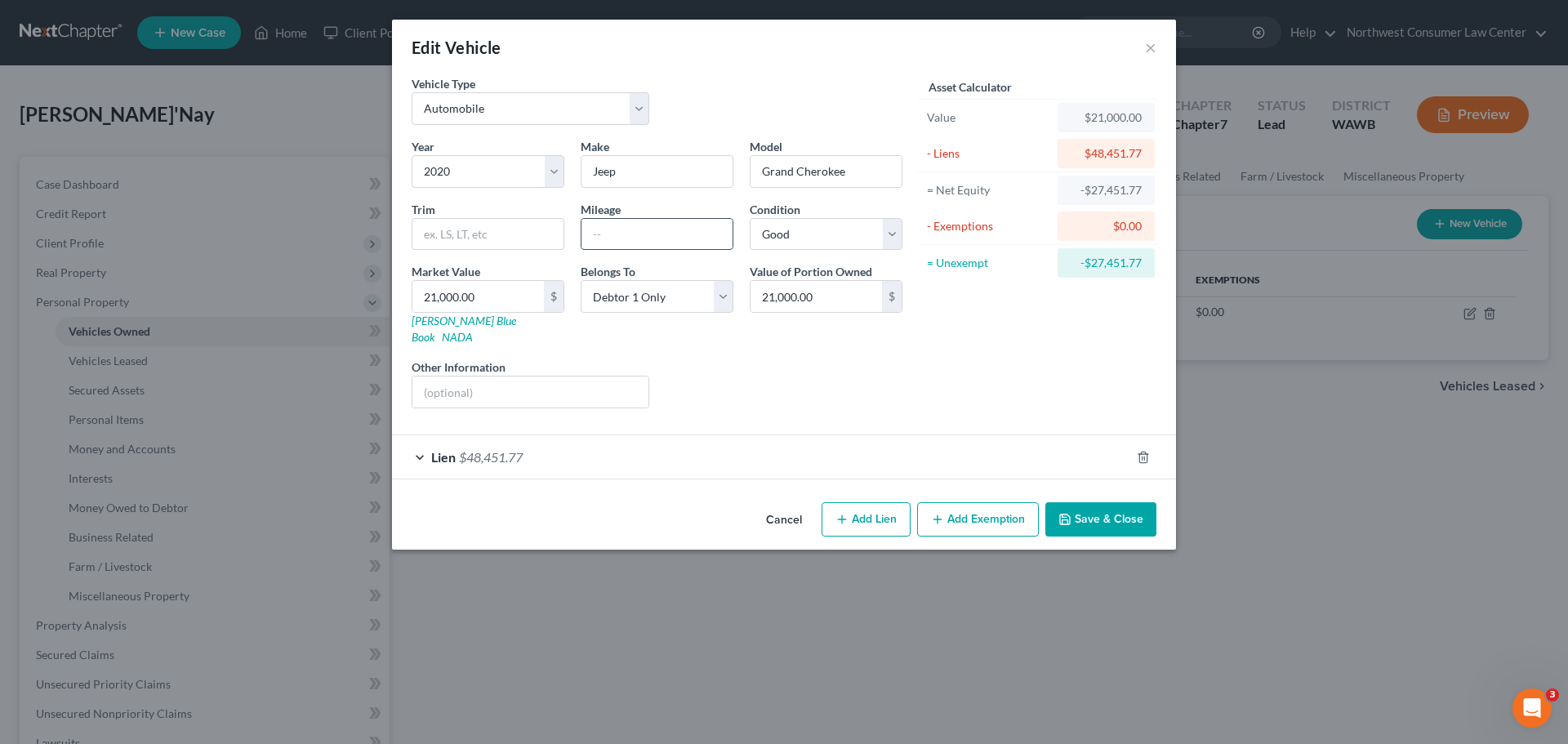
click at [614, 236] on input "text" at bounding box center [656, 234] width 151 height 31
click at [1104, 507] on button "Save & Close" at bounding box center [1101, 520] width 111 height 34
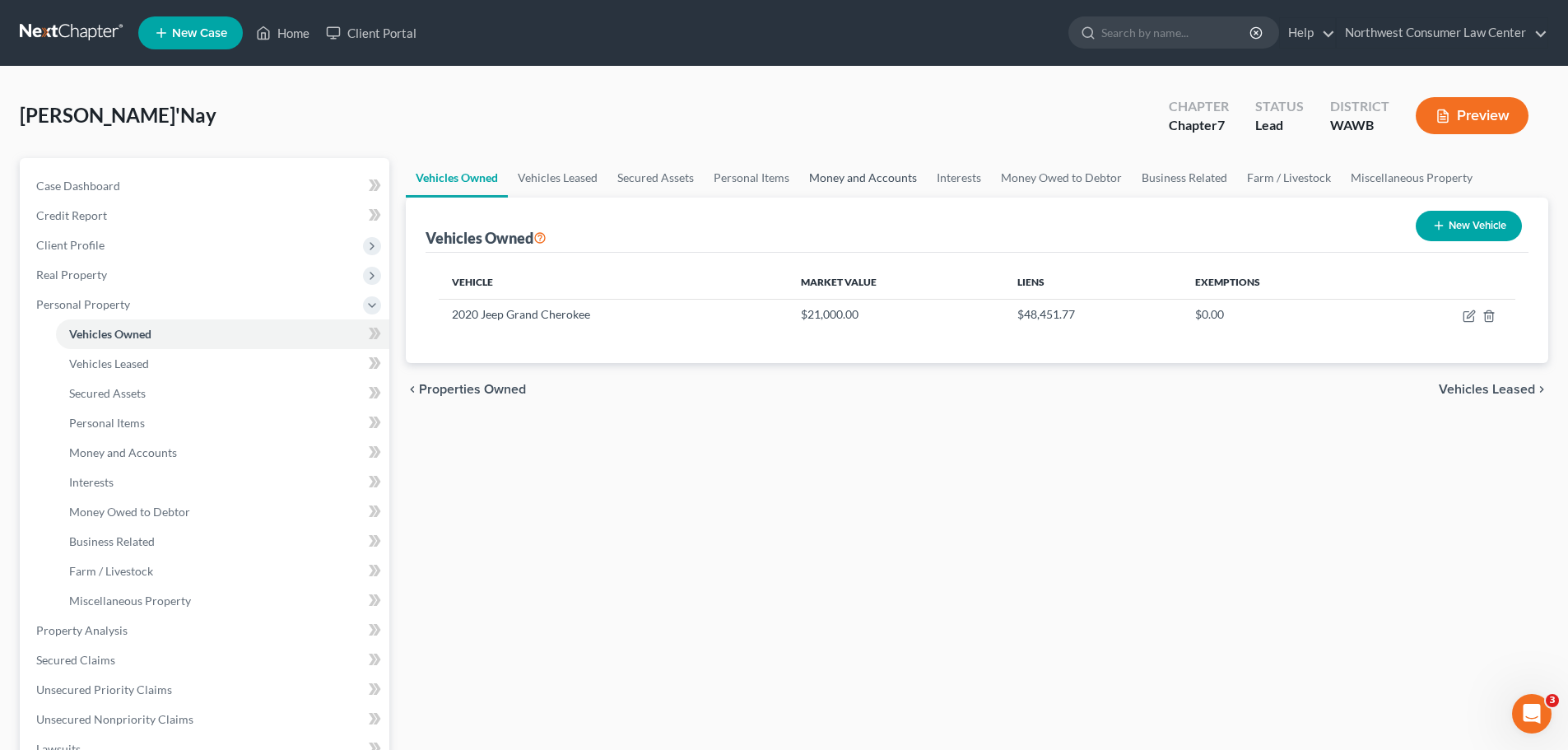
click at [861, 181] on link "Money and Accounts" at bounding box center [863, 178] width 127 height 40
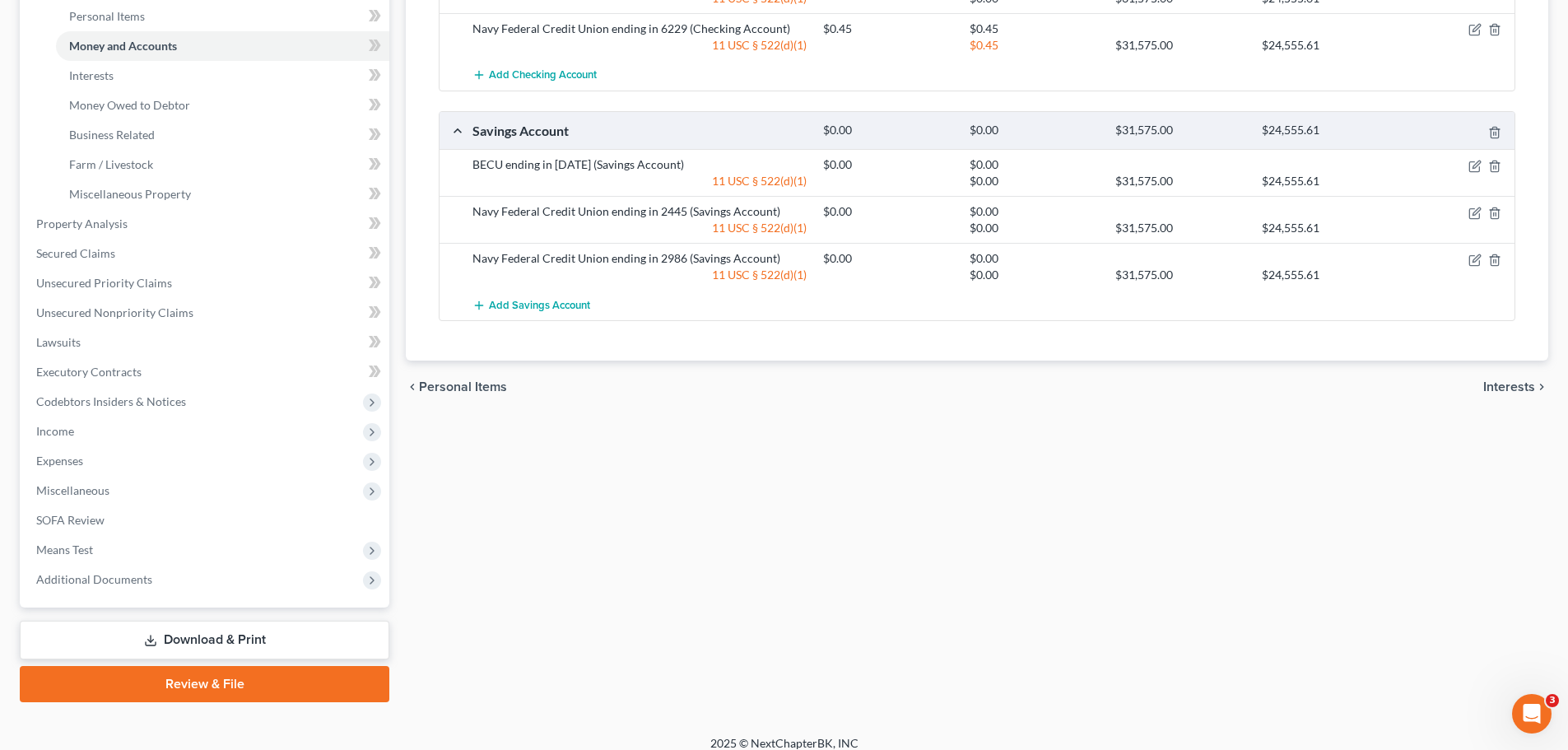
scroll to position [421, 0]
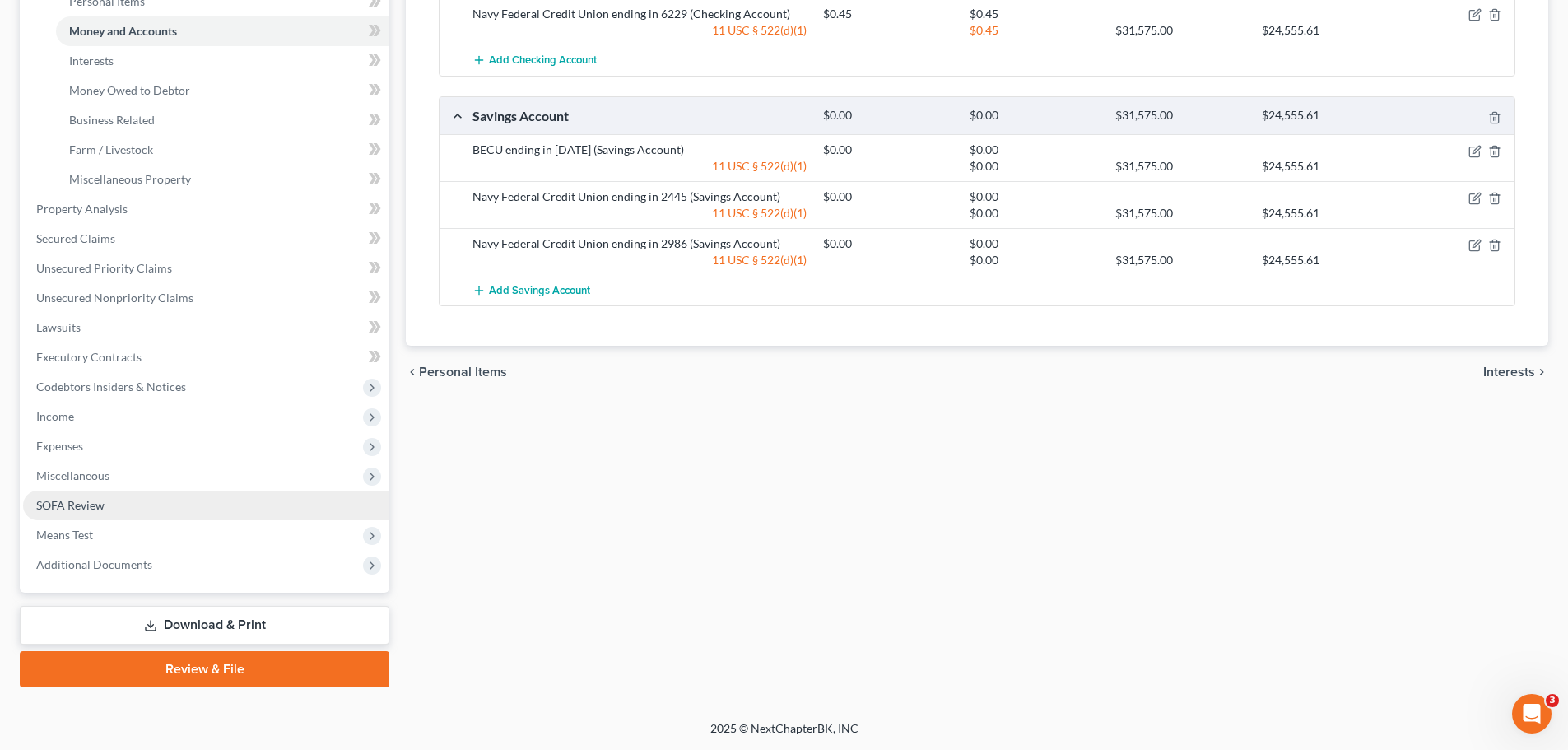
click at [224, 499] on link "SOFA Review" at bounding box center [206, 505] width 366 height 29
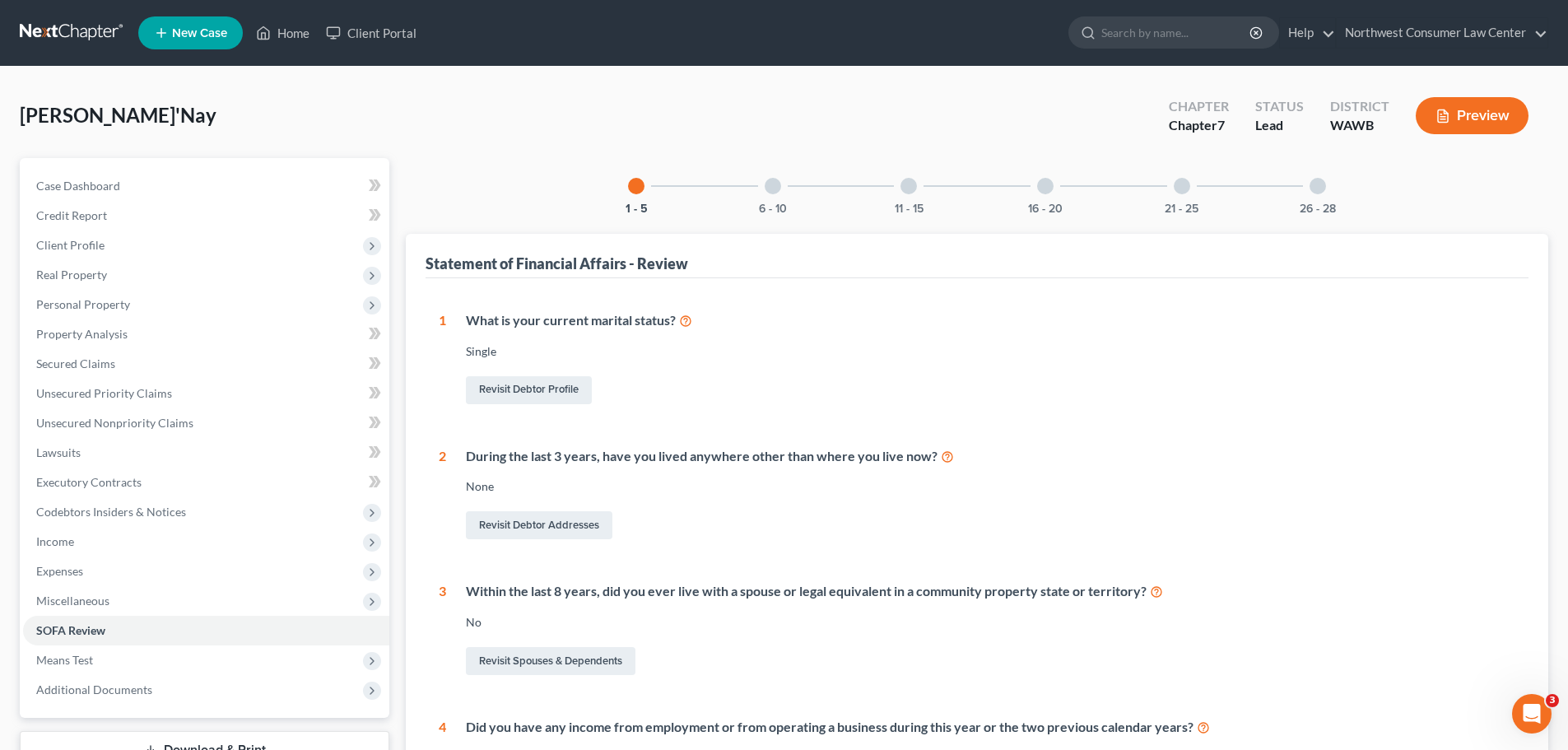
click at [772, 176] on div "6 - 10" at bounding box center [772, 186] width 56 height 56
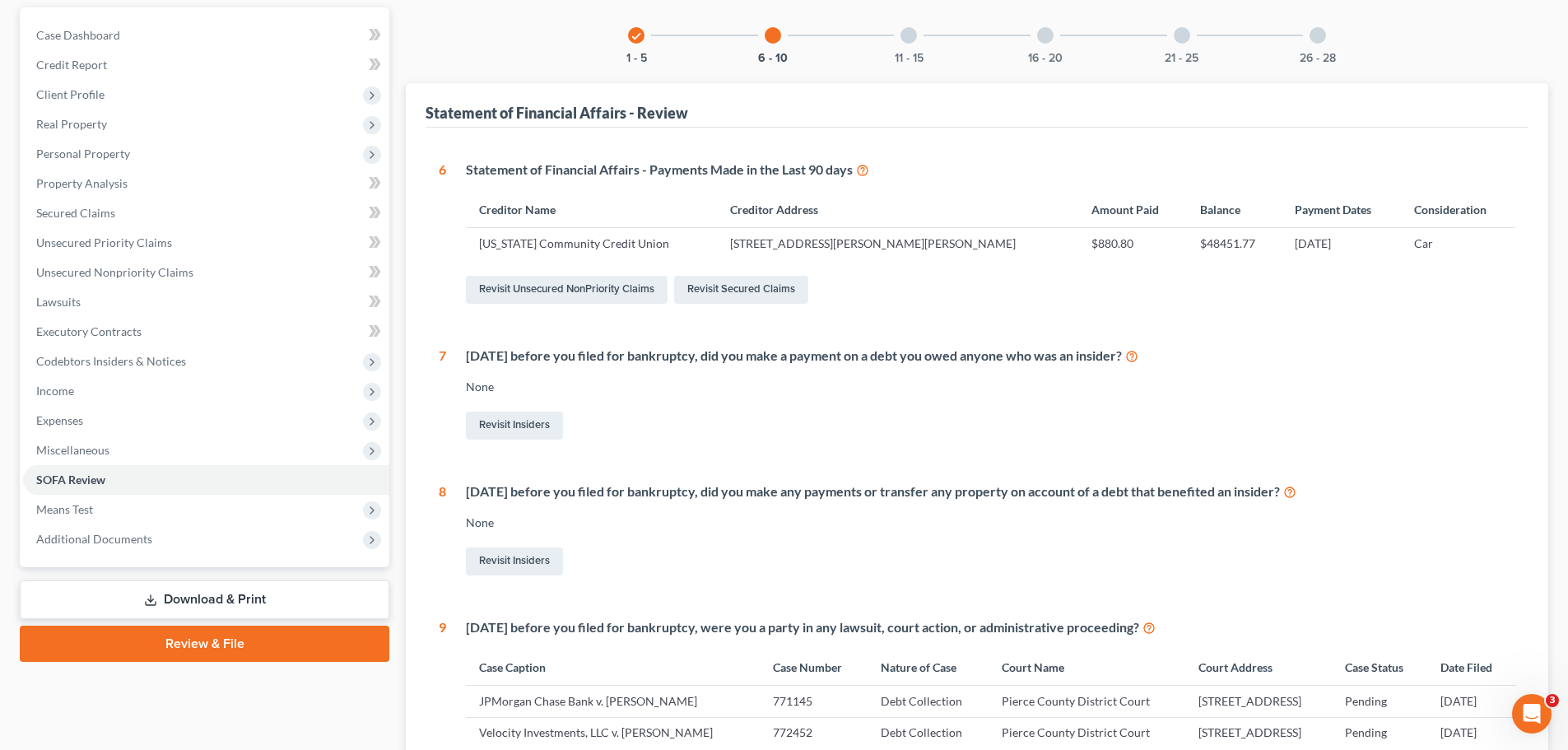
scroll to position [164, 0]
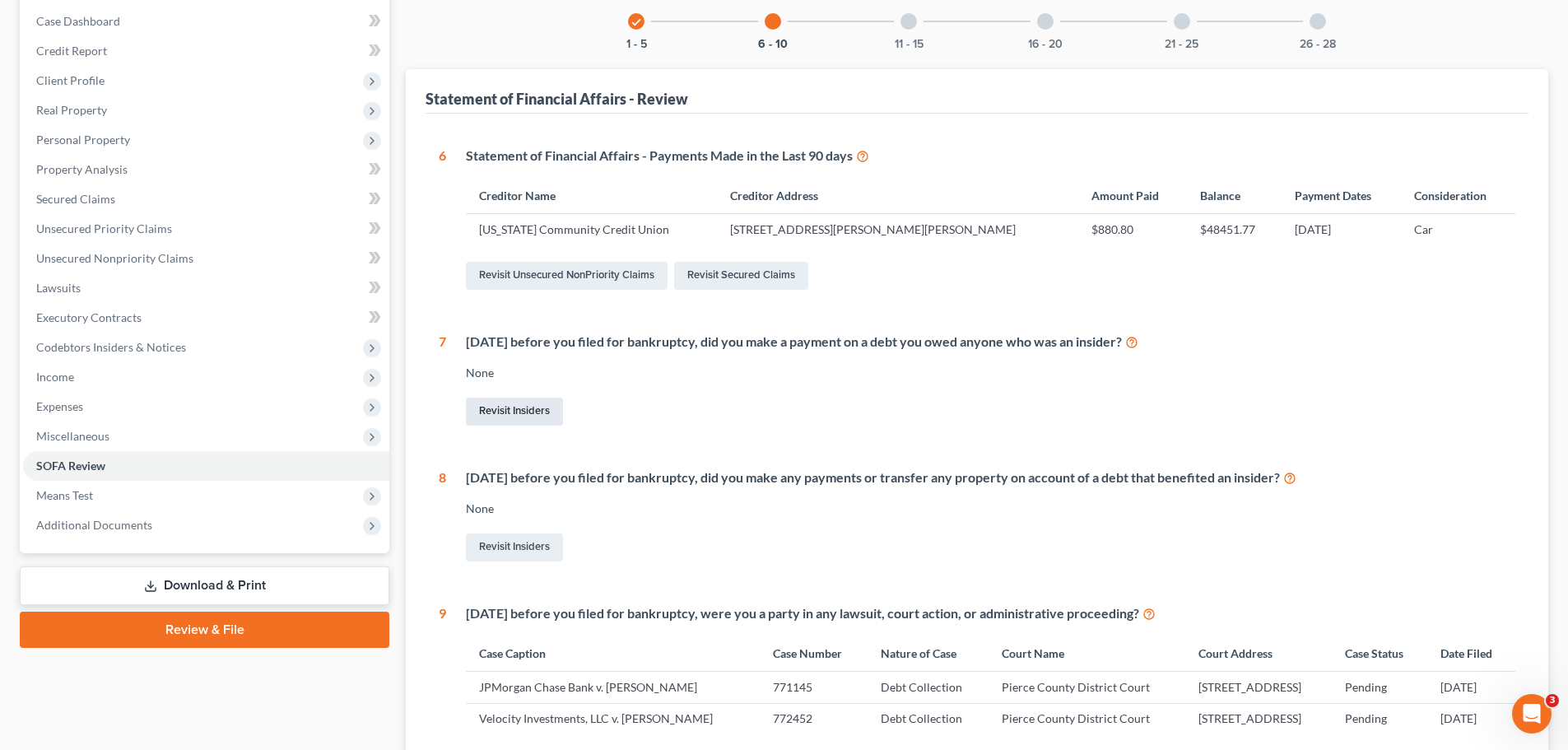
click at [502, 424] on link "Revisit Insiders" at bounding box center [514, 411] width 97 height 28
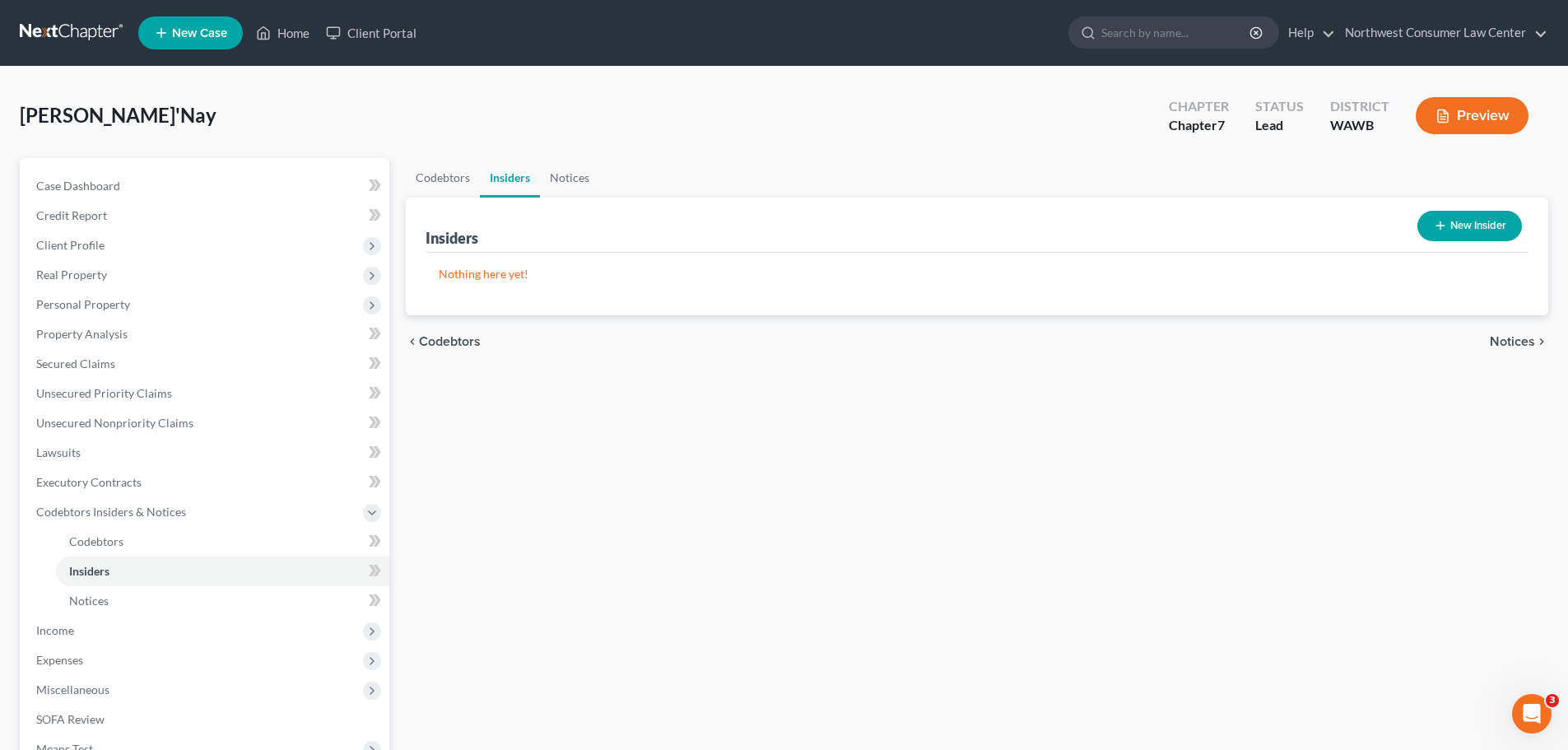
click at [1454, 226] on button "New Insider" at bounding box center [1470, 225] width 105 height 30
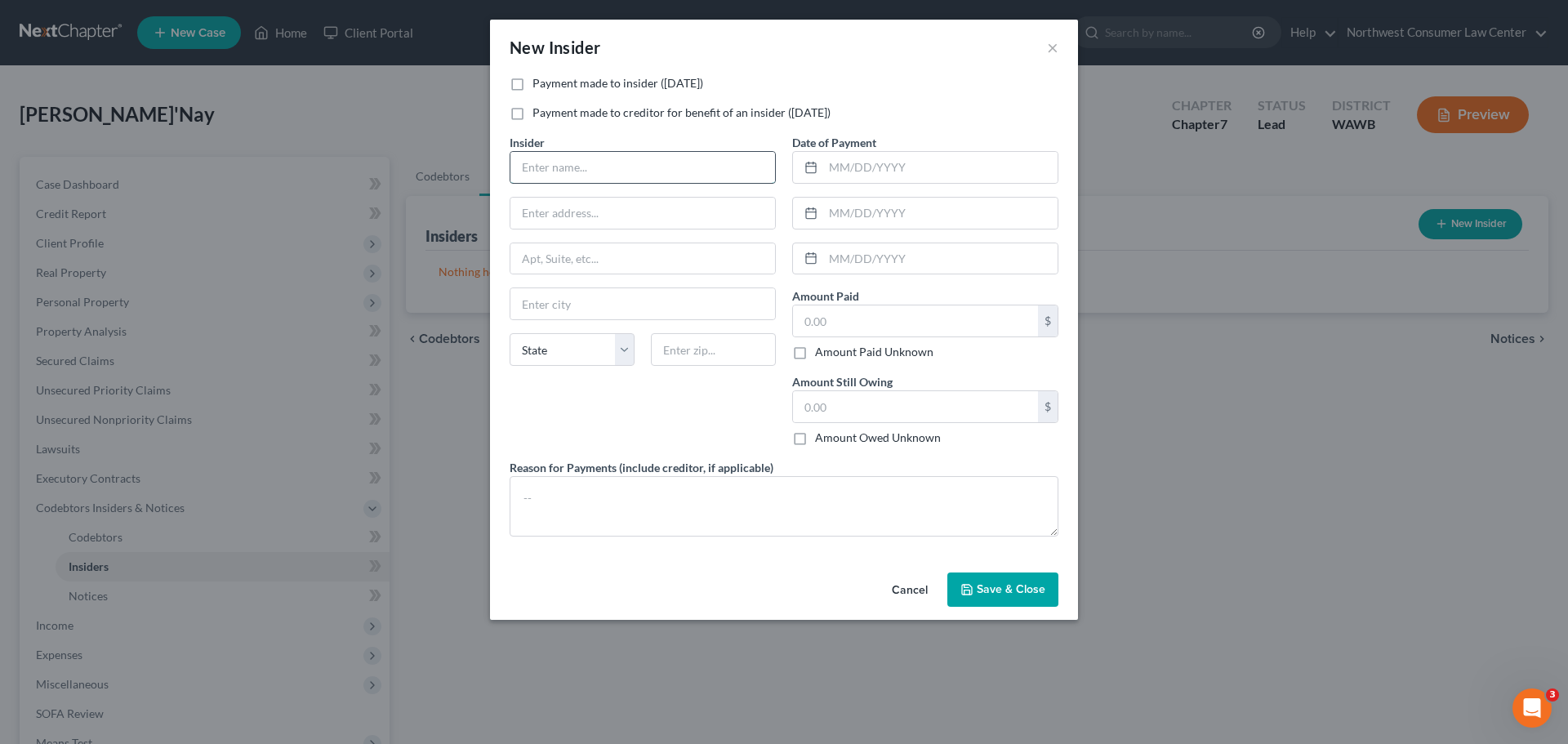
click at [625, 164] on input "text" at bounding box center [642, 167] width 264 height 31
click at [902, 593] on button "Cancel" at bounding box center [909, 590] width 62 height 32
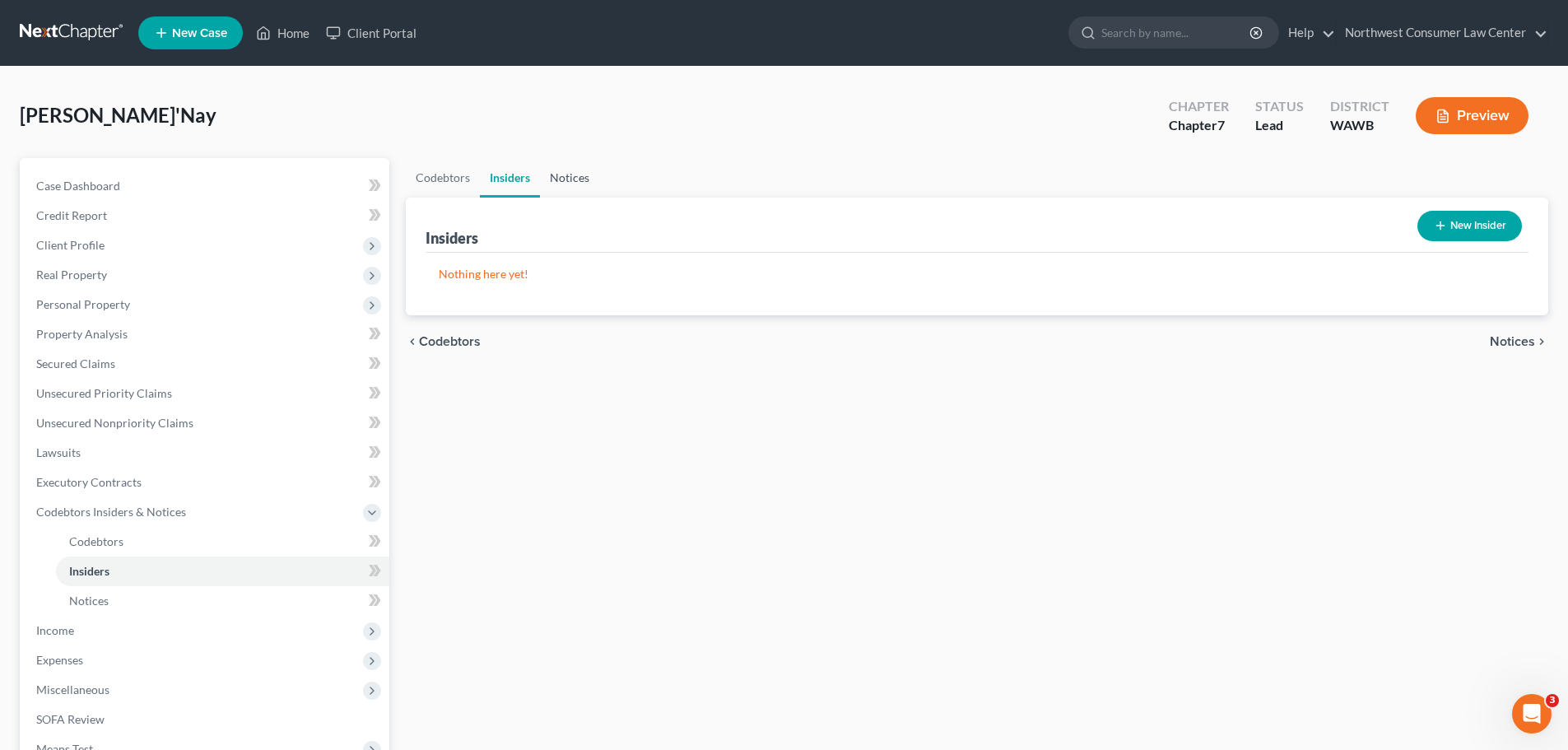
click at [569, 178] on link "Notices" at bounding box center [569, 178] width 59 height 40
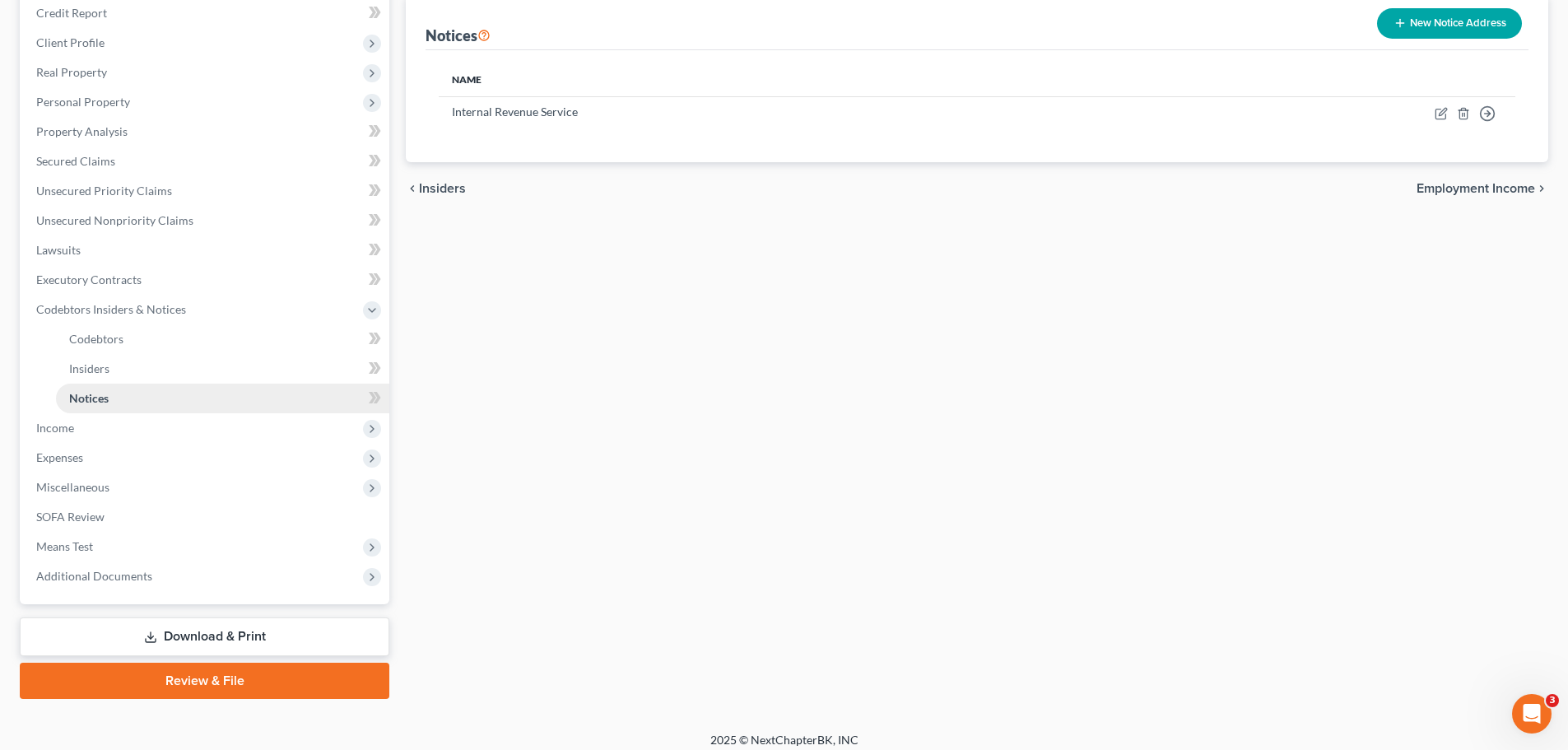
scroll to position [214, 0]
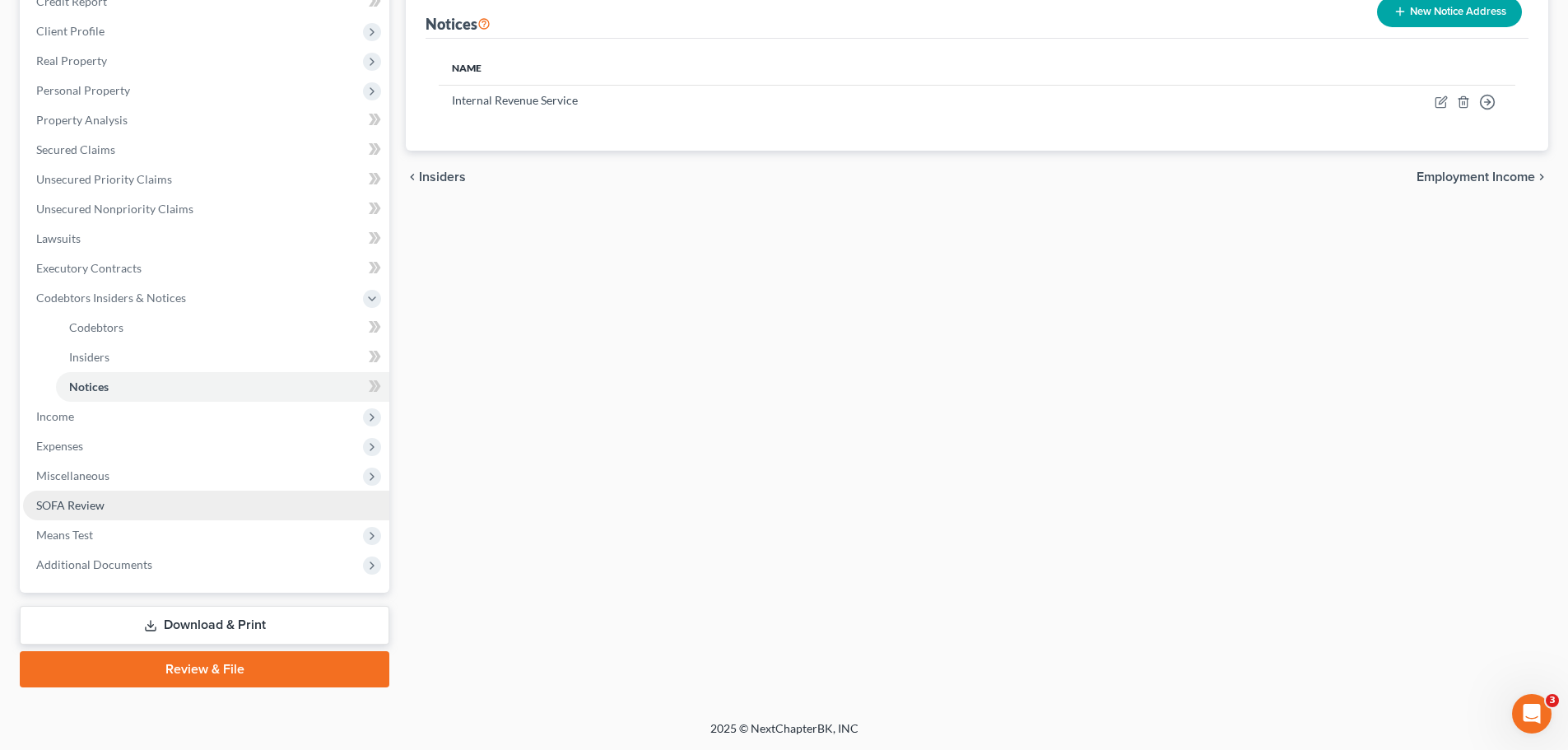
click at [271, 495] on link "SOFA Review" at bounding box center [206, 505] width 366 height 29
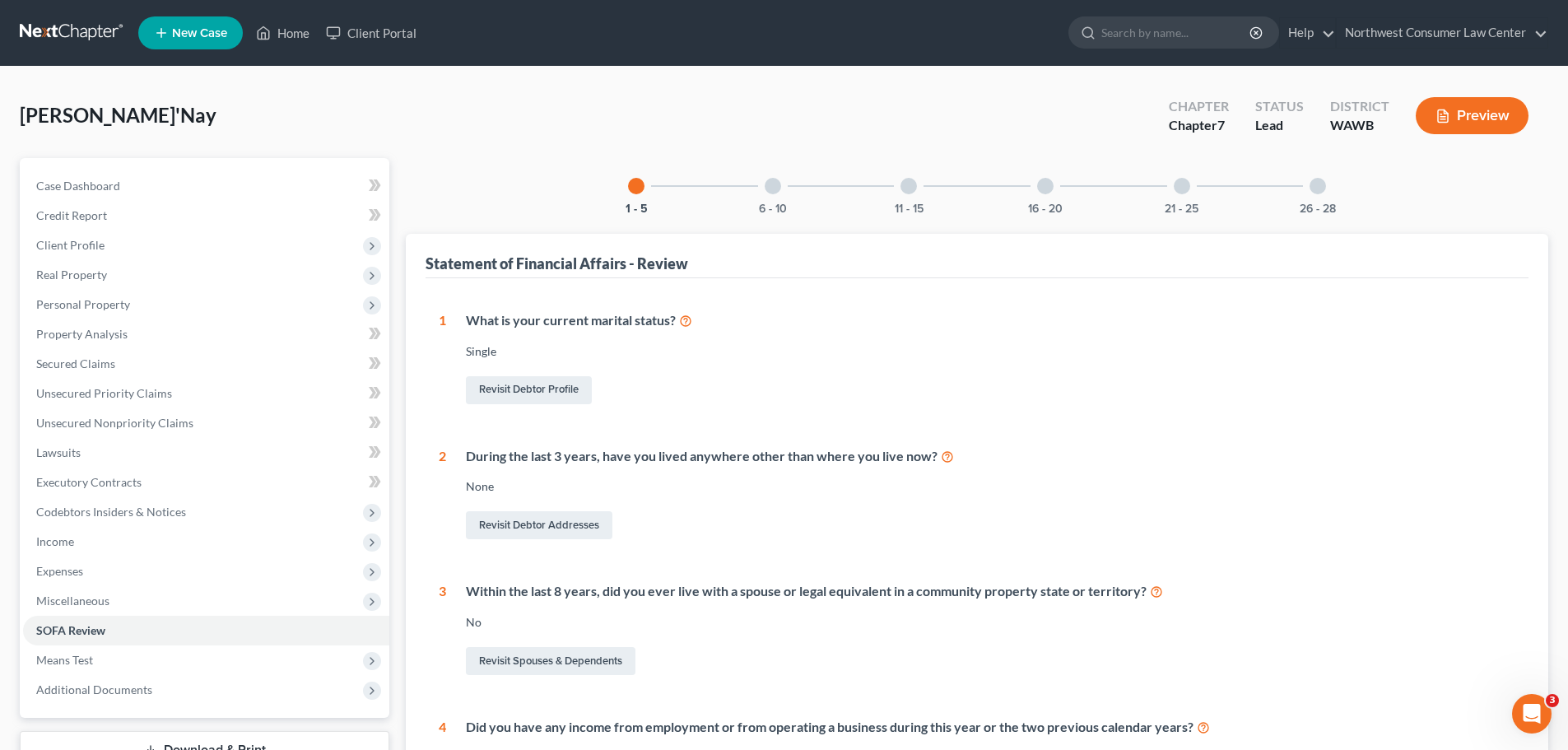
click at [908, 178] on div at bounding box center [908, 186] width 16 height 16
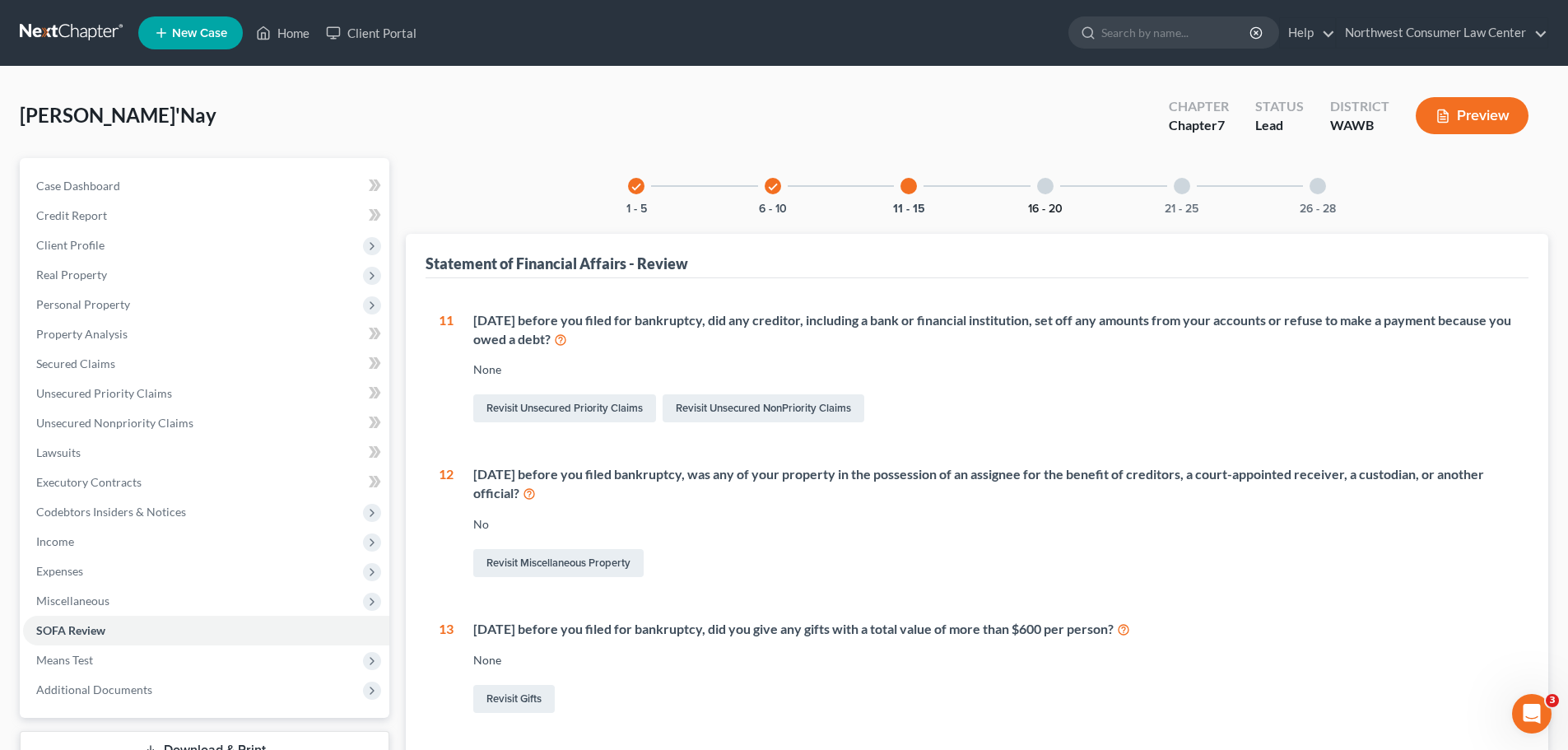
click at [1037, 203] on button "16 - 20" at bounding box center [1045, 208] width 34 height 11
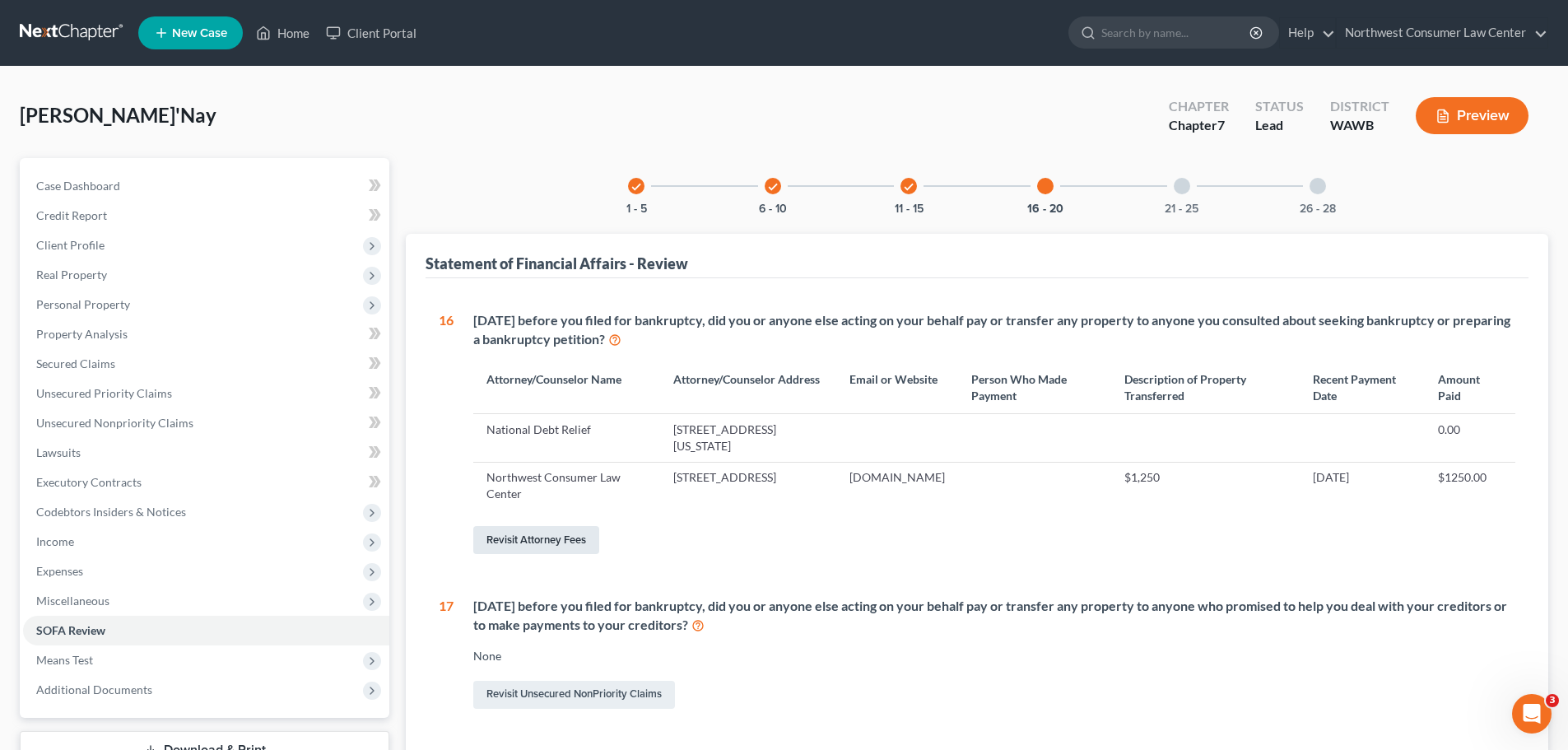
click at [525, 532] on link "Revisit Attorney Fees" at bounding box center [536, 540] width 126 height 28
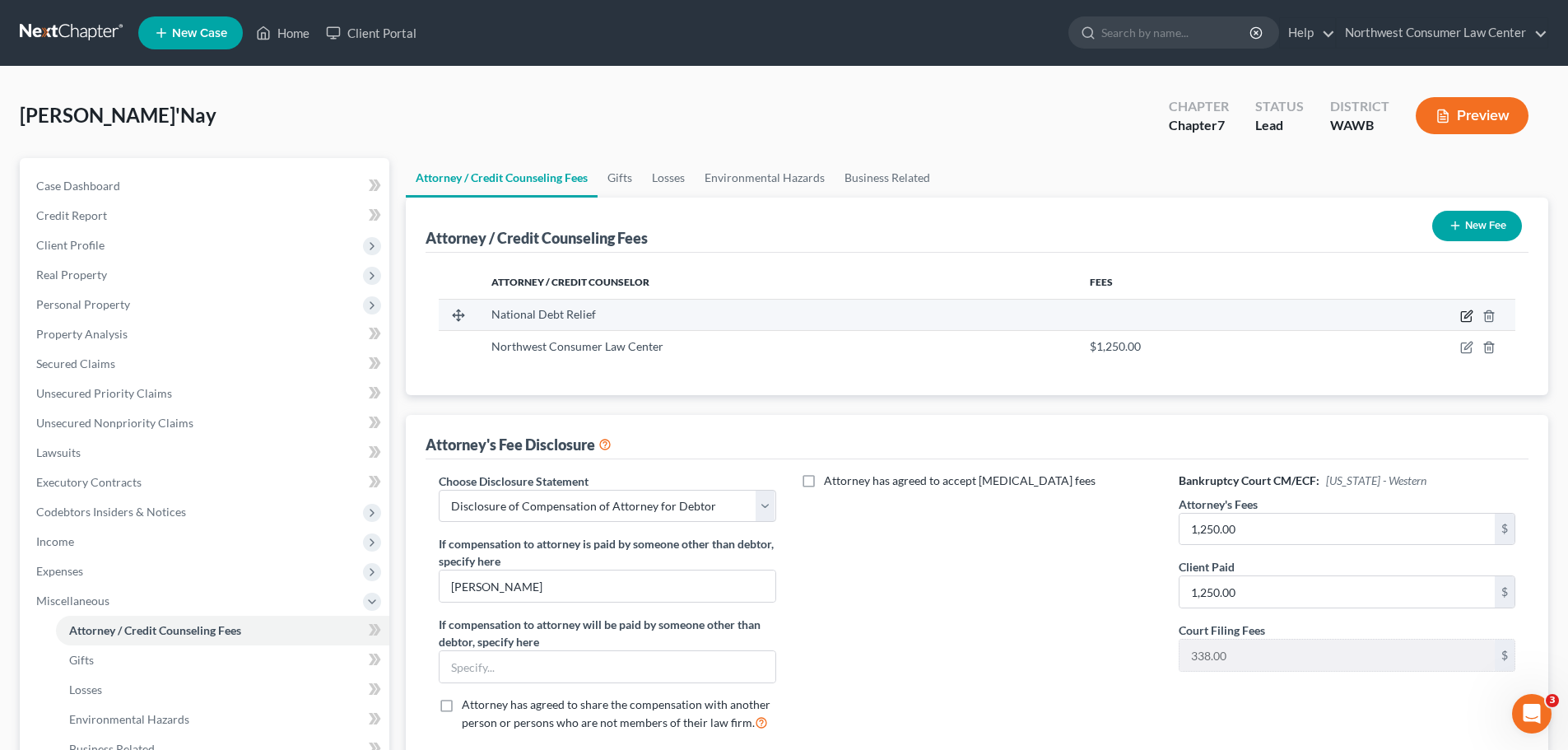
click at [1461, 310] on icon "button" at bounding box center [1467, 316] width 13 height 13
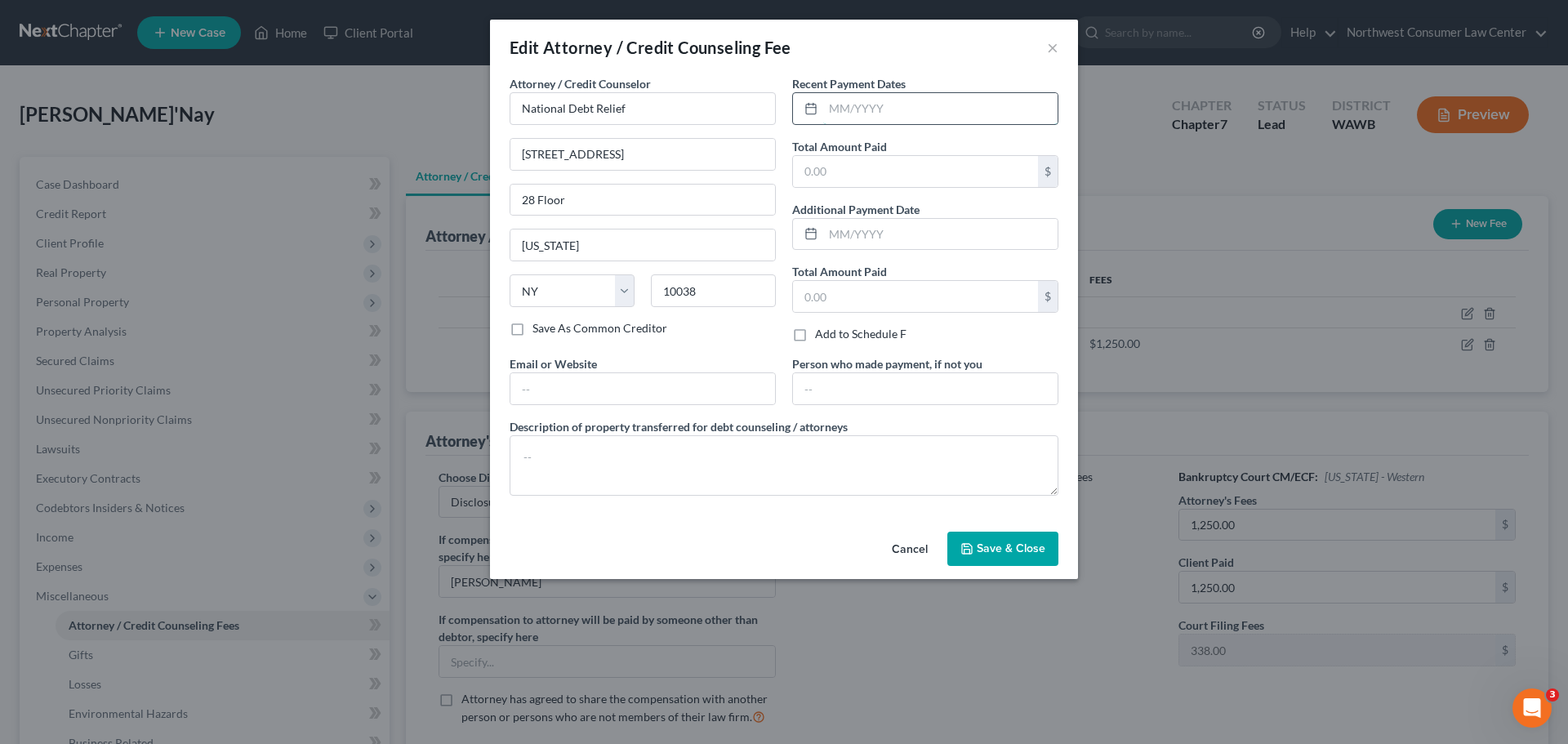
click at [828, 99] on input "text" at bounding box center [940, 108] width 235 height 31
click at [865, 158] on input "text" at bounding box center [915, 171] width 245 height 31
click at [1034, 556] on button "Save & Close" at bounding box center [1002, 549] width 111 height 34
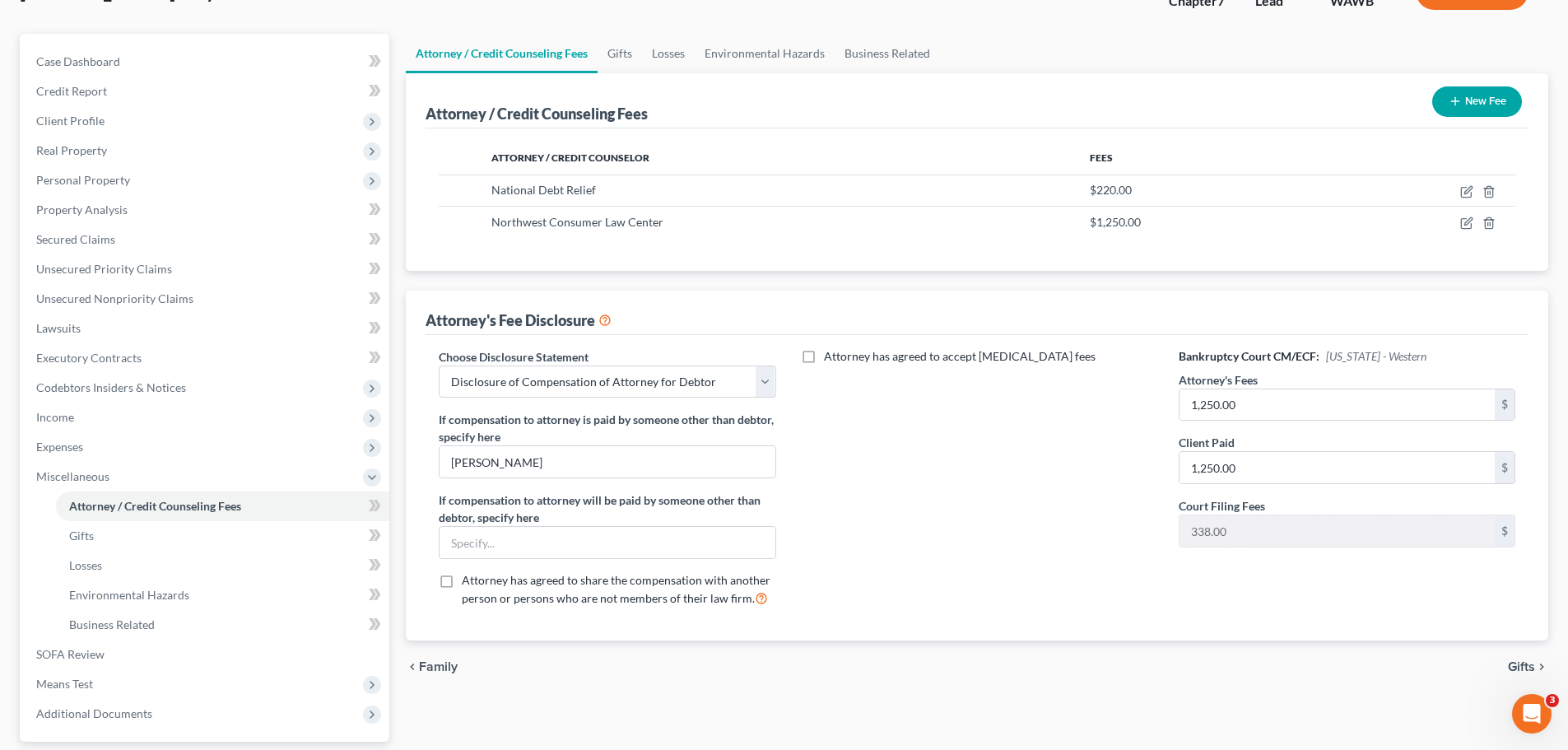
scroll to position [274, 0]
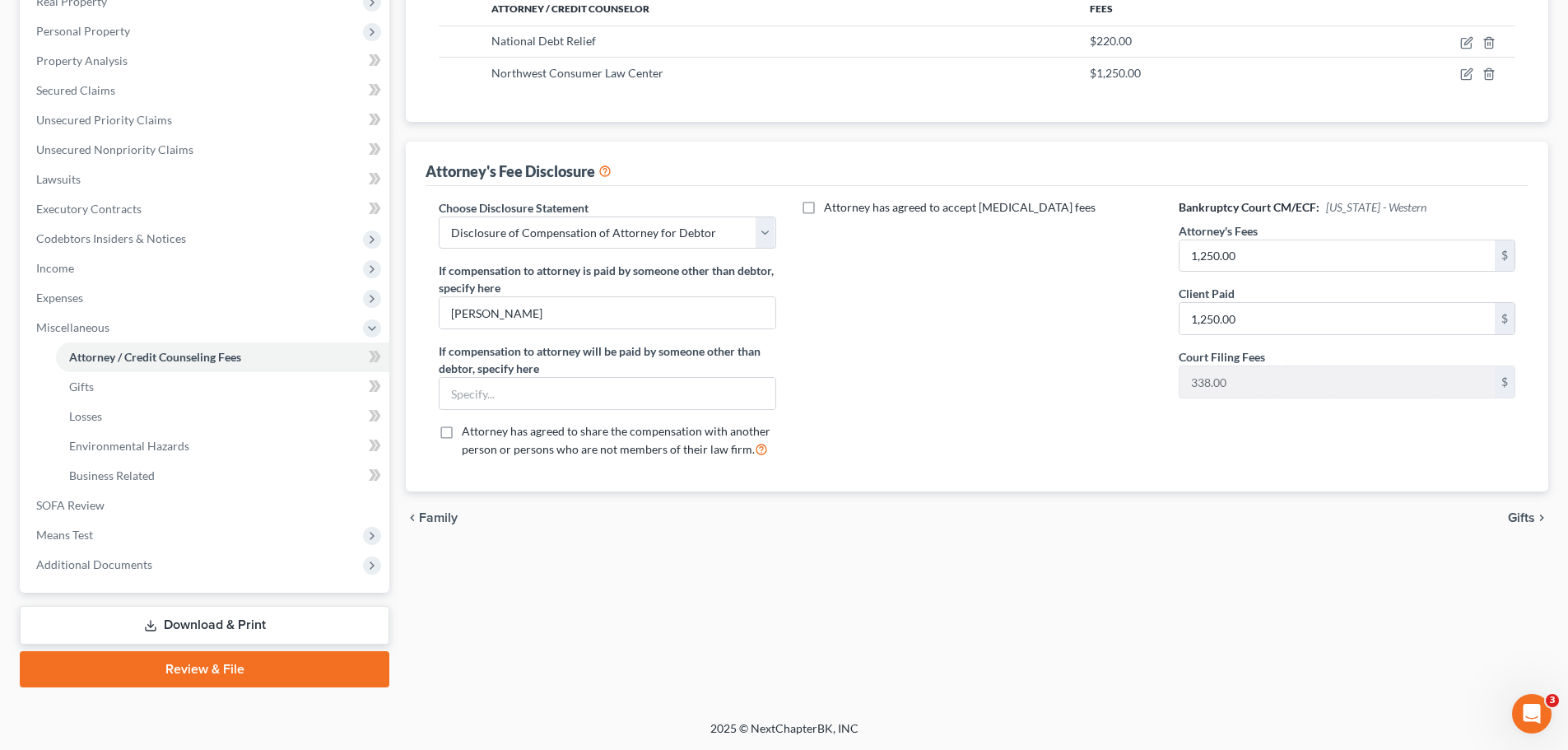
click at [1522, 518] on span "Gifts" at bounding box center [1522, 517] width 28 height 13
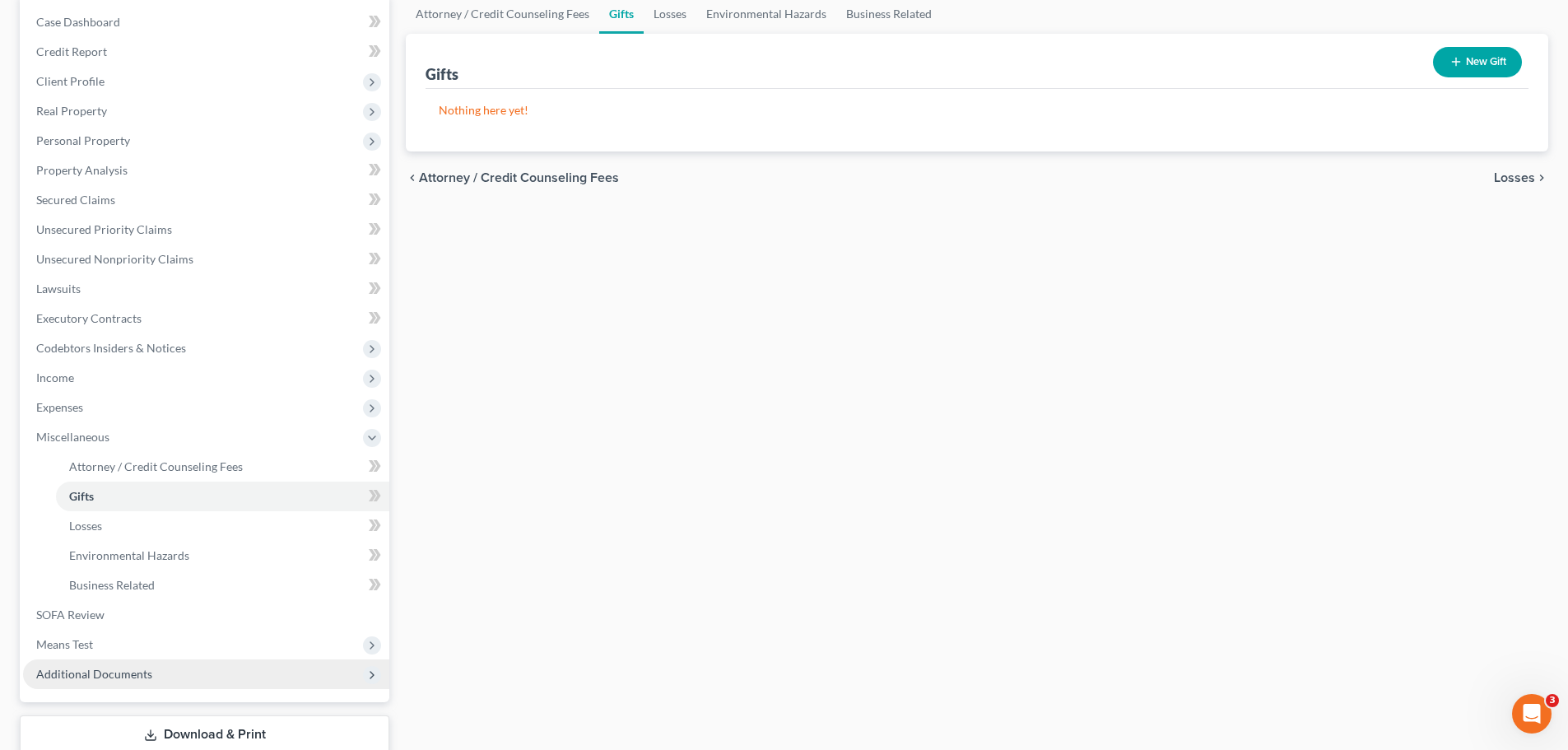
scroll to position [274, 0]
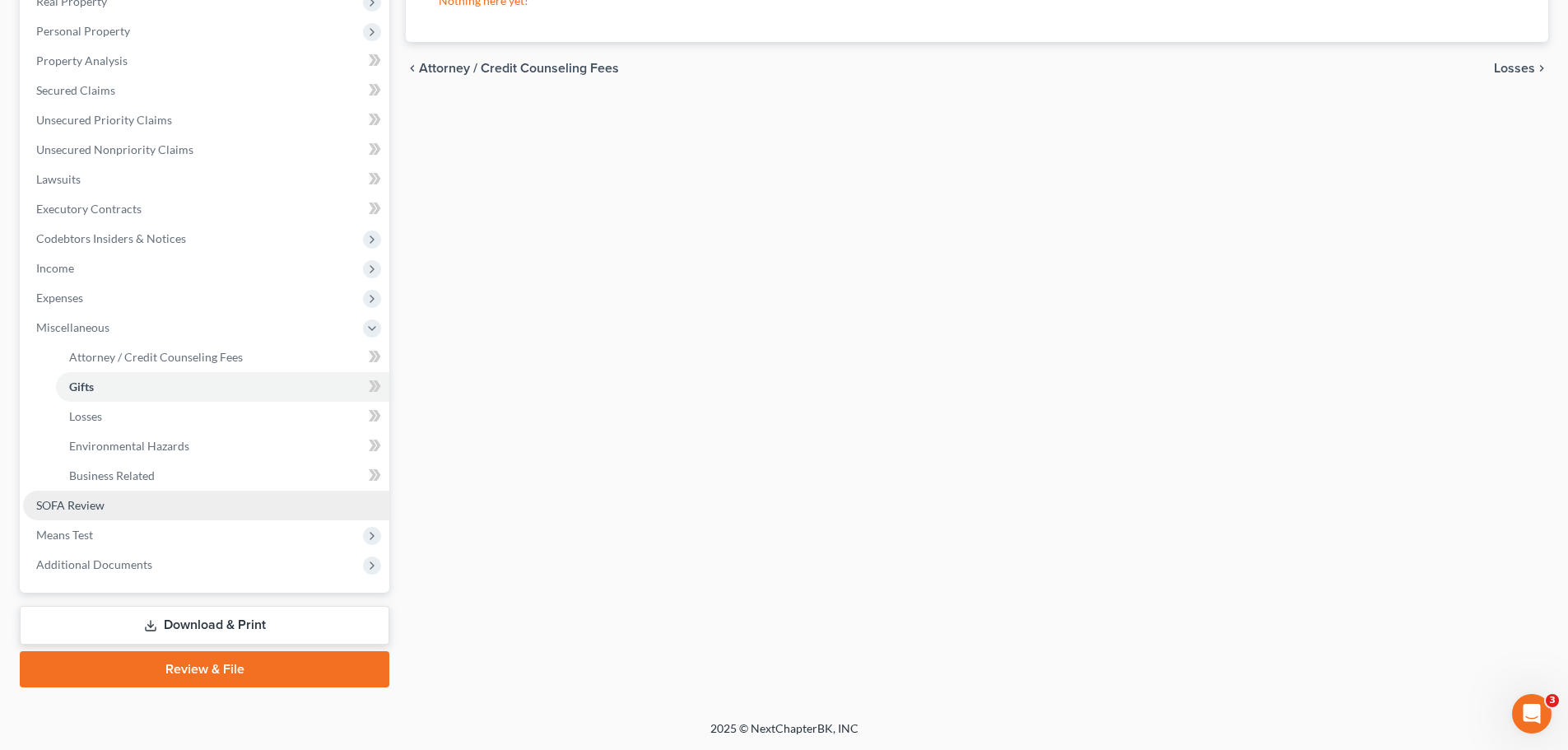
click at [244, 507] on link "SOFA Review" at bounding box center [206, 505] width 366 height 29
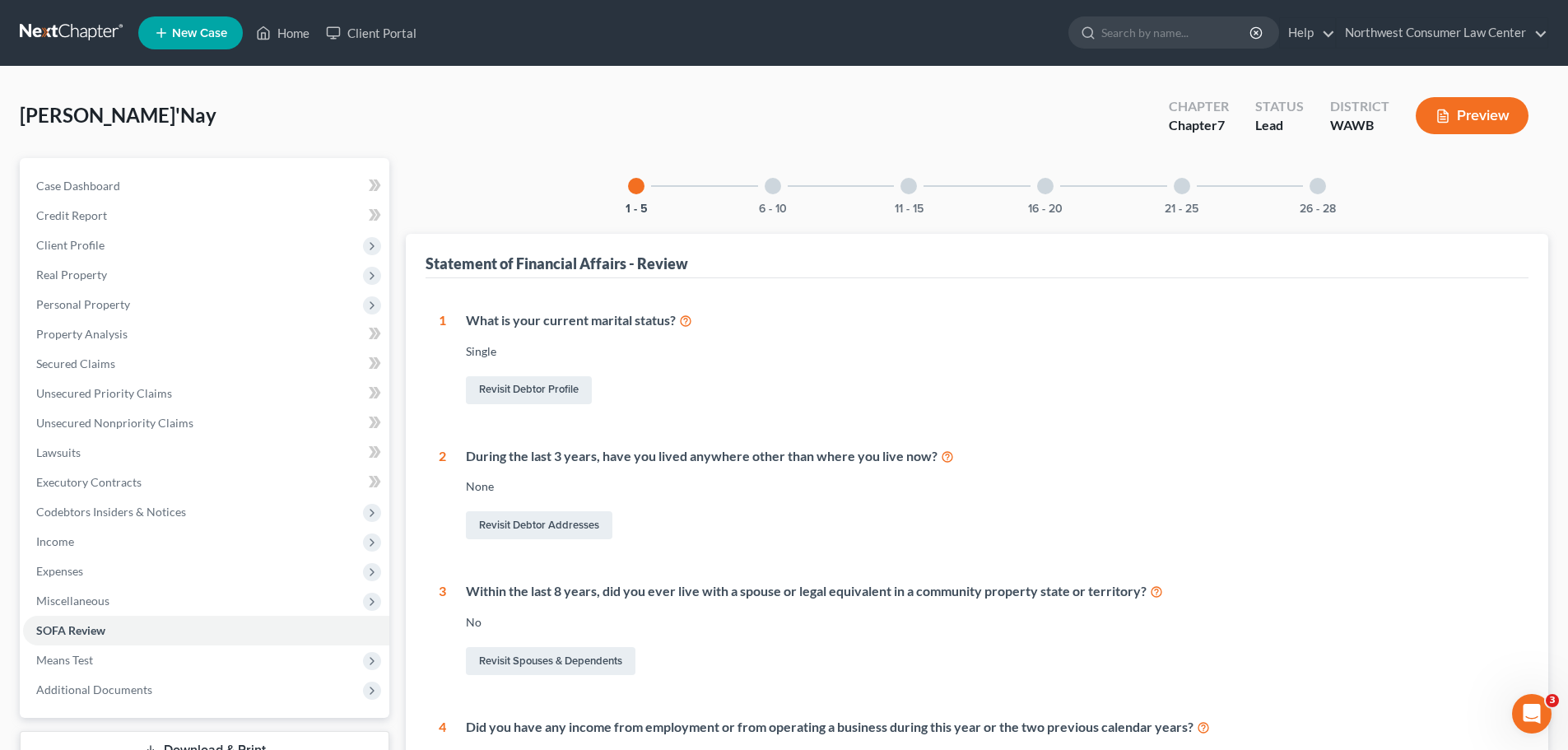
click at [909, 193] on div at bounding box center [908, 186] width 16 height 16
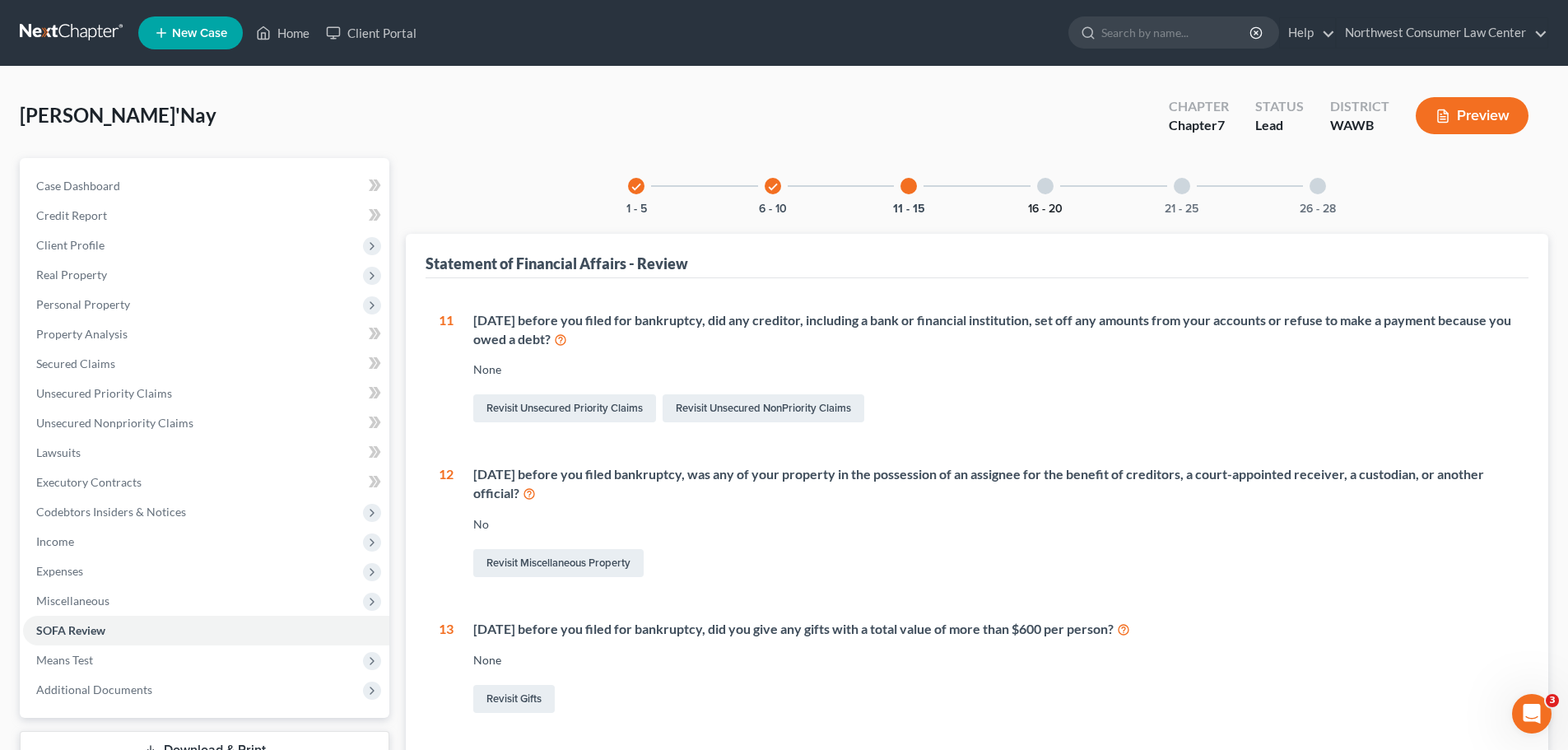
click at [1047, 203] on button "16 - 20" at bounding box center [1045, 208] width 34 height 11
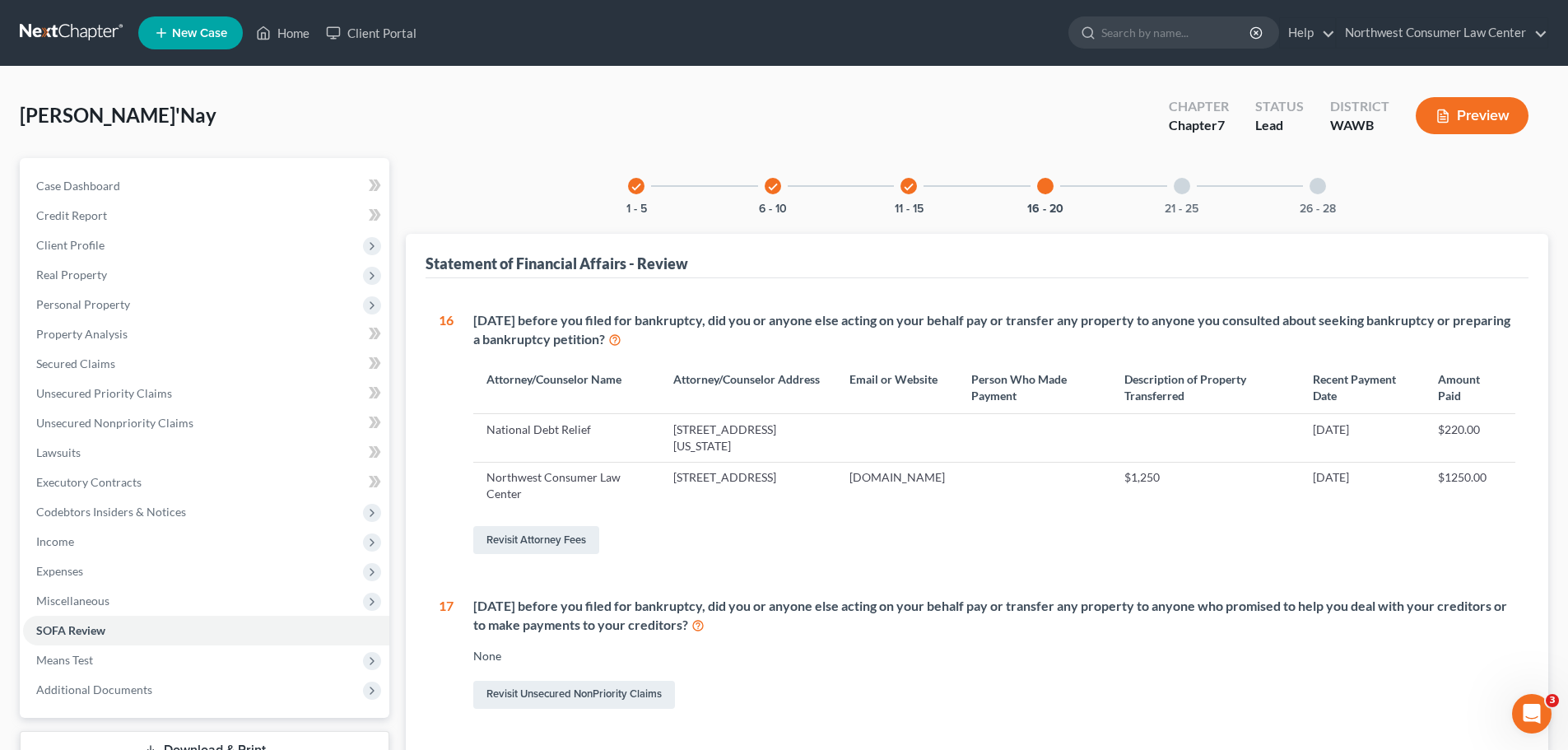
click at [1179, 193] on div at bounding box center [1182, 186] width 16 height 16
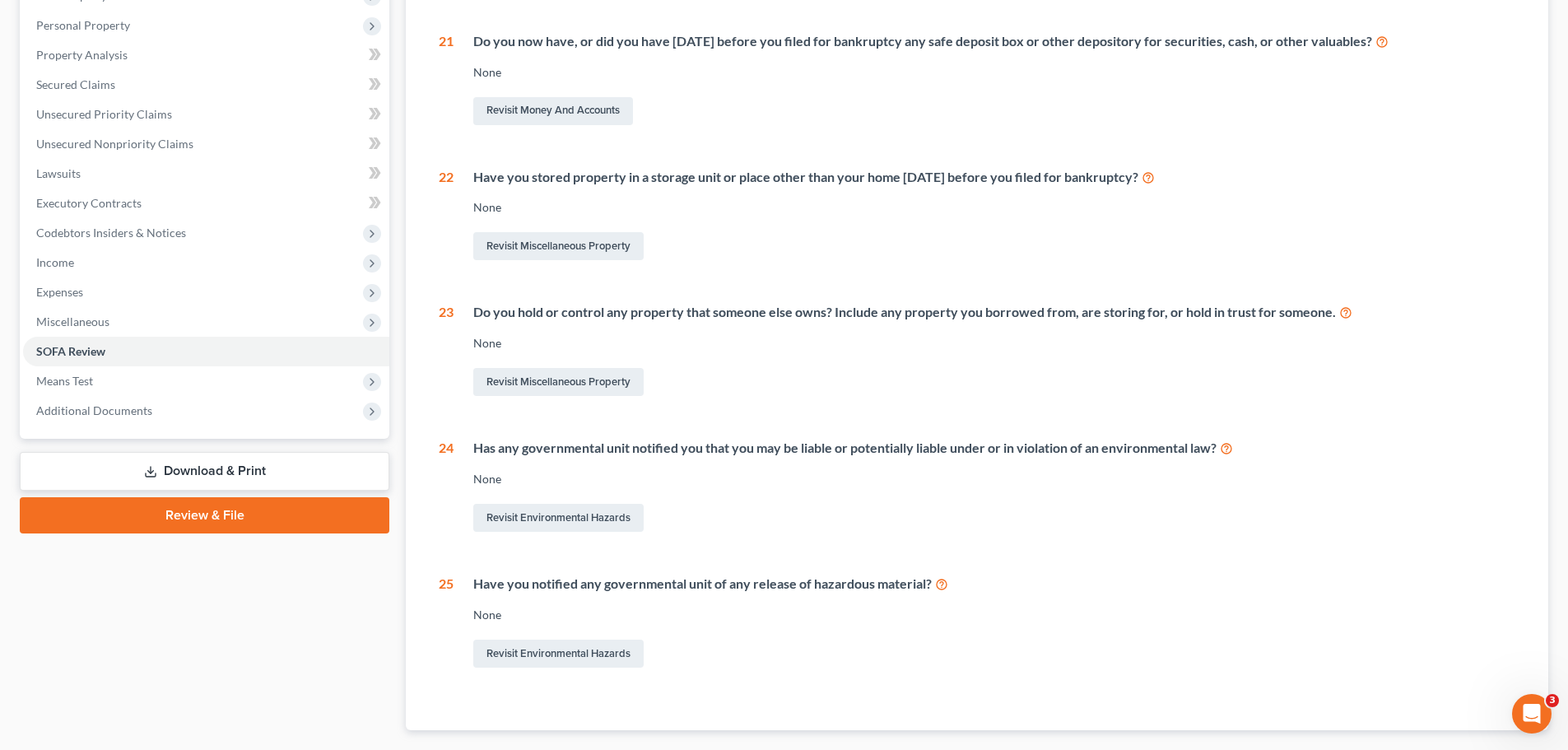
scroll to position [374, 0]
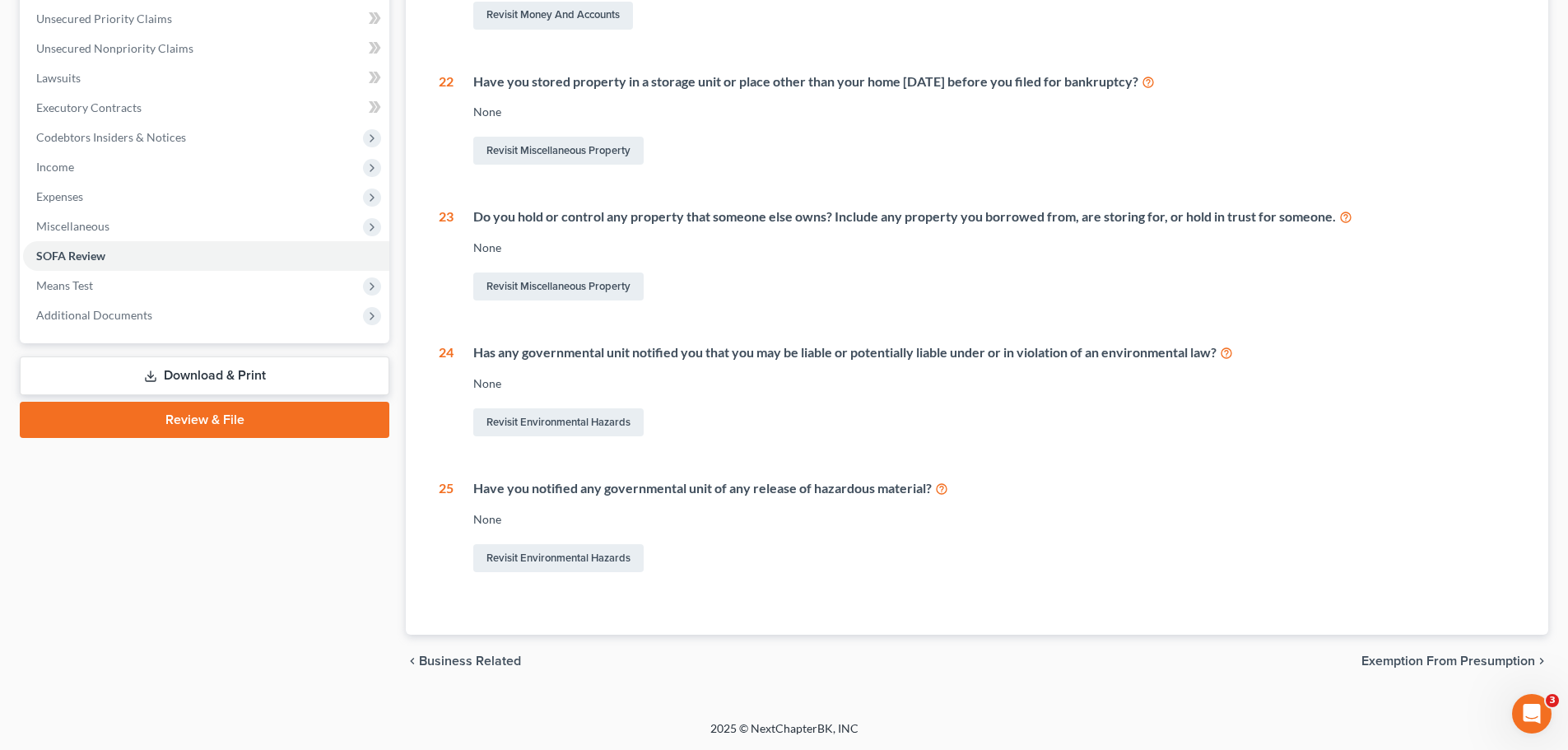
click at [187, 361] on link "Download & Print" at bounding box center [205, 375] width 370 height 39
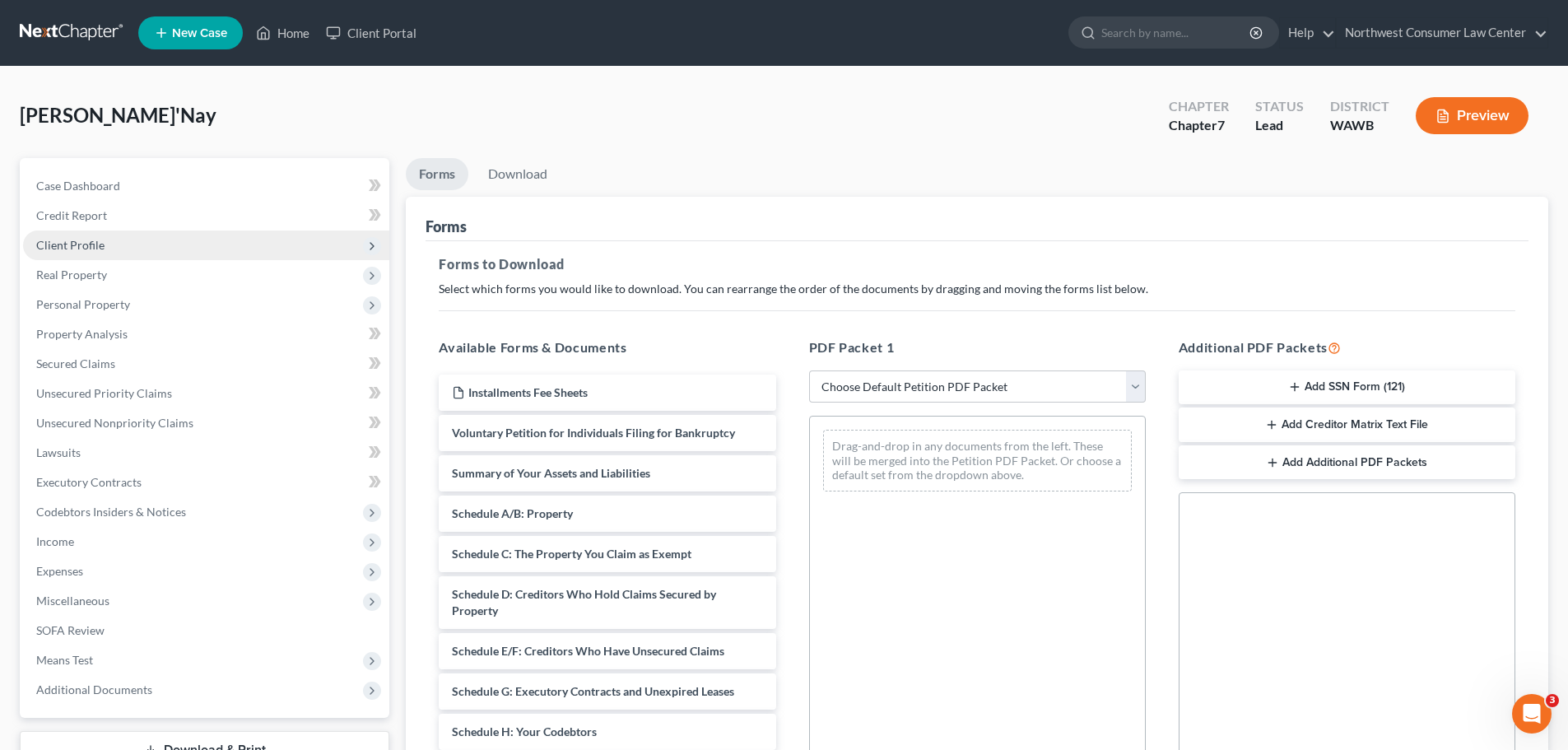
click at [163, 241] on span "Client Profile" at bounding box center [206, 245] width 366 height 29
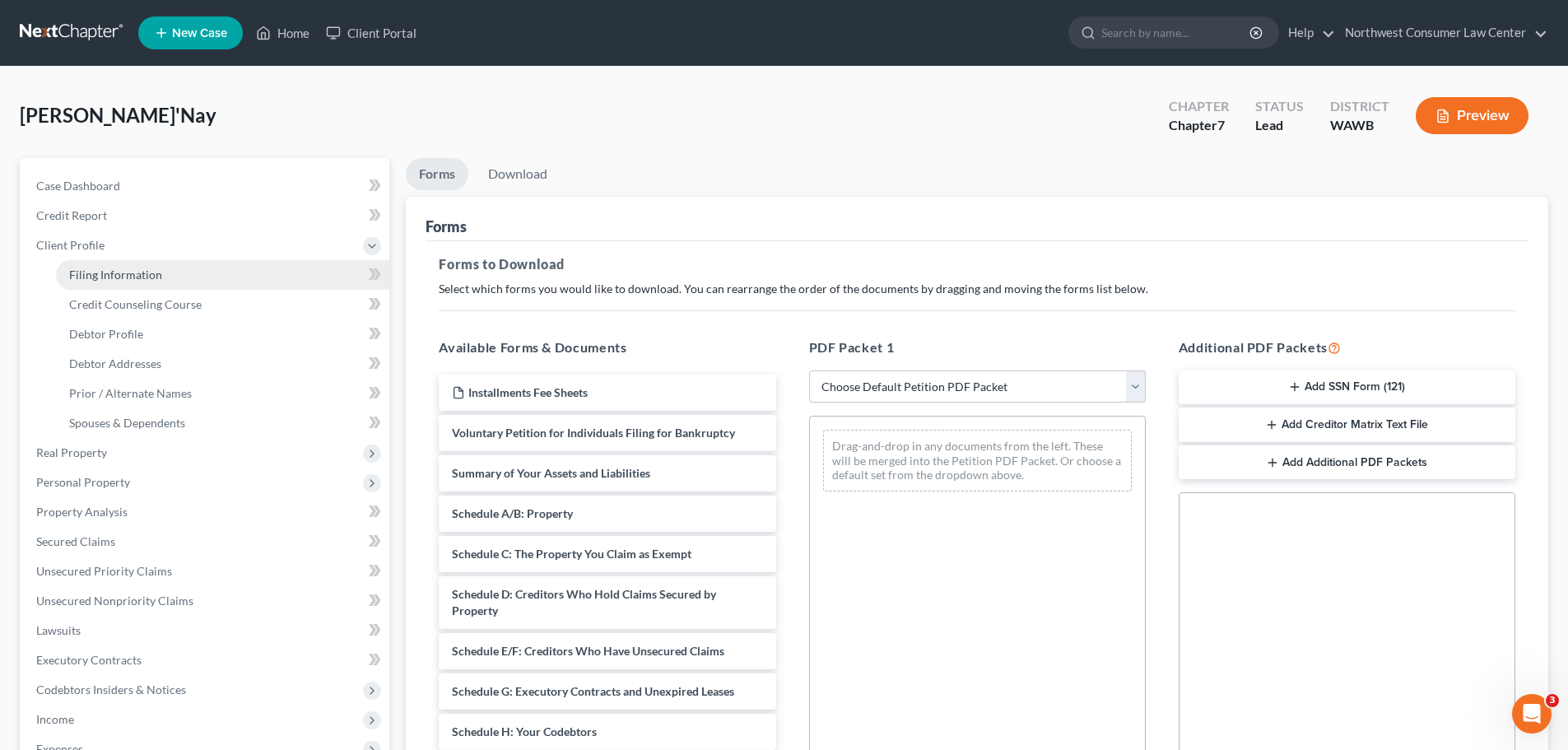
click at [175, 267] on link "Filing Information" at bounding box center [223, 274] width 334 height 29
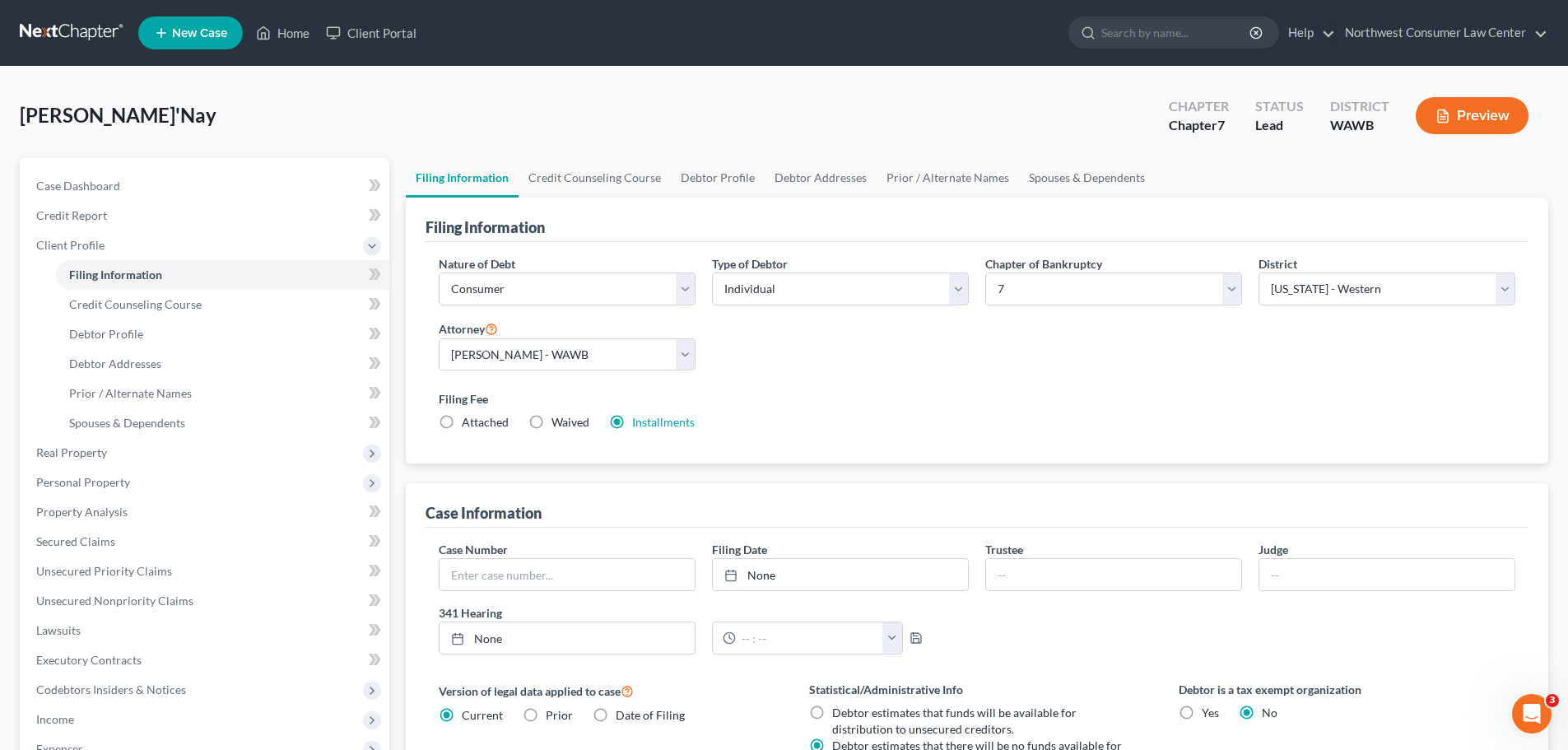
click at [569, 421] on span "Waived" at bounding box center [570, 421] width 38 height 14
click at [569, 421] on input "Waived Waived" at bounding box center [563, 419] width 10 height 10
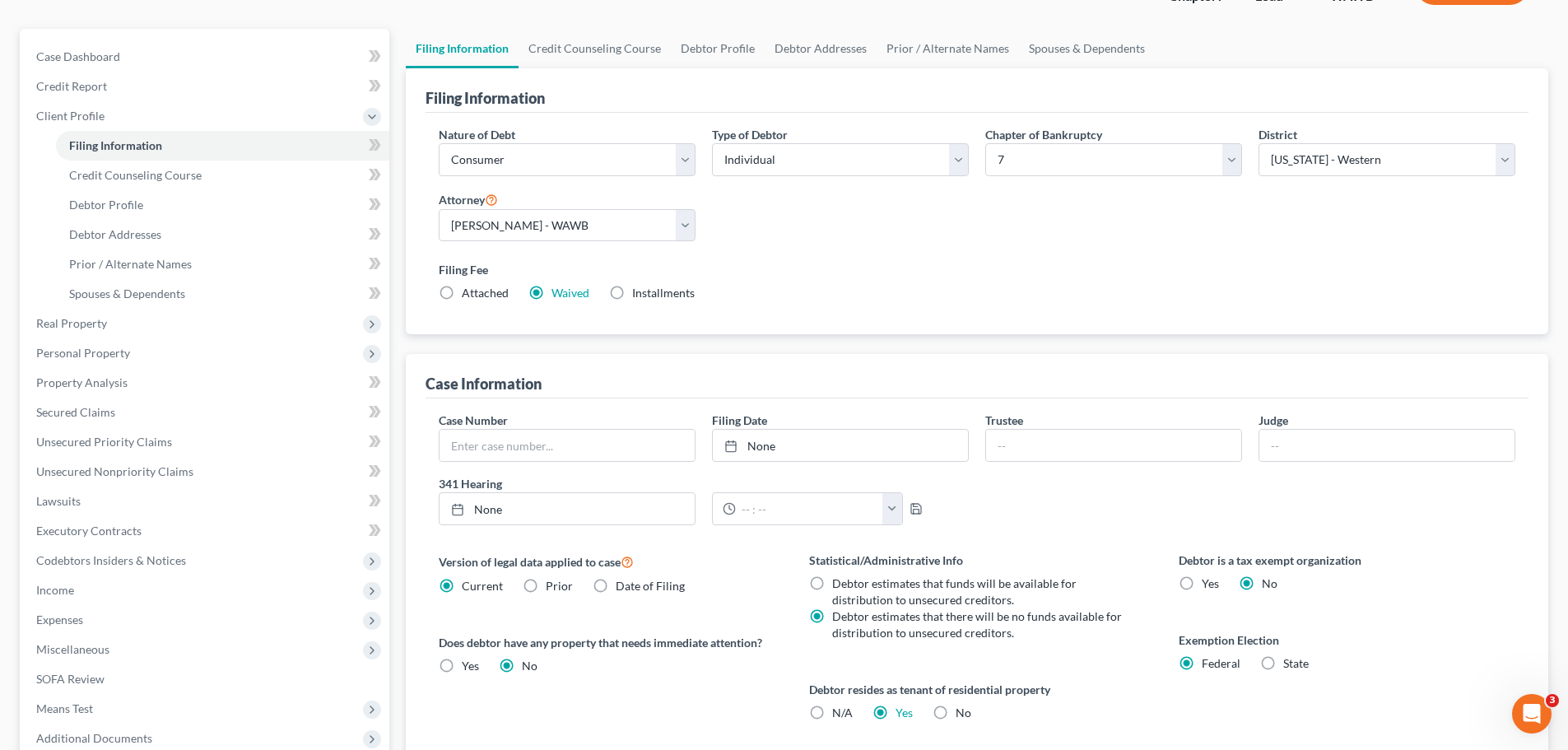
scroll to position [247, 0]
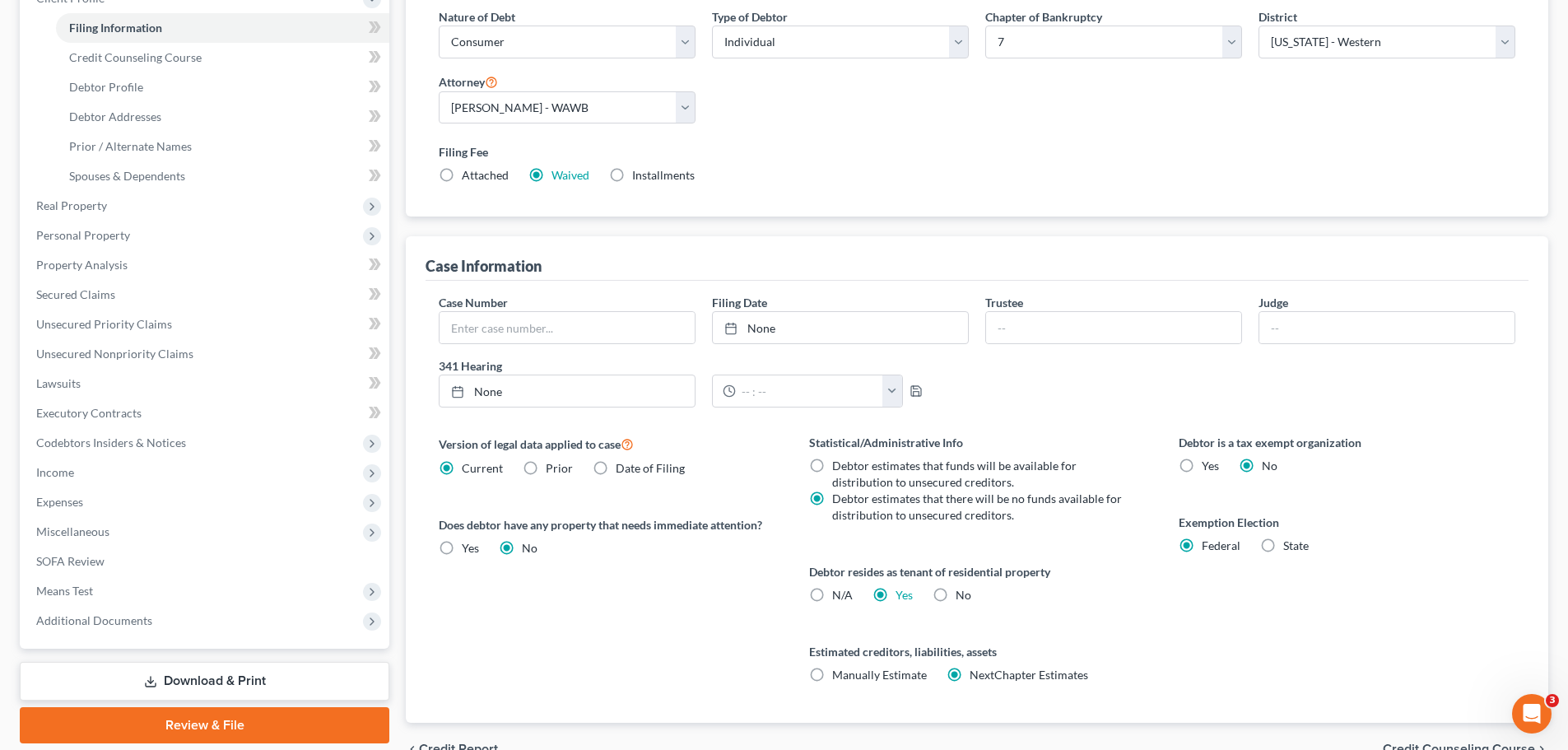
click at [661, 175] on span "Installments" at bounding box center [663, 175] width 63 height 14
click at [649, 175] on input "Installments Installments" at bounding box center [644, 172] width 10 height 10
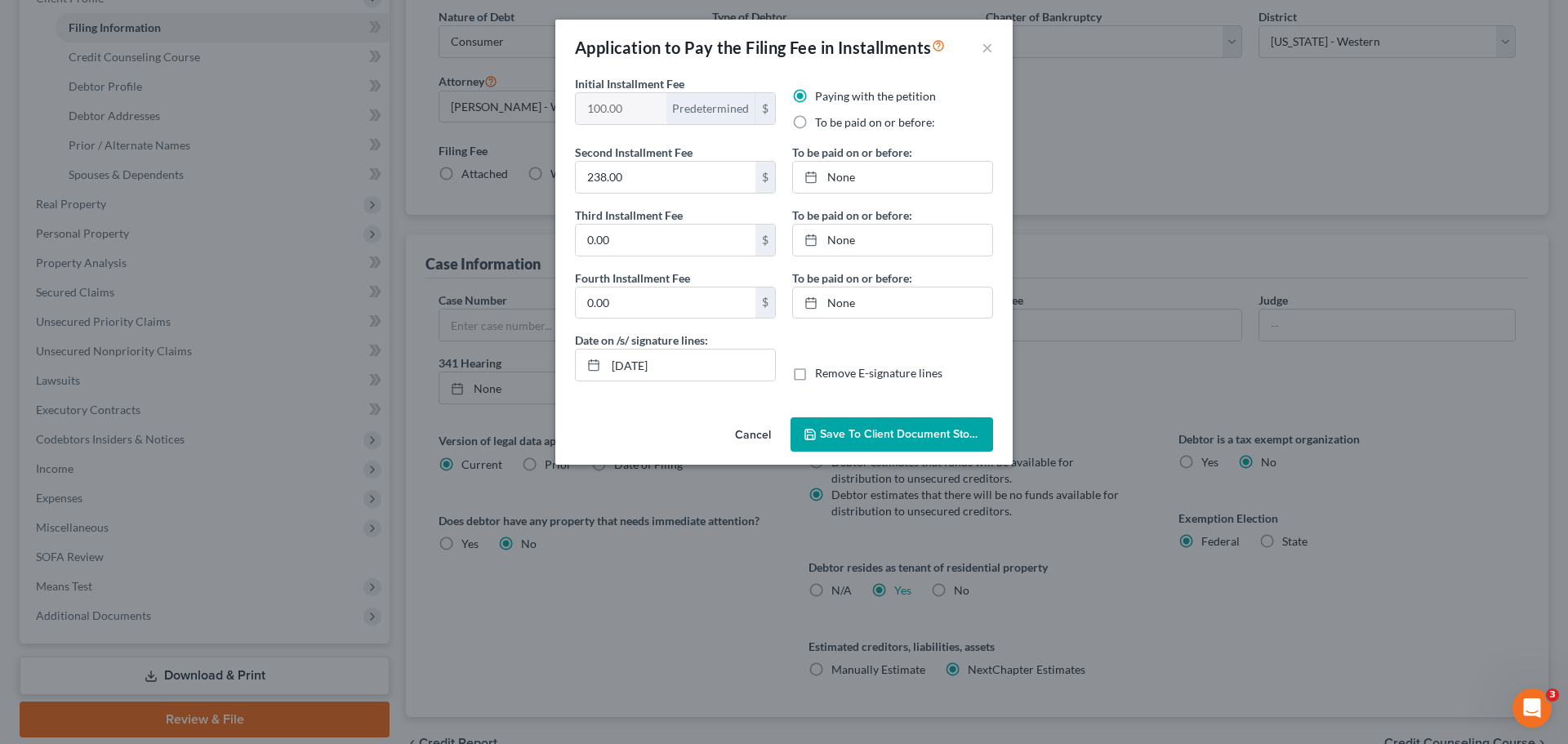
click at [926, 442] on button "Save to Client Document Storage" at bounding box center [891, 434] width 202 height 34
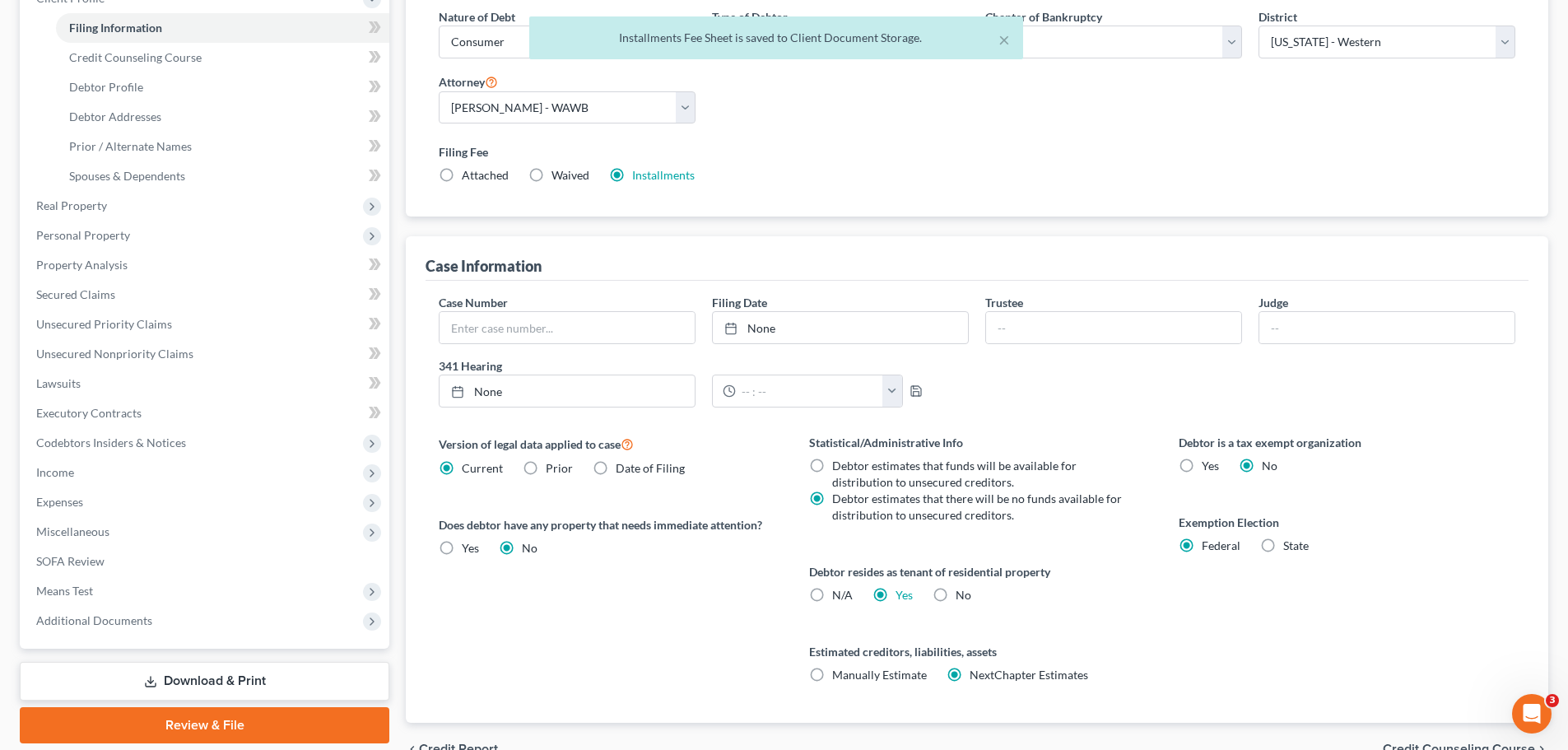
click at [277, 664] on link "Download & Print" at bounding box center [205, 680] width 370 height 39
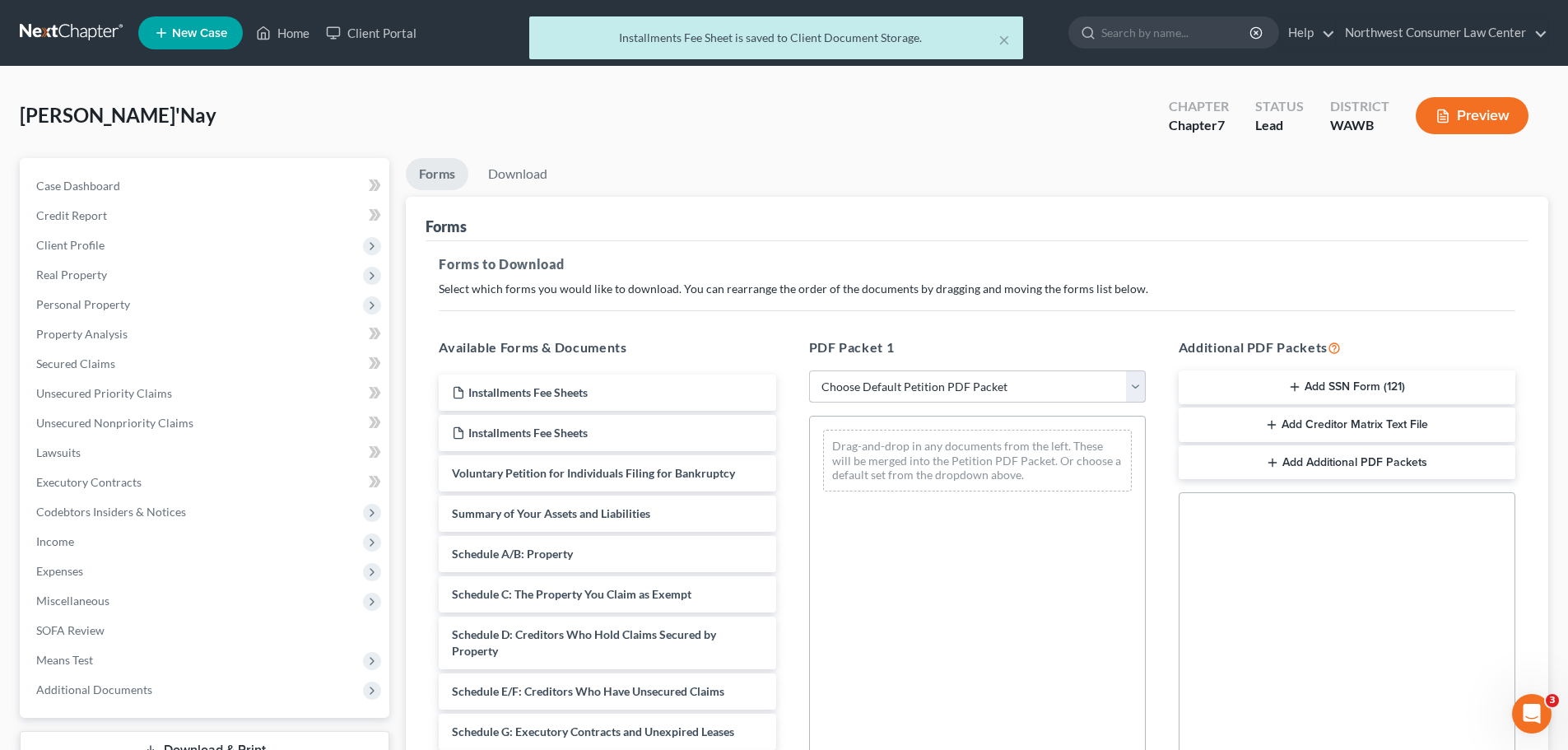
click at [985, 378] on select "Choose Default Petition PDF Packet Complete Bankruptcy Petition (all forms and …" at bounding box center [977, 387] width 336 height 33
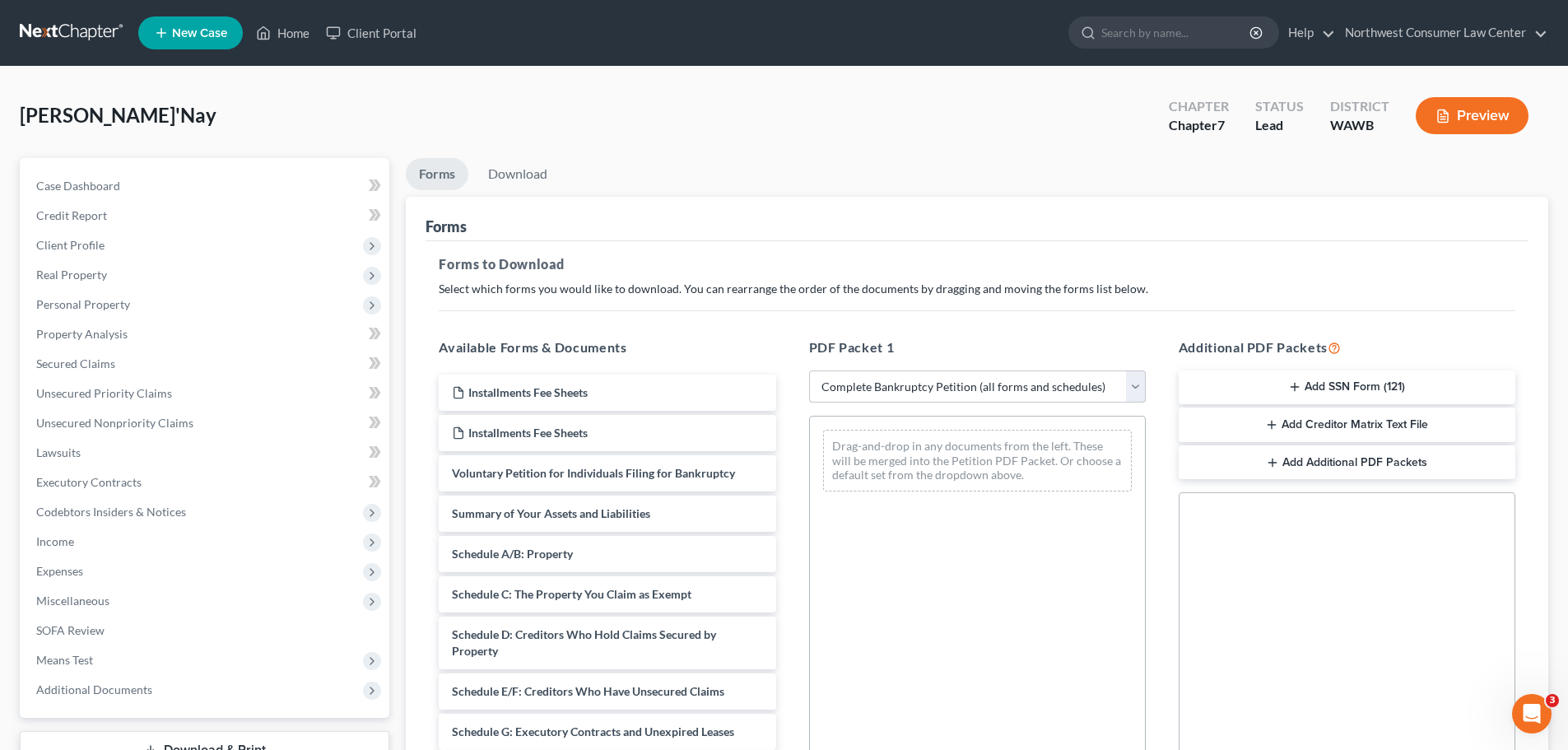
click at [809, 371] on select "Choose Default Petition PDF Packet Complete Bankruptcy Petition (all forms and …" at bounding box center [977, 387] width 336 height 33
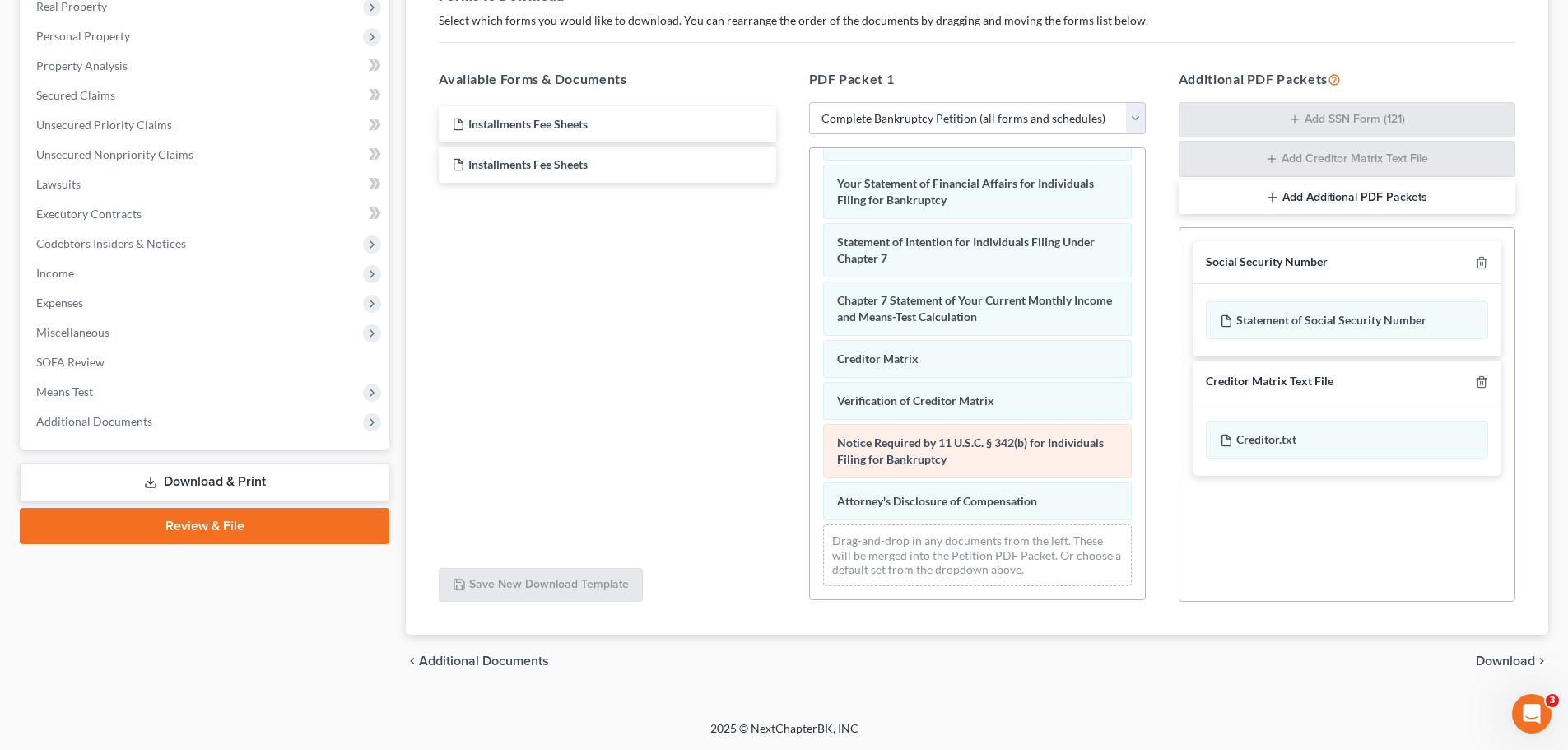
scroll to position [525, 0]
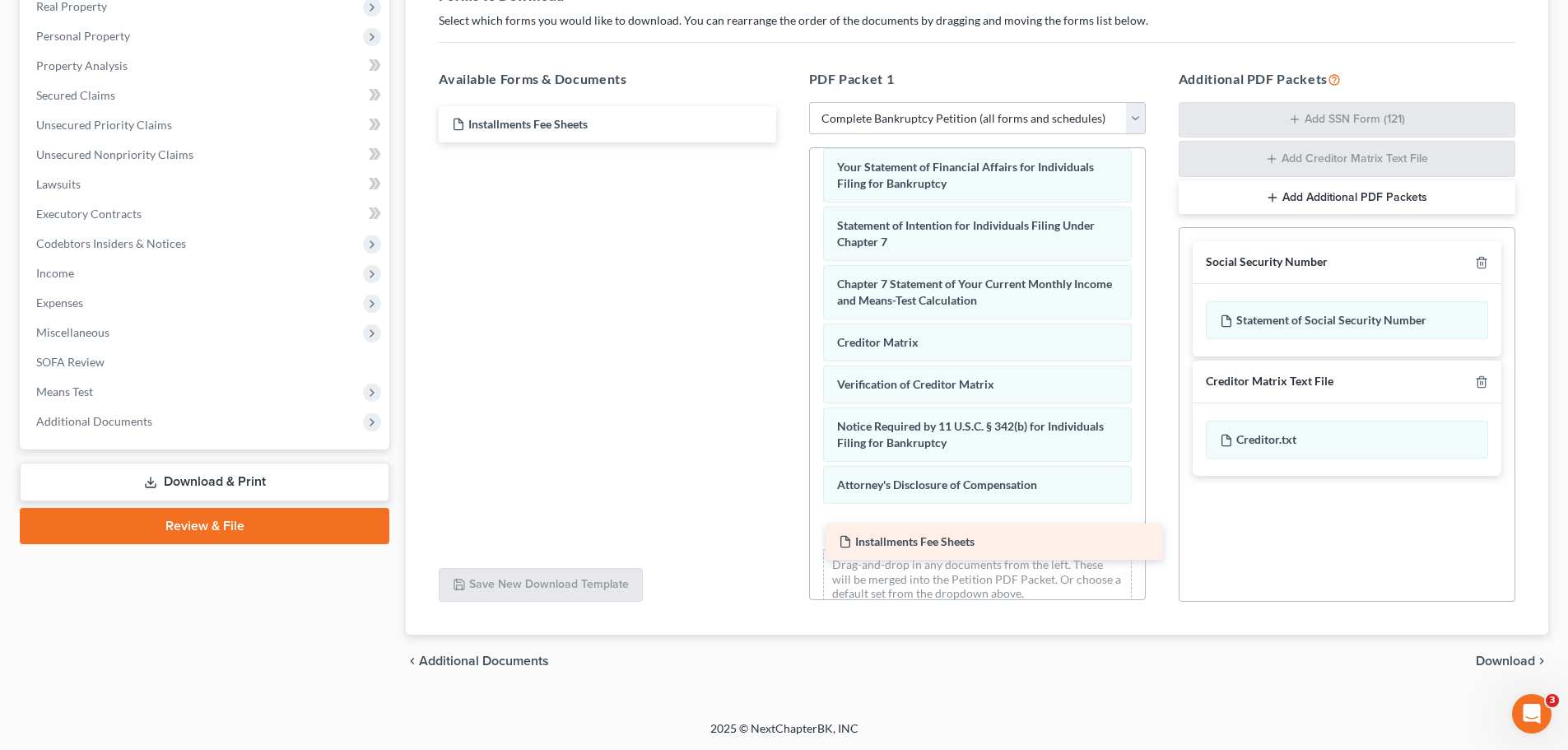
drag, startPoint x: 585, startPoint y: 161, endPoint x: 972, endPoint y: 538, distance: 540.3
click at [789, 143] on div "Installments Fee Sheets Installments Fee Sheets Installments Fee Sheets" at bounding box center [607, 124] width 363 height 36
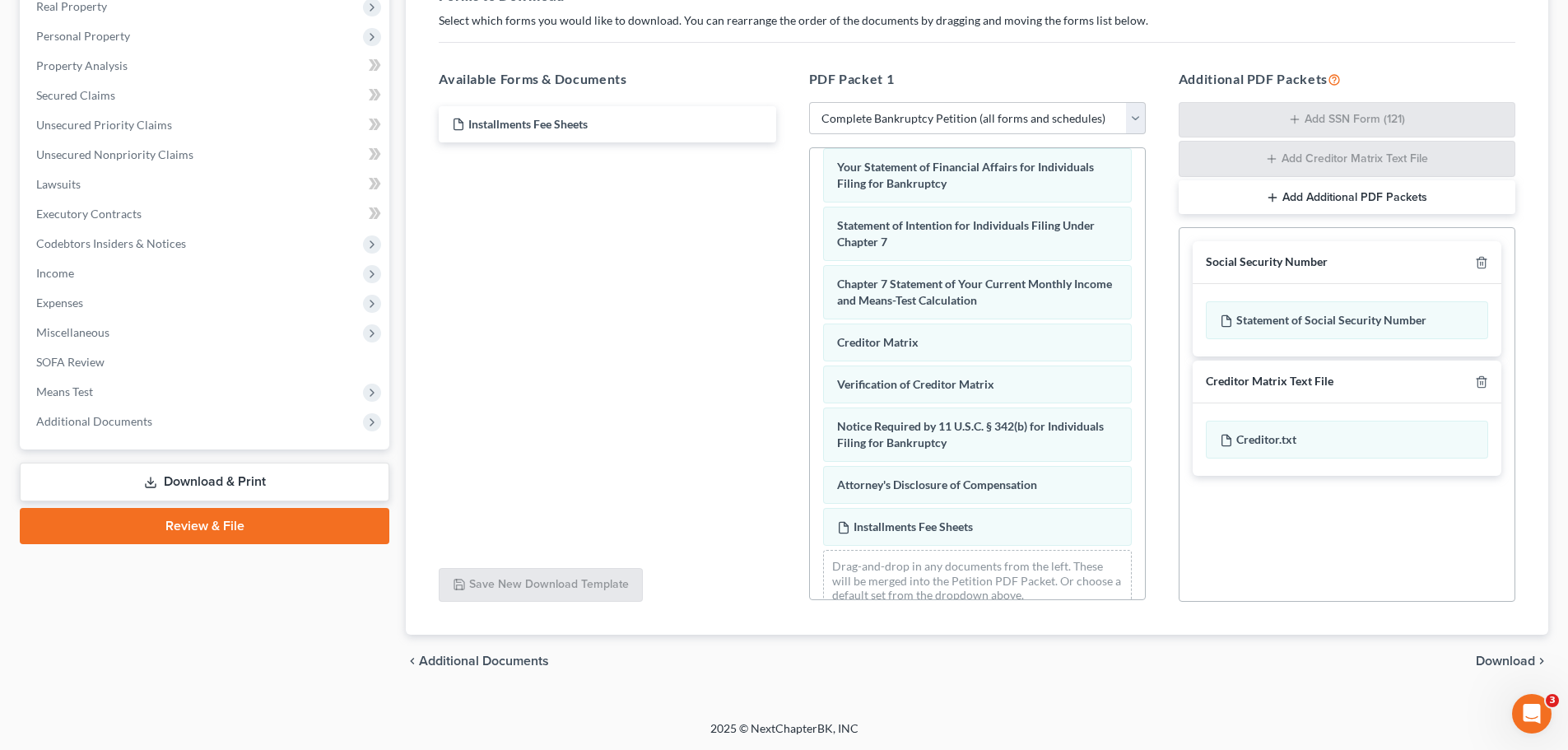
click at [1523, 665] on span "Download" at bounding box center [1505, 661] width 59 height 13
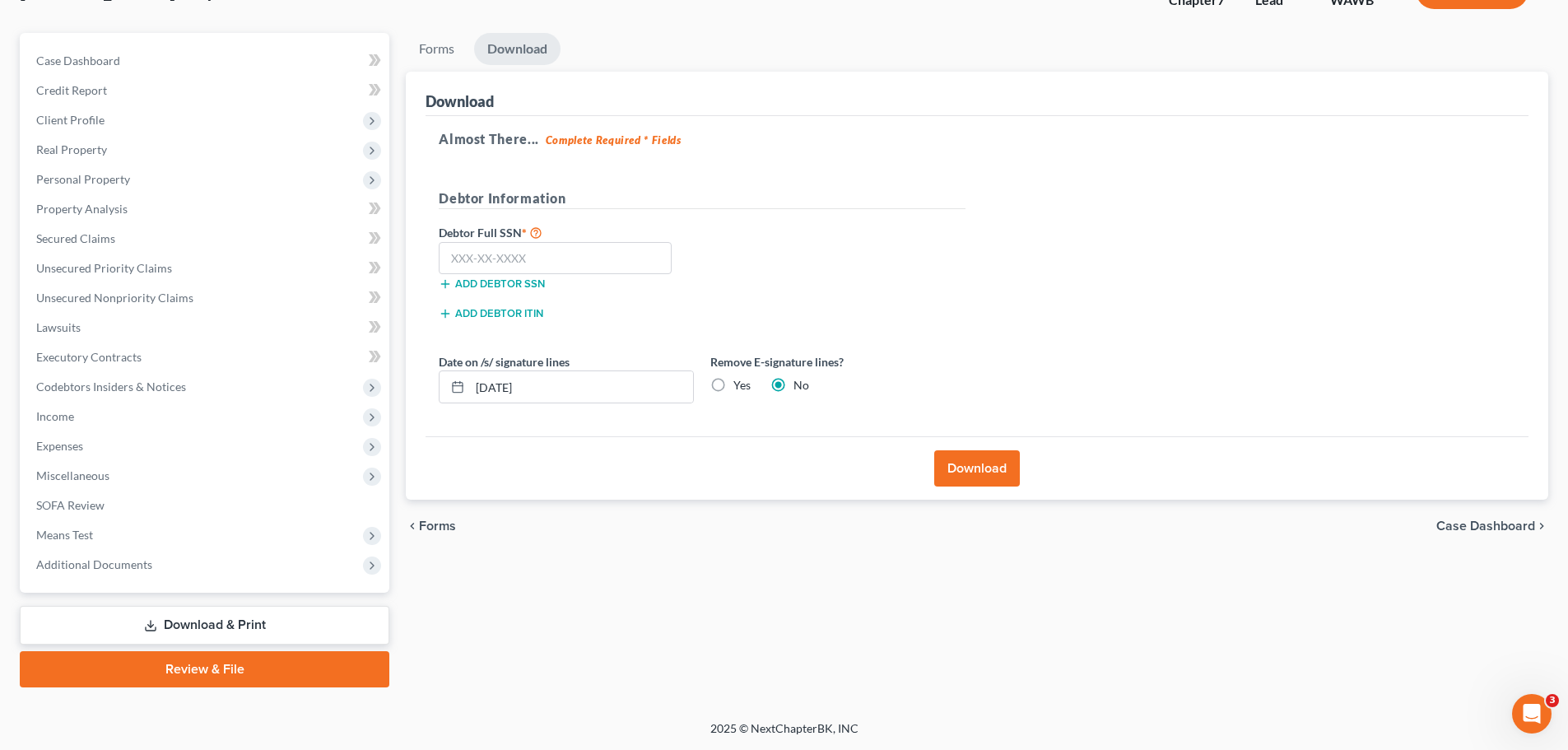
scroll to position [125, 0]
click at [553, 272] on input "text" at bounding box center [555, 258] width 233 height 33
click at [734, 383] on label "Yes" at bounding box center [742, 384] width 17 height 16
click at [740, 383] on input "Yes" at bounding box center [745, 382] width 10 height 10
click at [977, 464] on button "Download" at bounding box center [977, 469] width 86 height 36
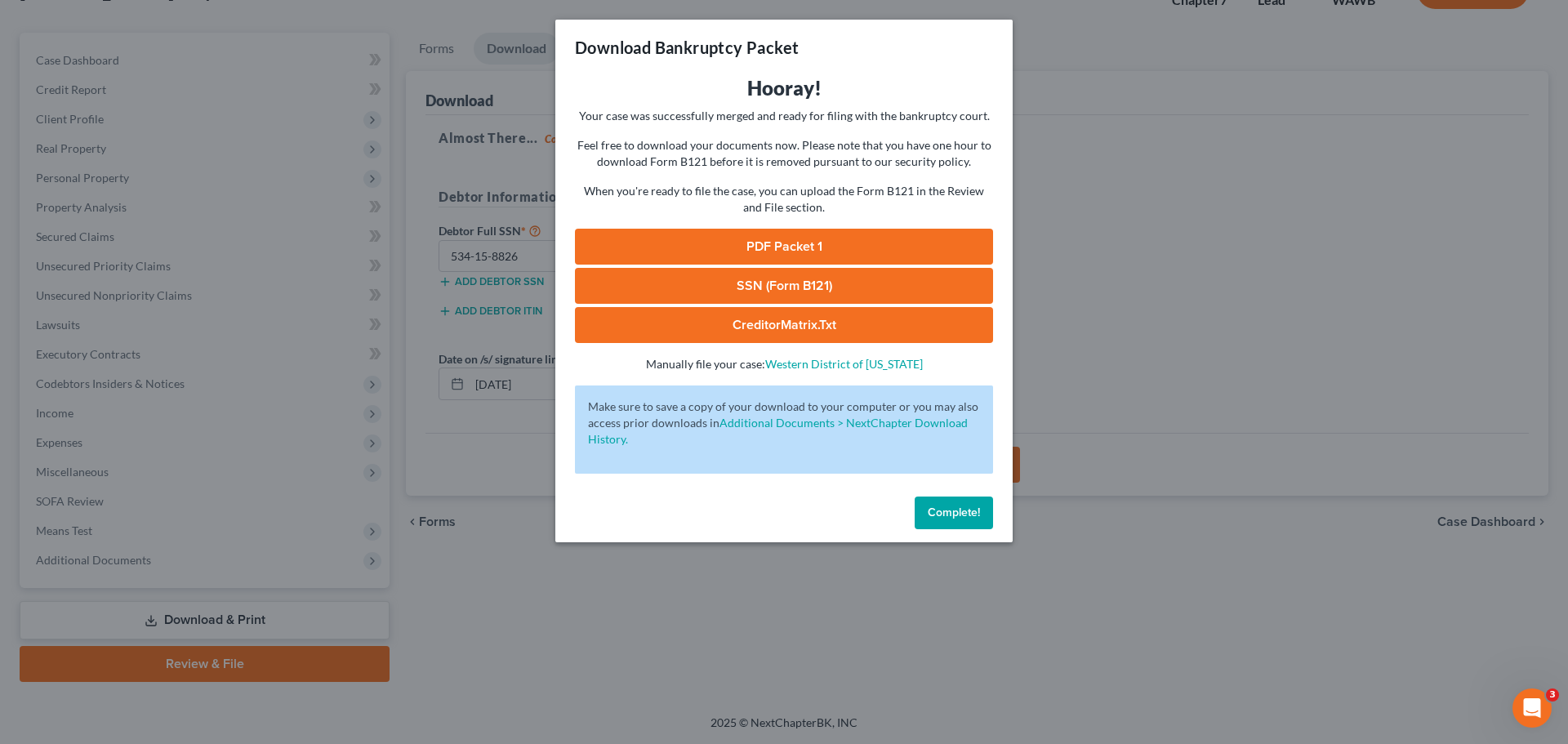
click at [753, 242] on link "PDF Packet 1" at bounding box center [784, 247] width 418 height 36
click at [813, 292] on link "SSN (Form B121)" at bounding box center [784, 286] width 418 height 36
click at [933, 513] on span "Complete!" at bounding box center [953, 512] width 52 height 14
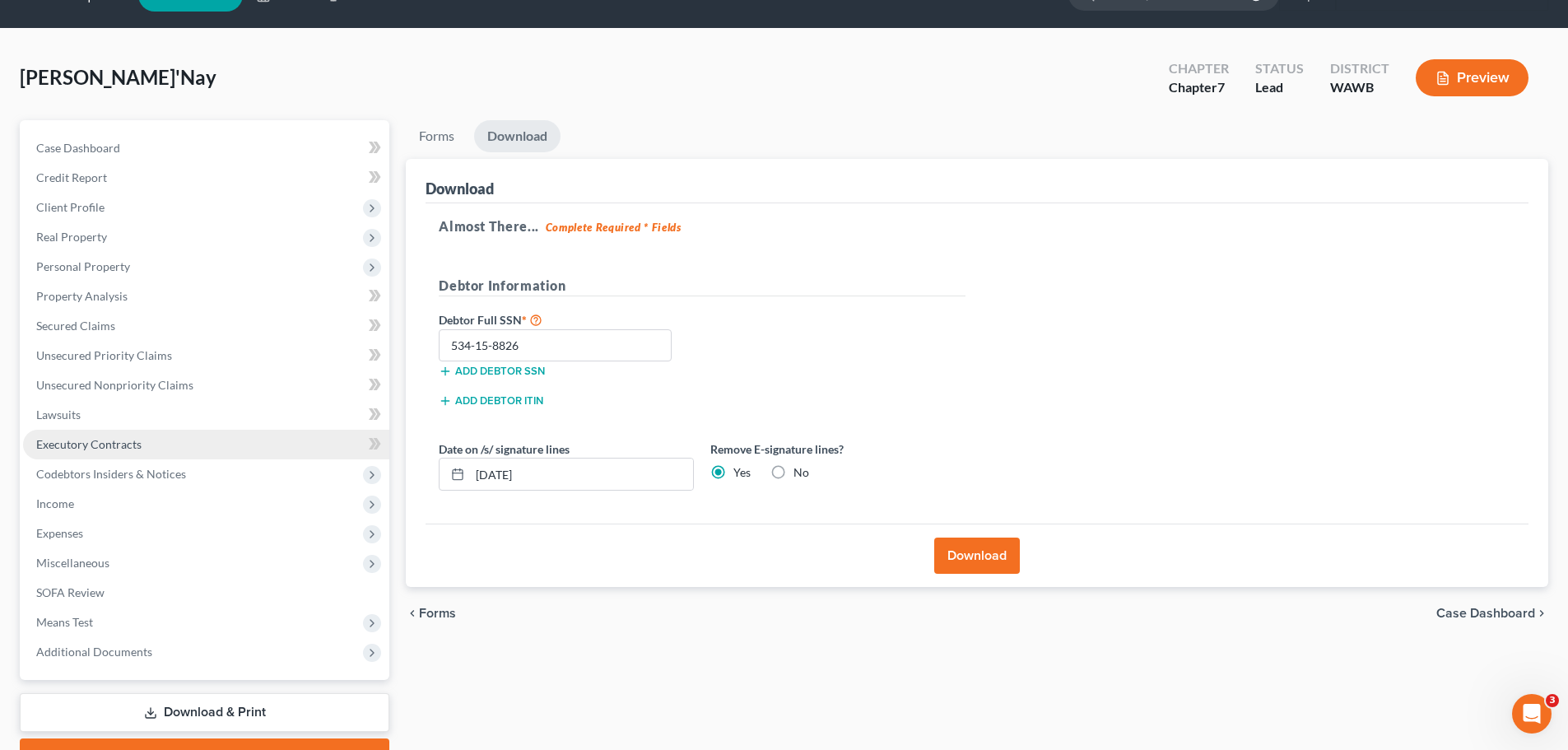
scroll to position [0, 0]
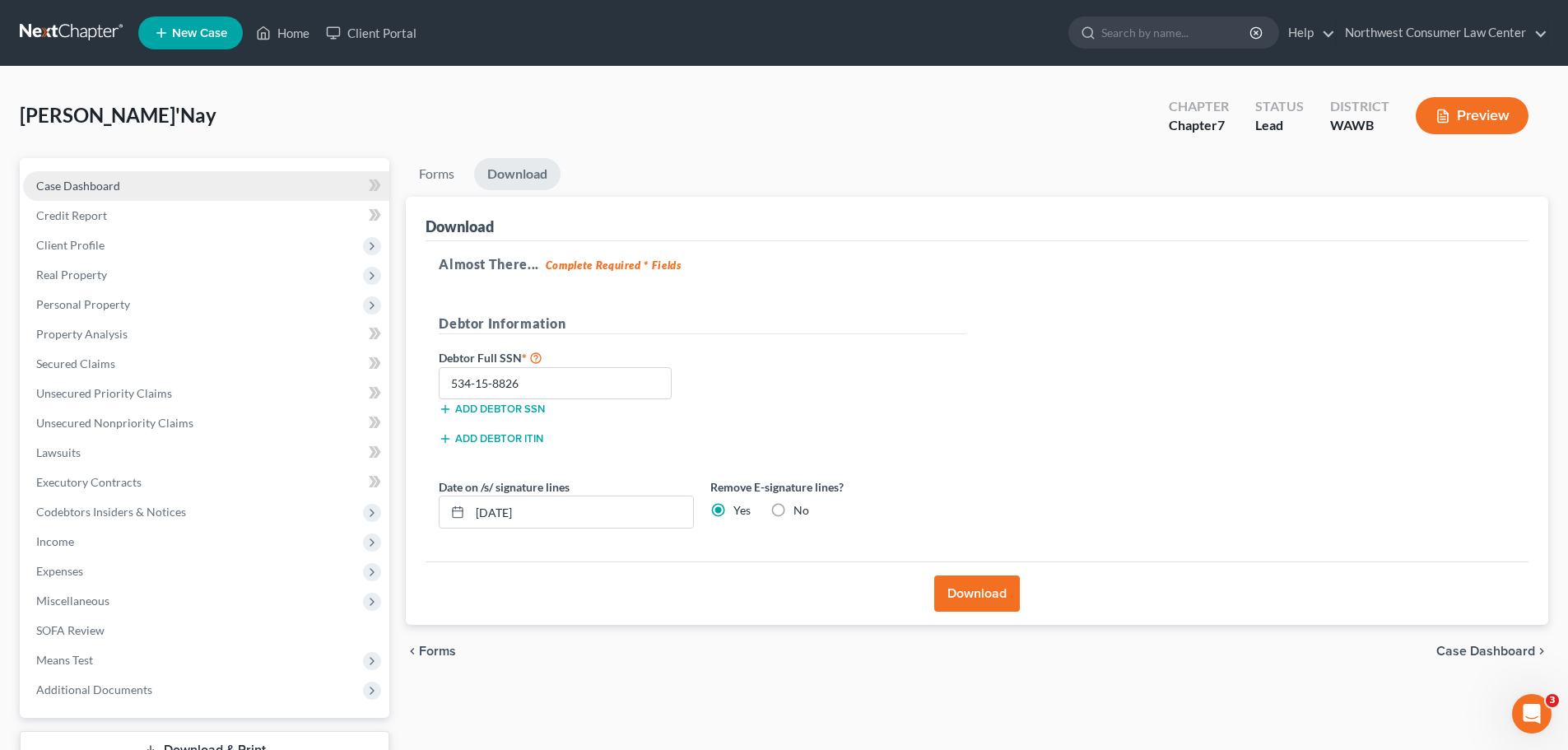
click at [319, 180] on link "Case Dashboard" at bounding box center [206, 186] width 366 height 29
